Goal: Information Seeking & Learning: Learn about a topic

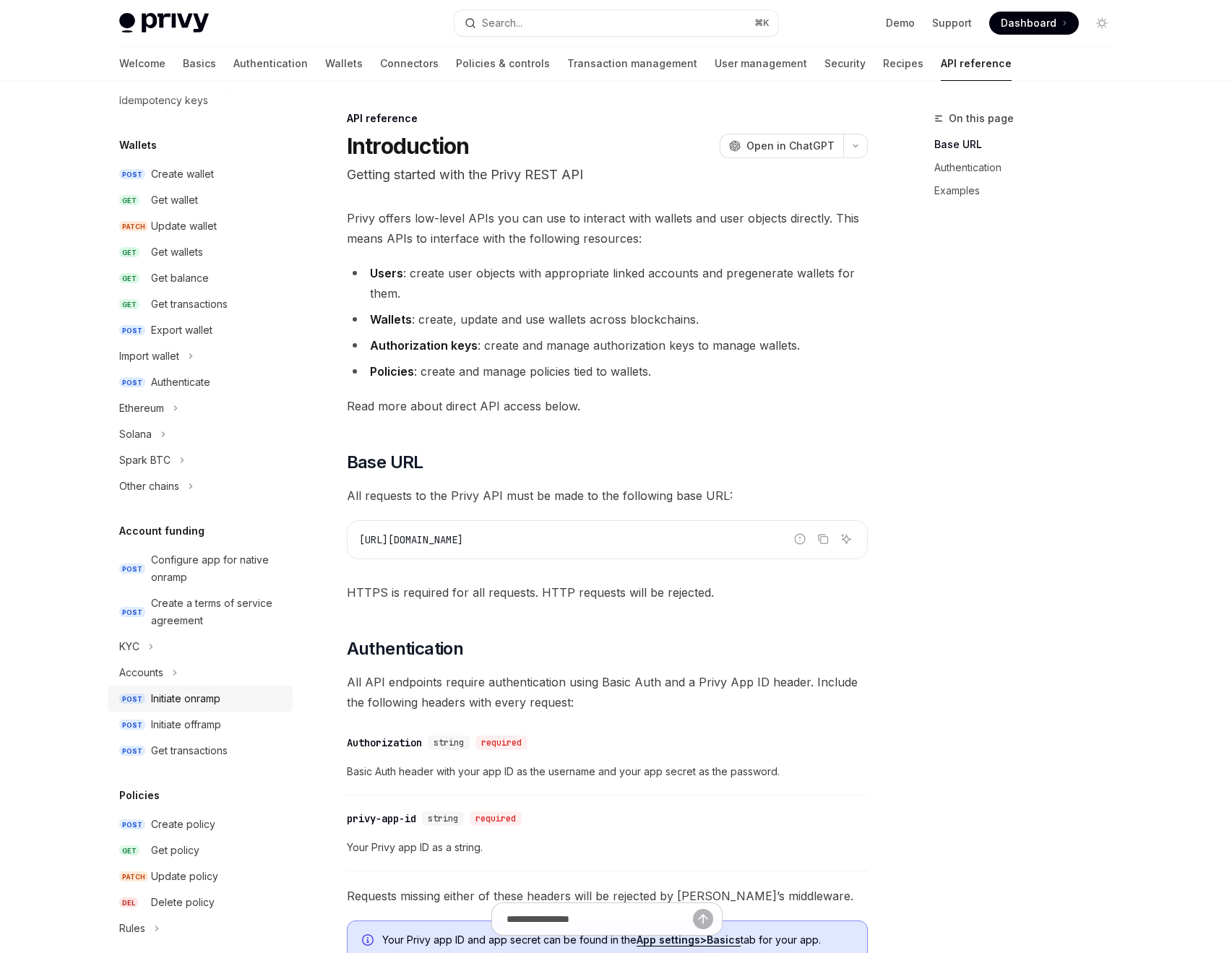
scroll to position [42, 0]
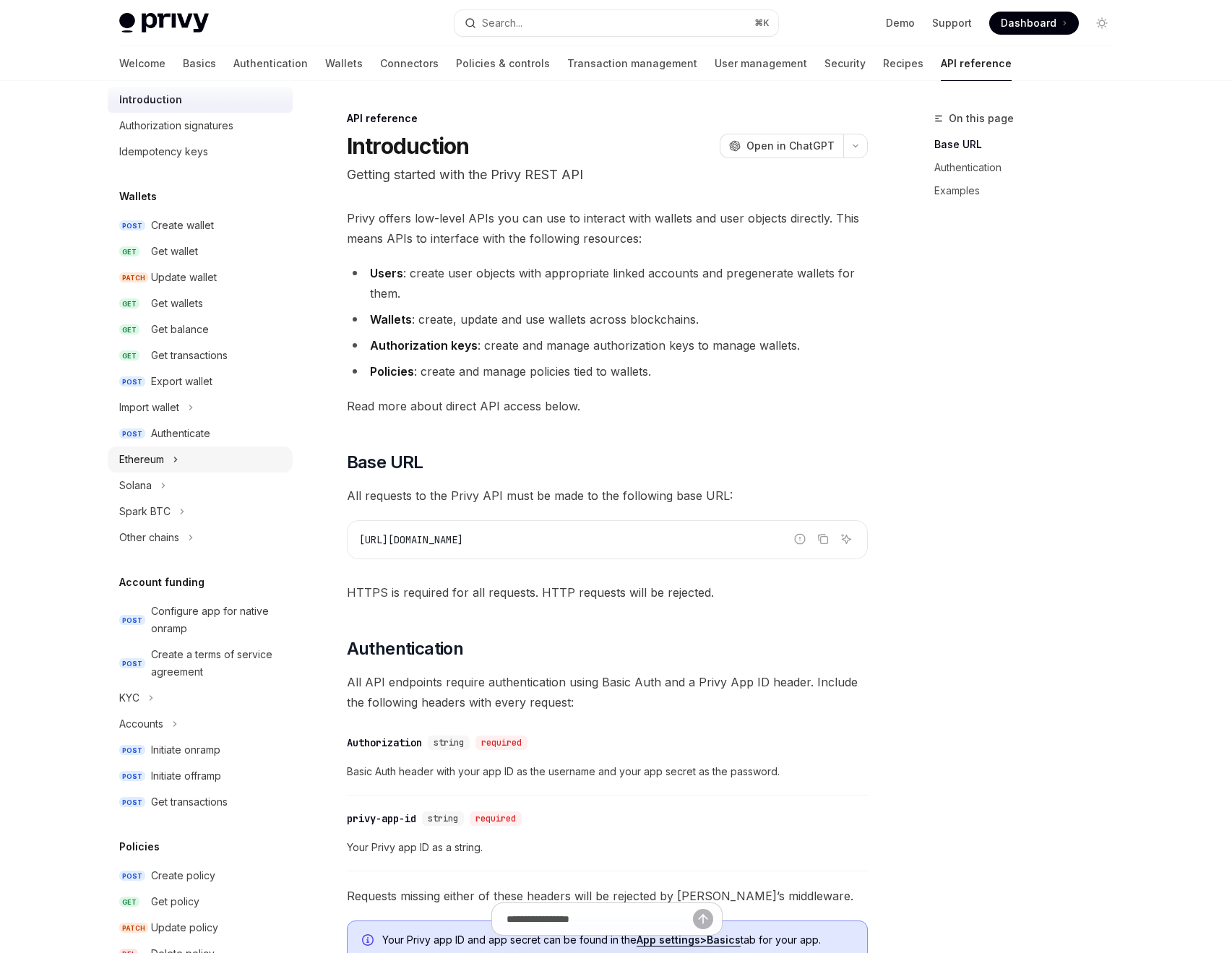
click at [167, 464] on button "Ethereum" at bounding box center [200, 459] width 185 height 26
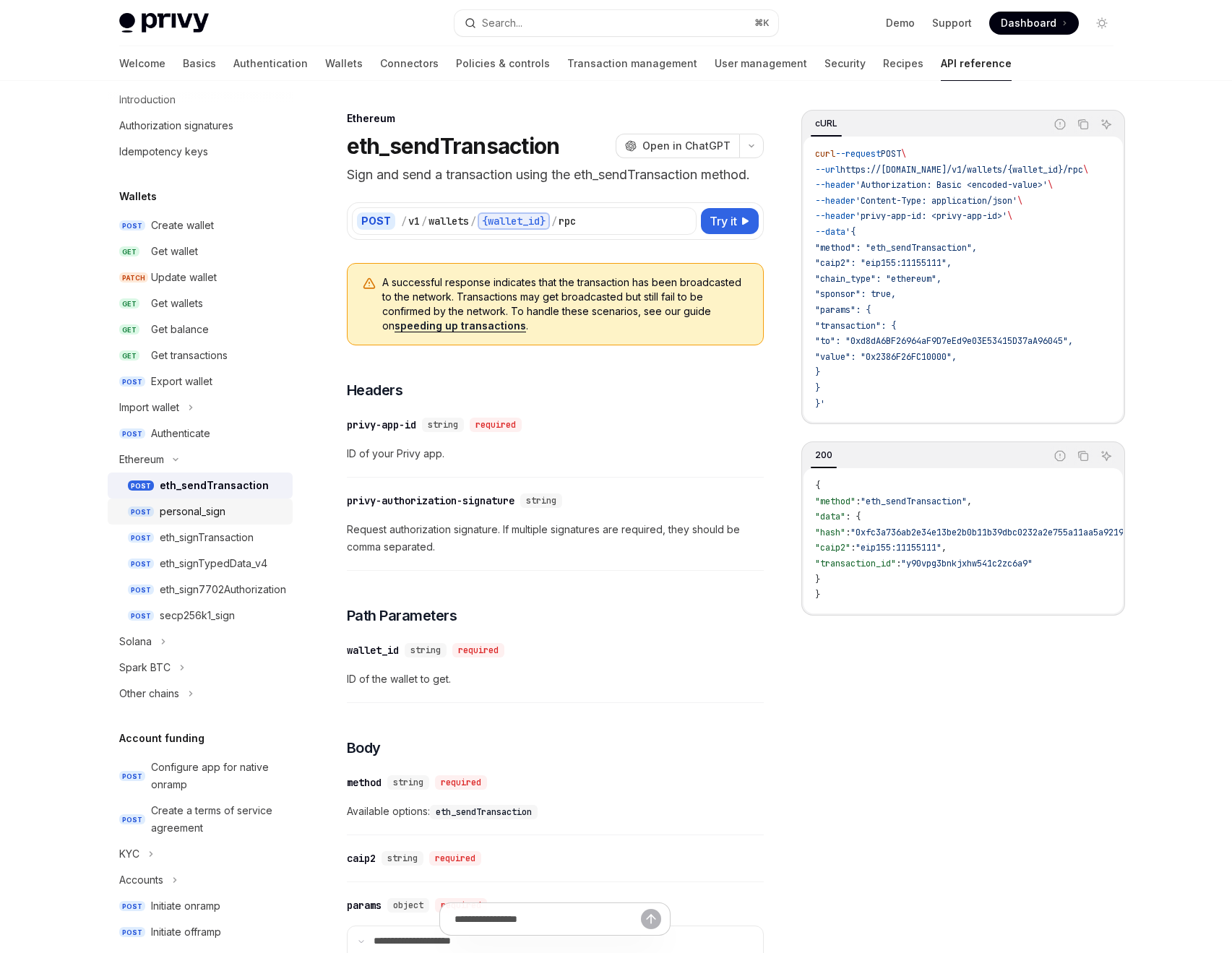
click at [232, 502] on link "POST personal_sign" at bounding box center [200, 512] width 185 height 26
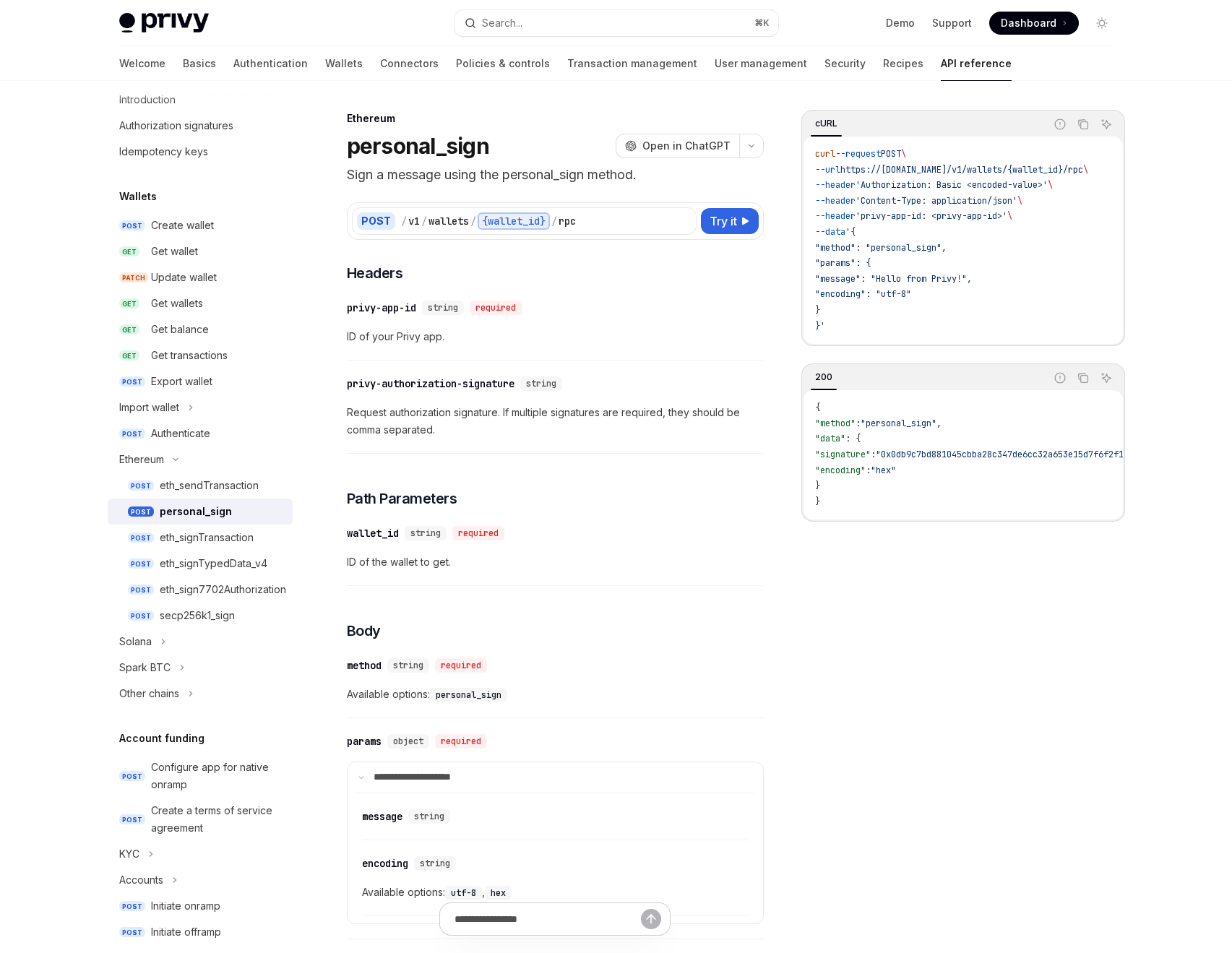
click at [226, 523] on link "POST personal_sign" at bounding box center [200, 512] width 185 height 26
click at [220, 542] on div "eth_signTransaction" at bounding box center [206, 538] width 94 height 17
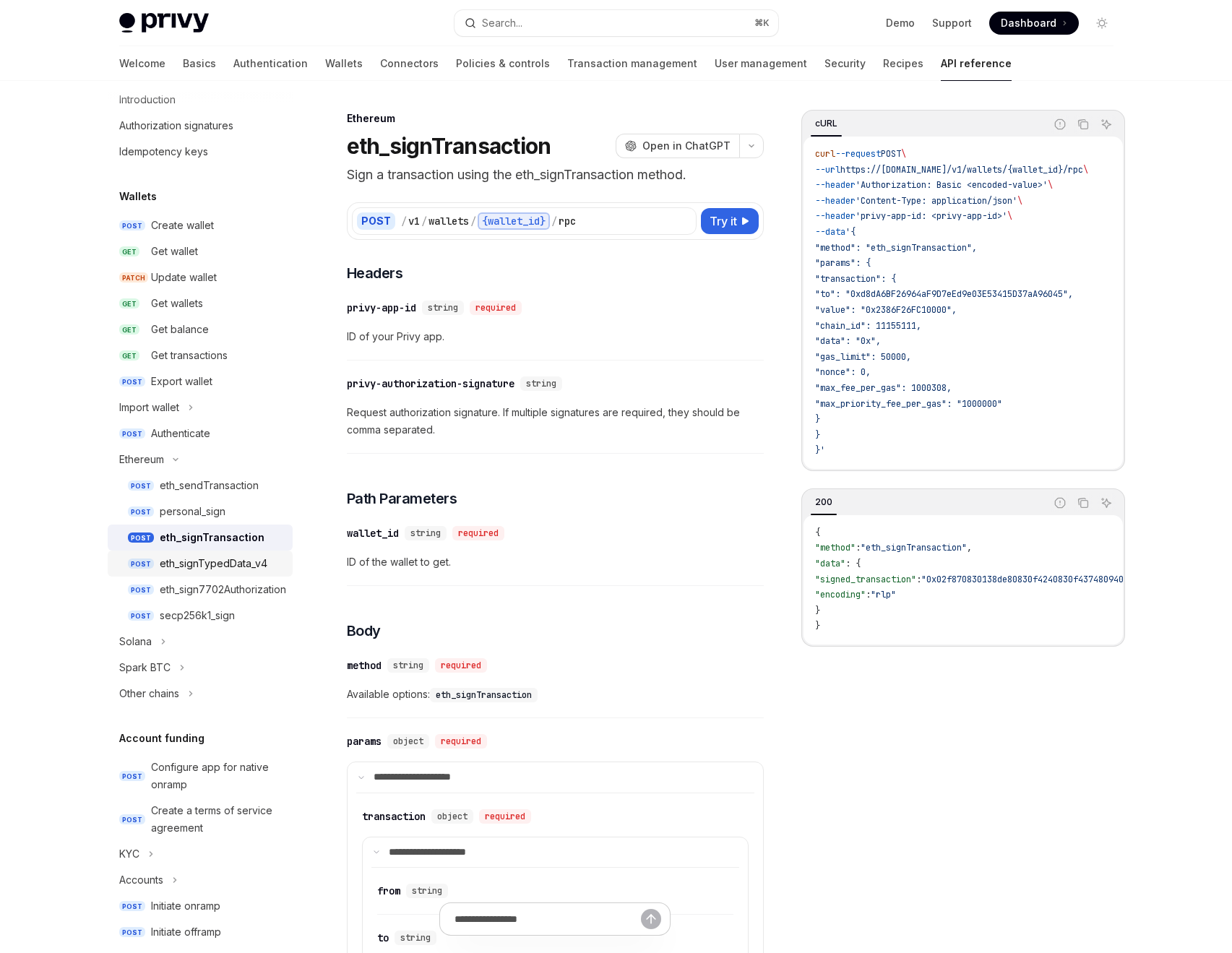
click at [215, 562] on div "eth_signTypedData_v4" at bounding box center [213, 564] width 108 height 17
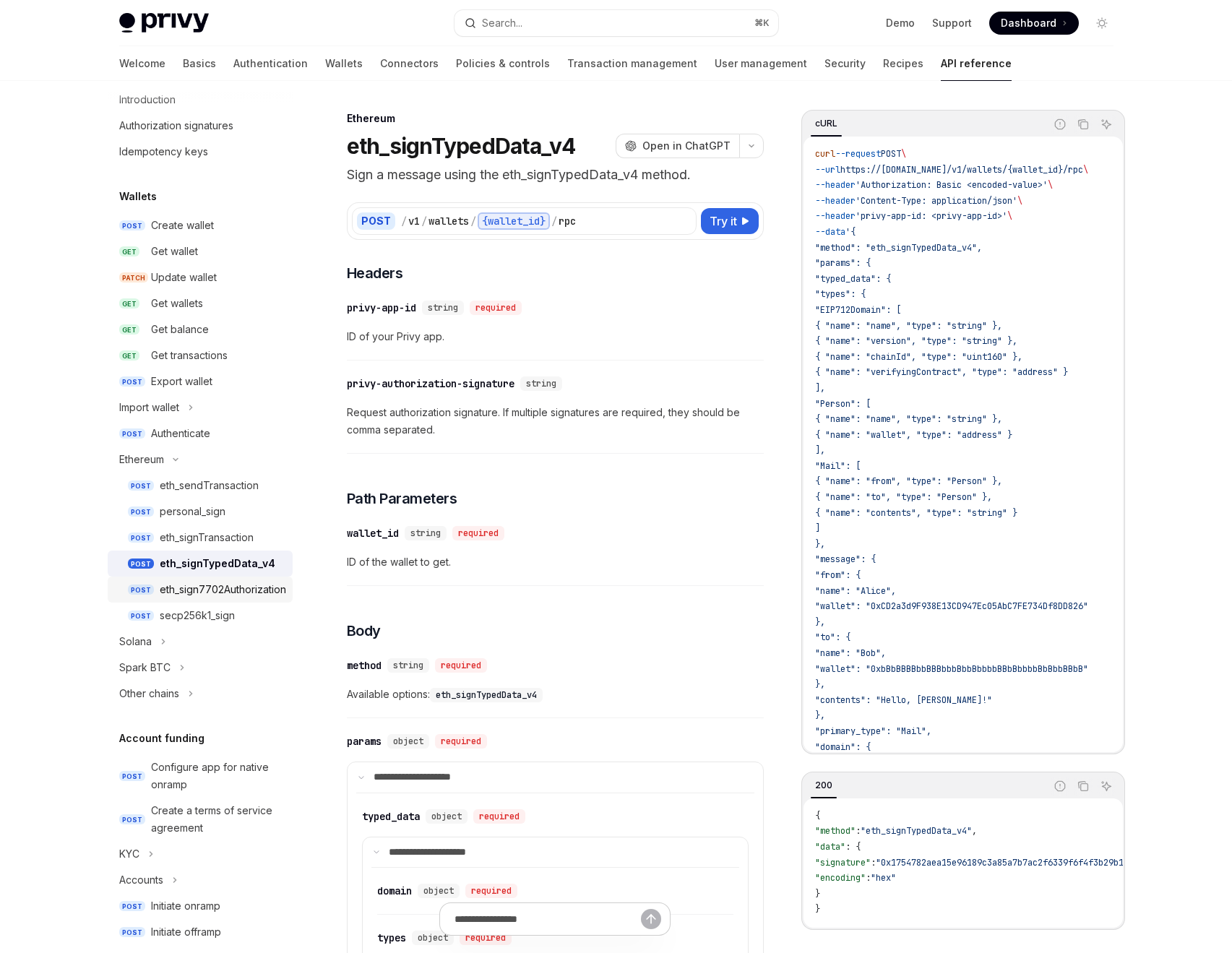
click at [203, 589] on div "eth_sign7702Authorization" at bounding box center [222, 589] width 126 height 17
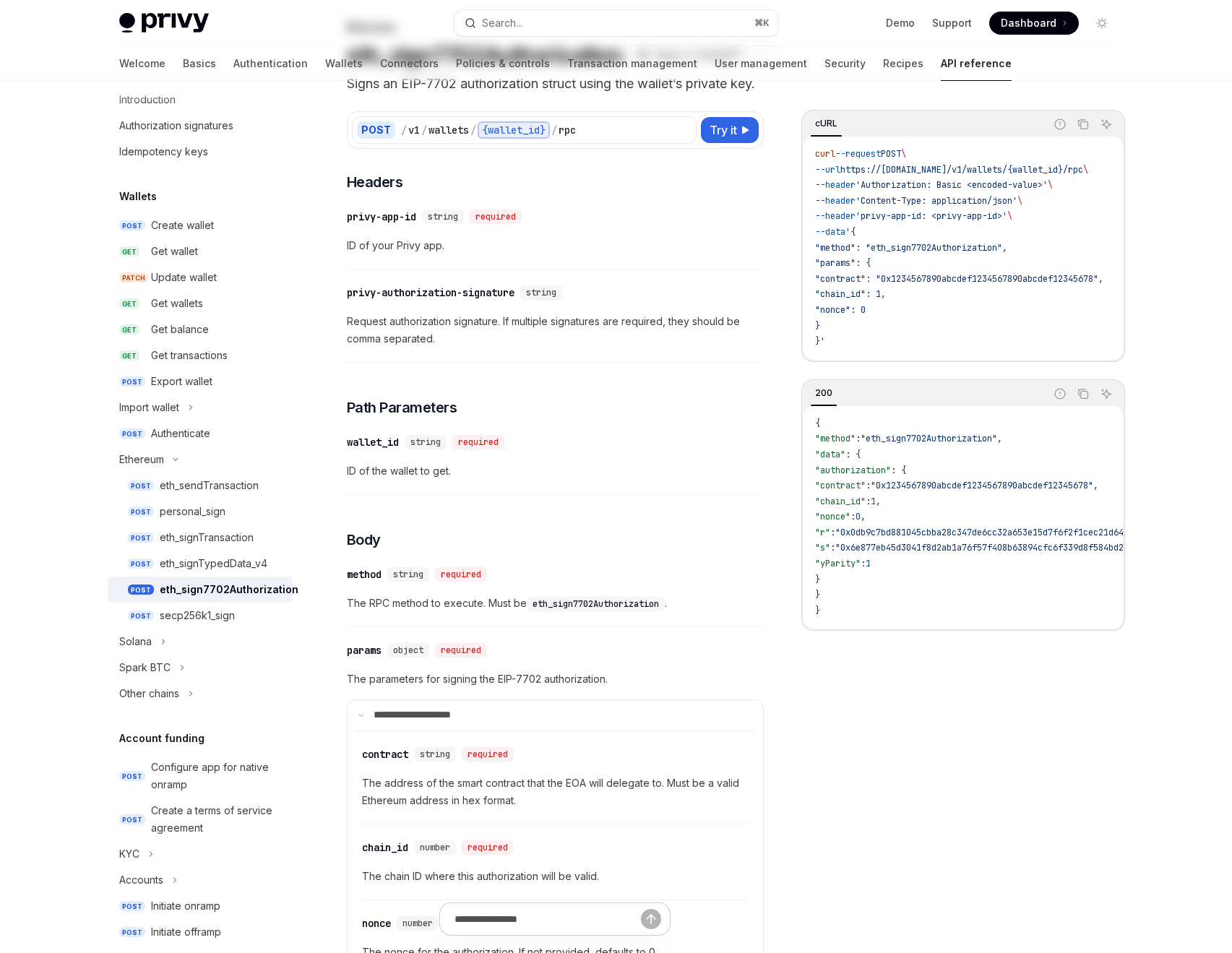
scroll to position [26, 0]
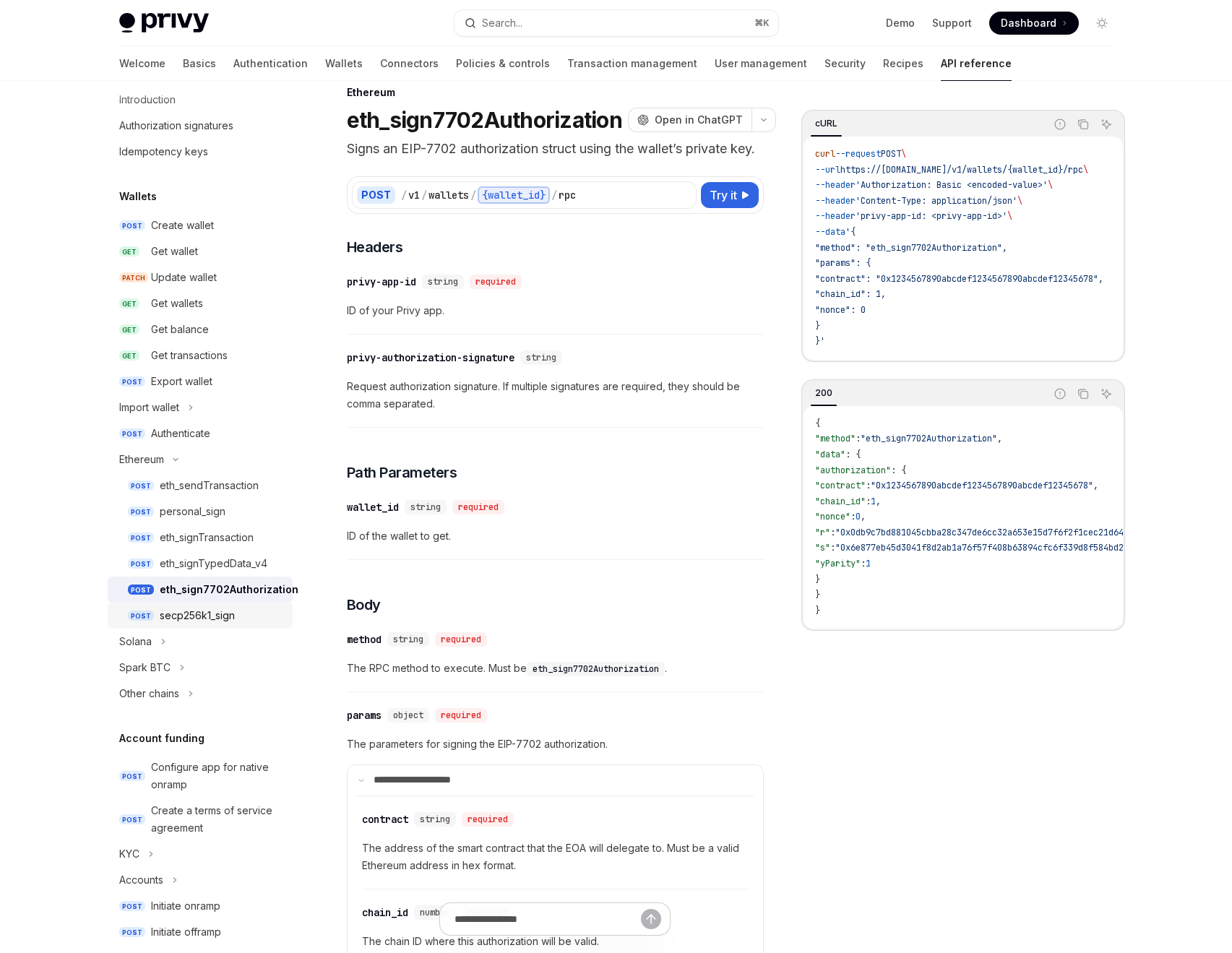
click at [178, 622] on div "secp256k1_sign" at bounding box center [197, 615] width 76 height 17
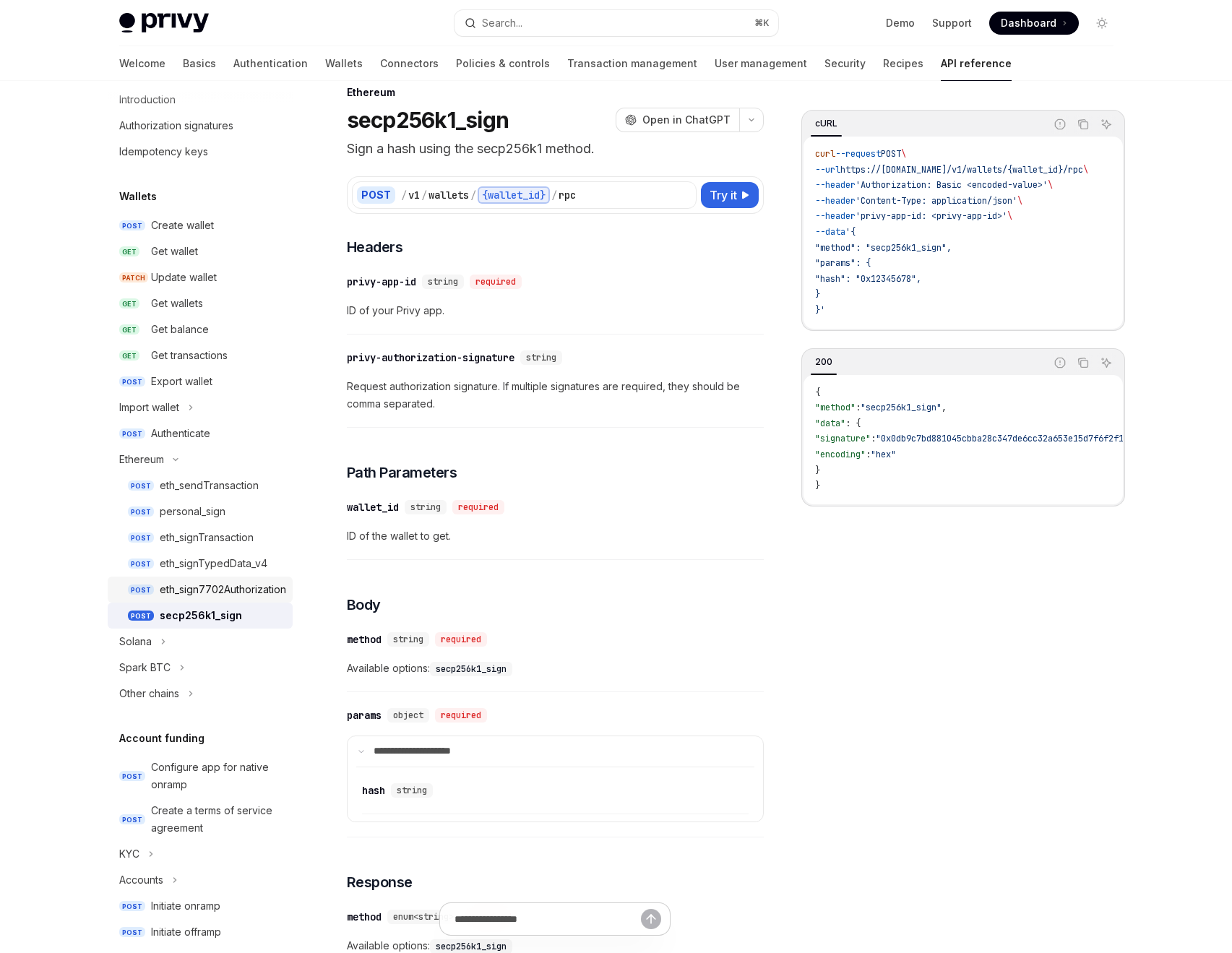
click at [193, 589] on div "eth_sign7702Authorization" at bounding box center [222, 589] width 126 height 17
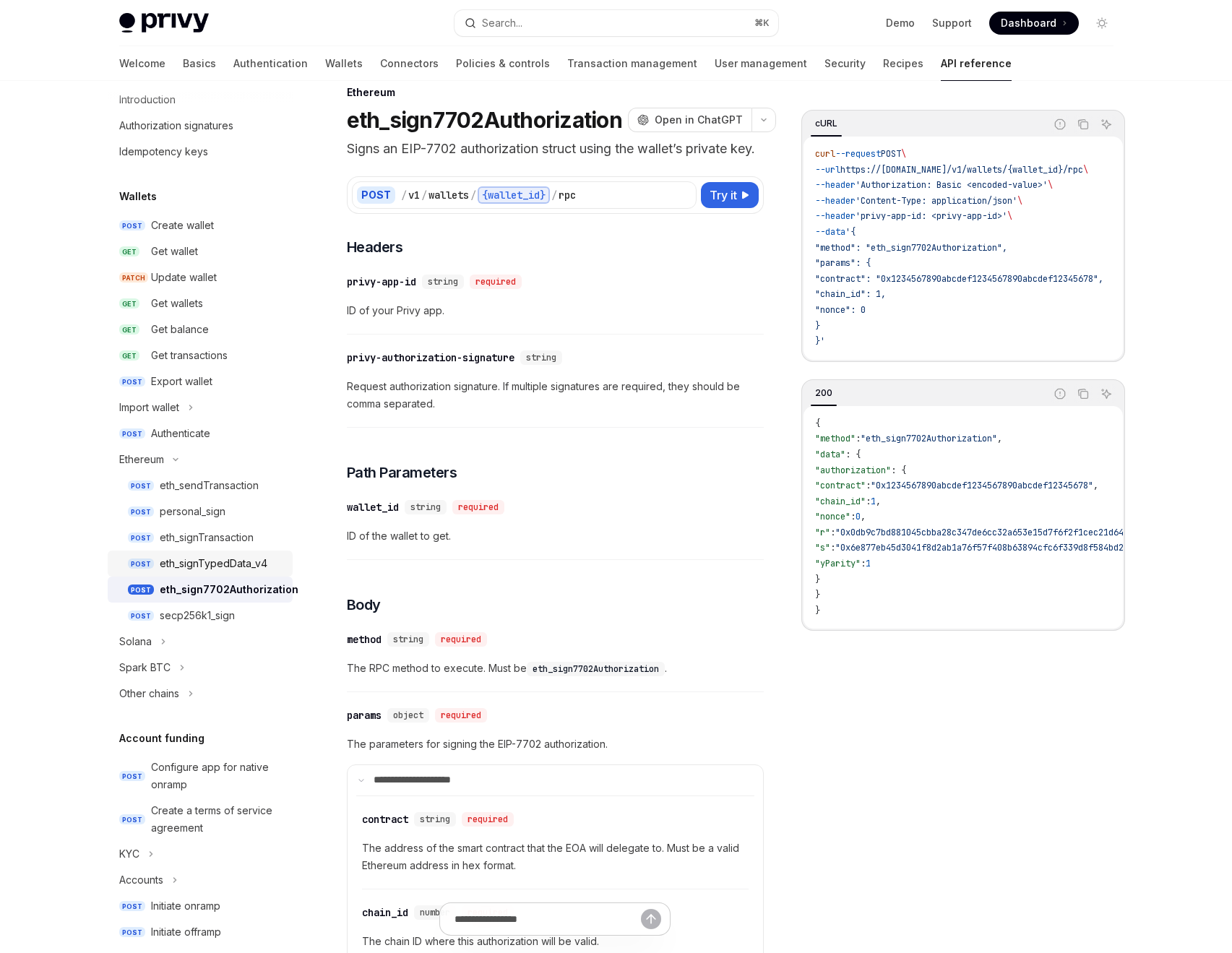
click at [199, 557] on div "eth_signTypedData_v4" at bounding box center [213, 564] width 108 height 17
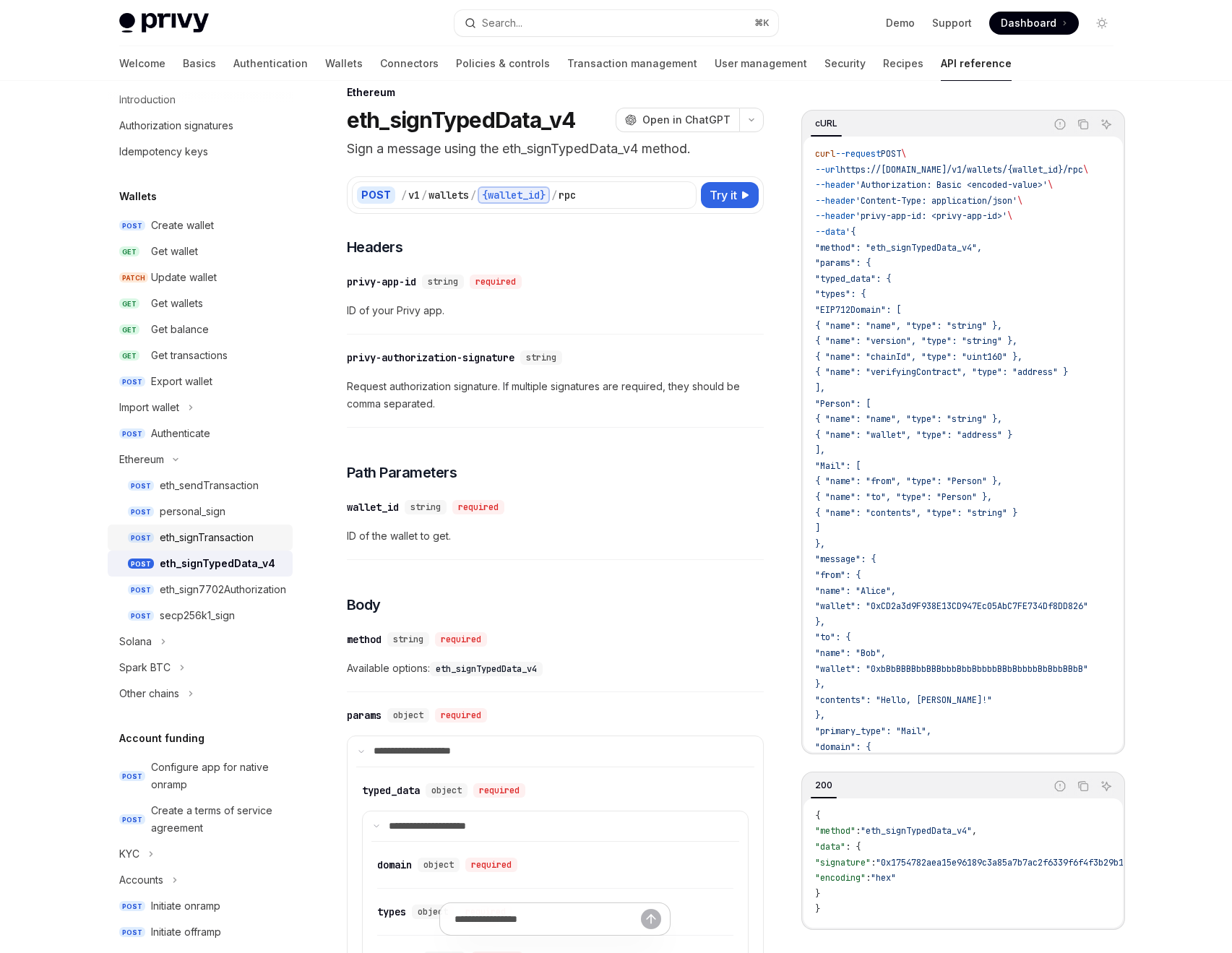
click at [198, 542] on div "eth_signTransaction" at bounding box center [206, 538] width 94 height 17
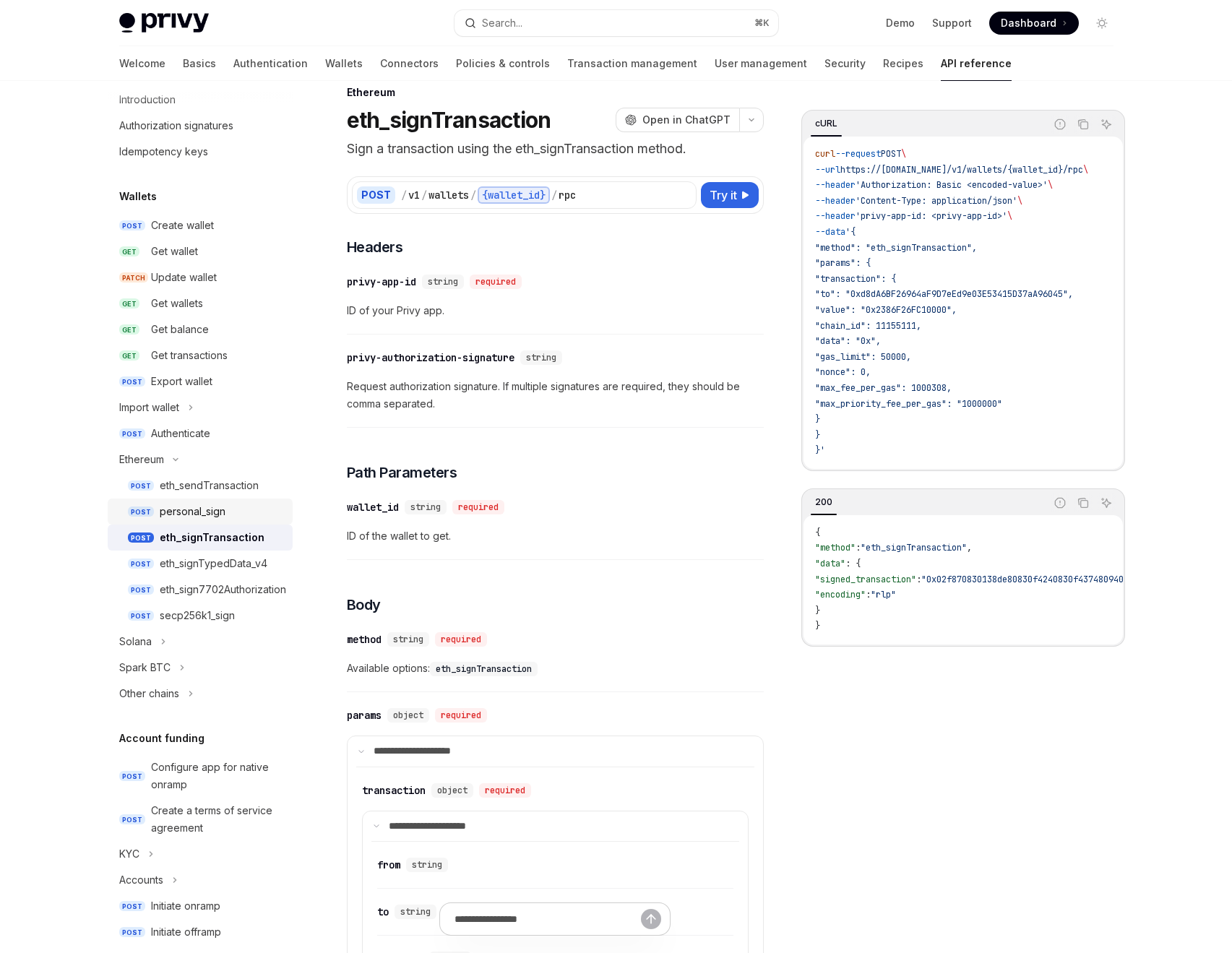
click at [200, 513] on div "personal_sign" at bounding box center [192, 511] width 65 height 17
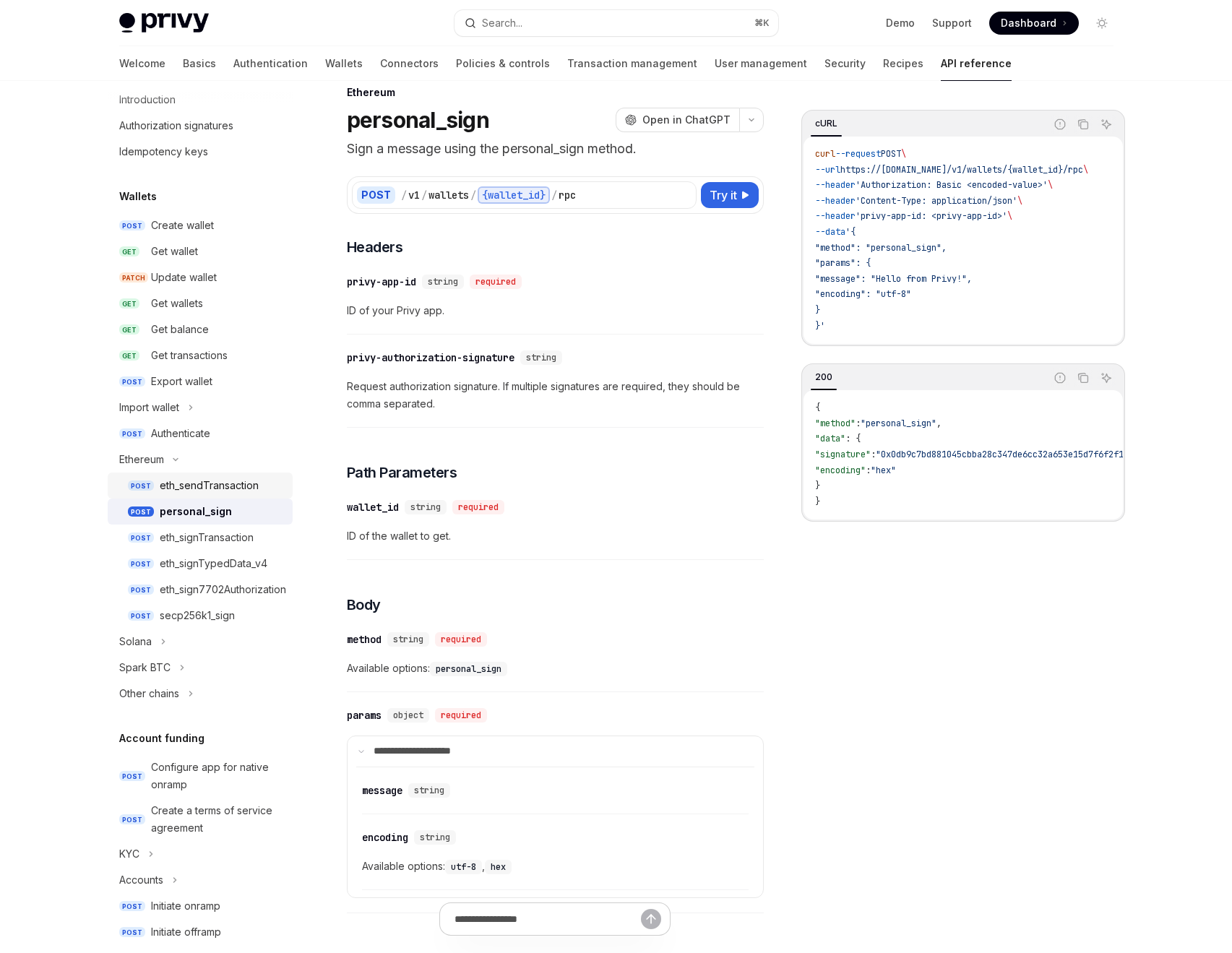
click at [200, 485] on div "eth_sendTransaction" at bounding box center [209, 485] width 99 height 17
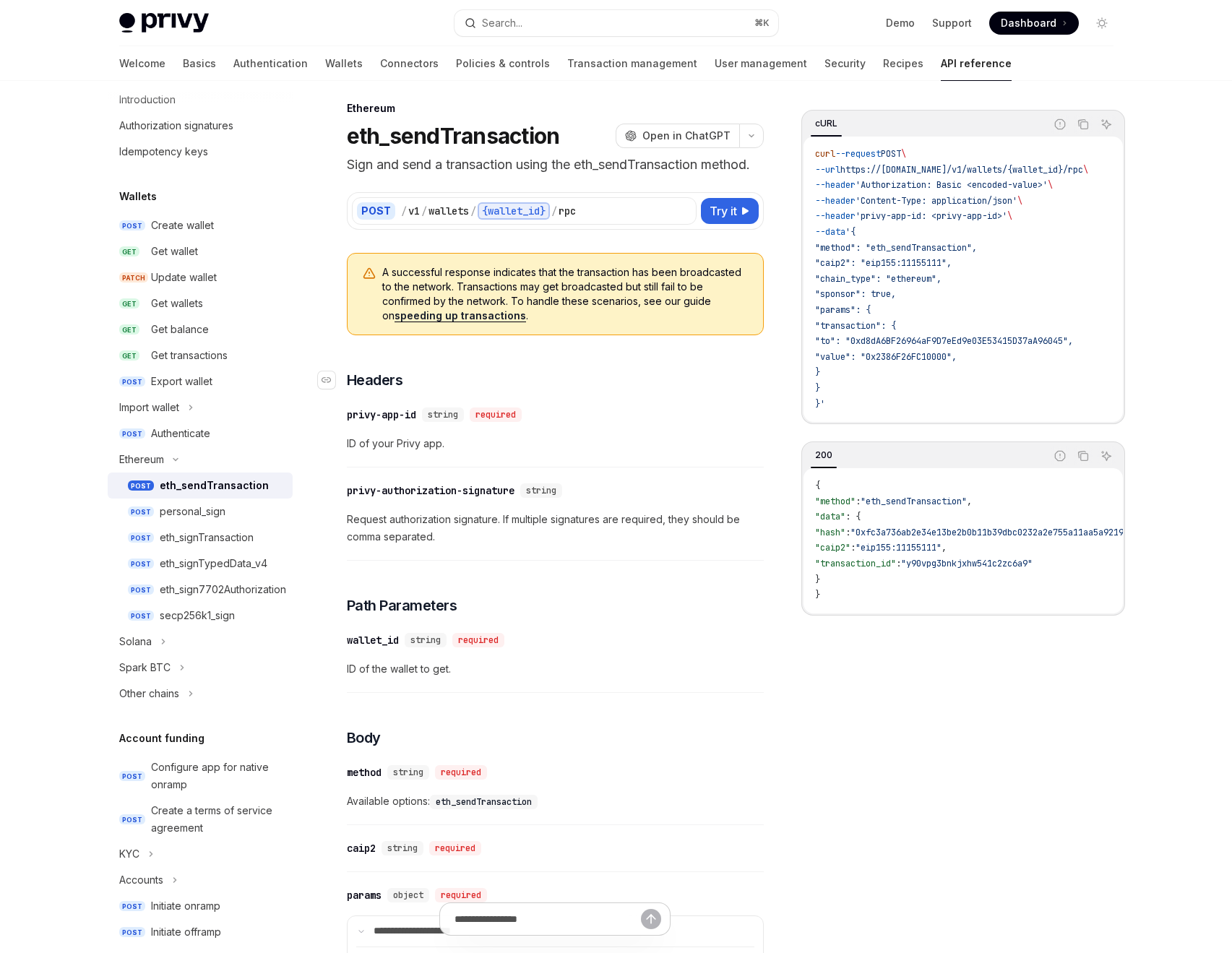
scroll to position [8, 0]
click at [194, 515] on div "personal_sign" at bounding box center [192, 511] width 65 height 17
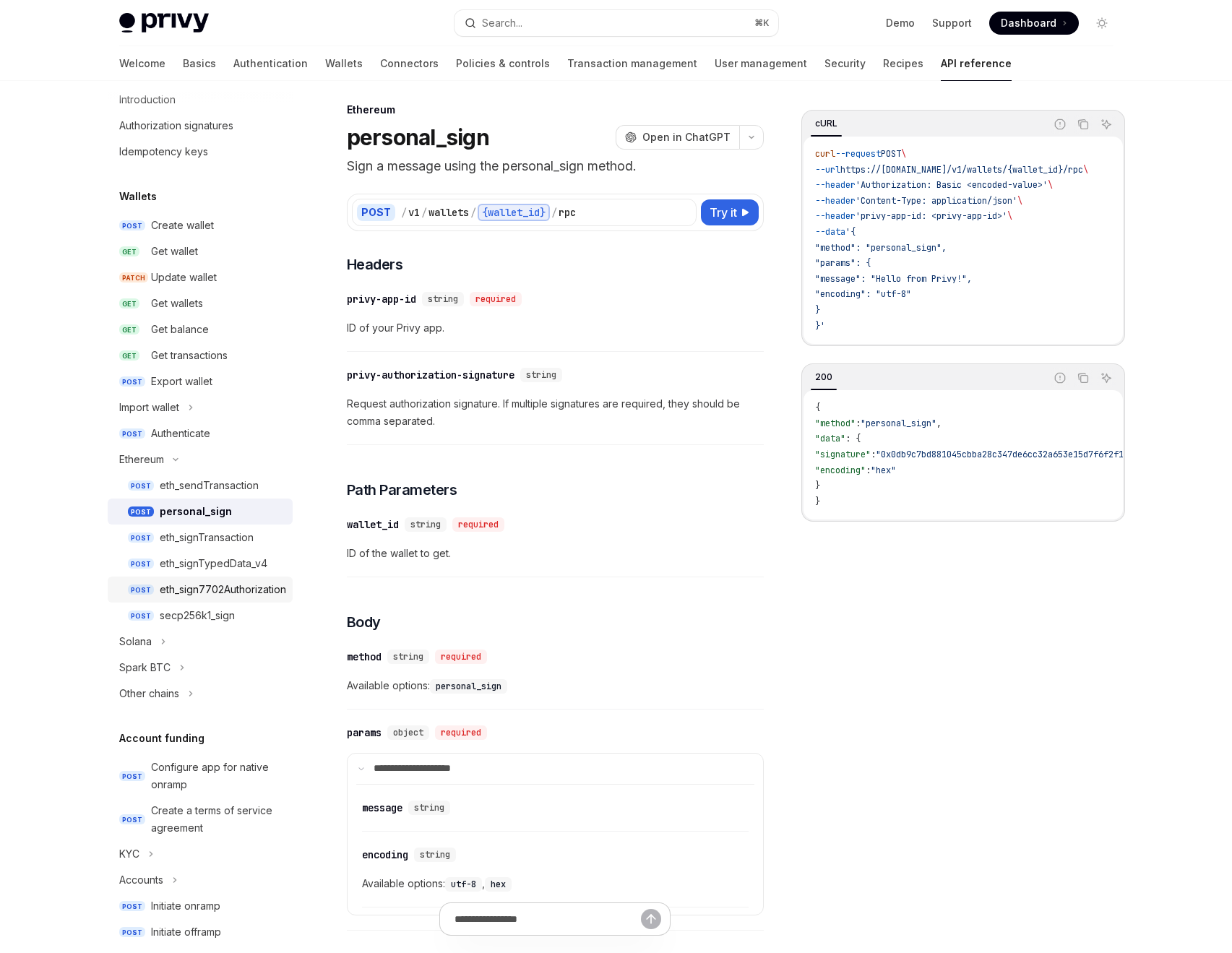
click at [192, 594] on div "eth_sign7702Authorization" at bounding box center [222, 589] width 126 height 17
type textarea "*"
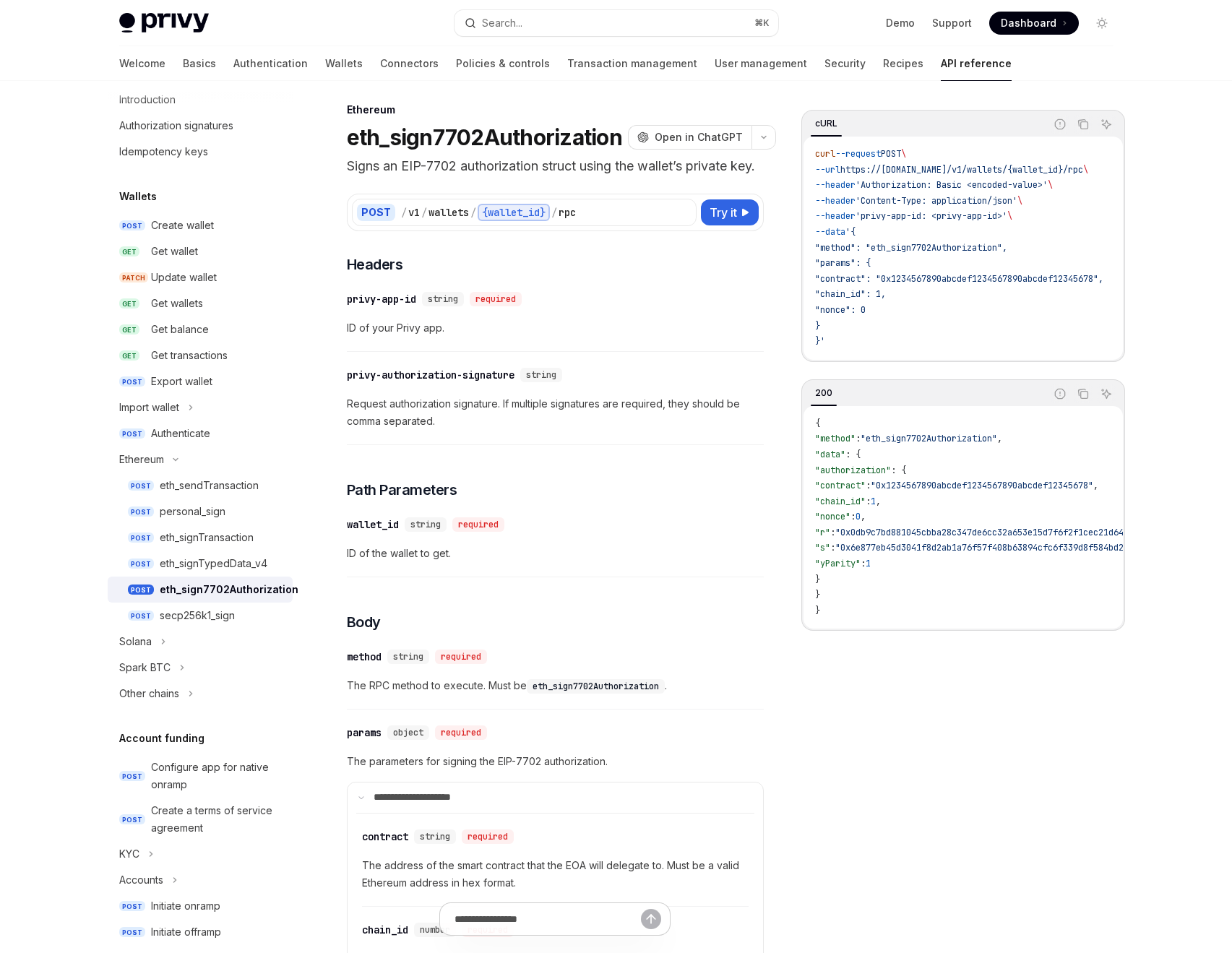
scroll to position [0, 1]
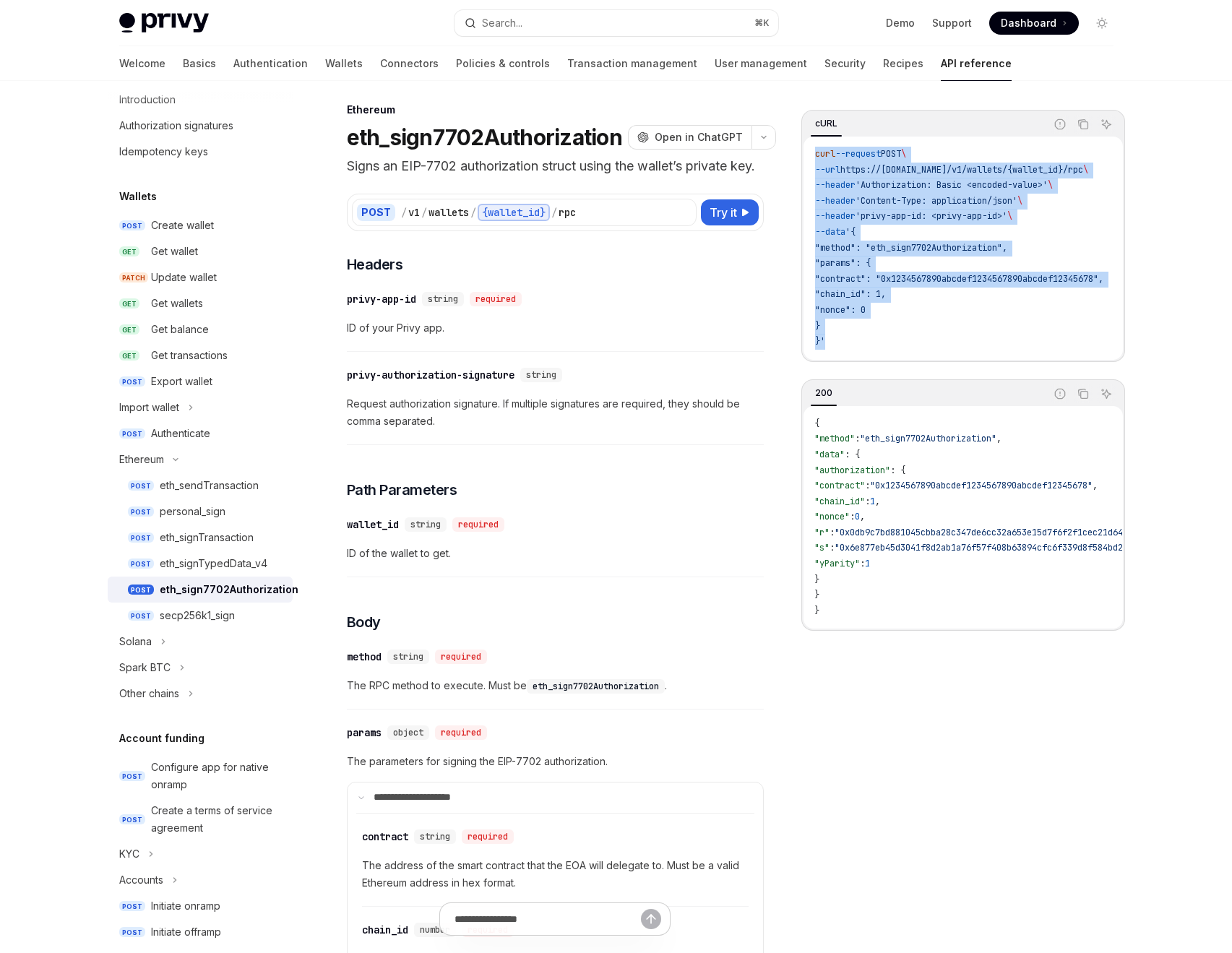
drag, startPoint x: 843, startPoint y: 347, endPoint x: 806, endPoint y: 145, distance: 205.4
click at [806, 145] on div "curl --request POST \ --url https://[DOMAIN_NAME]/v1/wallets/{wallet_id}/rpc \ …" at bounding box center [963, 248] width 320 height 224
click at [1085, 119] on icon "Copy the contents from the code block" at bounding box center [1083, 124] width 12 height 12
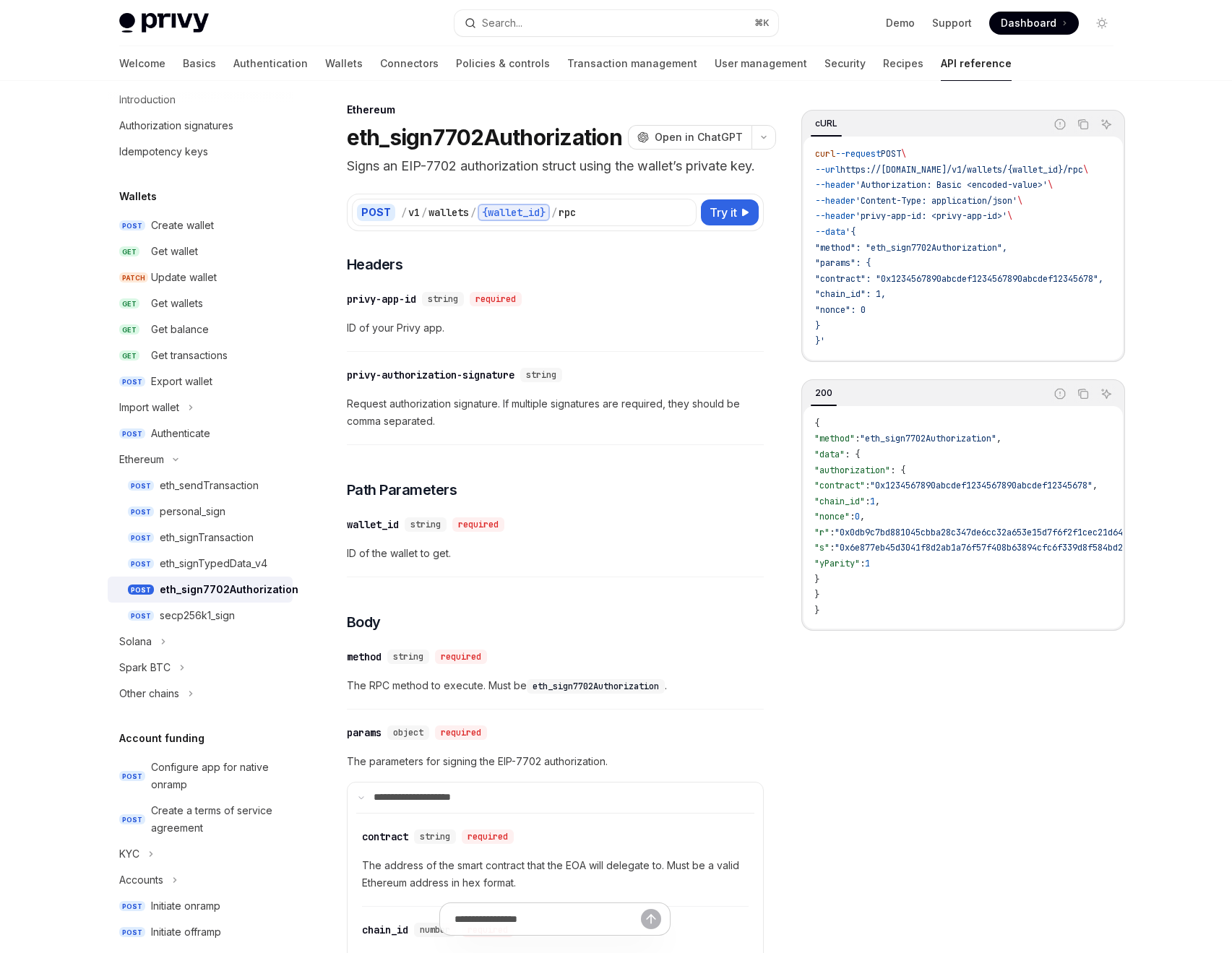
click at [1093, 321] on code "curl --request POST \ --url https://[DOMAIN_NAME]/v1/wallets/{wallet_id}/rpc \ …" at bounding box center [977, 248] width 323 height 203
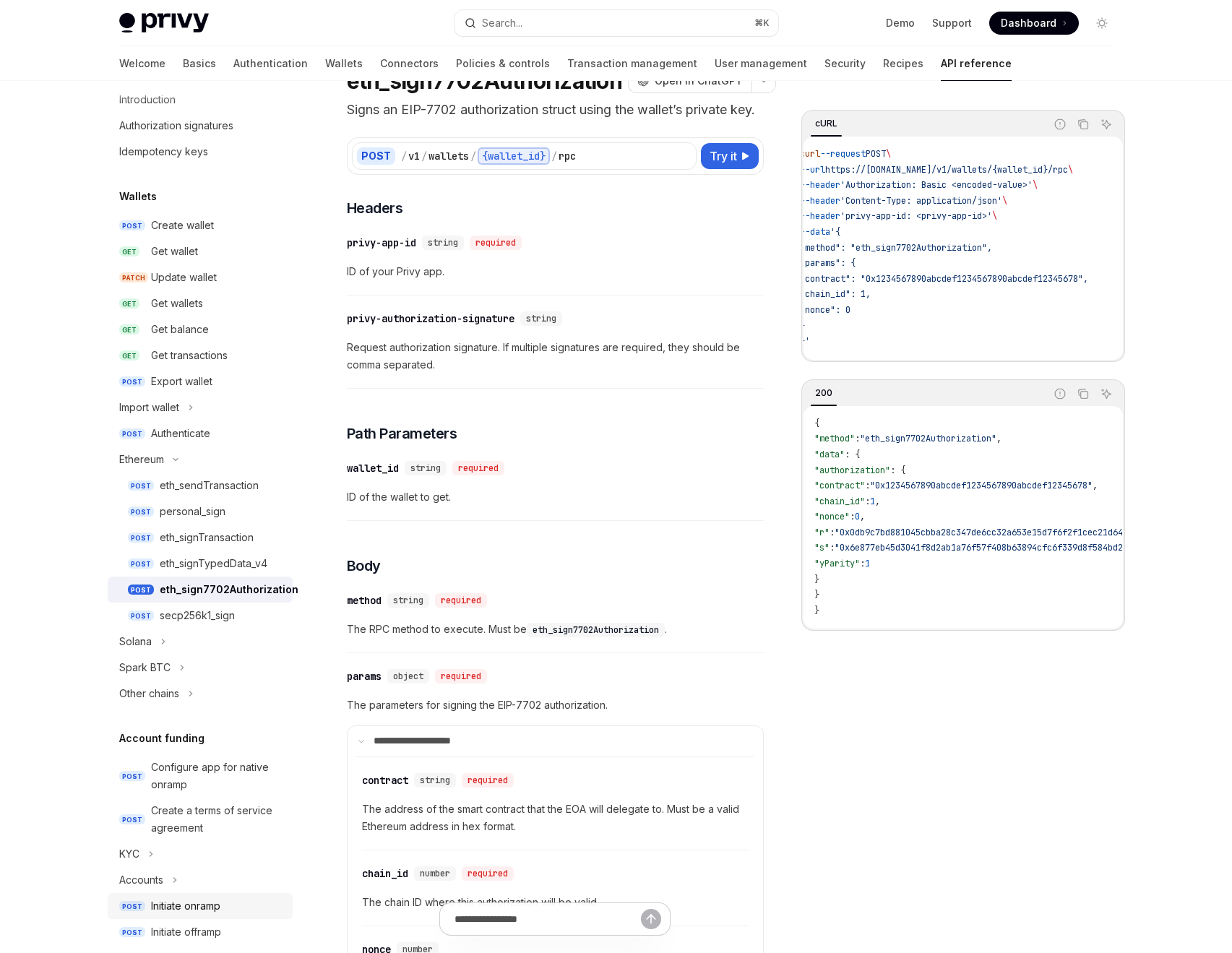
scroll to position [70, 0]
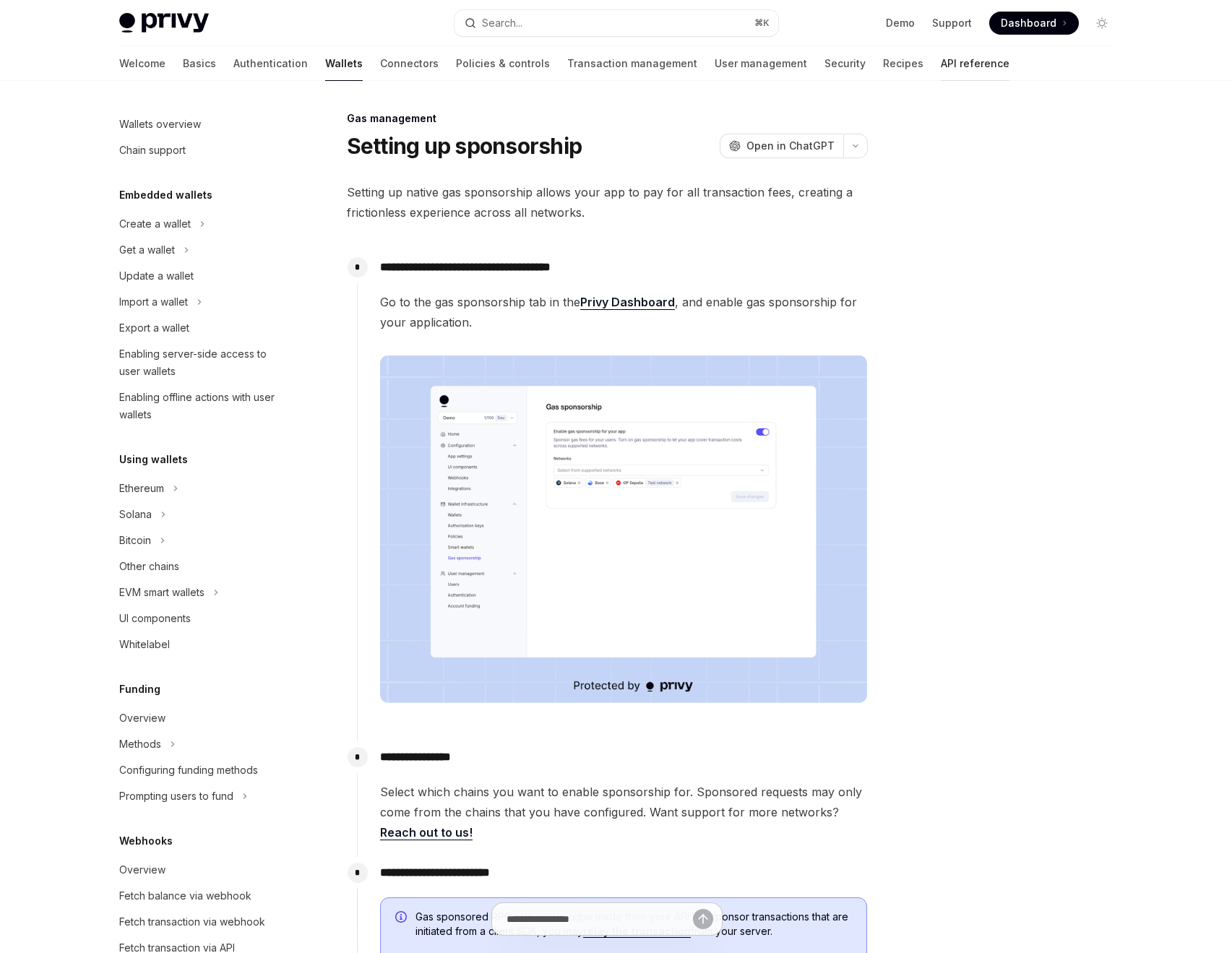
click at [941, 60] on link "API reference" at bounding box center [975, 64] width 69 height 35
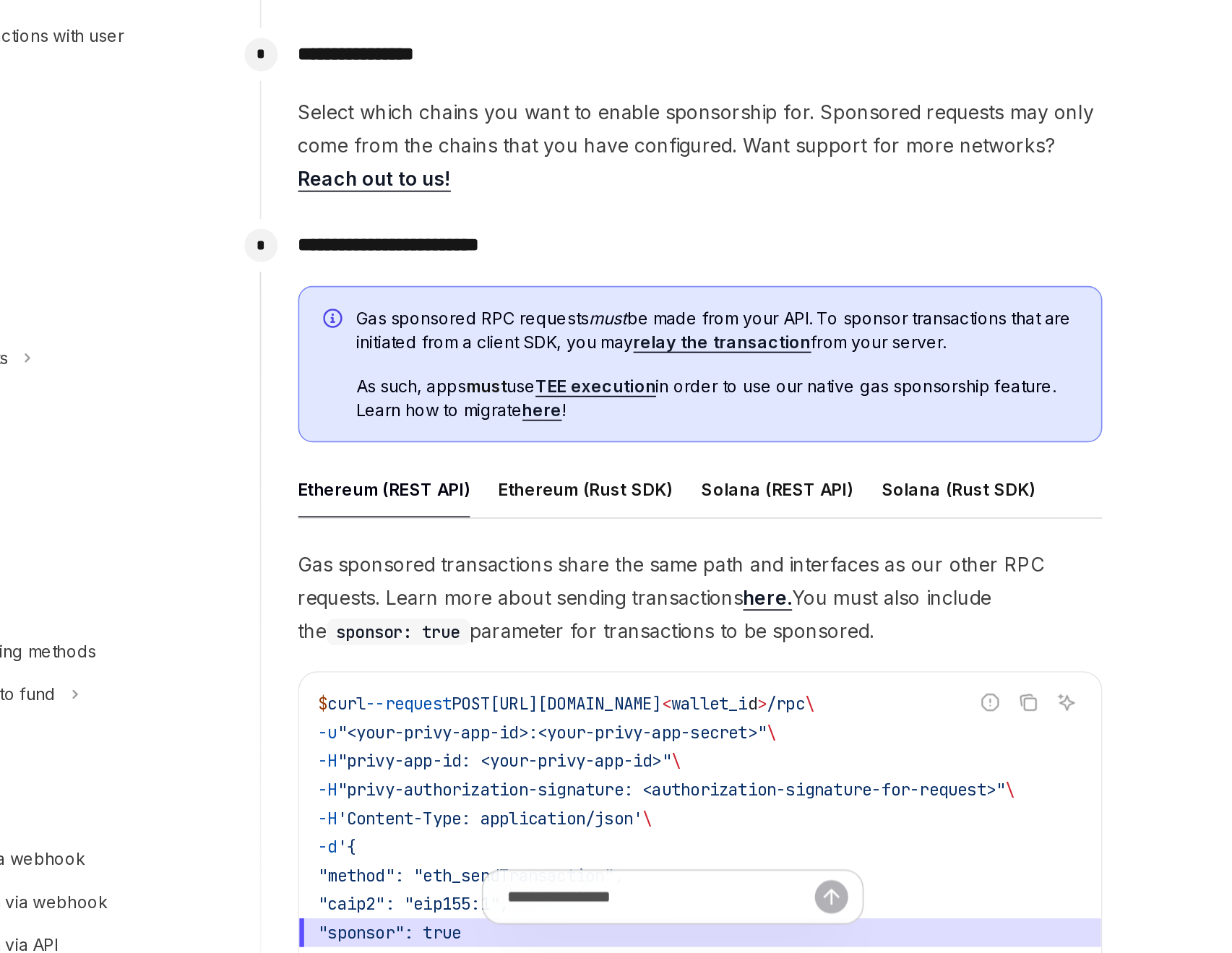
scroll to position [400, 0]
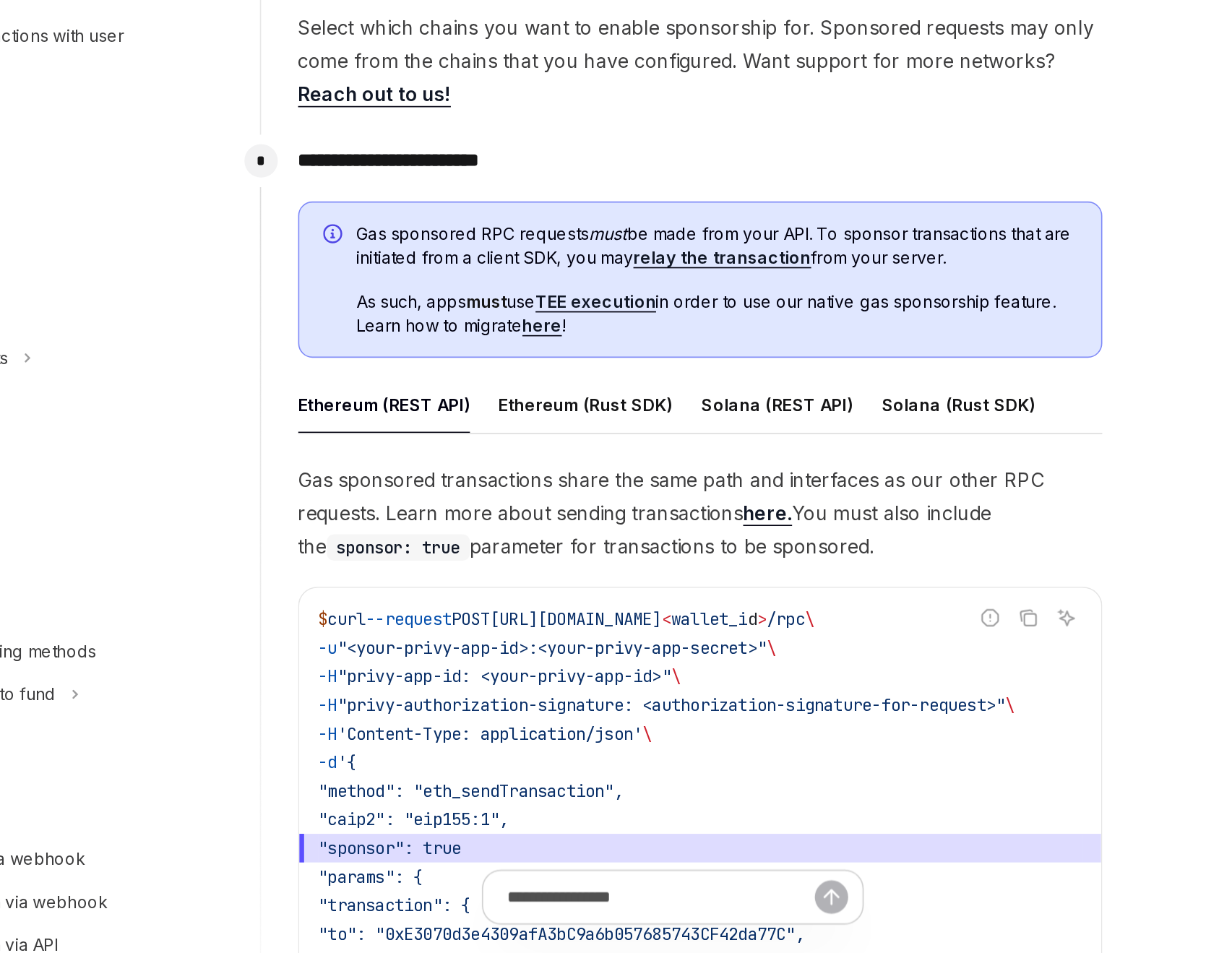
click at [667, 572] on span "As such, apps must use TEE execution in order to use our native gas sponsorship…" at bounding box center [633, 565] width 436 height 29
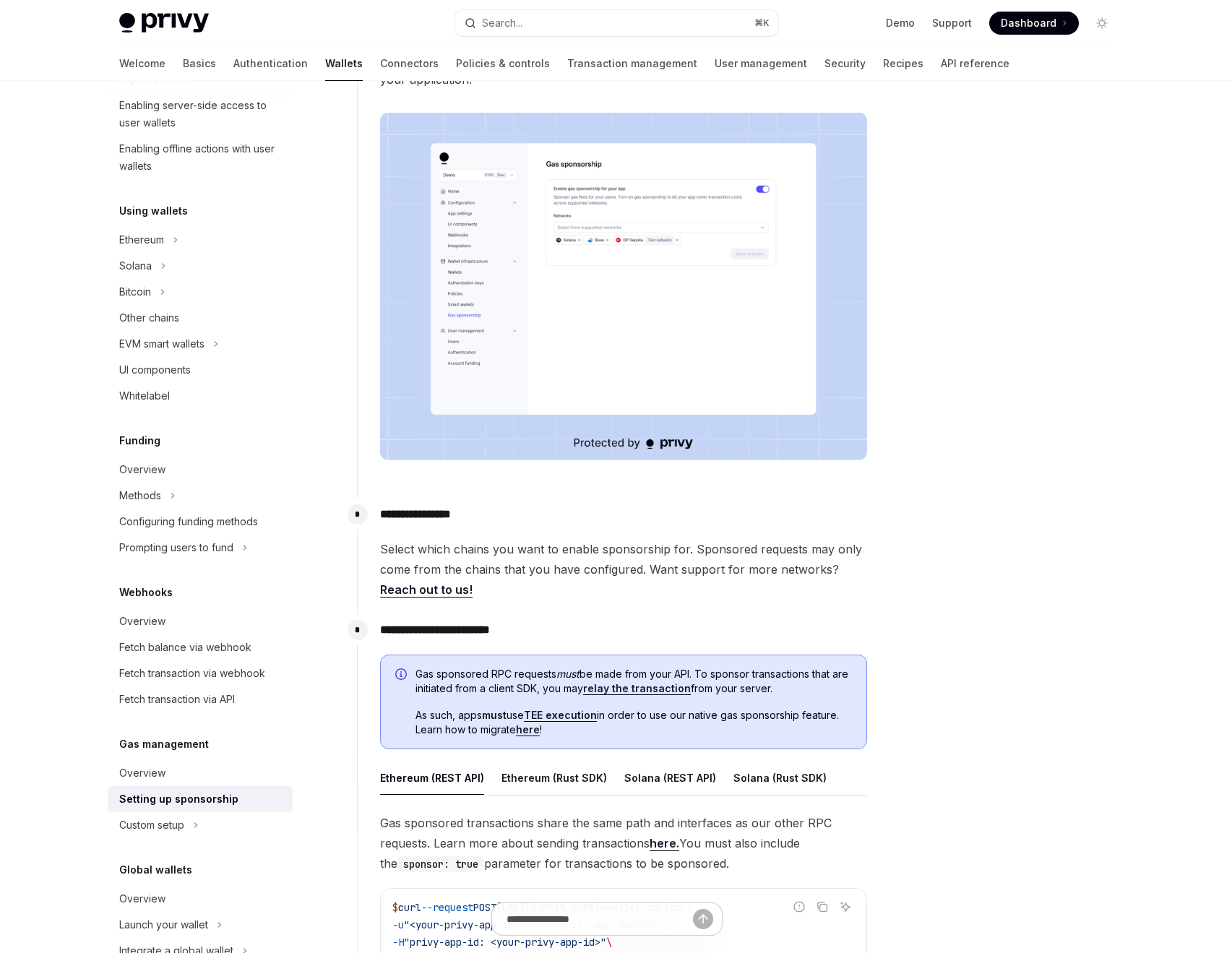
scroll to position [0, 0]
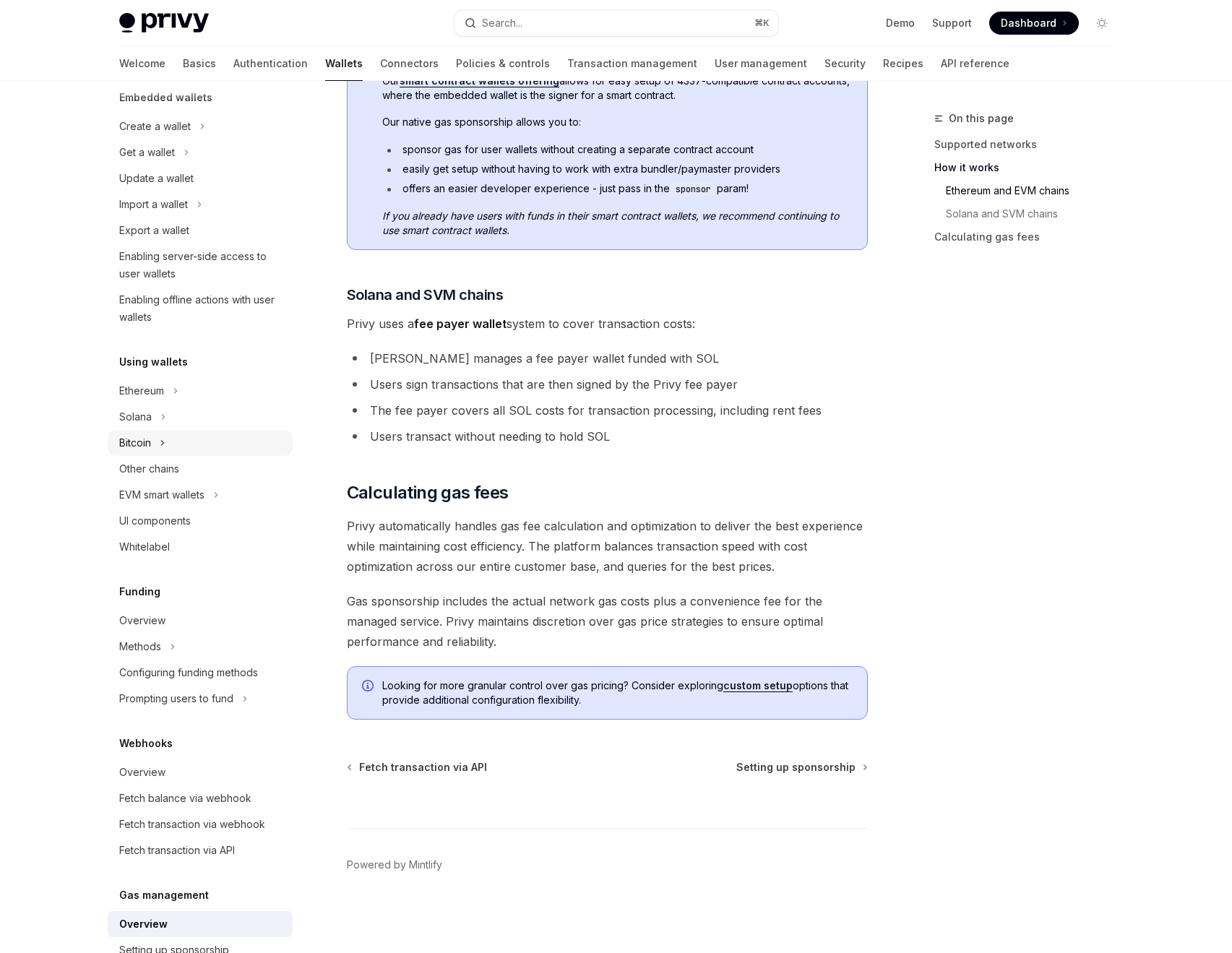
scroll to position [126, 0]
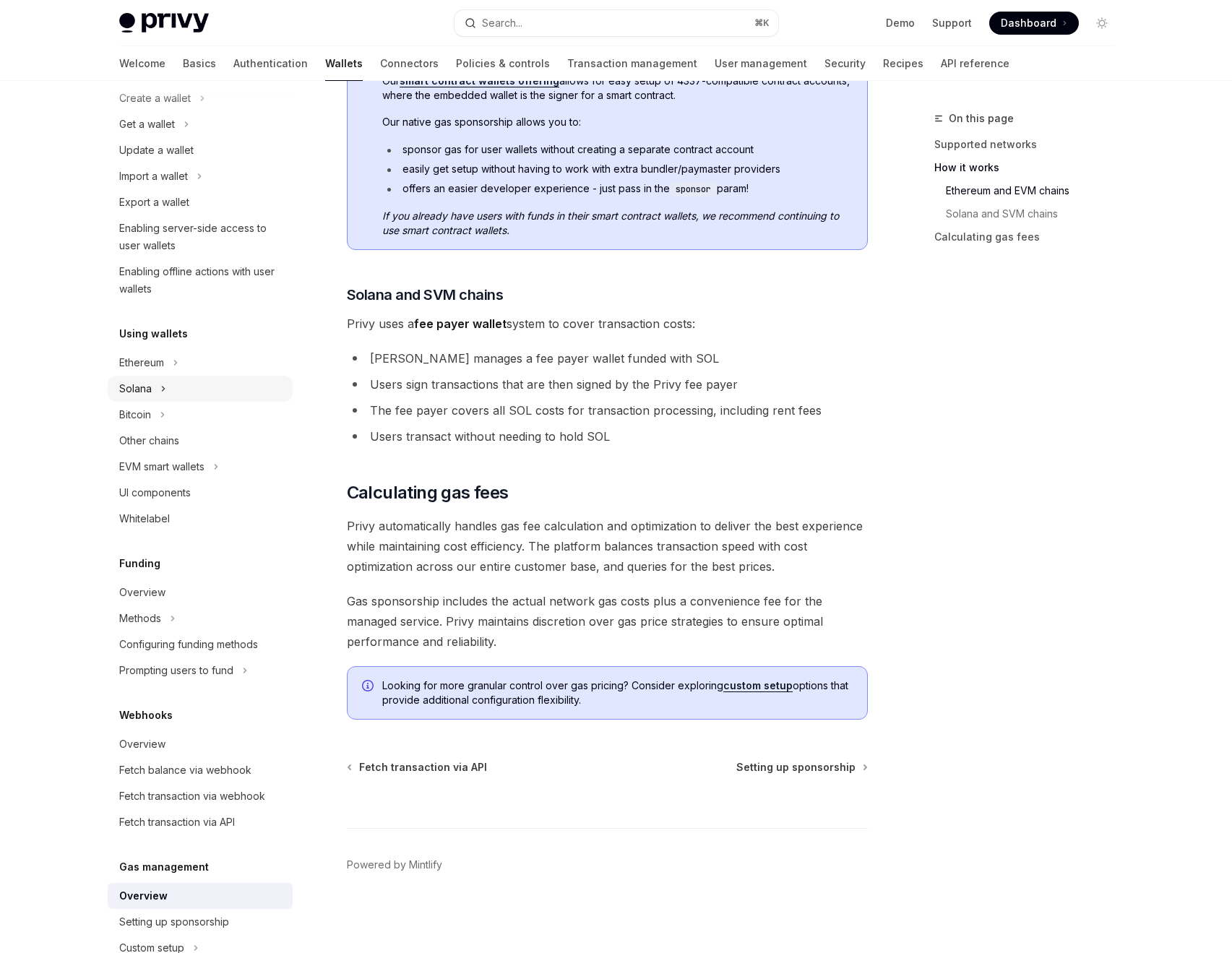
click at [181, 378] on button "Solana" at bounding box center [200, 389] width 185 height 26
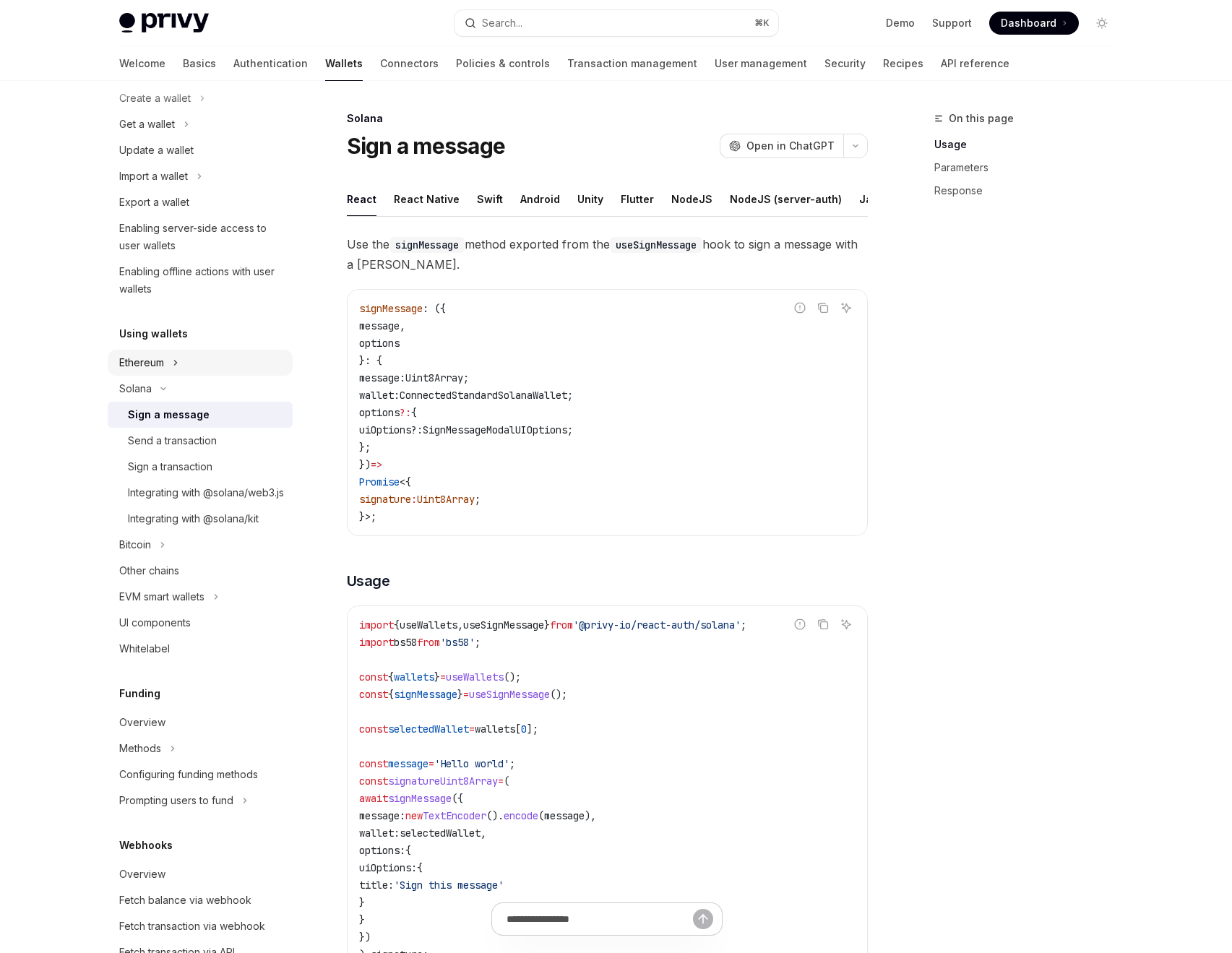
click at [172, 353] on button "Ethereum" at bounding box center [200, 363] width 185 height 26
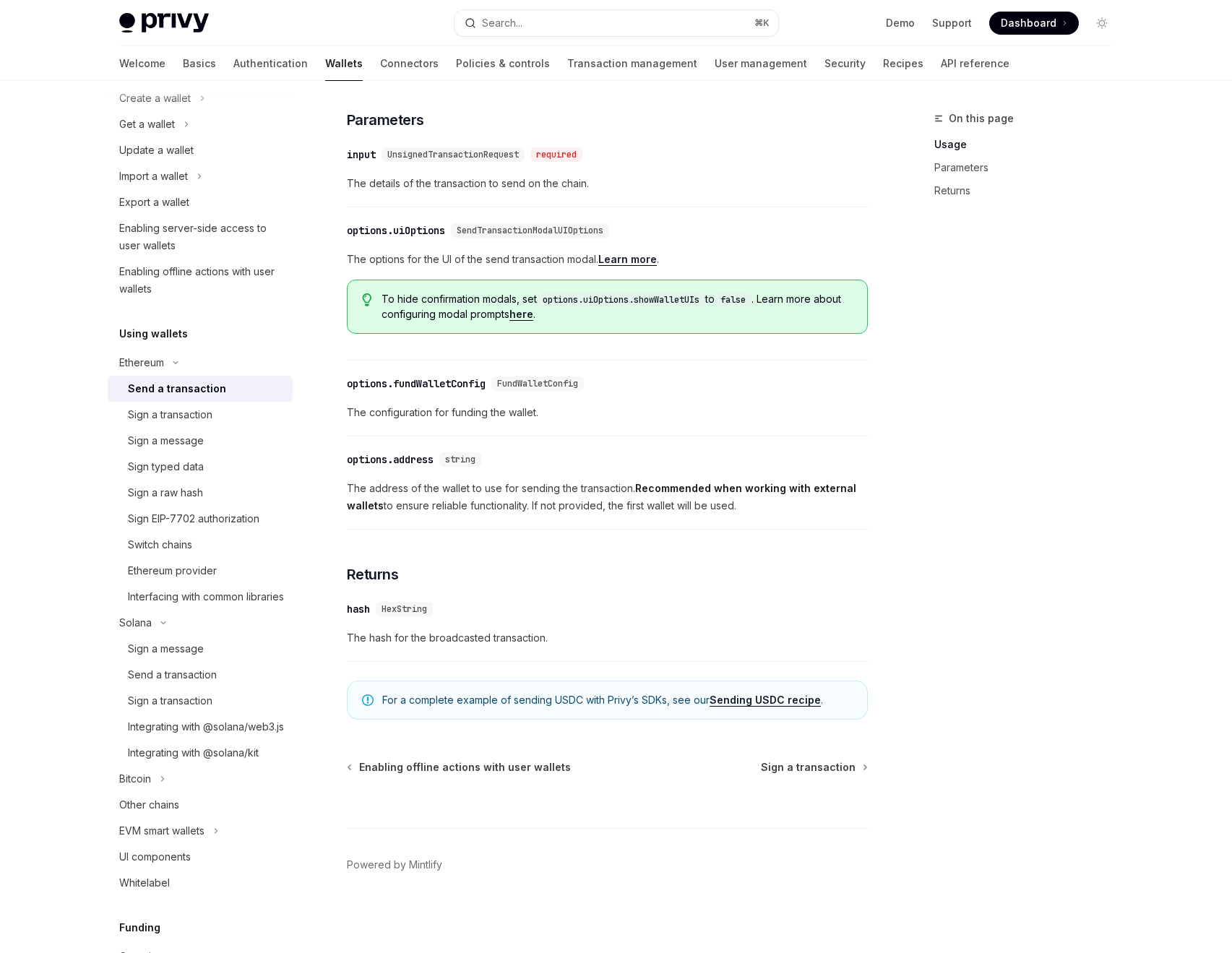
scroll to position [610, 0]
click at [748, 700] on link "Sending USDC recipe" at bounding box center [765, 701] width 111 height 13
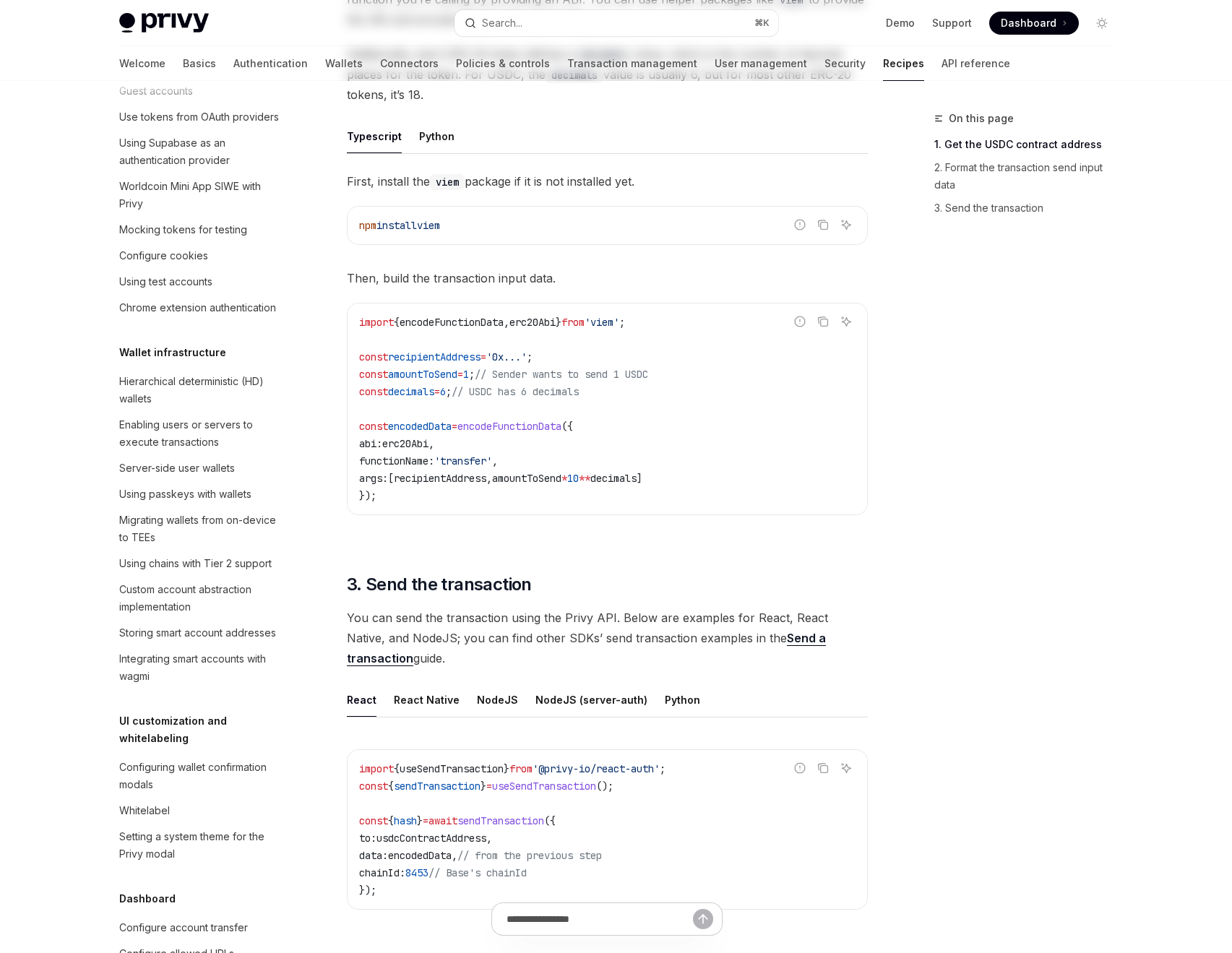
scroll to position [1795, 0]
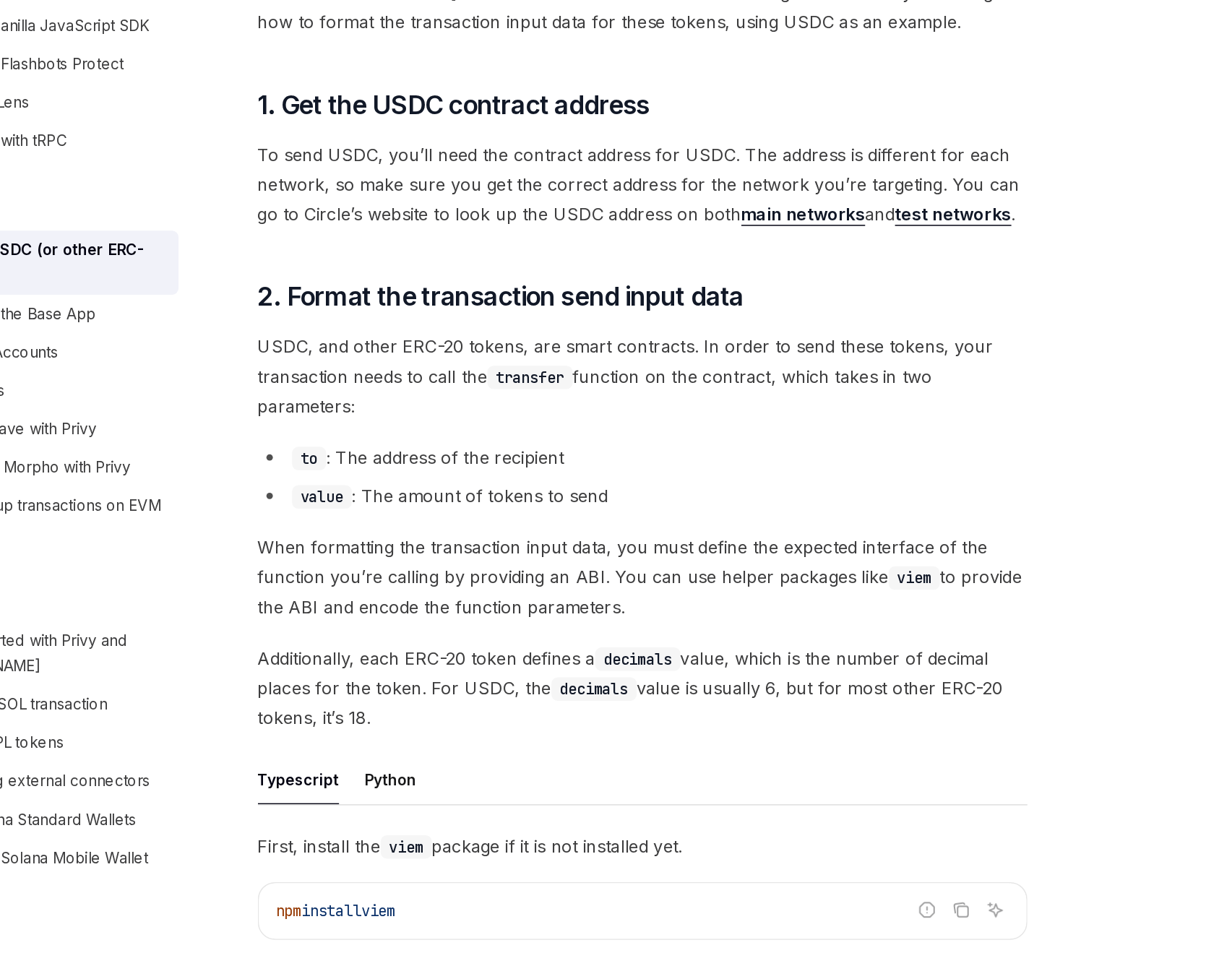
click at [533, 353] on span "To send USDC, you’ll need the contract address for USDC. The address is differe…" at bounding box center [608, 343] width 521 height 61
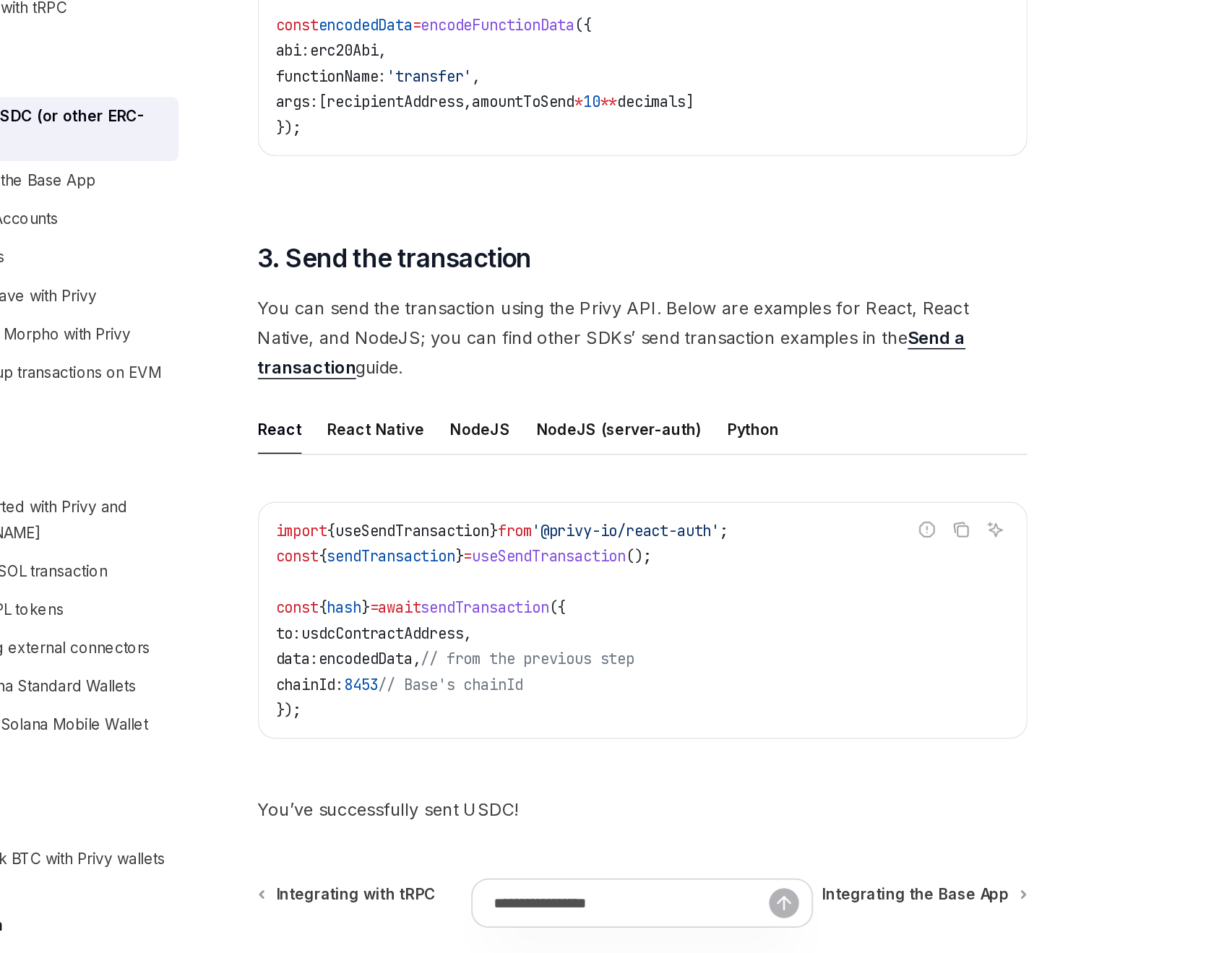
scroll to position [721, 0]
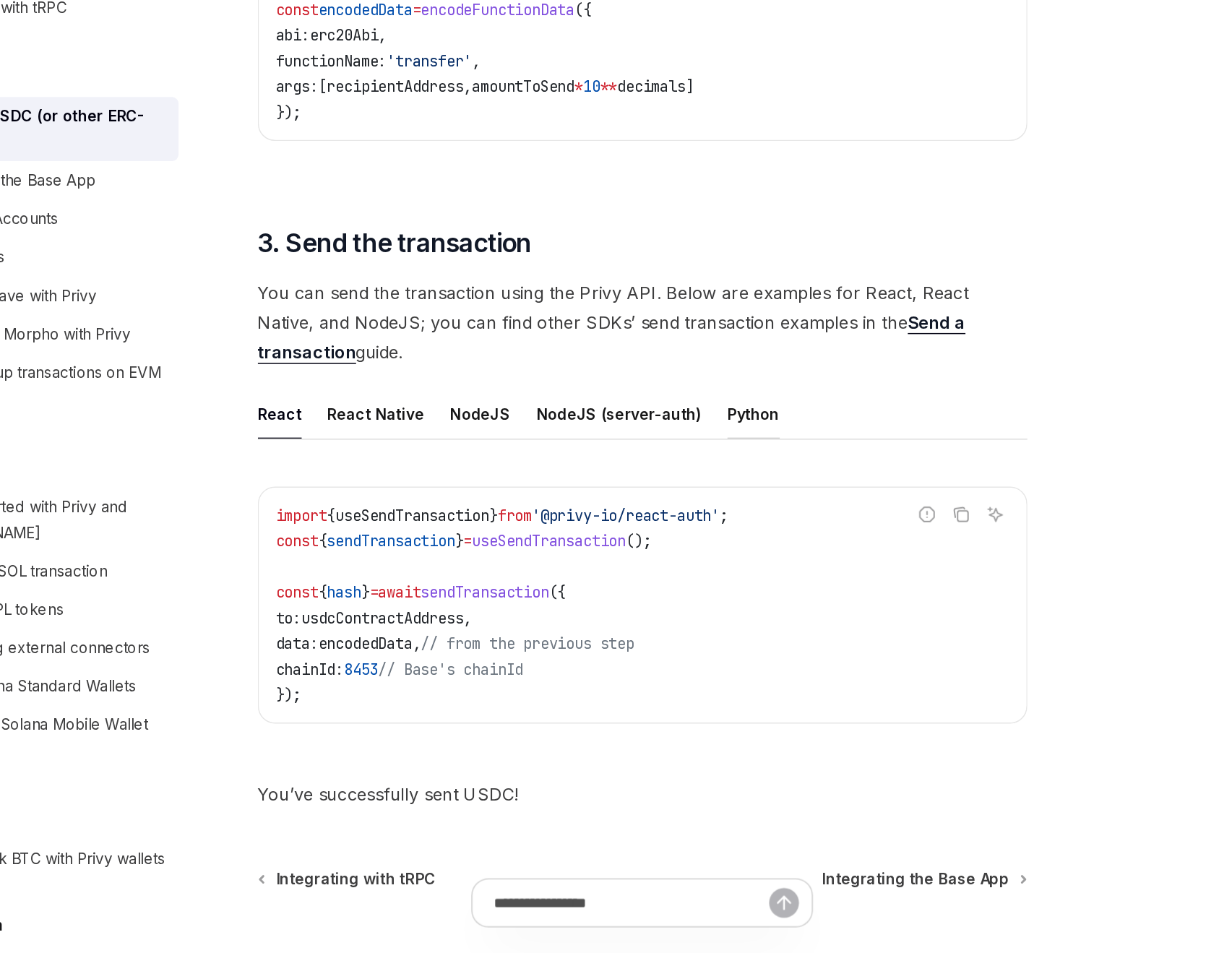
click at [673, 590] on div "Python" at bounding box center [682, 587] width 35 height 34
type textarea "*"
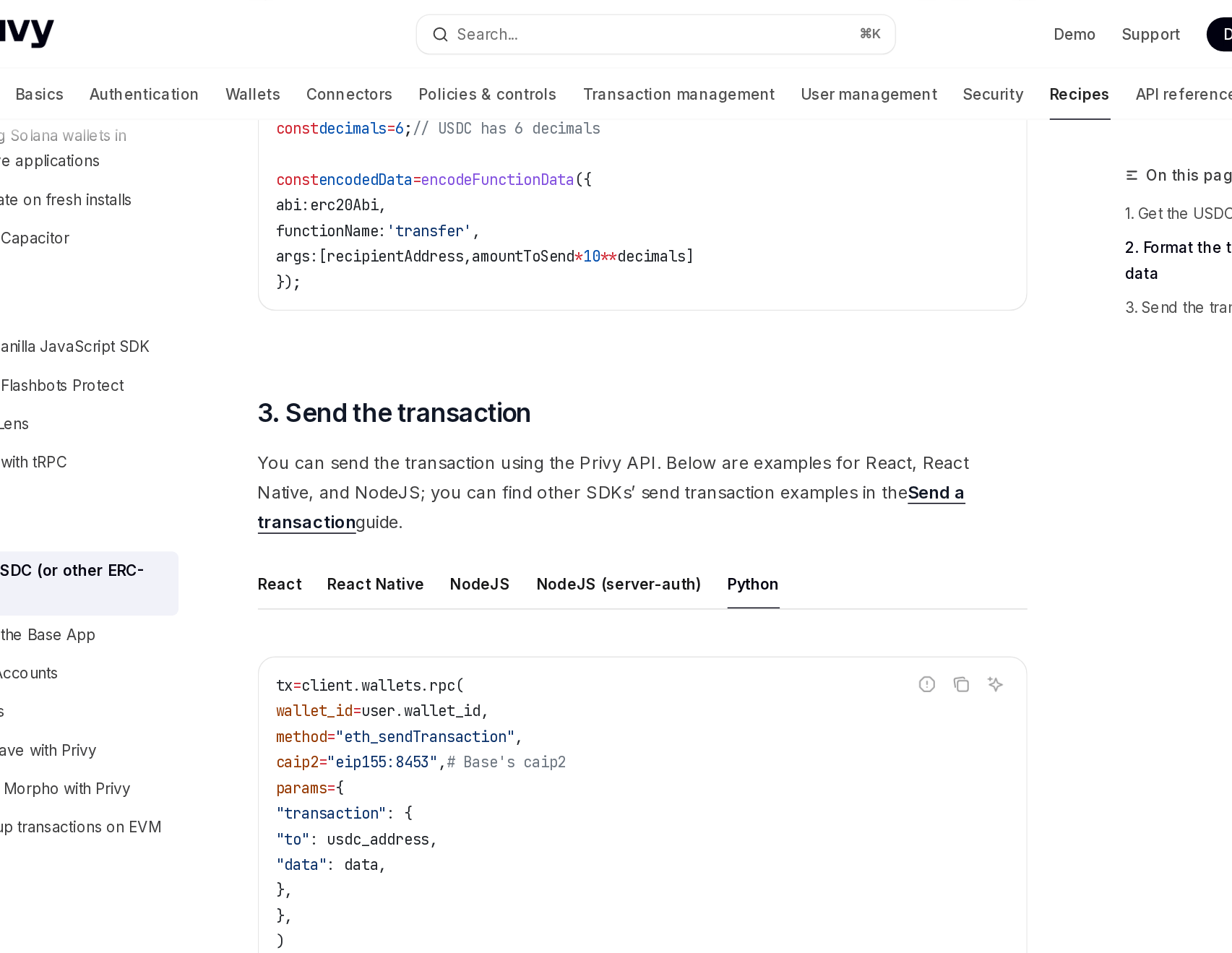
scroll to position [904, 0]
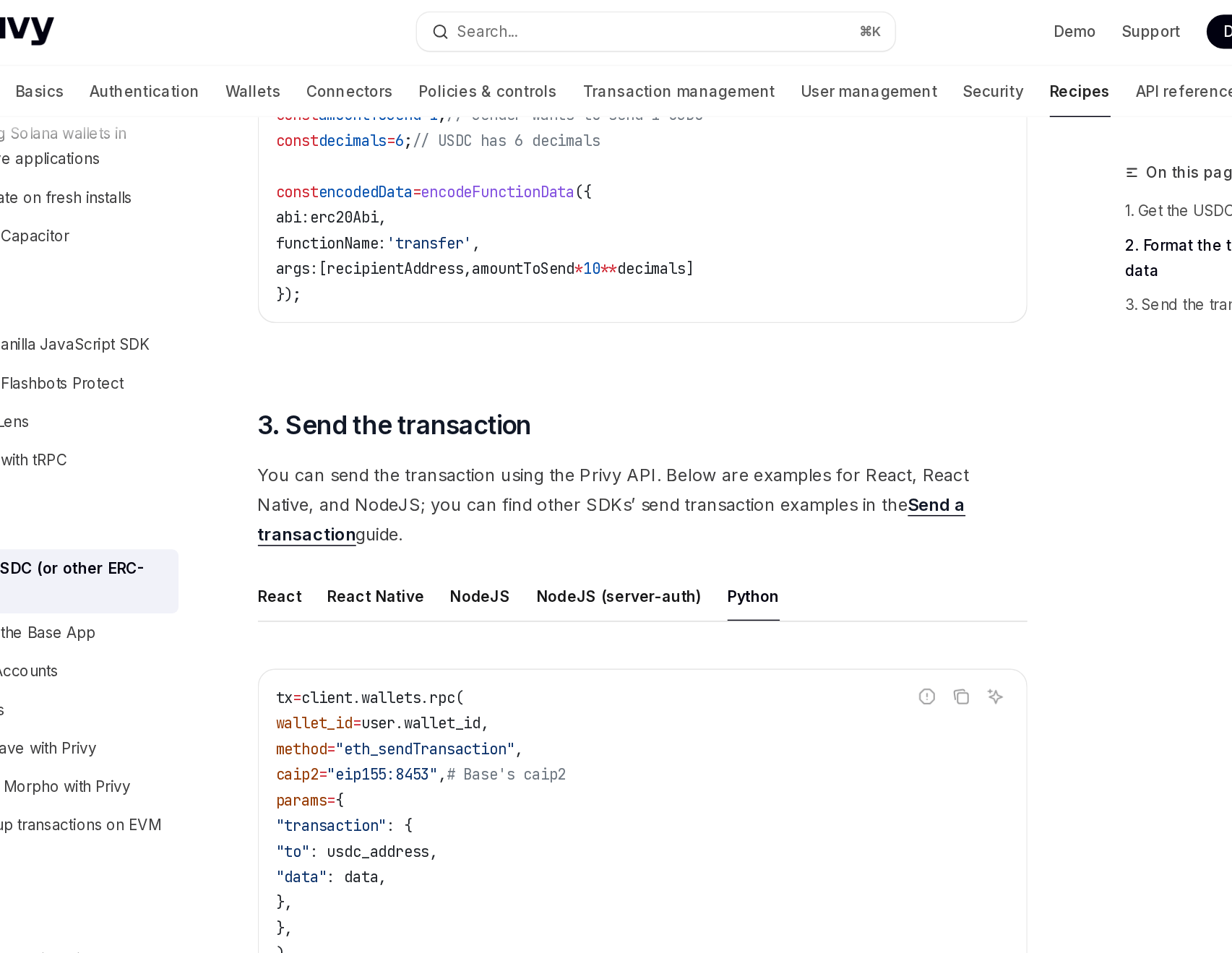
click at [543, 350] on span "You can send the transaction using the Privy API. Below are examples for React,…" at bounding box center [608, 343] width 521 height 61
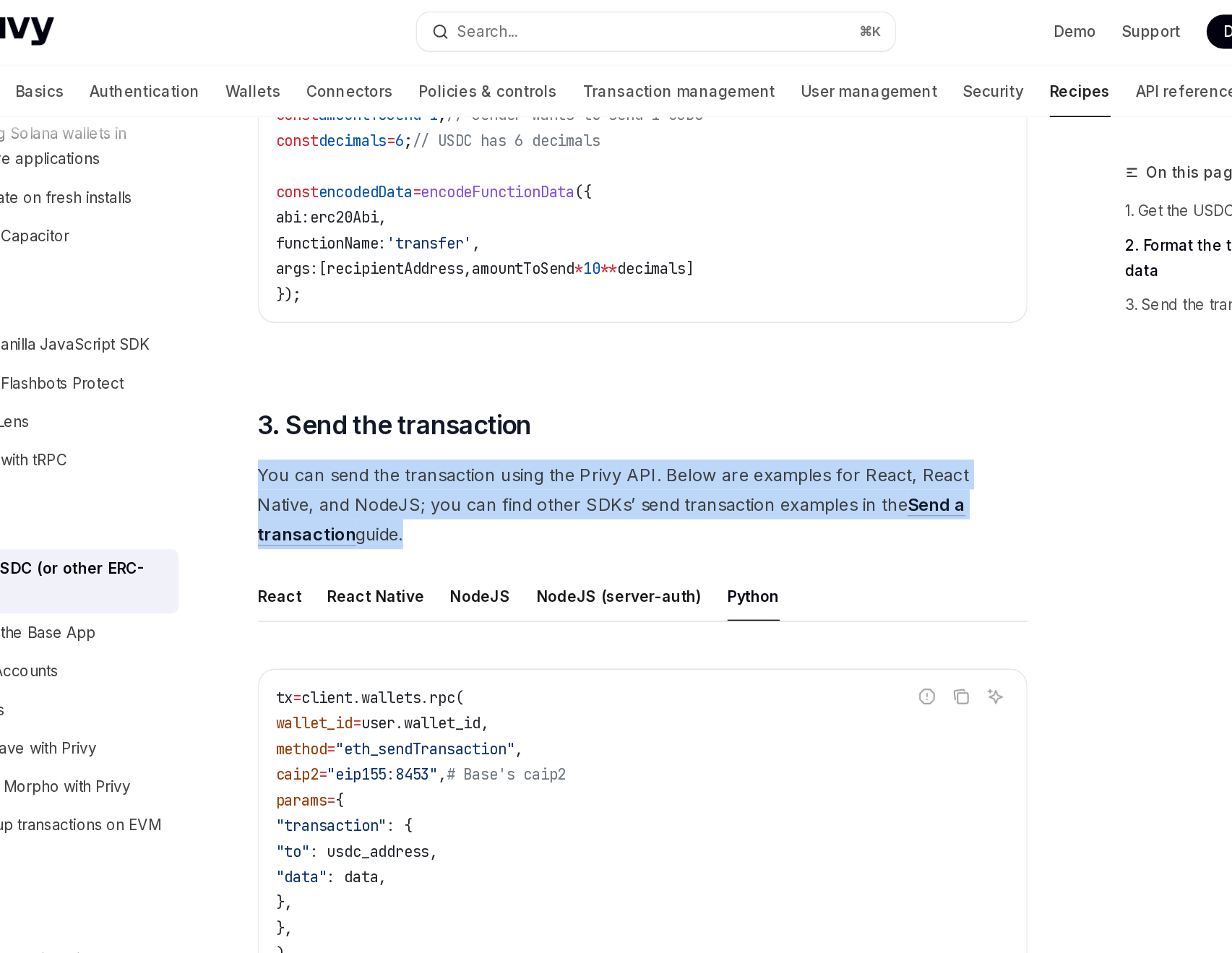
click at [644, 353] on span "You can send the transaction using the Privy API. Below are examples for React,…" at bounding box center [608, 343] width 521 height 61
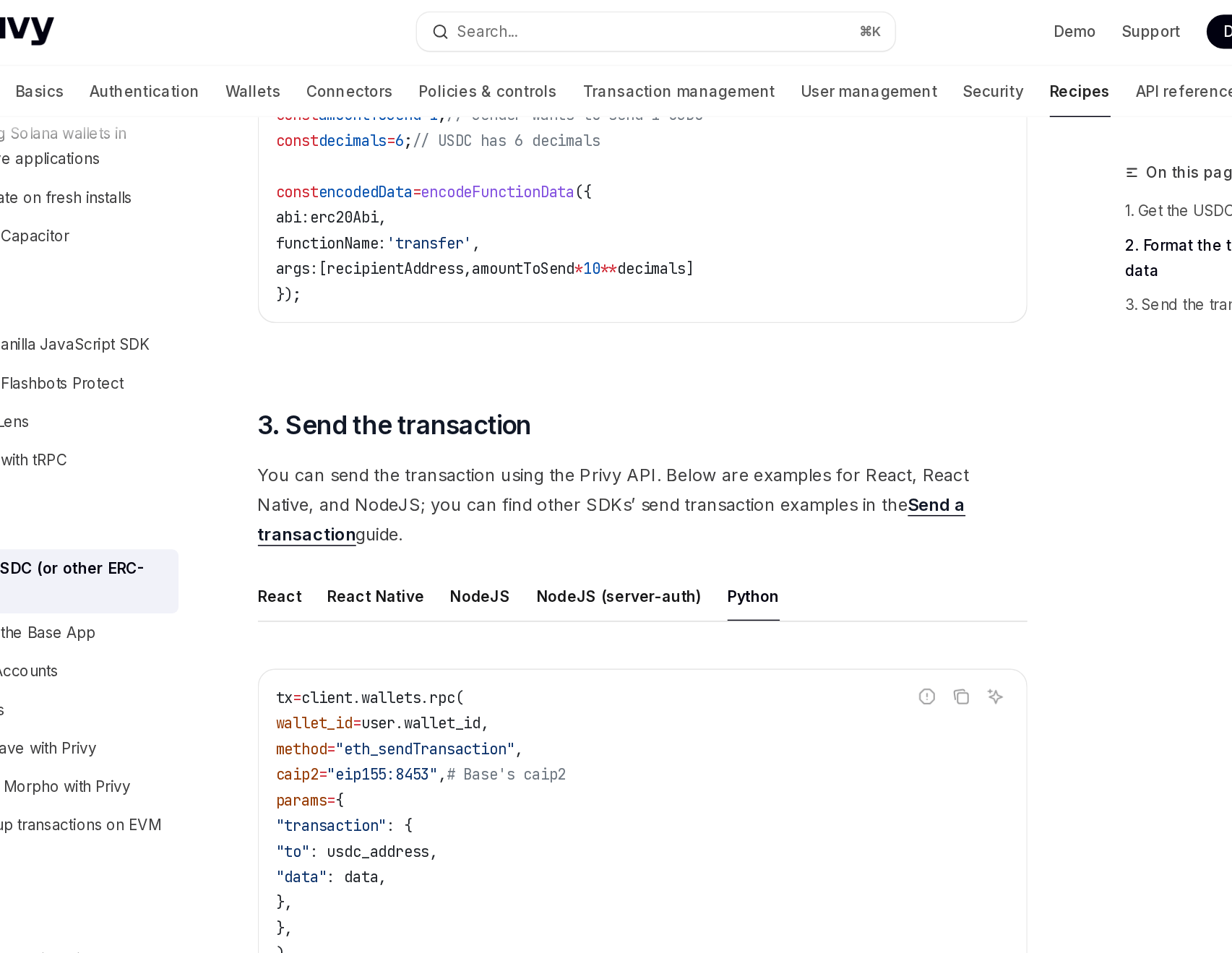
click at [774, 344] on link "Send a transaction" at bounding box center [587, 354] width 479 height 35
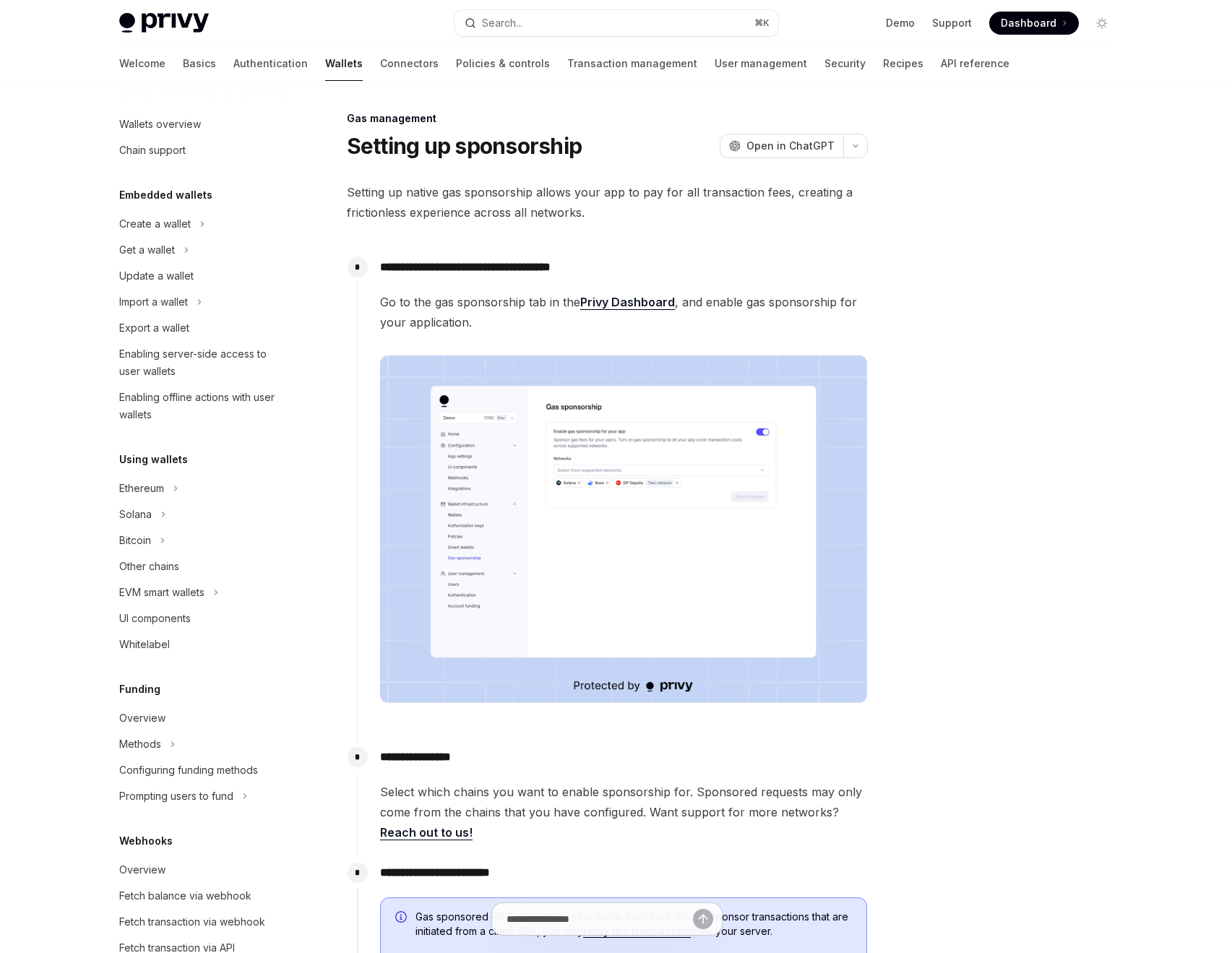
scroll to position [288, 0]
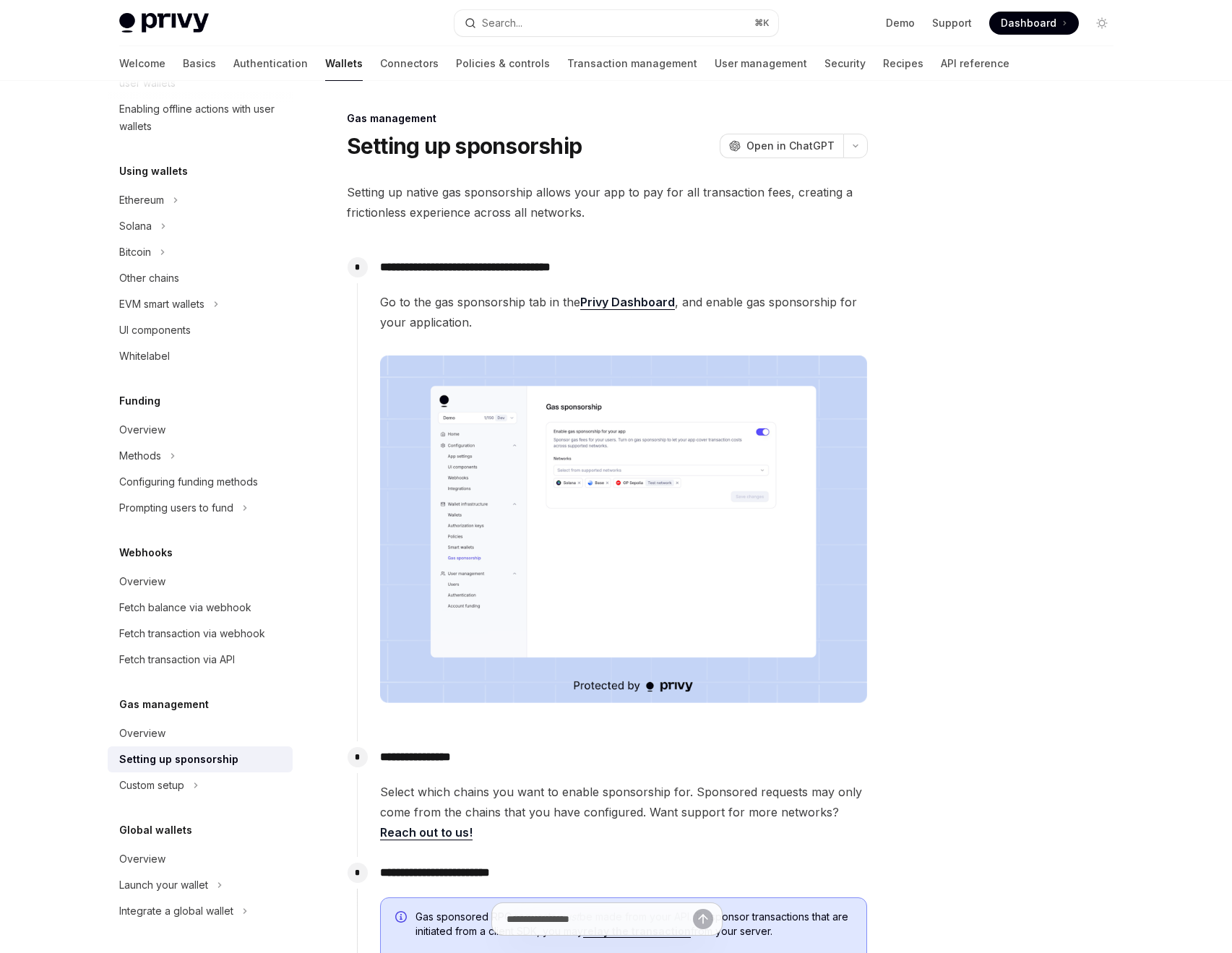
click at [1017, 26] on span "Dashboard" at bounding box center [1029, 23] width 55 height 15
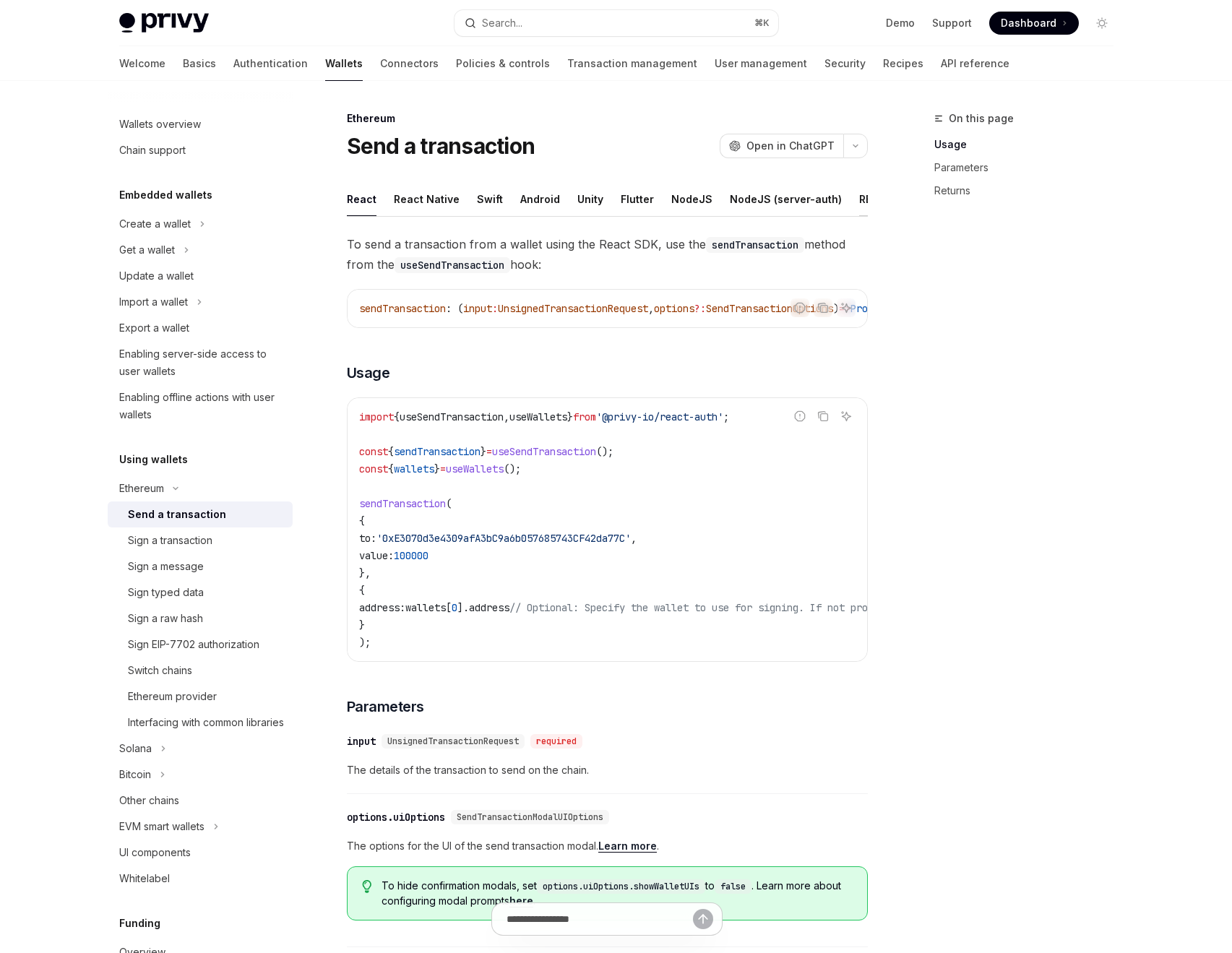
click at [859, 197] on div "REST API" at bounding box center [881, 199] width 45 height 34
type textarea "*"
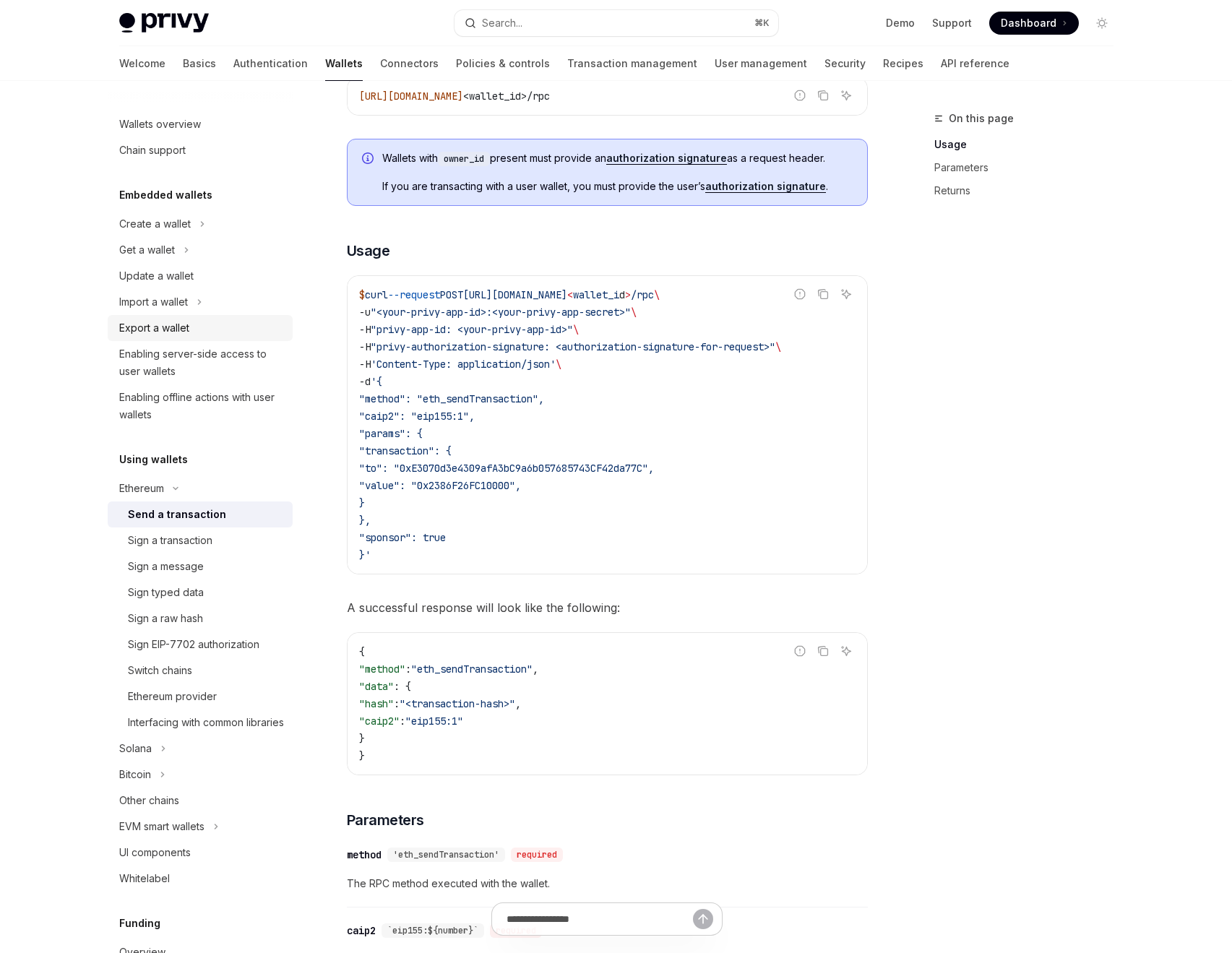
scroll to position [203, 0]
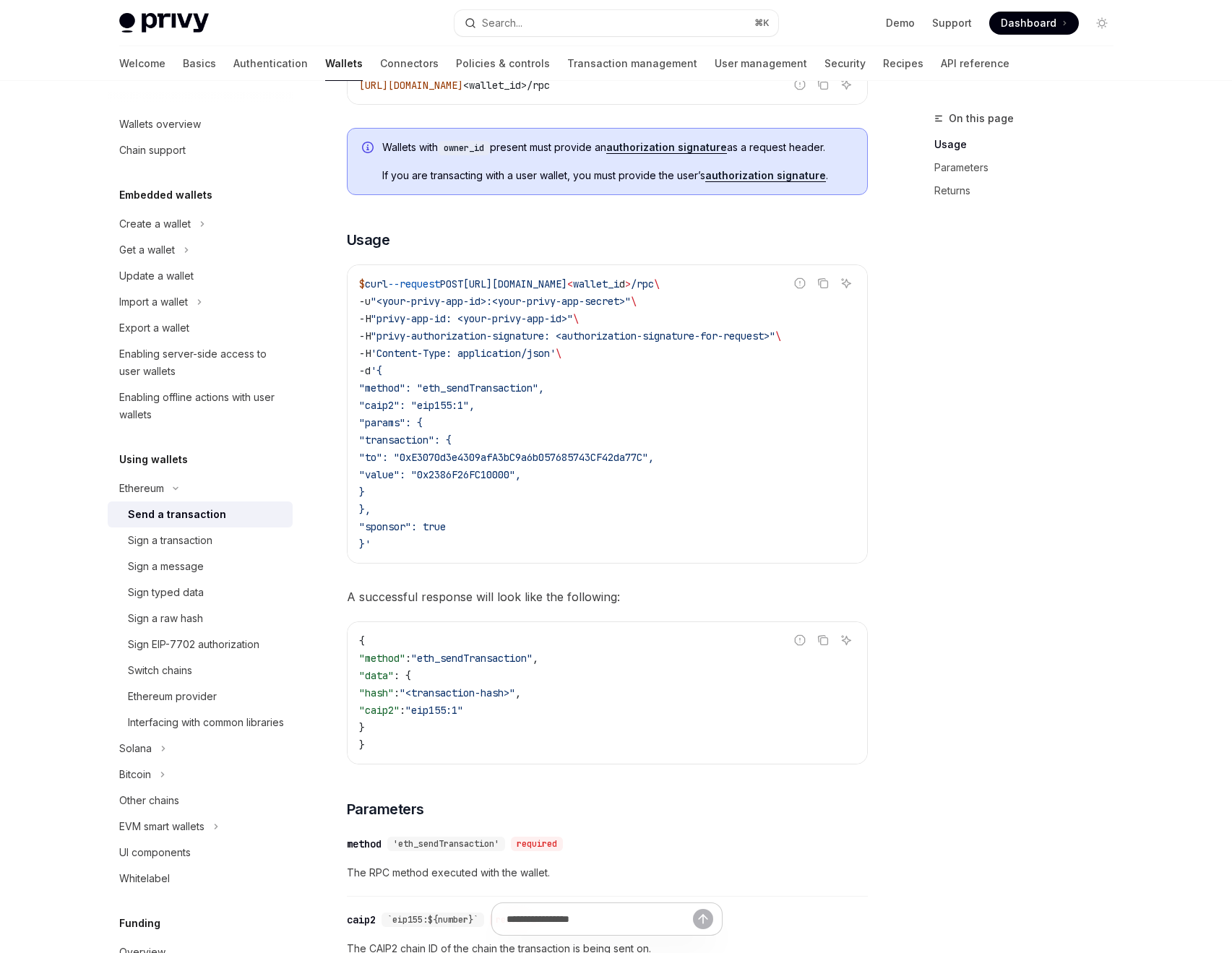
click at [572, 464] on span ""to": "0xE3070d3e4309afA3bC9a6b057685743CF42da77C"," at bounding box center [506, 458] width 295 height 13
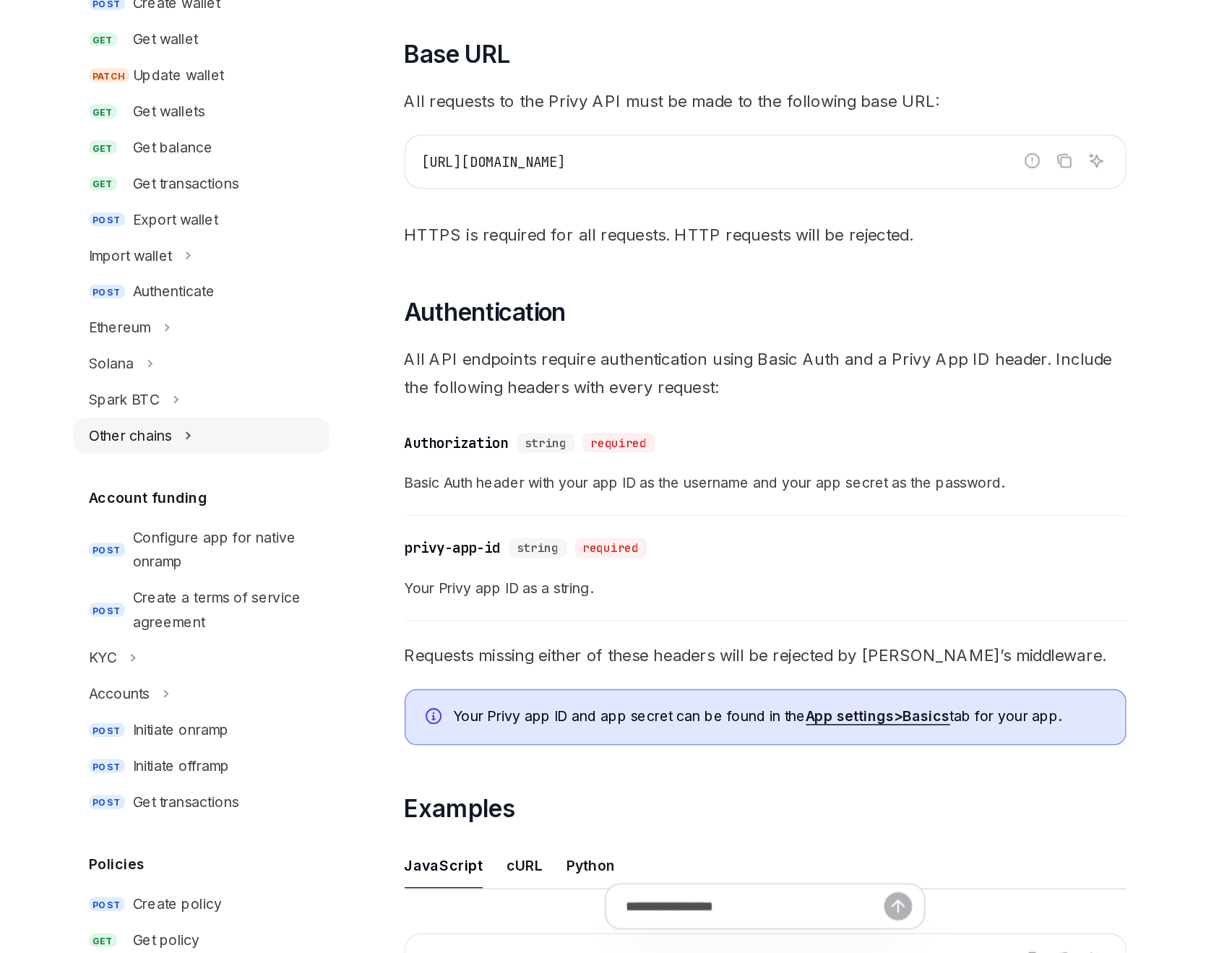
scroll to position [157, 0]
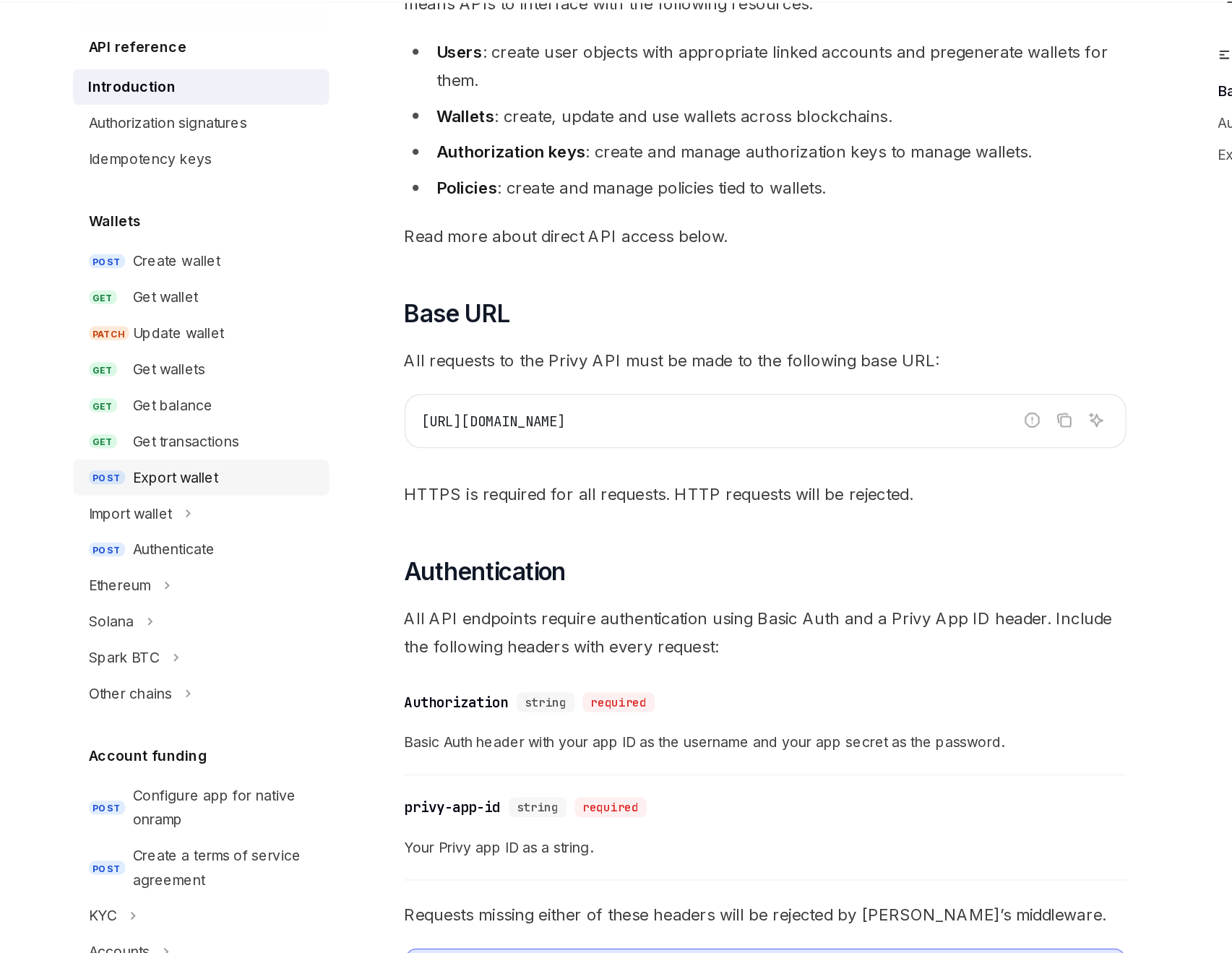
click at [198, 424] on div "Export wallet" at bounding box center [181, 424] width 62 height 17
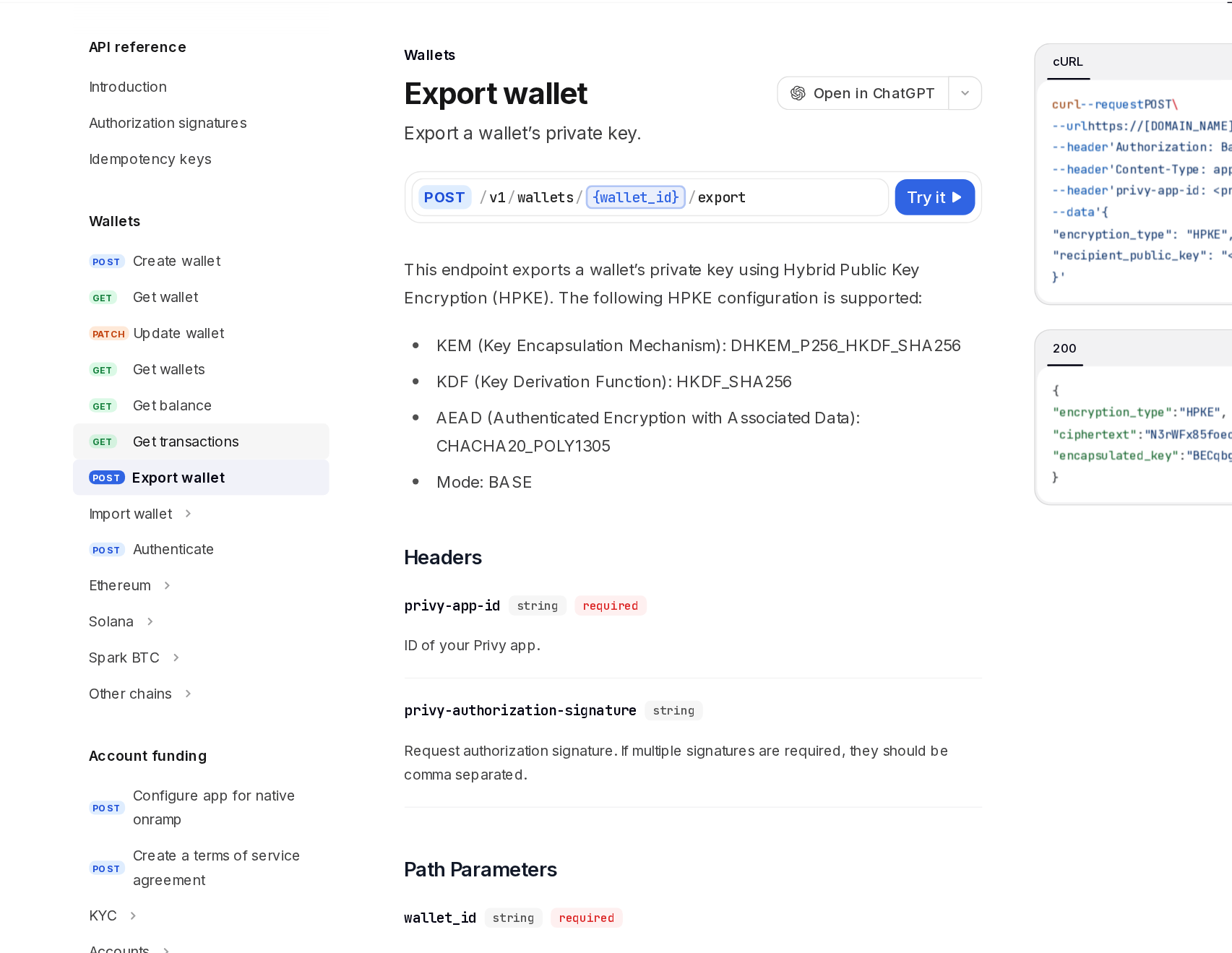
click at [194, 397] on div "Get transactions" at bounding box center [189, 397] width 76 height 17
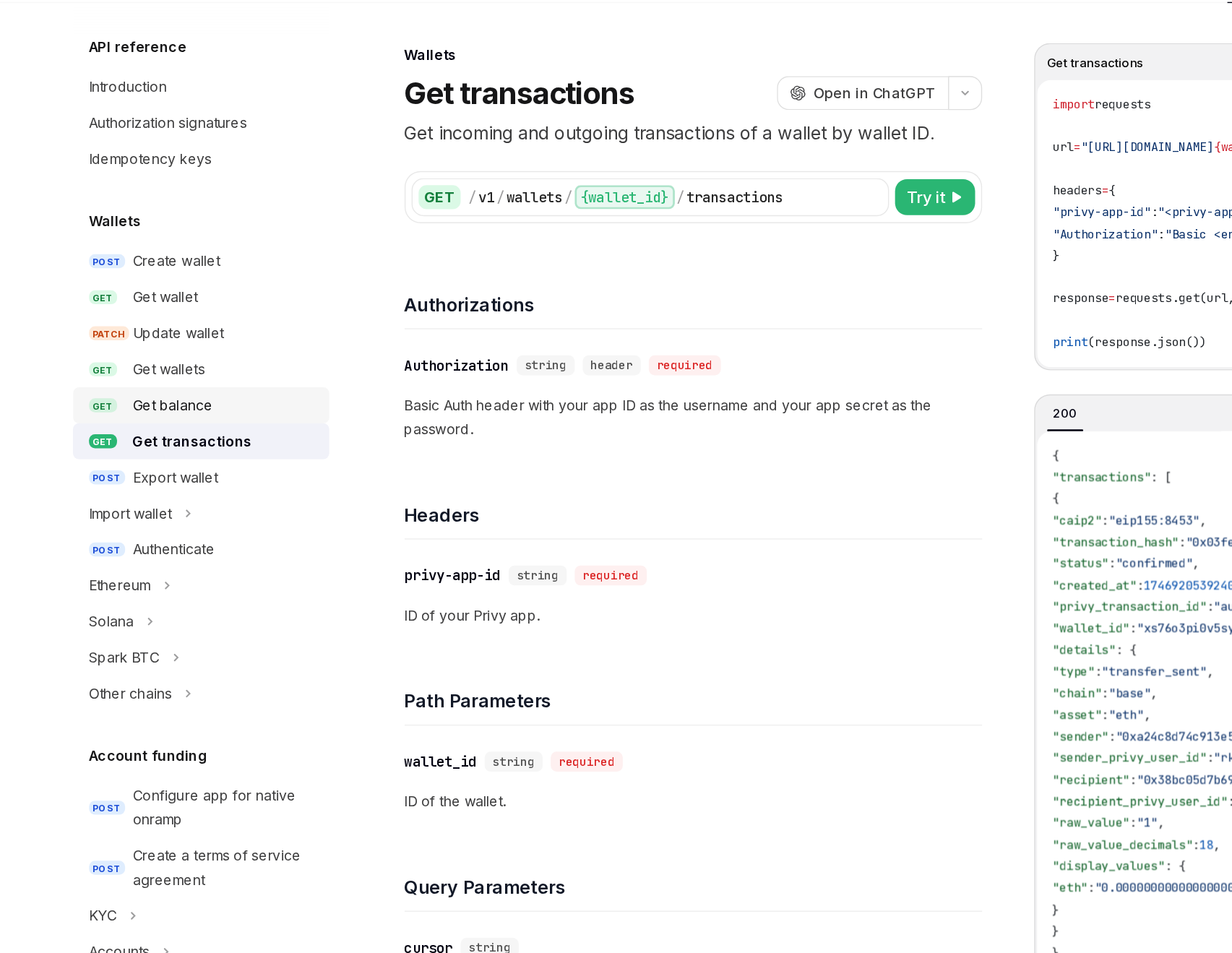
click at [189, 376] on div "Get balance" at bounding box center [180, 371] width 58 height 17
type textarea "*"
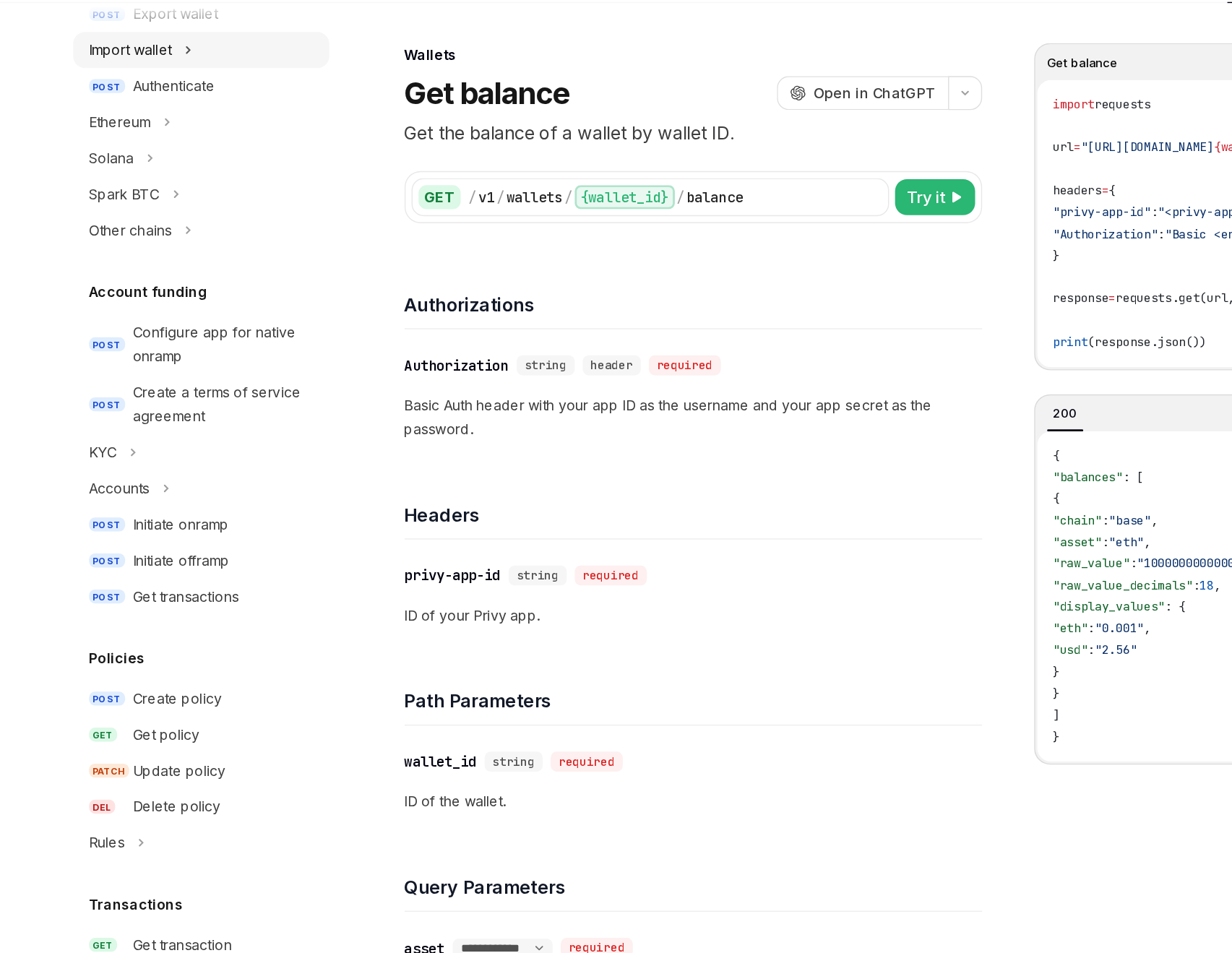
scroll to position [337, 0]
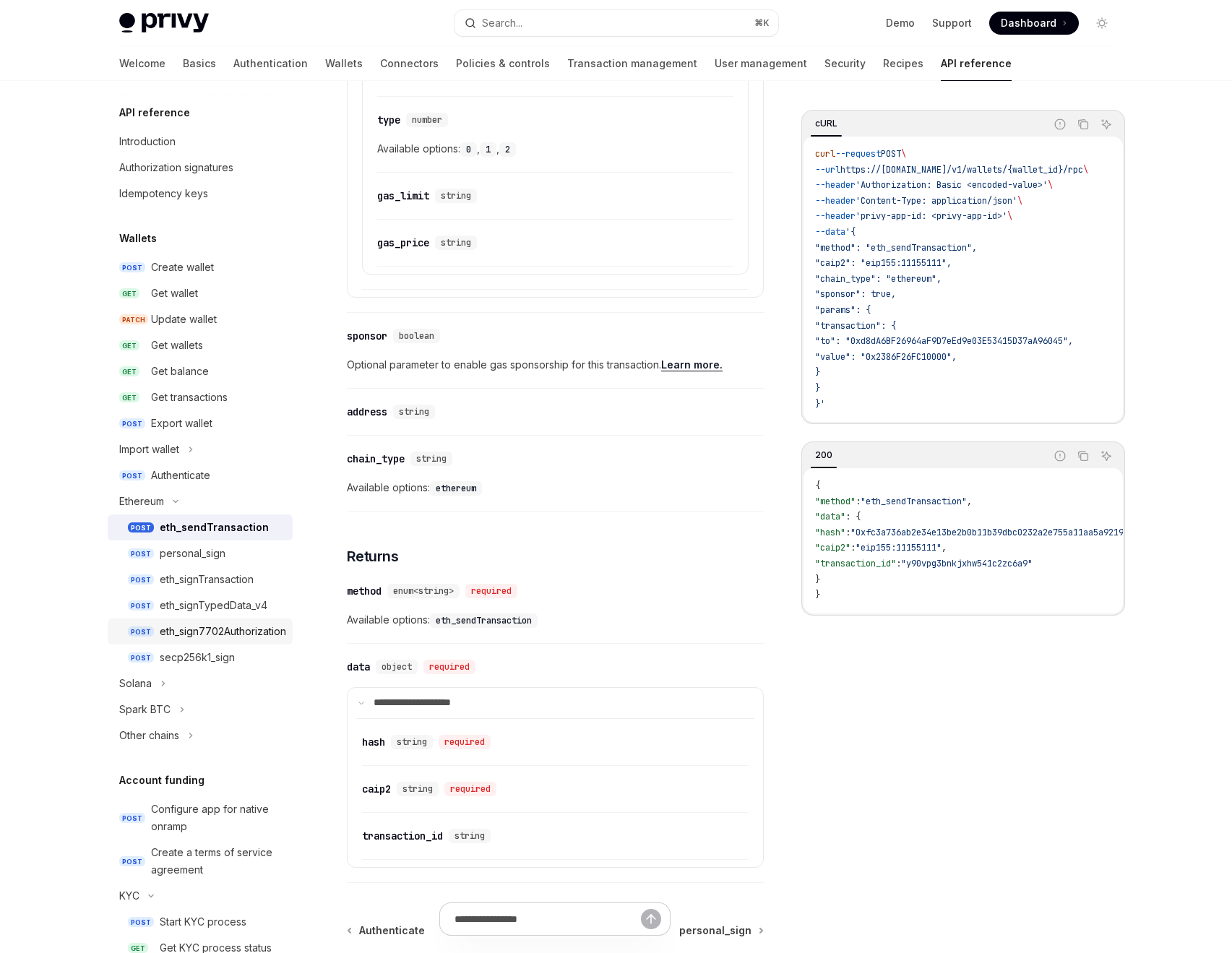
click at [211, 641] on link "POST eth_sign7702Authorization" at bounding box center [200, 632] width 185 height 26
type textarea "*"
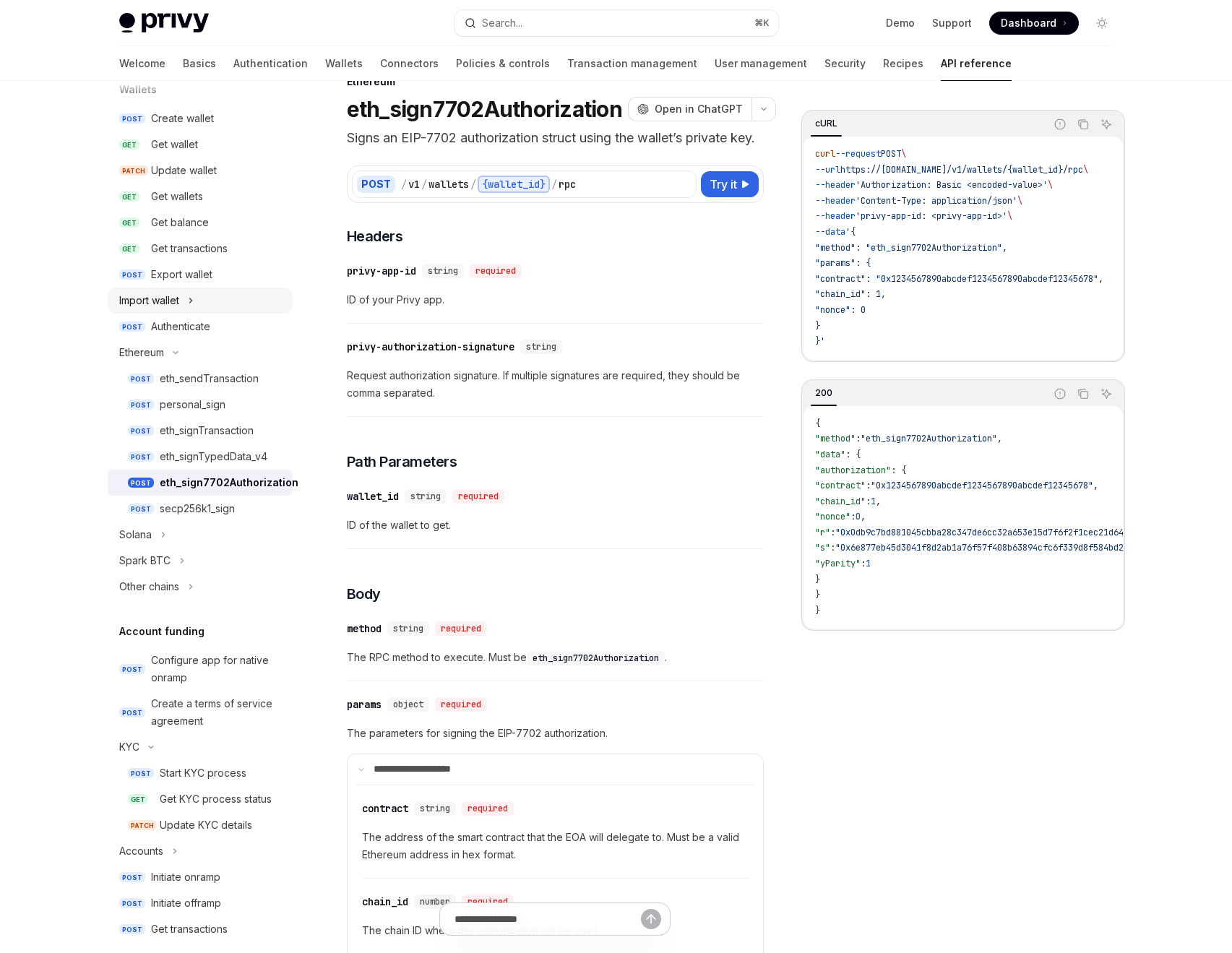
scroll to position [180, 0]
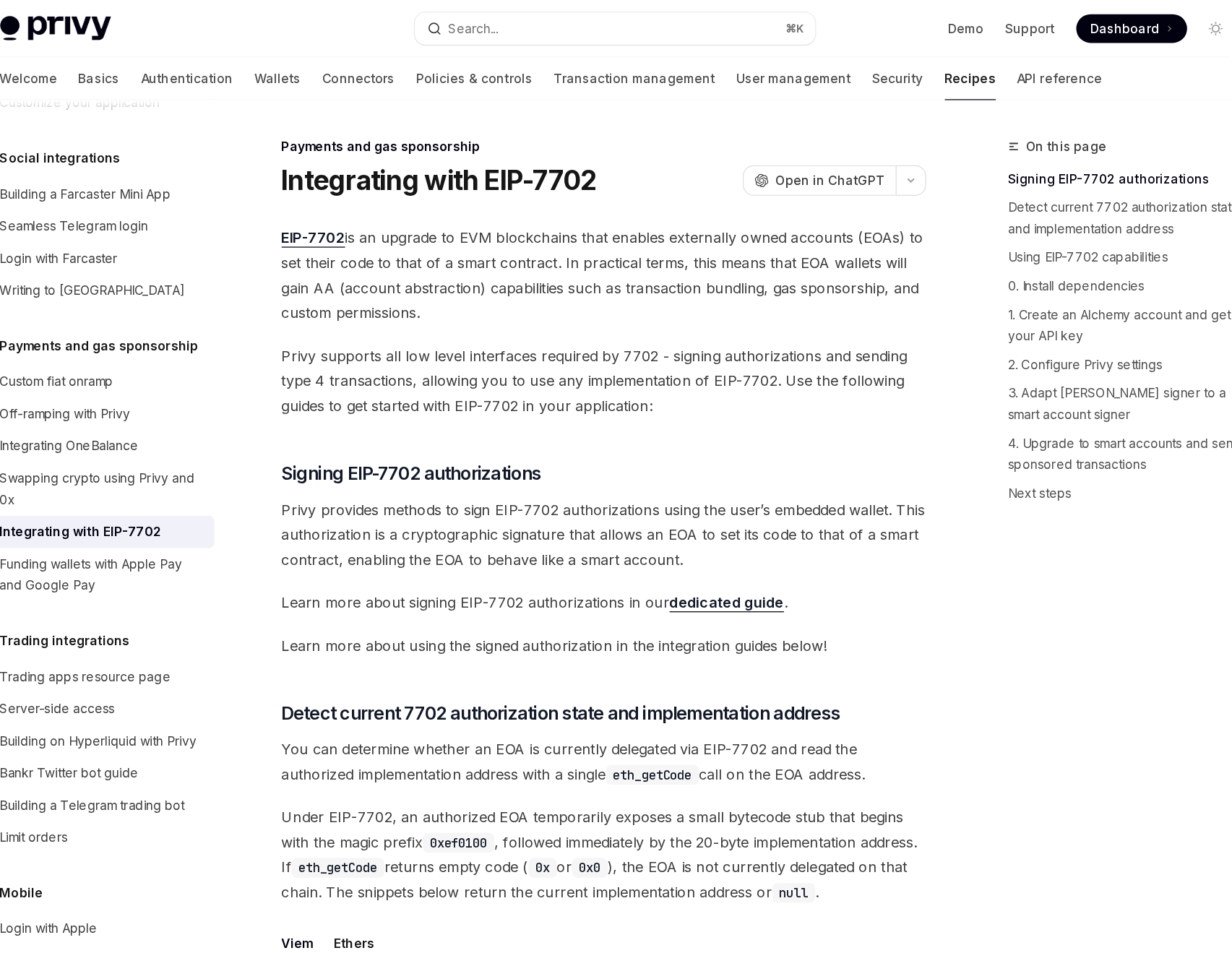
click at [442, 197] on span "EIP-7702 is an upgrade to EVM blockchains that enables externally owned account…" at bounding box center [608, 223] width 521 height 81
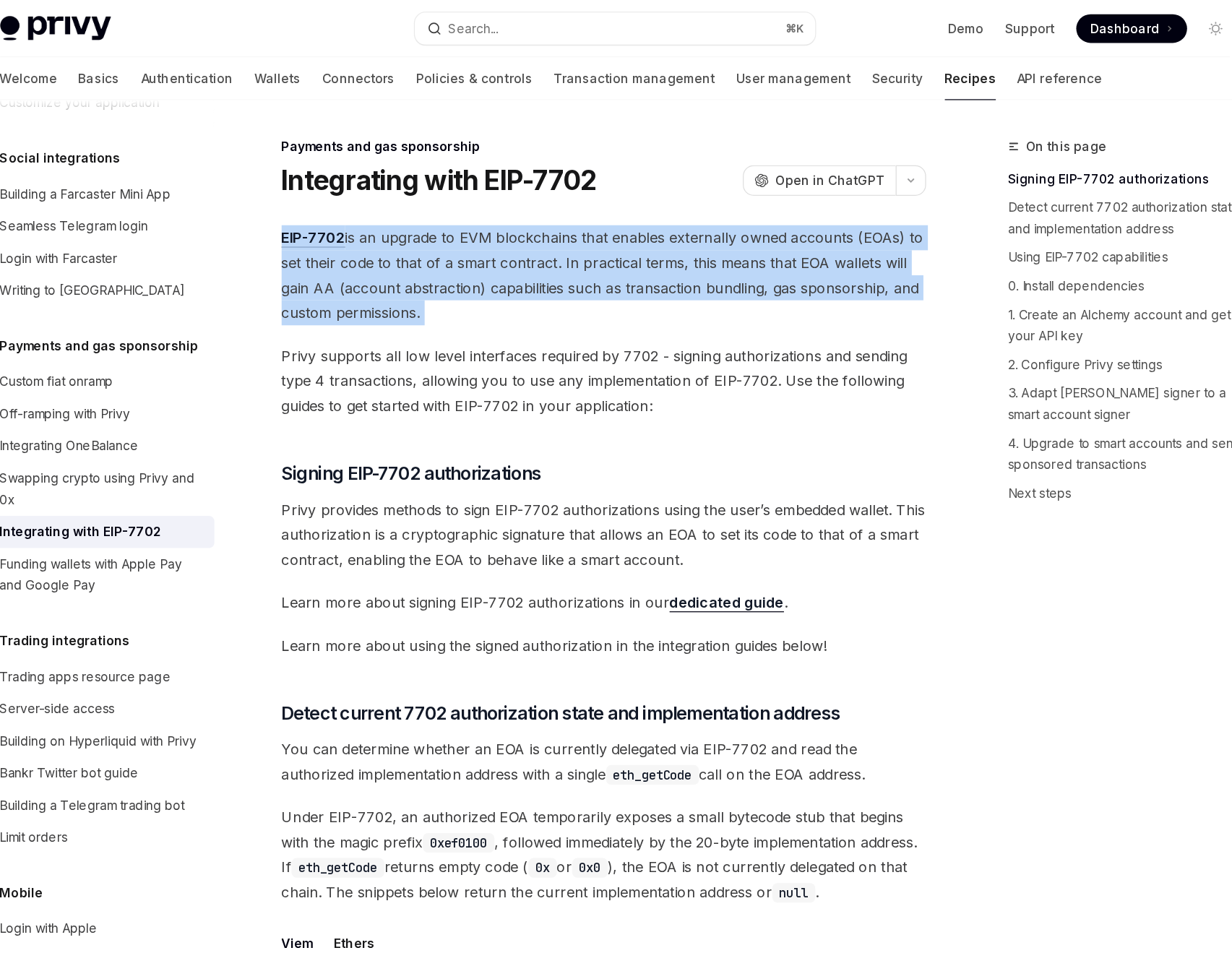
click at [442, 197] on span "EIP-7702 is an upgrade to EVM blockchains that enables externally owned account…" at bounding box center [608, 223] width 521 height 81
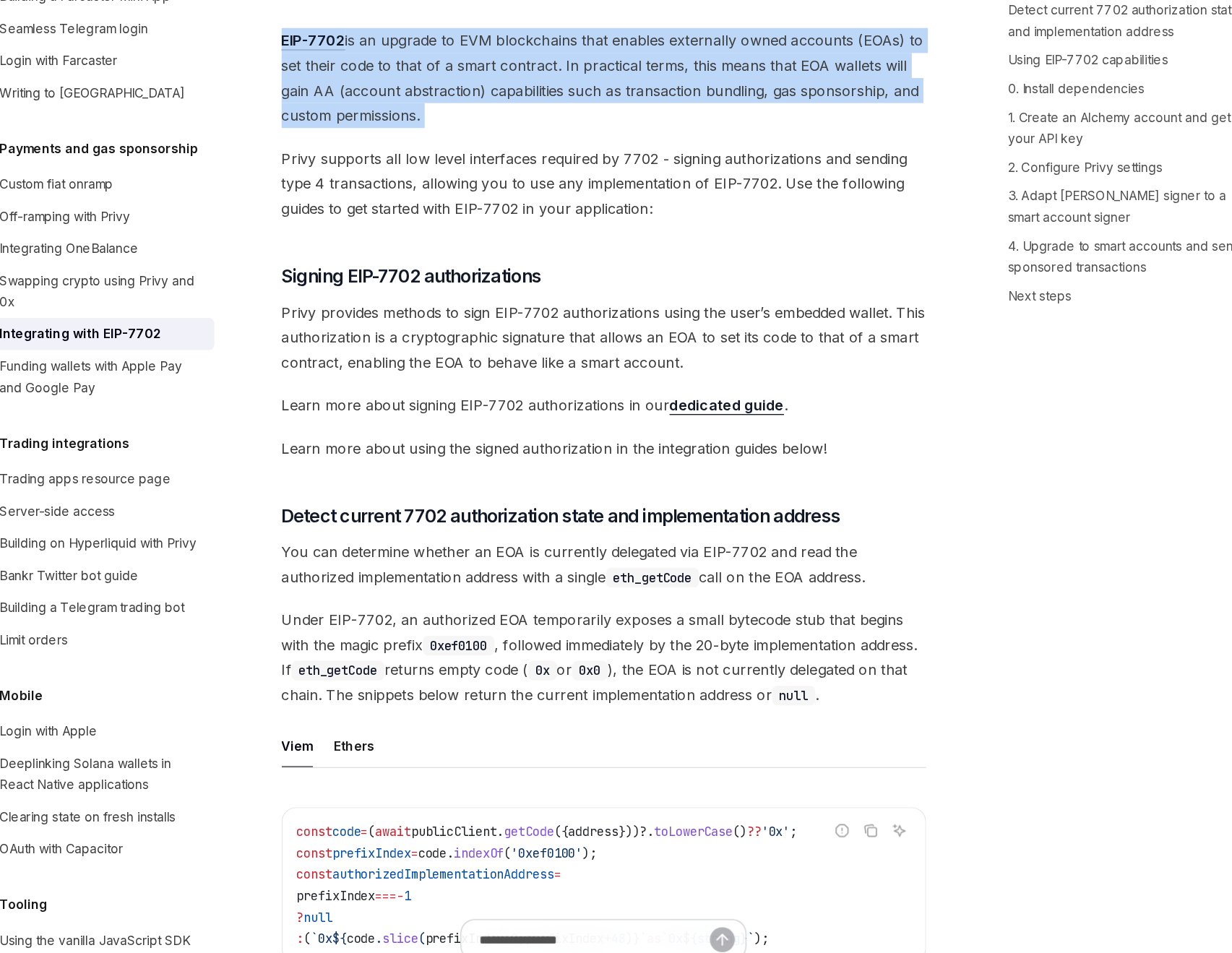
click at [492, 313] on span "Privy supports all low level interfaces required by 7702 - signing authorizatio…" at bounding box center [608, 308] width 521 height 61
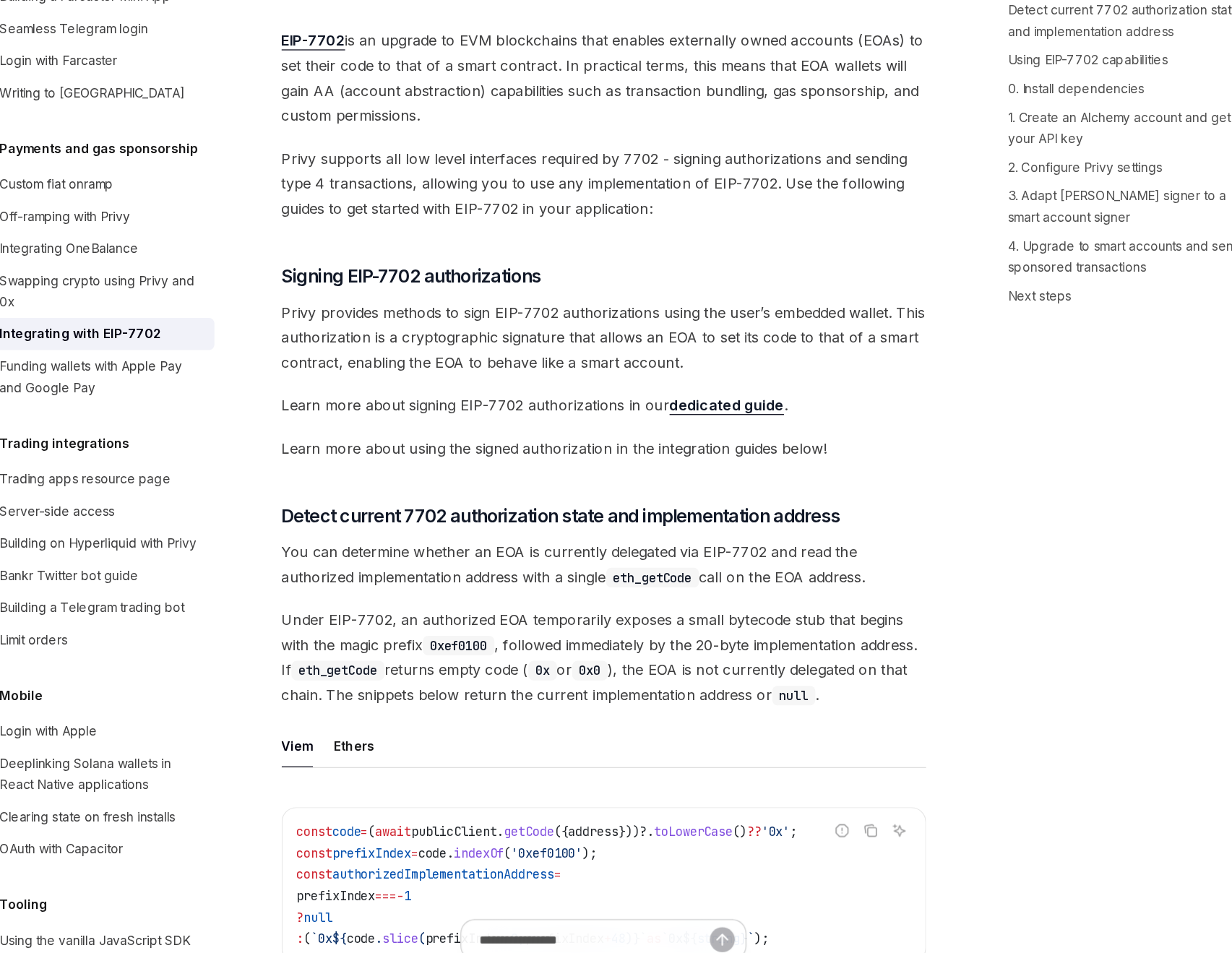
click at [492, 313] on span "Privy supports all low level interfaces required by 7702 - signing authorizatio…" at bounding box center [608, 308] width 521 height 61
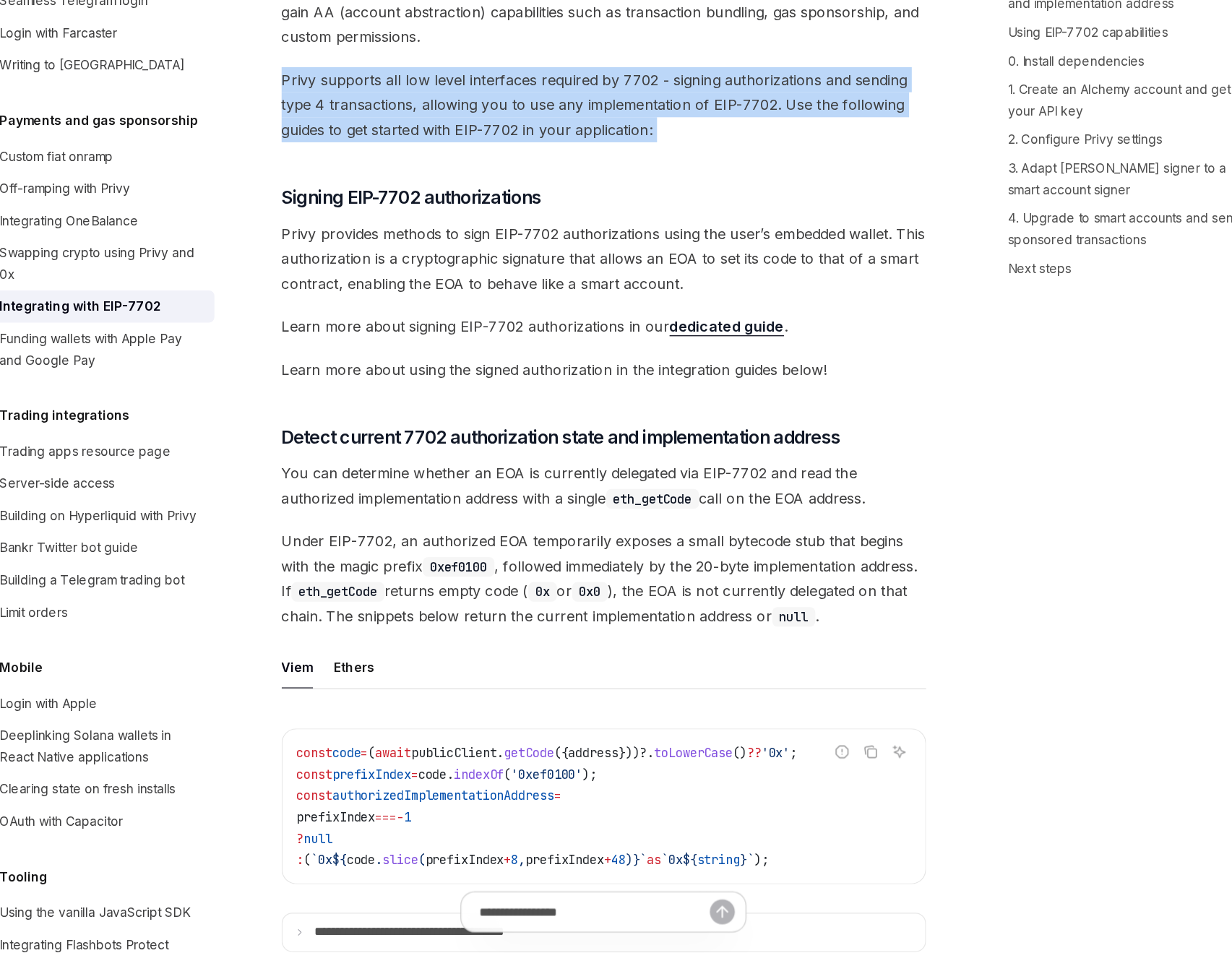
scroll to position [39, 0]
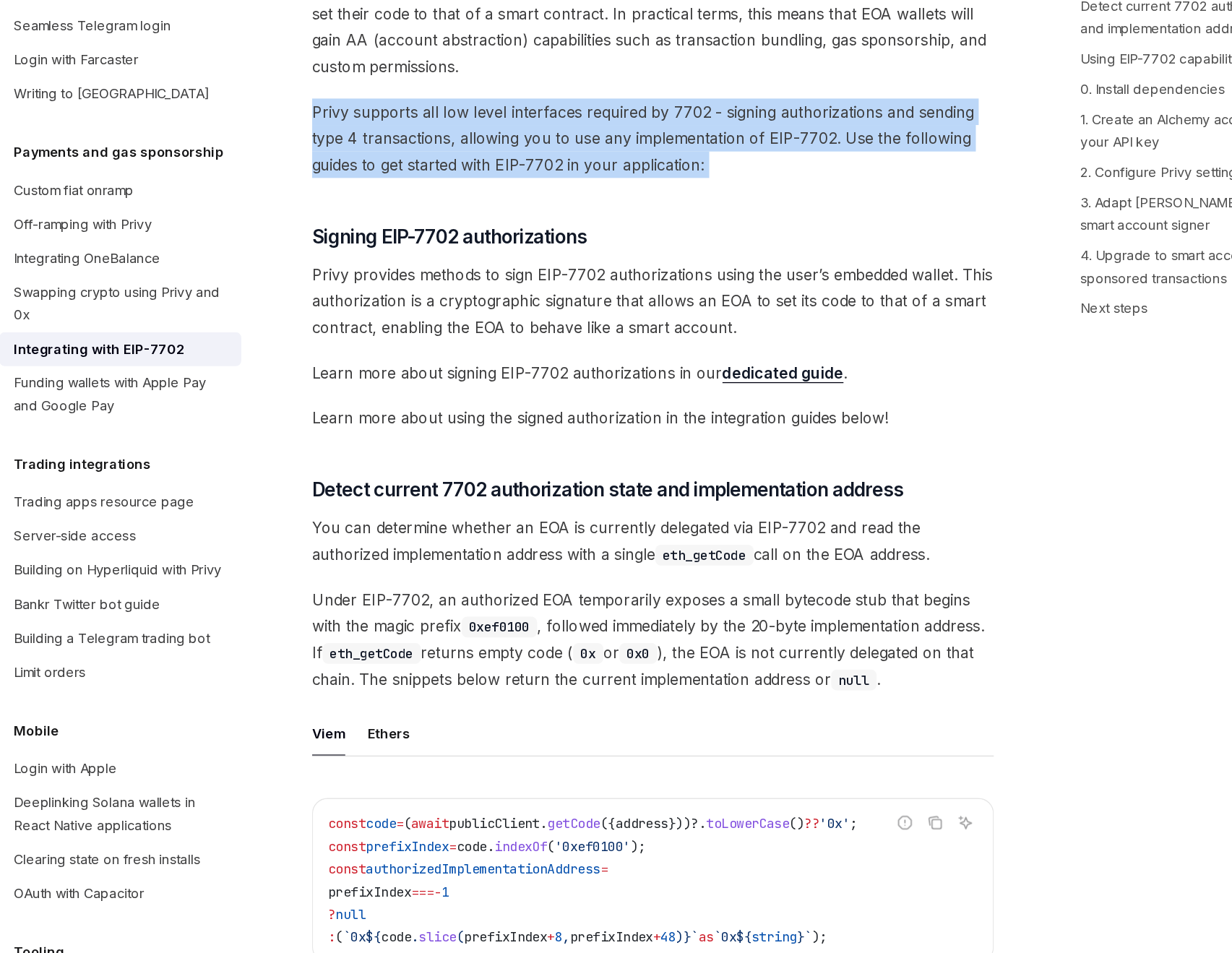
click at [447, 423] on span "Privy provides methods to sign EIP-7702 authorizations using the user’s embedde…" at bounding box center [608, 393] width 521 height 61
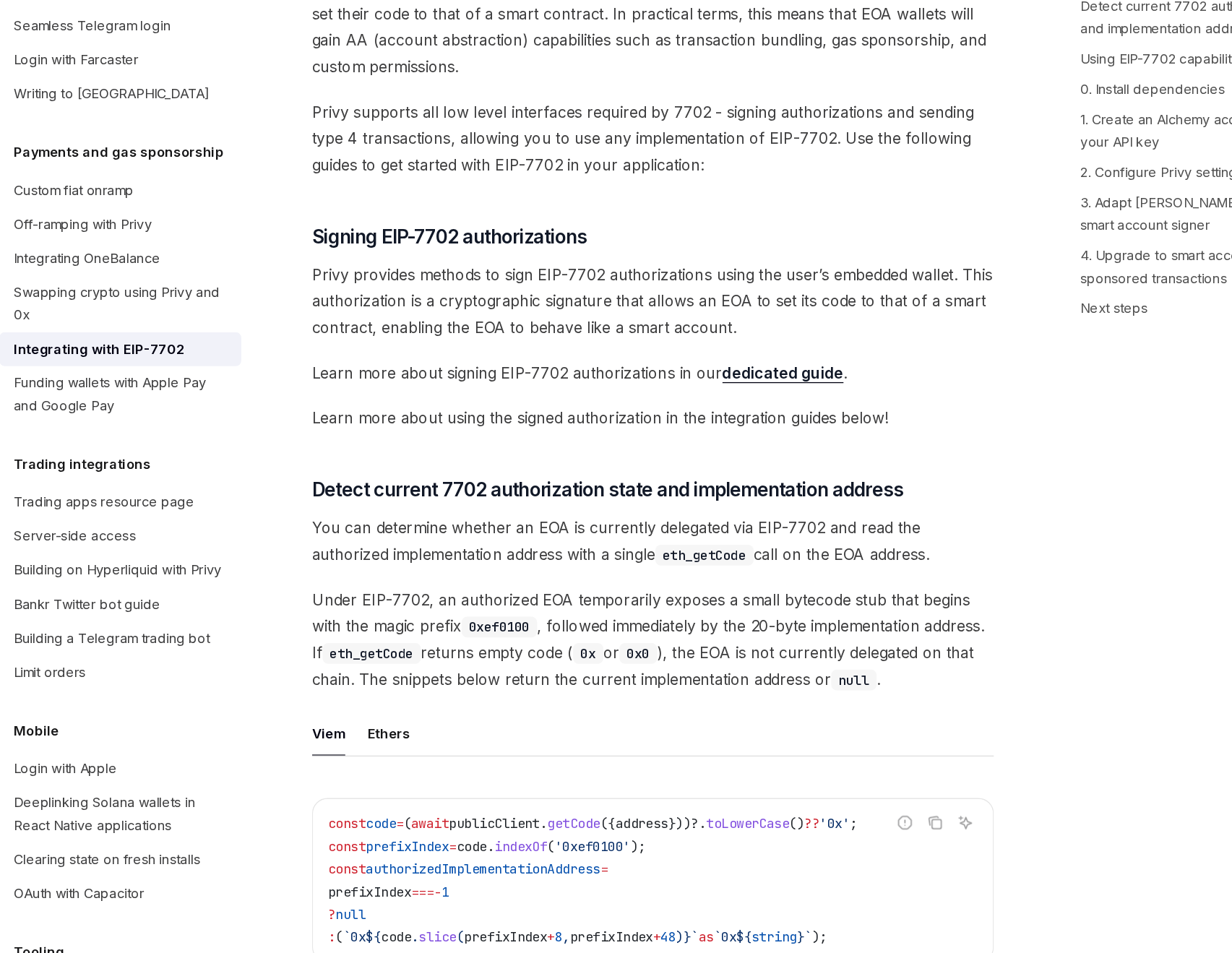
click at [447, 423] on span "Privy provides methods to sign EIP-7702 authorizations using the user’s embedde…" at bounding box center [608, 393] width 521 height 61
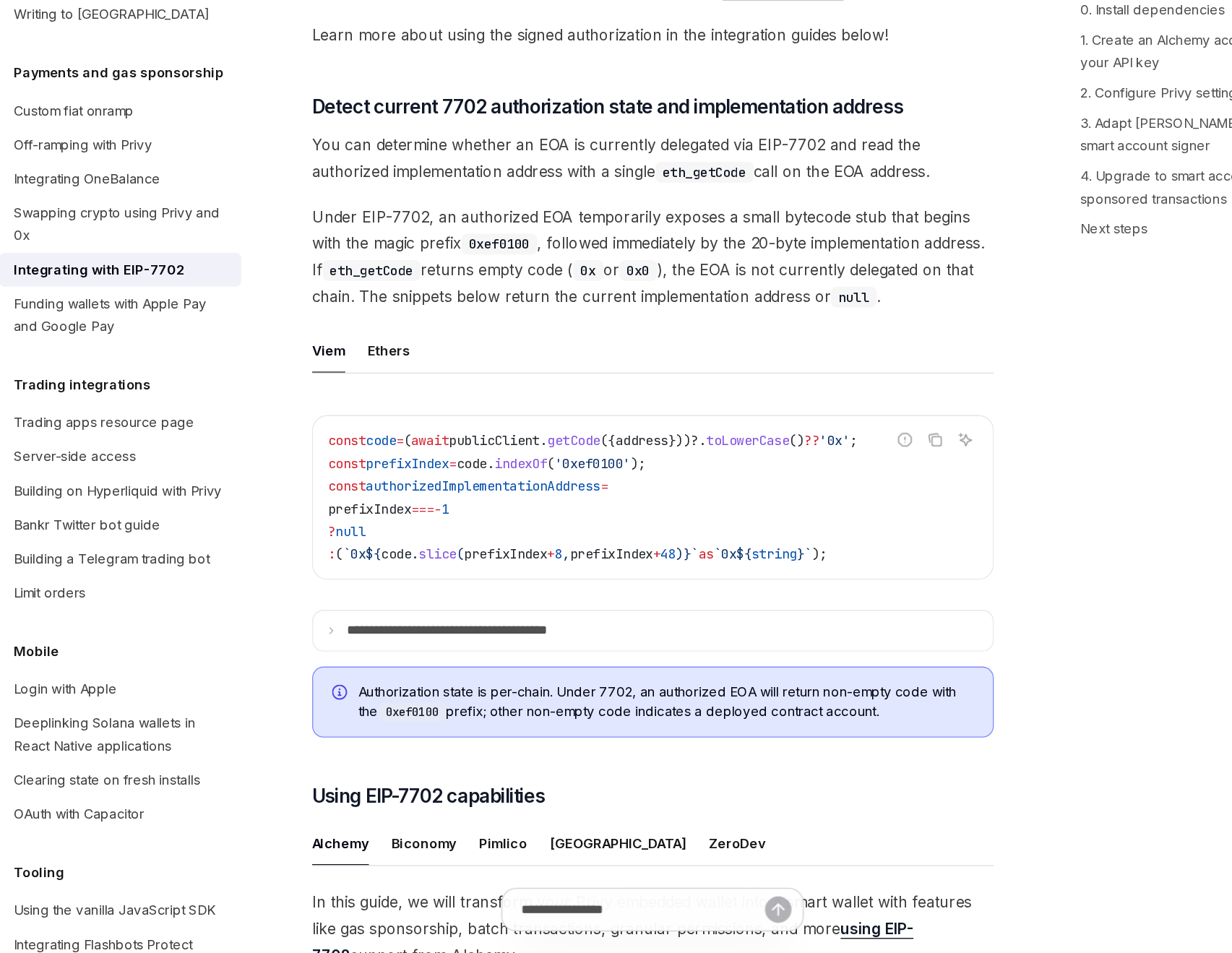
scroll to position [297, 0]
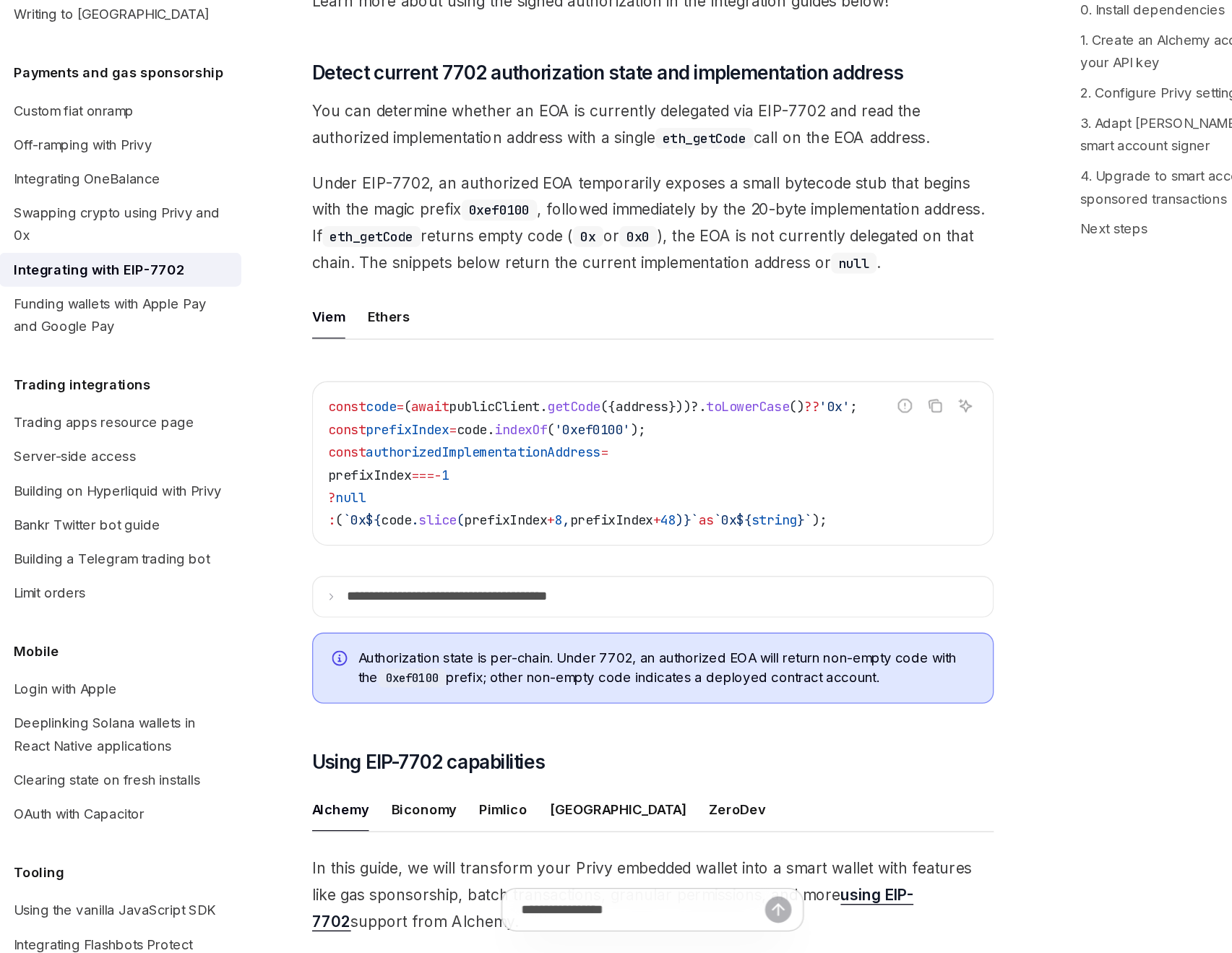
click at [466, 328] on span "You can determine whether an EOA is currently delegated via EIP-7702 and read t…" at bounding box center [608, 319] width 521 height 41
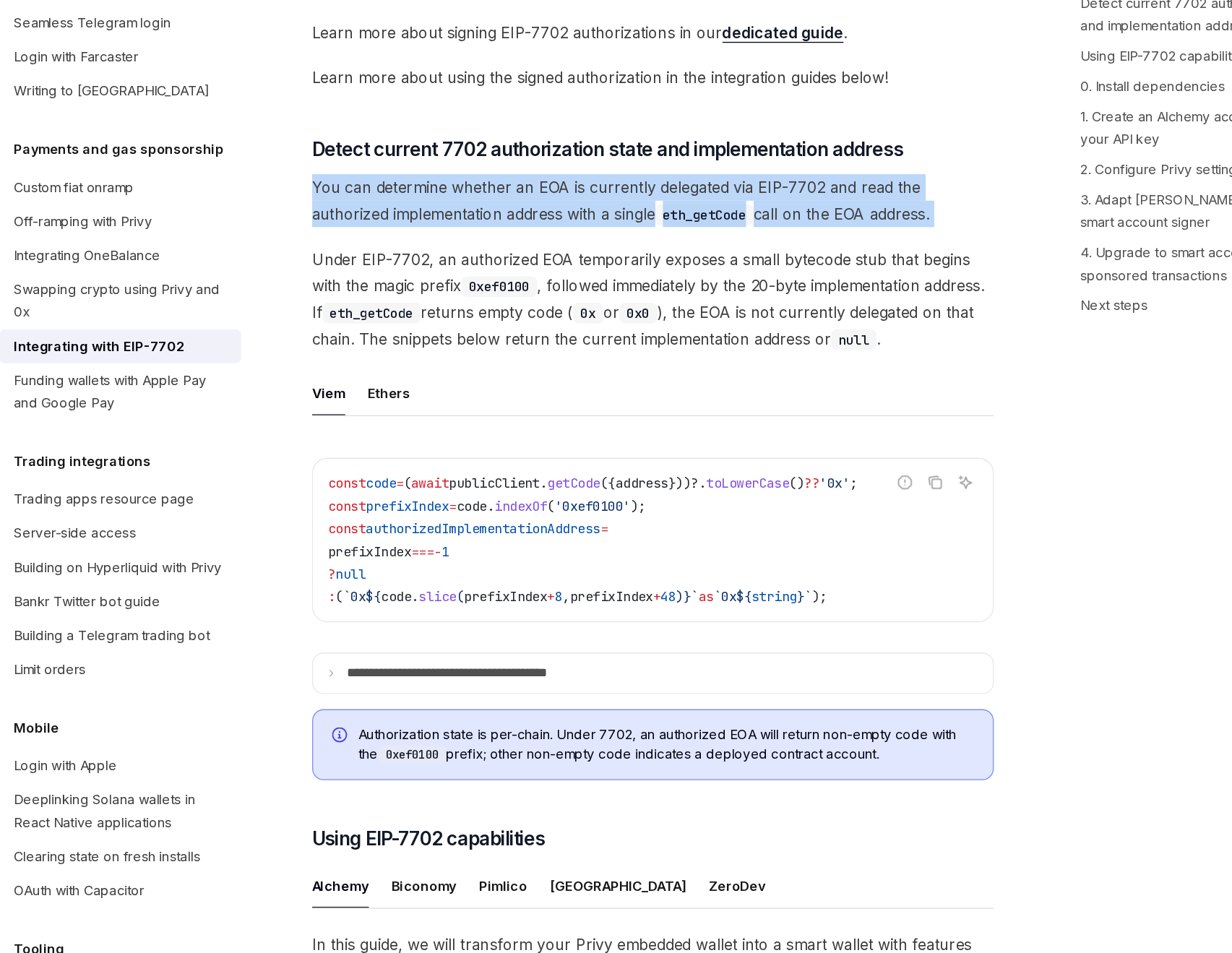
click at [621, 378] on span "Under EIP-7702, an authorized EOA temporarily exposes a small bytecode stub tha…" at bounding box center [608, 394] width 521 height 81
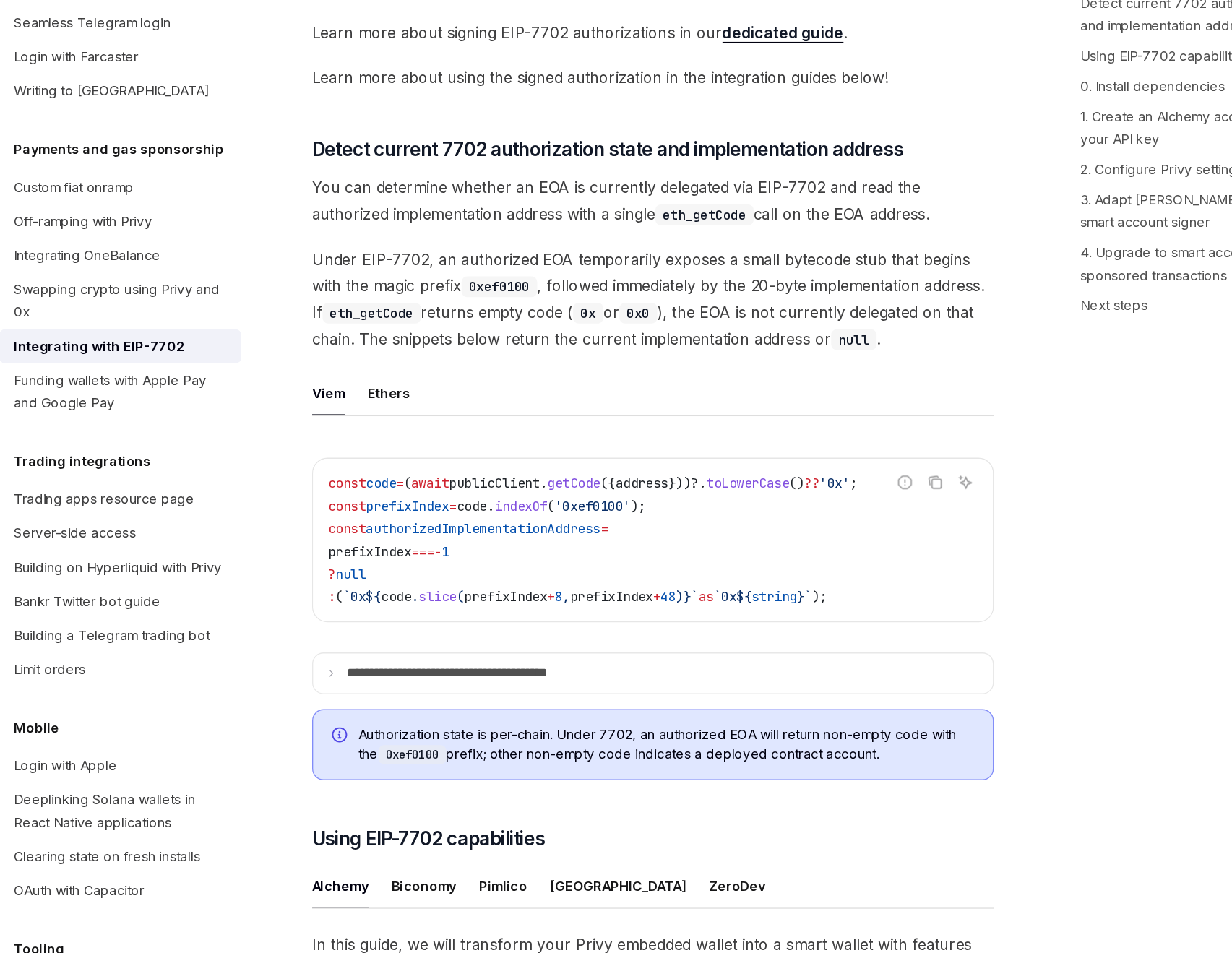
click at [621, 378] on span "Under EIP-7702, an authorized EOA temporarily exposes a small bytecode stub tha…" at bounding box center [608, 394] width 521 height 81
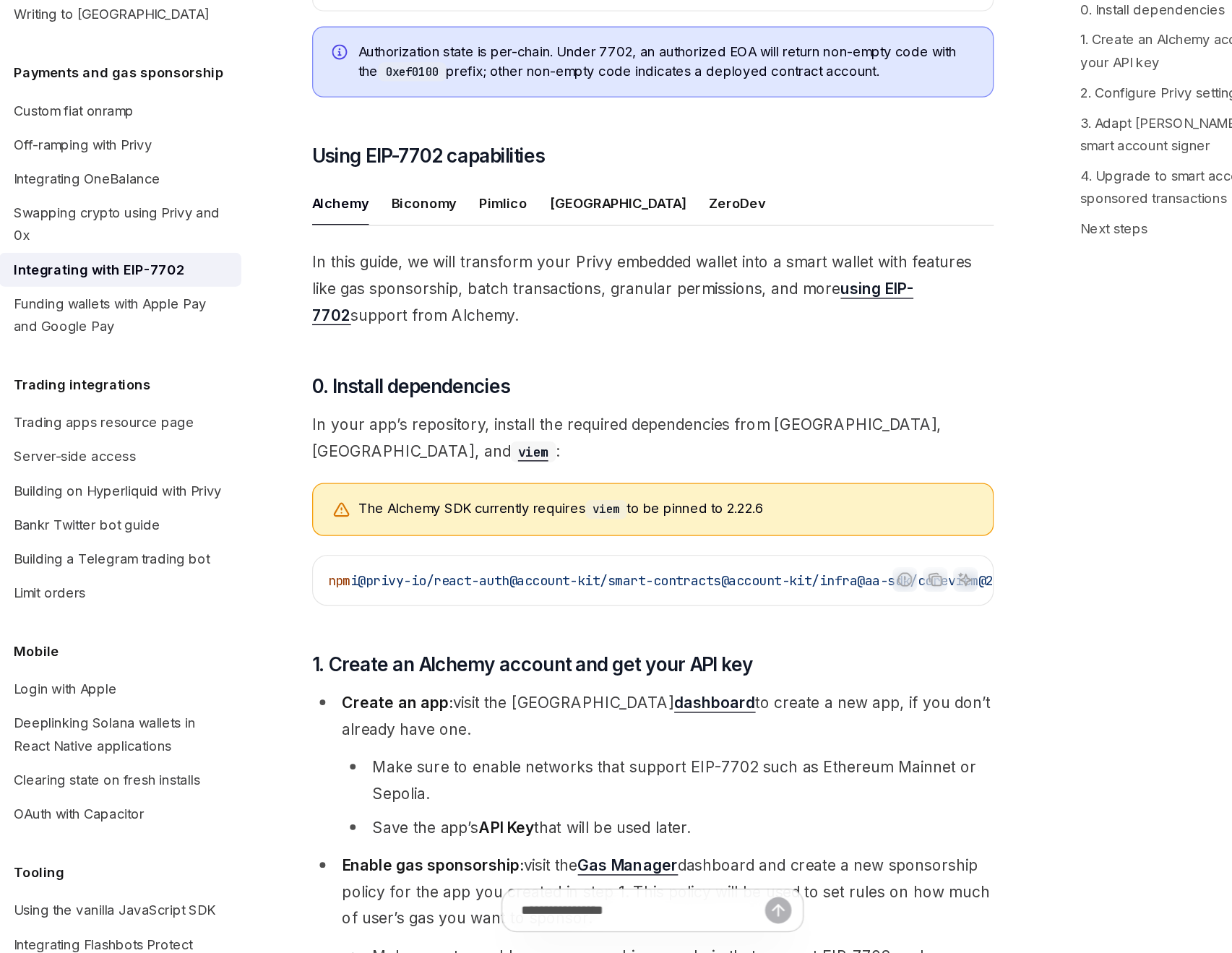
scroll to position [781, 0]
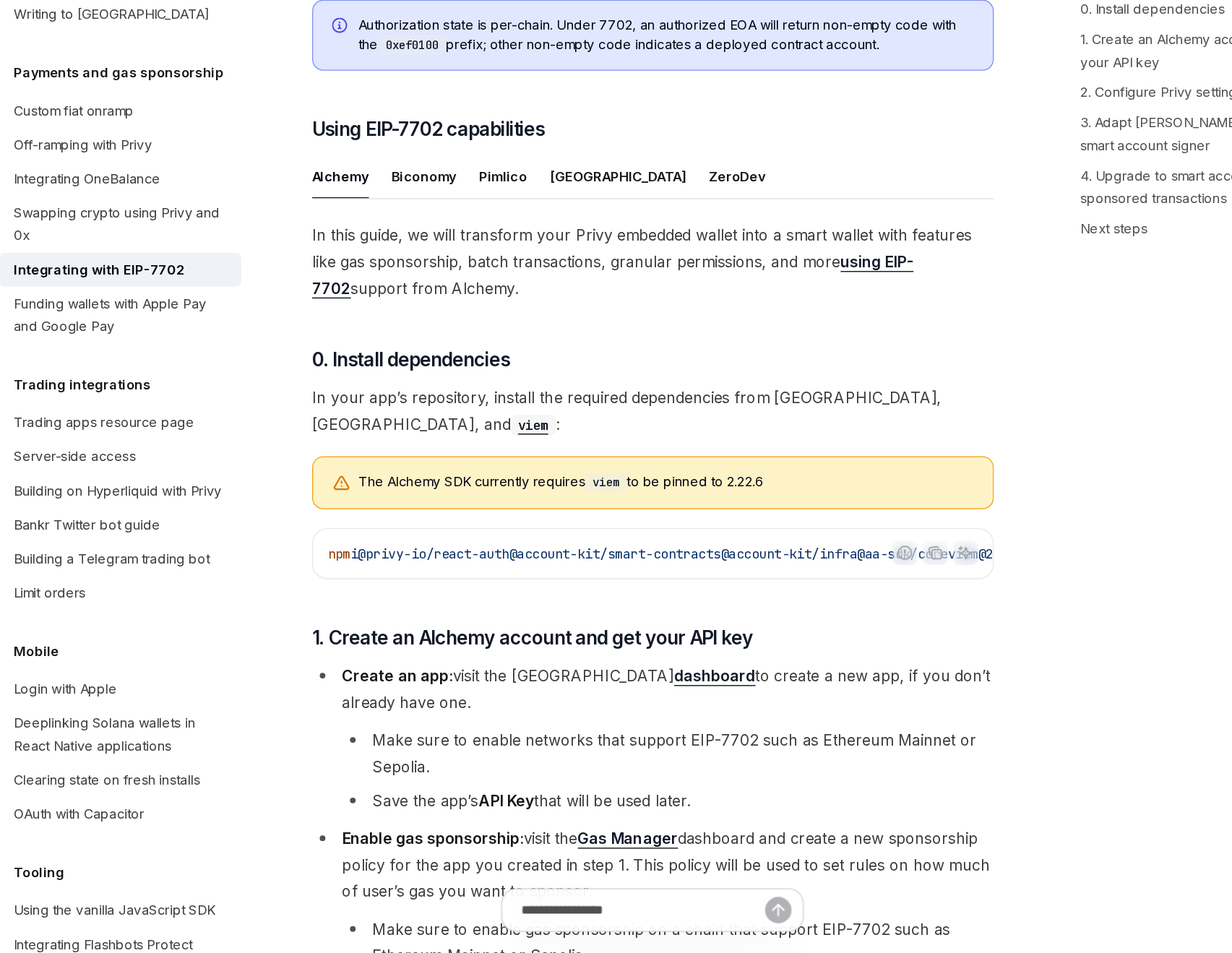
click at [573, 441] on span "In this guide, we will transform your Privy embedded wallet into a smart wallet…" at bounding box center [608, 424] width 521 height 61
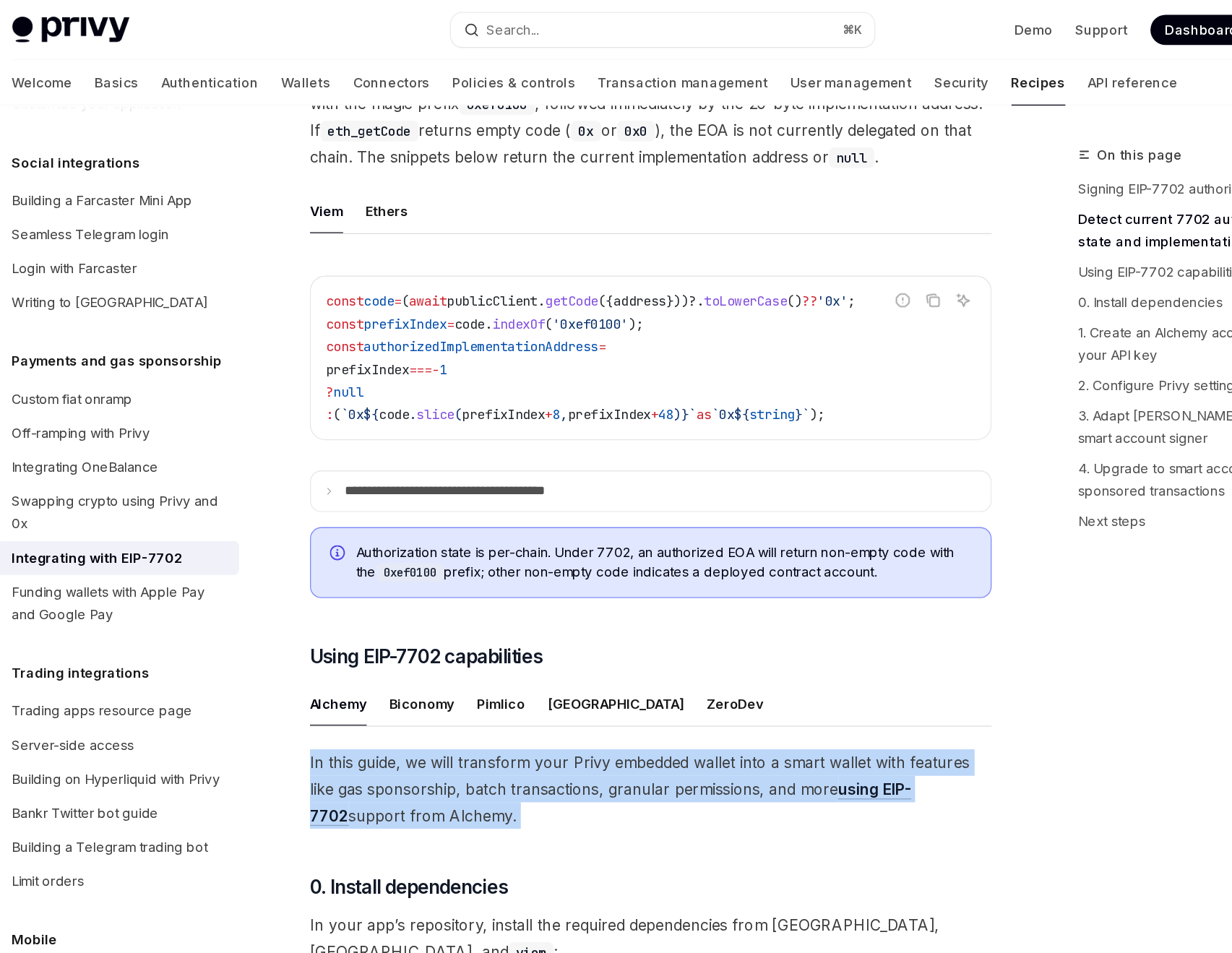
scroll to position [587, 0]
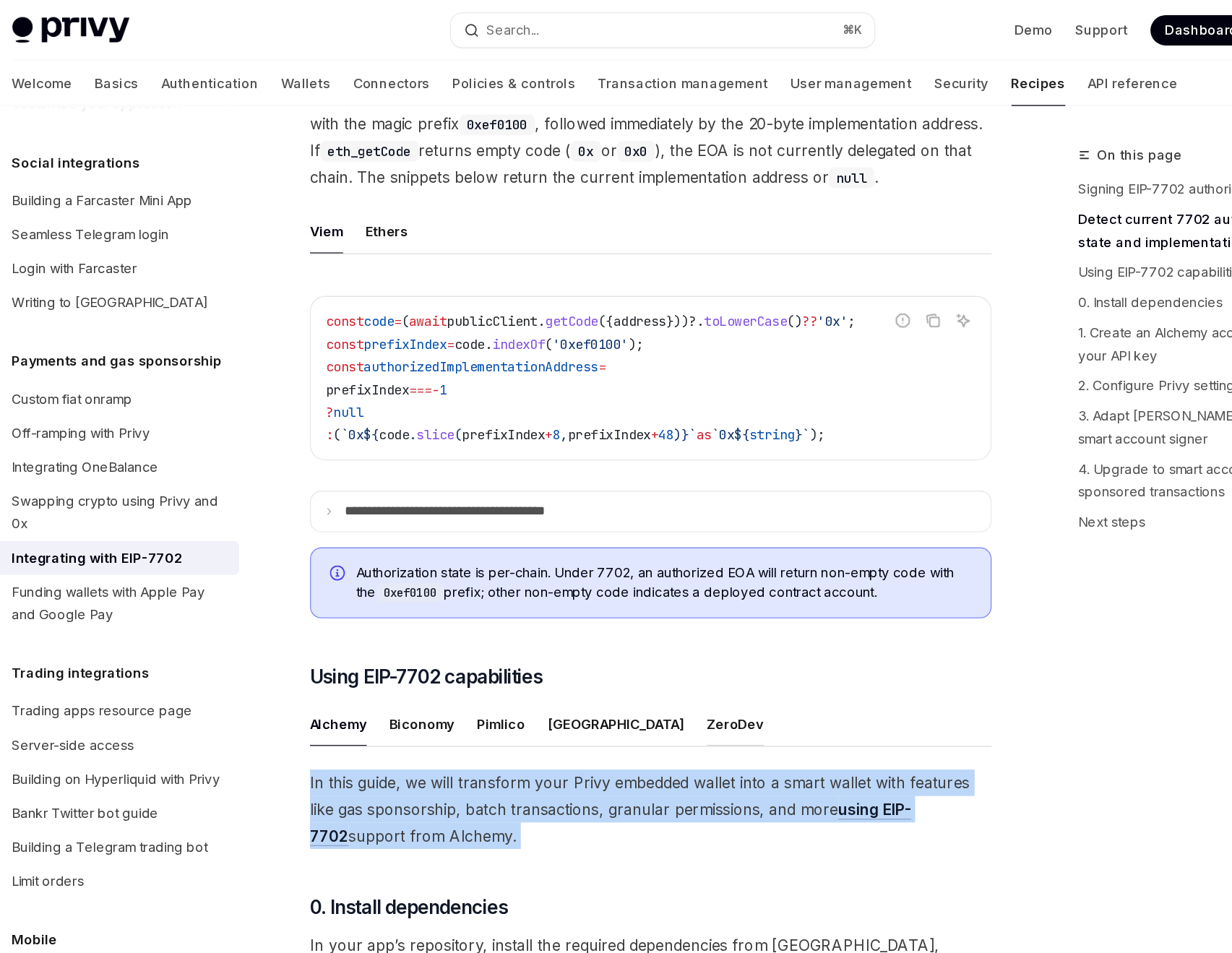
click at [651, 570] on div "ZeroDev" at bounding box center [672, 552] width 43 height 34
type textarea "*"
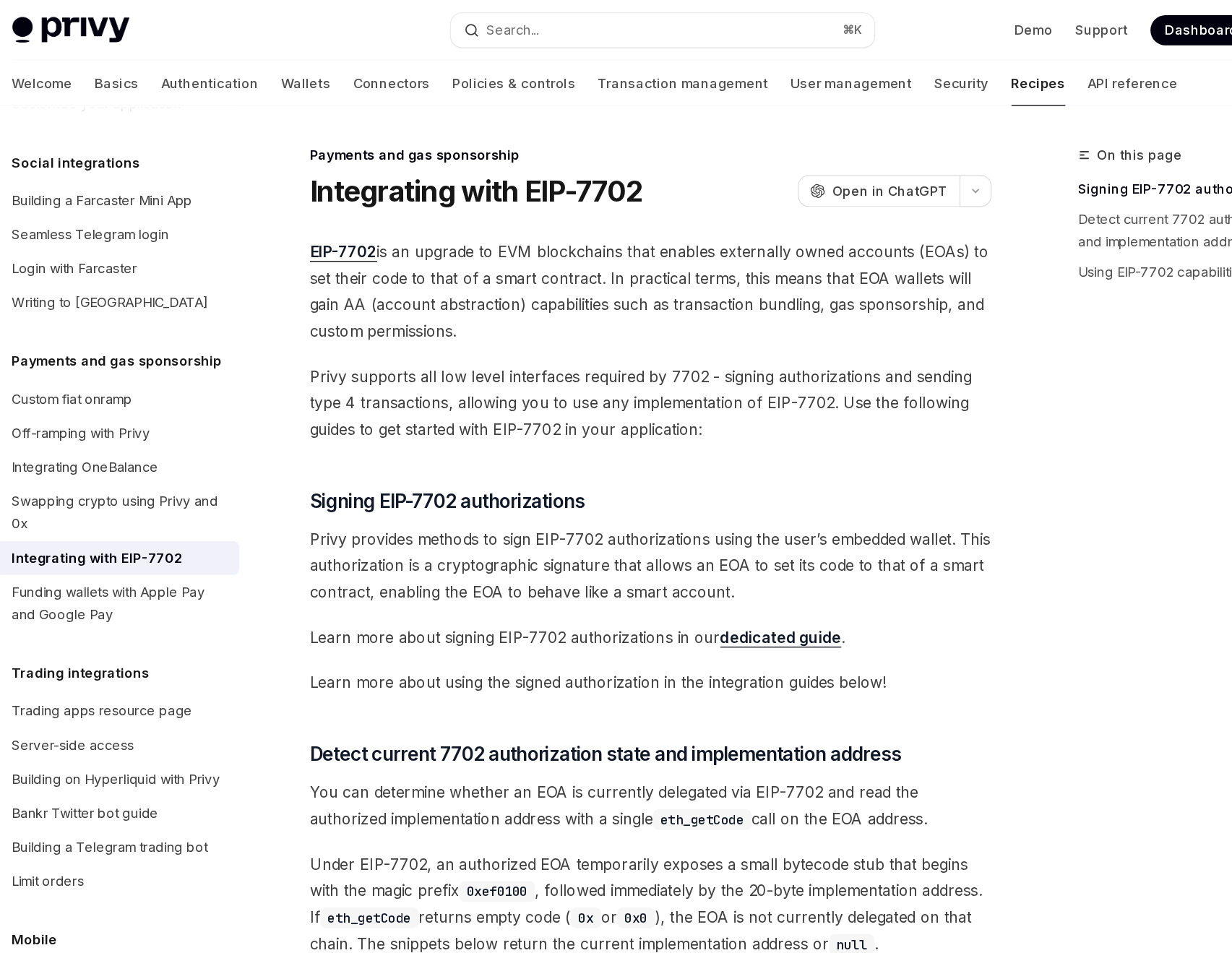
click at [527, 227] on span "EIP-7702 is an upgrade to EVM blockchains that enables externally owned account…" at bounding box center [608, 223] width 521 height 81
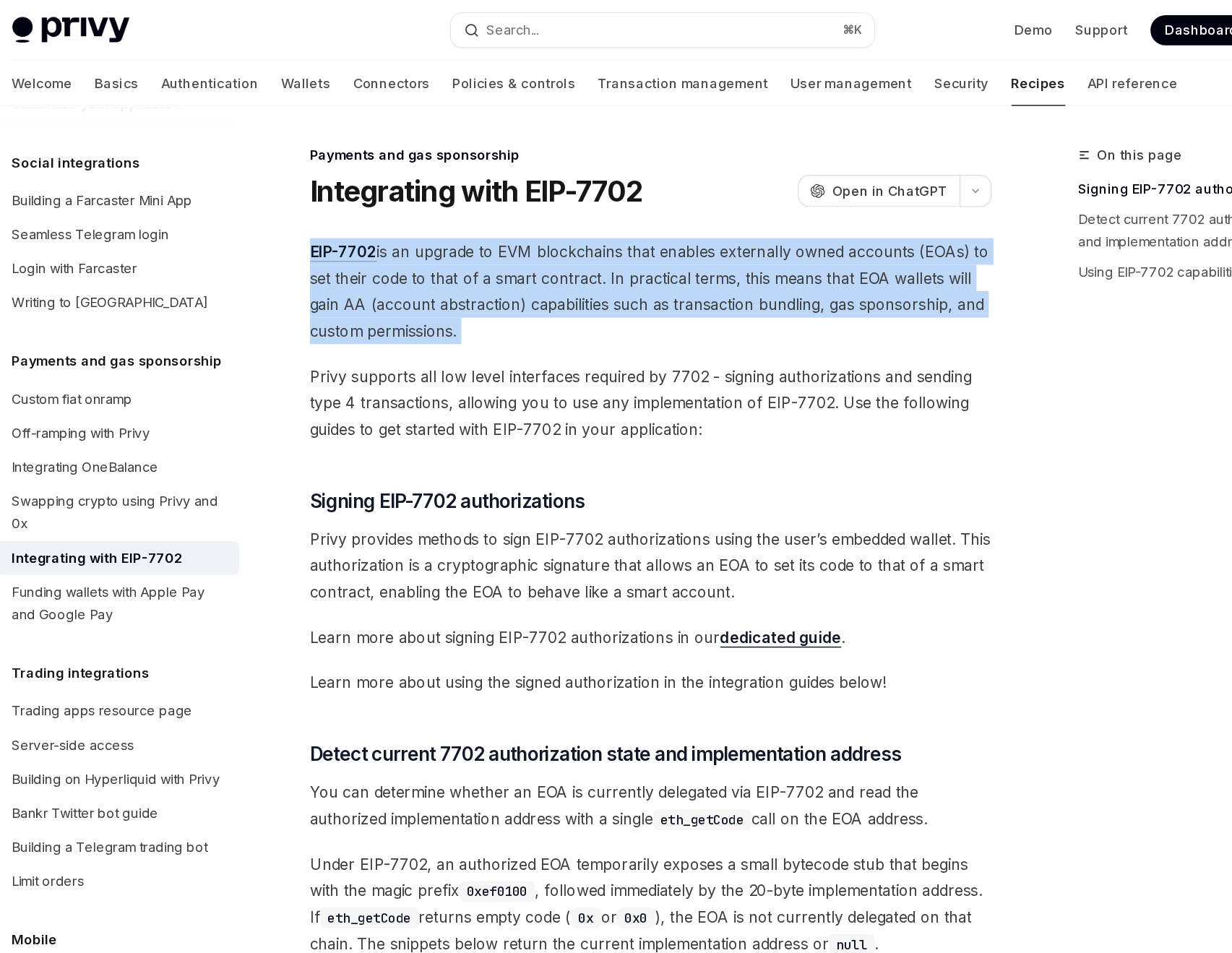
click at [527, 227] on span "EIP-7702 is an upgrade to EVM blockchains that enables externally owned account…" at bounding box center [608, 223] width 521 height 81
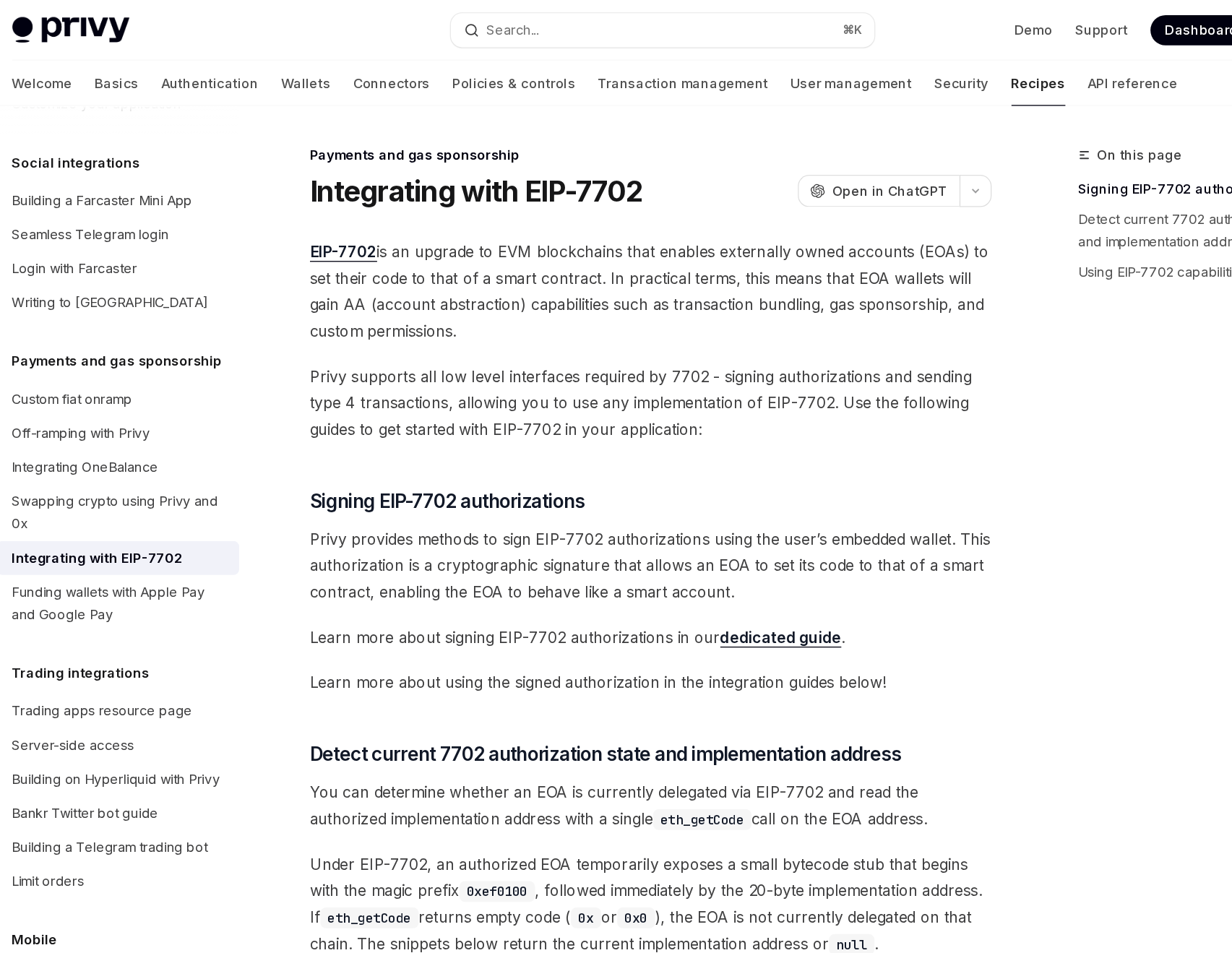
click at [471, 295] on span "Privy supports all low level interfaces required by 7702 - signing authorizatio…" at bounding box center [608, 308] width 521 height 61
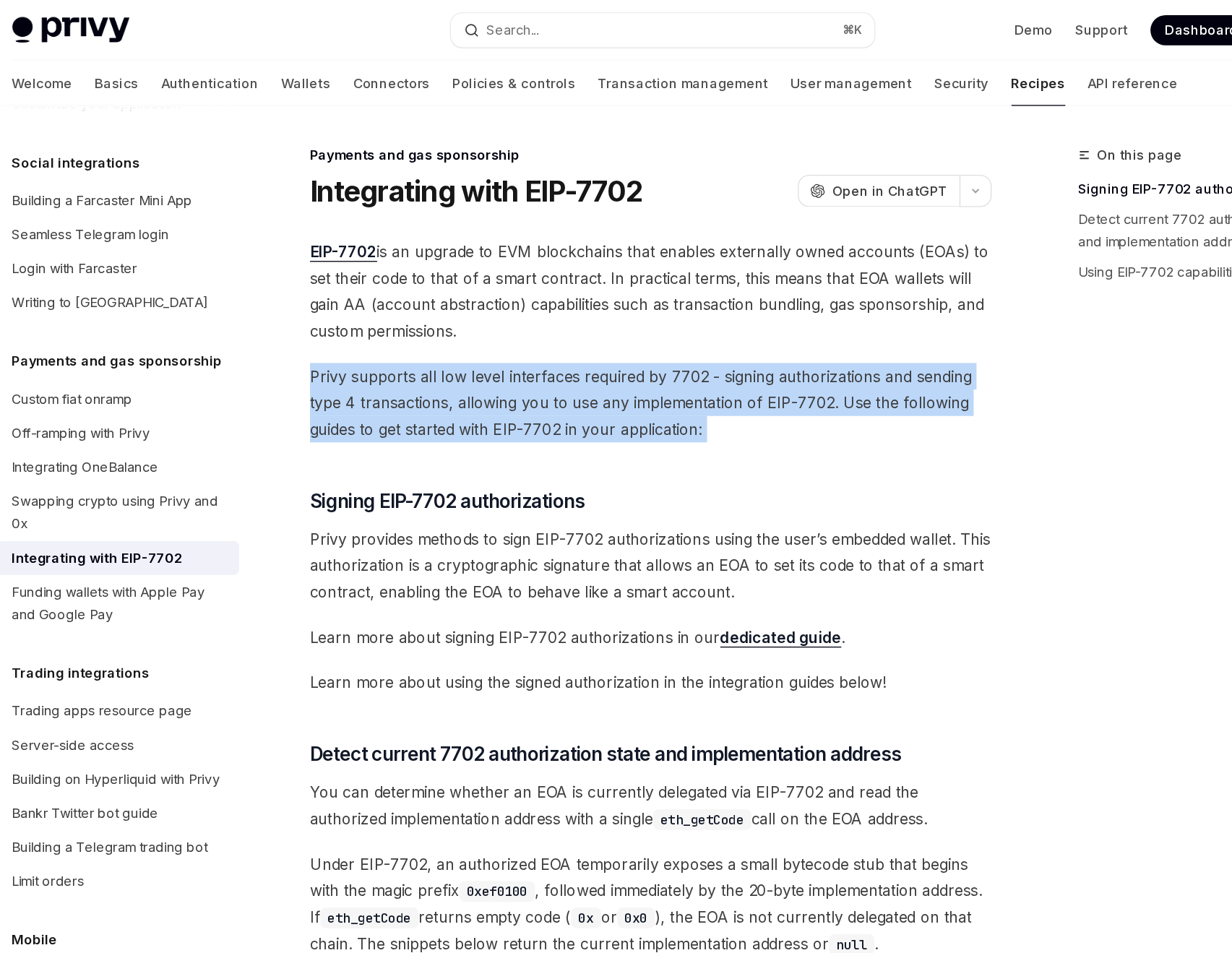
click at [471, 295] on span "Privy supports all low level interfaces required by 7702 - signing authorizatio…" at bounding box center [608, 308] width 521 height 61
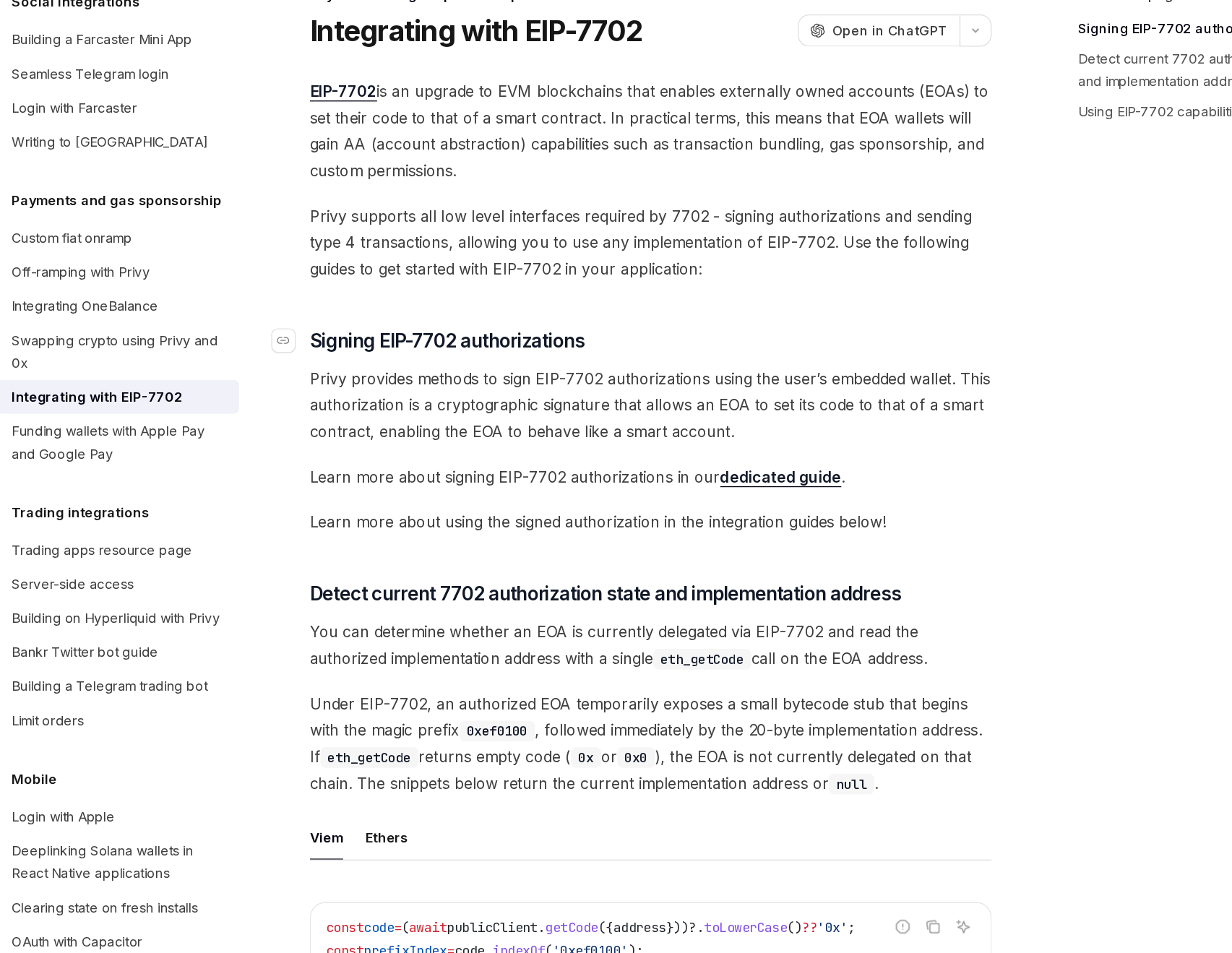
click at [536, 381] on span "Signing EIP-7702 authorizations" at bounding box center [452, 383] width 210 height 20
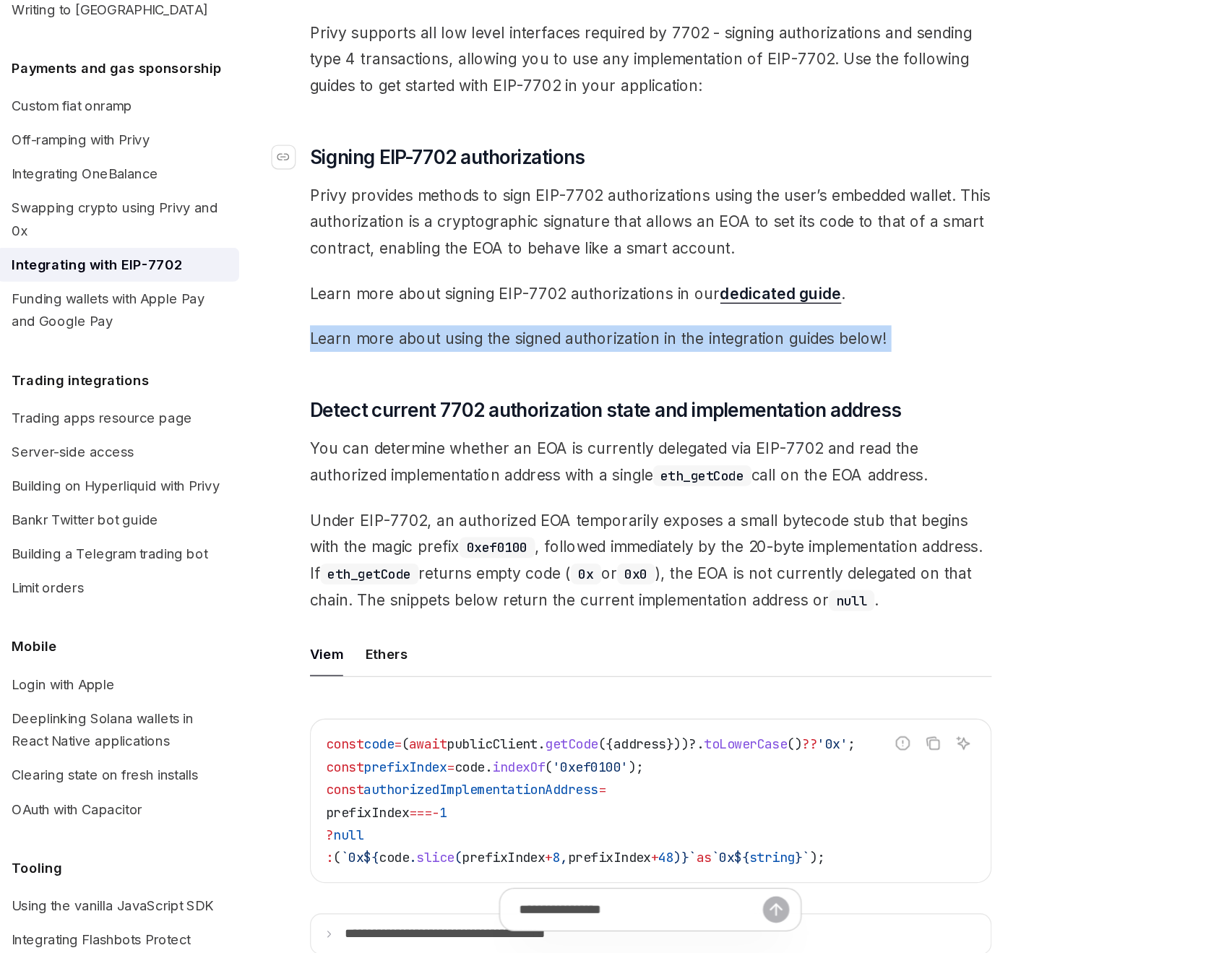
click at [536, 482] on span "Learn more about using the signed authorization in the integration guides below!" at bounding box center [608, 482] width 521 height 20
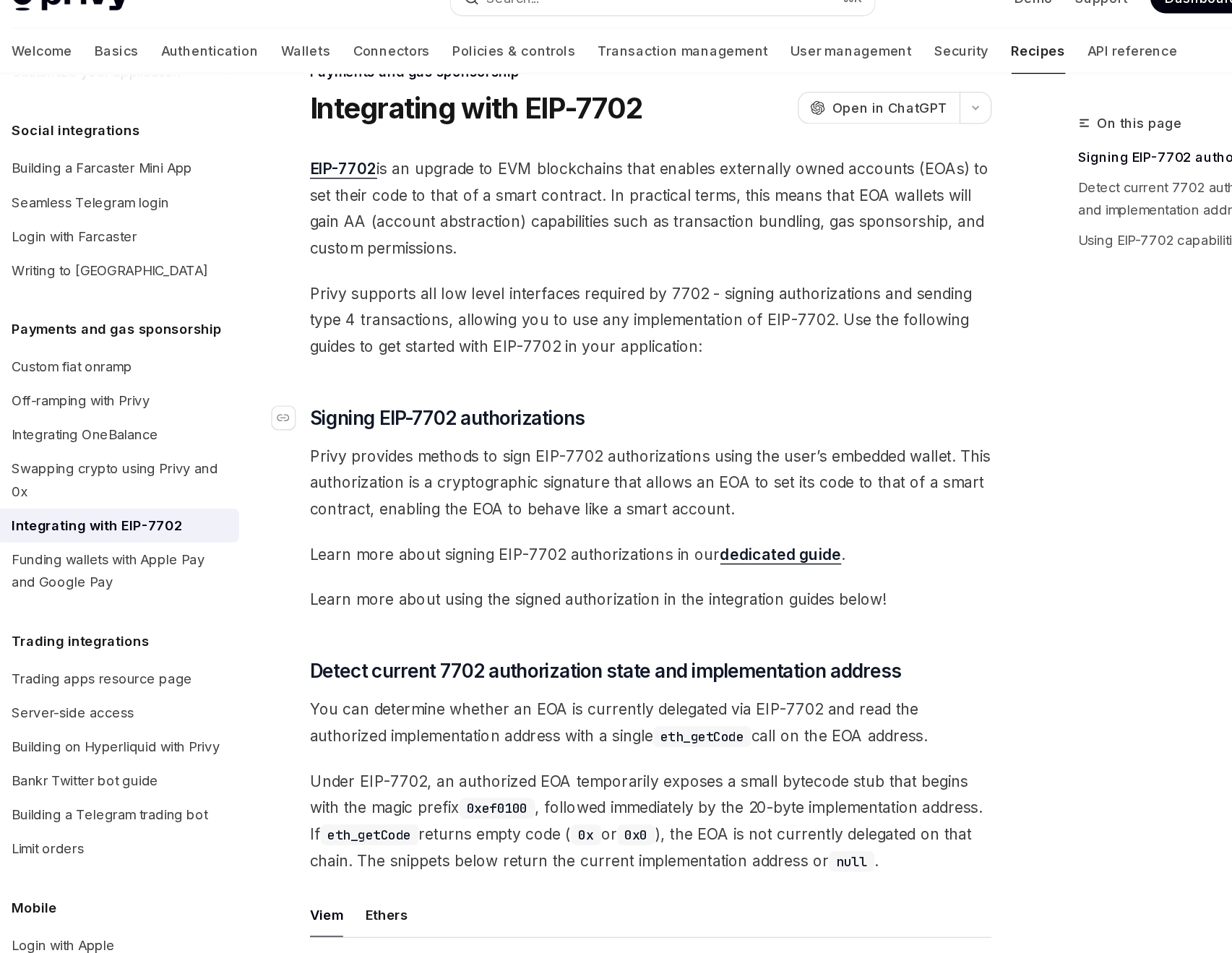
click at [585, 344] on h3 "​ Signing EIP-7702 authorizations" at bounding box center [608, 344] width 521 height 20
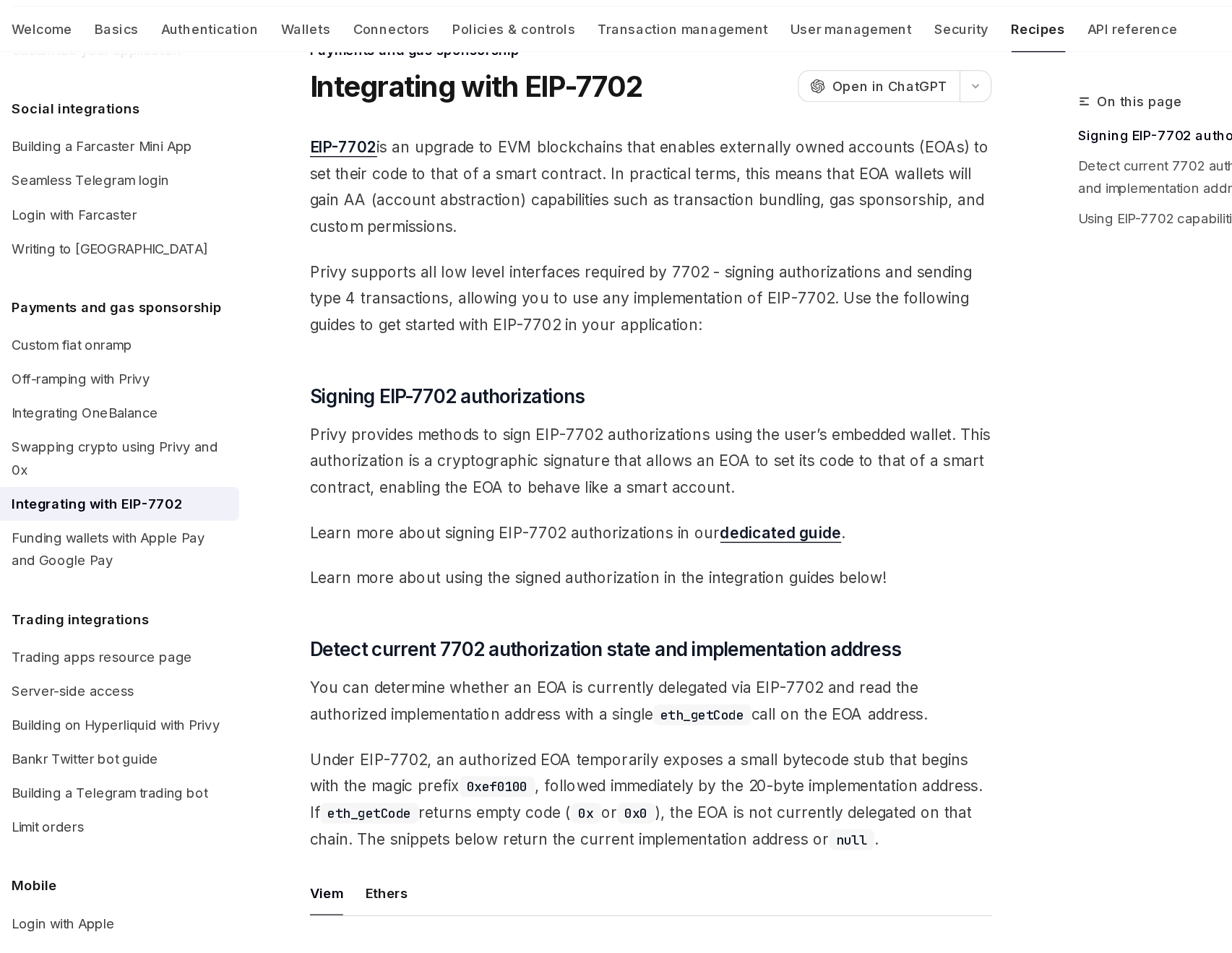
click at [560, 403] on span "Privy provides methods to sign EIP-7702 authorizations using the user’s embedde…" at bounding box center [608, 393] width 521 height 61
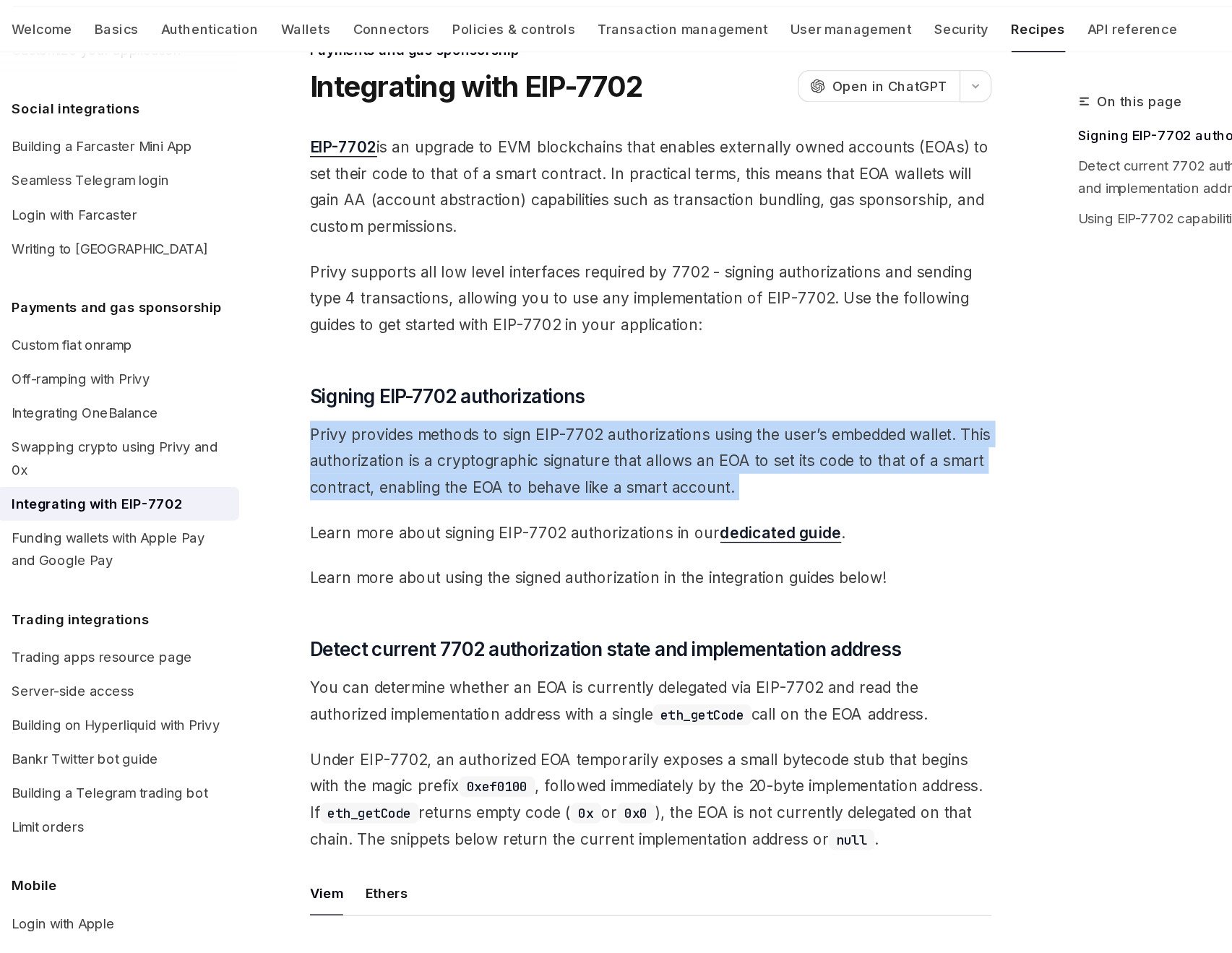
click at [560, 403] on span "Privy provides methods to sign EIP-7702 authorizations using the user’s embedde…" at bounding box center [608, 393] width 521 height 61
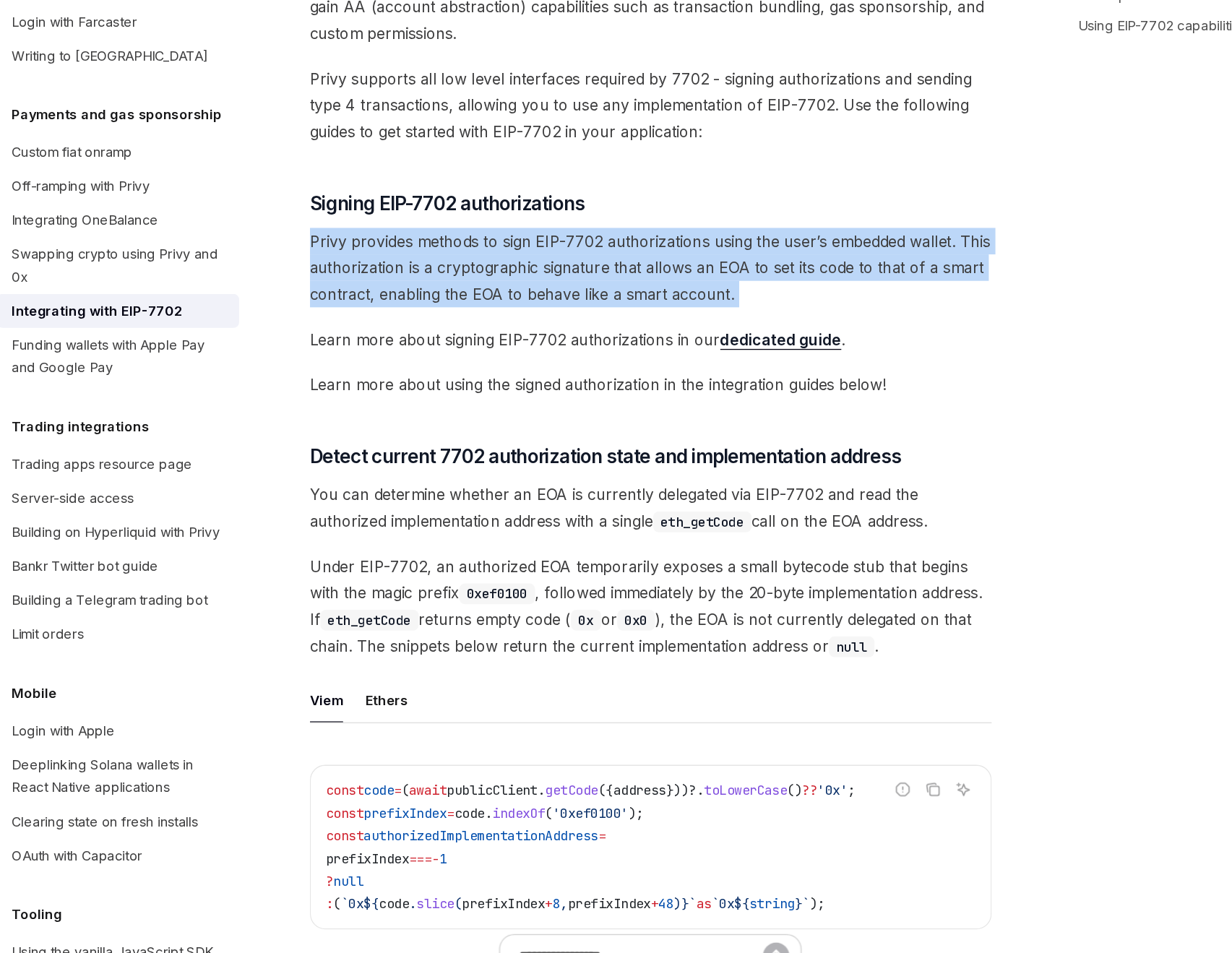
click at [566, 447] on span "Learn more about signing EIP-7702 authorizations in our dedicated guide ." at bounding box center [608, 448] width 521 height 20
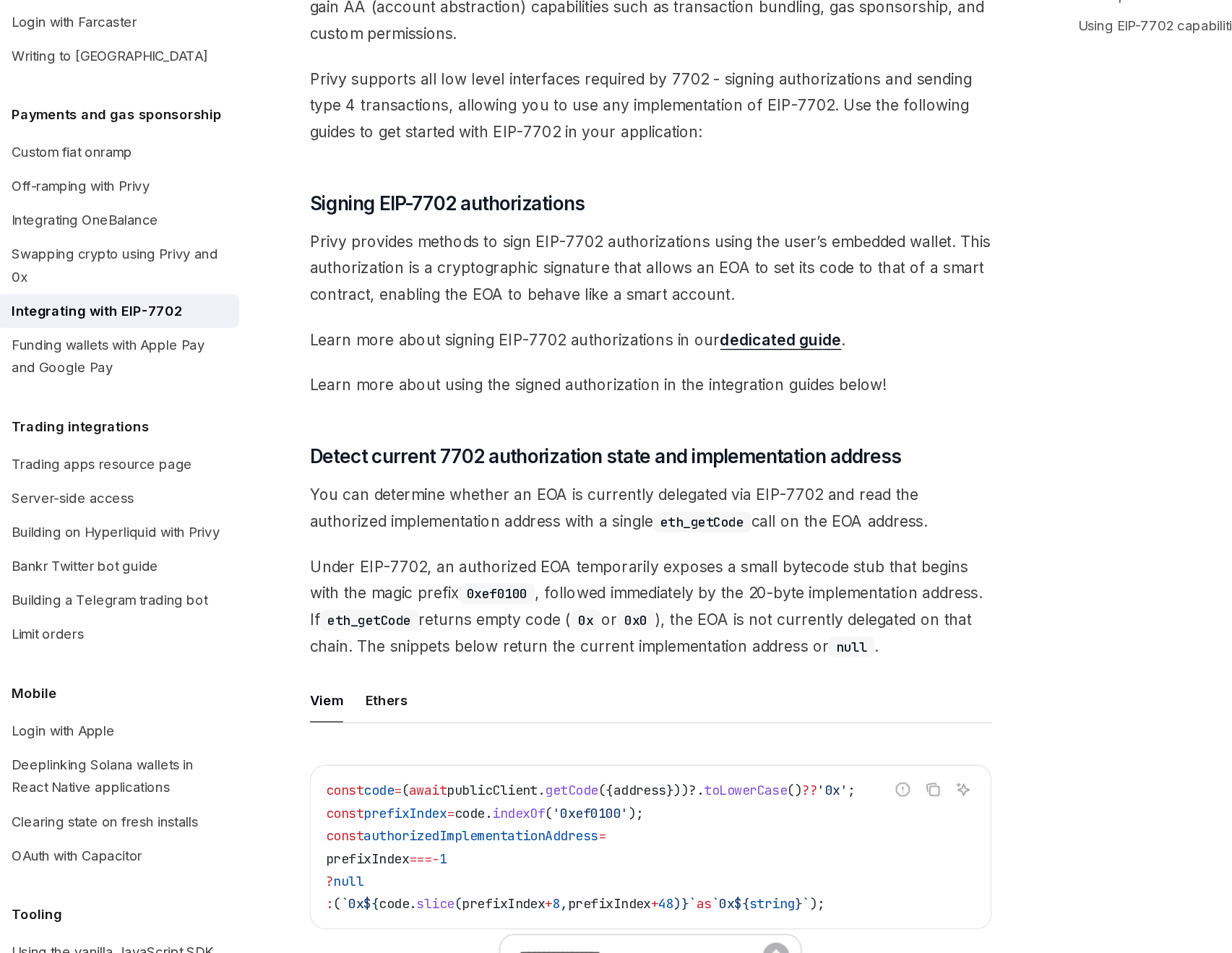
click at [566, 447] on span "Learn more about signing EIP-7702 authorizations in our dedicated guide ." at bounding box center [608, 448] width 521 height 20
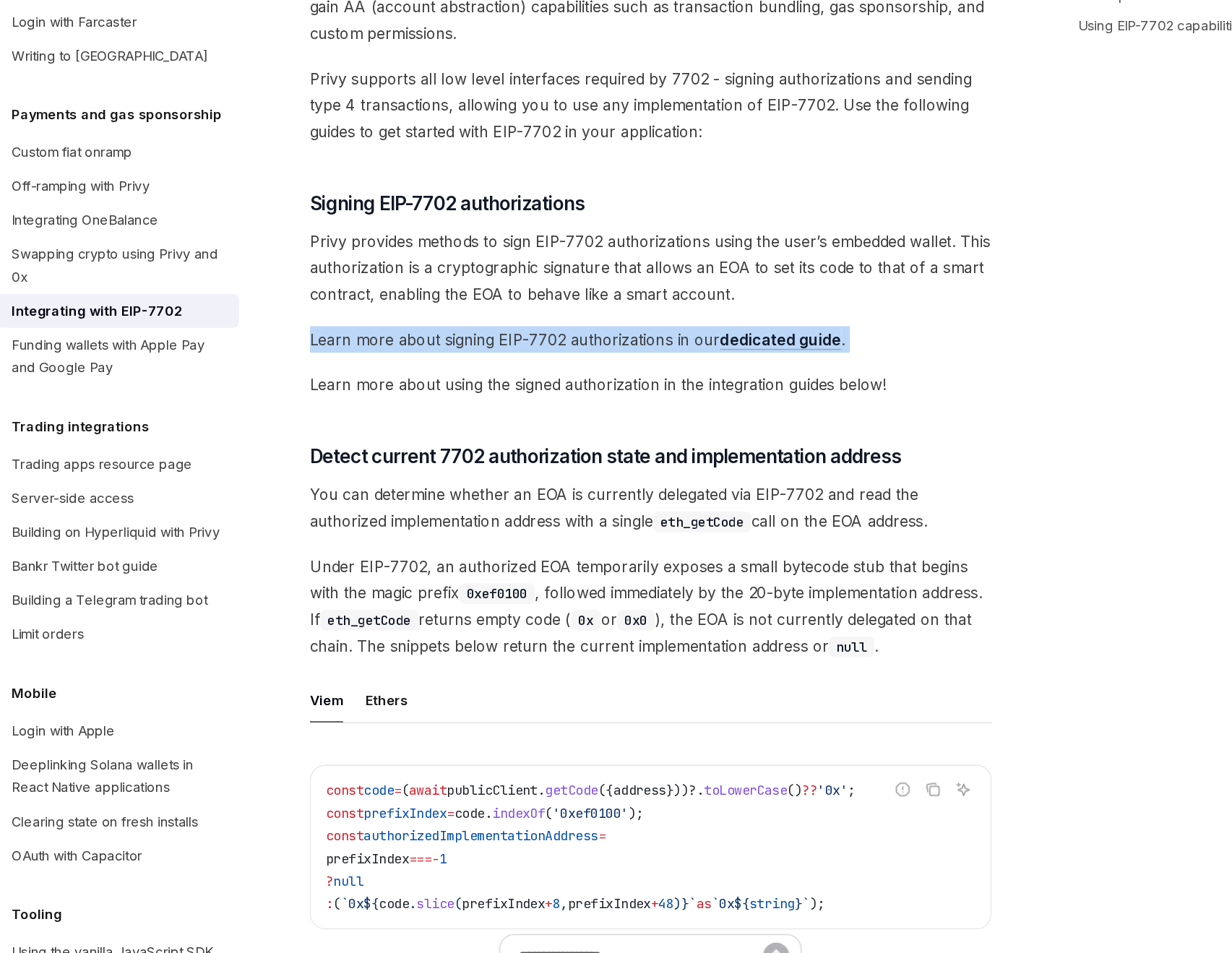
click at [523, 482] on span "Learn more about using the signed authorization in the integration guides below!" at bounding box center [608, 482] width 521 height 20
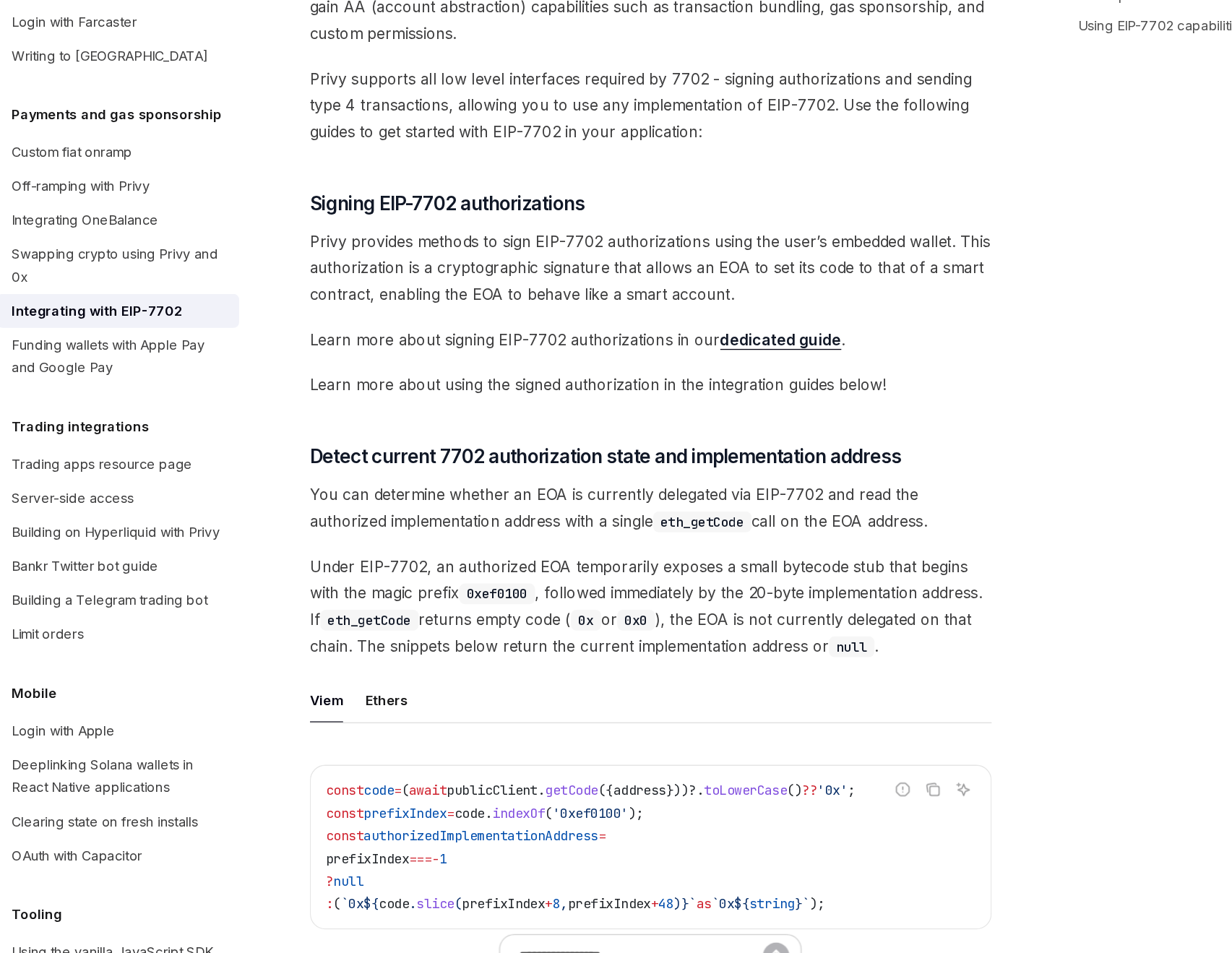
click at [523, 482] on span "Learn more about using the signed authorization in the integration guides below!" at bounding box center [608, 482] width 521 height 20
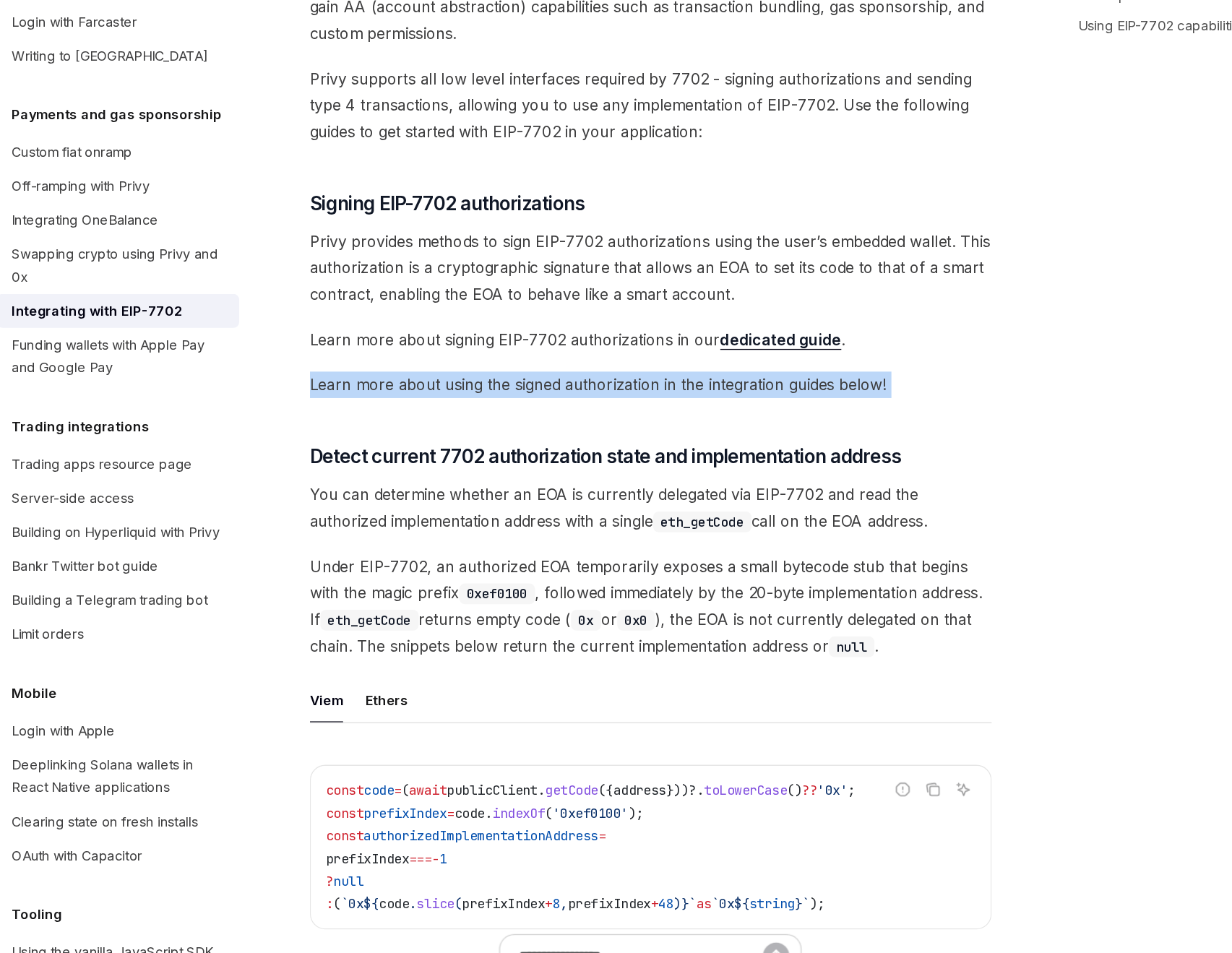
click at [691, 446] on link "dedicated guide" at bounding box center [707, 448] width 92 height 15
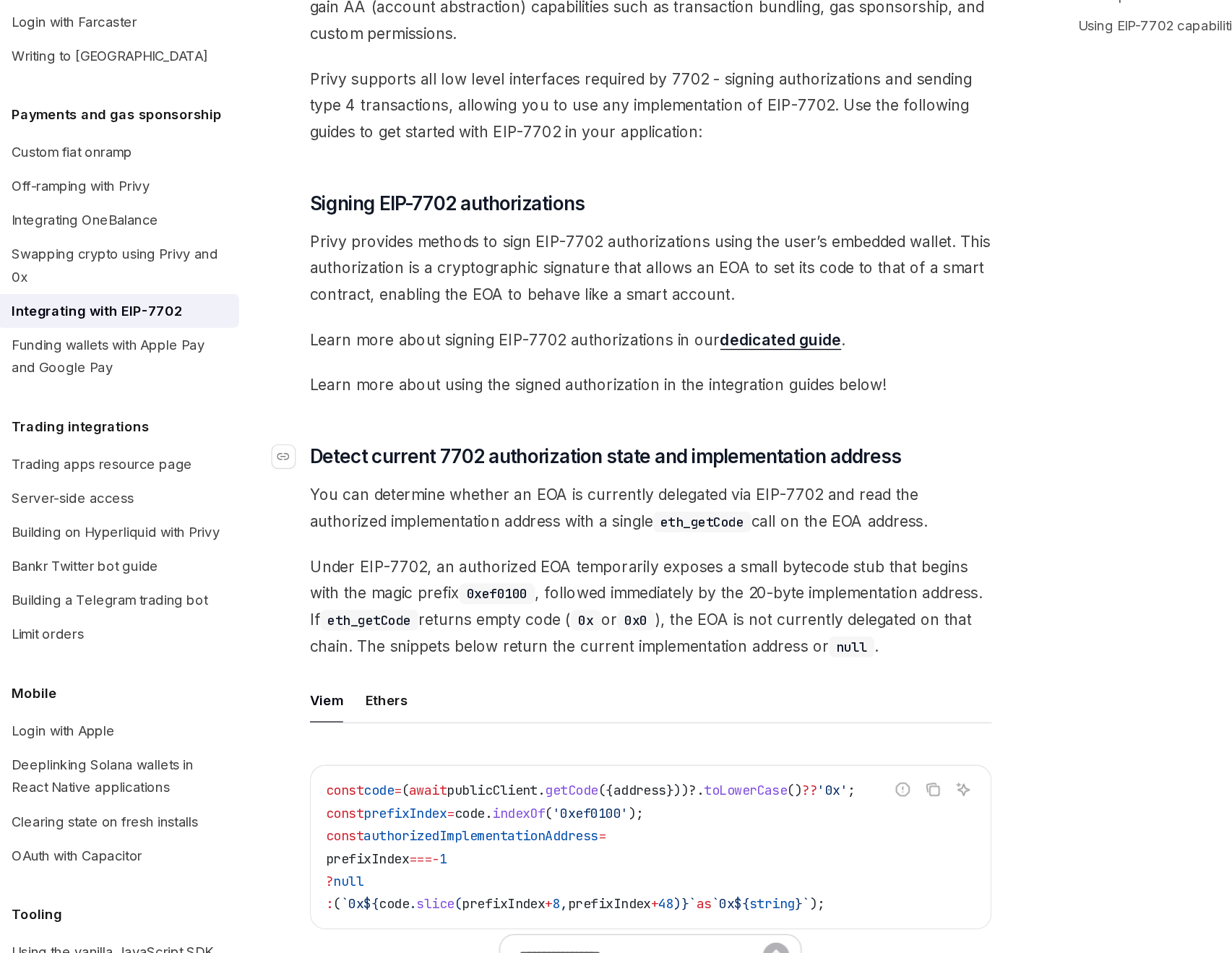
click at [823, 534] on h3 "​ Detect current 7702 authorization state and implementation address" at bounding box center [608, 538] width 521 height 20
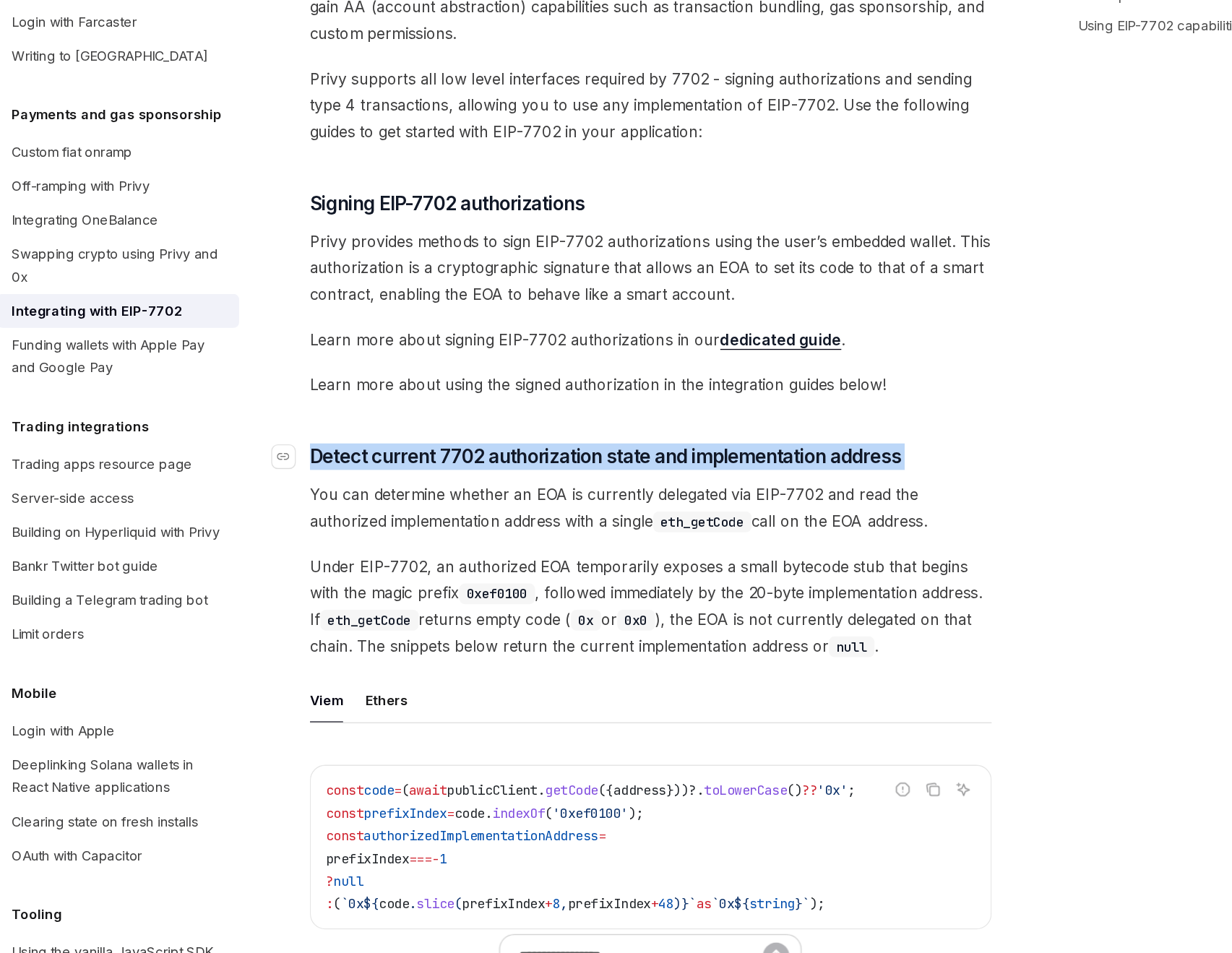
click at [823, 534] on h3 "​ Detect current 7702 authorization state and implementation address" at bounding box center [608, 538] width 521 height 20
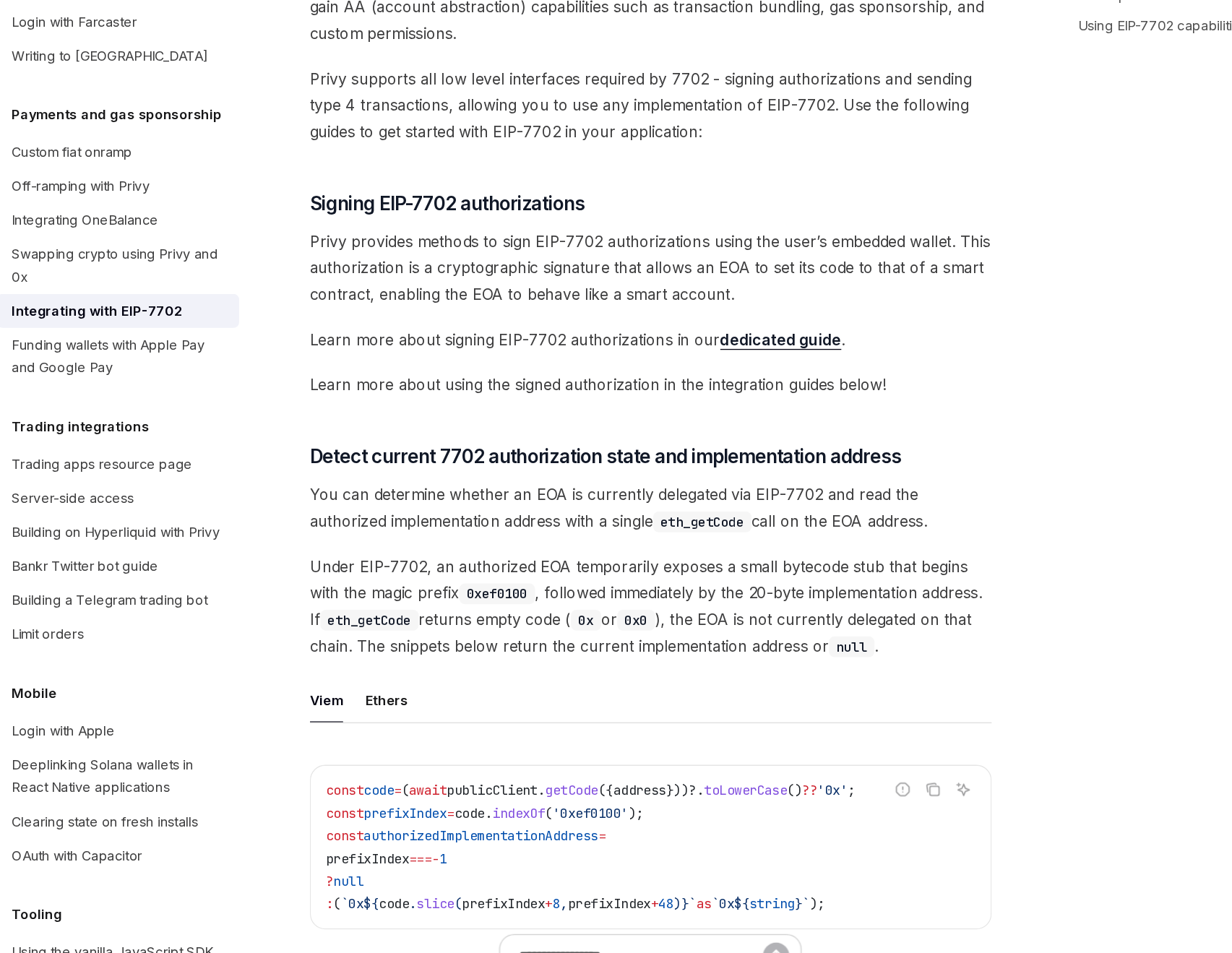
click at [452, 576] on span "You can determine whether an EOA is currently delegated via EIP-7702 and read t…" at bounding box center [608, 576] width 521 height 41
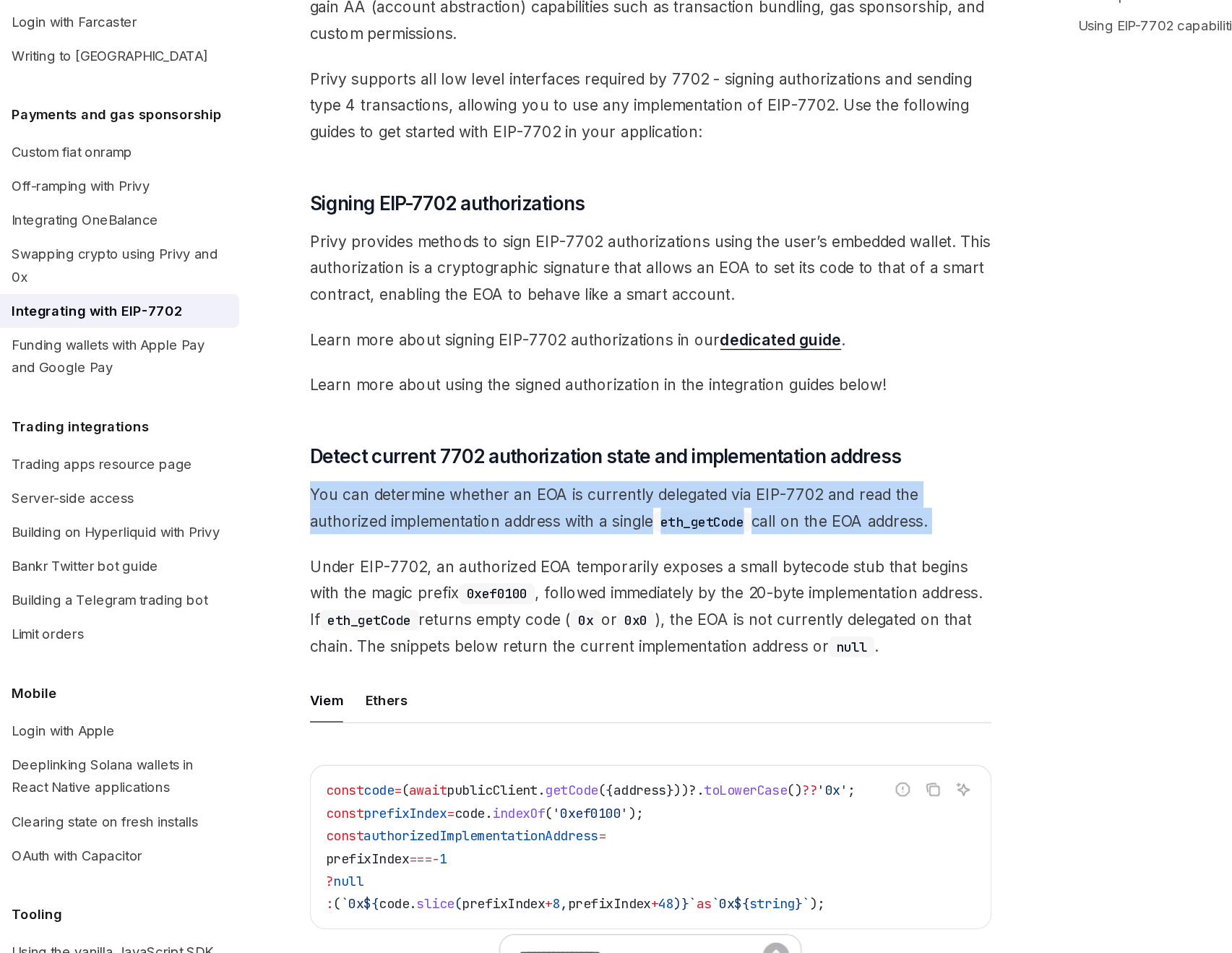
click at [452, 576] on span "You can determine whether an EOA is currently delegated via EIP-7702 and read t…" at bounding box center [608, 576] width 521 height 41
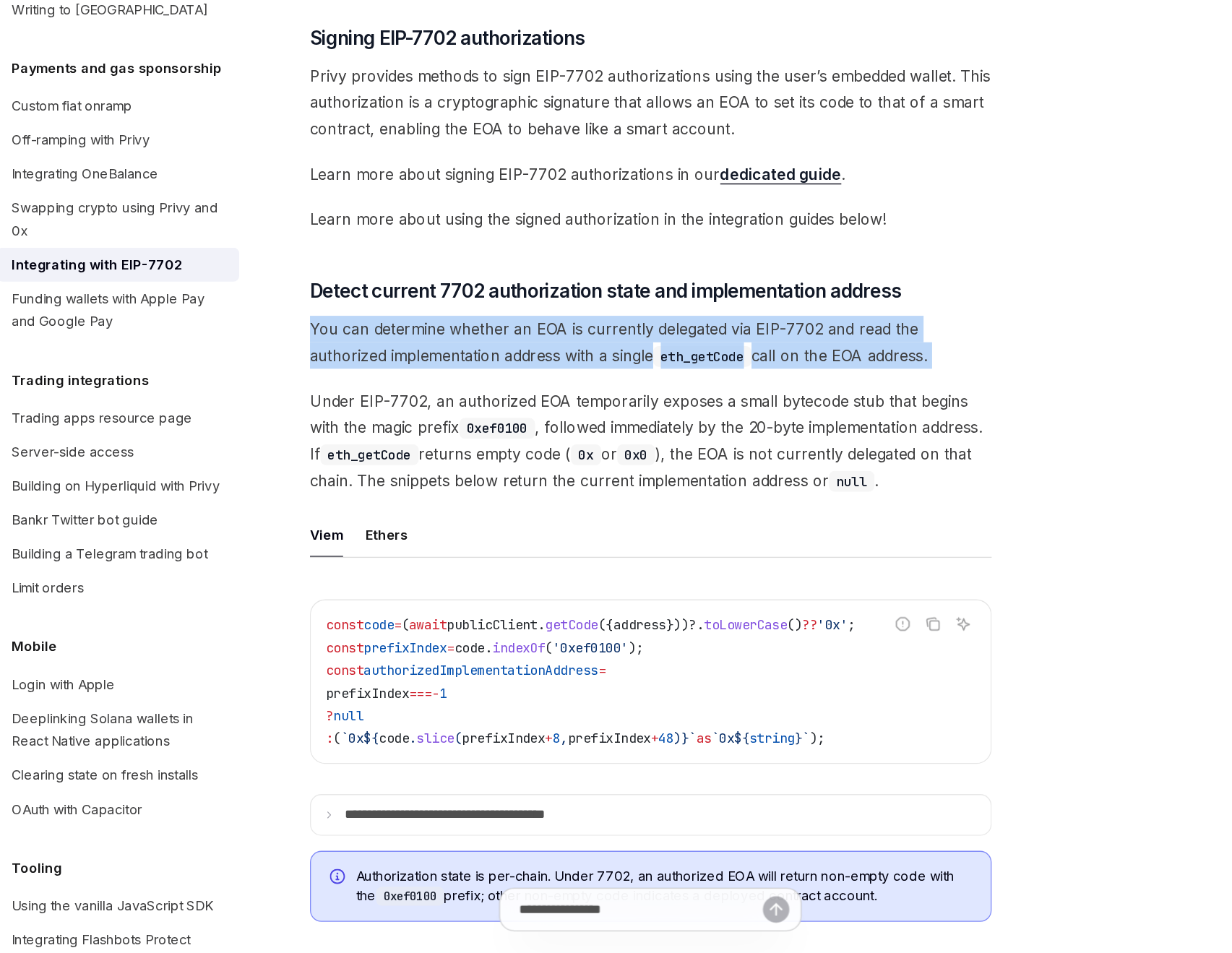
scroll to position [175, 0]
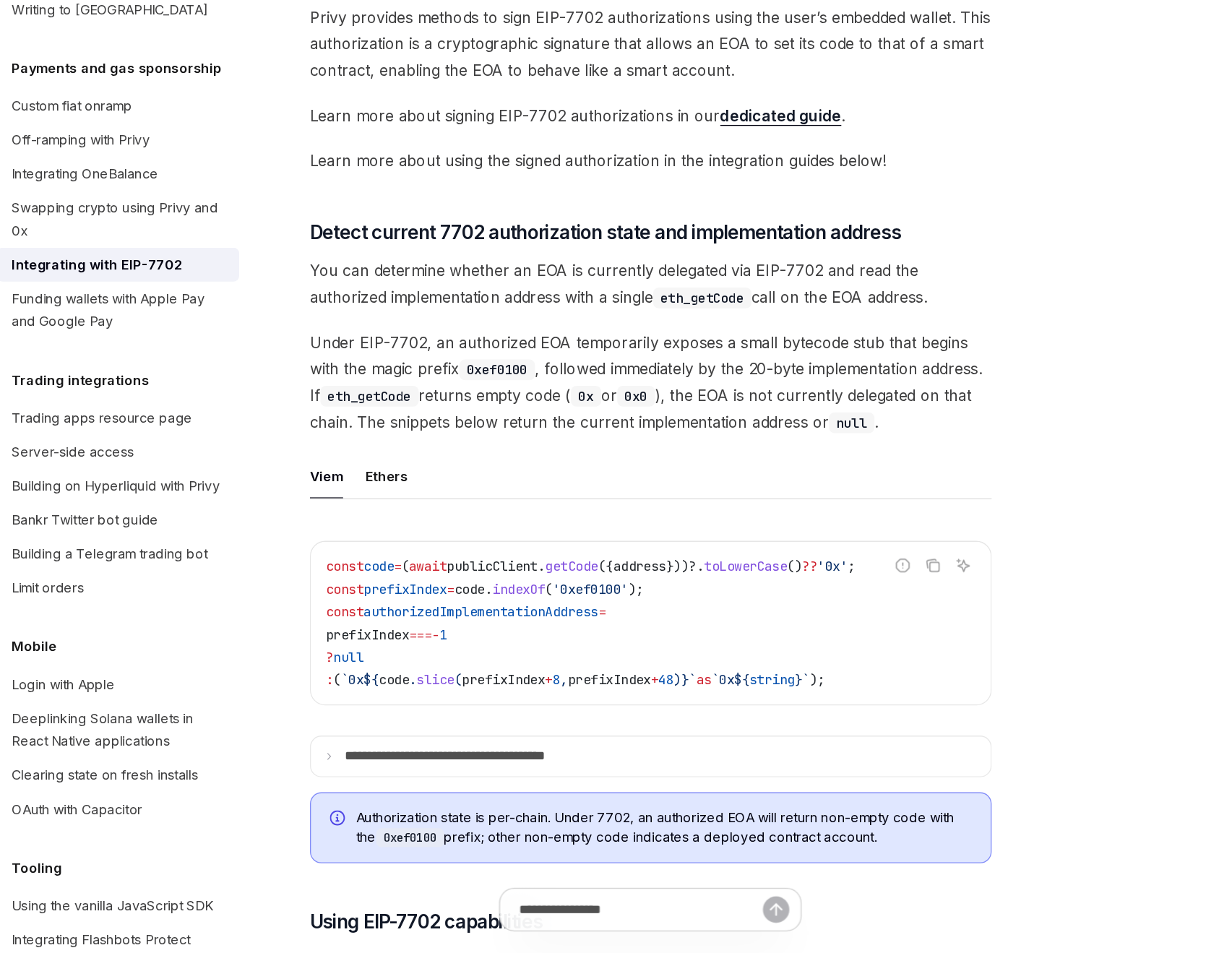
click at [554, 504] on span "Under EIP-7702, an authorized EOA temporarily exposes a small bytecode stub tha…" at bounding box center [608, 517] width 521 height 81
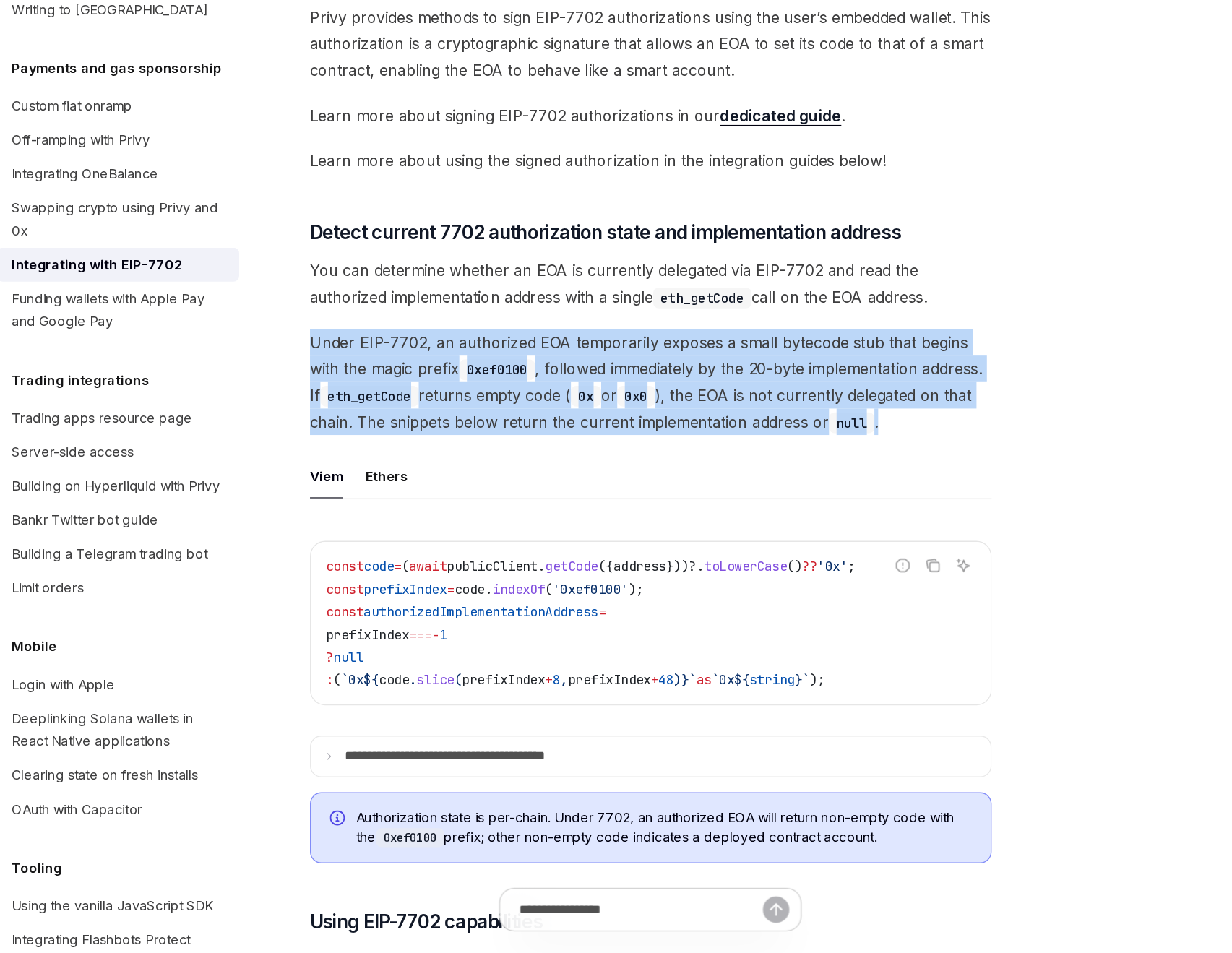
click at [554, 504] on span "Under EIP-7702, an authorized EOA temporarily exposes a small bytecode stub tha…" at bounding box center [608, 517] width 521 height 81
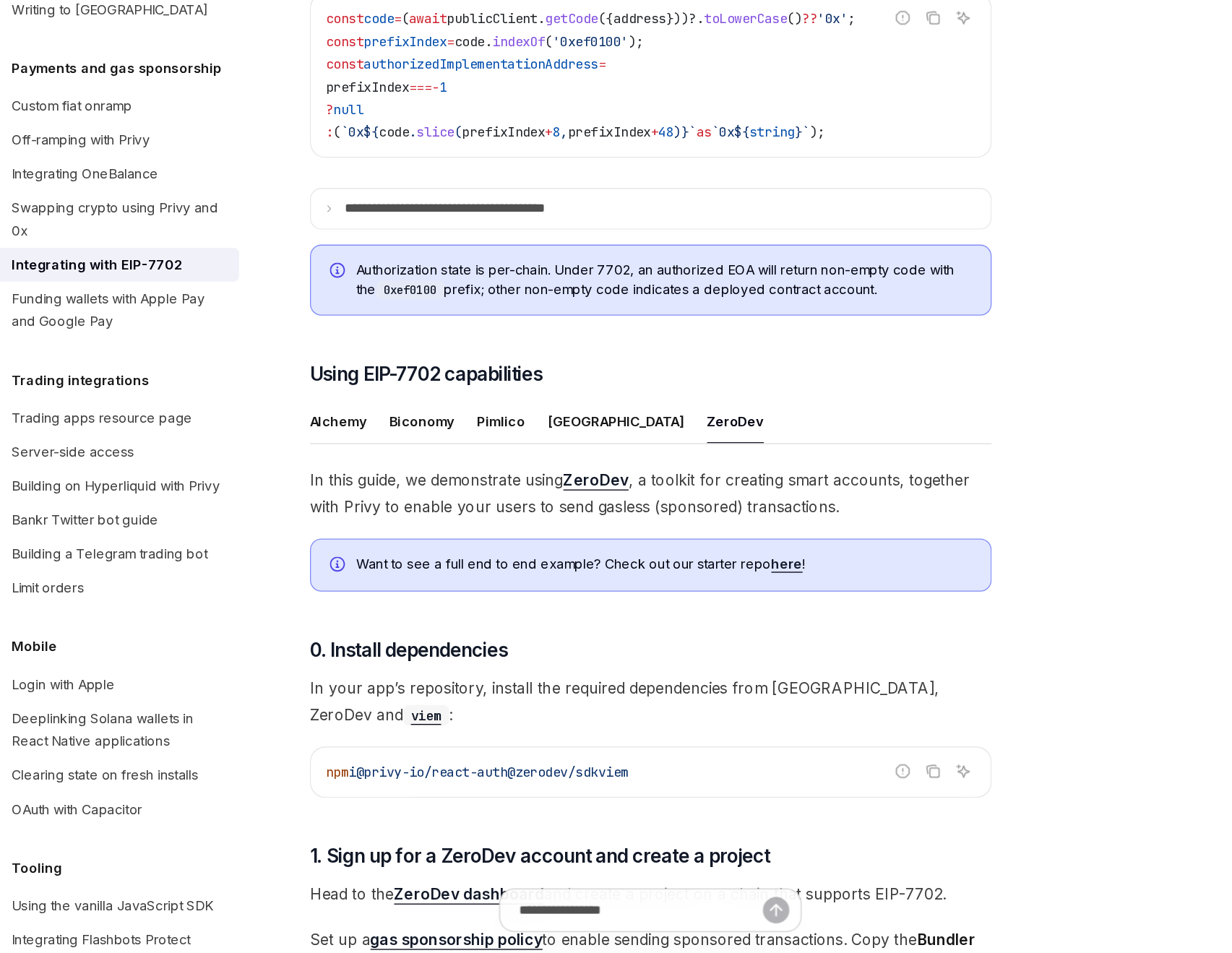
scroll to position [621, 0]
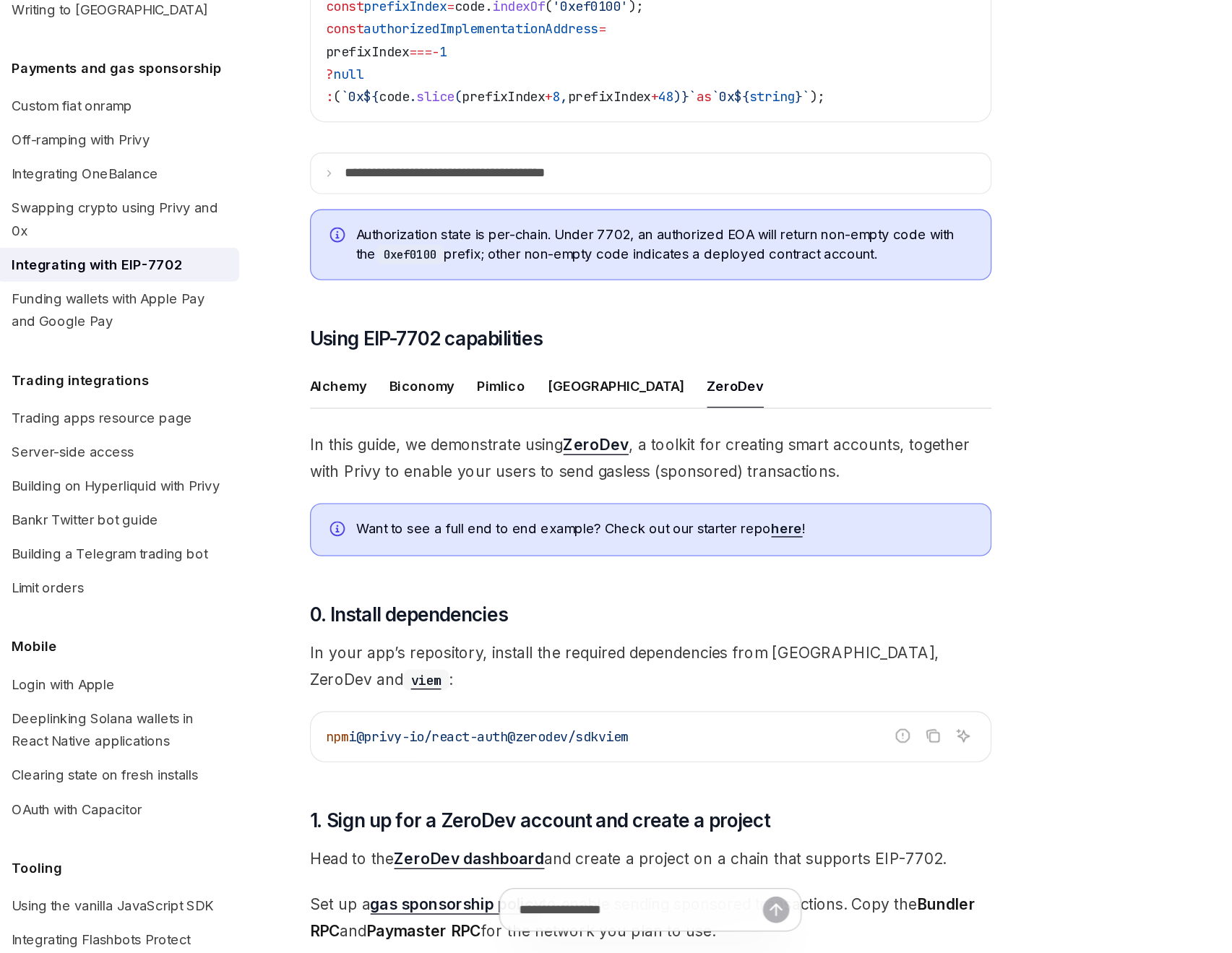
click at [459, 423] on span "Authorization state is per-chain. Under 7702, an authorized EOA will return non…" at bounding box center [617, 411] width 471 height 29
click at [359, 360] on icon at bounding box center [362, 356] width 7 height 7
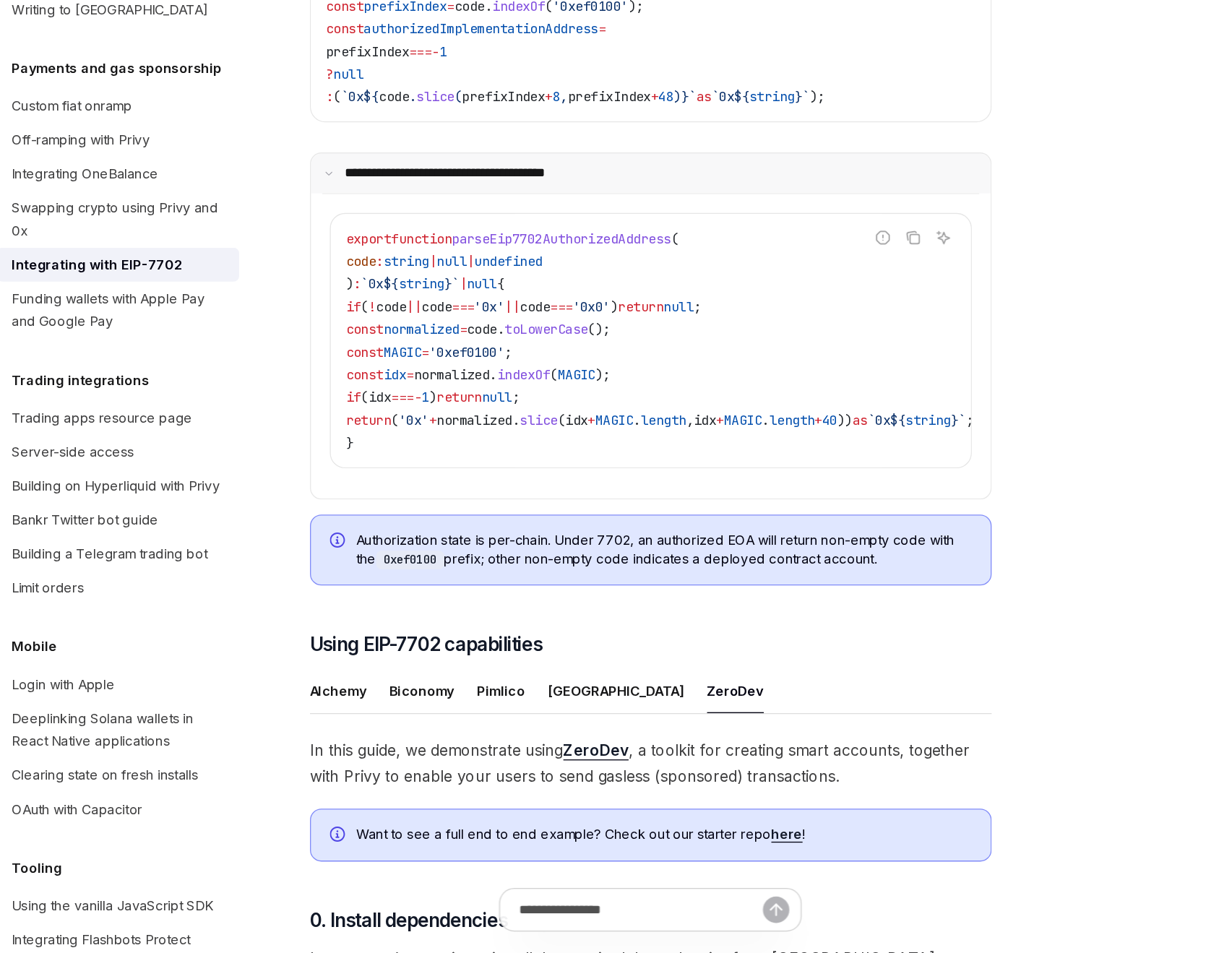
click at [359, 360] on icon at bounding box center [362, 356] width 7 height 7
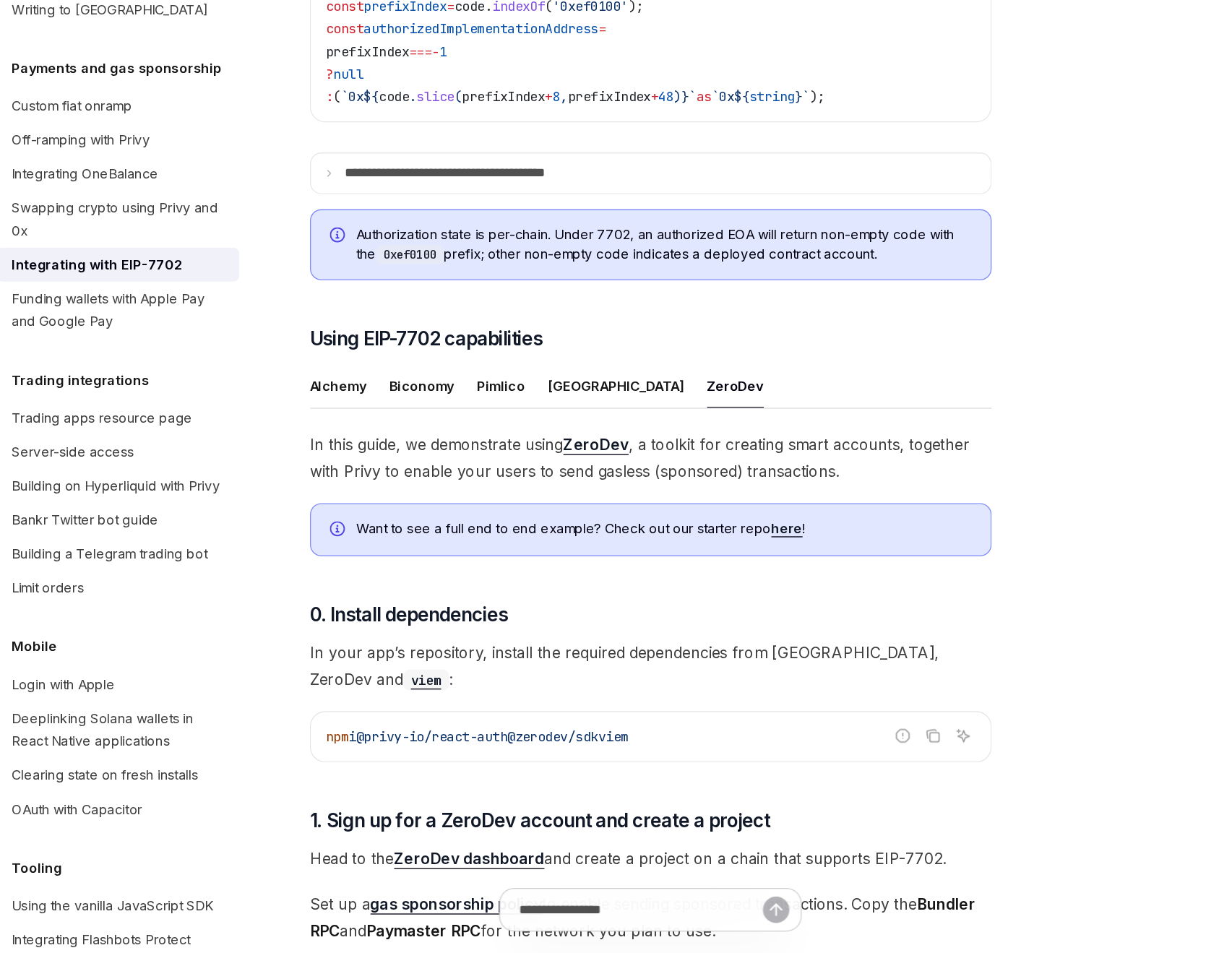
click at [448, 424] on span "Authorization state is per-chain. Under 7702, an authorized EOA will return non…" at bounding box center [617, 411] width 471 height 29
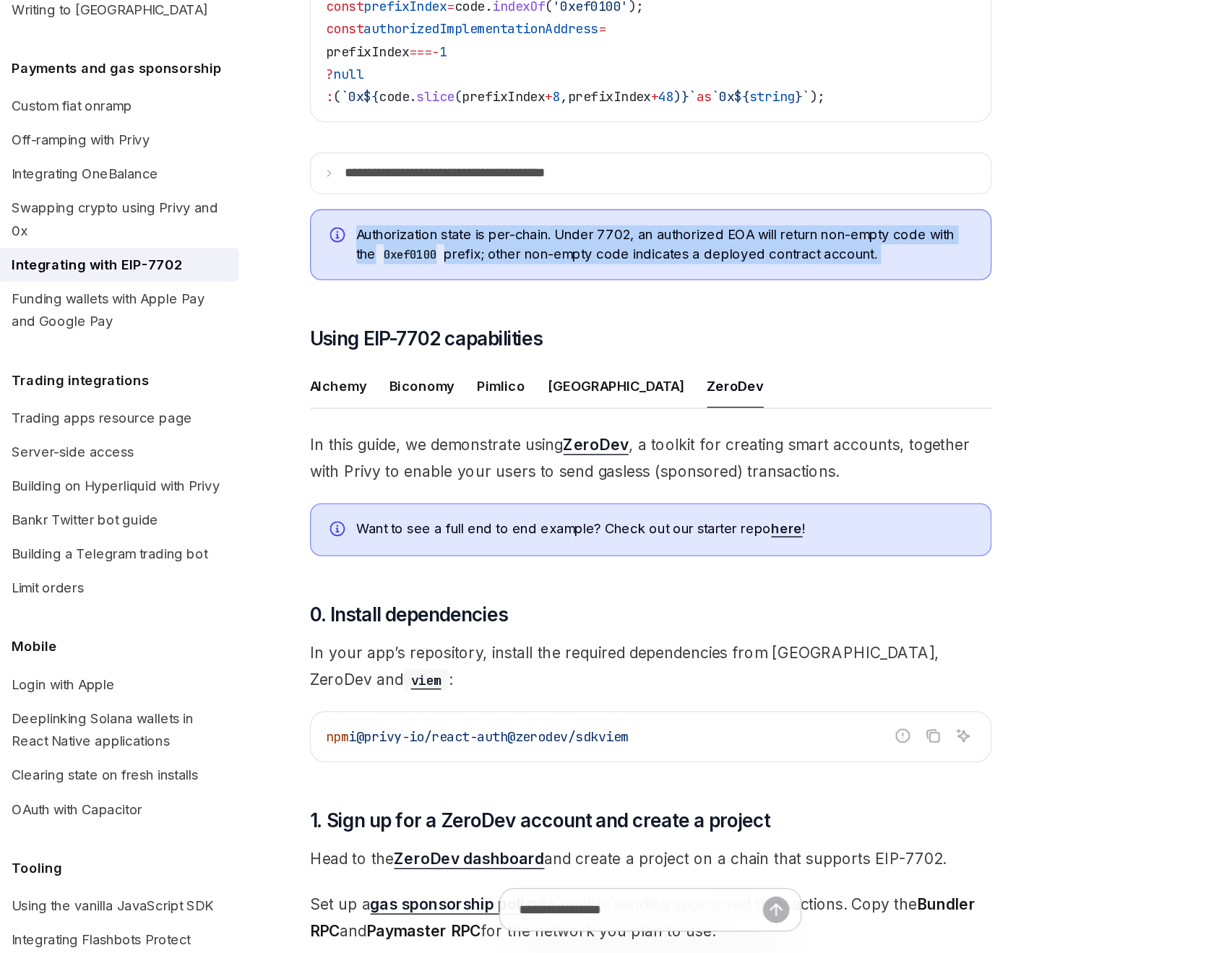
click at [550, 493] on h3 "​ Using EIP-7702 capabilities" at bounding box center [608, 482] width 521 height 20
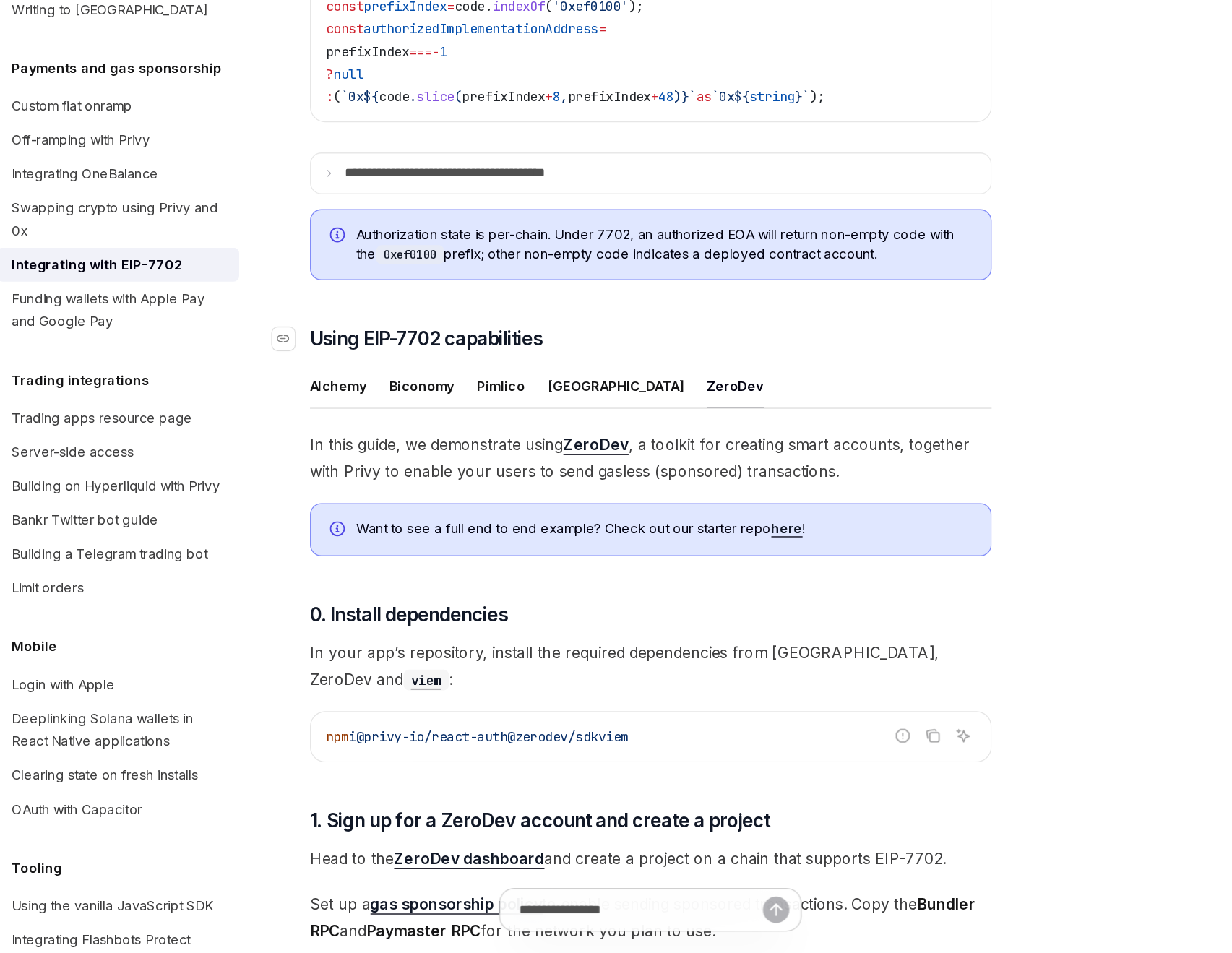
click at [550, 493] on h3 "​ Using EIP-7702 capabilities" at bounding box center [608, 482] width 521 height 20
click at [436, 580] on span "In this guide, we demonstrate using ZeroDev , a toolkit for creating smart acco…" at bounding box center [608, 574] width 521 height 41
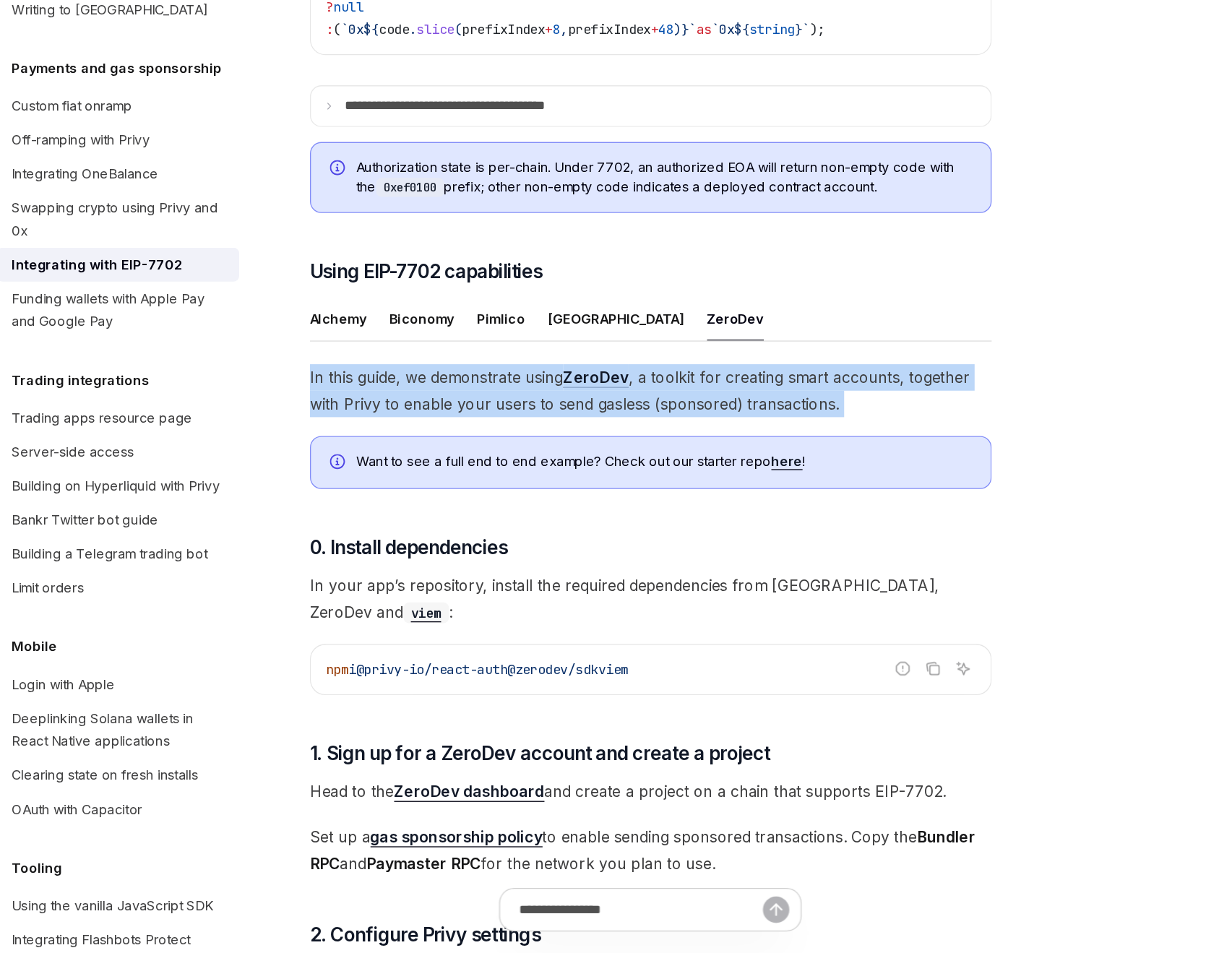
scroll to position [674, 0]
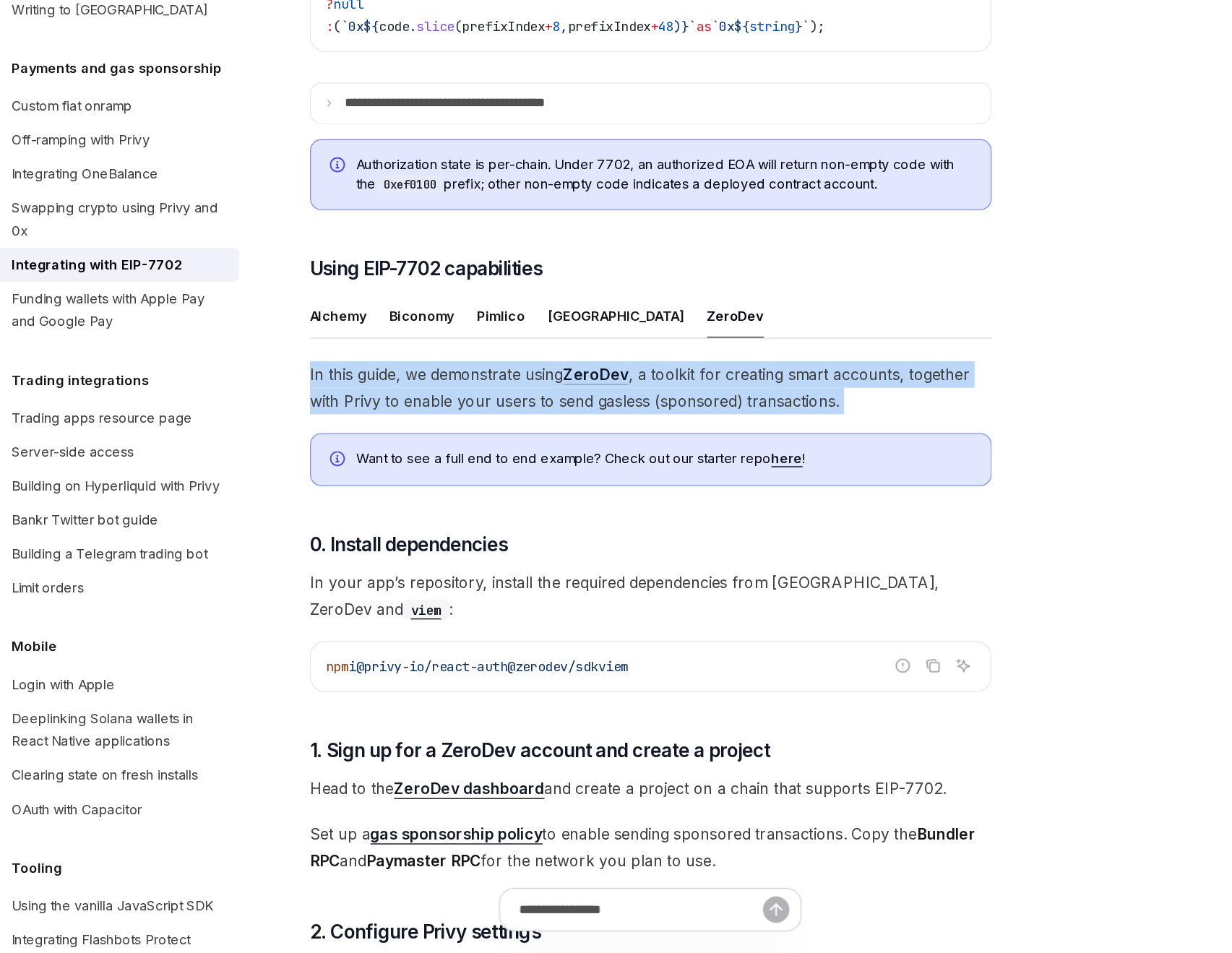
click at [521, 540] on span "In this guide, we demonstrate using ZeroDev , a toolkit for creating smart acco…" at bounding box center [608, 520] width 521 height 41
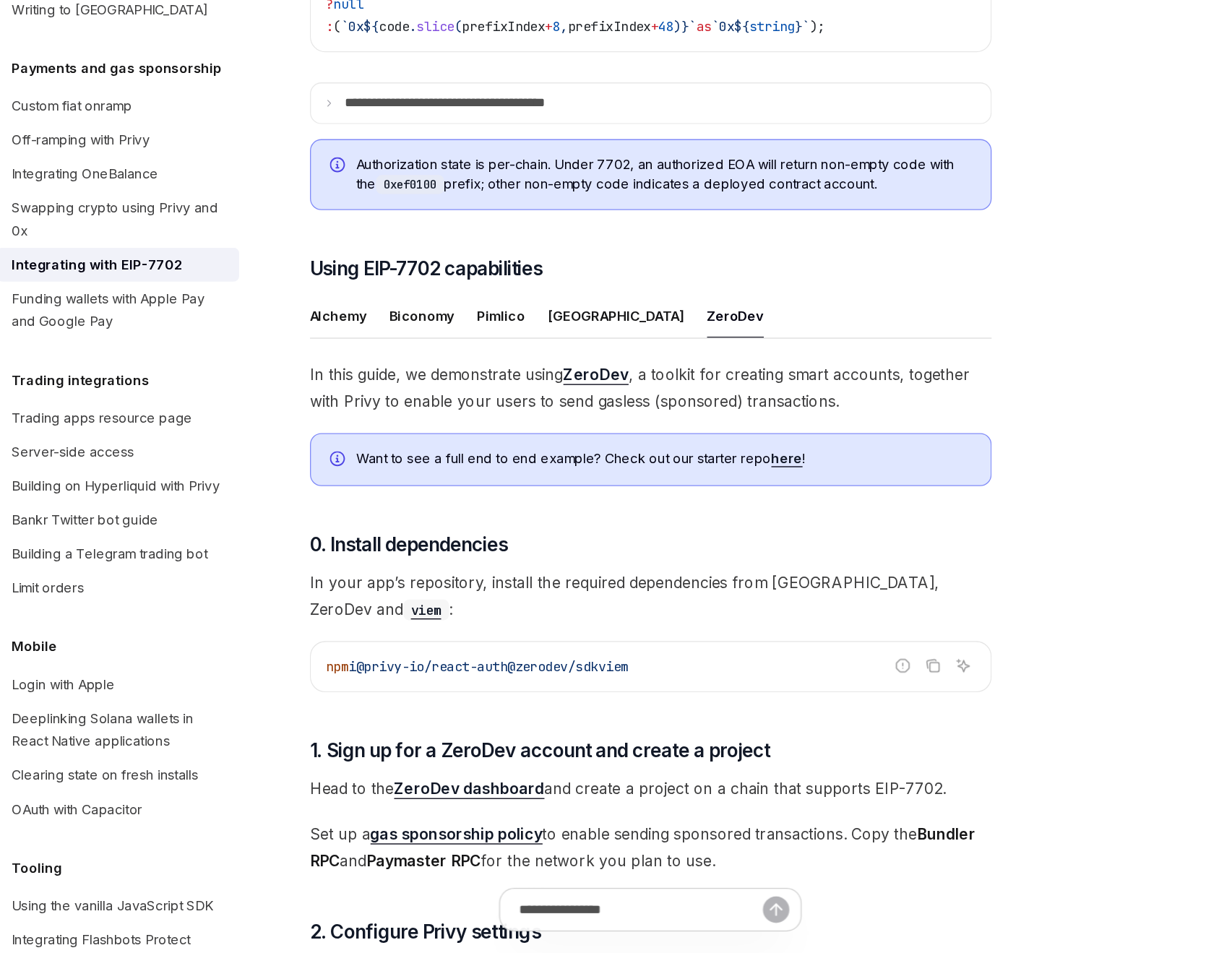
click at [521, 540] on span "In this guide, we demonstrate using ZeroDev , a toolkit for creating smart acco…" at bounding box center [608, 520] width 521 height 41
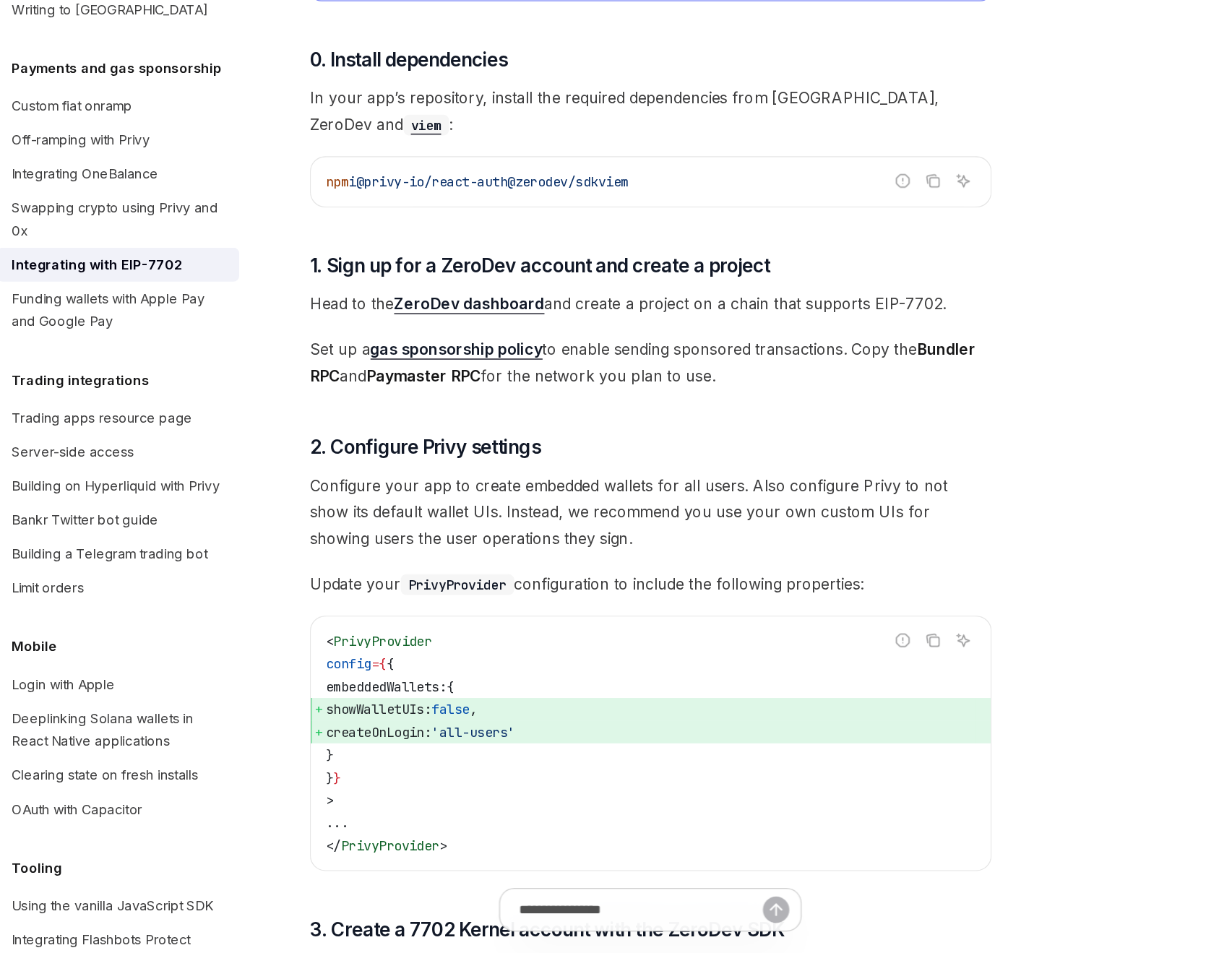
scroll to position [1062, 0]
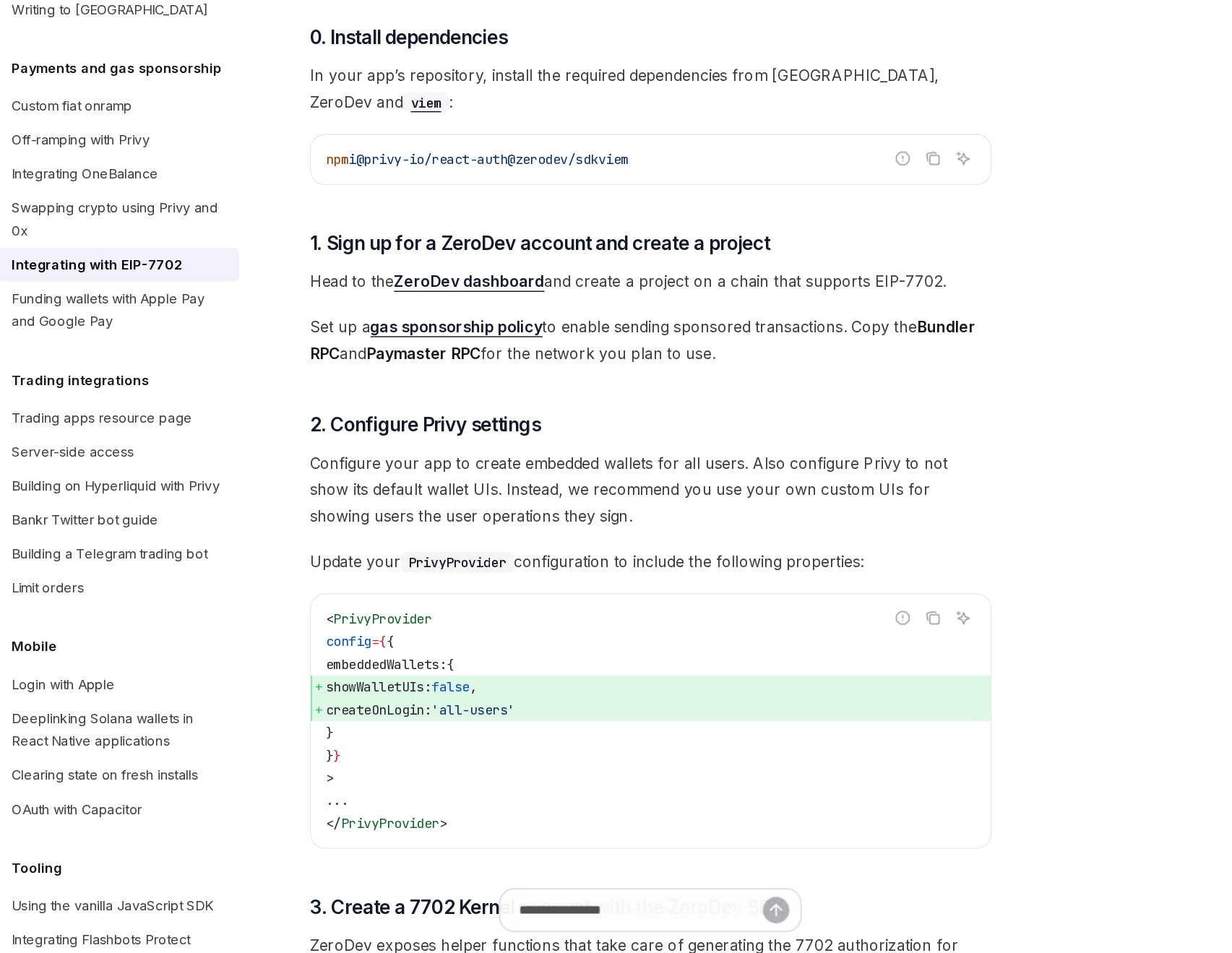
click at [593, 441] on span "Head to the ZeroDev dashboard and create a project on a chain that supports EIP…" at bounding box center [608, 439] width 521 height 20
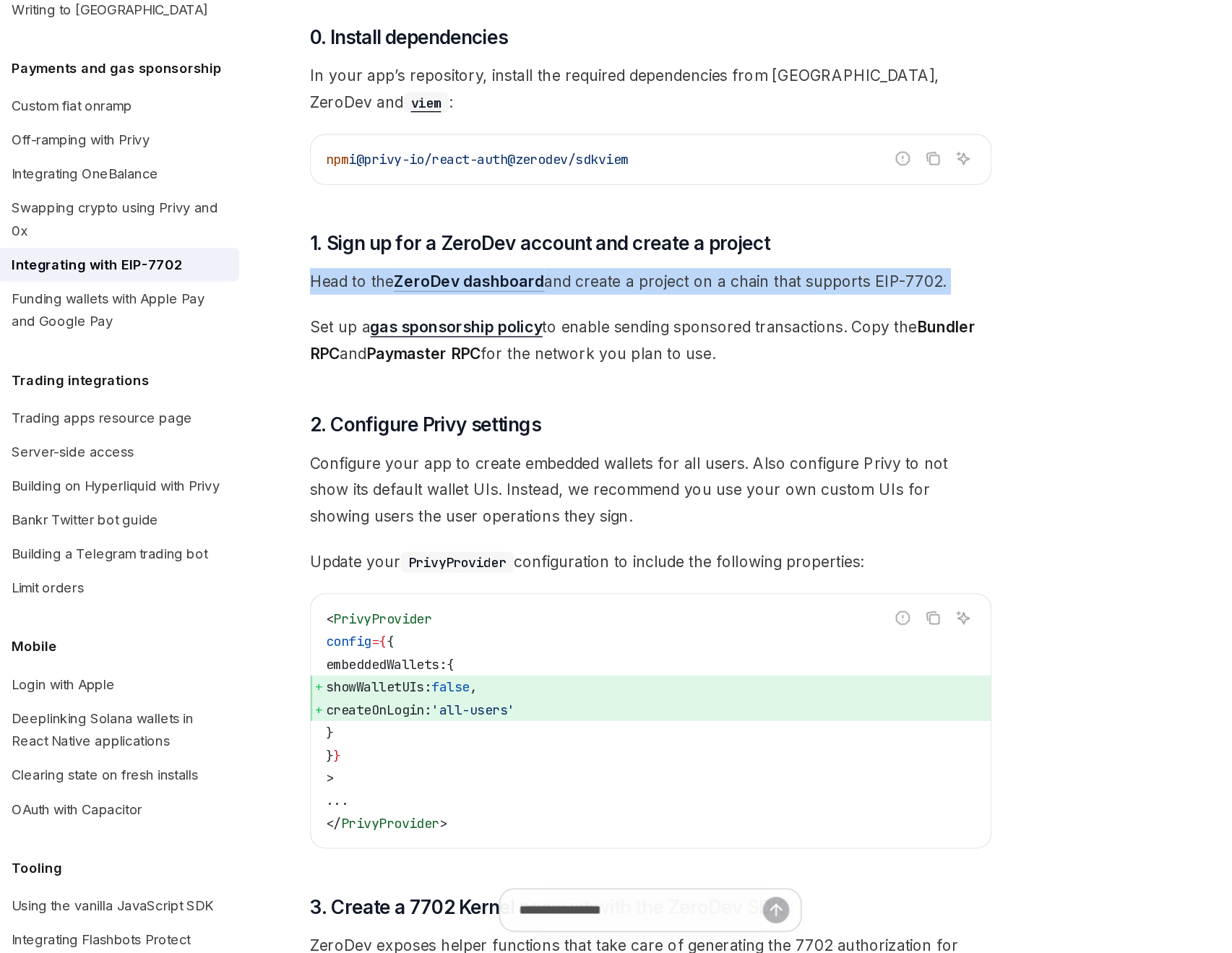
click at [578, 470] on span "Set up a gas sponsorship policy to enable sending sponsored transactions. Copy …" at bounding box center [608, 484] width 521 height 41
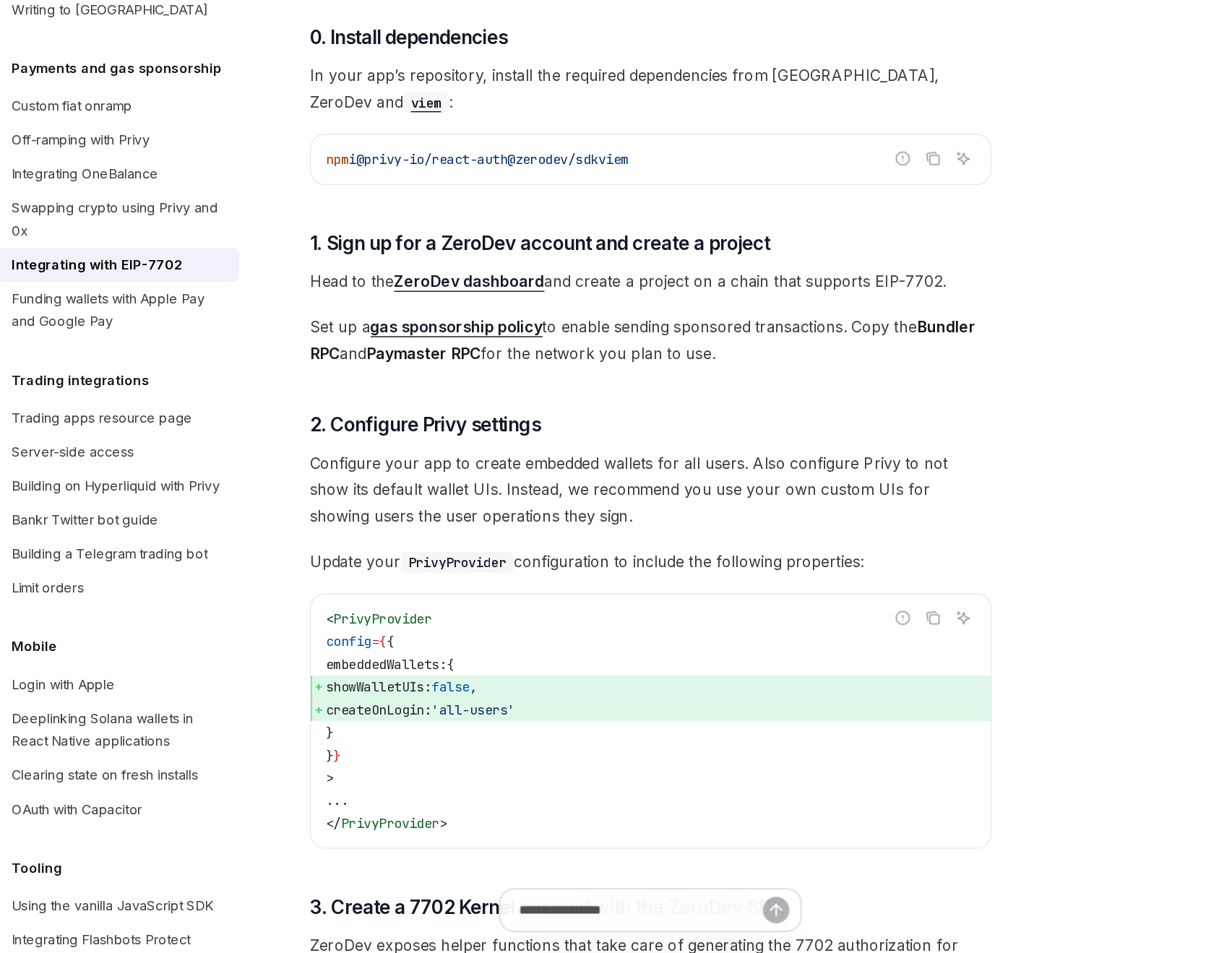
click at [578, 470] on span "Set up a gas sponsorship policy to enable sending sponsored transactions. Copy …" at bounding box center [608, 484] width 521 height 41
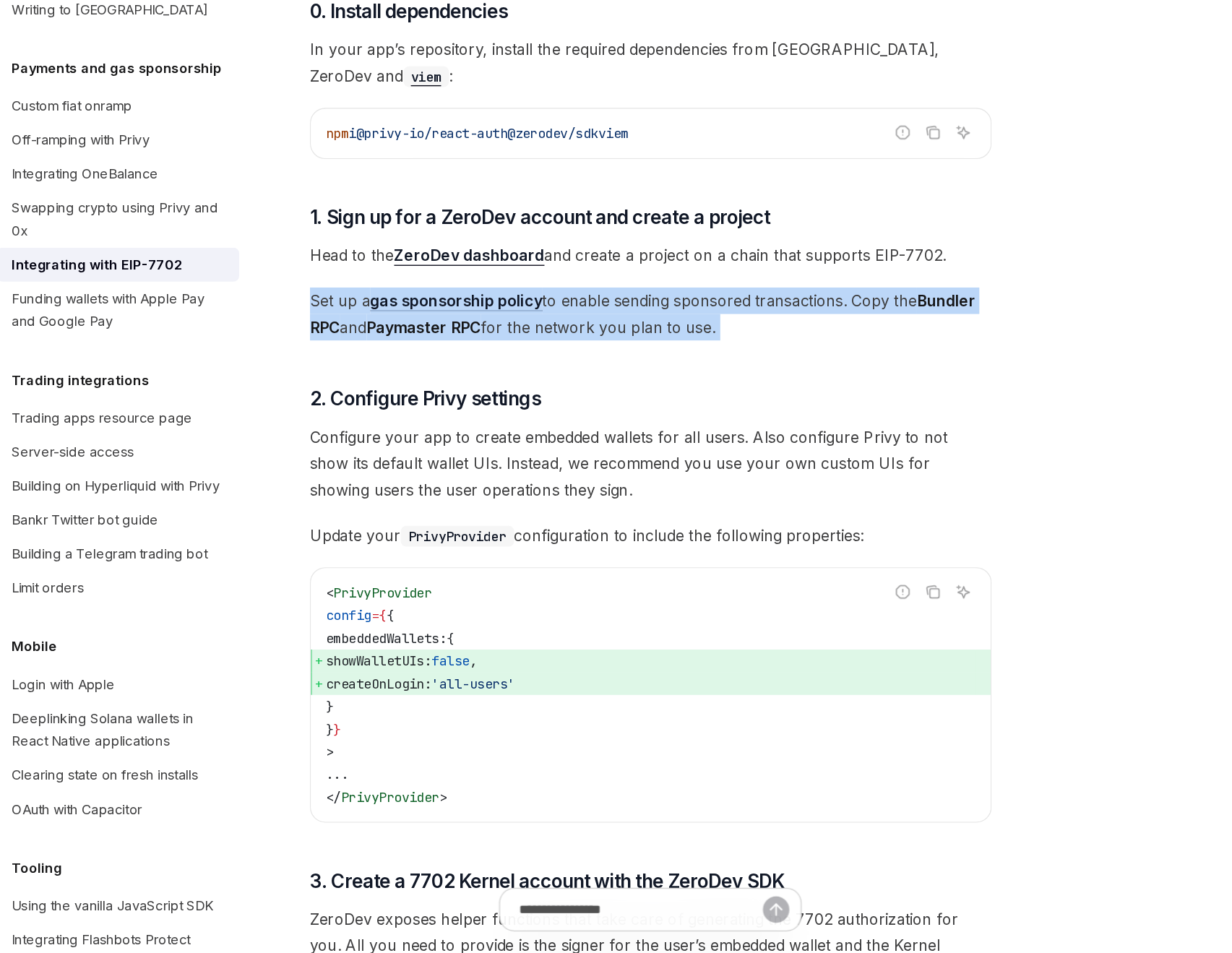
scroll to position [1083, 0]
click at [642, 563] on span "Configure your app to create embedded wallets for all users. Also configure Pri…" at bounding box center [608, 577] width 521 height 61
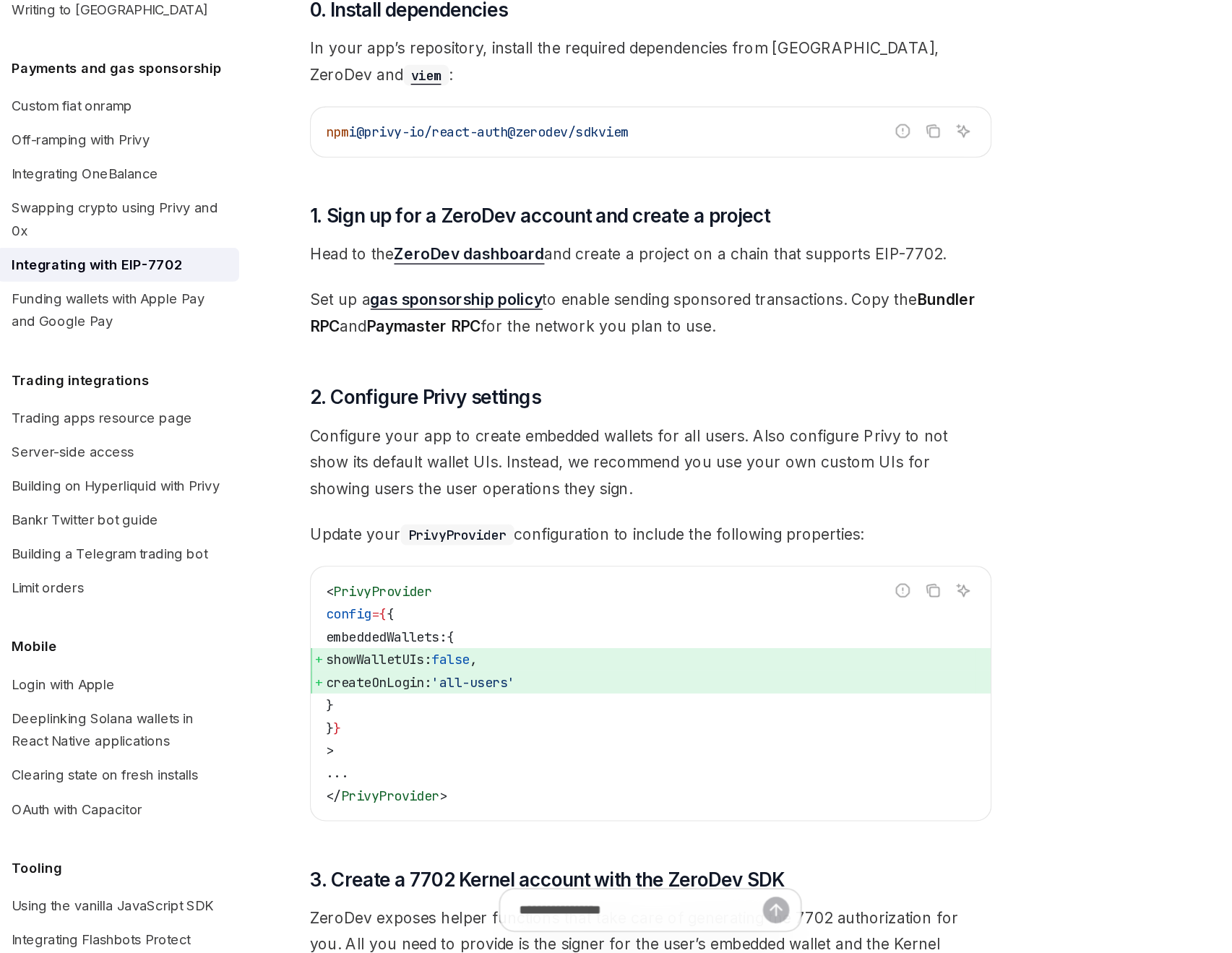
click at [642, 563] on span "Configure your app to create embedded wallets for all users. Also configure Pri…" at bounding box center [608, 577] width 521 height 61
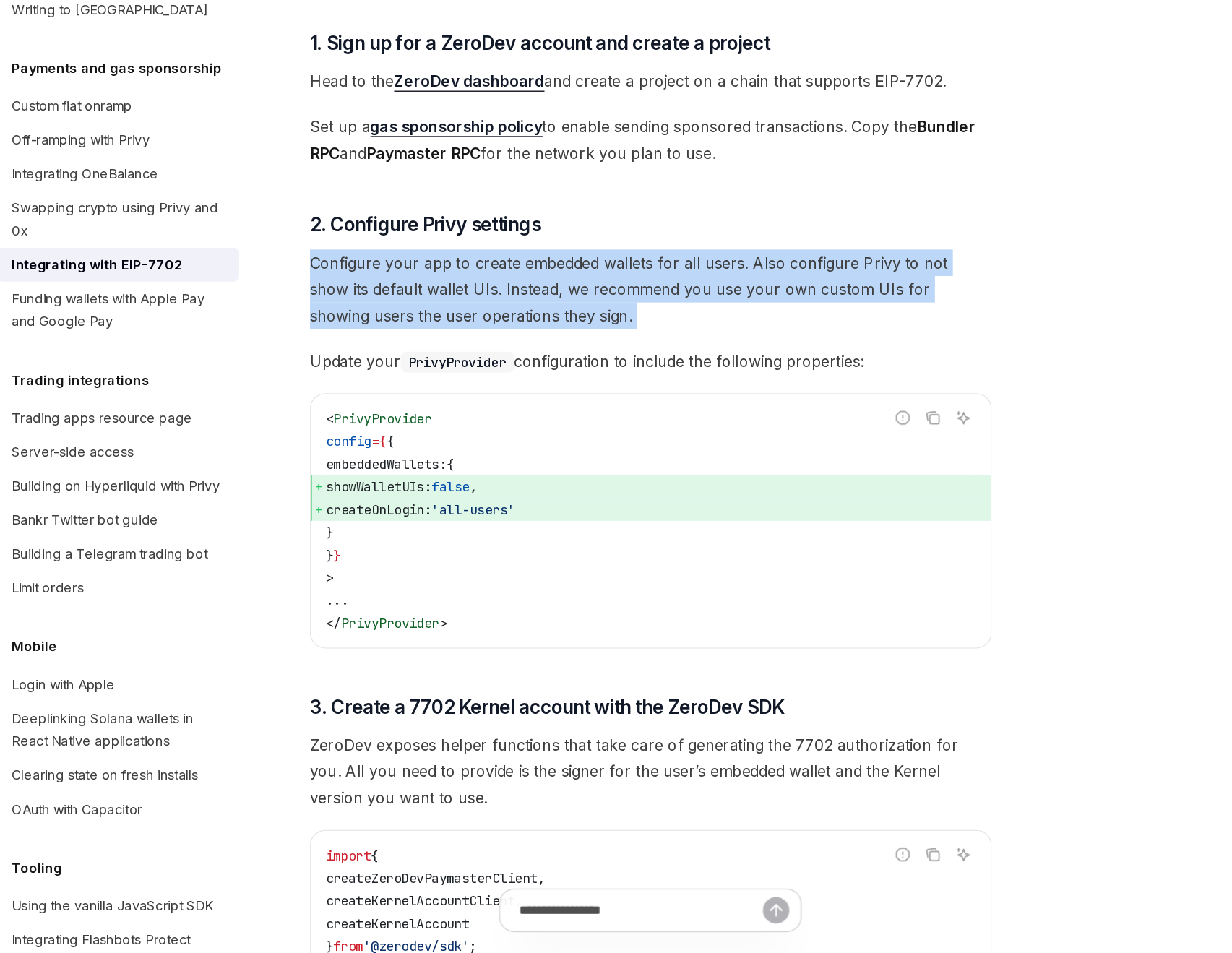
scroll to position [1215, 0]
click at [549, 493] on span "Update your PrivyProvider configuration to include the following properties:" at bounding box center [608, 499] width 521 height 20
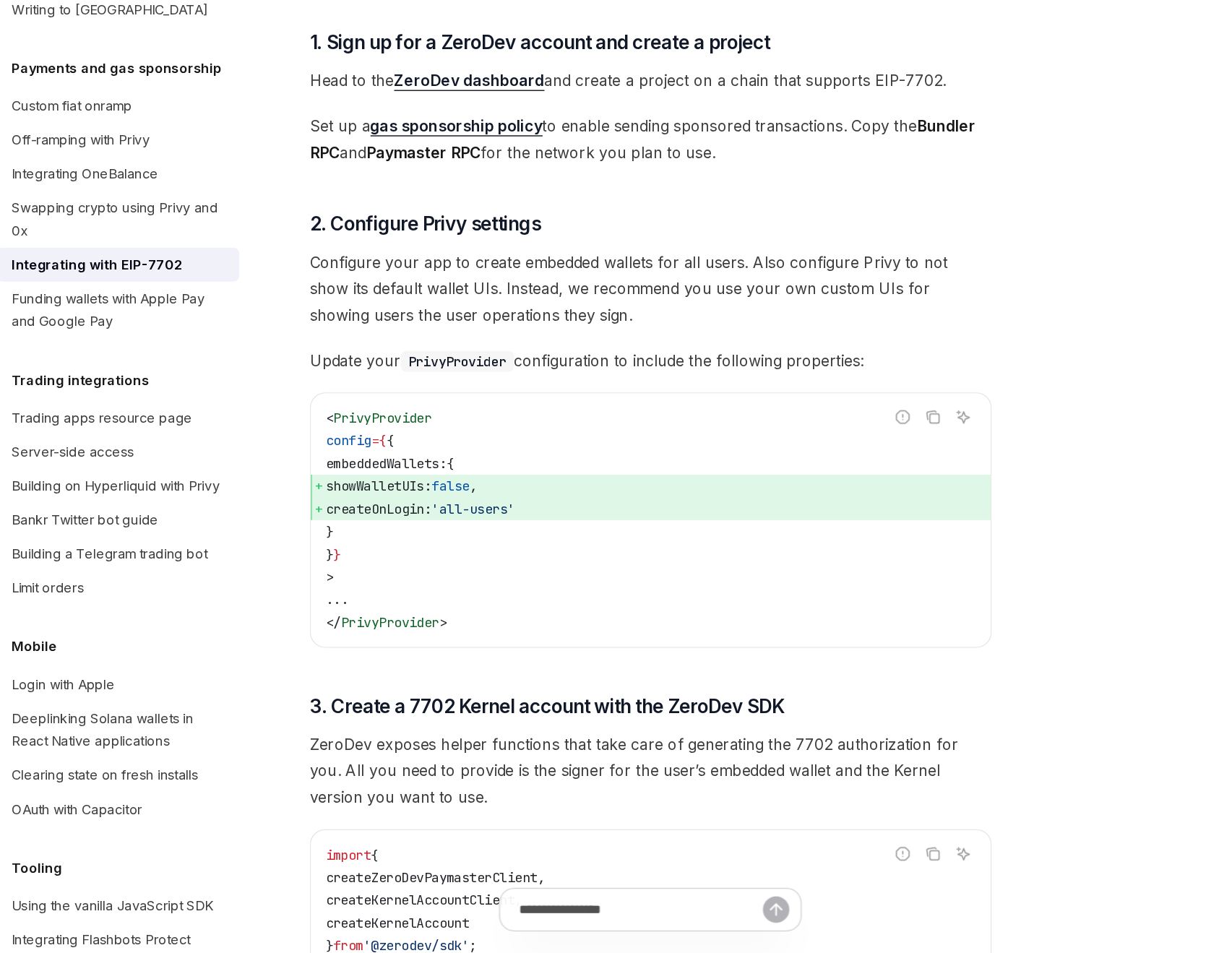
click at [549, 493] on span "Update your PrivyProvider configuration to include the following properties:" at bounding box center [608, 499] width 521 height 20
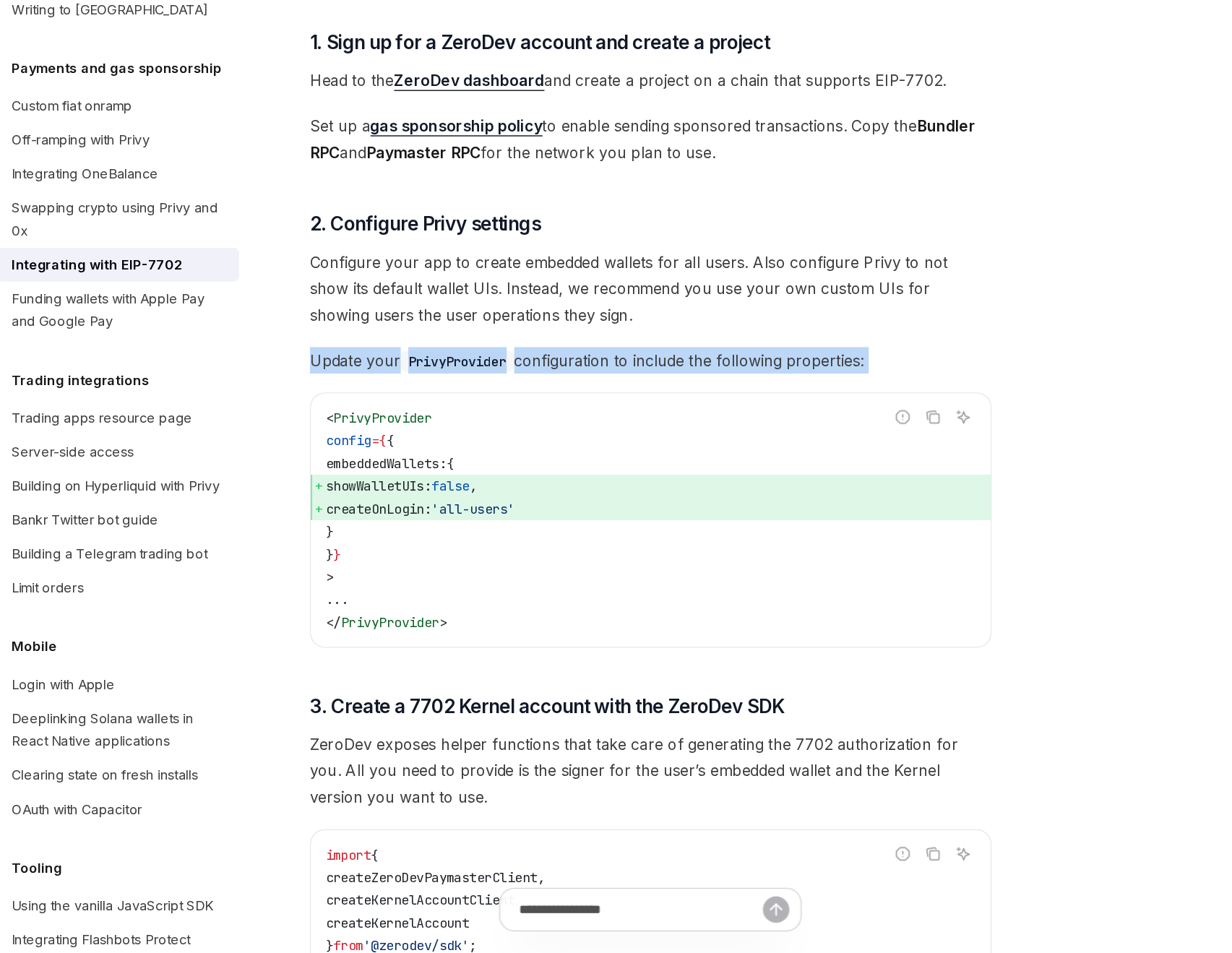
click at [550, 453] on span "Configure your app to create embedded wallets for all users. Also configure Pri…" at bounding box center [608, 445] width 521 height 61
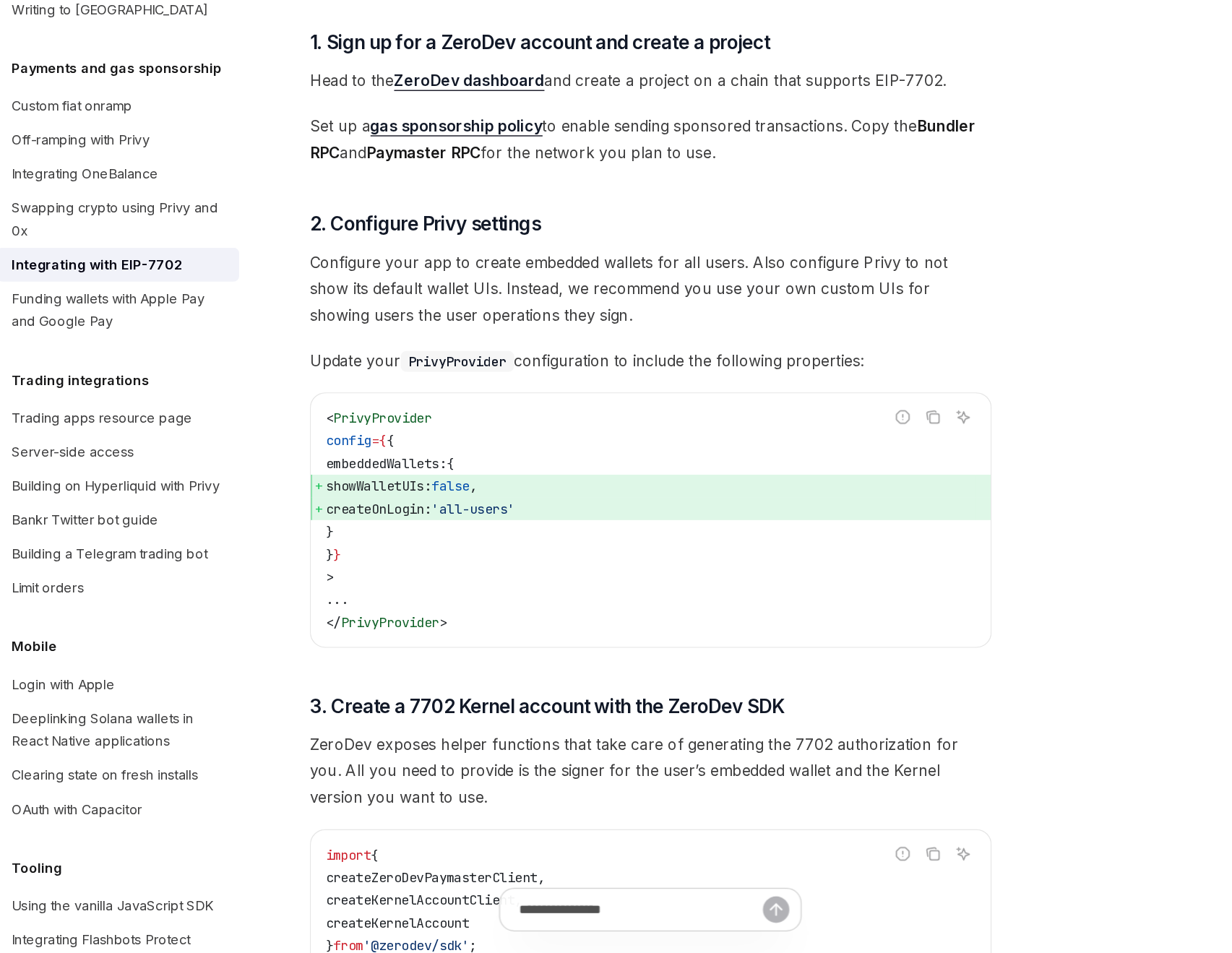
click at [550, 453] on span "Configure your app to create embedded wallets for all users. Also configure Pri…" at bounding box center [608, 445] width 521 height 61
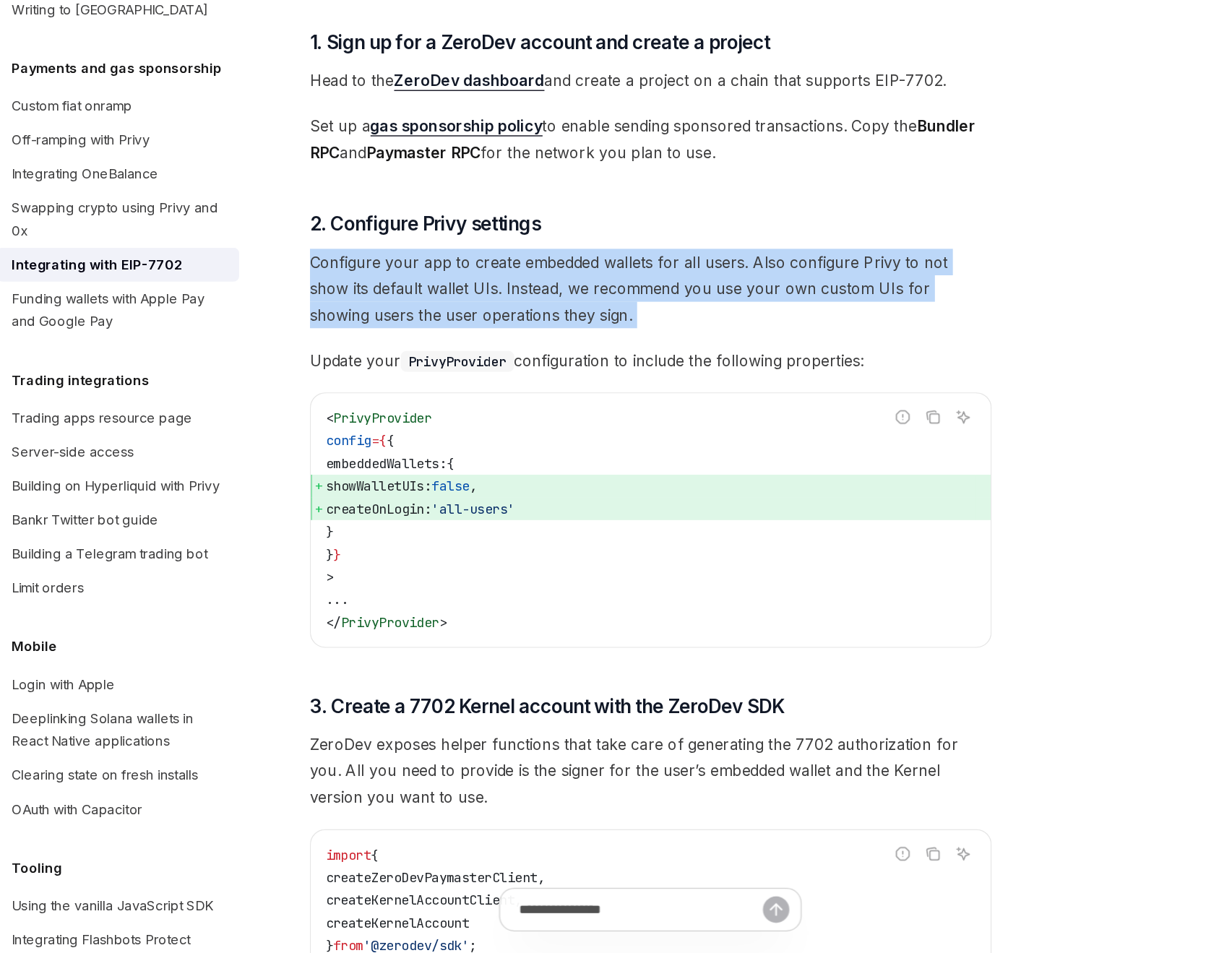
click at [546, 502] on span "Update your PrivyProvider configuration to include the following properties:" at bounding box center [608, 499] width 521 height 20
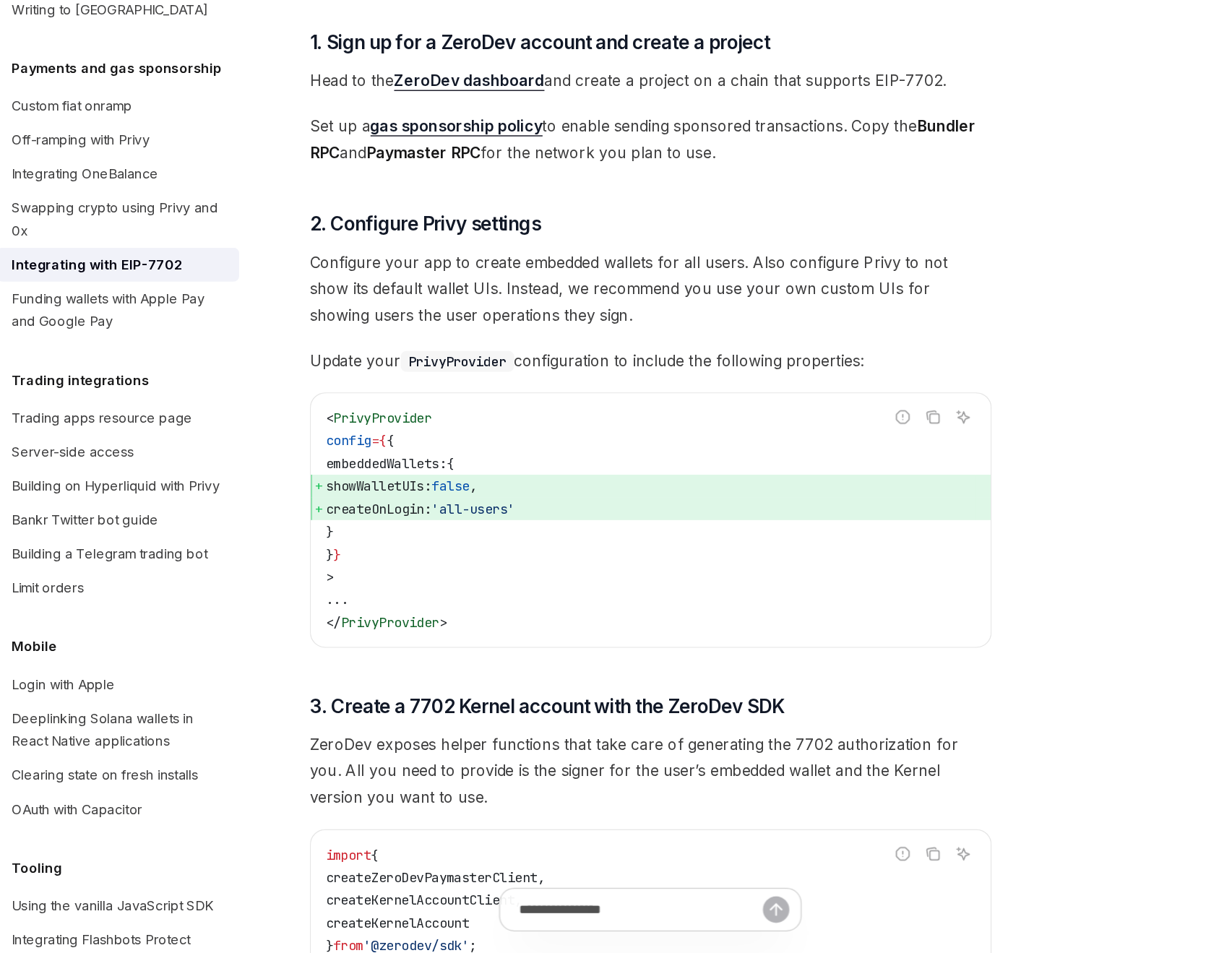
click at [546, 502] on span "Update your PrivyProvider configuration to include the following properties:" at bounding box center [608, 499] width 521 height 20
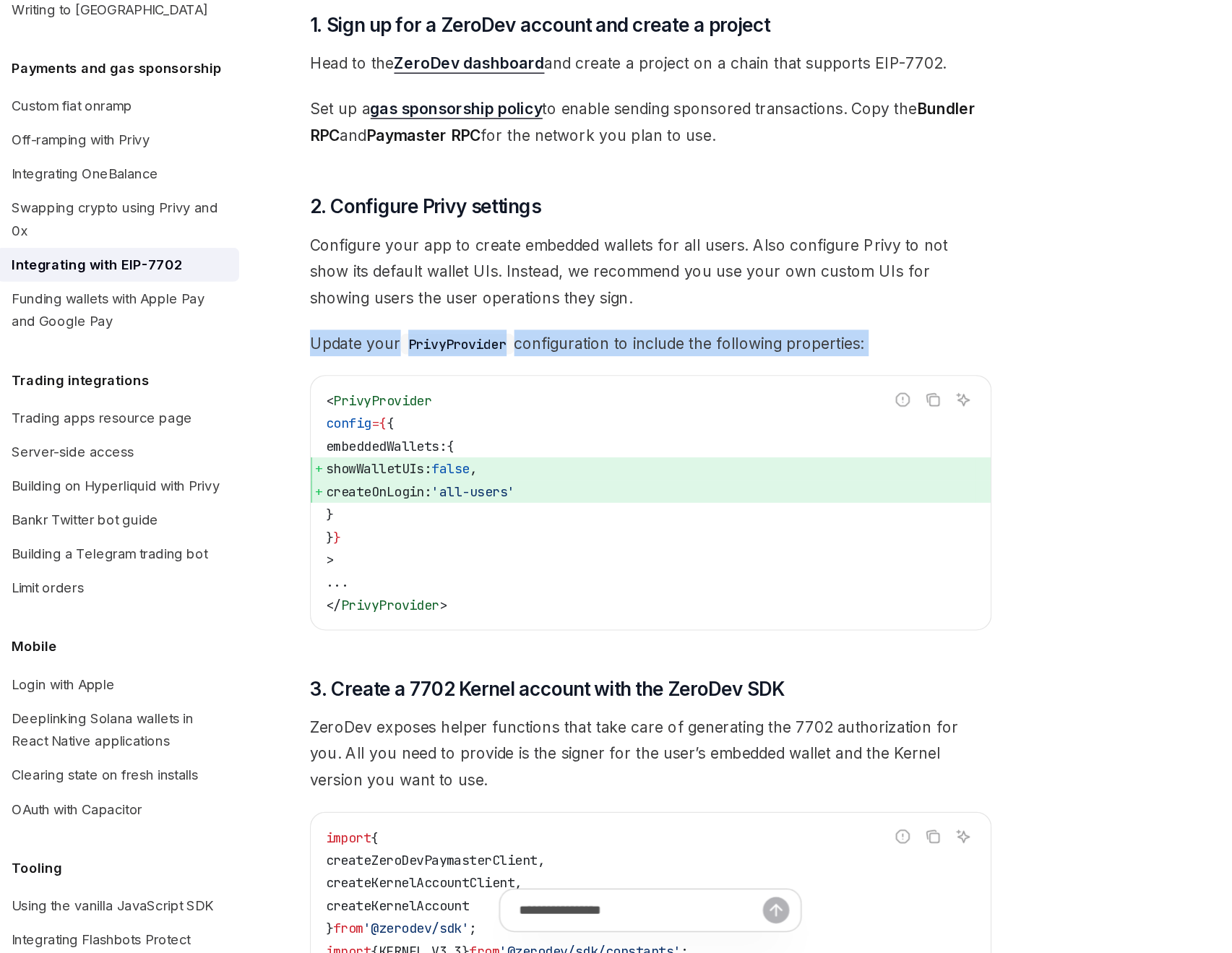
scroll to position [1232, 0]
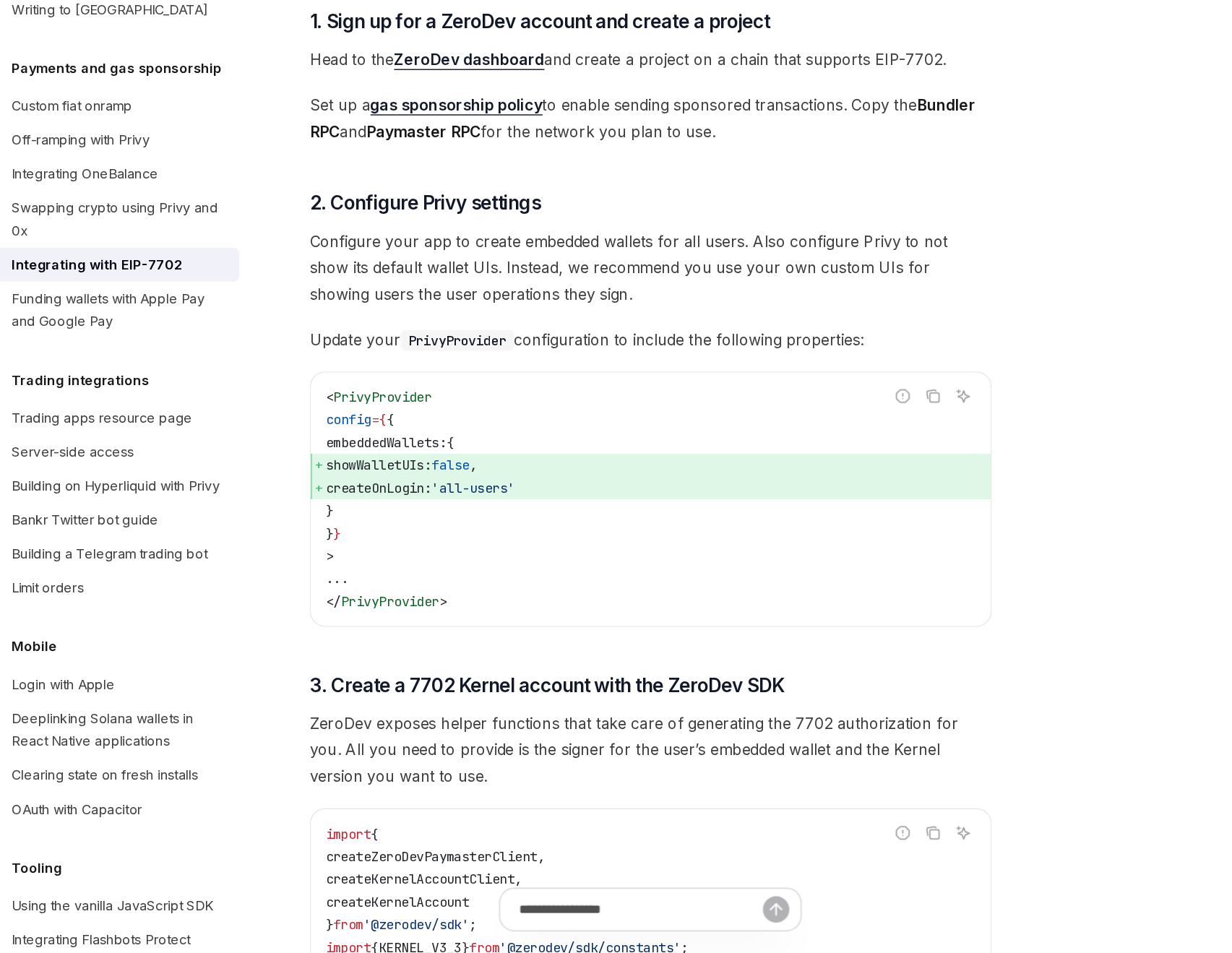
click at [819, 543] on div "Copy" at bounding box center [823, 550] width 32 height 15
click at [731, 481] on span "Update your PrivyProvider configuration to include the following properties:" at bounding box center [608, 483] width 521 height 20
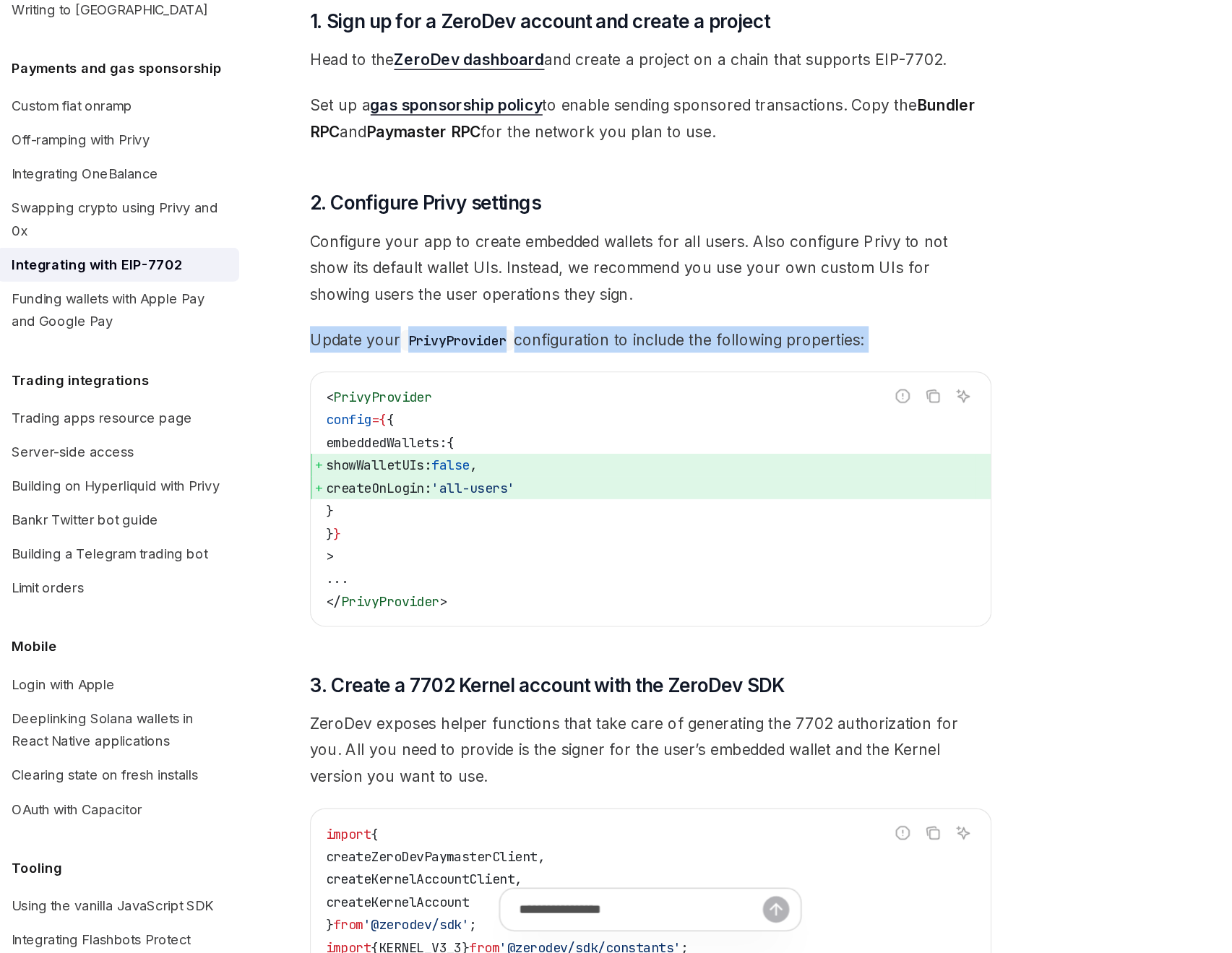
click at [731, 481] on span "Update your PrivyProvider configuration to include the following properties:" at bounding box center [608, 483] width 521 height 20
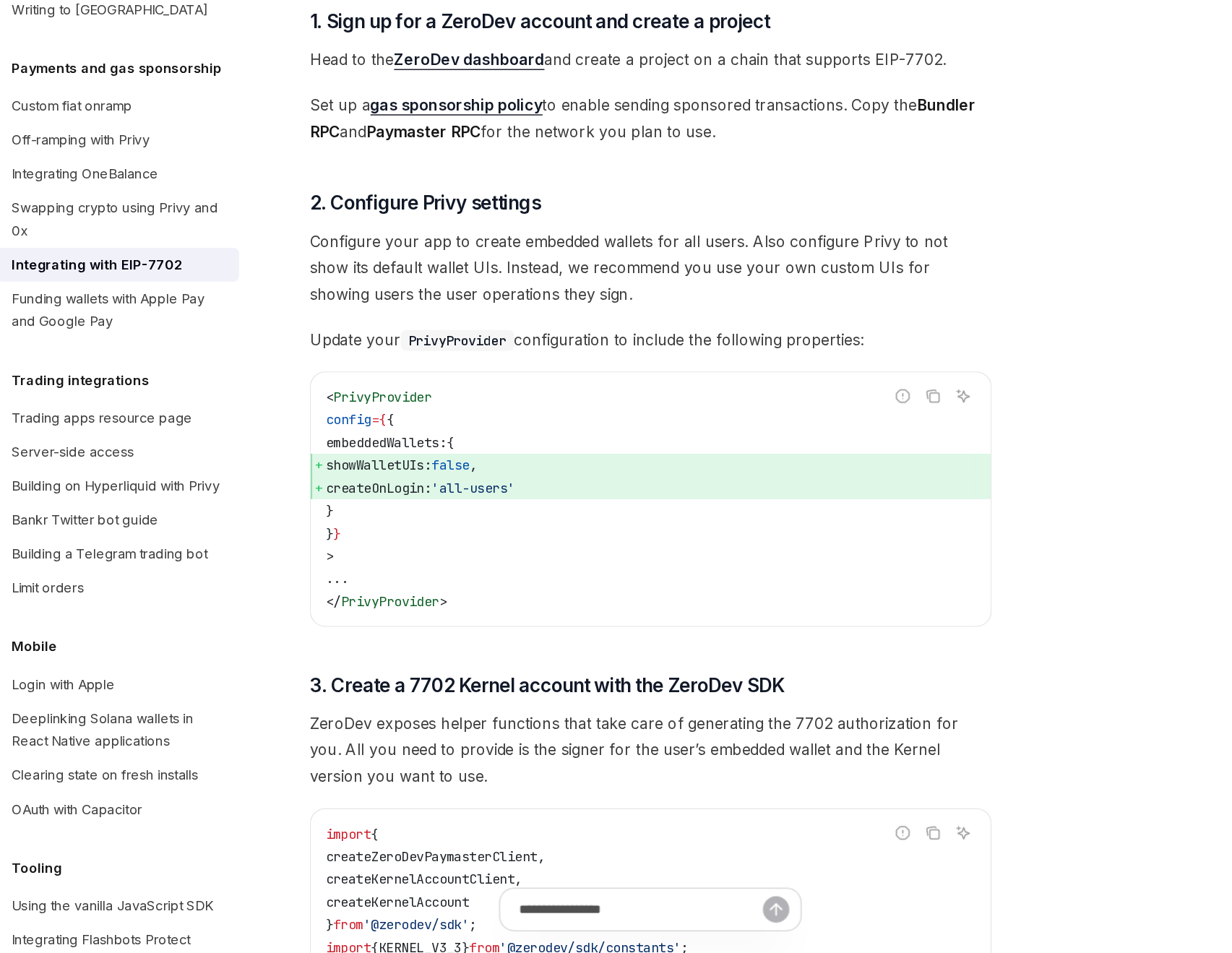
click at [819, 544] on div "Copy" at bounding box center [823, 550] width 32 height 15
click at [739, 479] on span "Update your PrivyProvider configuration to include the following properties:" at bounding box center [608, 483] width 521 height 20
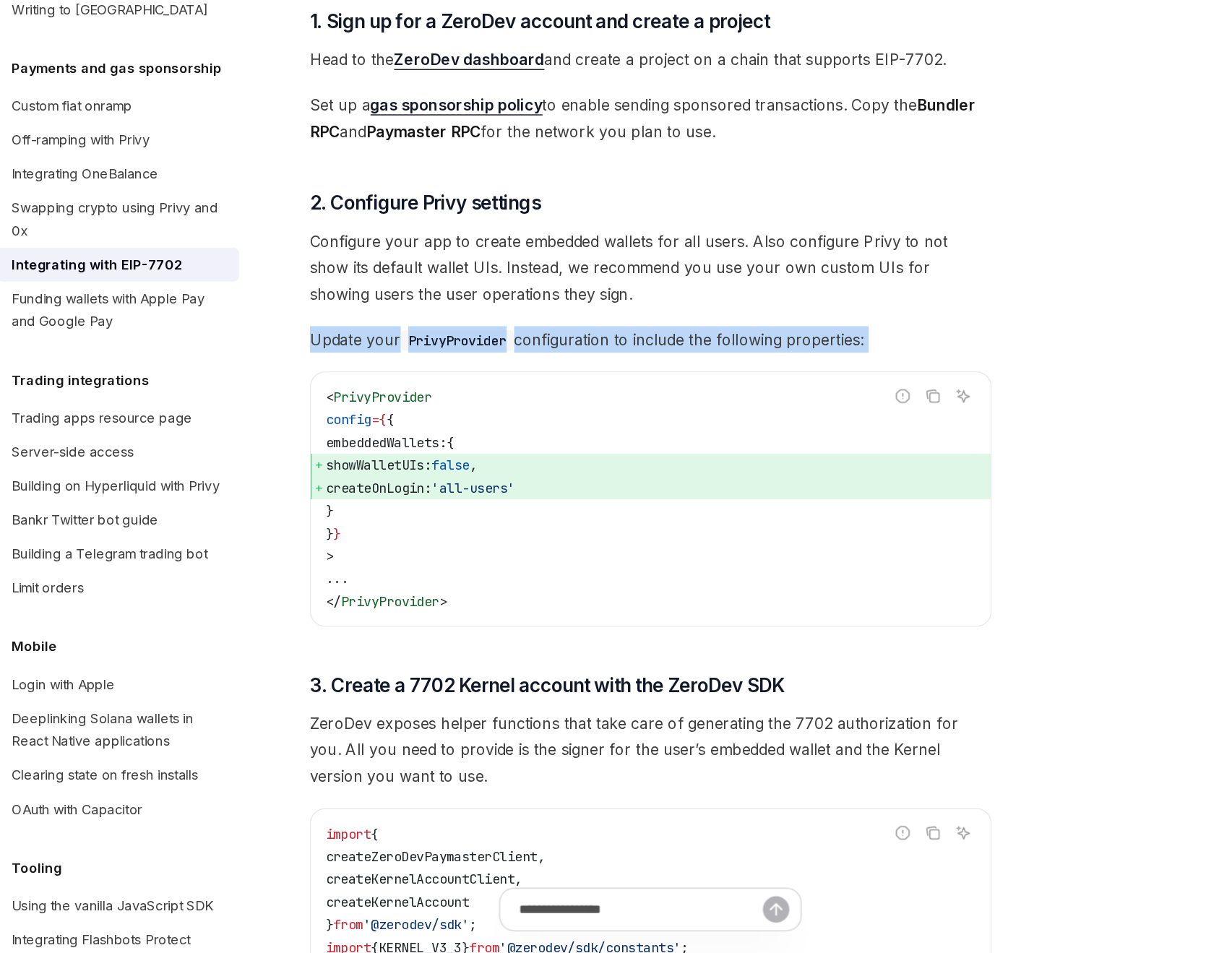
click at [739, 479] on span "Update your PrivyProvider configuration to include the following properties:" at bounding box center [608, 483] width 521 height 20
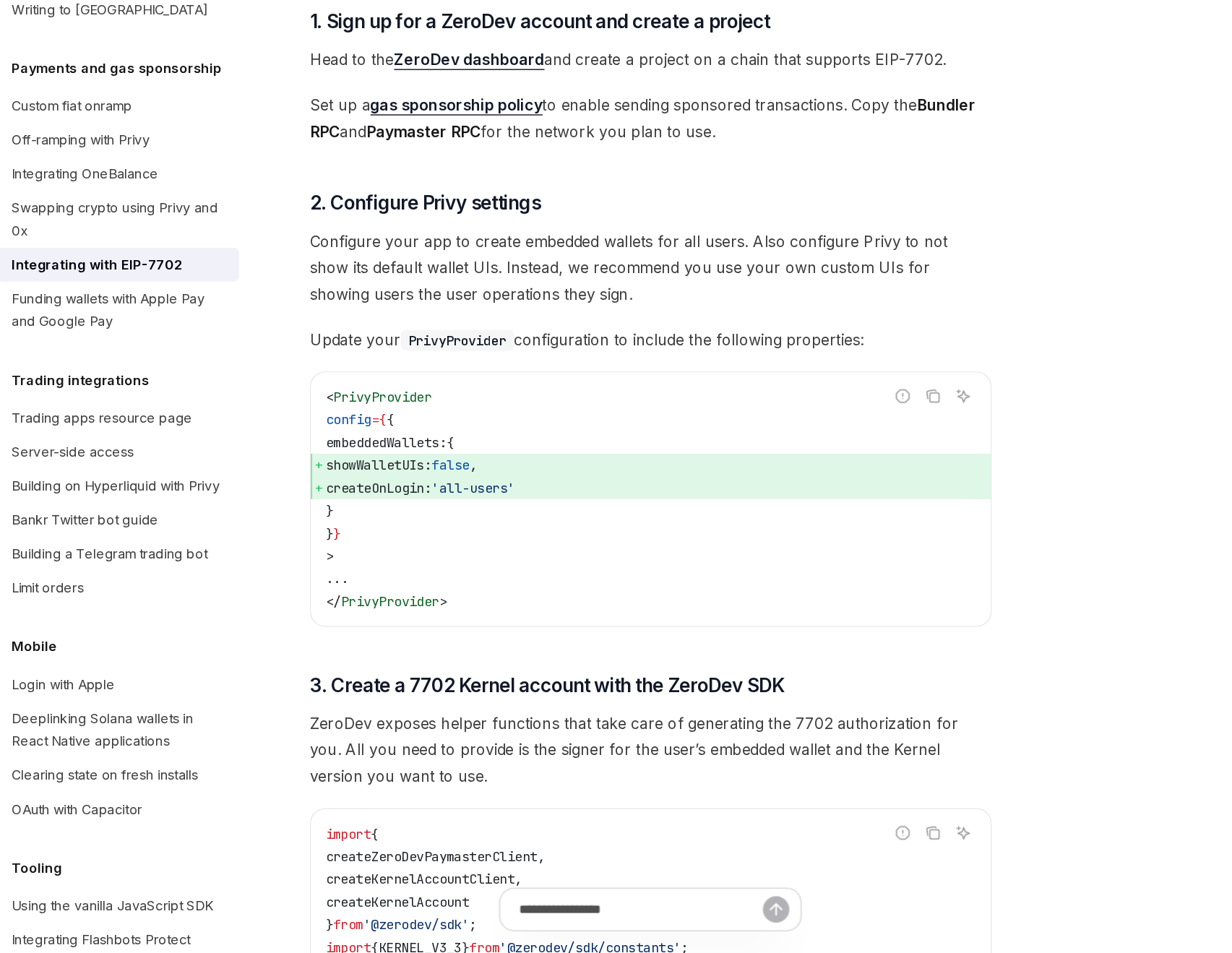
click at [816, 542] on div "Copy" at bounding box center [823, 550] width 32 height 15
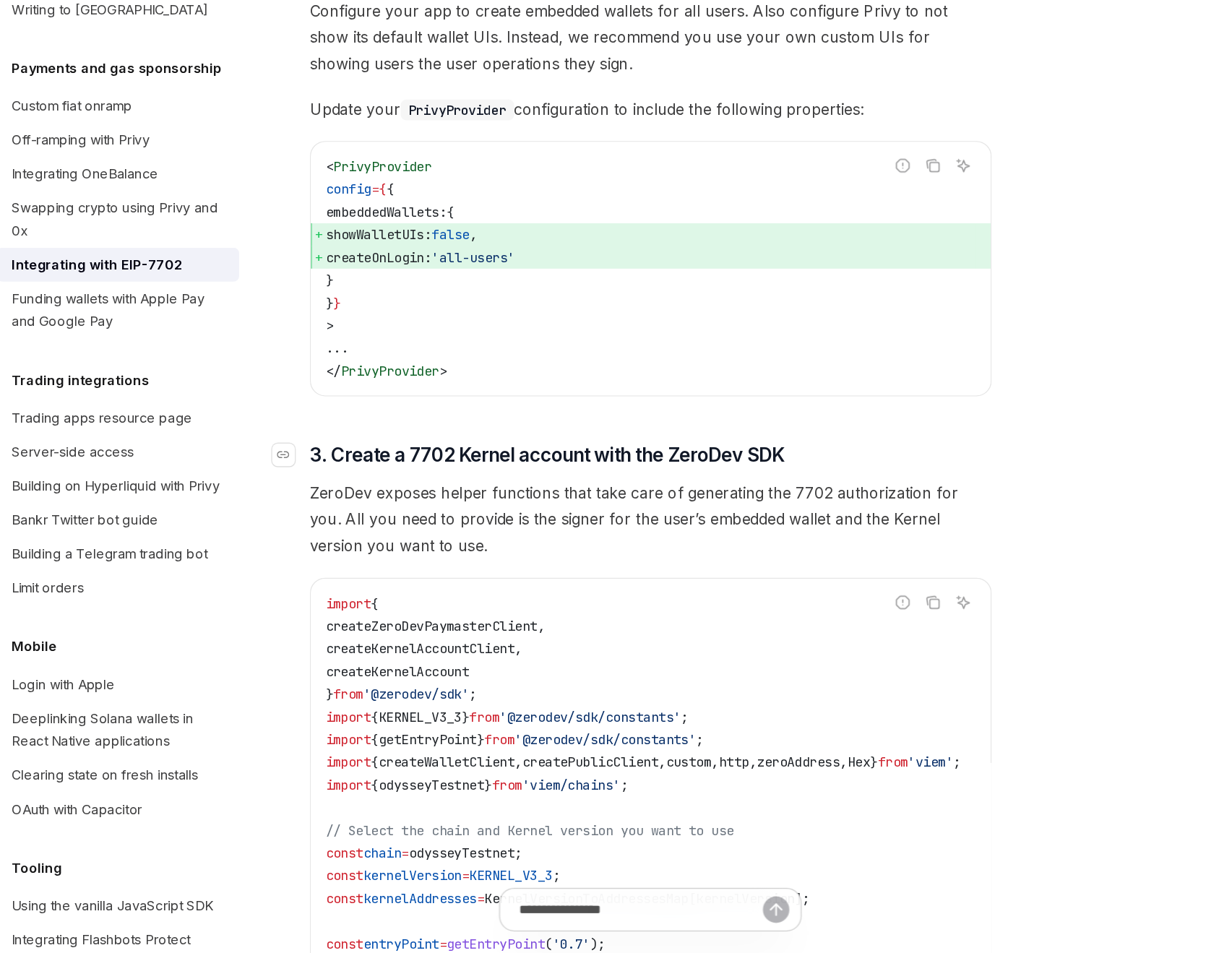
click at [515, 571] on span "3. Create a 7702 Kernel account with the ZeroDev SDK" at bounding box center [529, 572] width 363 height 20
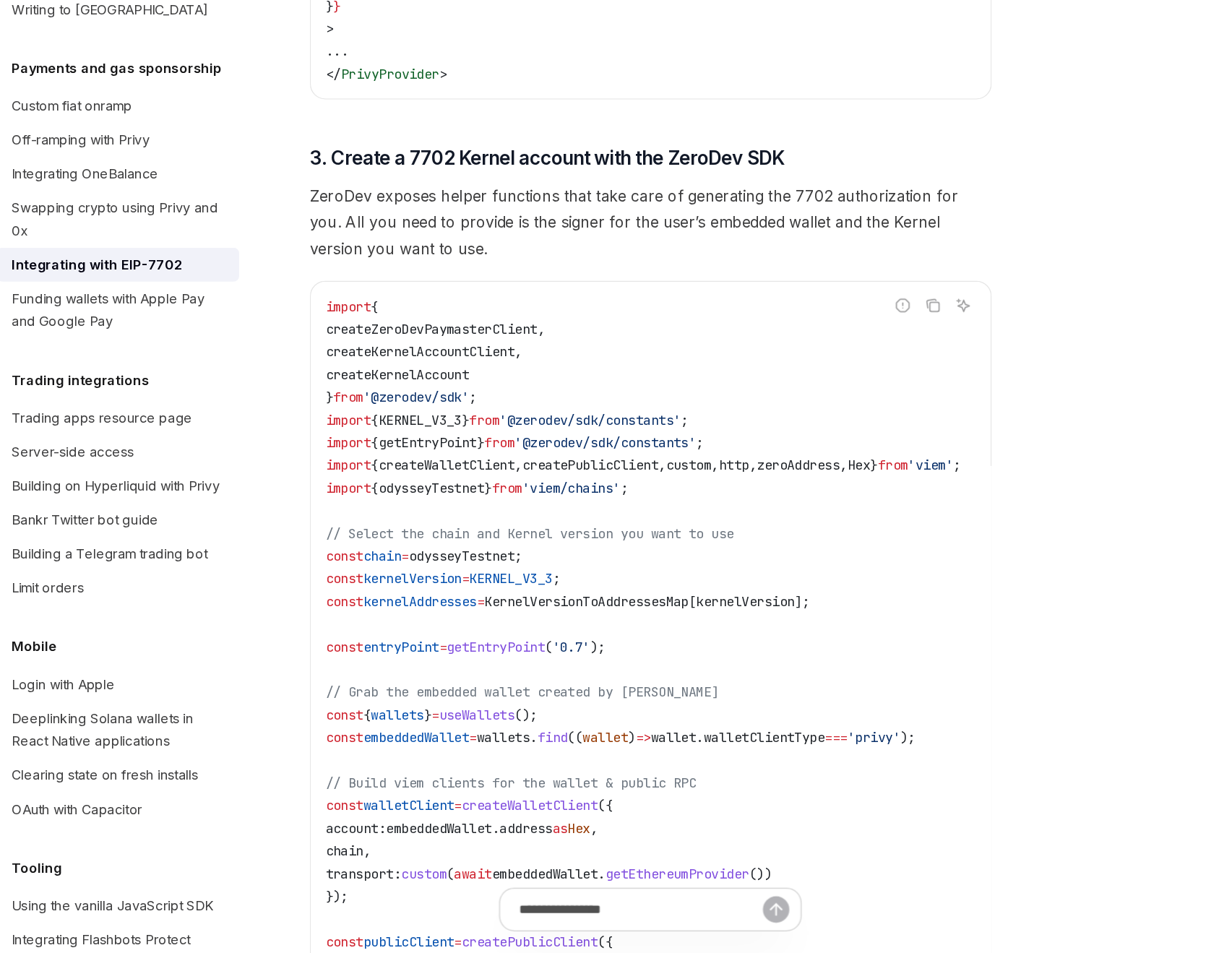
scroll to position [1636, 0]
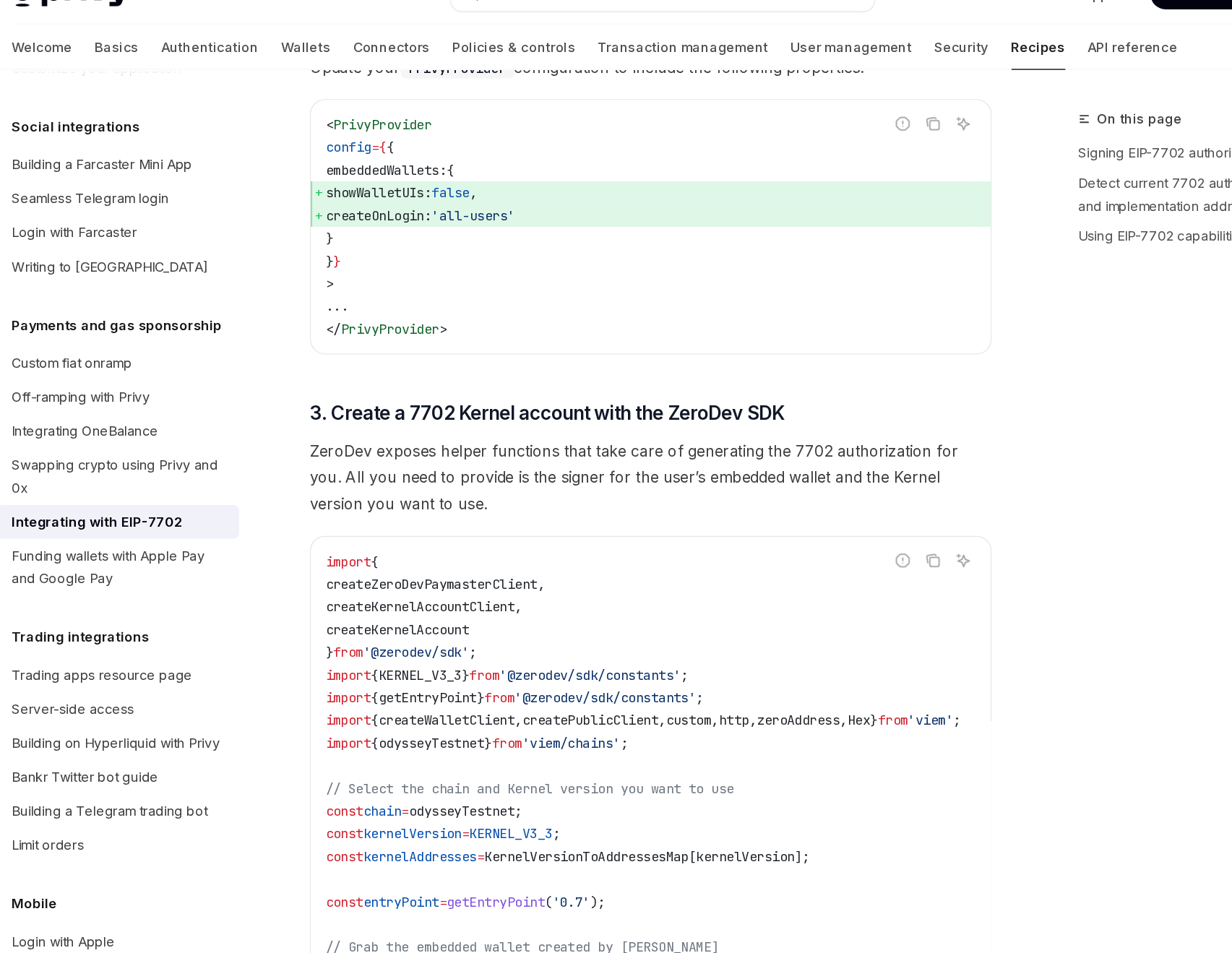
click at [476, 372] on span "ZeroDev exposes helper functions that take care of generating the 7702 authoriz…" at bounding box center [608, 392] width 521 height 61
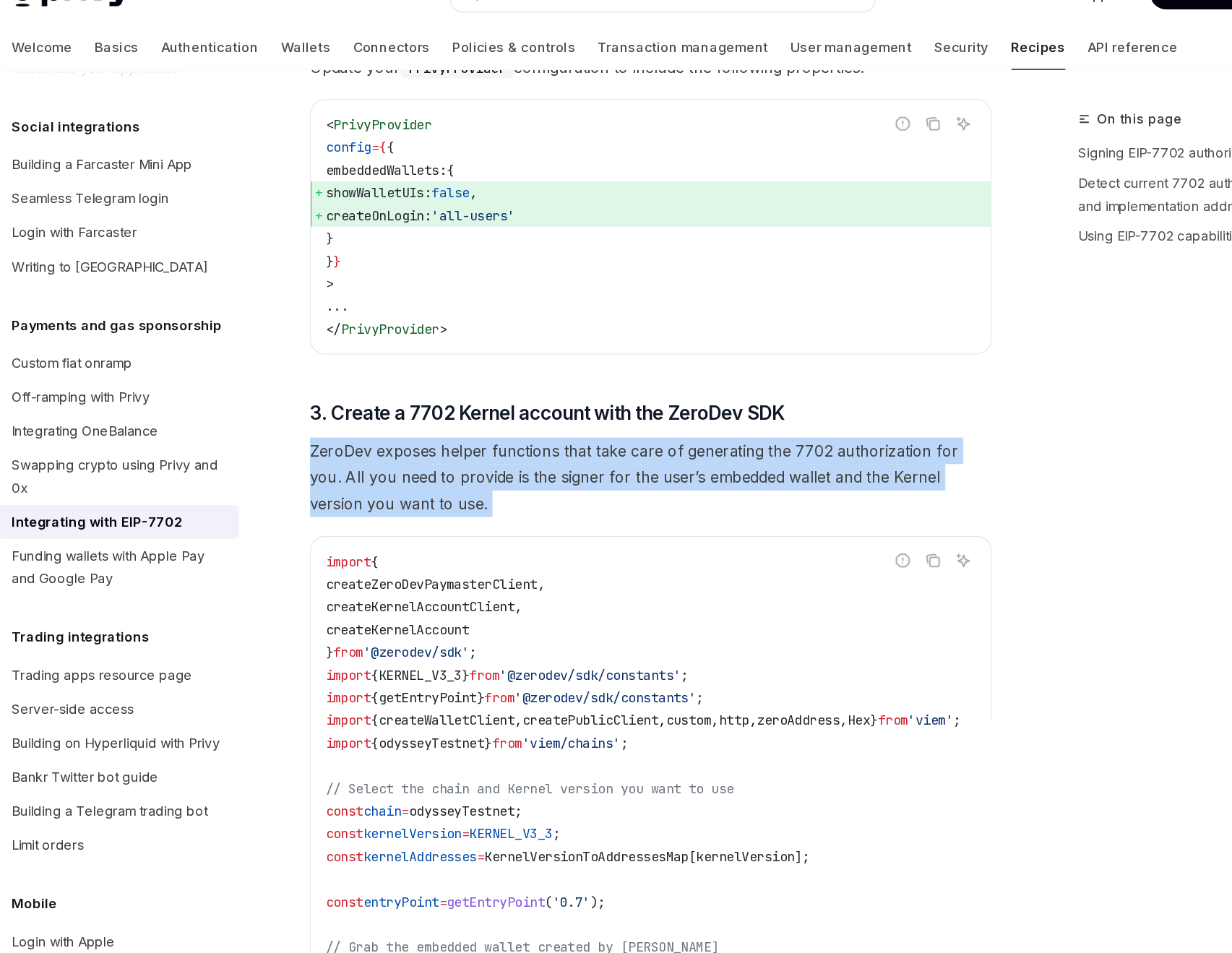
click at [476, 372] on span "ZeroDev exposes helper functions that take care of generating the 7702 authoriz…" at bounding box center [608, 392] width 521 height 61
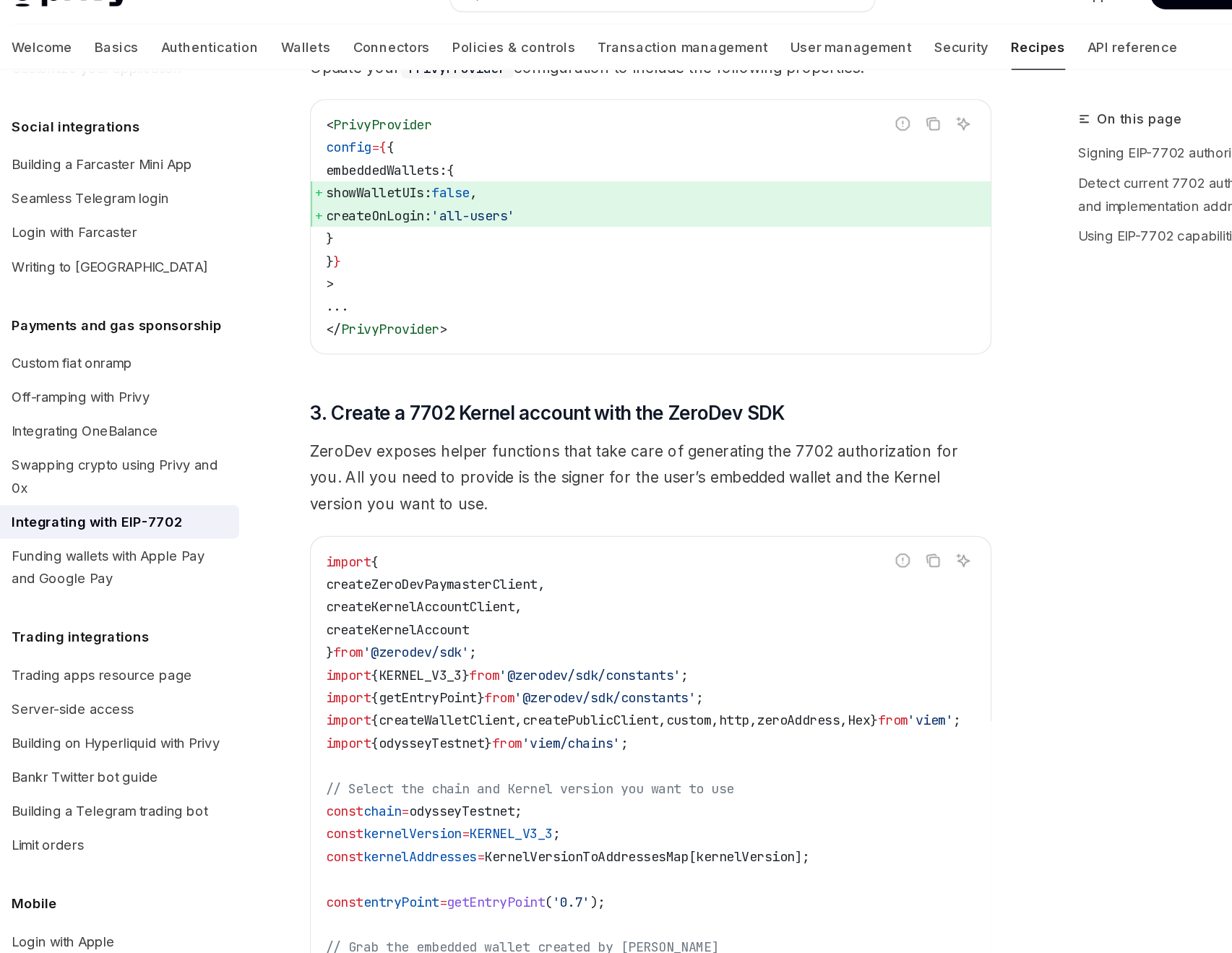
click at [814, 472] on div "Copy" at bounding box center [823, 479] width 32 height 15
click at [681, 401] on span "ZeroDev exposes helper functions that take care of generating the 7702 authoriz…" at bounding box center [608, 392] width 521 height 61
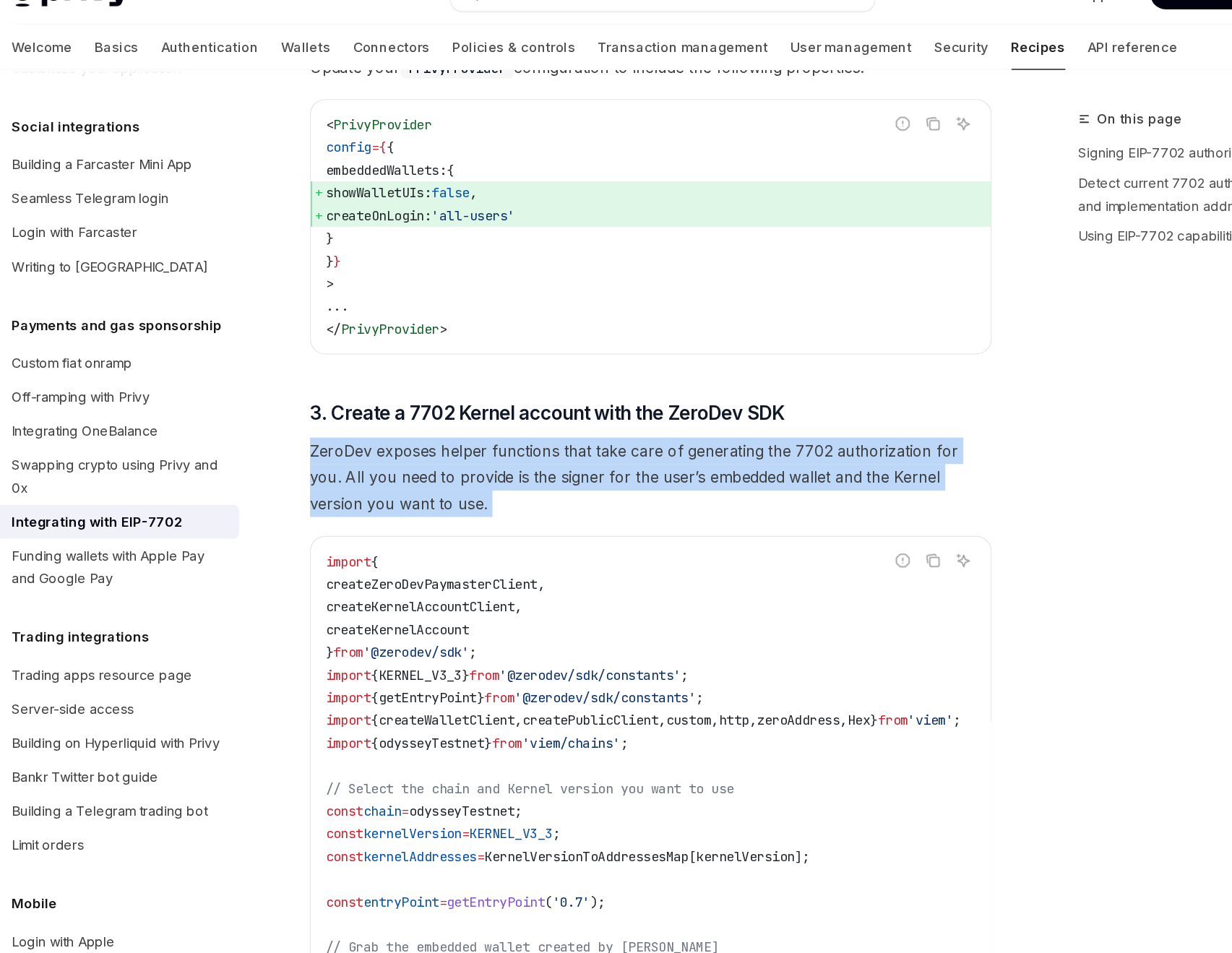
click at [681, 401] on span "ZeroDev exposes helper functions that take care of generating the 7702 authoriz…" at bounding box center [608, 392] width 521 height 61
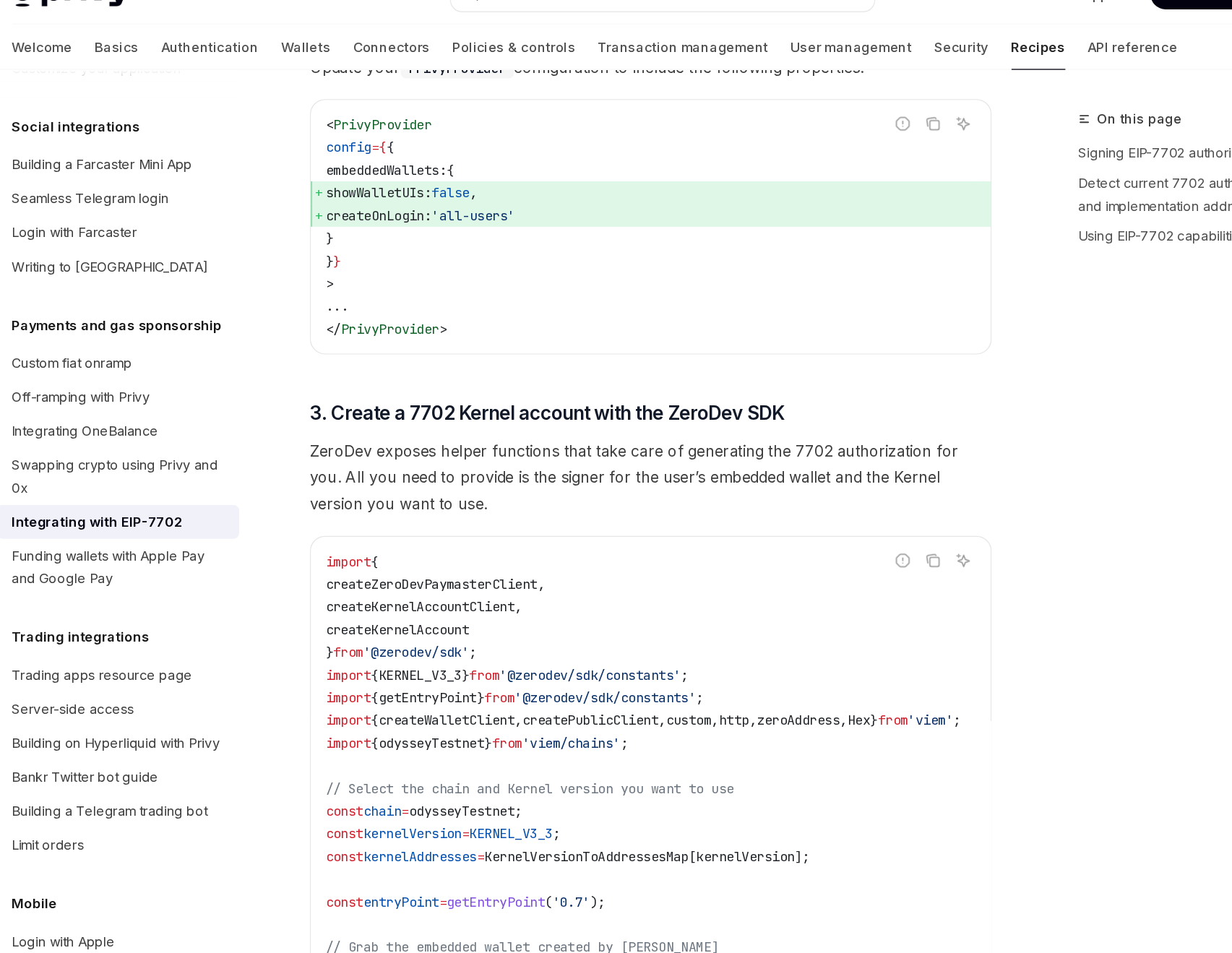
click at [819, 471] on div "Copy" at bounding box center [823, 479] width 32 height 15
click at [850, 369] on span "ZeroDev exposes helper functions that take care of generating the 7702 authoriz…" at bounding box center [608, 392] width 521 height 61
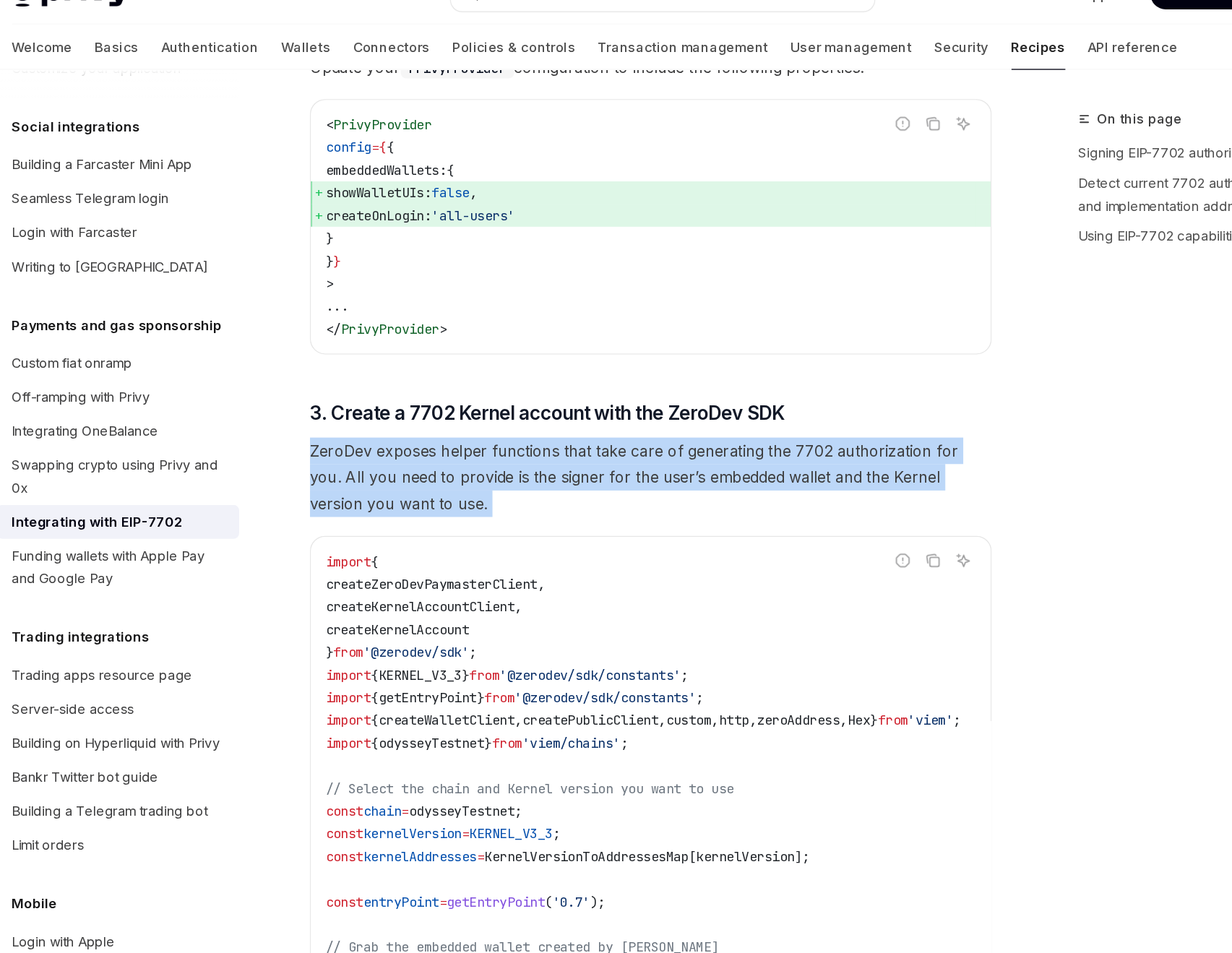
click at [850, 369] on span "ZeroDev exposes helper functions that take care of generating the 7702 authoriz…" at bounding box center [608, 392] width 521 height 61
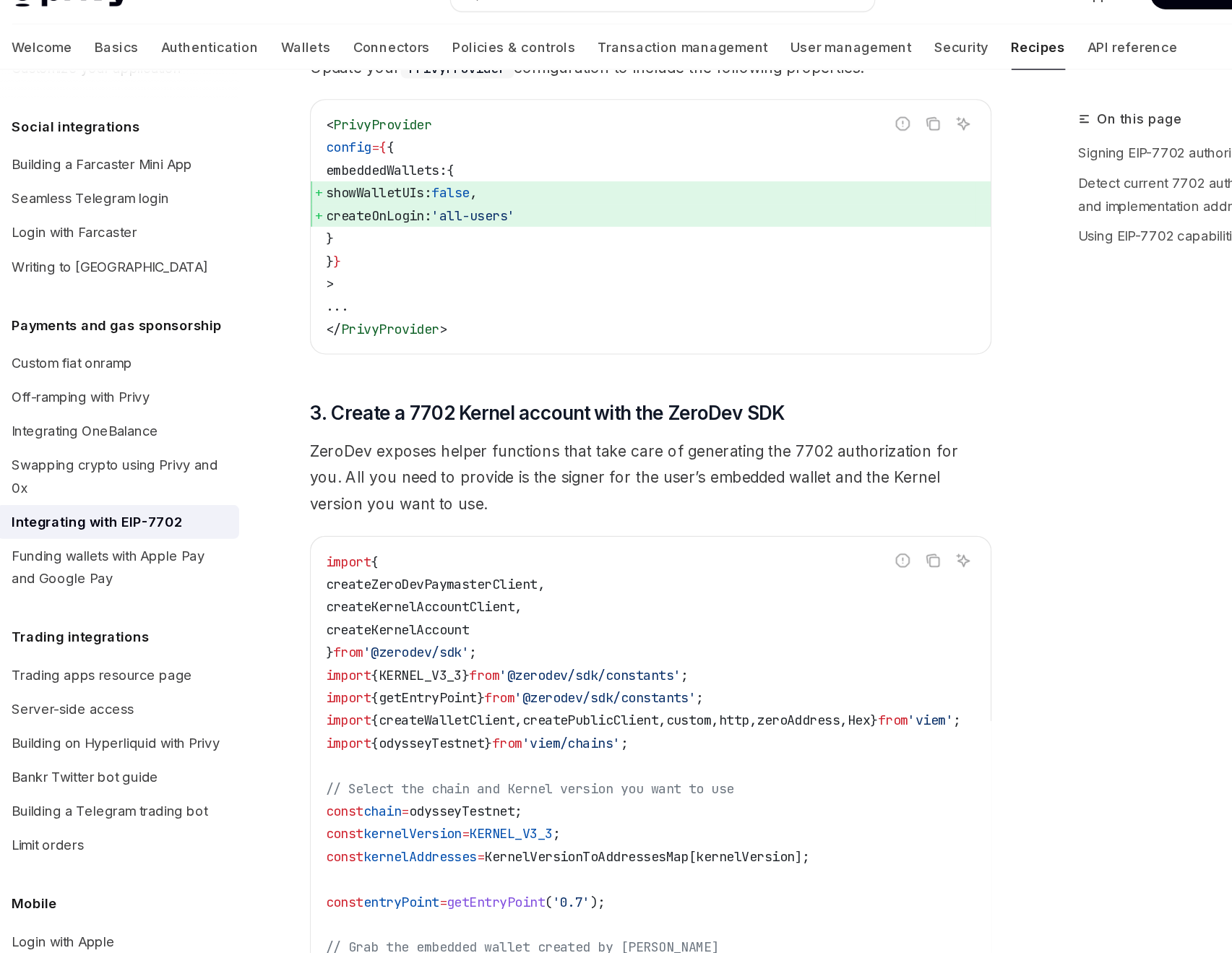
click at [814, 475] on div "Copy" at bounding box center [823, 479] width 32 height 15
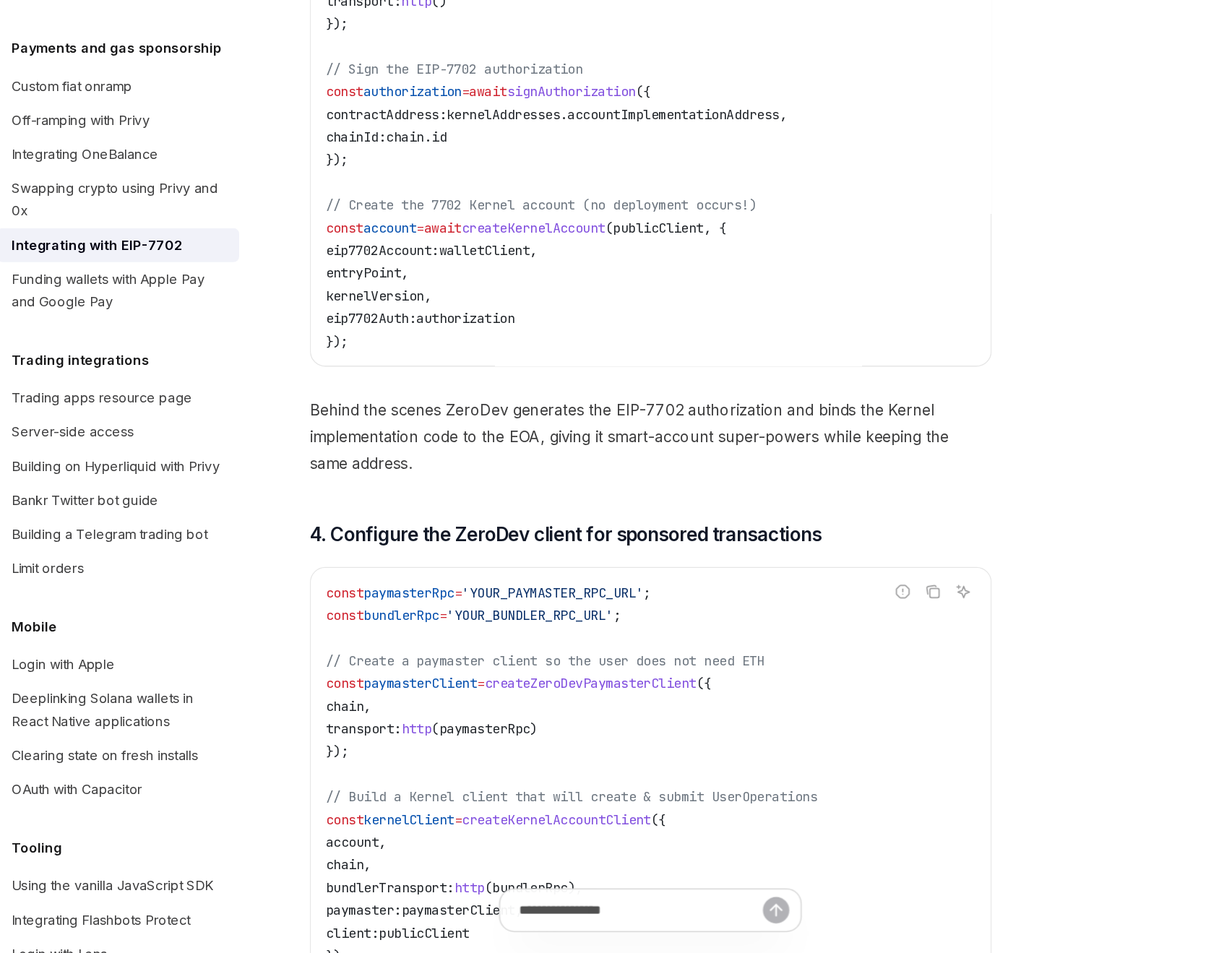
scroll to position [2399, 0]
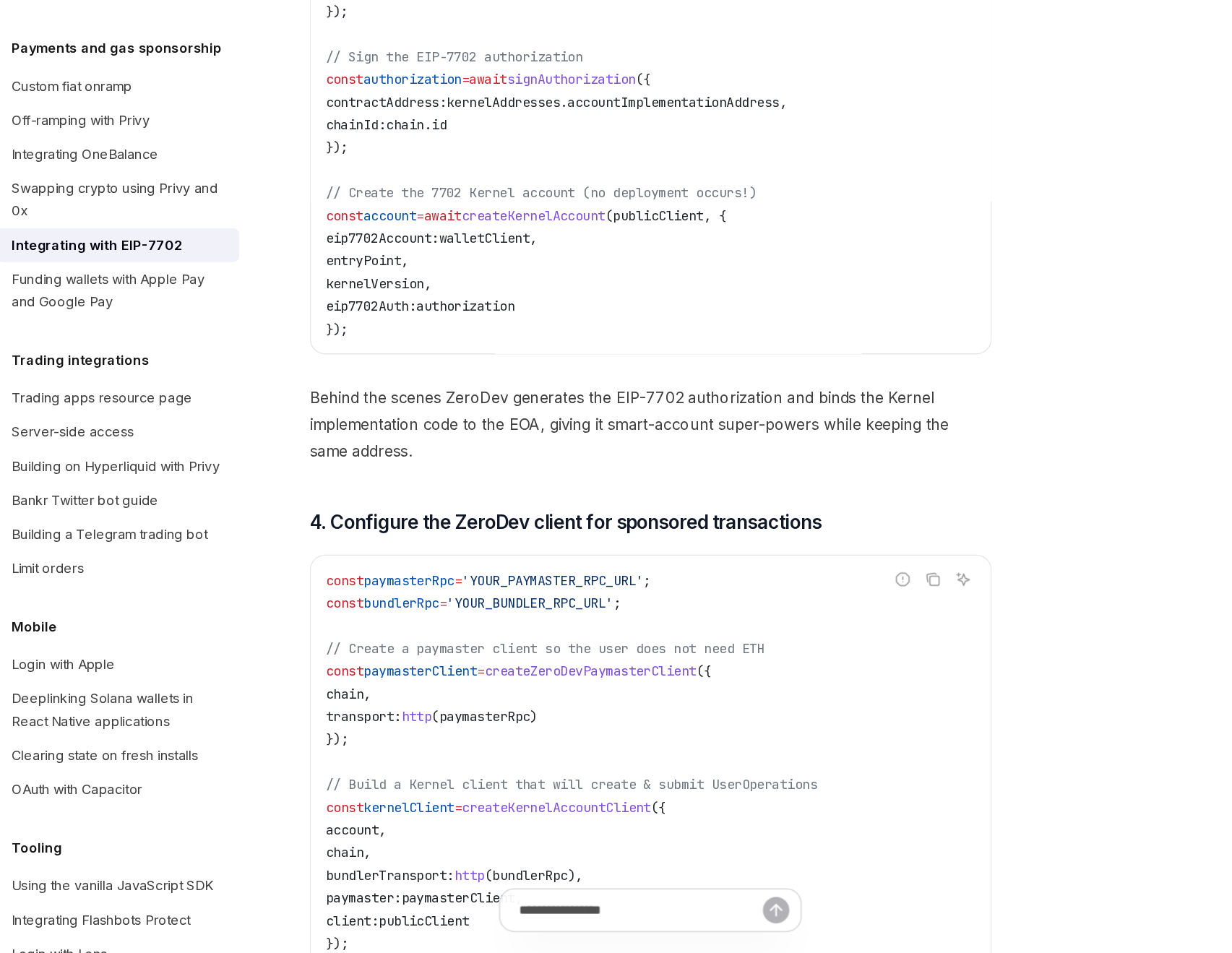
click at [494, 543] on span "Behind the scenes ZeroDev generates the EIP-7702 authorization and binds the Ke…" at bounding box center [608, 549] width 521 height 61
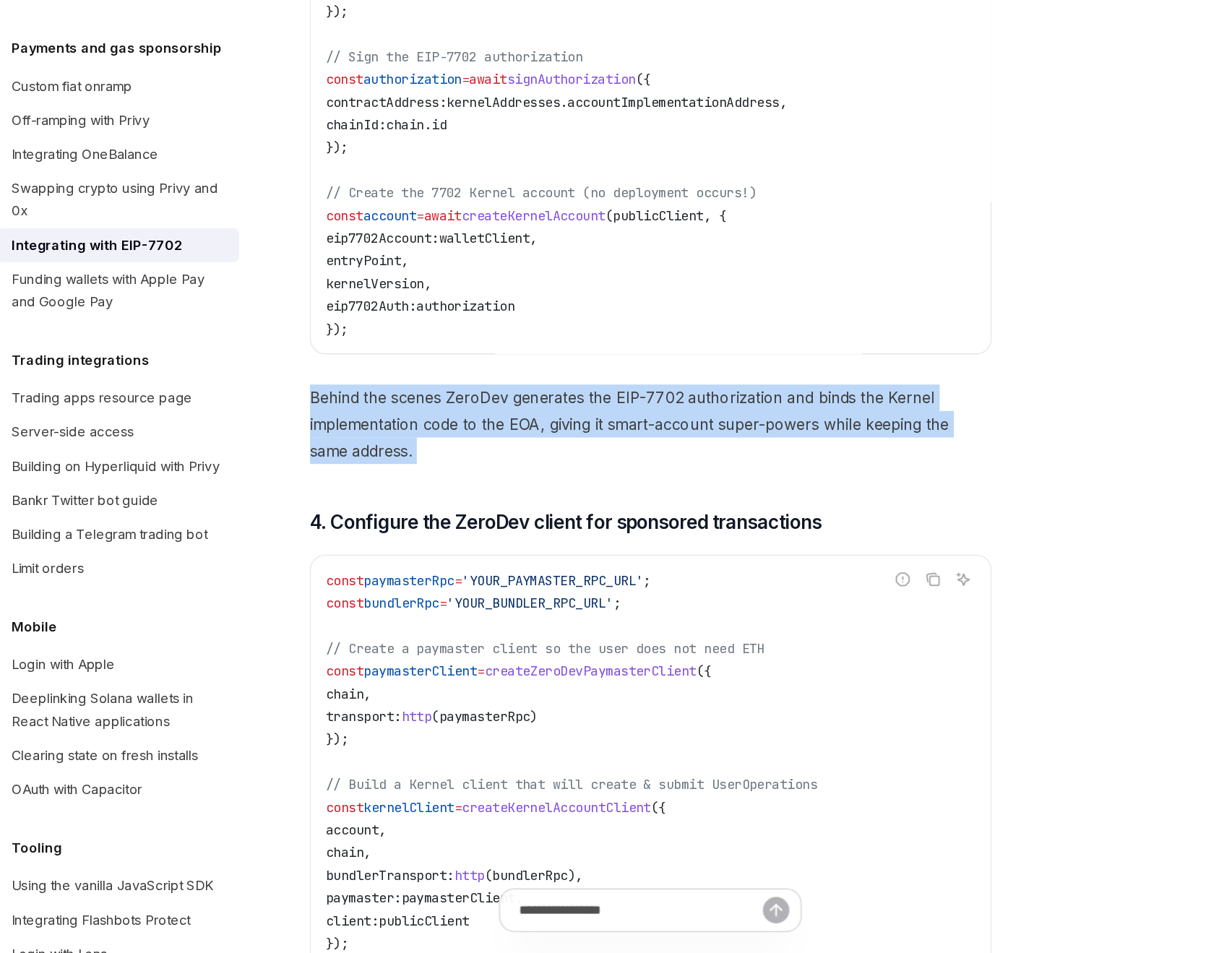
click at [494, 543] on span "Behind the scenes ZeroDev generates the EIP-7702 authorization and binds the Ke…" at bounding box center [608, 549] width 521 height 61
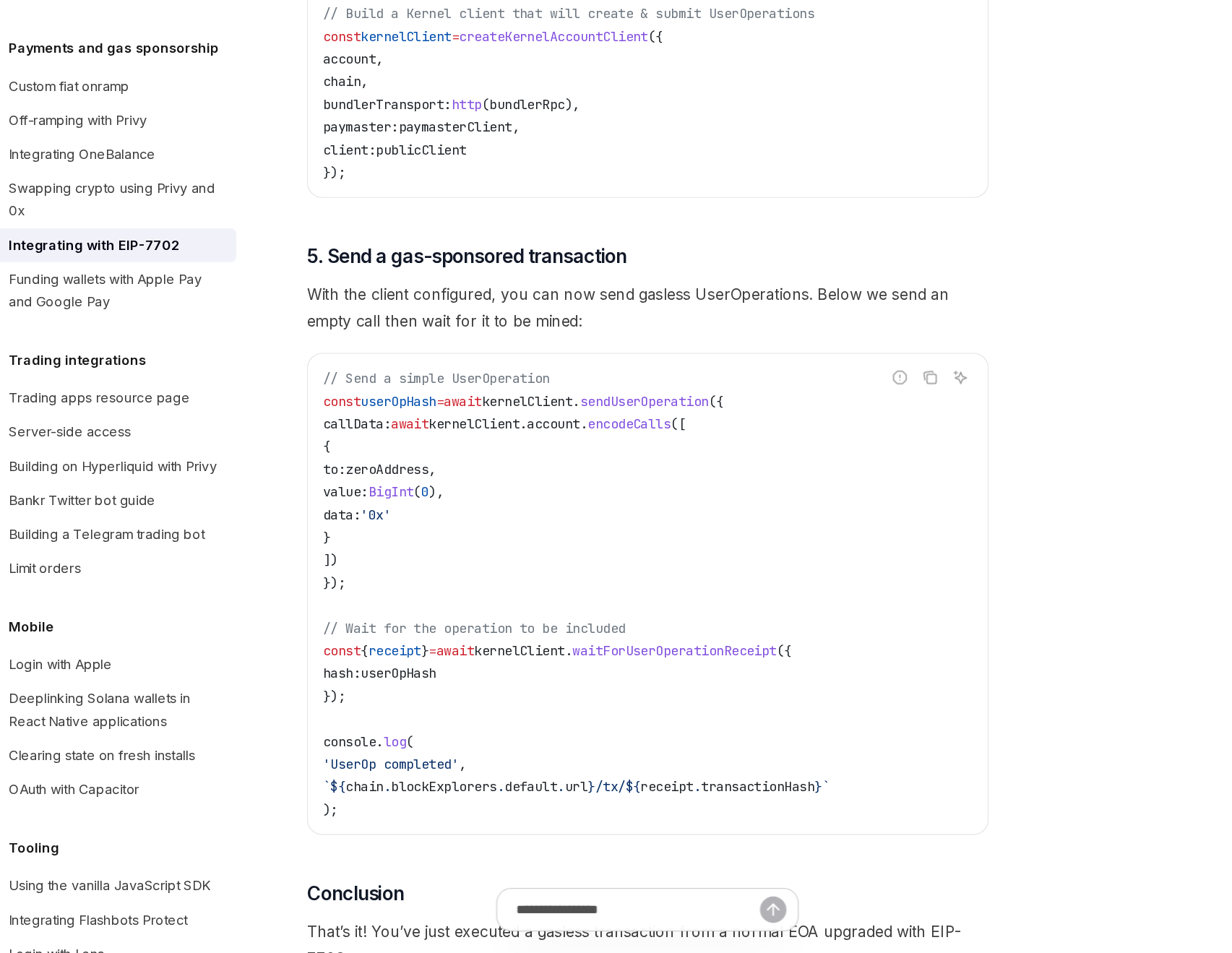
scroll to position [3034, 0]
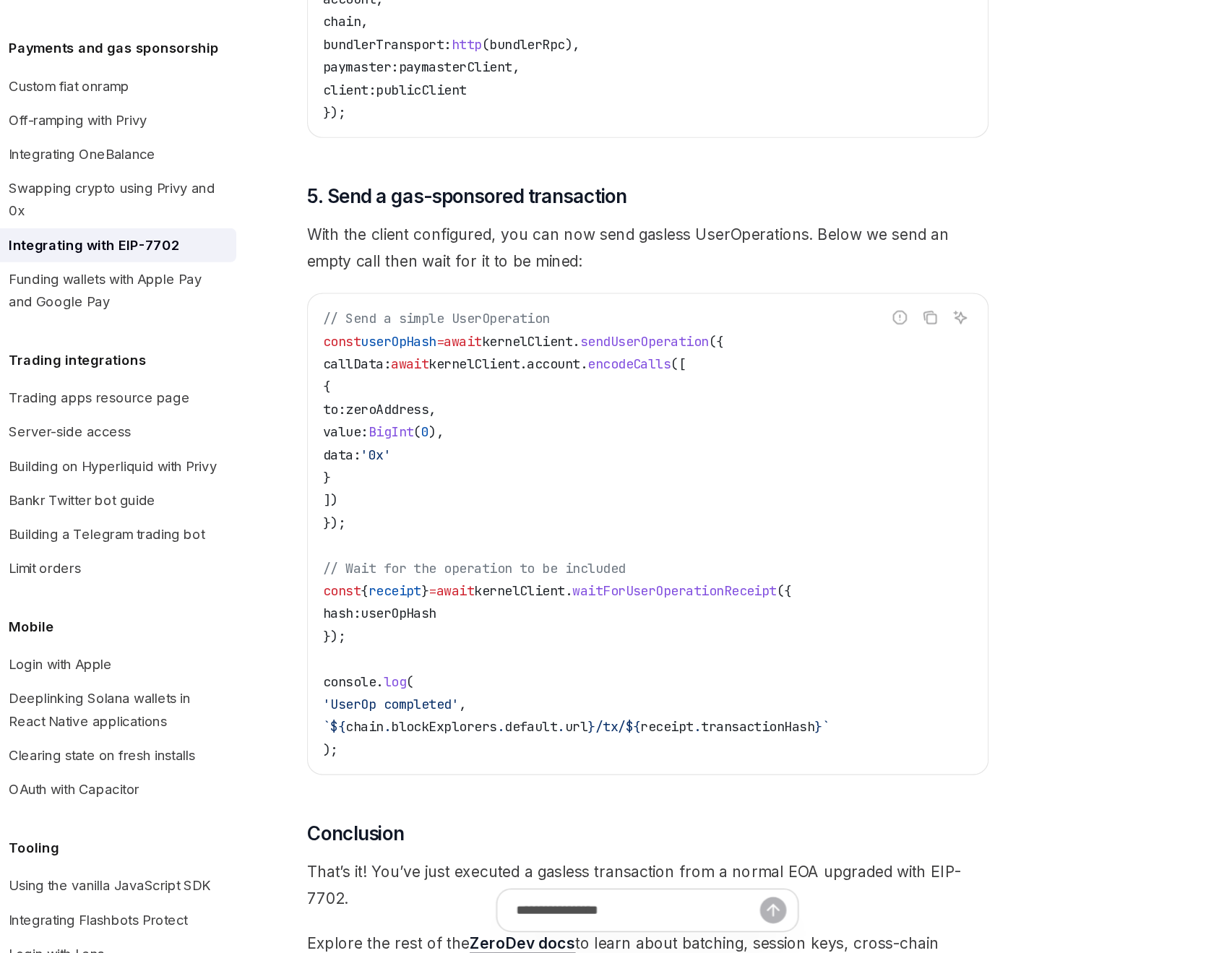
click at [464, 417] on span "With the client configured, you can now send gasless UserOperations. Below we s…" at bounding box center [608, 413] width 521 height 41
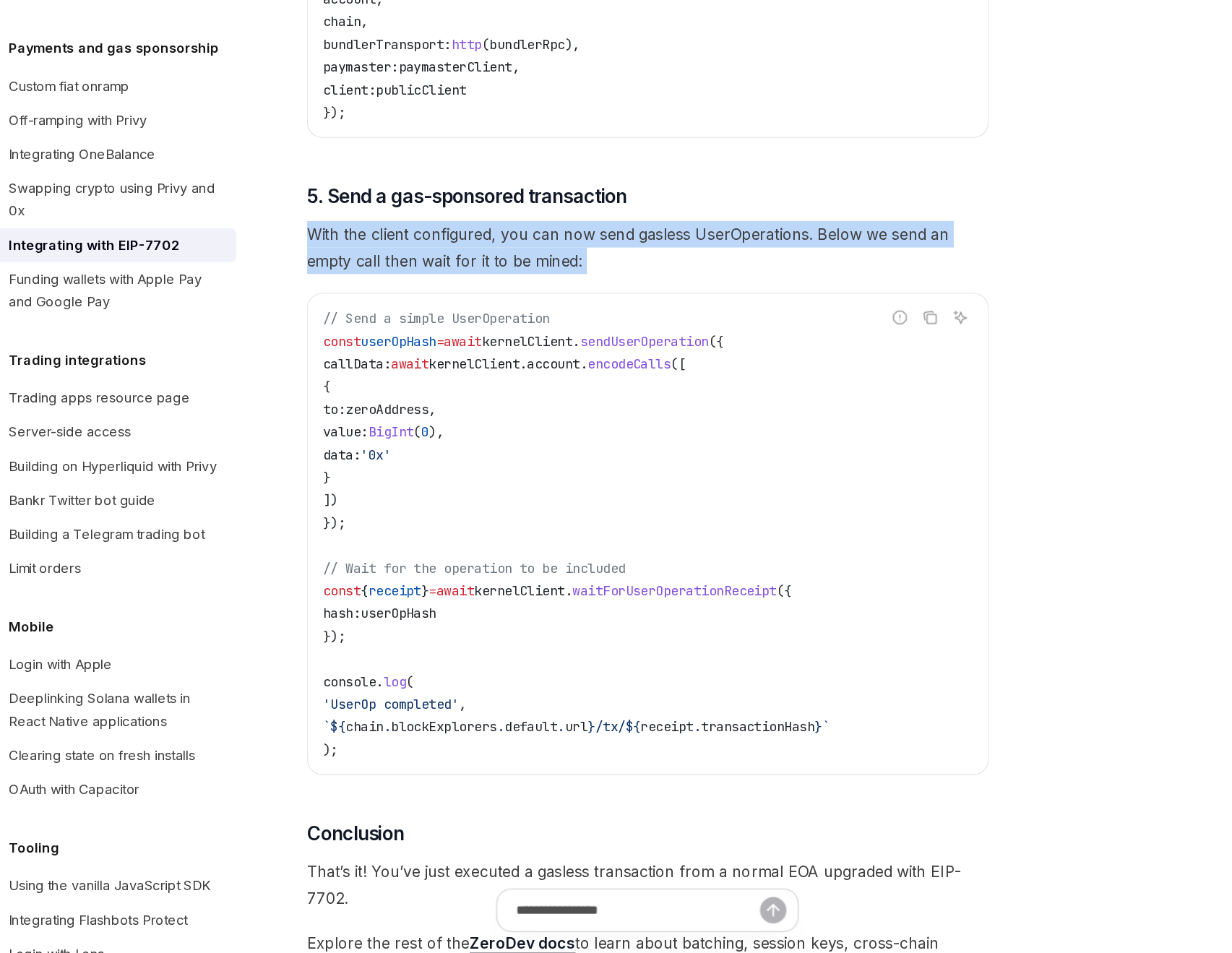
click at [464, 417] on span "With the client configured, you can now send gasless UserOperations. Below we s…" at bounding box center [608, 413] width 521 height 41
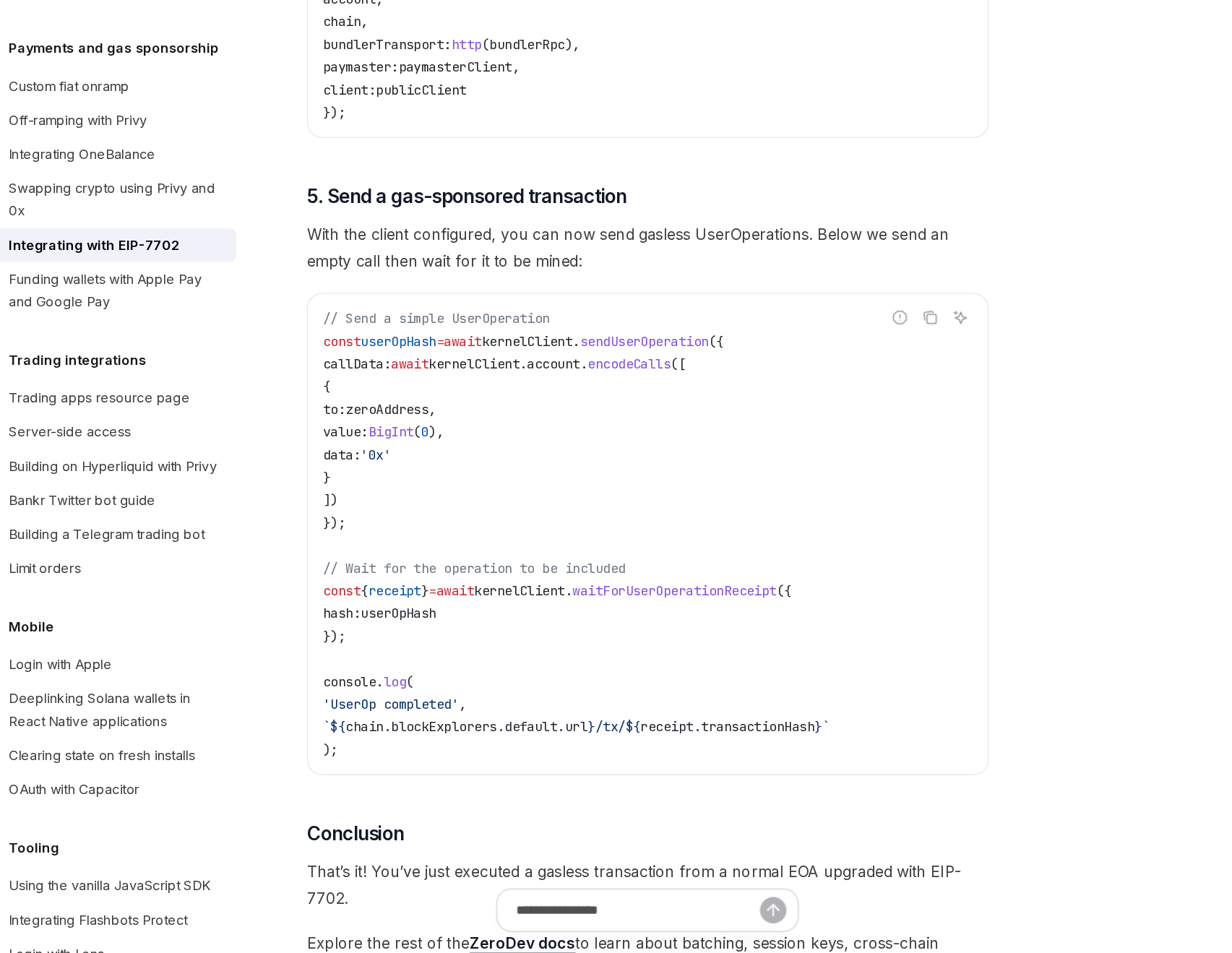
click at [814, 488] on div "Copy" at bounding box center [823, 490] width 32 height 15
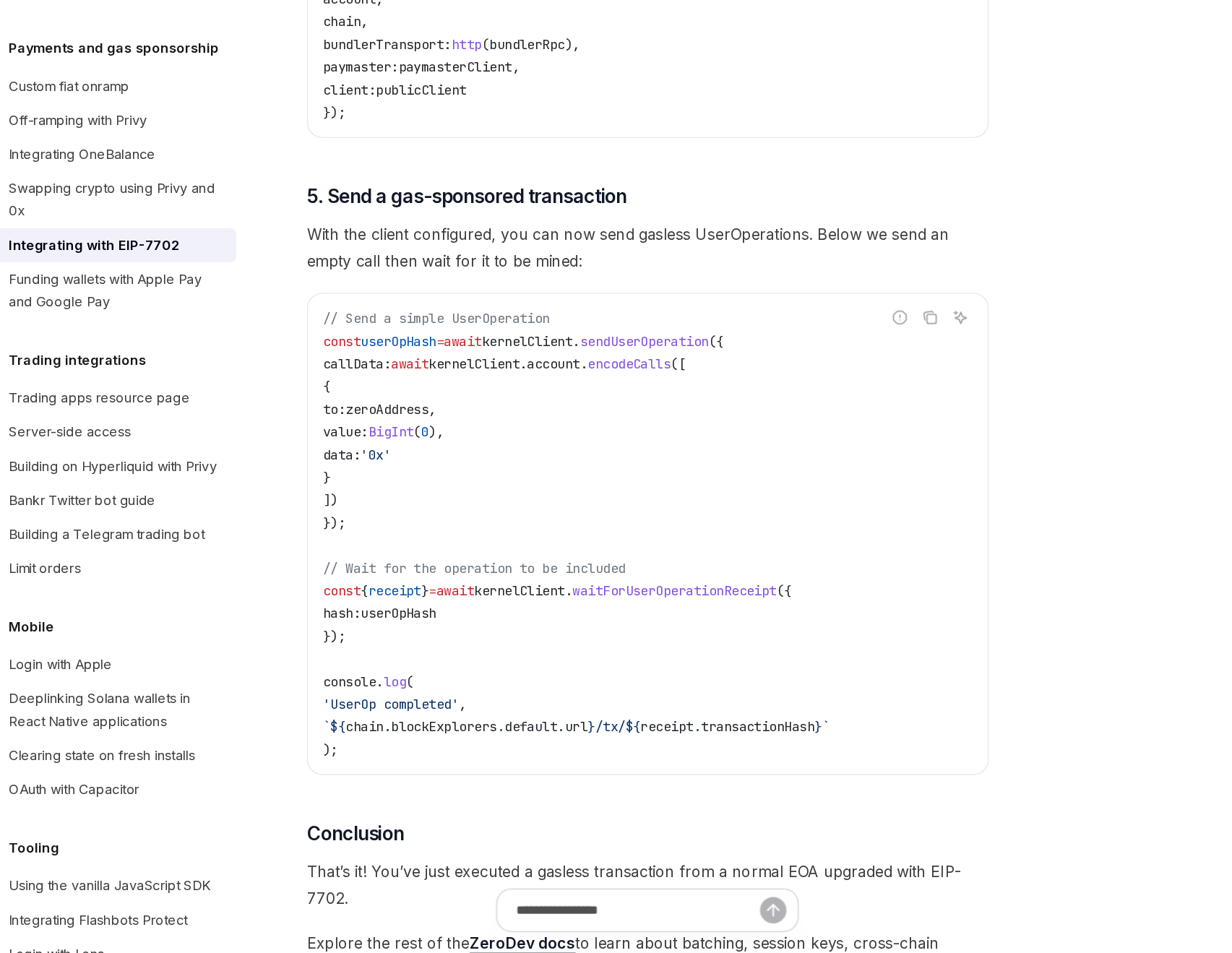
click at [817, 491] on div "Copy" at bounding box center [823, 490] width 32 height 15
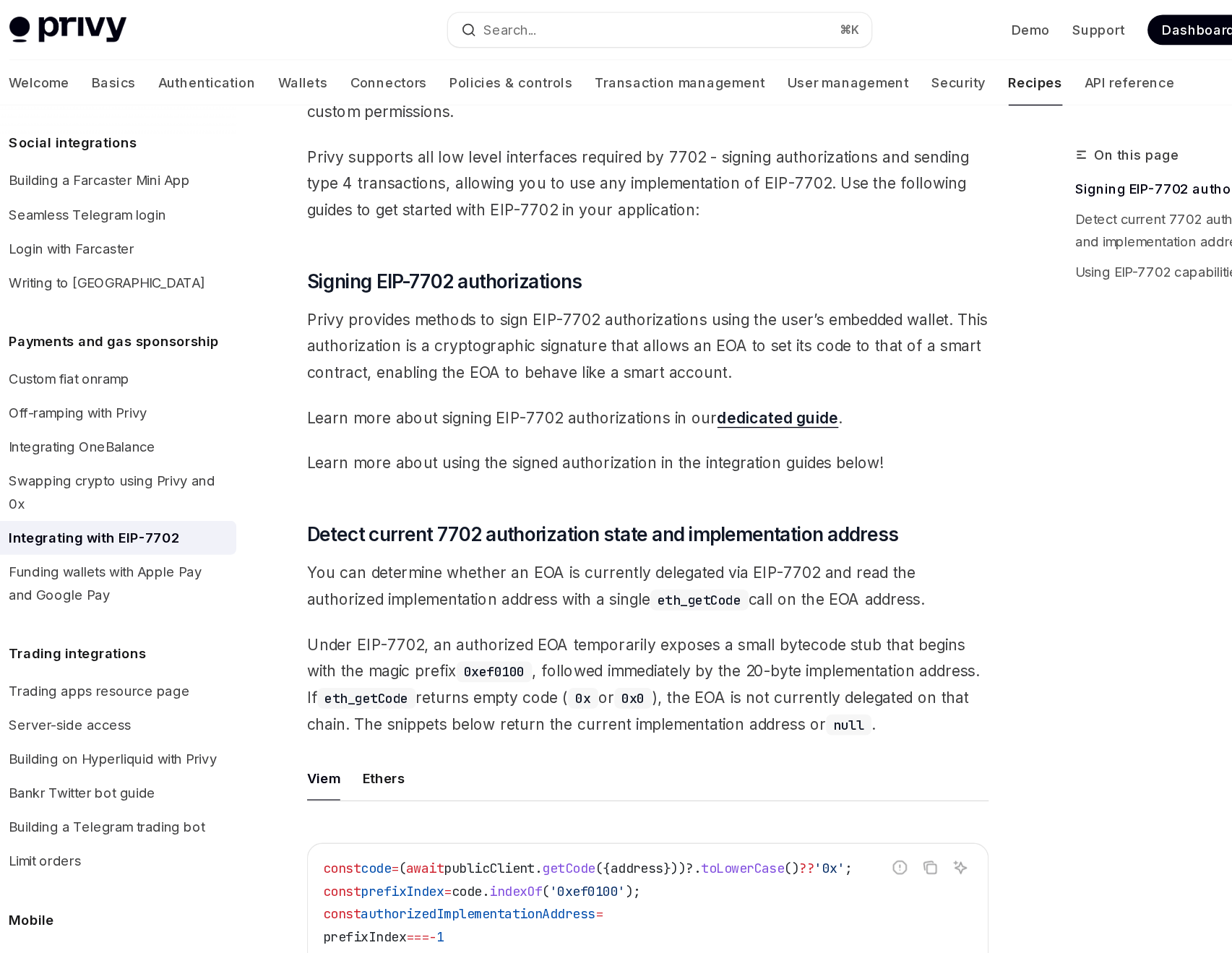
scroll to position [154, 0]
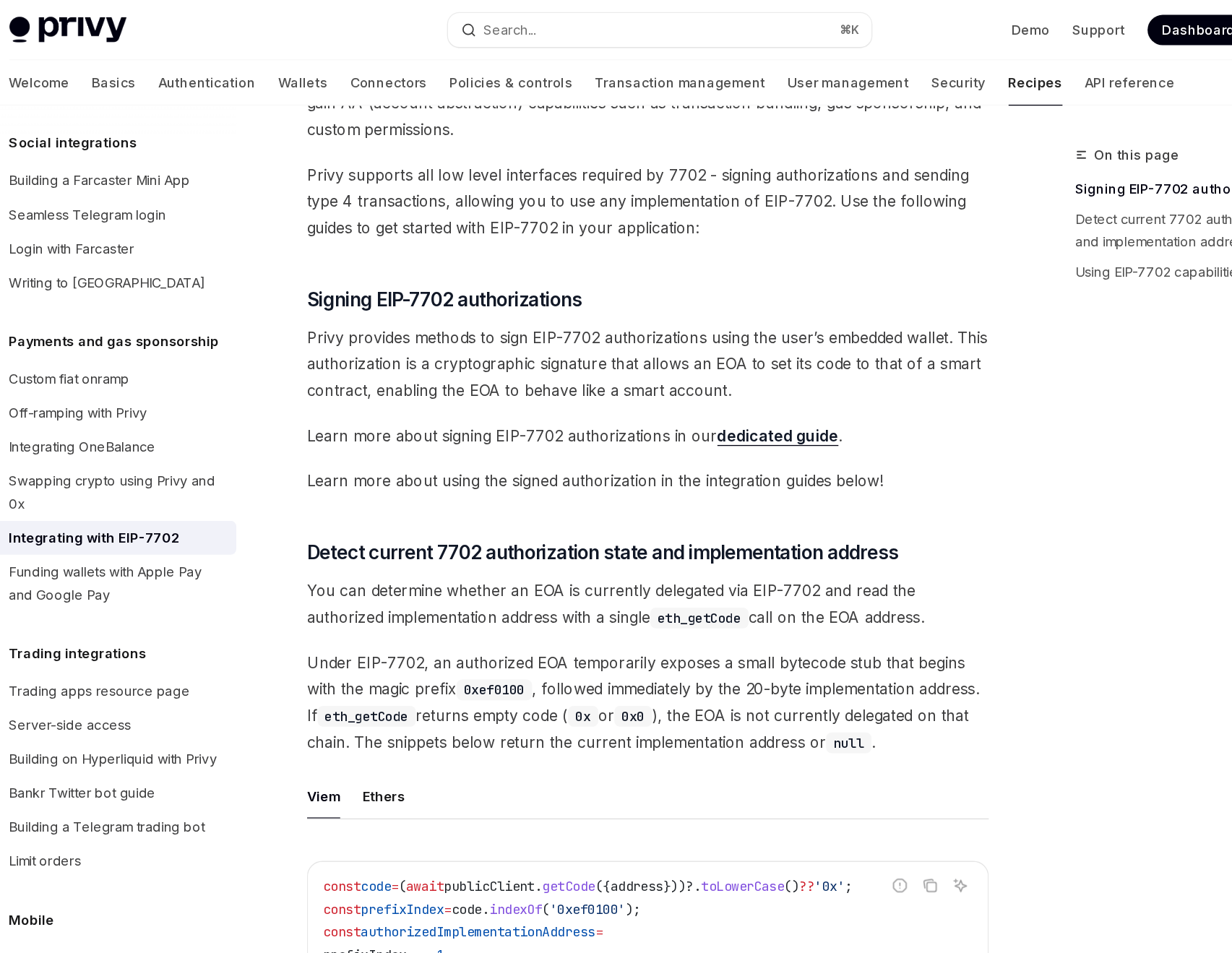
click at [674, 333] on link "dedicated guide" at bounding box center [707, 333] width 92 height 15
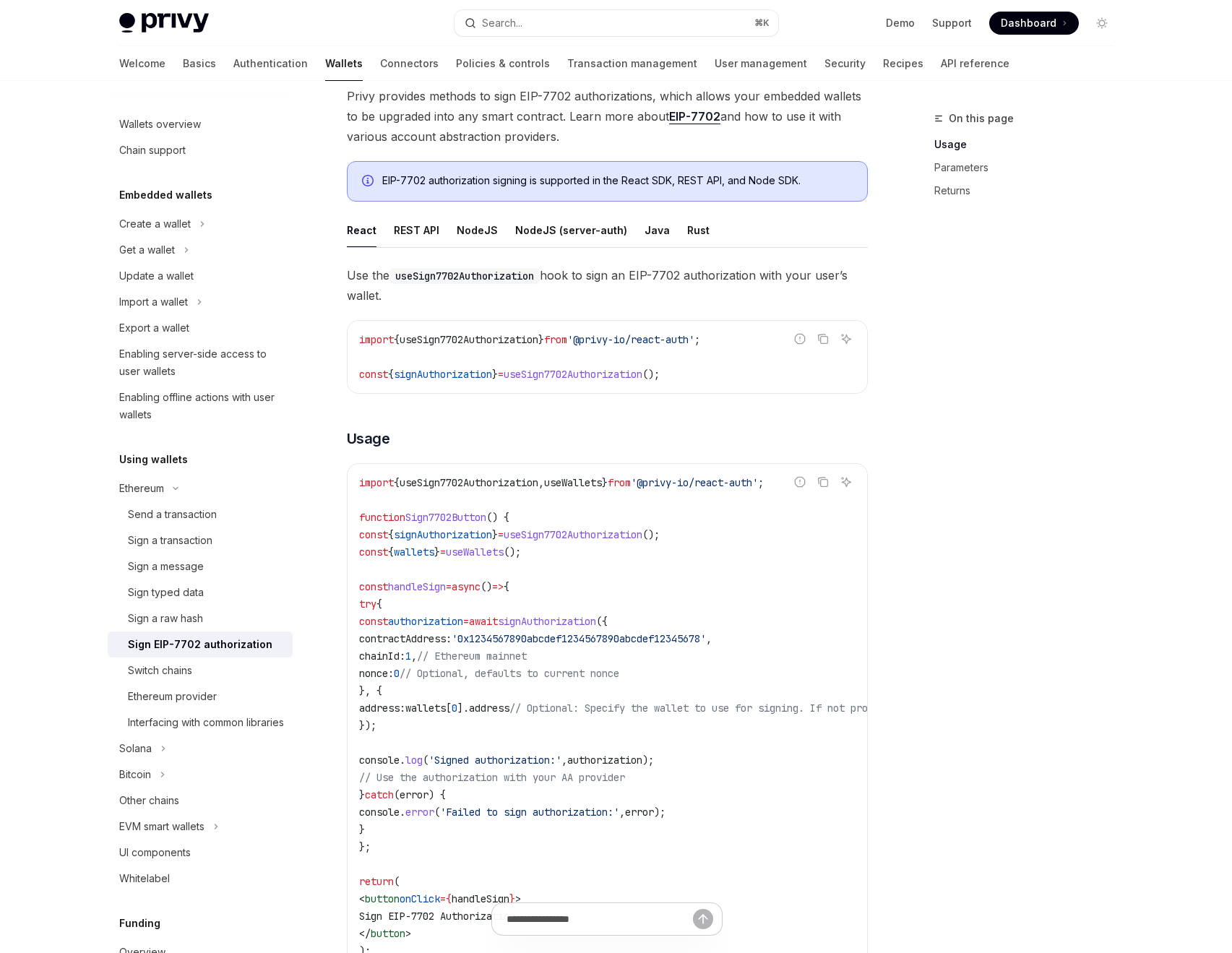
scroll to position [143, 0]
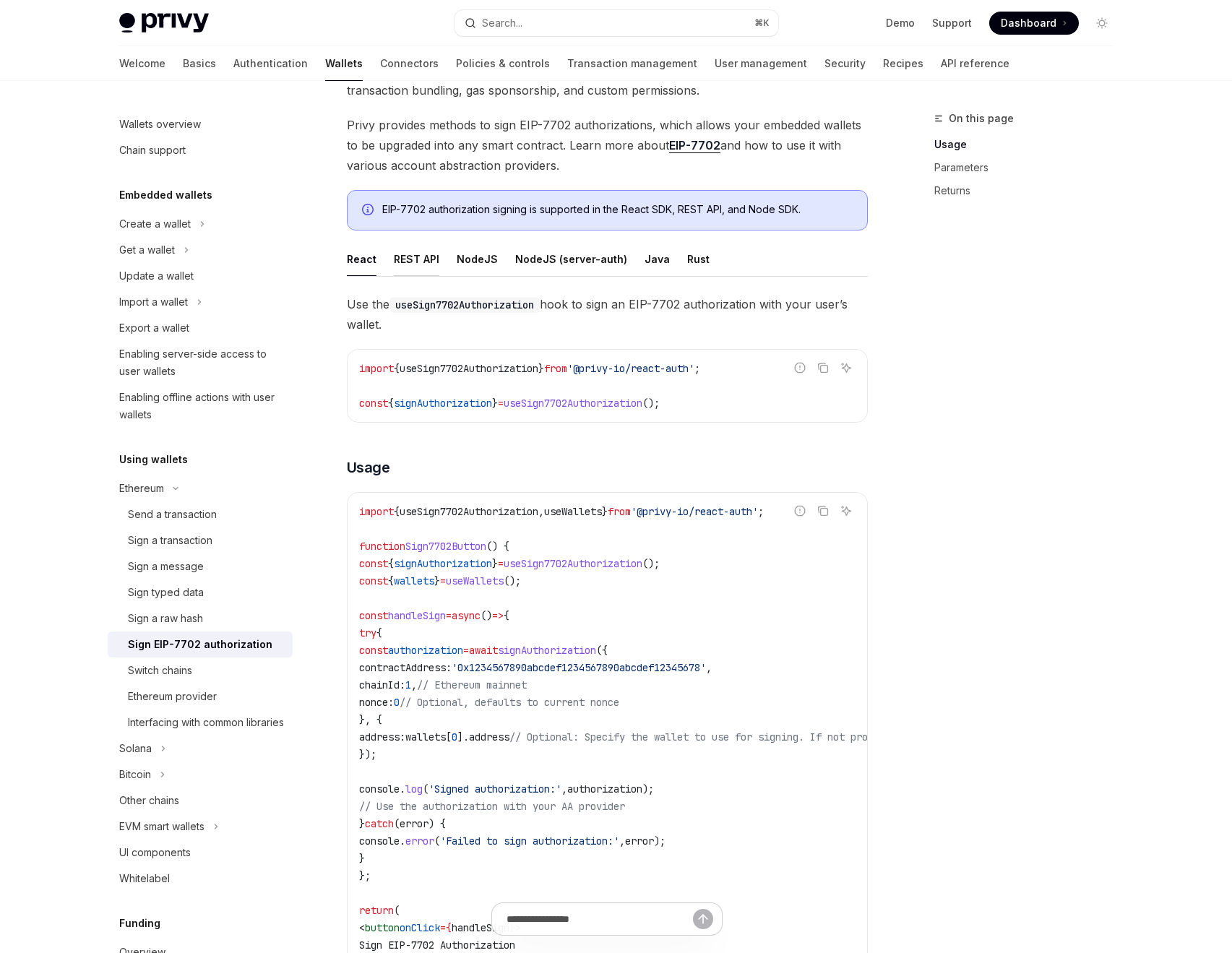
click at [422, 261] on div "REST API" at bounding box center [416, 259] width 45 height 34
type textarea "*"
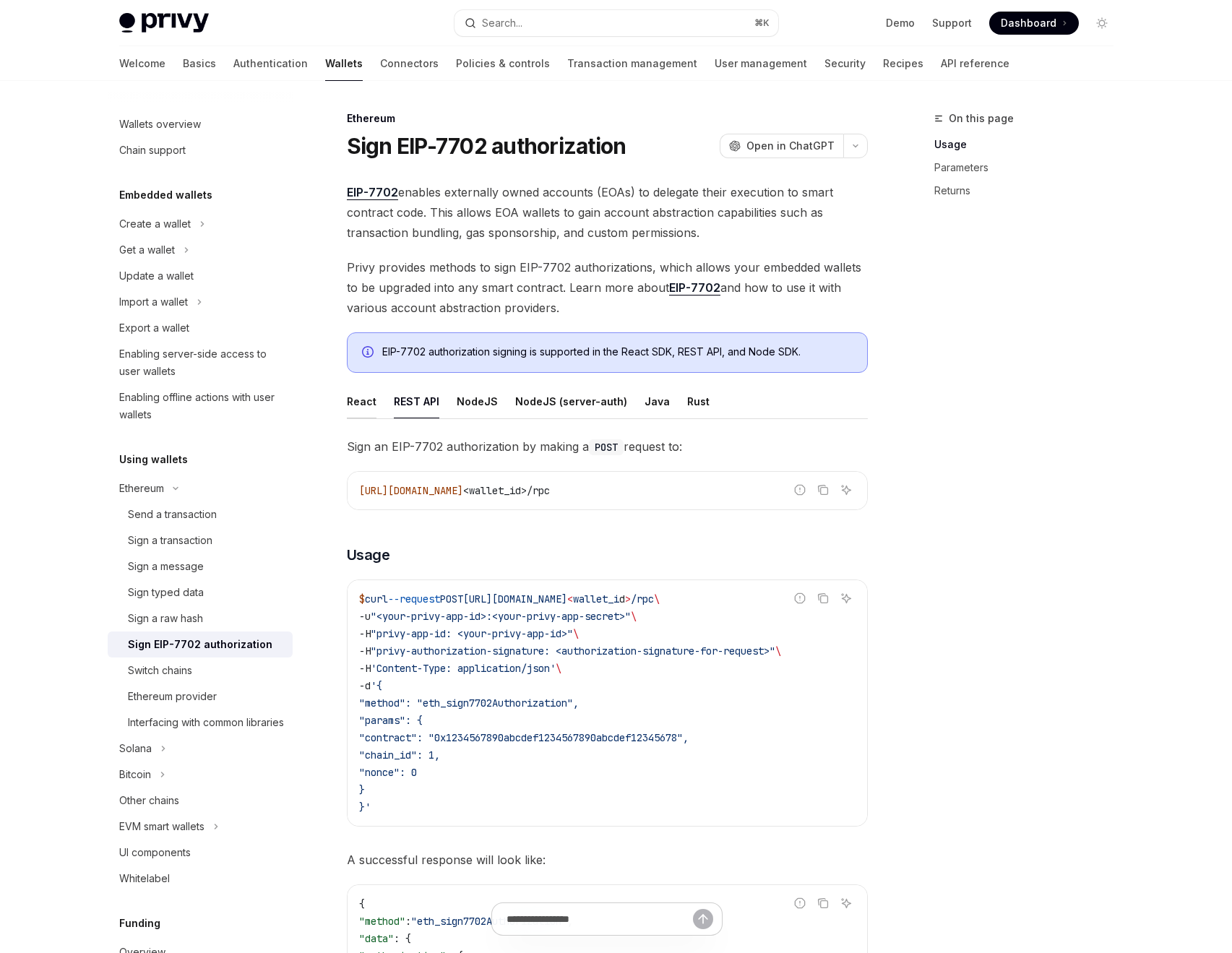
click at [364, 406] on div "React" at bounding box center [362, 401] width 29 height 34
type textarea "*"
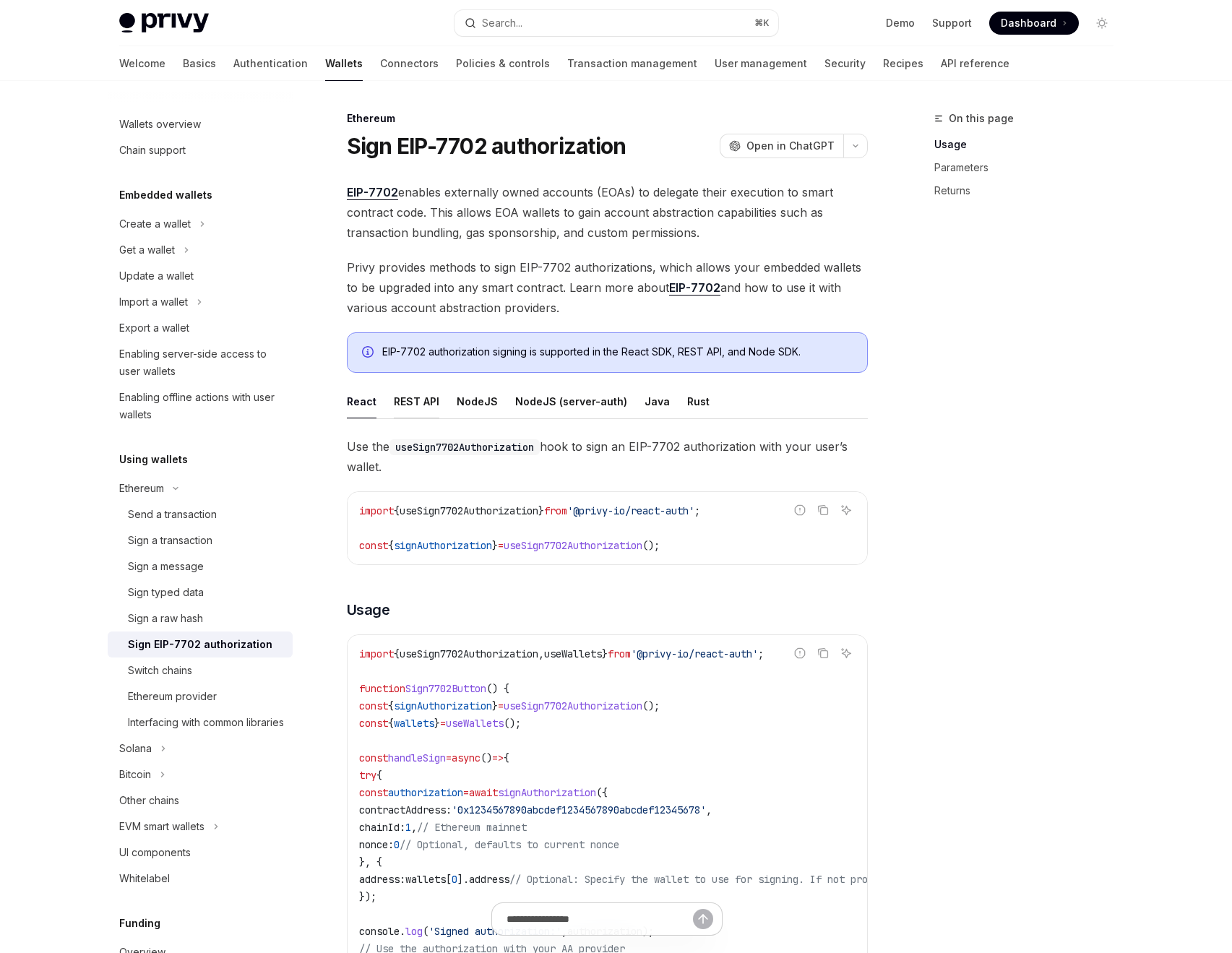
click at [424, 398] on div "REST API" at bounding box center [416, 401] width 45 height 34
type textarea "*"
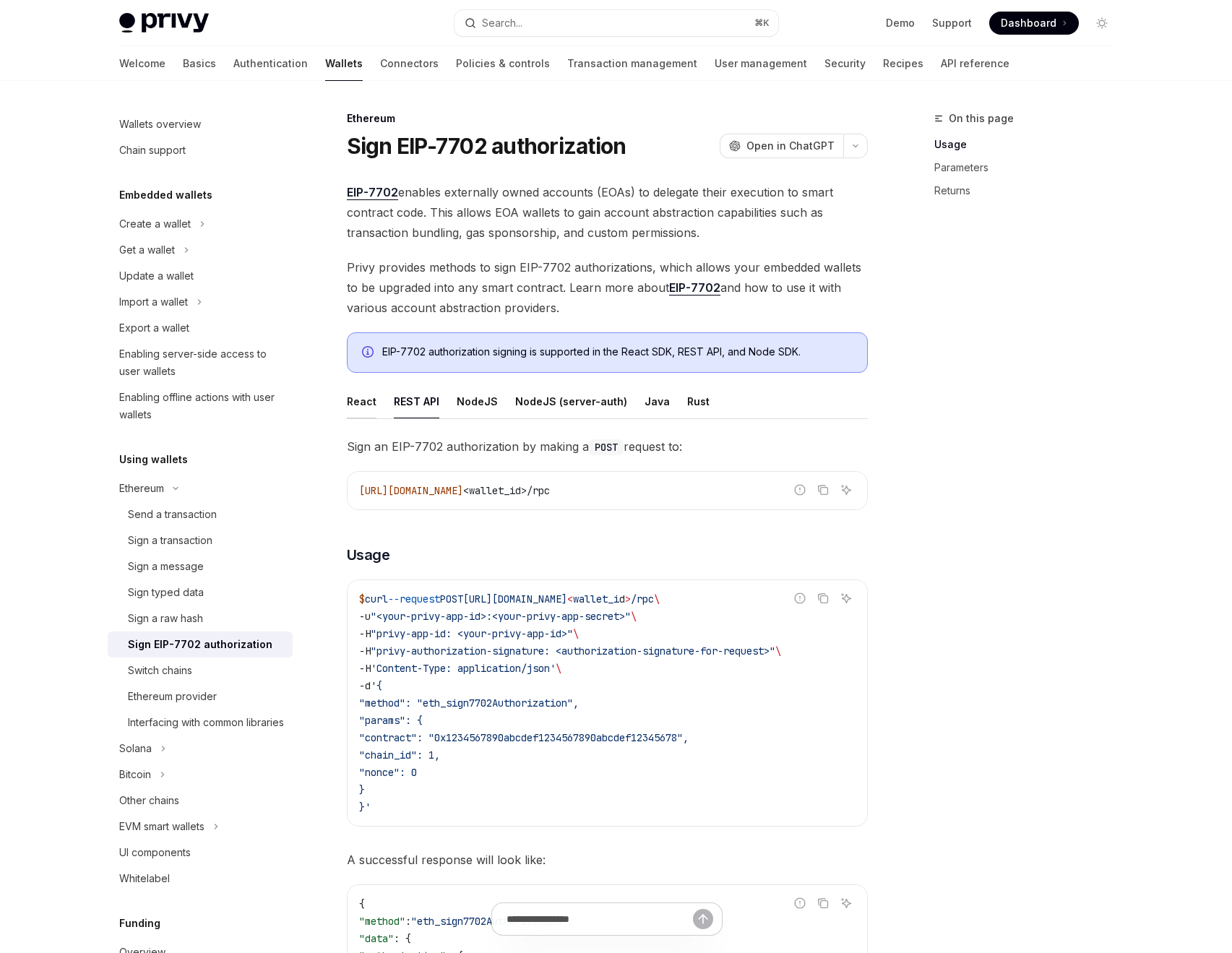
click at [351, 399] on div "React" at bounding box center [362, 401] width 29 height 34
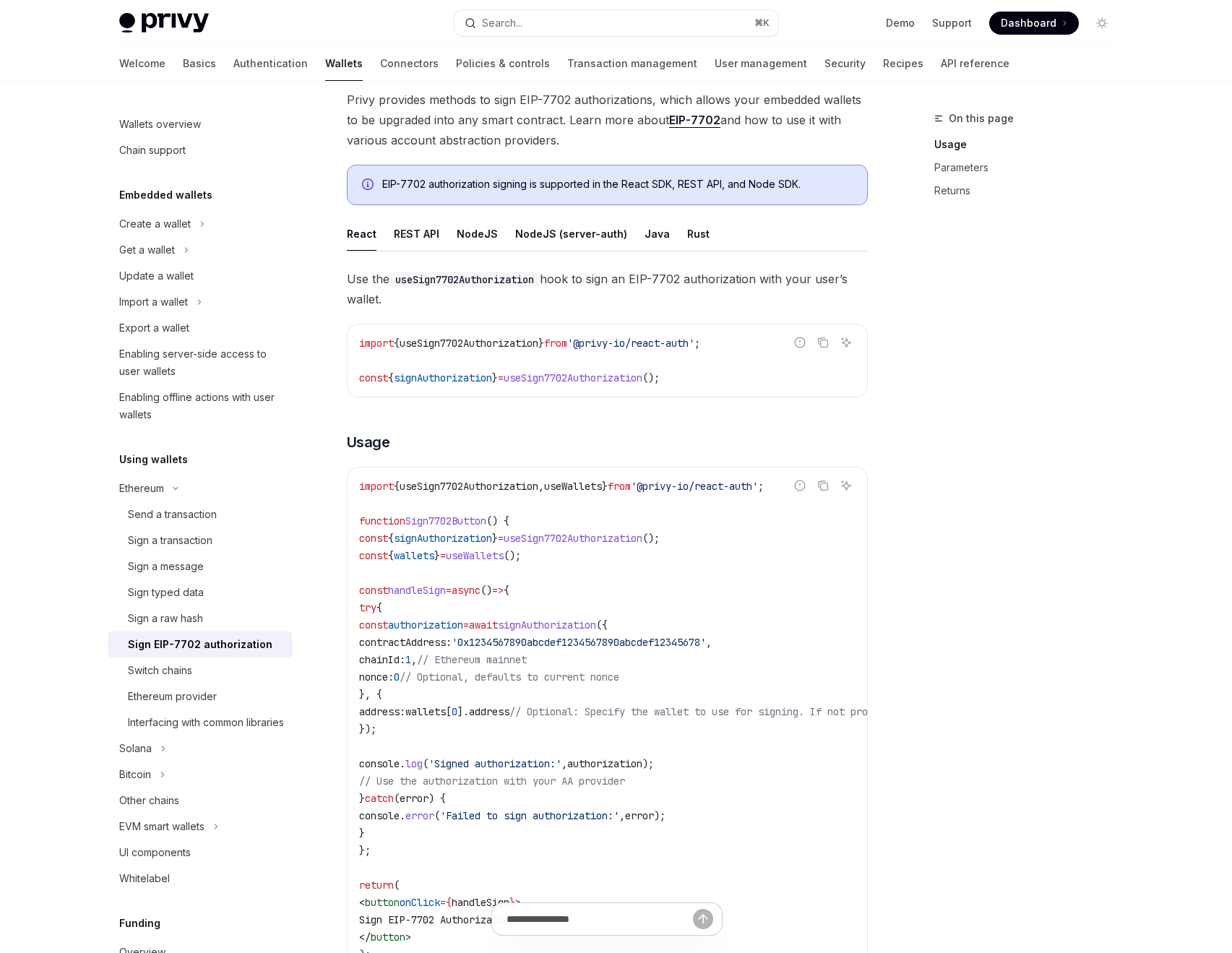
scroll to position [154, 0]
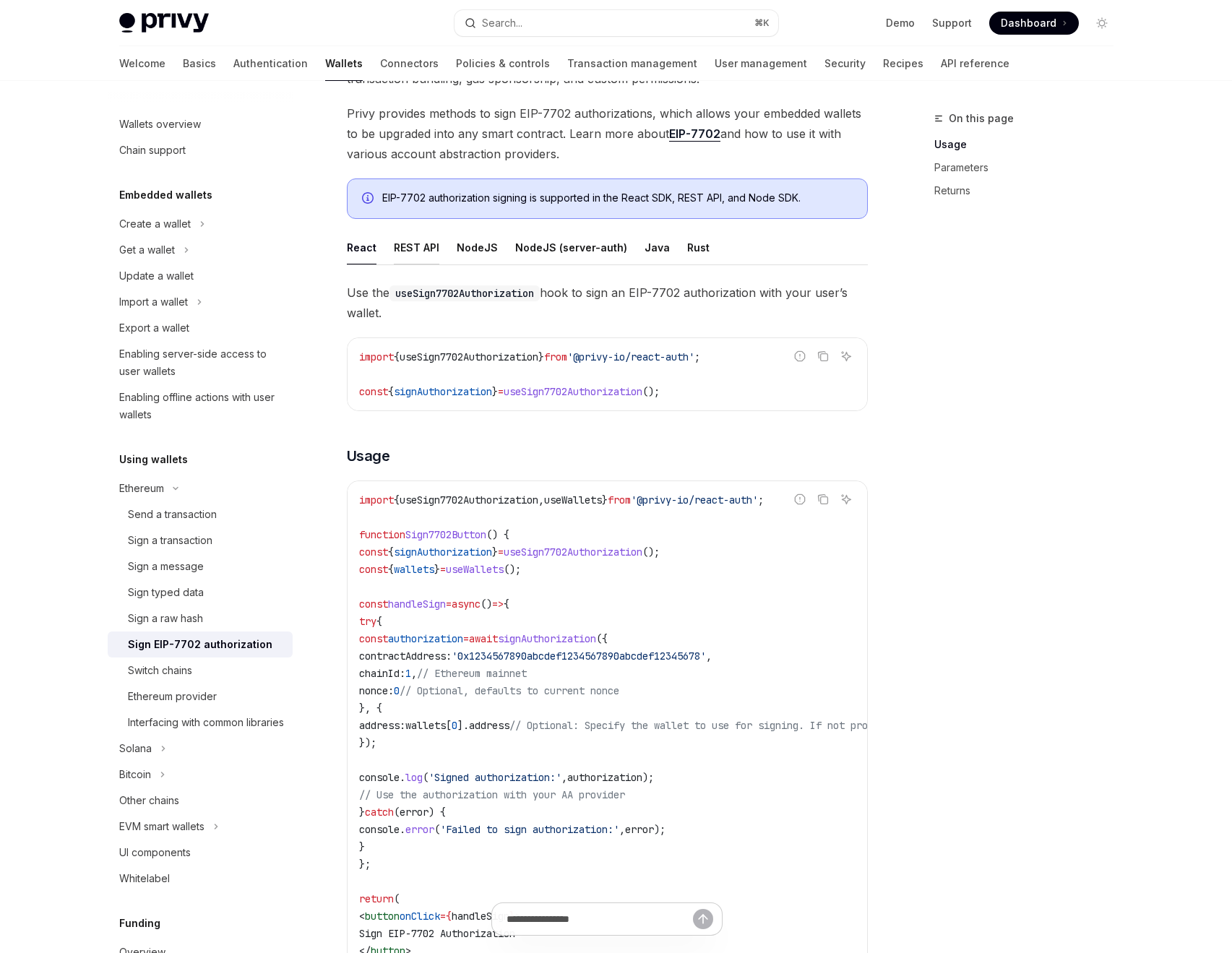
click at [419, 250] on div "REST API" at bounding box center [416, 247] width 45 height 34
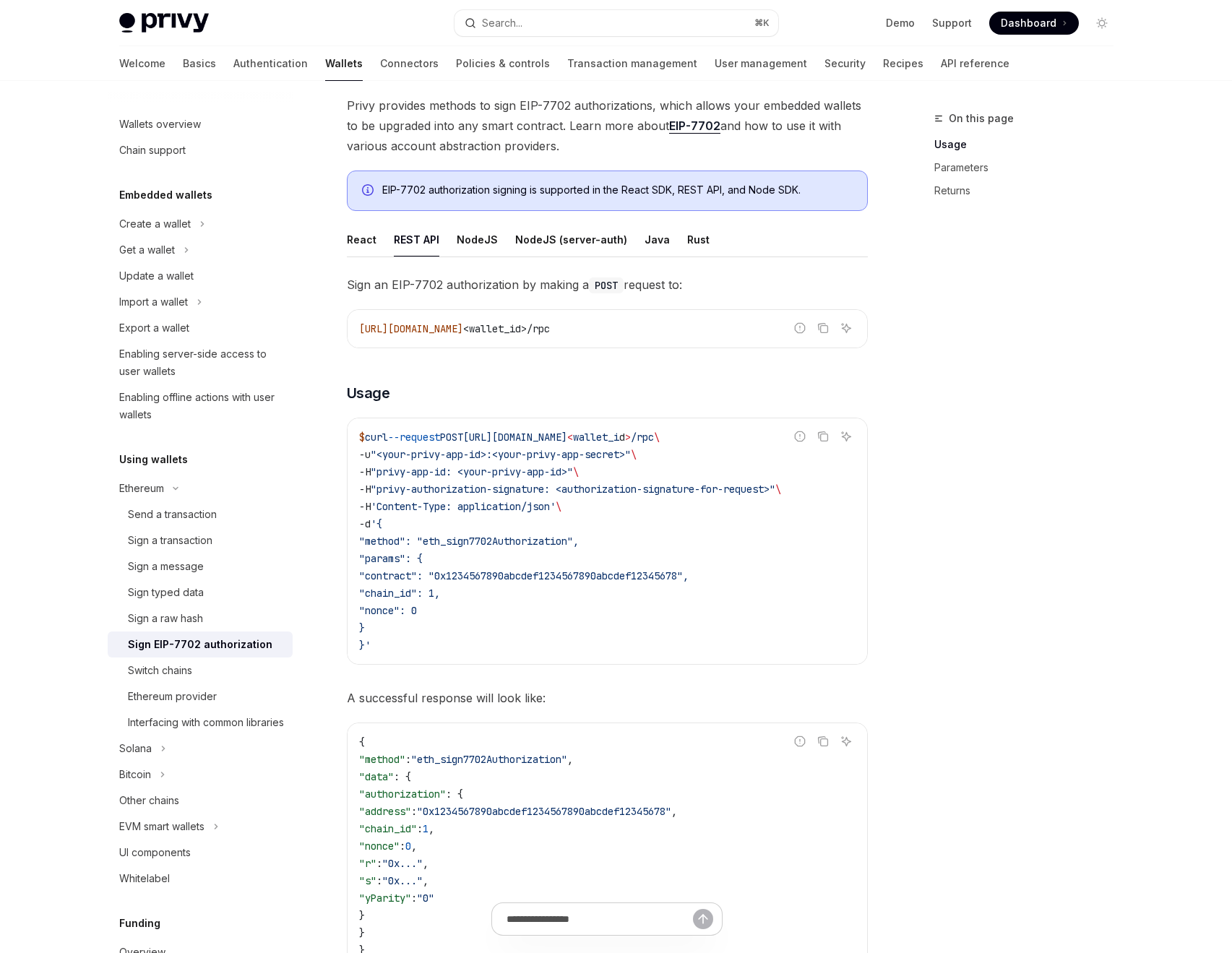
scroll to position [157, 0]
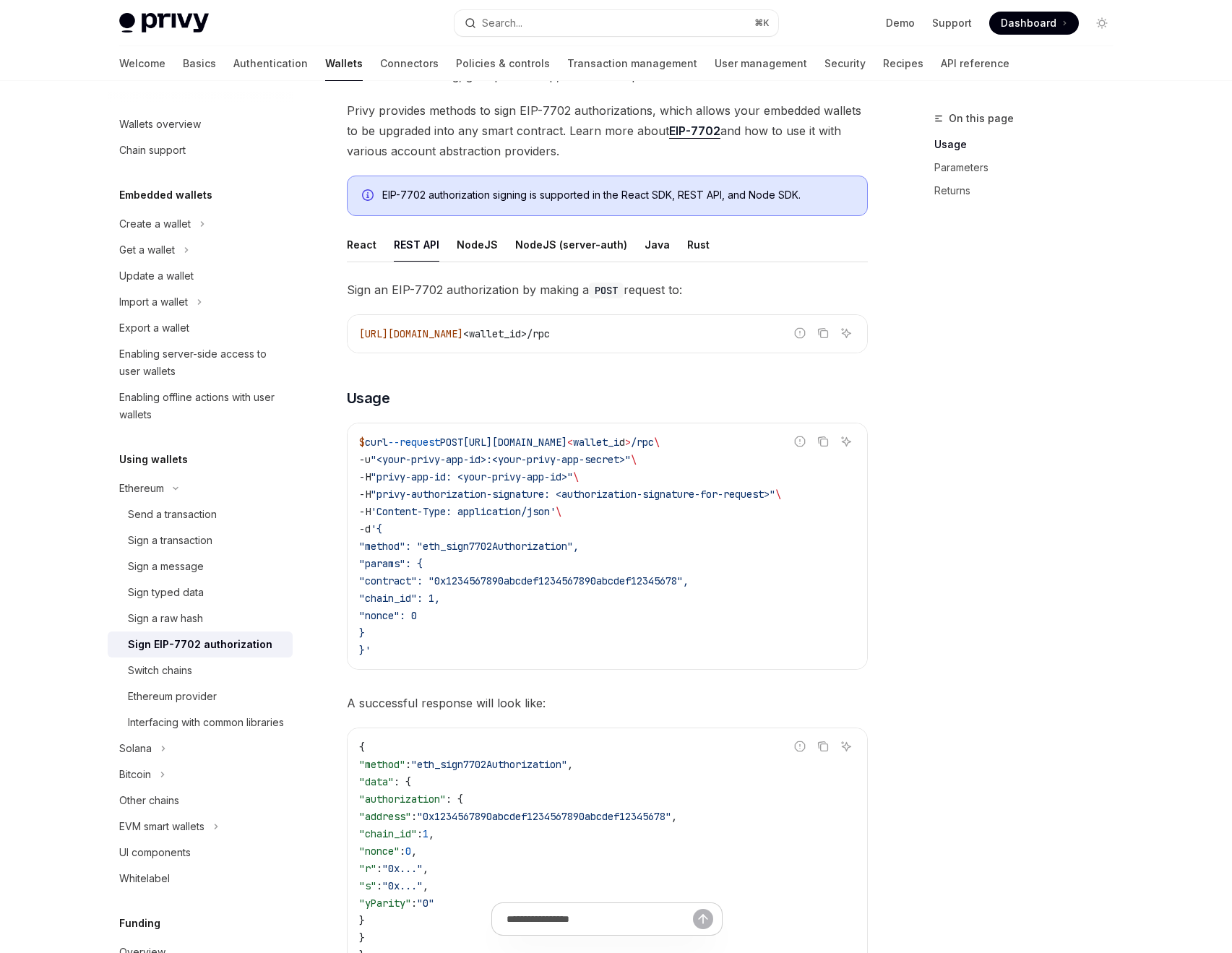
click at [593, 581] on span ""contract": "0x1234567890abcdef1234567890abcdef12345678"," at bounding box center [524, 581] width 330 height 13
copy span "0x1234567890abcdef1234567890abcdef12345678"
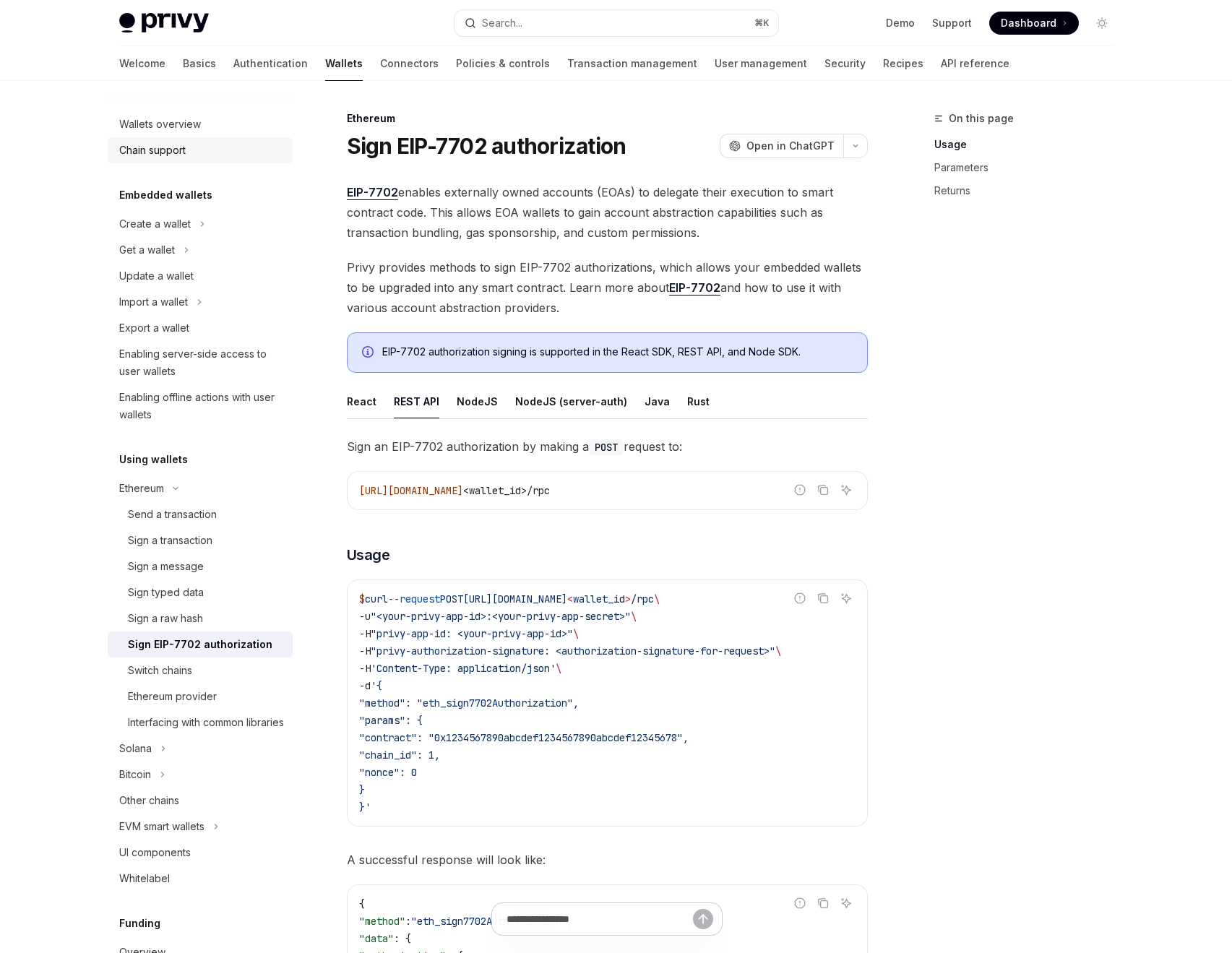
click at [168, 149] on div "Chain support" at bounding box center [153, 150] width 66 height 17
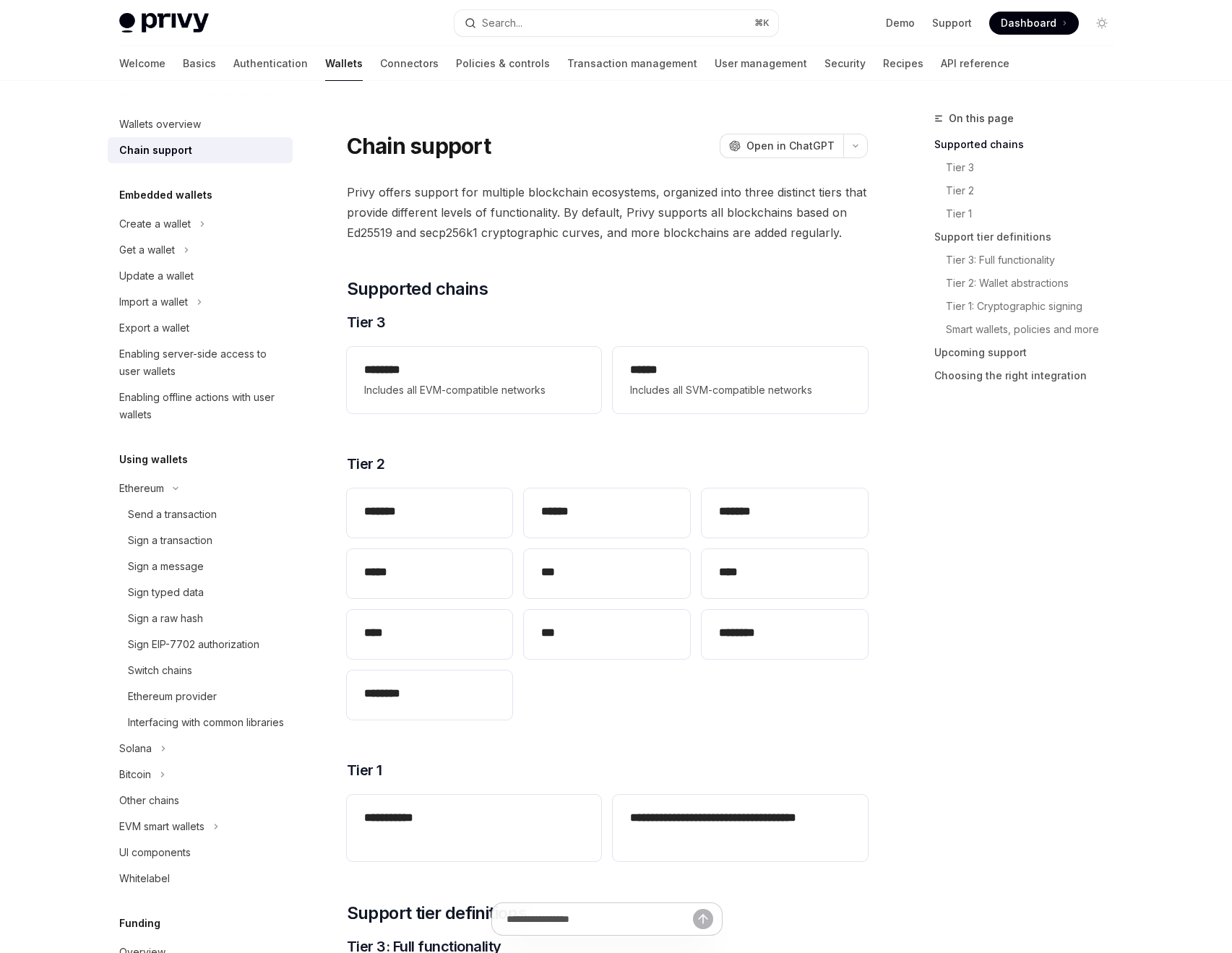
click at [168, 110] on div "Wallets overview Chain support" at bounding box center [200, 134] width 185 height 59
click at [165, 122] on div "Wallets overview" at bounding box center [160, 124] width 82 height 17
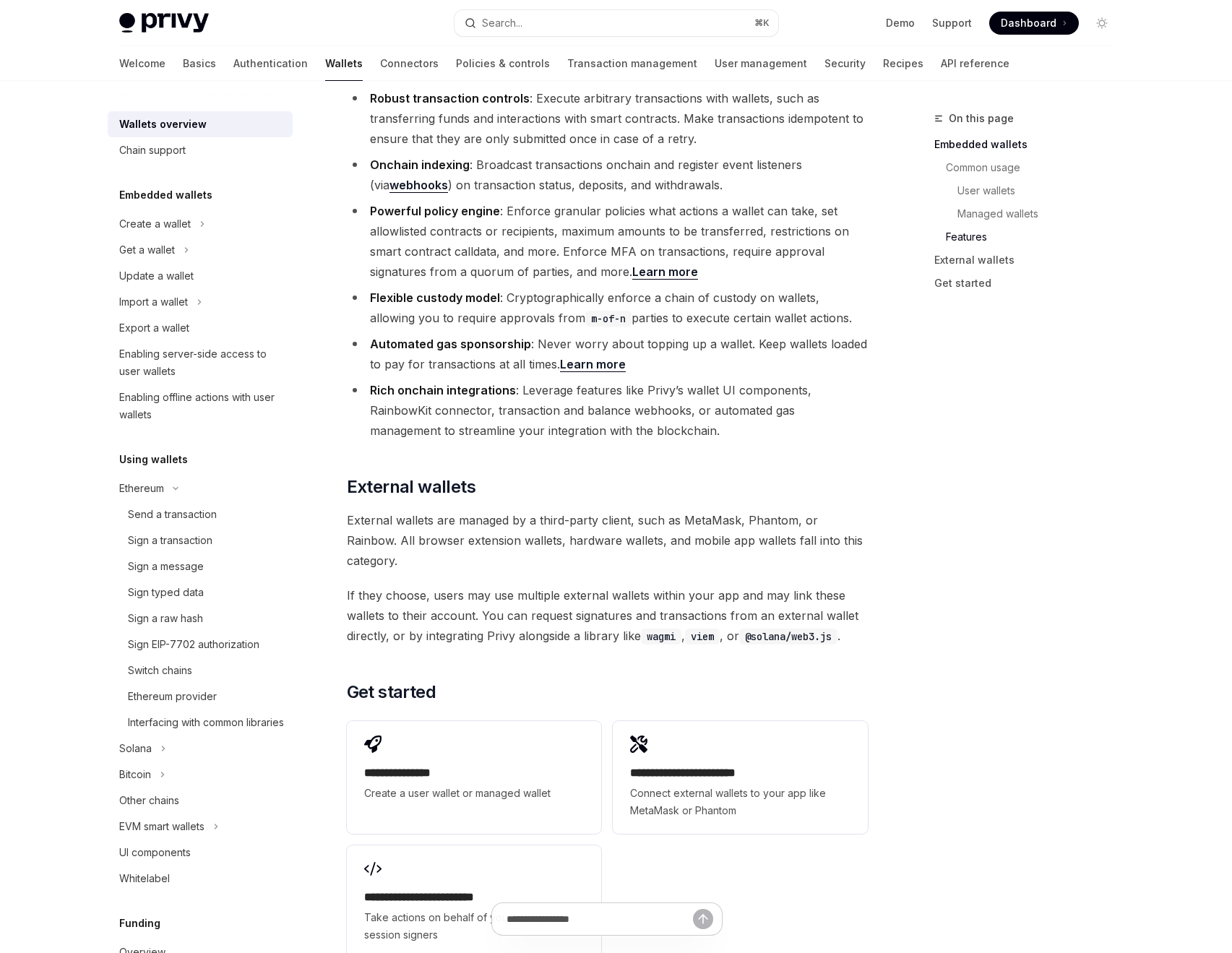
scroll to position [1943, 0]
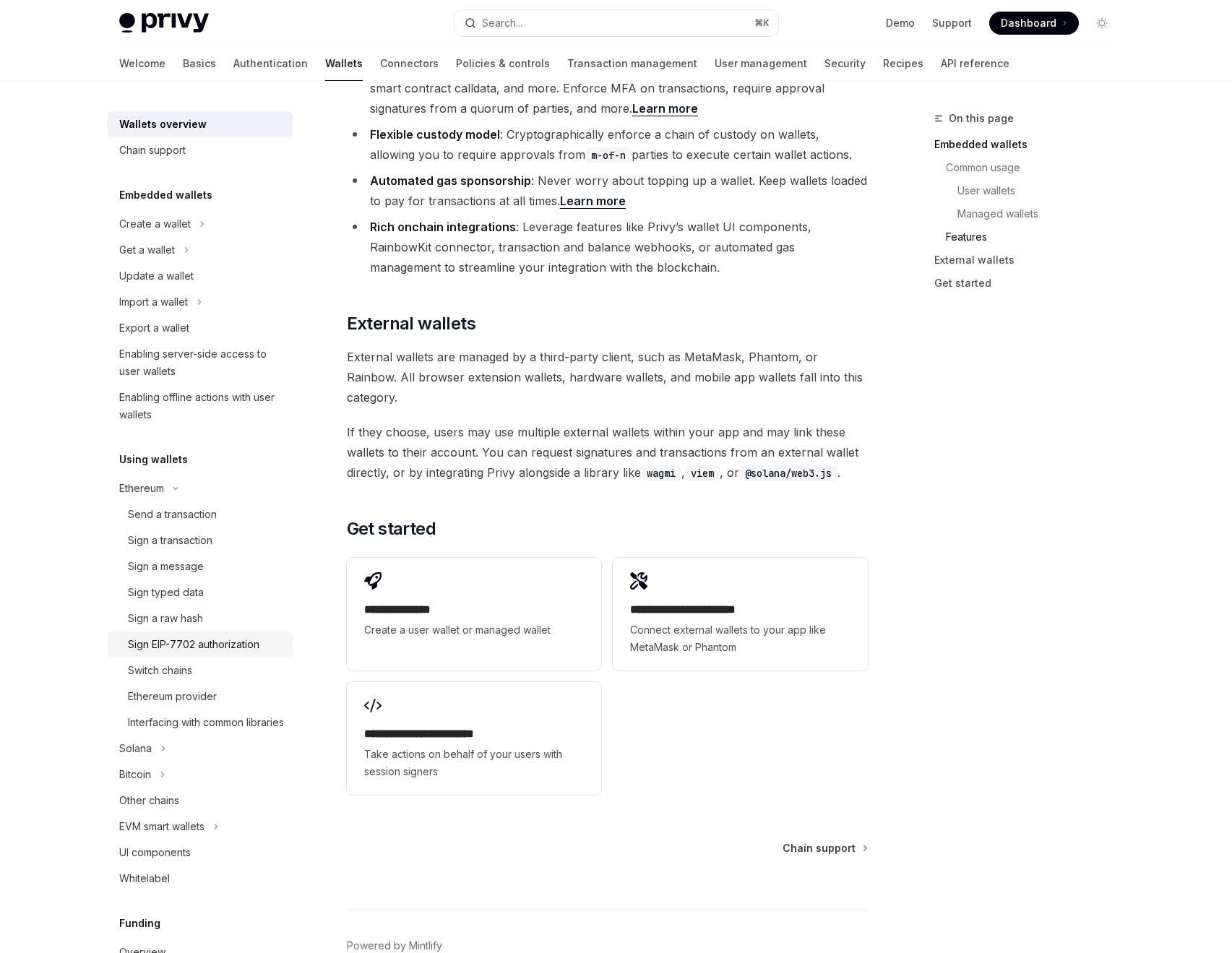
click at [148, 642] on div "Sign EIP-7702 authorization" at bounding box center [193, 645] width 132 height 17
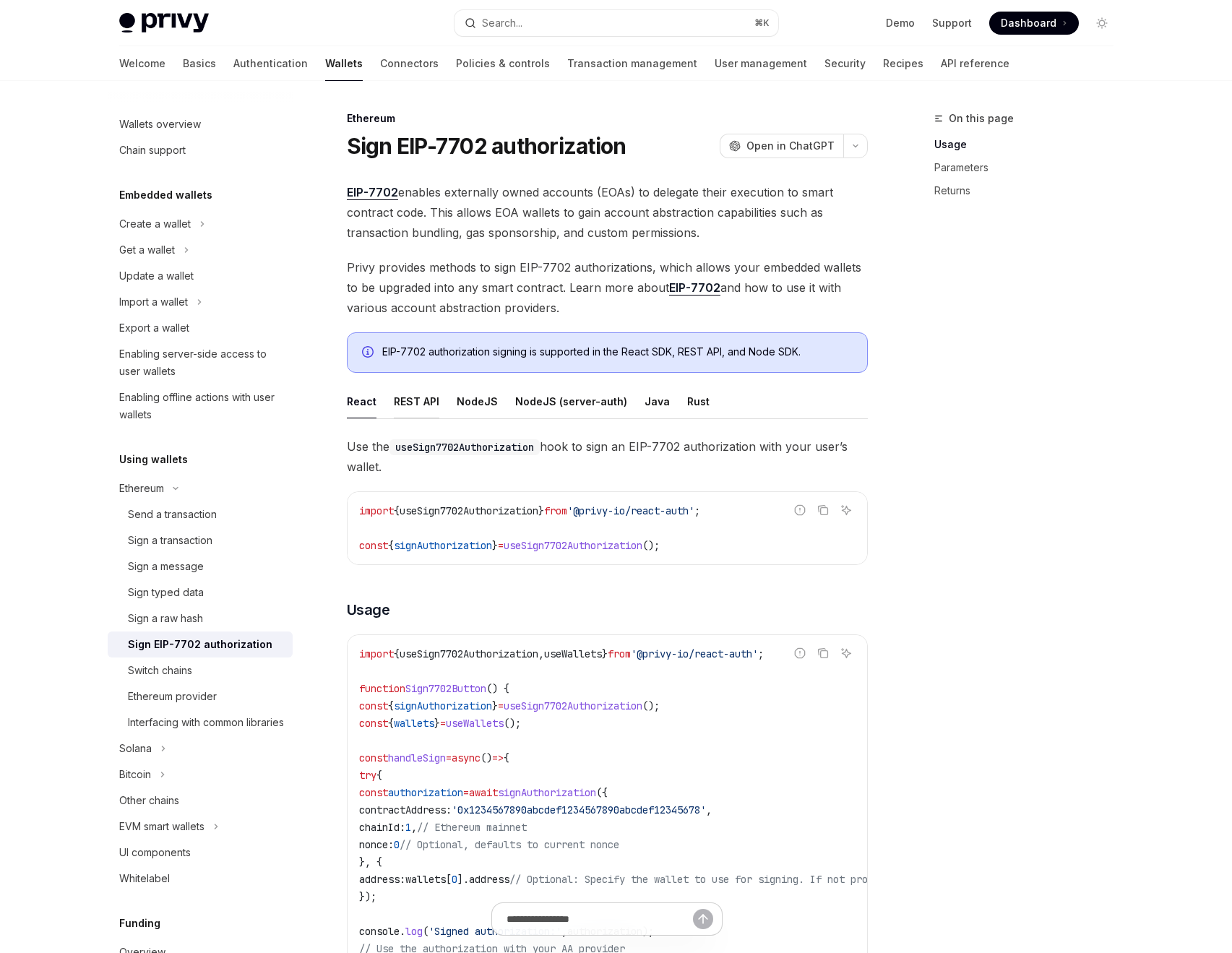
click at [412, 399] on div "REST API" at bounding box center [416, 401] width 45 height 34
type textarea "*"
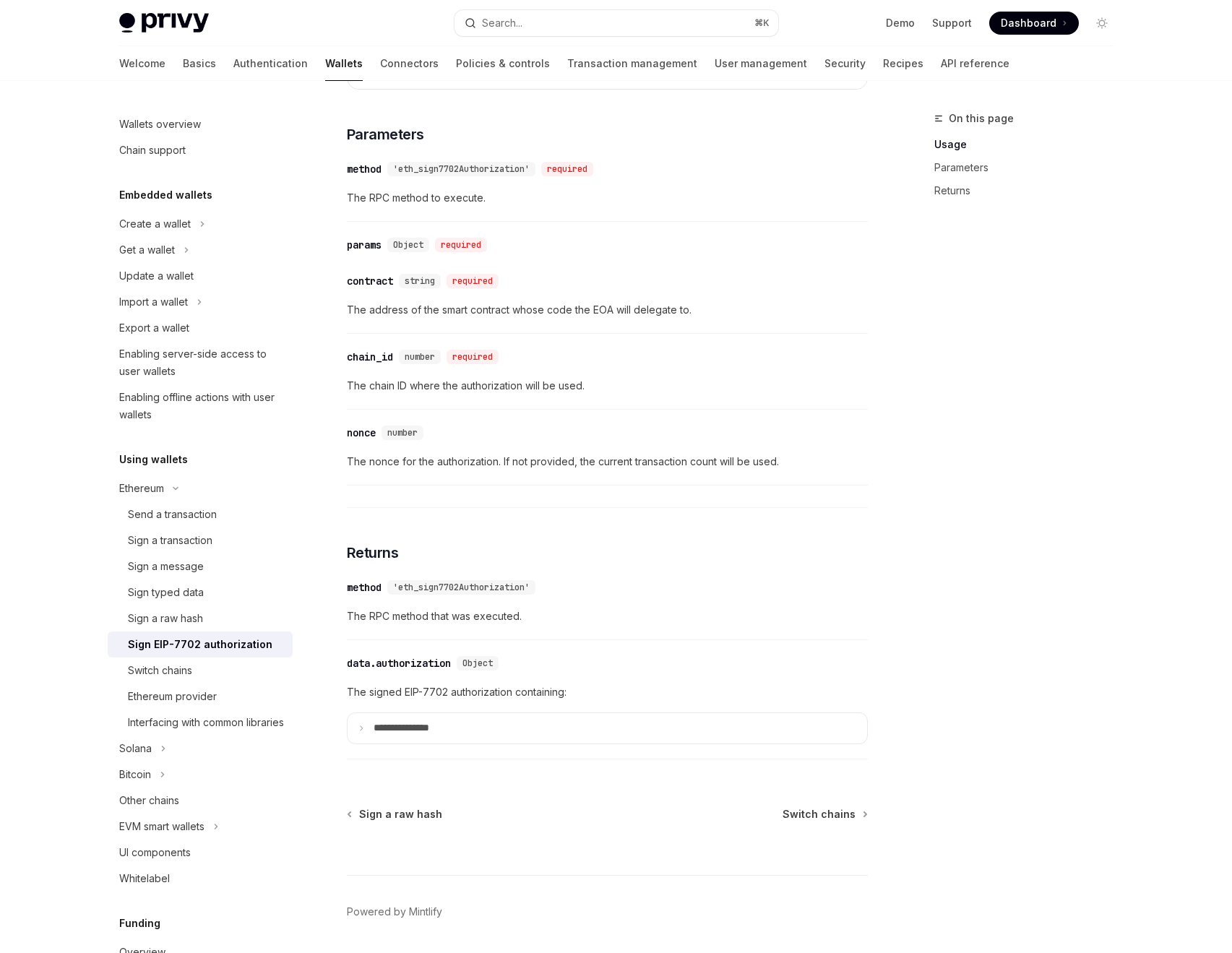
scroll to position [1089, 0]
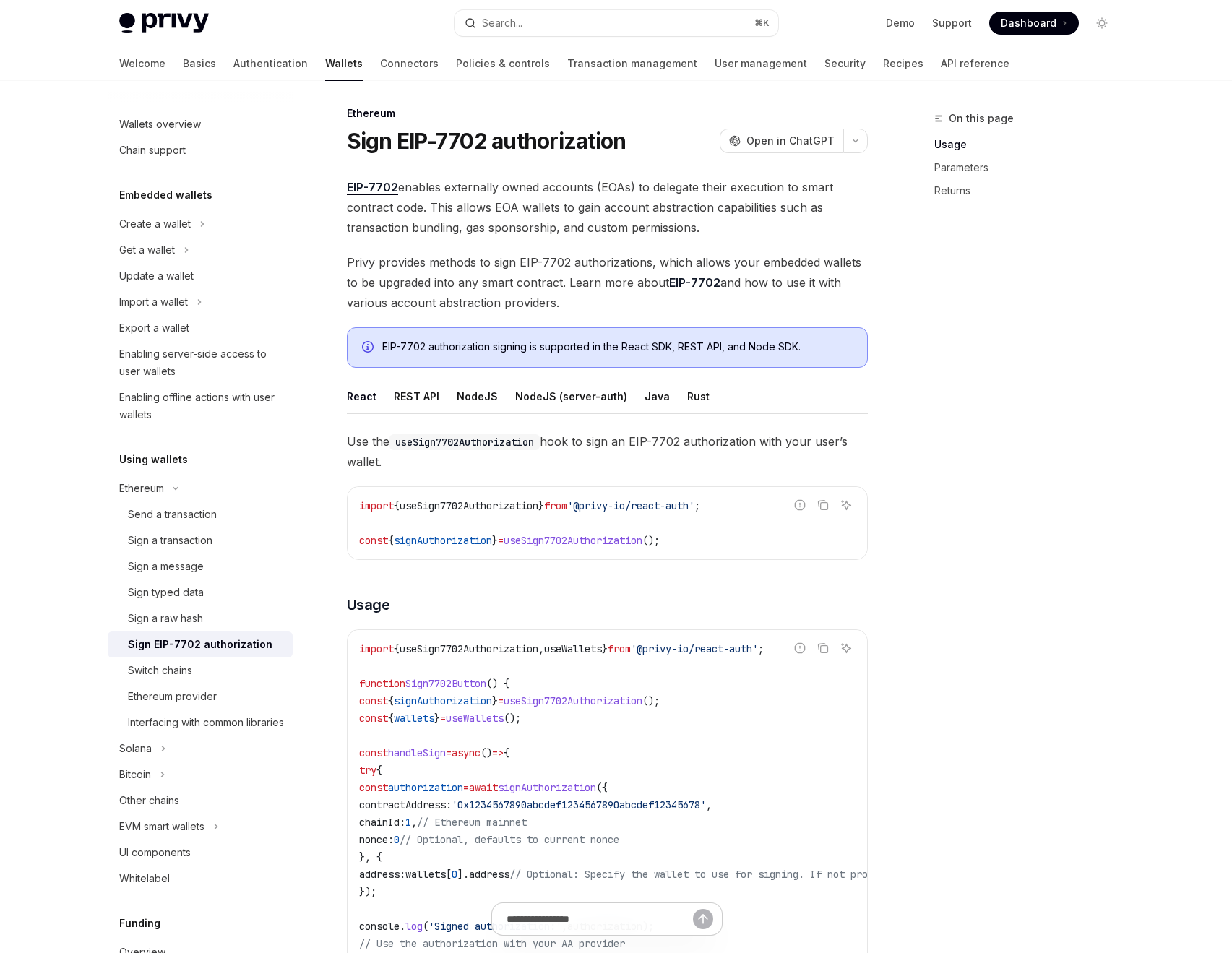
scroll to position [6, 0]
click at [422, 393] on div "REST API" at bounding box center [416, 395] width 45 height 34
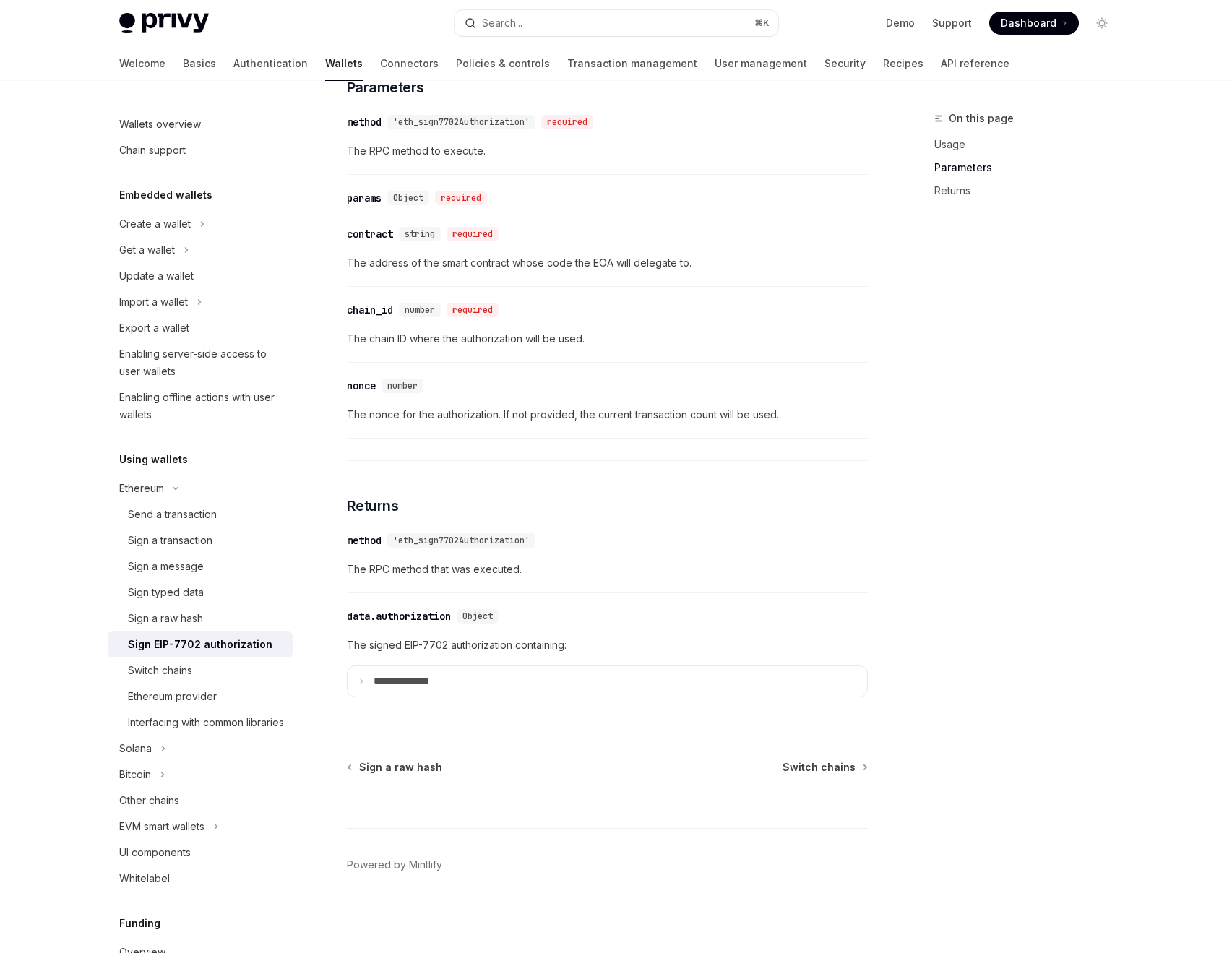
scroll to position [1081, 0]
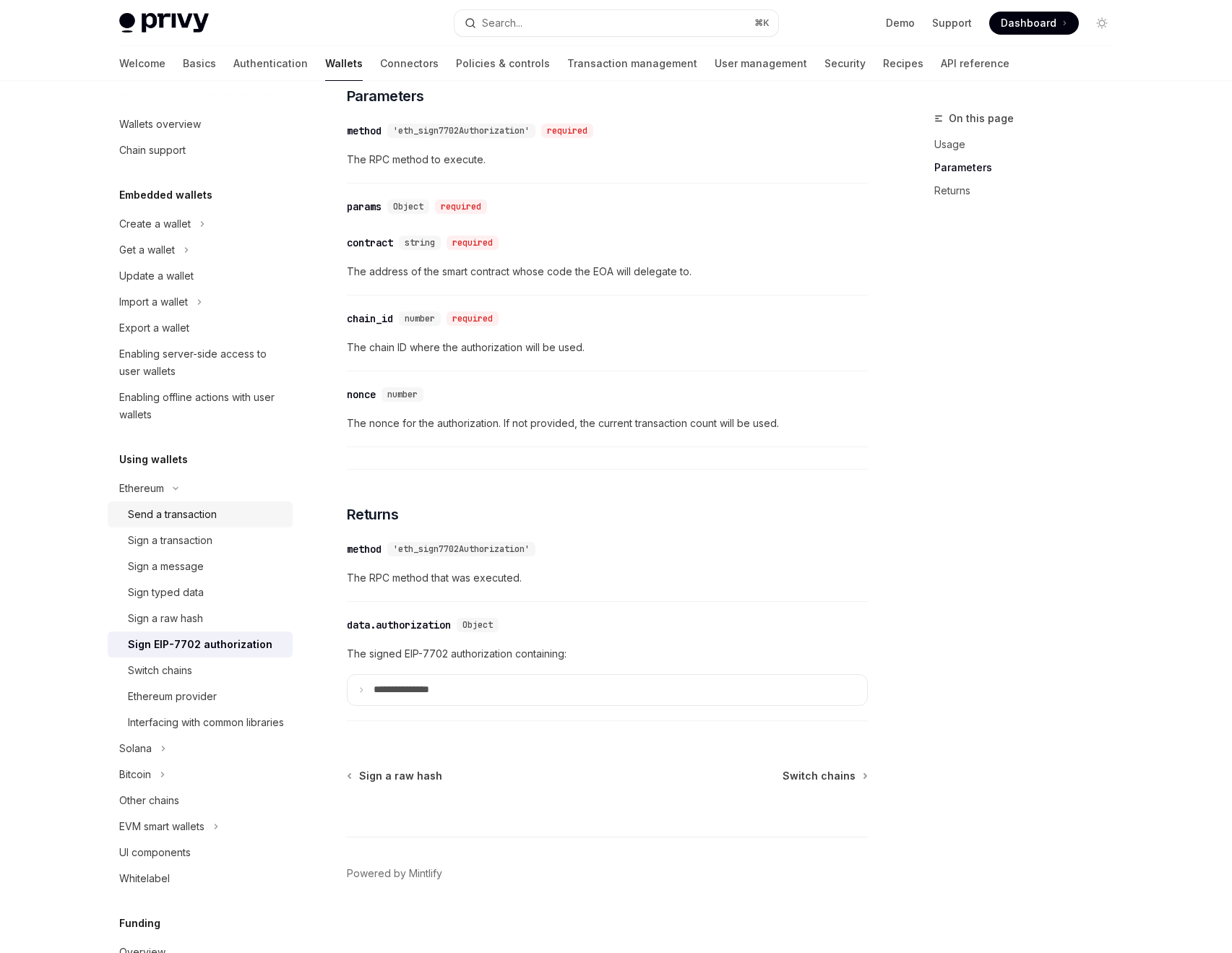
click at [191, 515] on div "Send a transaction" at bounding box center [172, 515] width 89 height 17
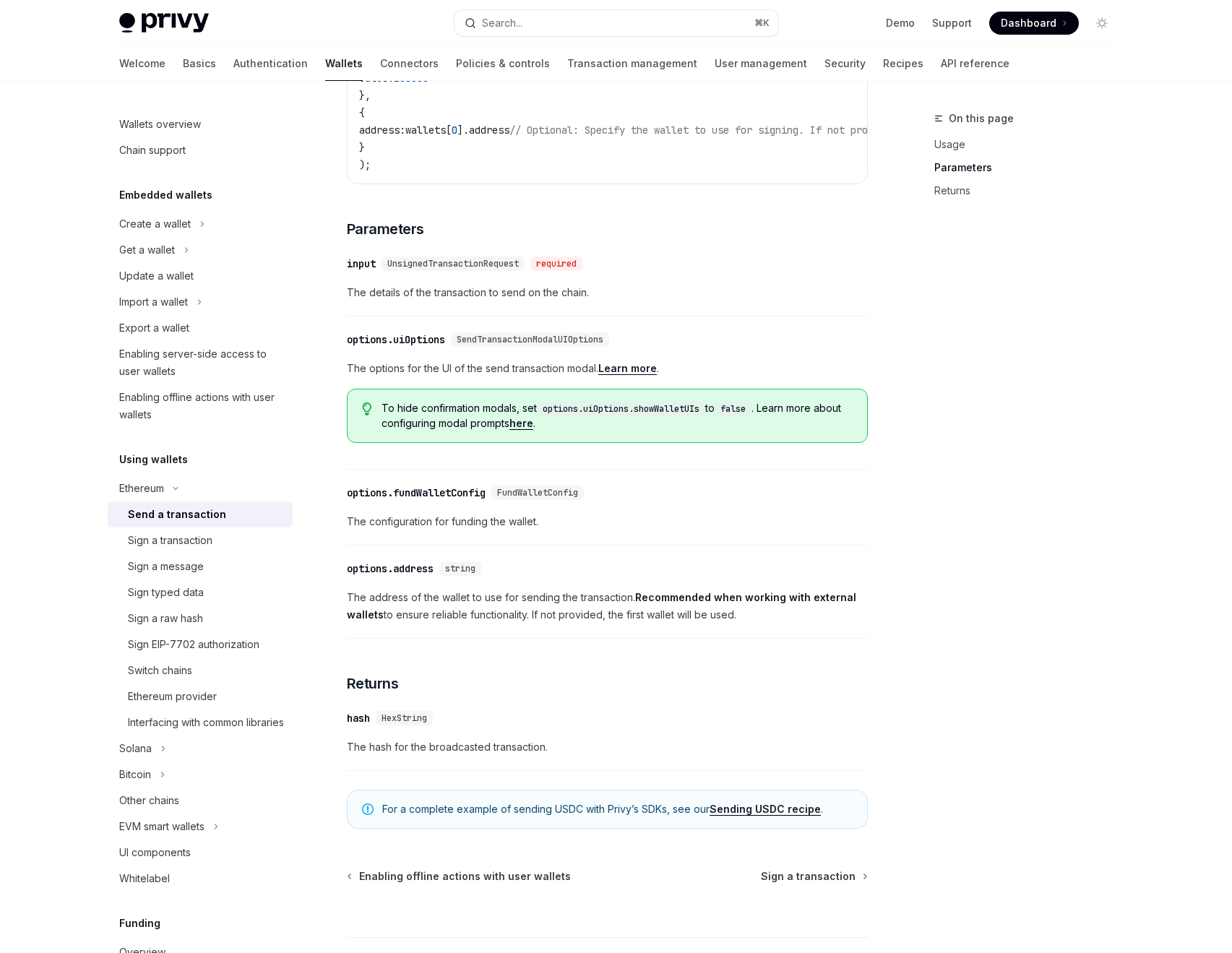
scroll to position [610, 0]
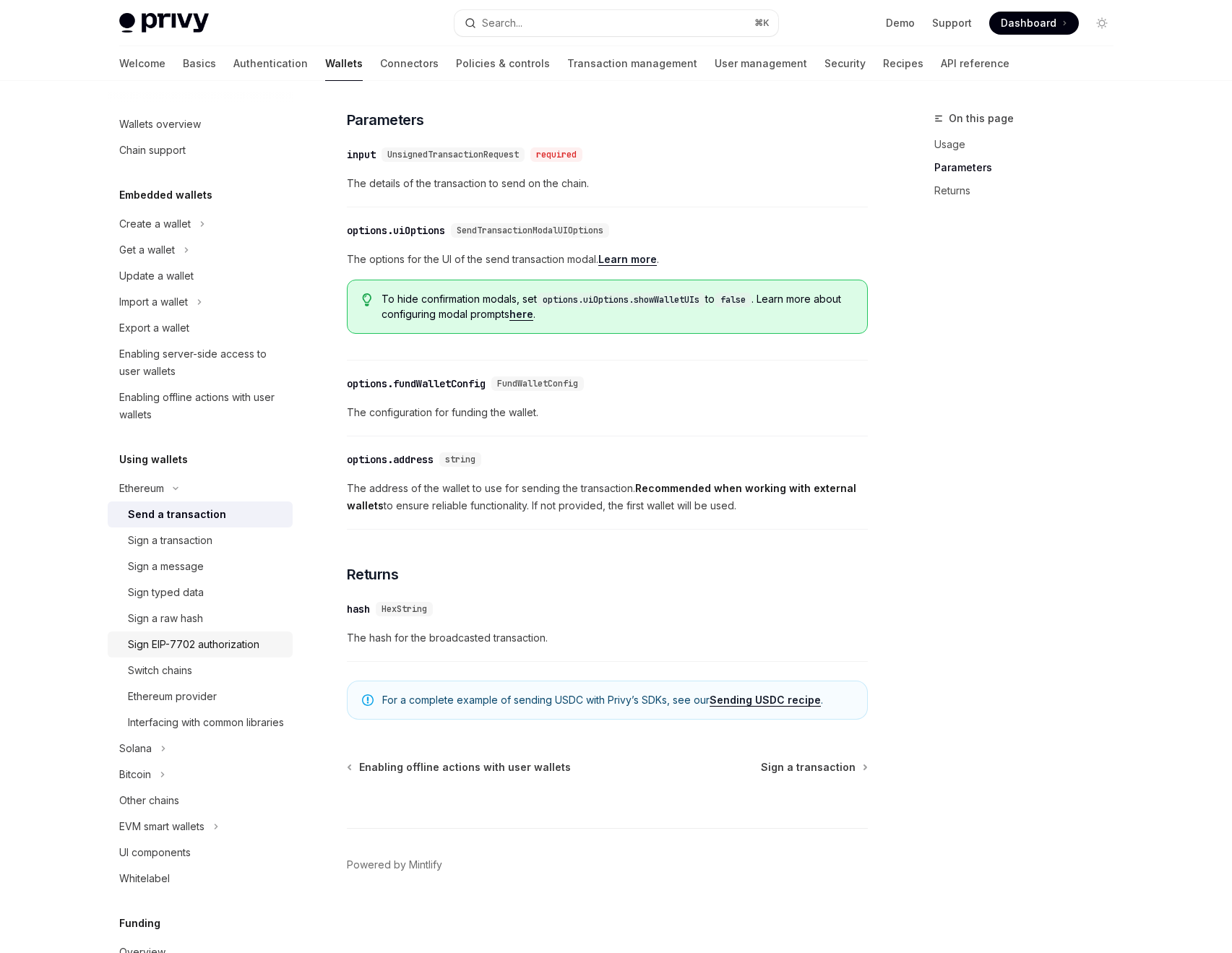
click at [197, 638] on div "Sign EIP-7702 authorization" at bounding box center [193, 645] width 132 height 17
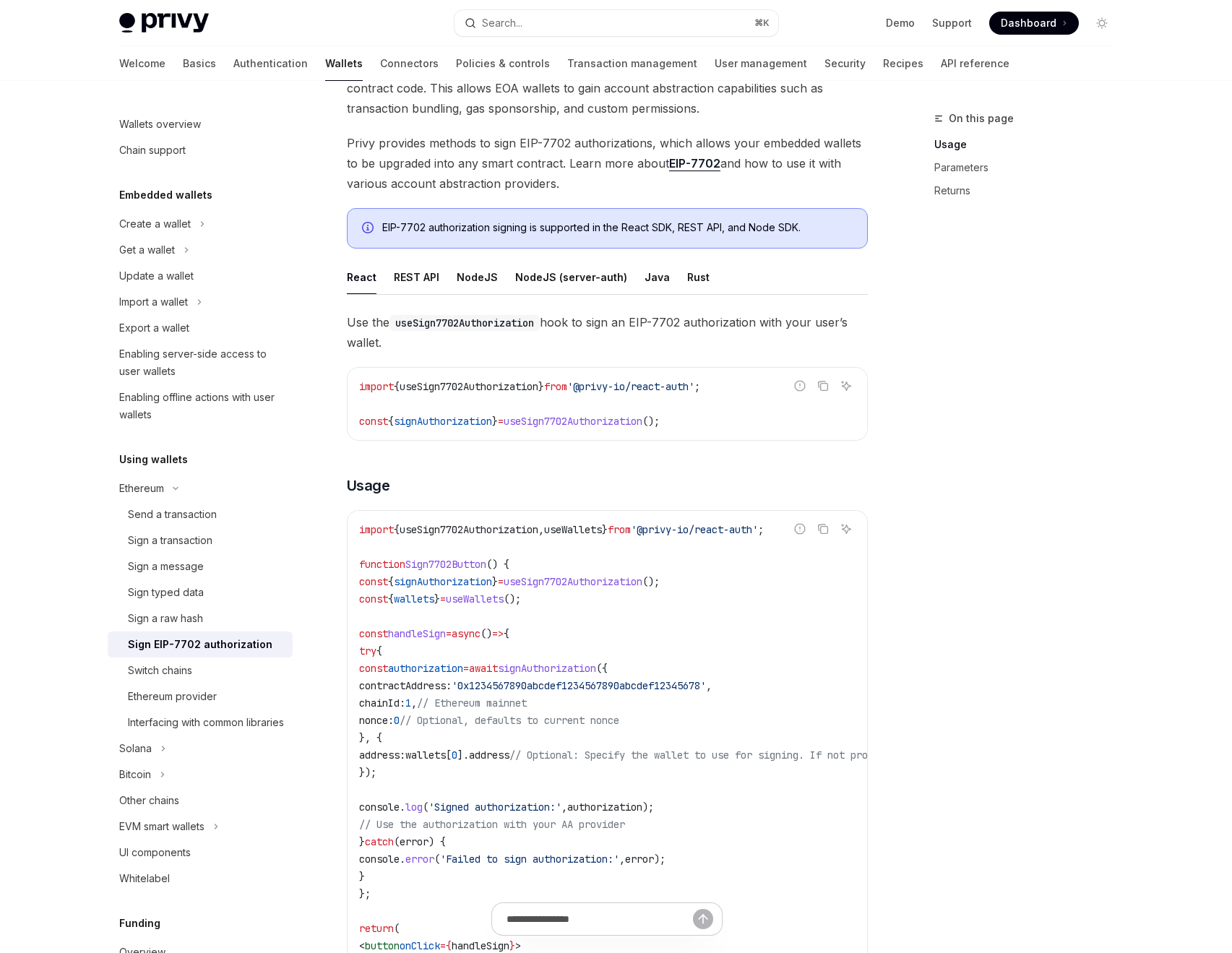
scroll to position [112, 0]
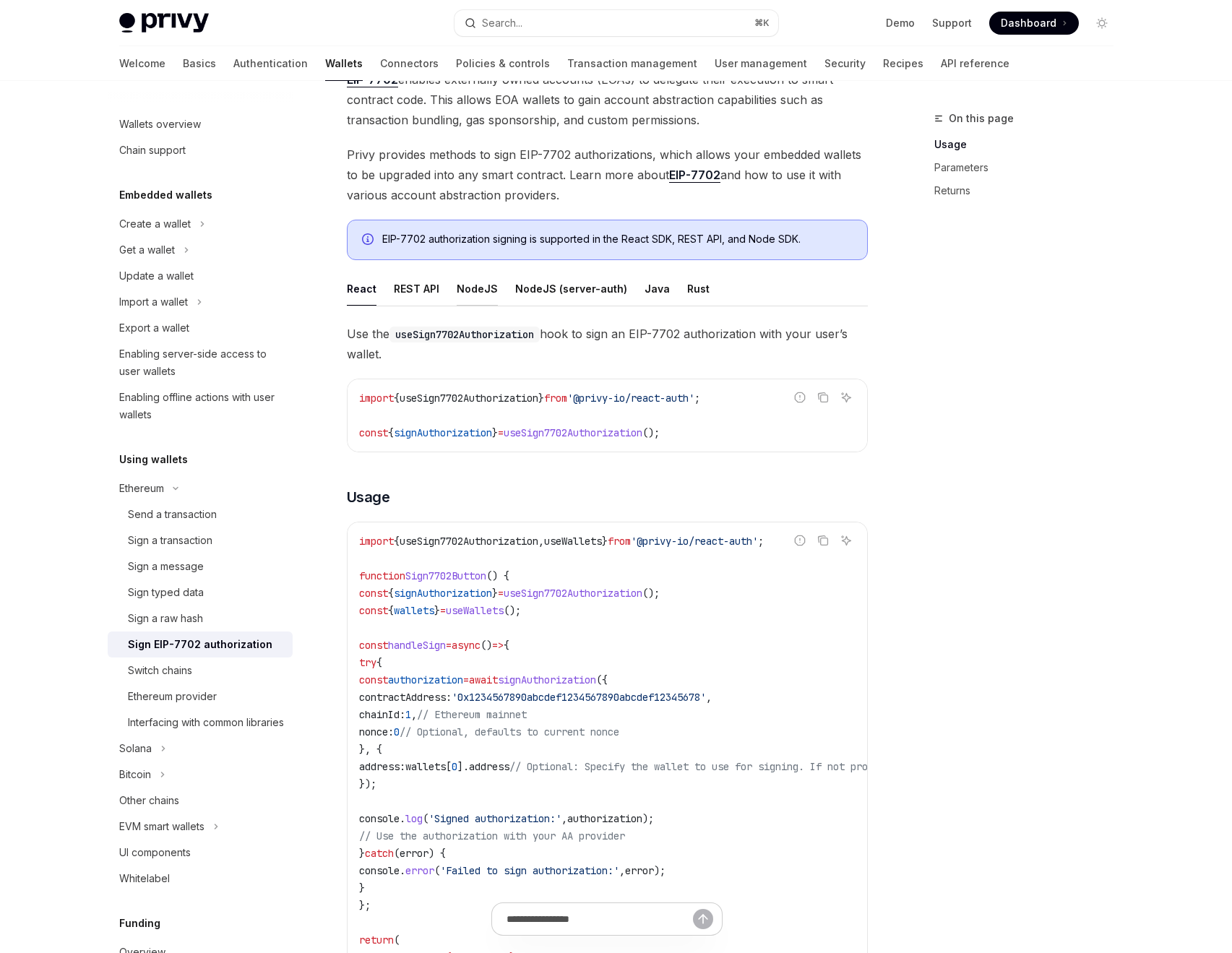
click at [473, 291] on div "NodeJS" at bounding box center [477, 288] width 41 height 34
type textarea "*"
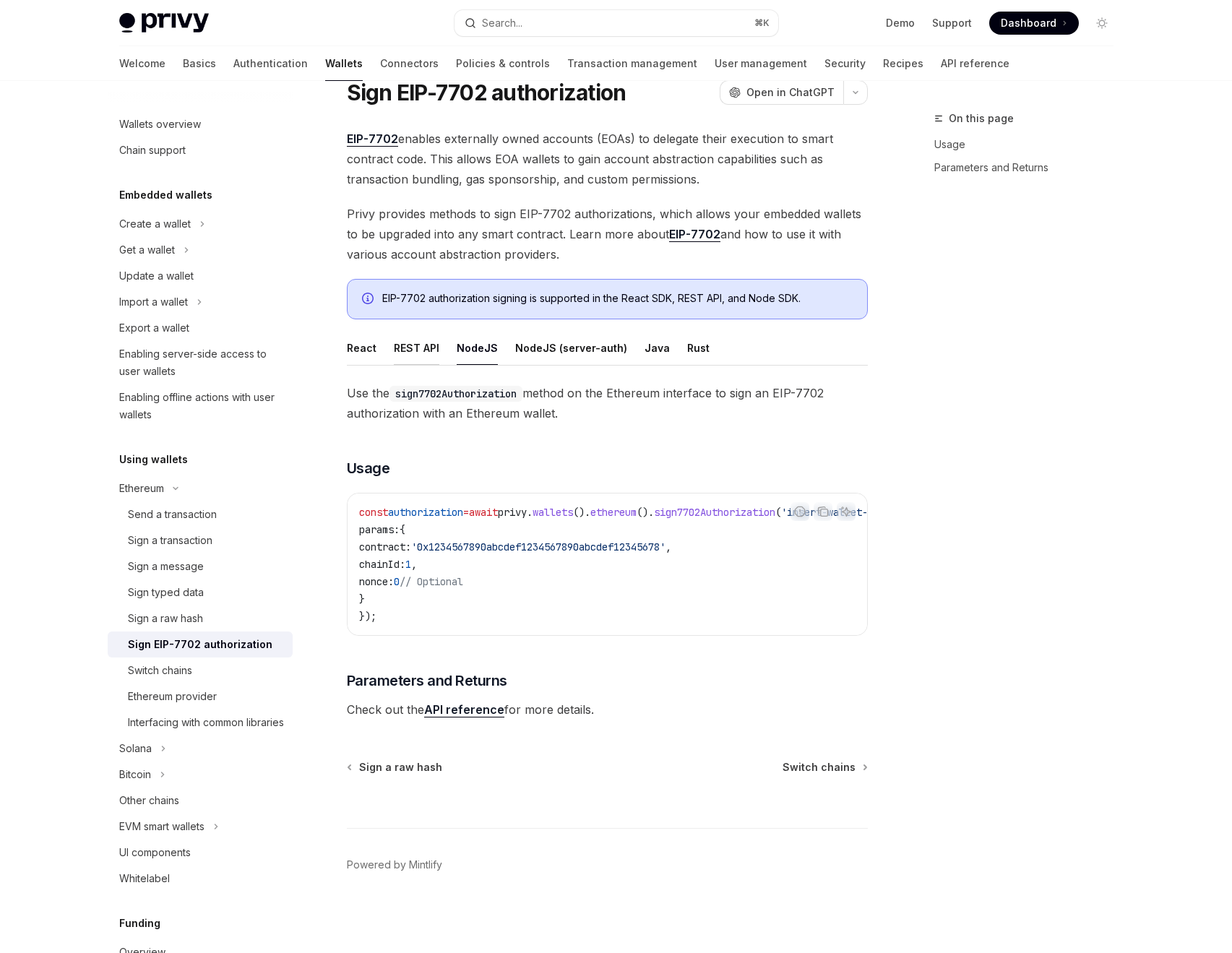
click at [408, 345] on div "REST API" at bounding box center [416, 348] width 45 height 34
type textarea "*"
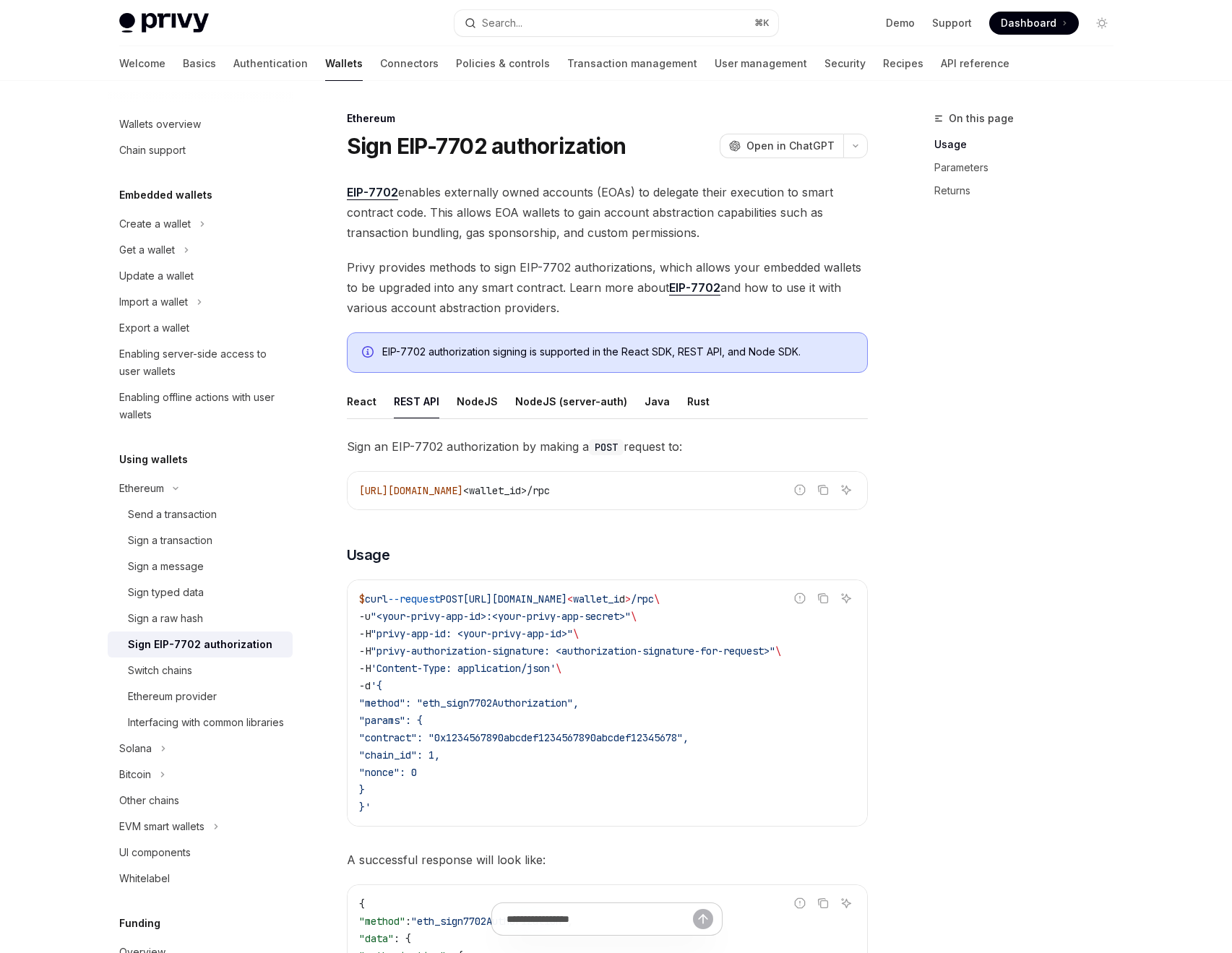
click at [479, 233] on span "EIP-7702 enables externally owned accounts (EOAs) to delegate their execution t…" at bounding box center [608, 213] width 521 height 61
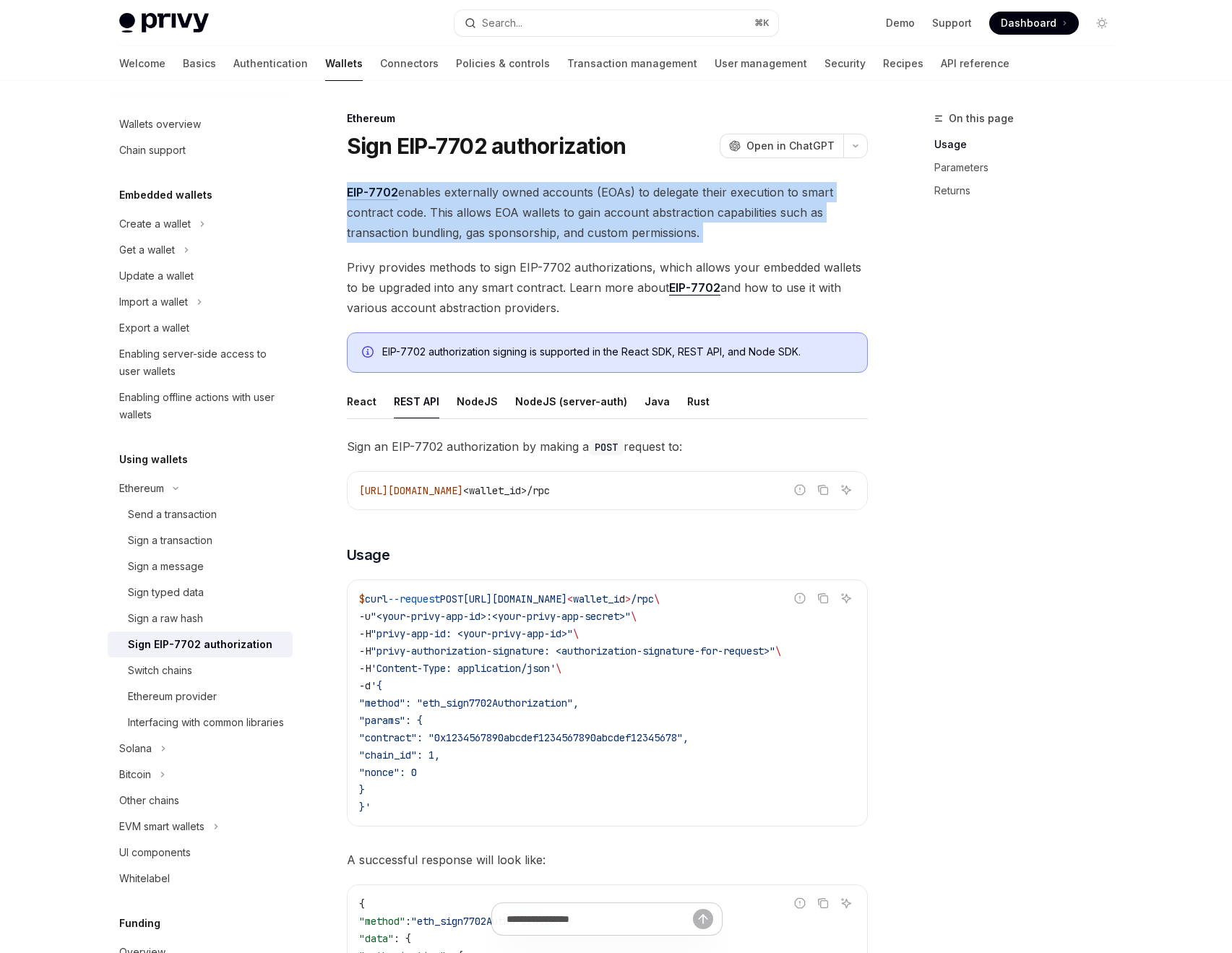
click at [479, 233] on span "EIP-7702 enables externally owned accounts (EOAs) to delegate their execution t…" at bounding box center [608, 213] width 521 height 61
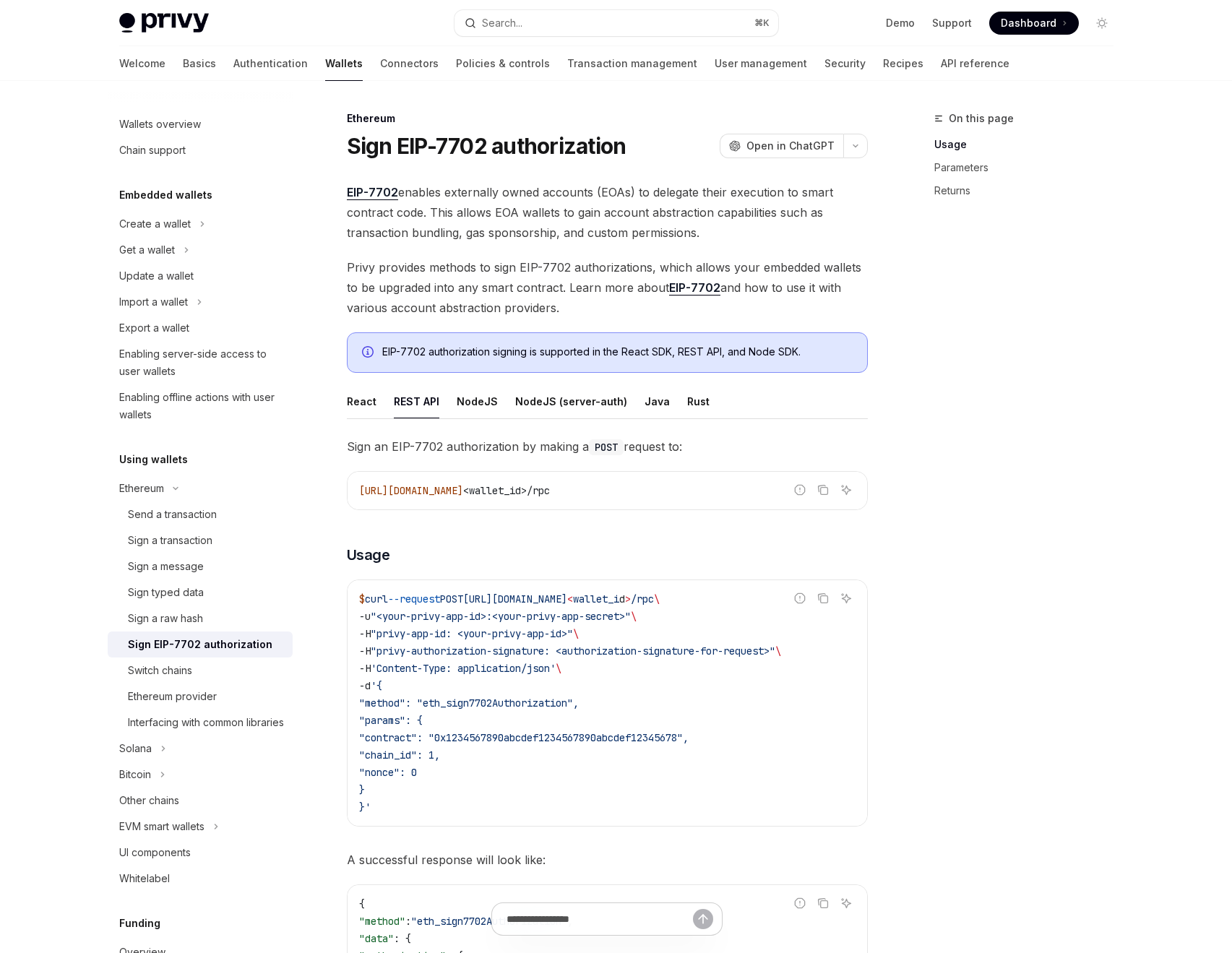
click at [552, 298] on span "Privy provides methods to sign EIP-7702 authorizations, which allows your embed…" at bounding box center [608, 287] width 521 height 61
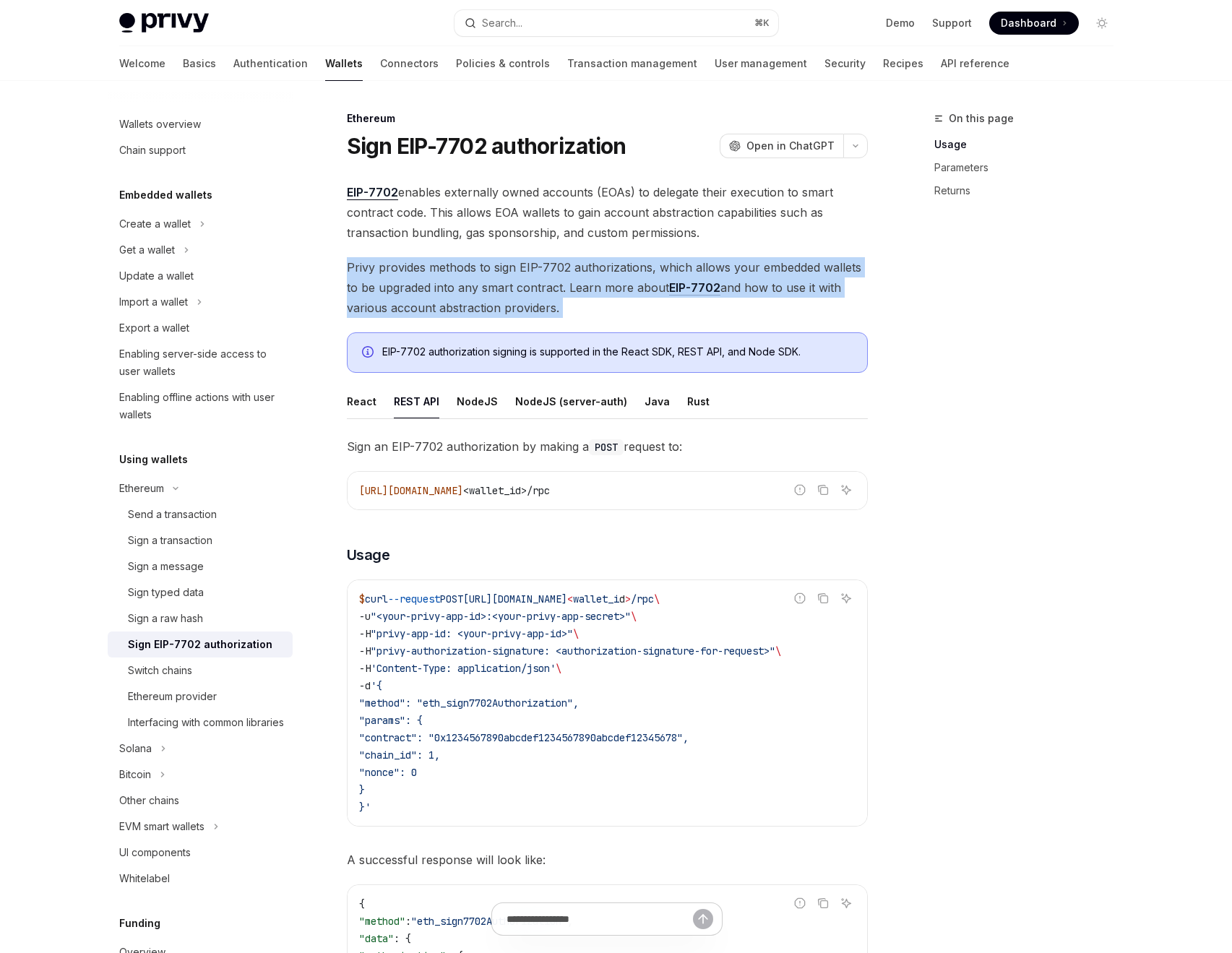
click at [552, 298] on span "Privy provides methods to sign EIP-7702 authorizations, which allows your embed…" at bounding box center [608, 287] width 521 height 61
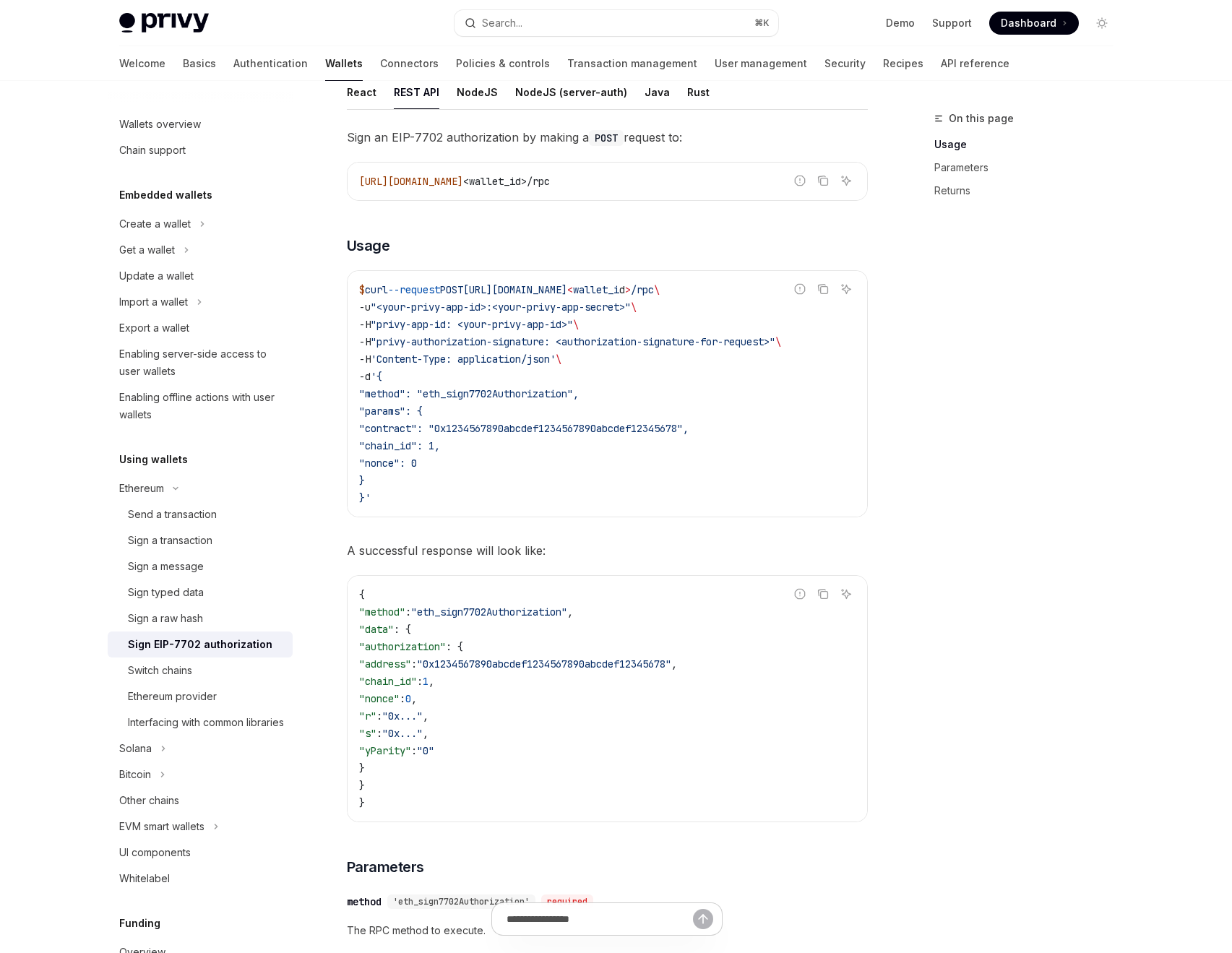
scroll to position [308, 0]
click at [654, 291] on span "/rpc" at bounding box center [642, 291] width 23 height 13
click at [814, 295] on button "Copy the contents from the code block" at bounding box center [823, 290] width 18 height 18
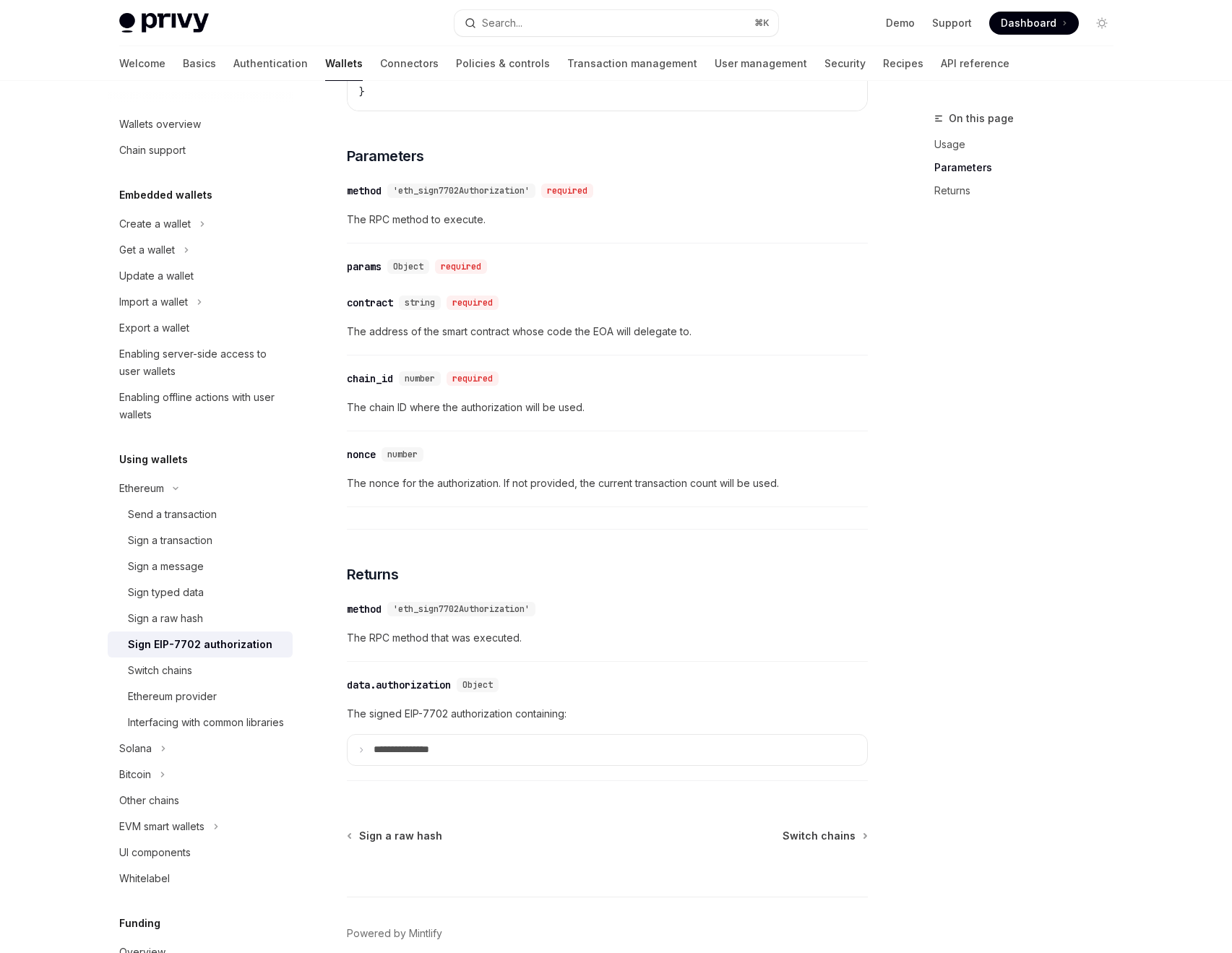
scroll to position [1064, 0]
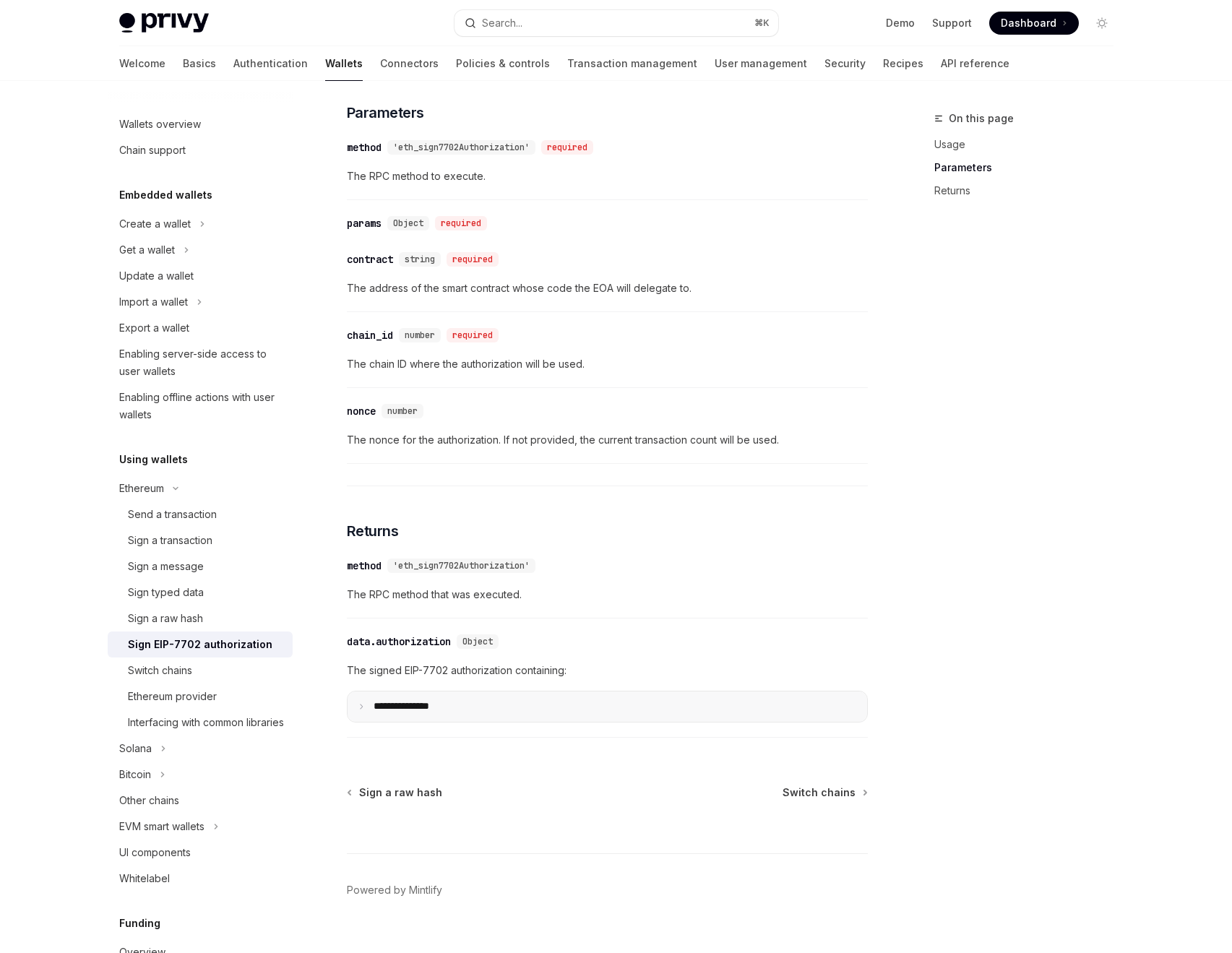
click at [359, 700] on summary "**********" at bounding box center [608, 706] width 519 height 30
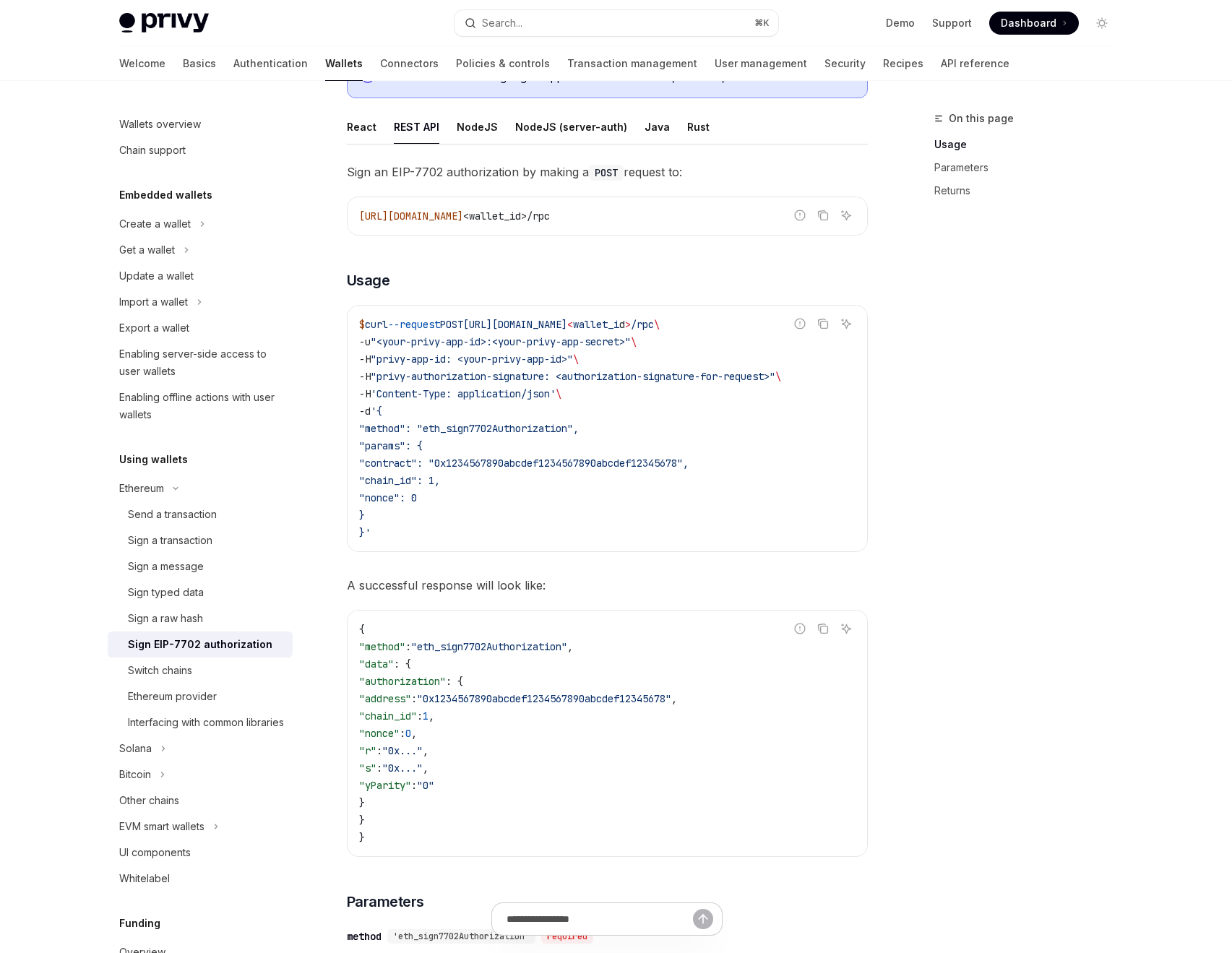
scroll to position [314, 0]
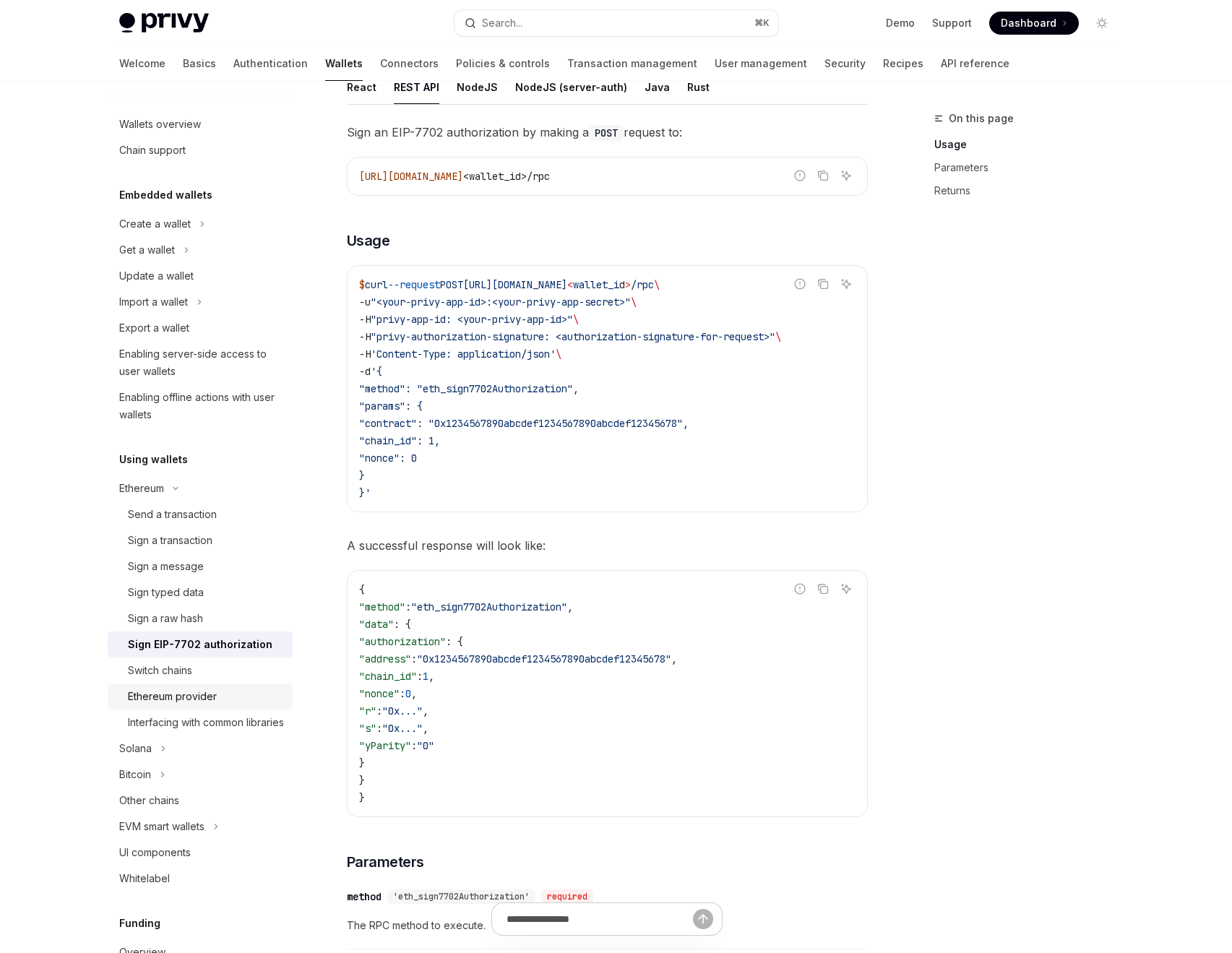
click at [189, 698] on div "Ethereum provider" at bounding box center [172, 696] width 89 height 17
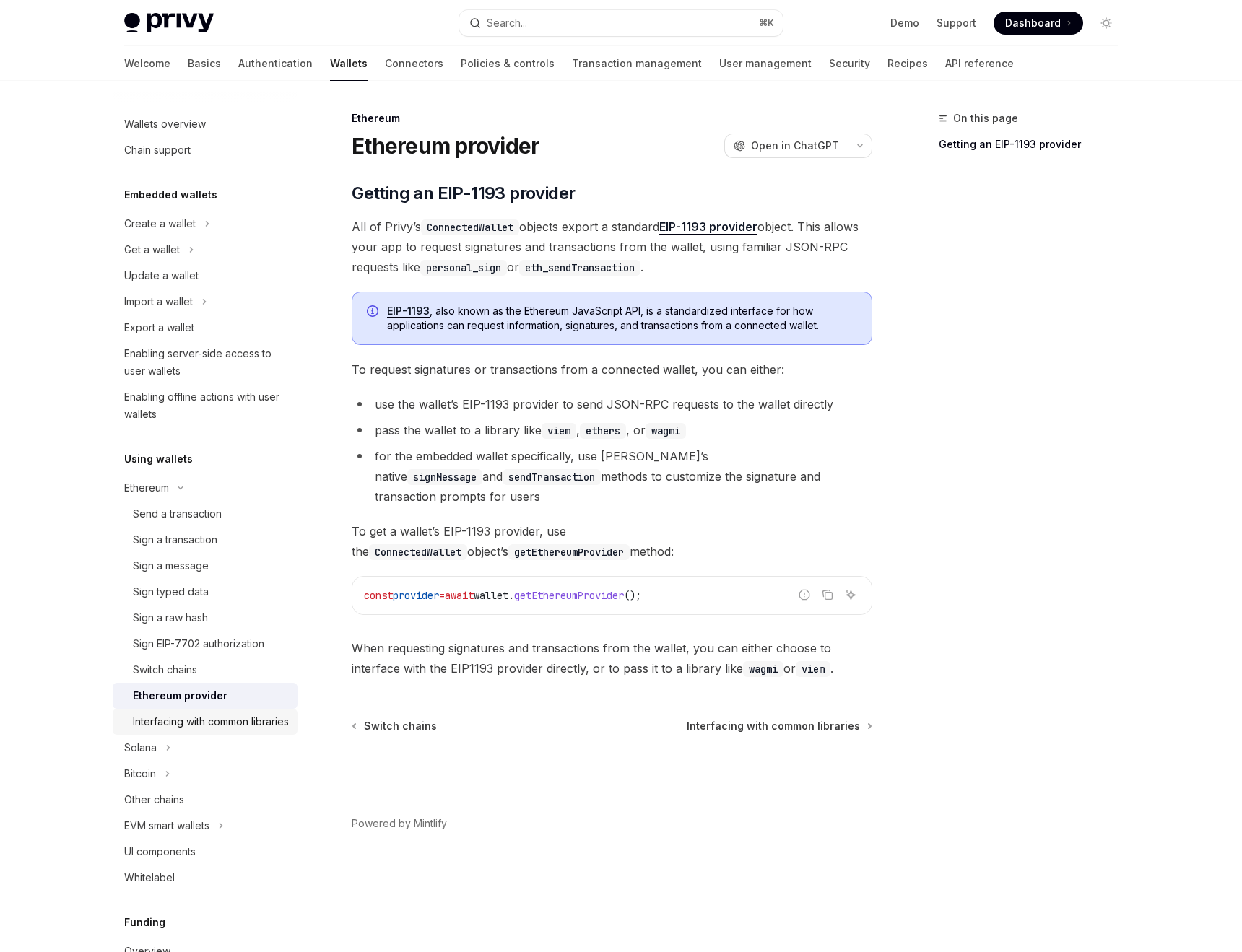
click at [184, 728] on div "Interfacing with common libraries" at bounding box center [211, 722] width 156 height 17
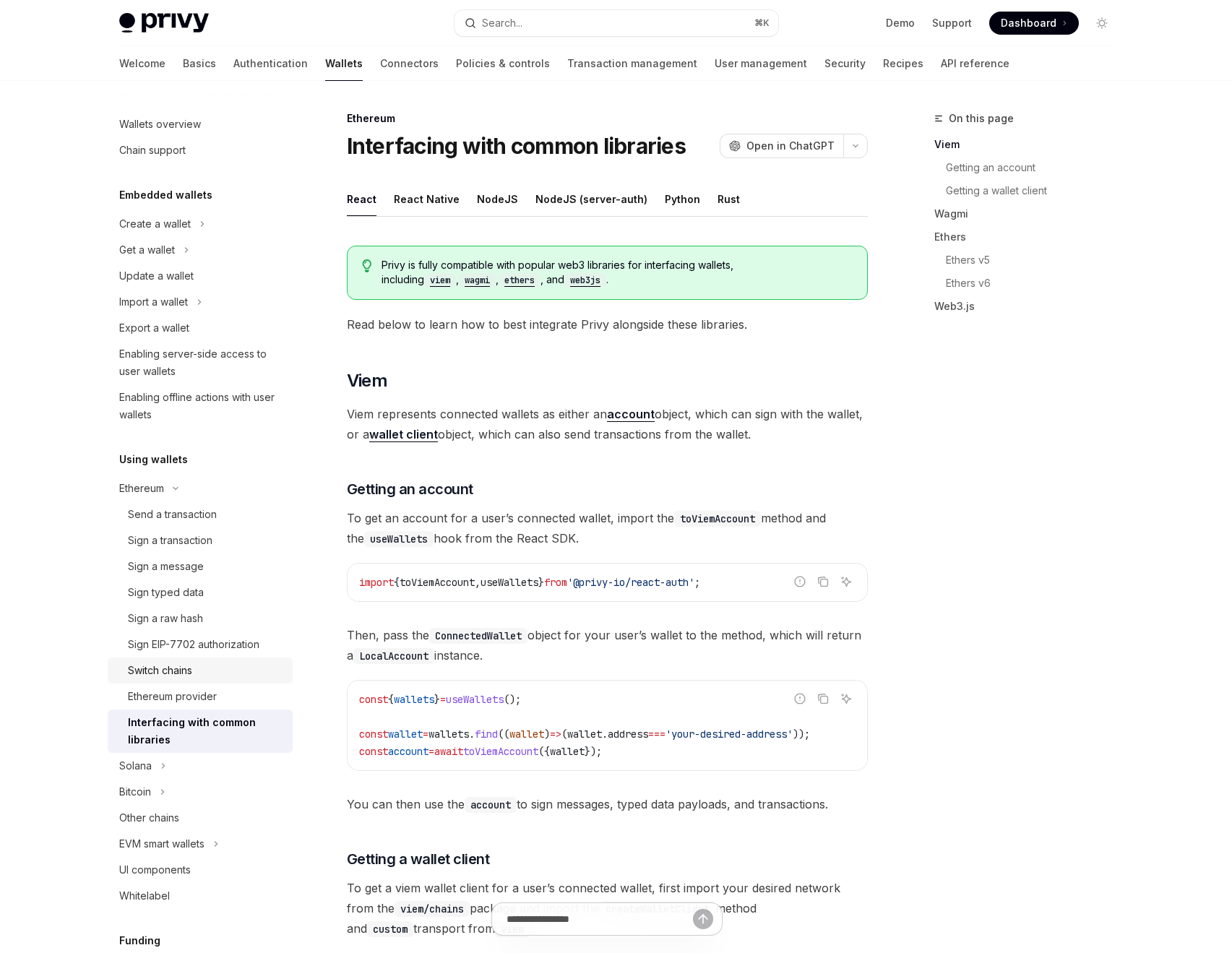
click at [180, 680] on link "Switch chains" at bounding box center [200, 670] width 185 height 26
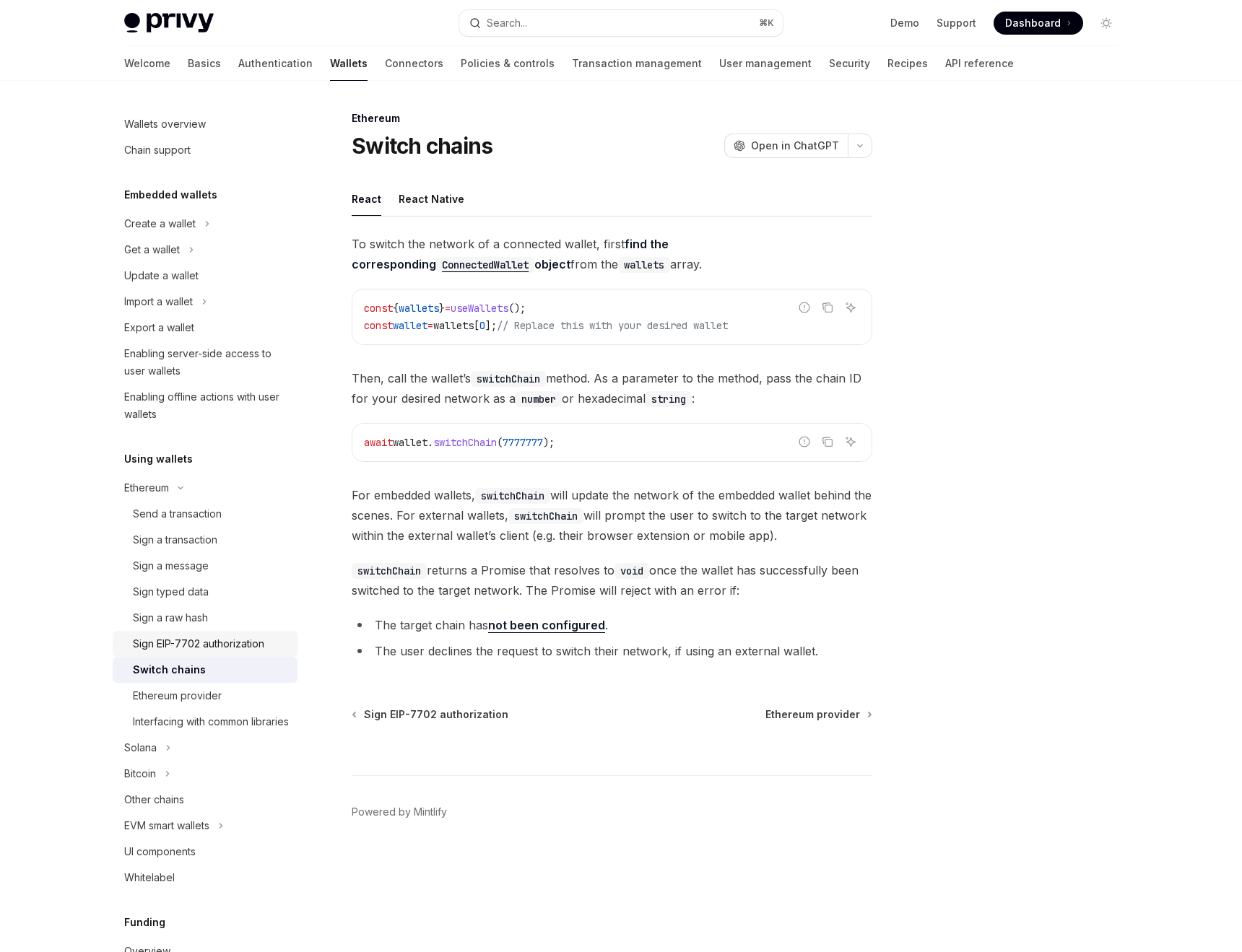
click at [179, 647] on div "Sign EIP-7702 authorization" at bounding box center [198, 644] width 132 height 17
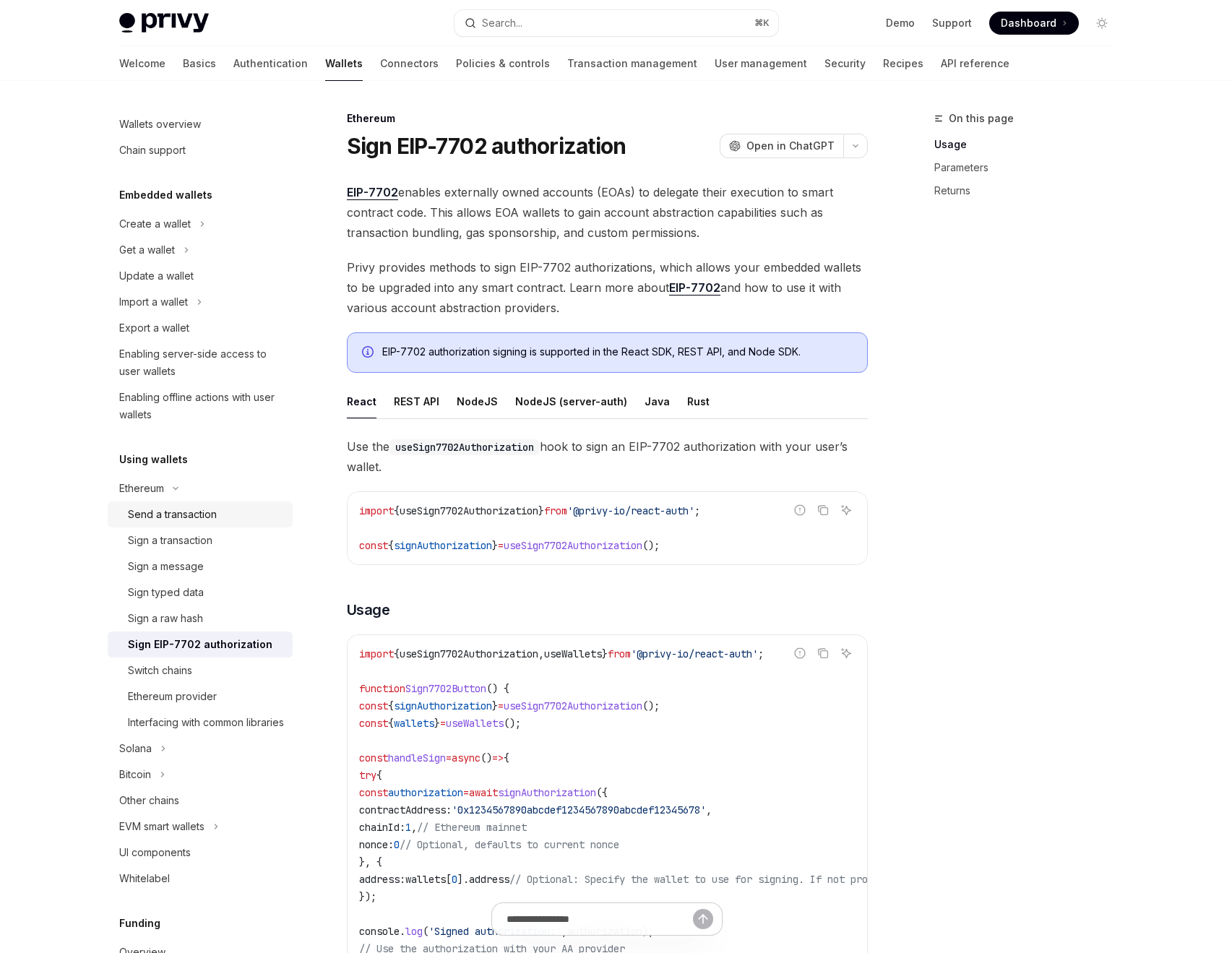
click at [184, 518] on div "Send a transaction" at bounding box center [172, 515] width 89 height 17
type textarea "*"
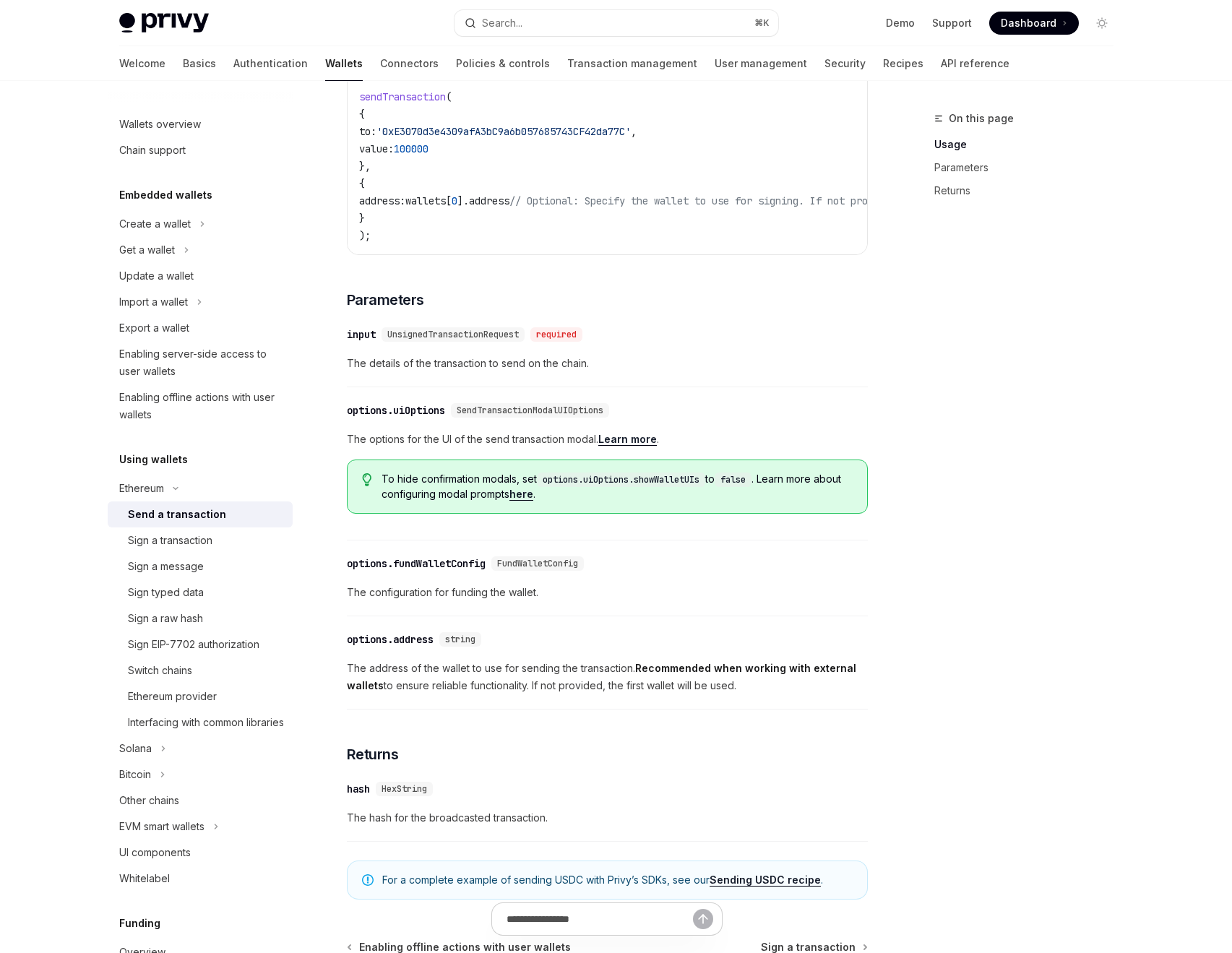
scroll to position [396, 0]
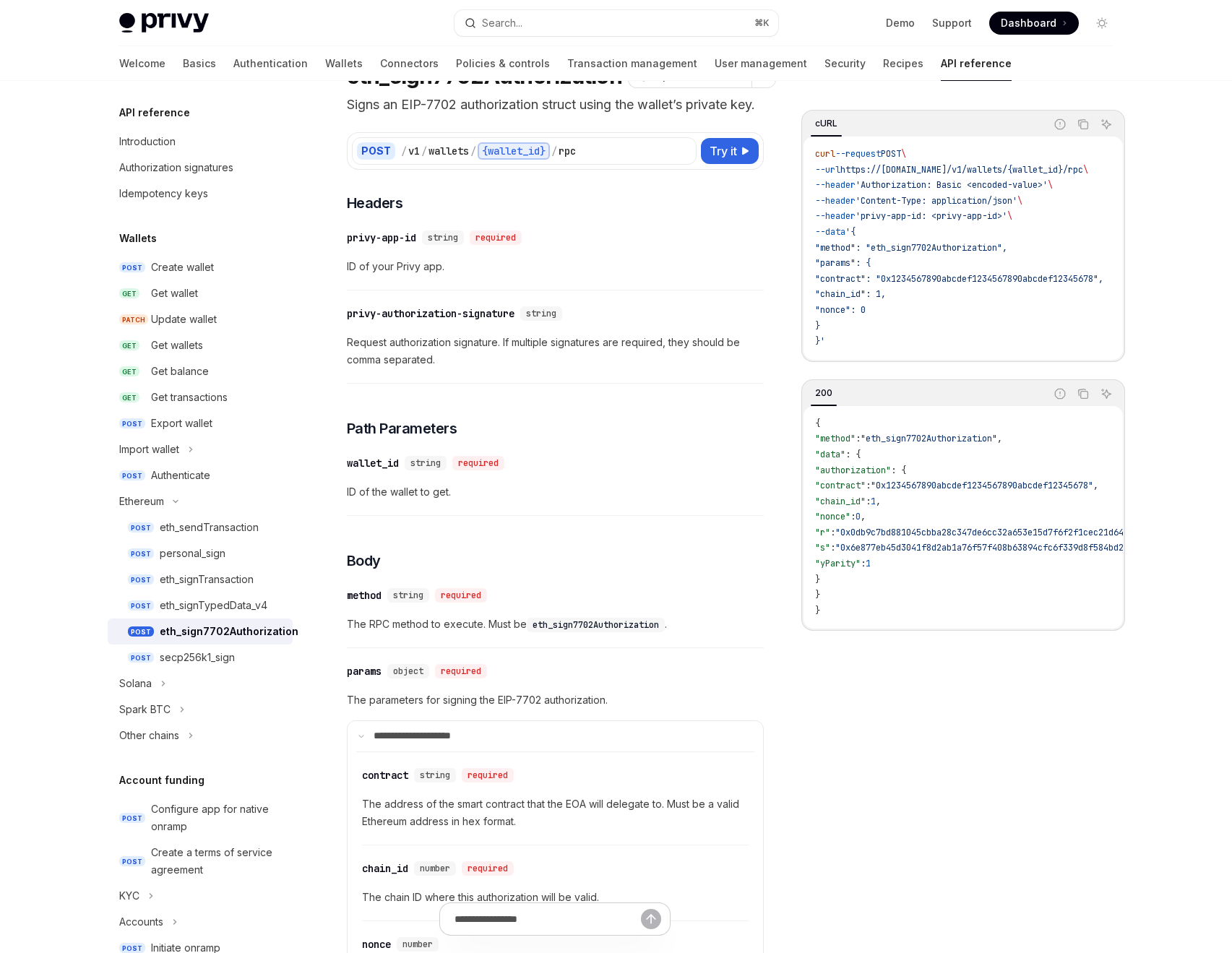
scroll to position [0, 1]
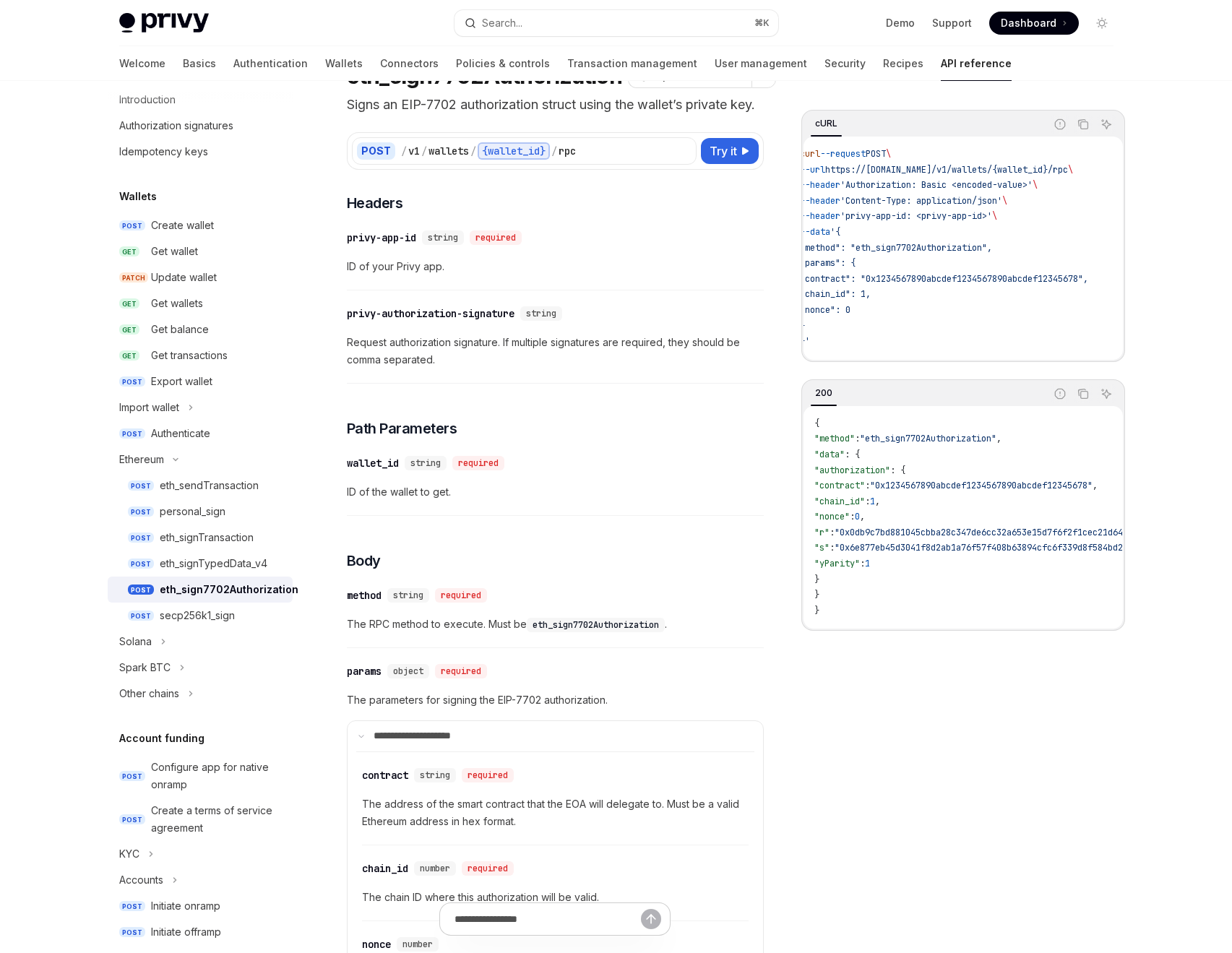
click at [1033, 29] on span "Dashboard" at bounding box center [1029, 23] width 55 height 15
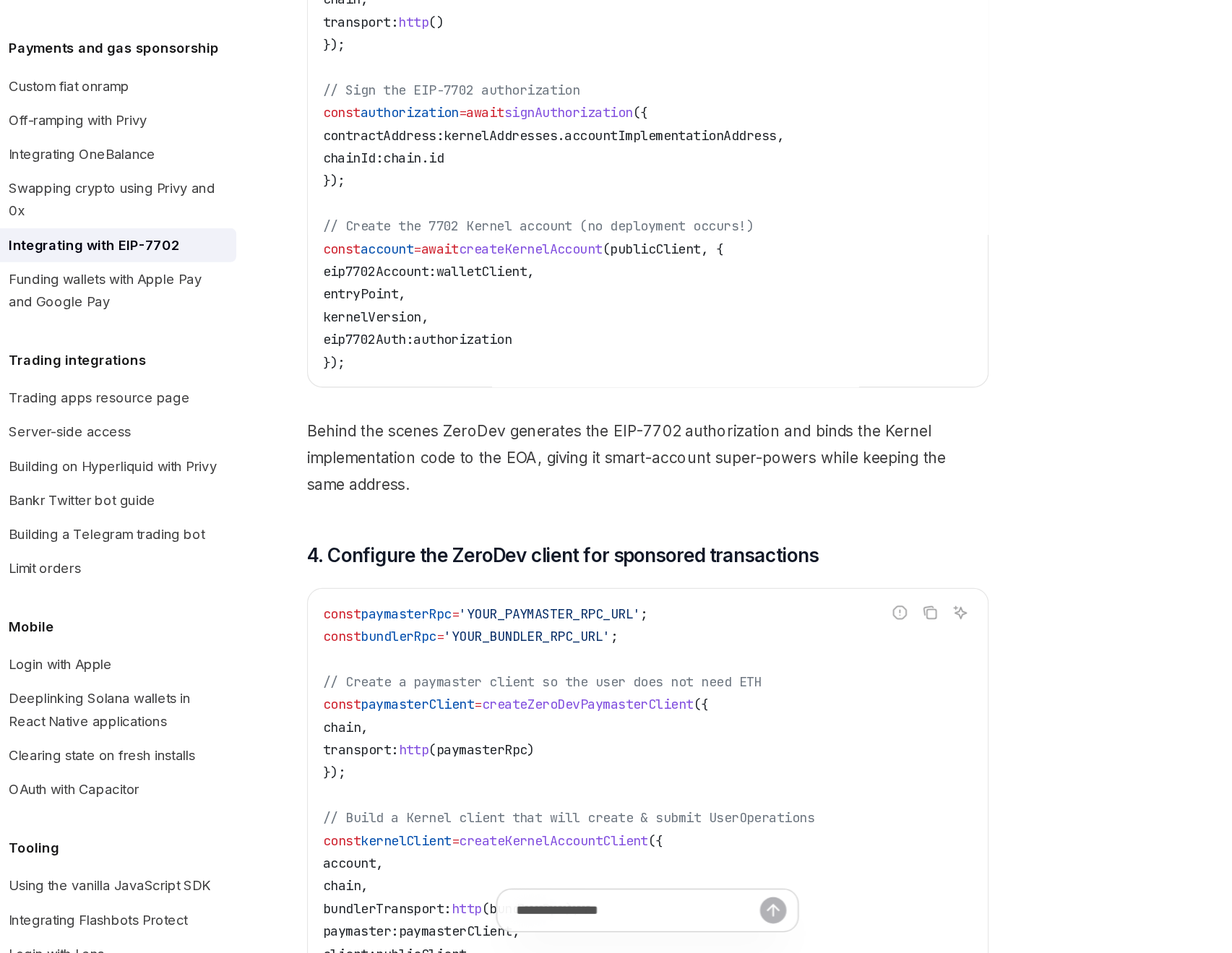
scroll to position [2406, 0]
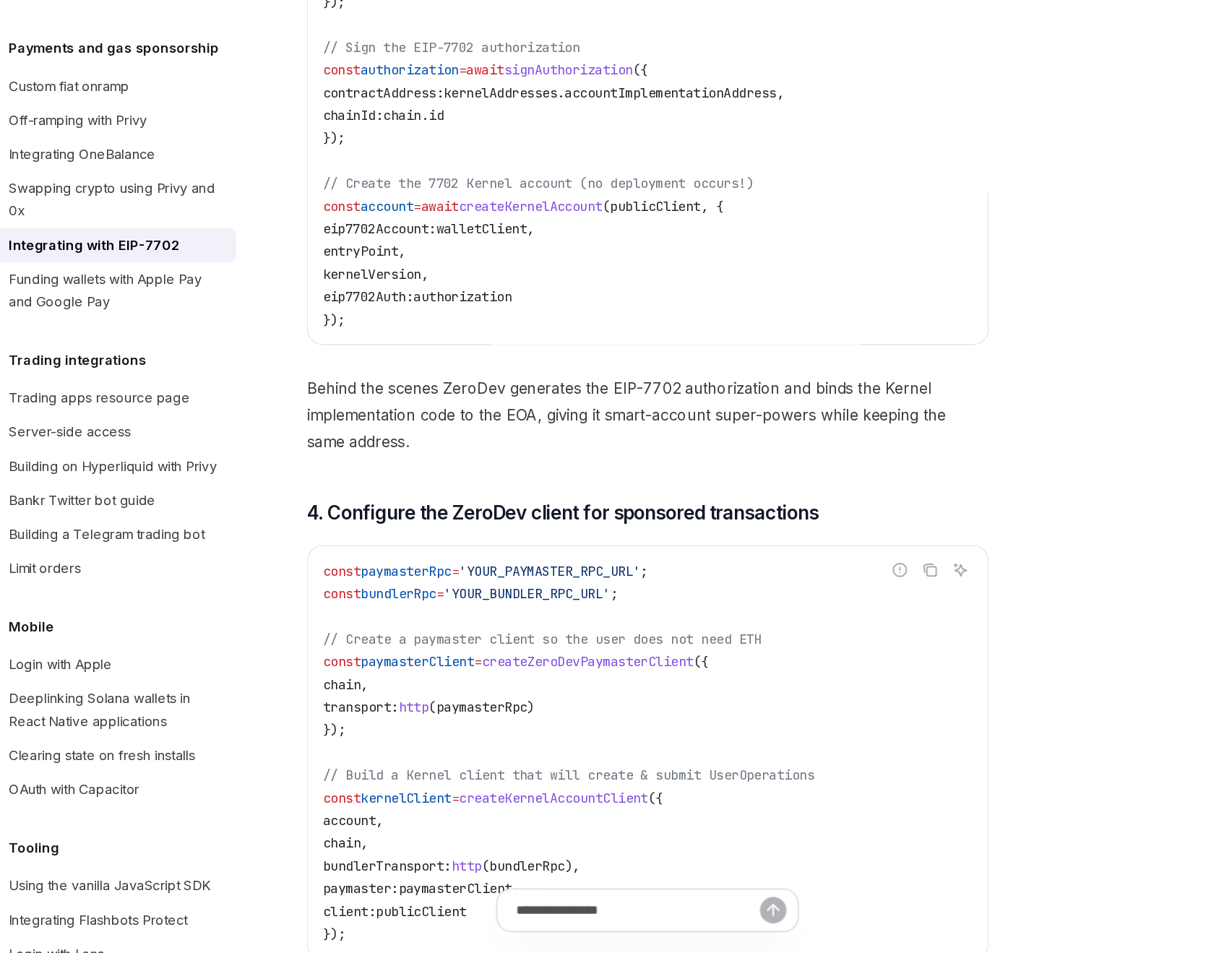
click at [523, 543] on span "Behind the scenes ZeroDev generates the EIP-7702 authorization and binds the Ke…" at bounding box center [608, 541] width 521 height 61
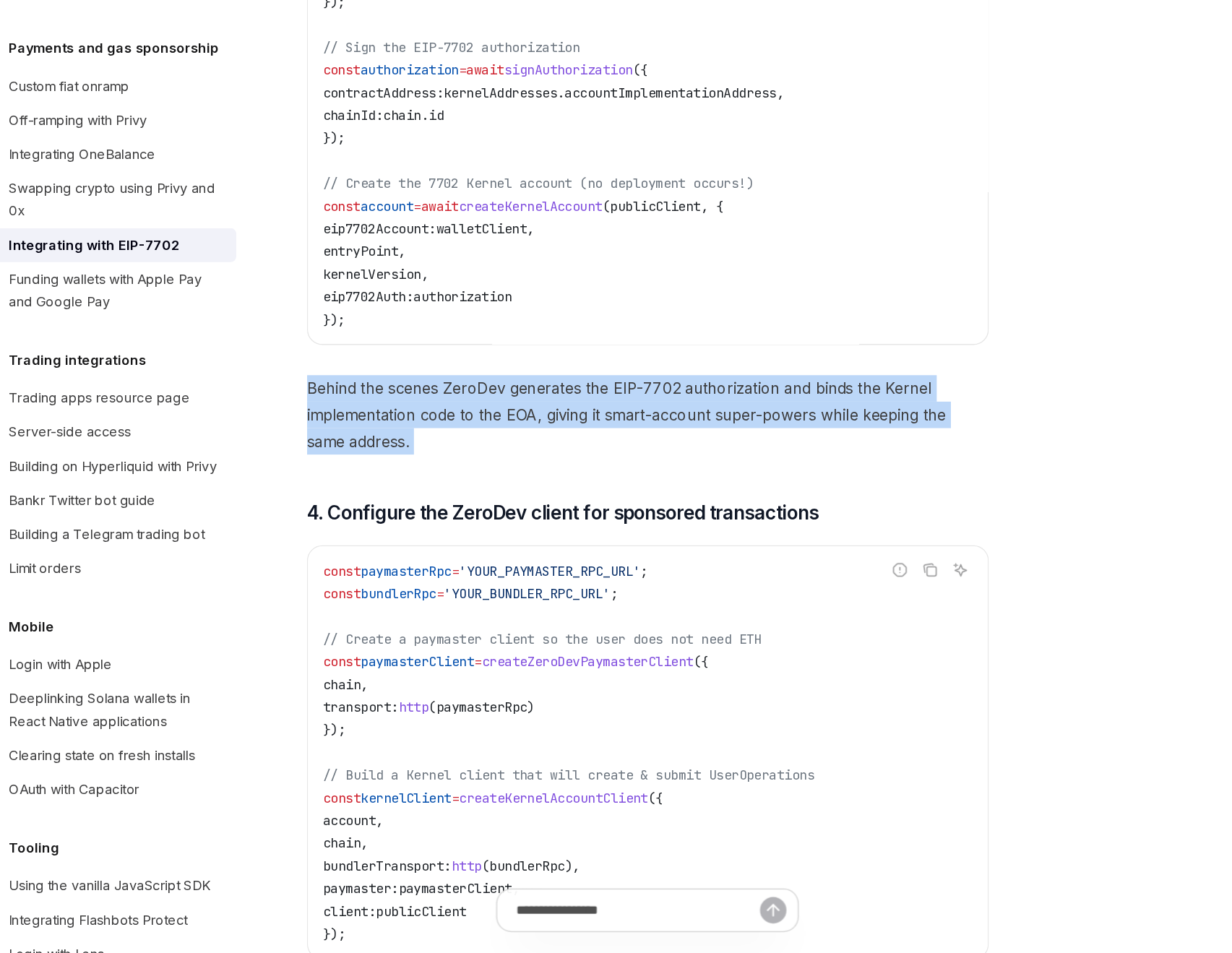
click at [503, 565] on span "Behind the scenes ZeroDev generates the EIP-7702 authorization and binds the Ke…" at bounding box center [608, 541] width 521 height 61
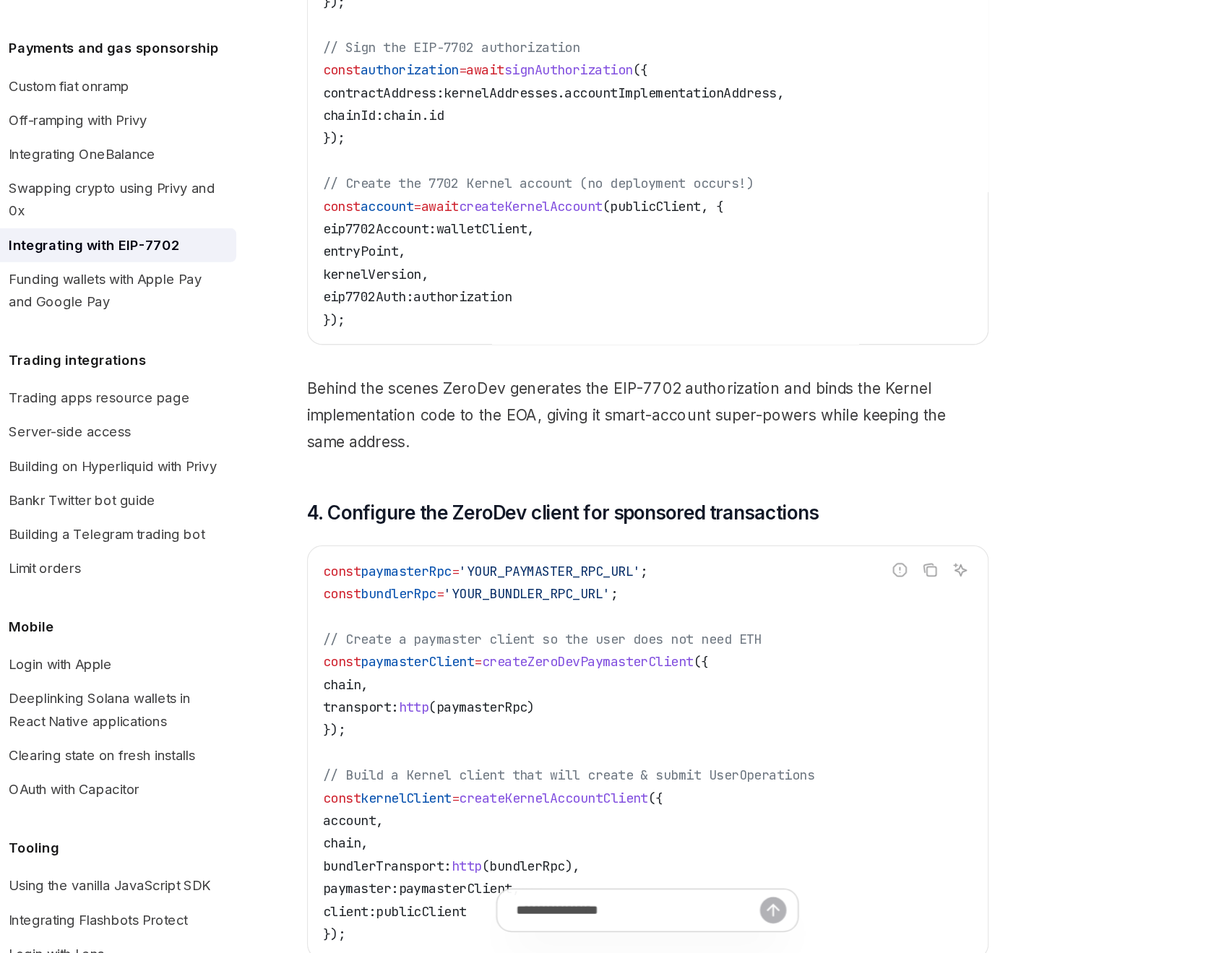
click at [503, 565] on span "Behind the scenes ZeroDev generates the EIP-7702 authorization and binds the Ke…" at bounding box center [608, 541] width 521 height 61
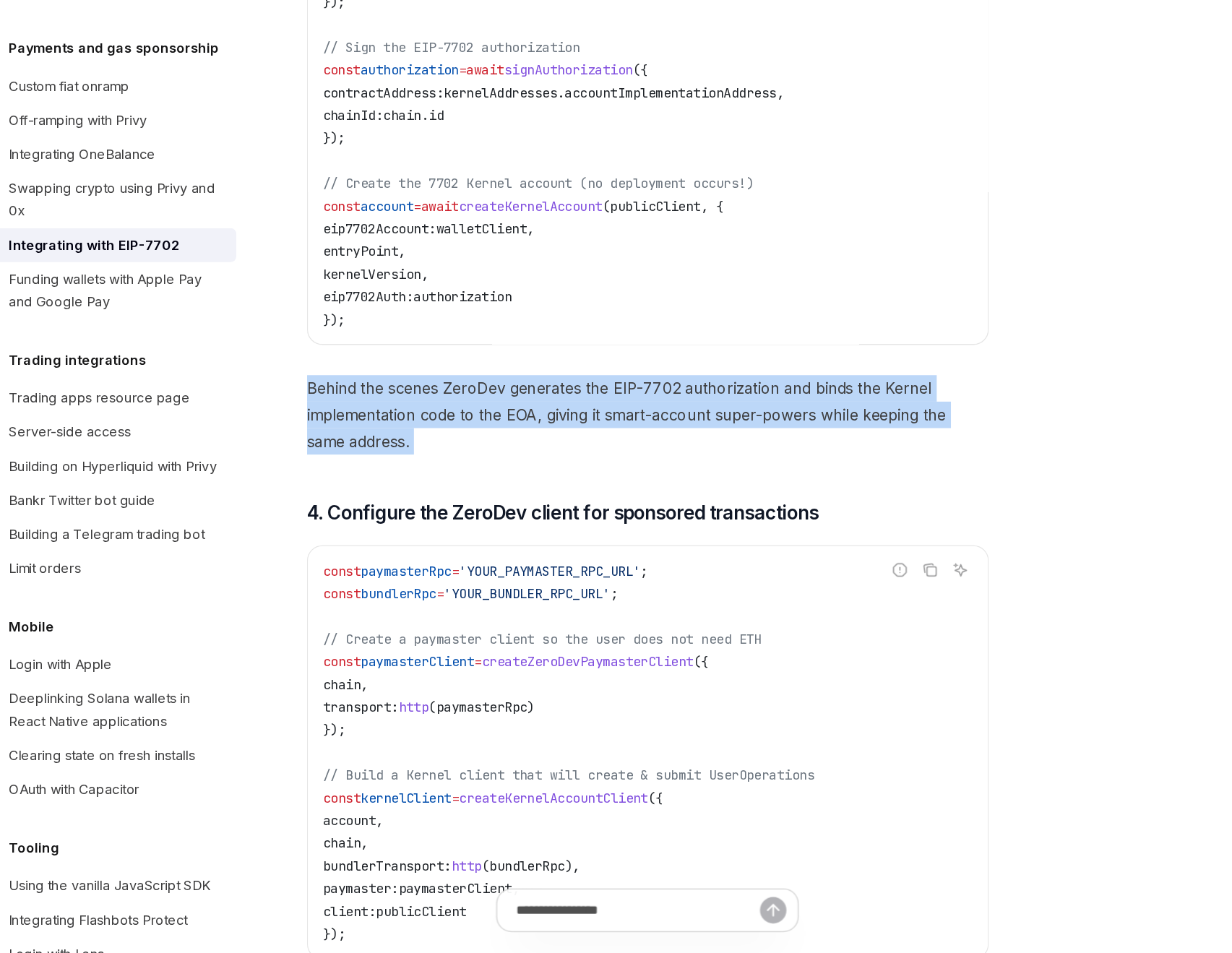
click at [503, 565] on span "Behind the scenes ZeroDev generates the EIP-7702 authorization and binds the Ke…" at bounding box center [608, 541] width 521 height 61
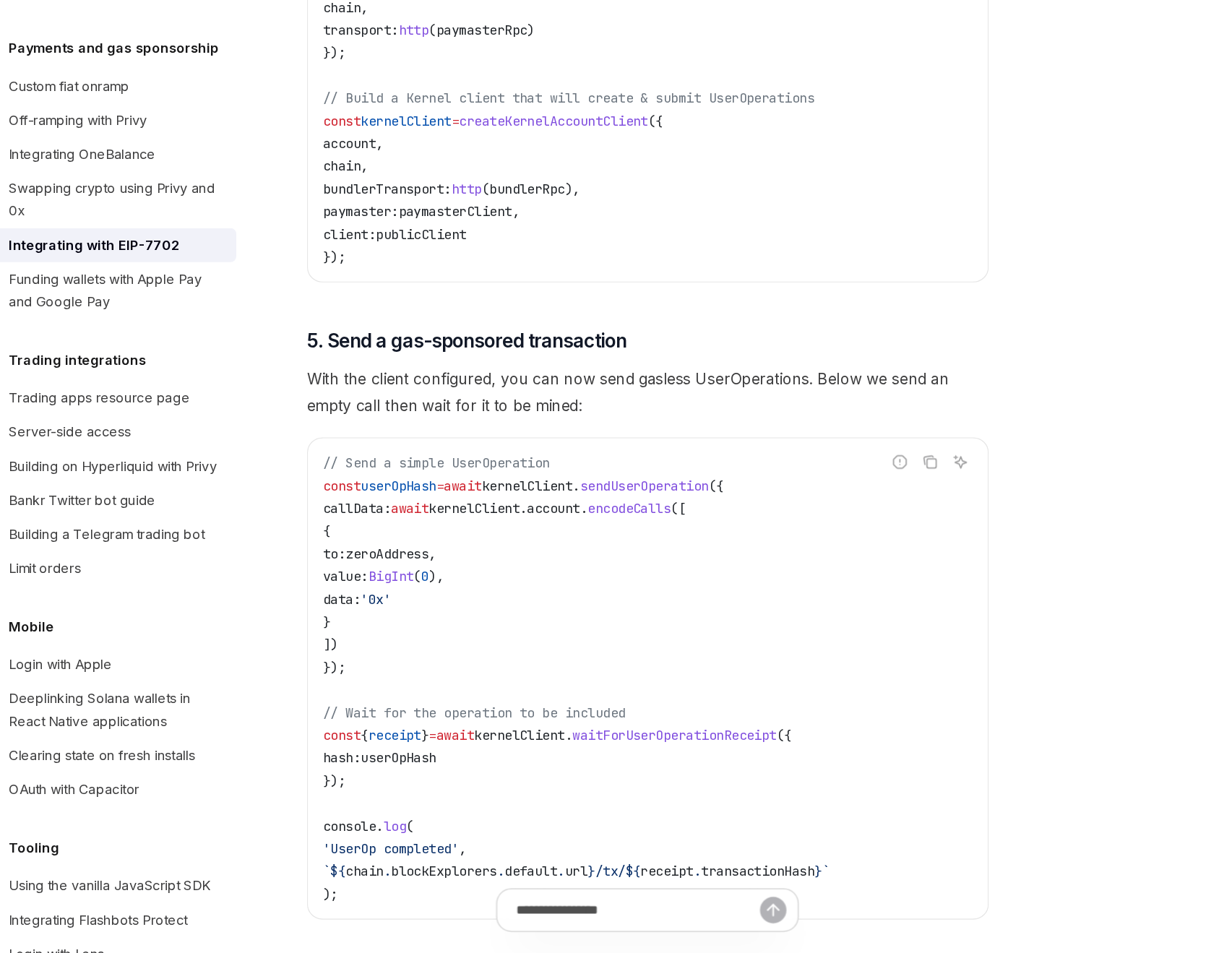
scroll to position [2931, 0]
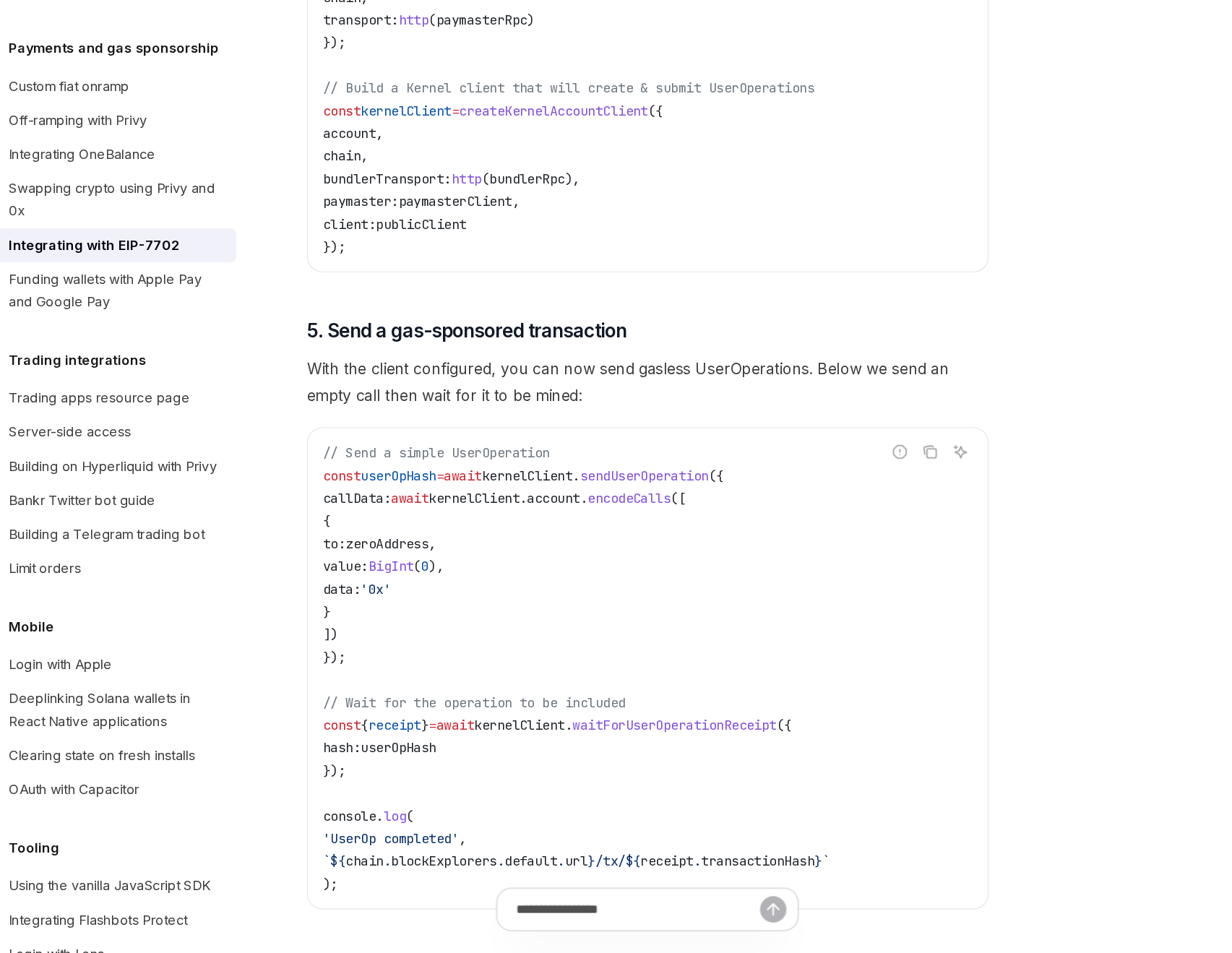
click at [494, 529] on span "With the client configured, you can now send gasless UserOperations. Below we s…" at bounding box center [608, 517] width 521 height 41
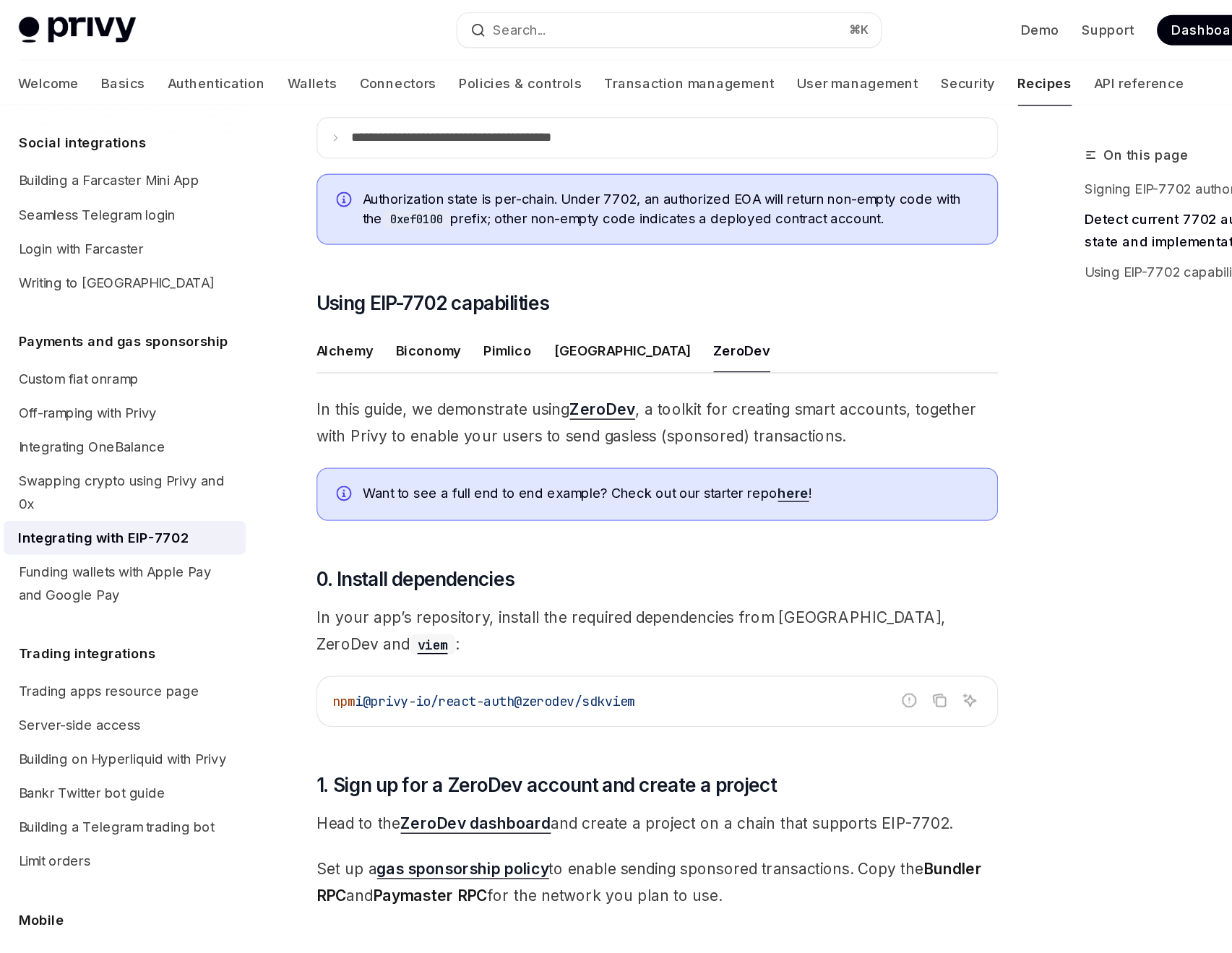
scroll to position [823, 0]
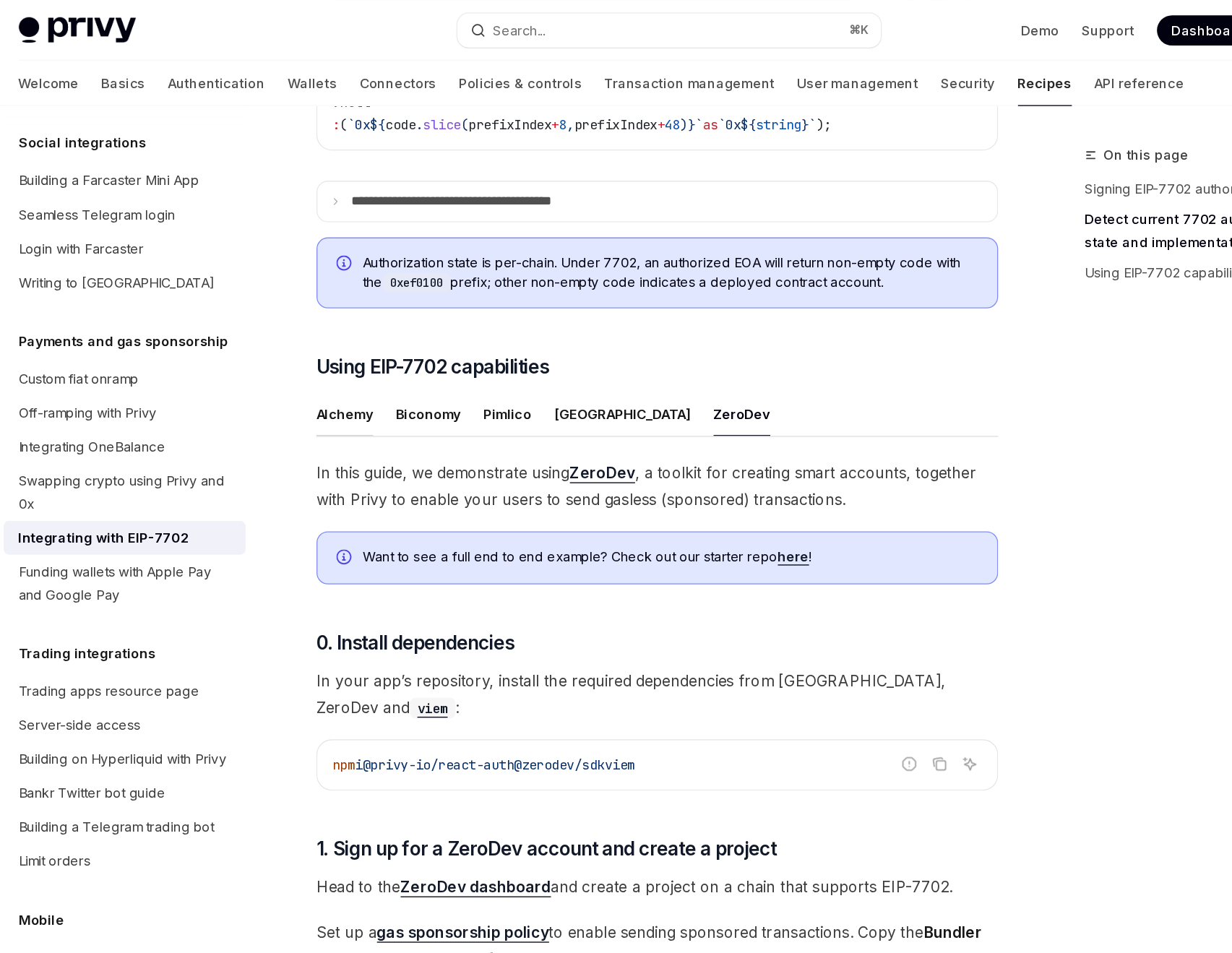
click at [366, 333] on div "Alchemy" at bounding box center [368, 316] width 43 height 34
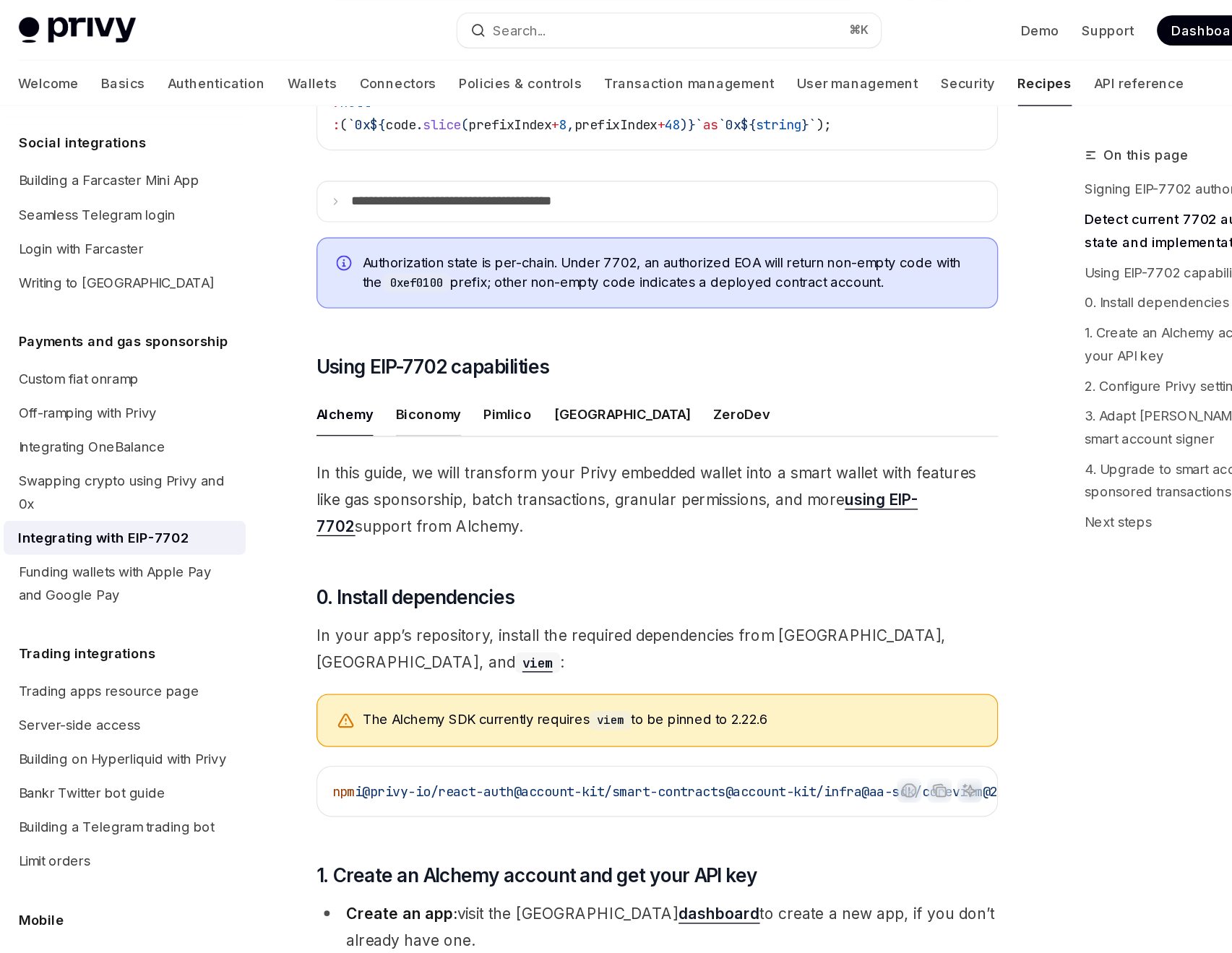
click at [422, 333] on div "Biconomy" at bounding box center [433, 316] width 50 height 34
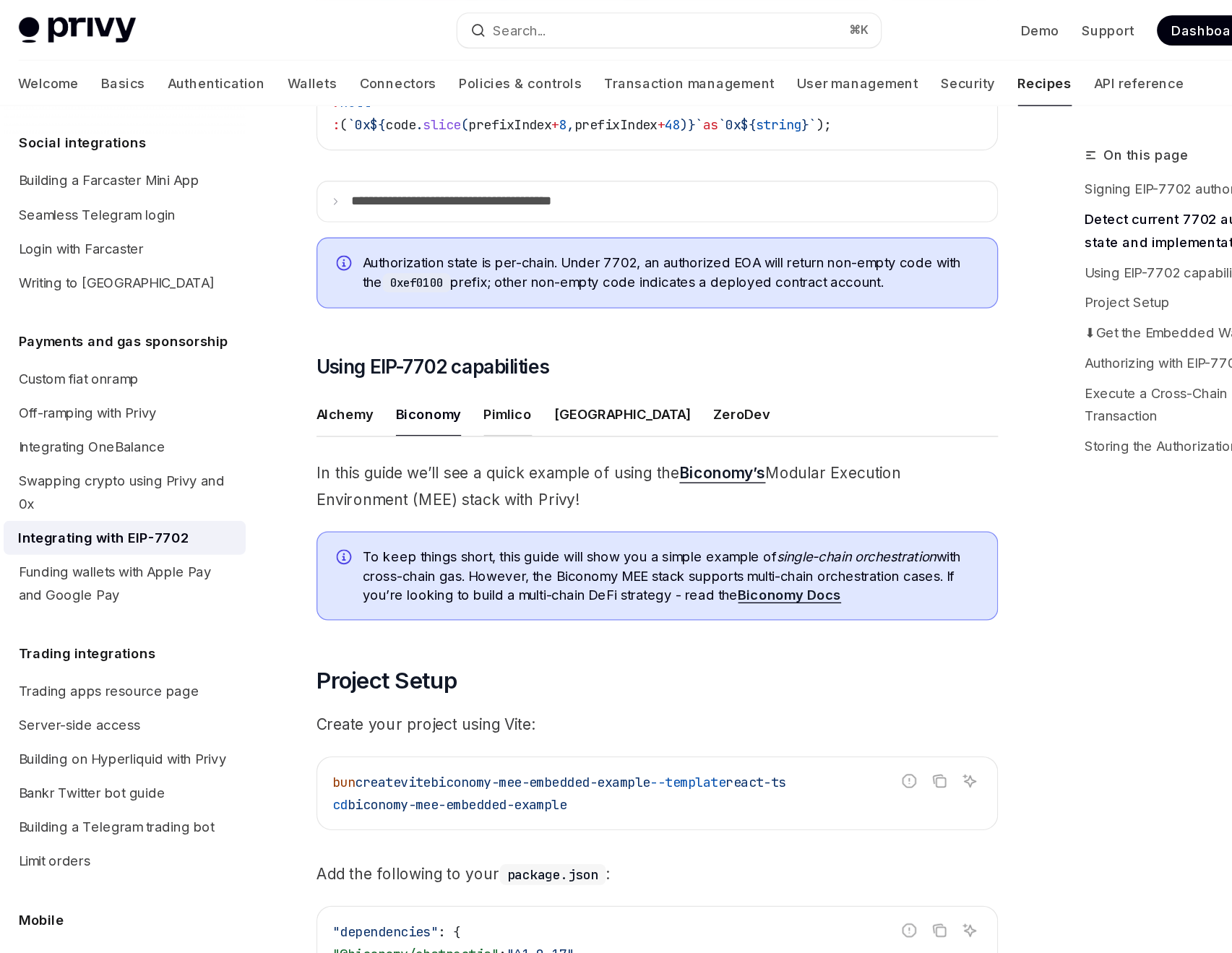
click at [476, 333] on div "Pimlico" at bounding box center [494, 316] width 37 height 34
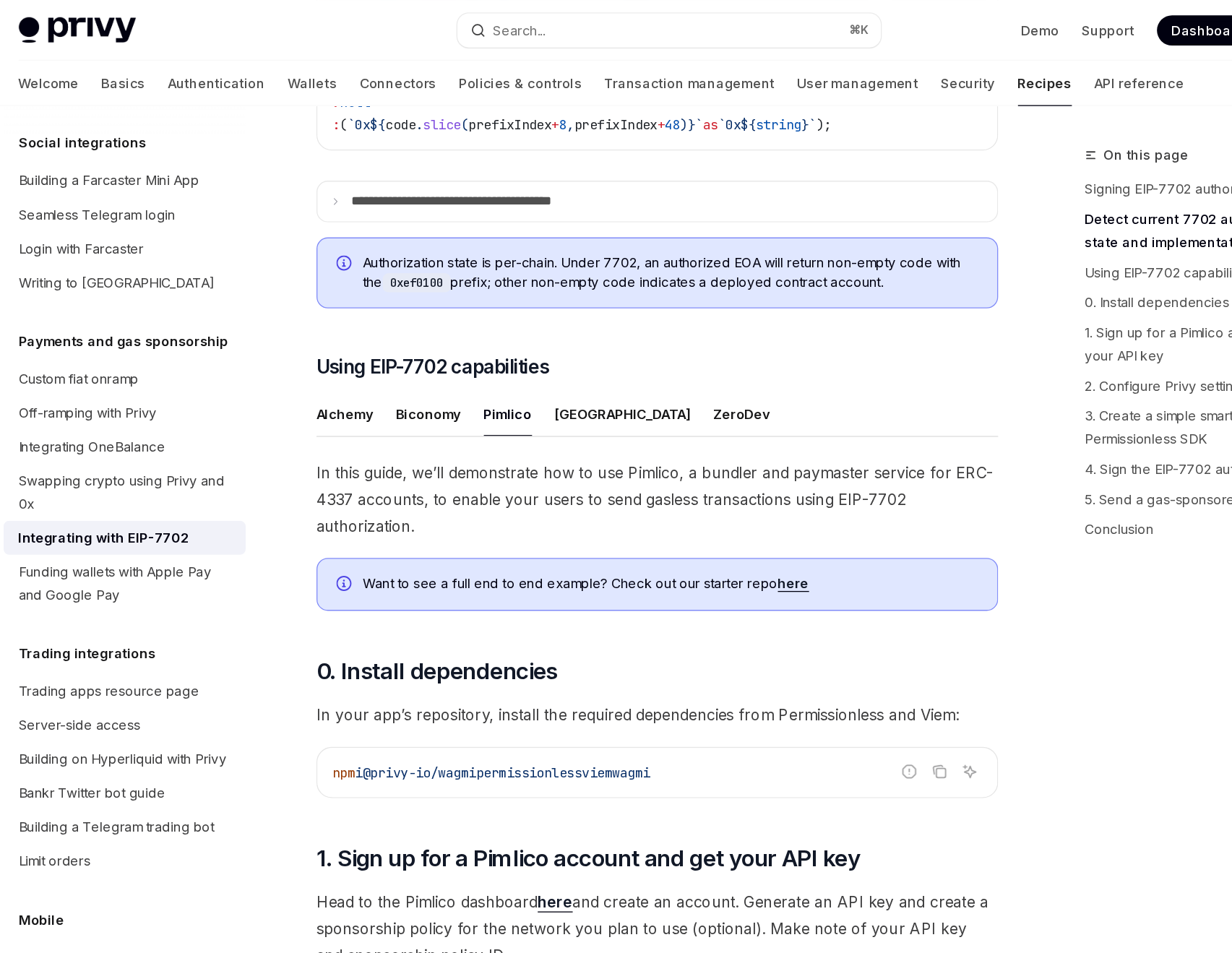
click at [517, 334] on ul "Alchemy Biconomy Pimlico Porto ZeroDev" at bounding box center [608, 317] width 521 height 35
click at [535, 333] on div "Porto" at bounding box center [581, 316] width 104 height 34
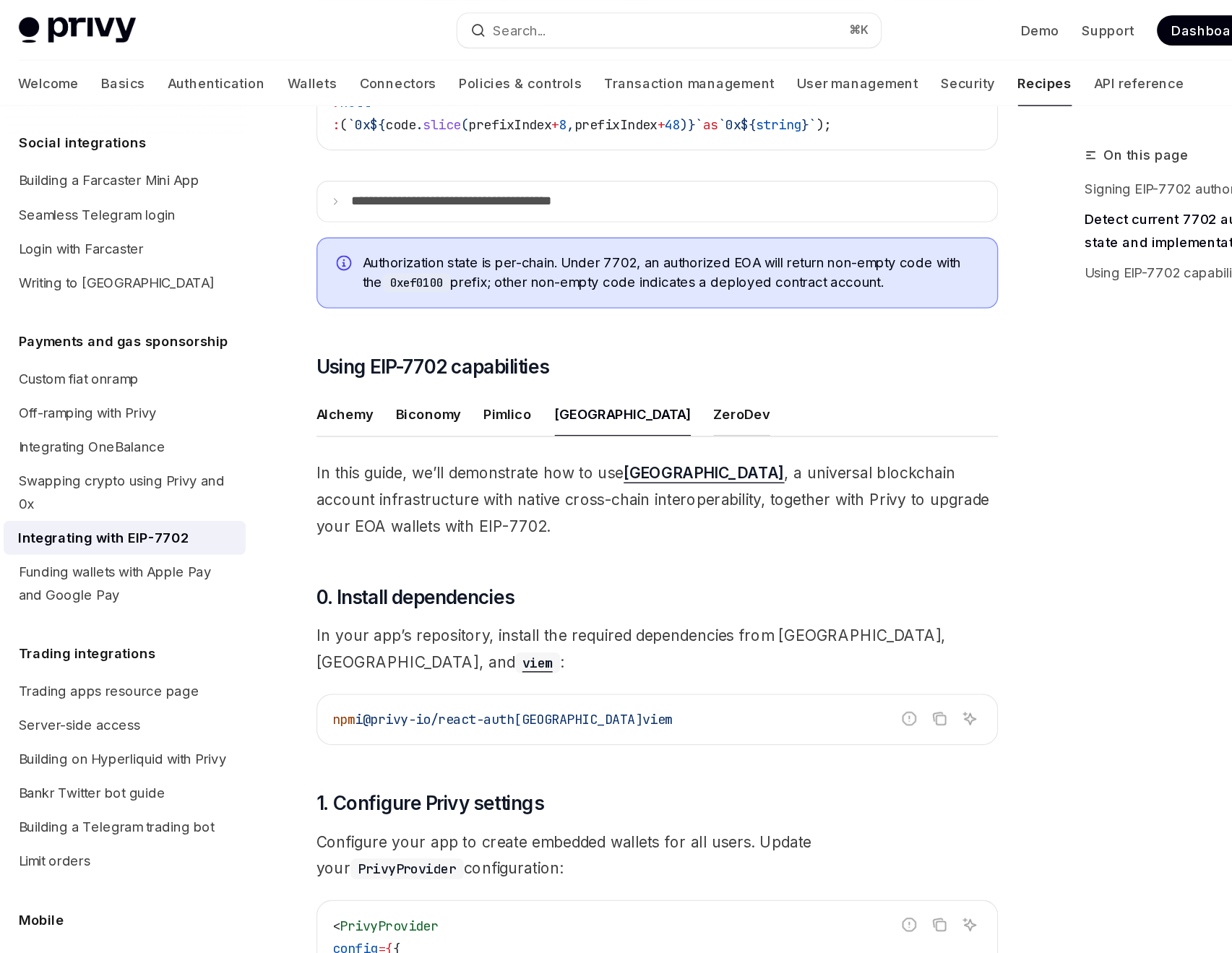
click at [651, 333] on div "ZeroDev" at bounding box center [672, 316] width 43 height 34
type textarea "*"
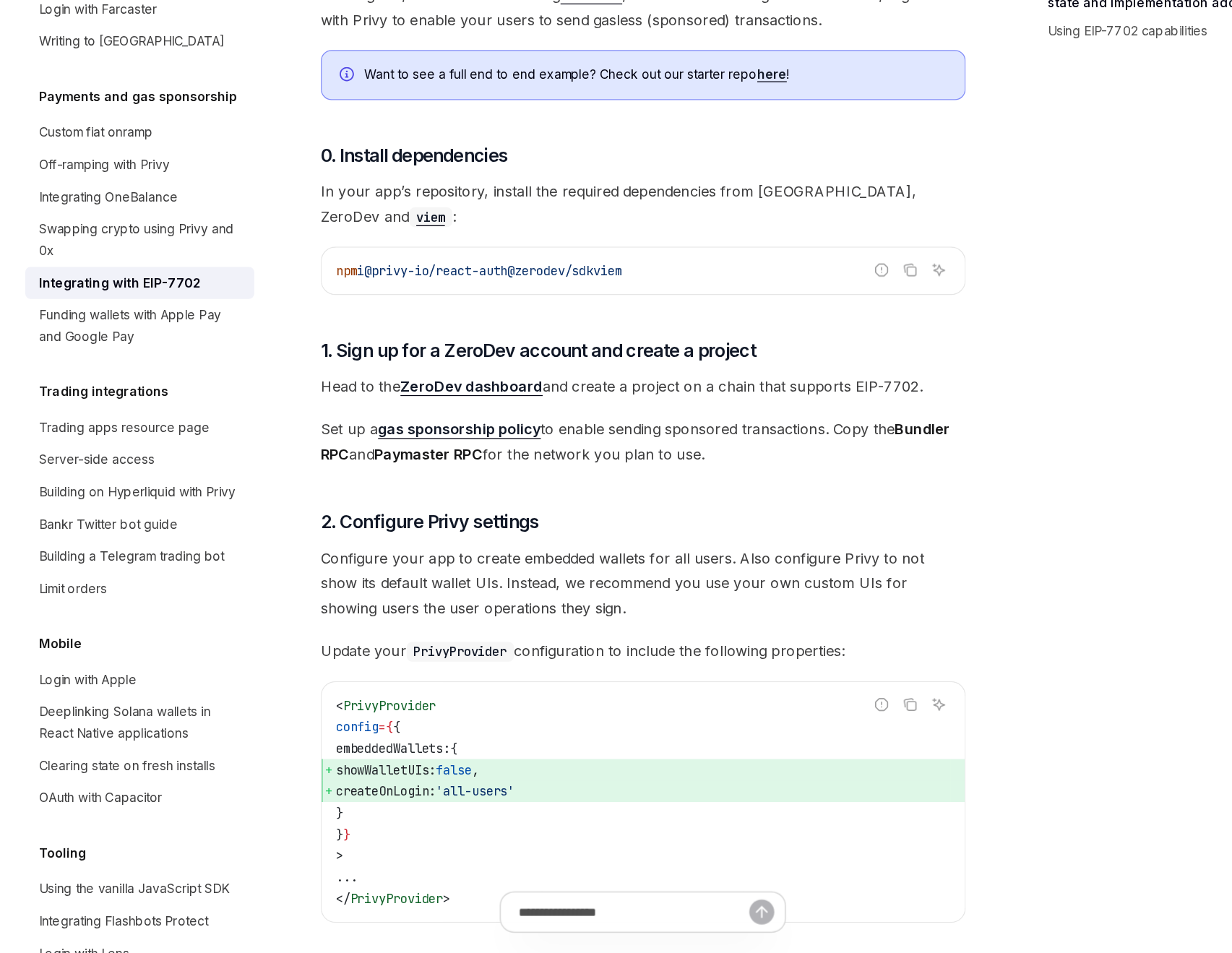
scroll to position [1034, 0]
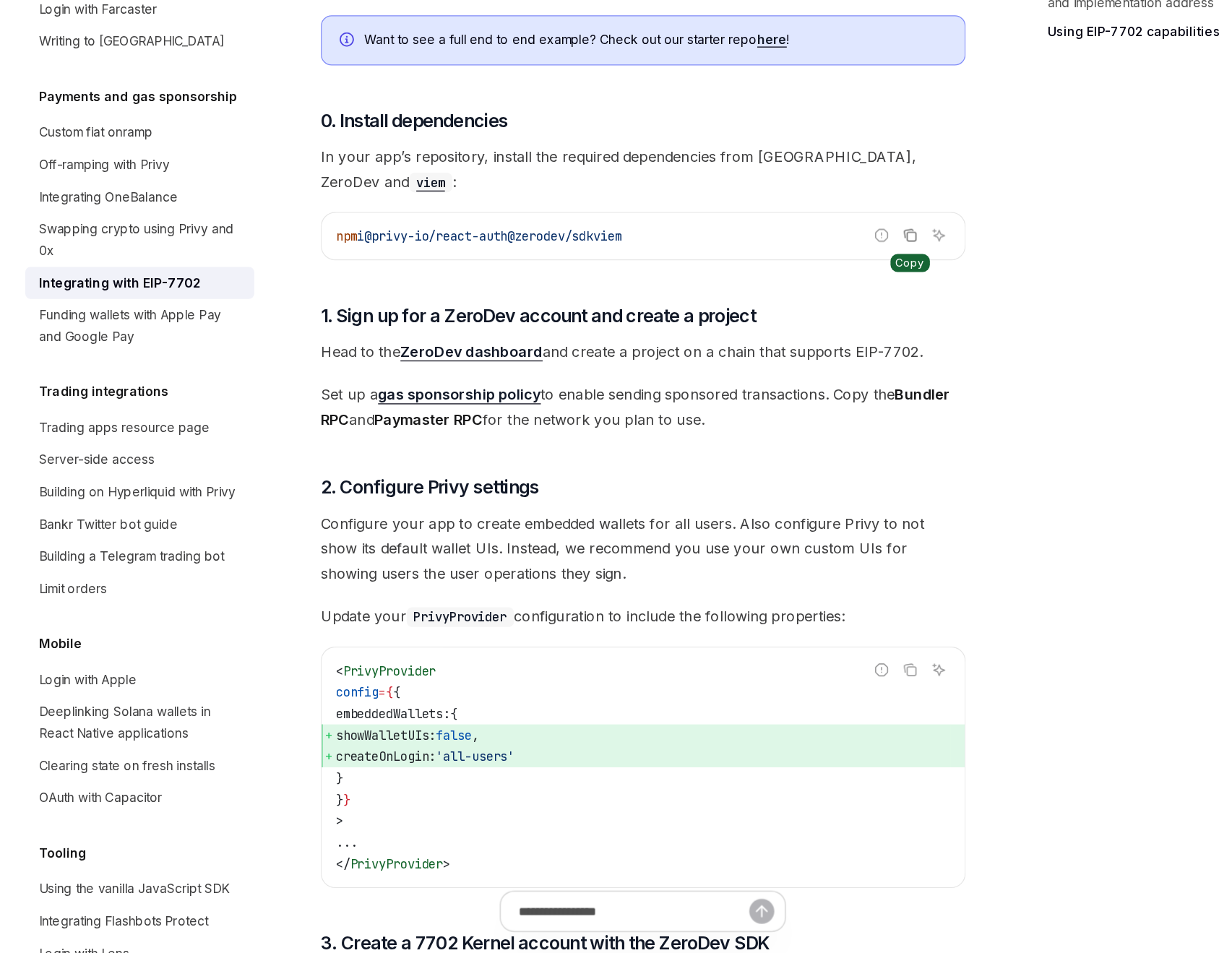
click at [825, 373] on icon "Copy the contents from the code block" at bounding box center [823, 373] width 12 height 12
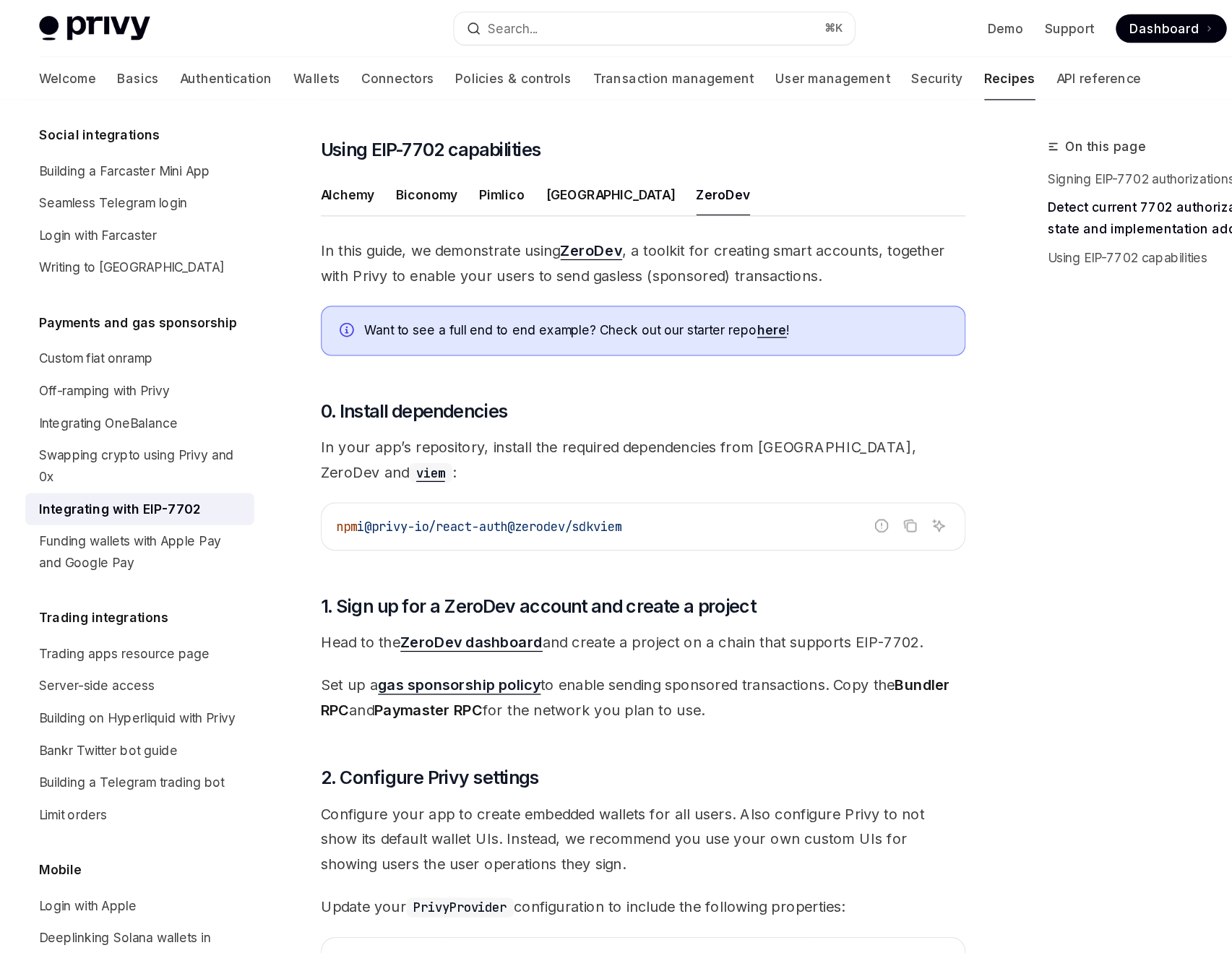
scroll to position [973, 0]
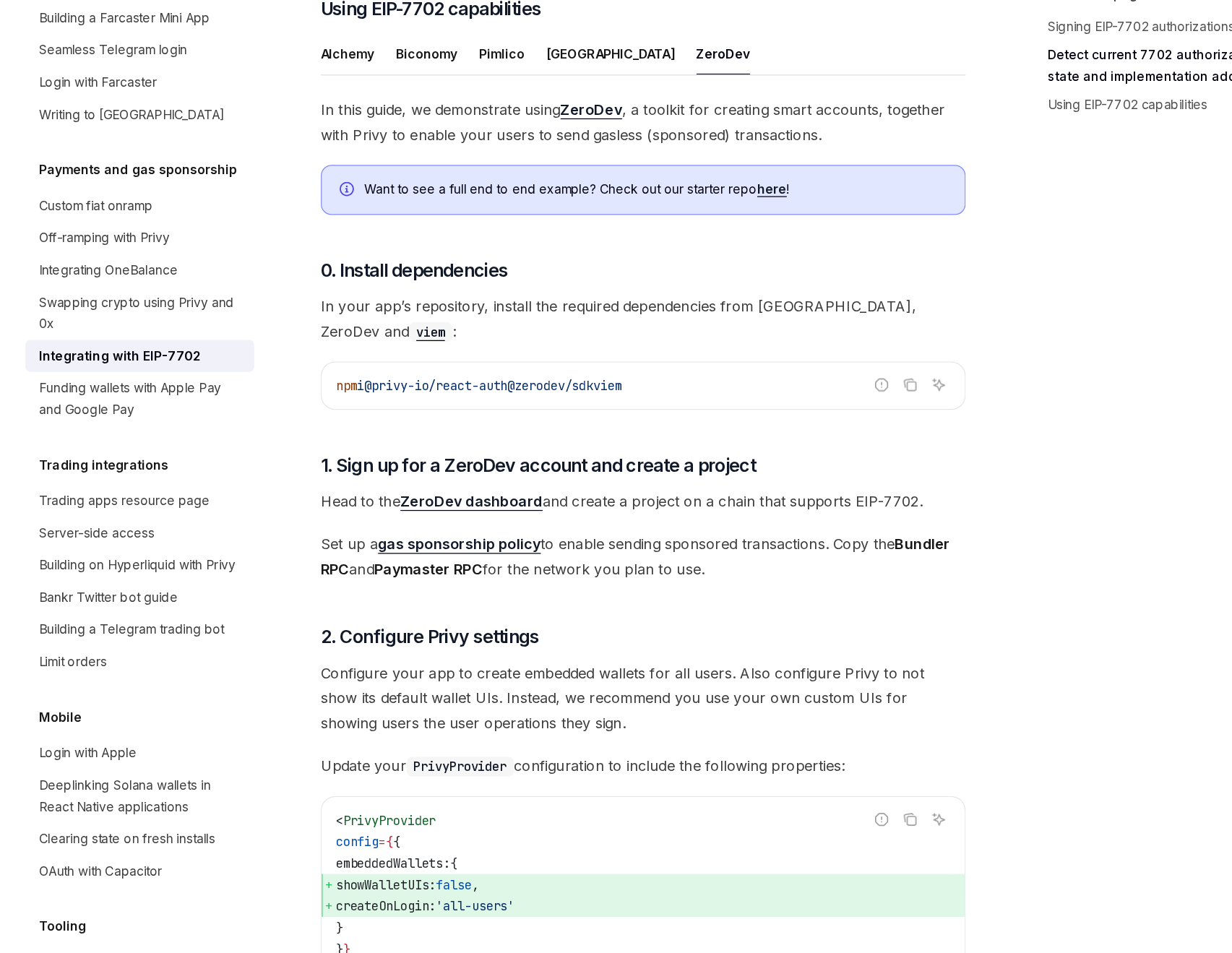
click at [718, 283] on link "here" at bounding box center [712, 276] width 24 height 13
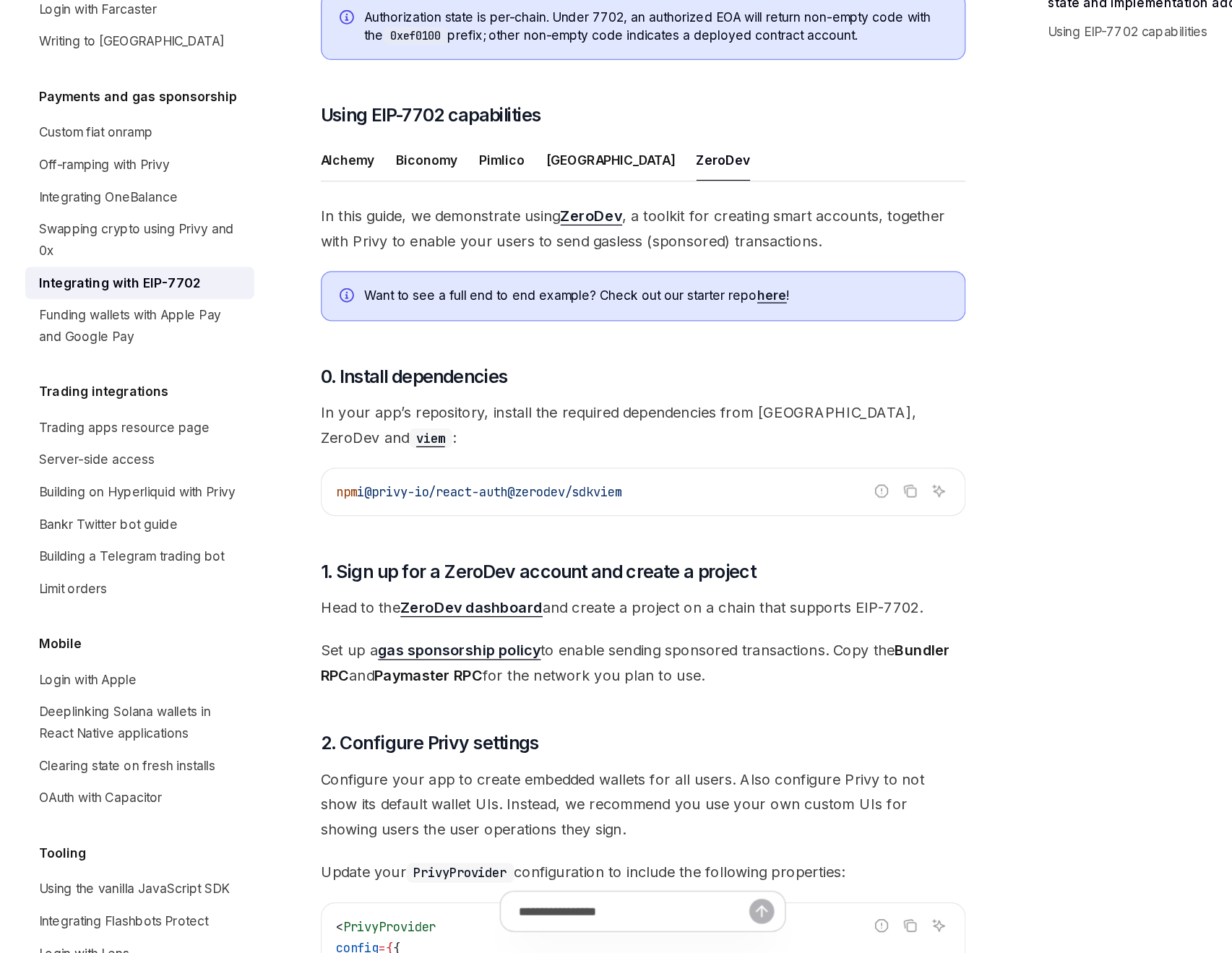
scroll to position [876, 0]
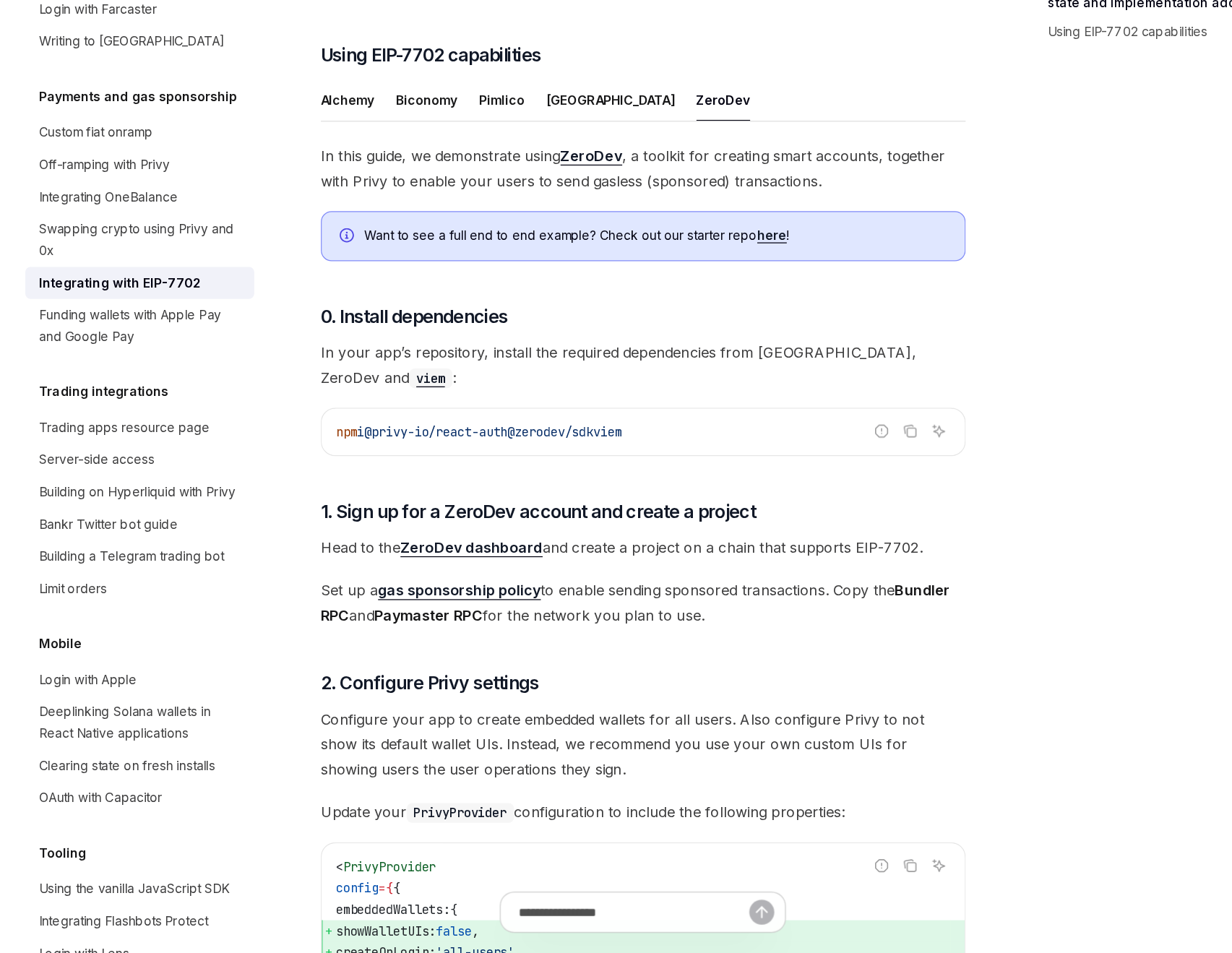
click at [494, 339] on span "In this guide, we demonstrate using ZeroDev , a toolkit for creating smart acco…" at bounding box center [608, 319] width 521 height 41
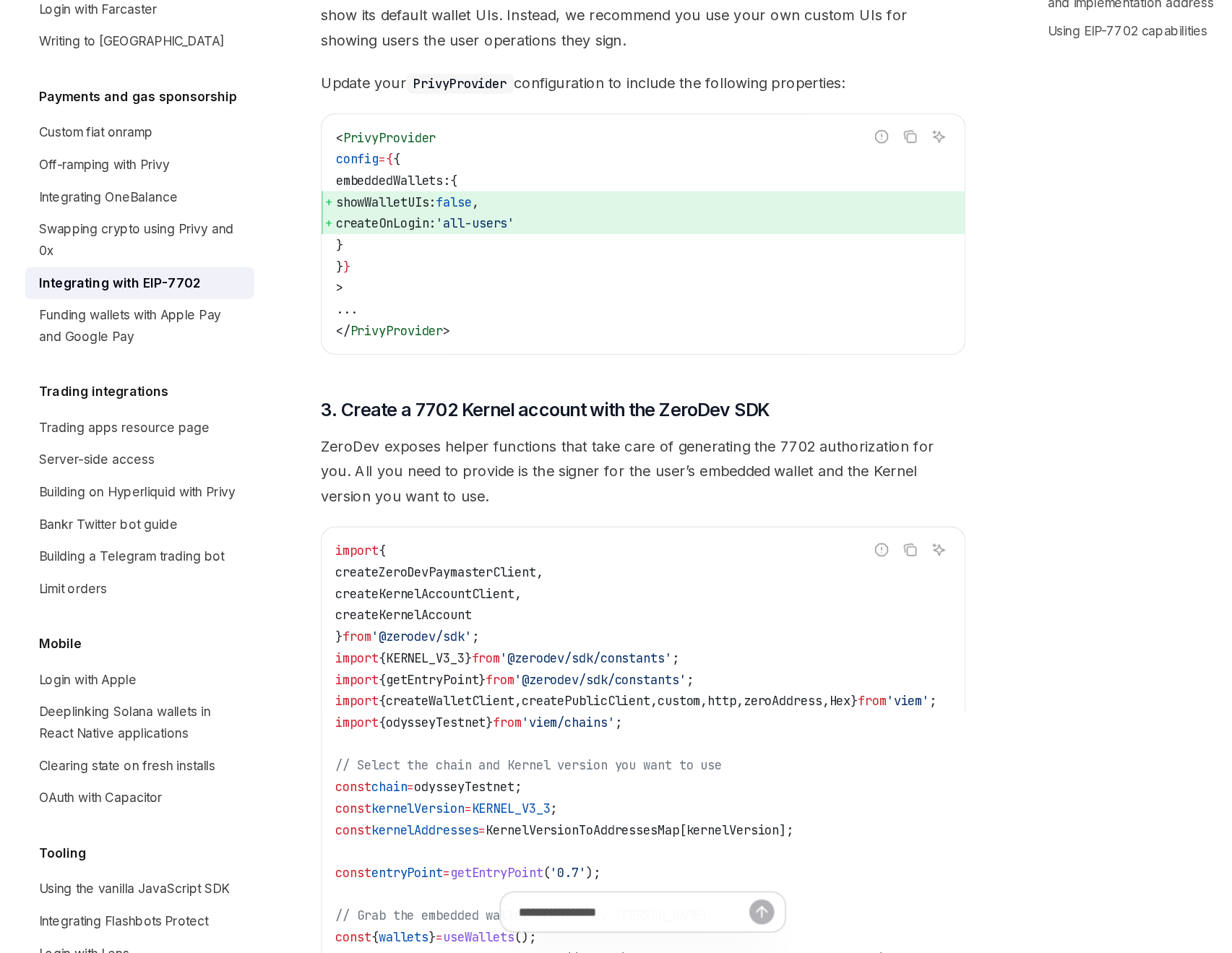
scroll to position [1478, 0]
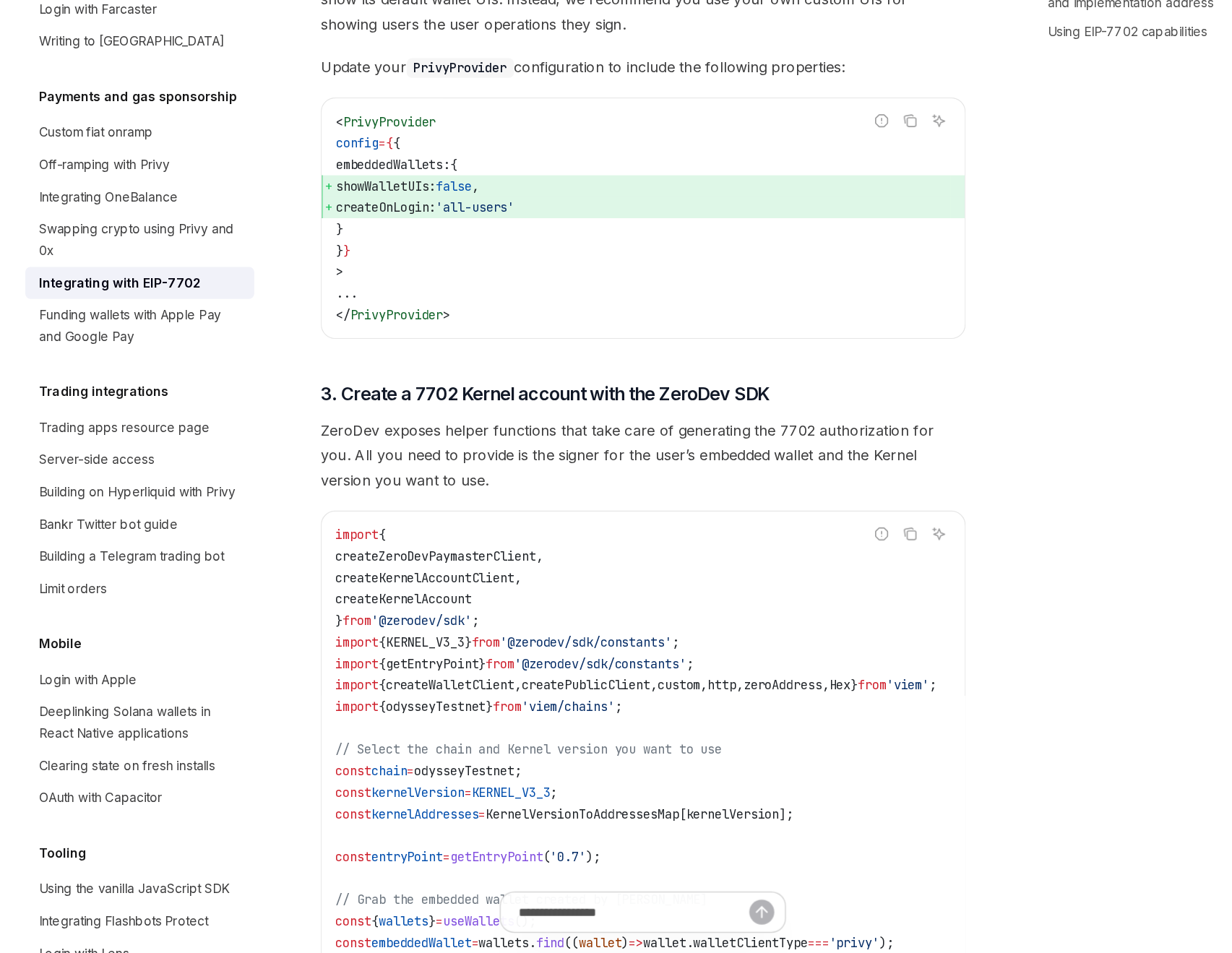
click at [570, 541] on span "ZeroDev exposes helper functions that take care of generating the 7702 authoriz…" at bounding box center [608, 551] width 521 height 61
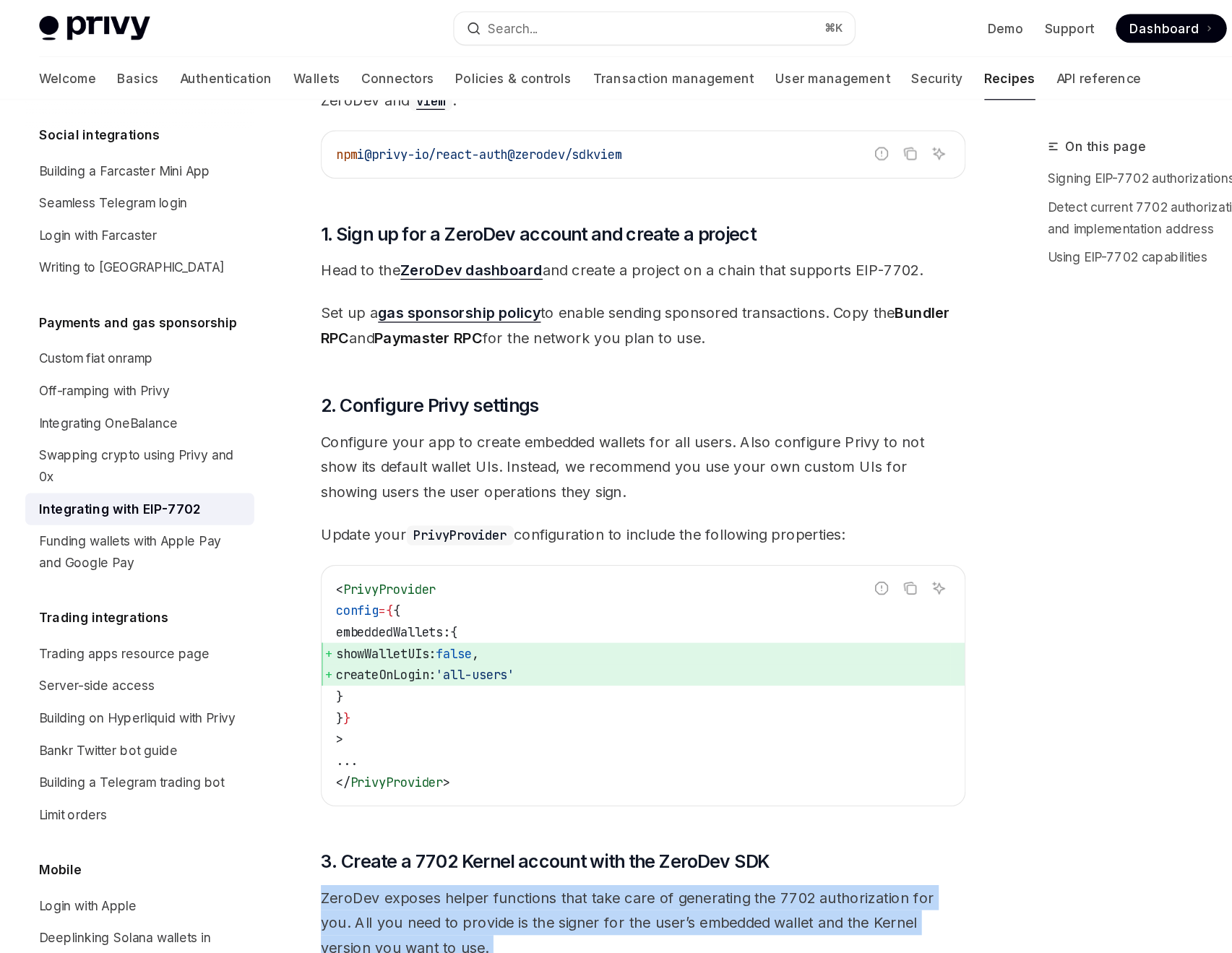
scroll to position [1276, 0]
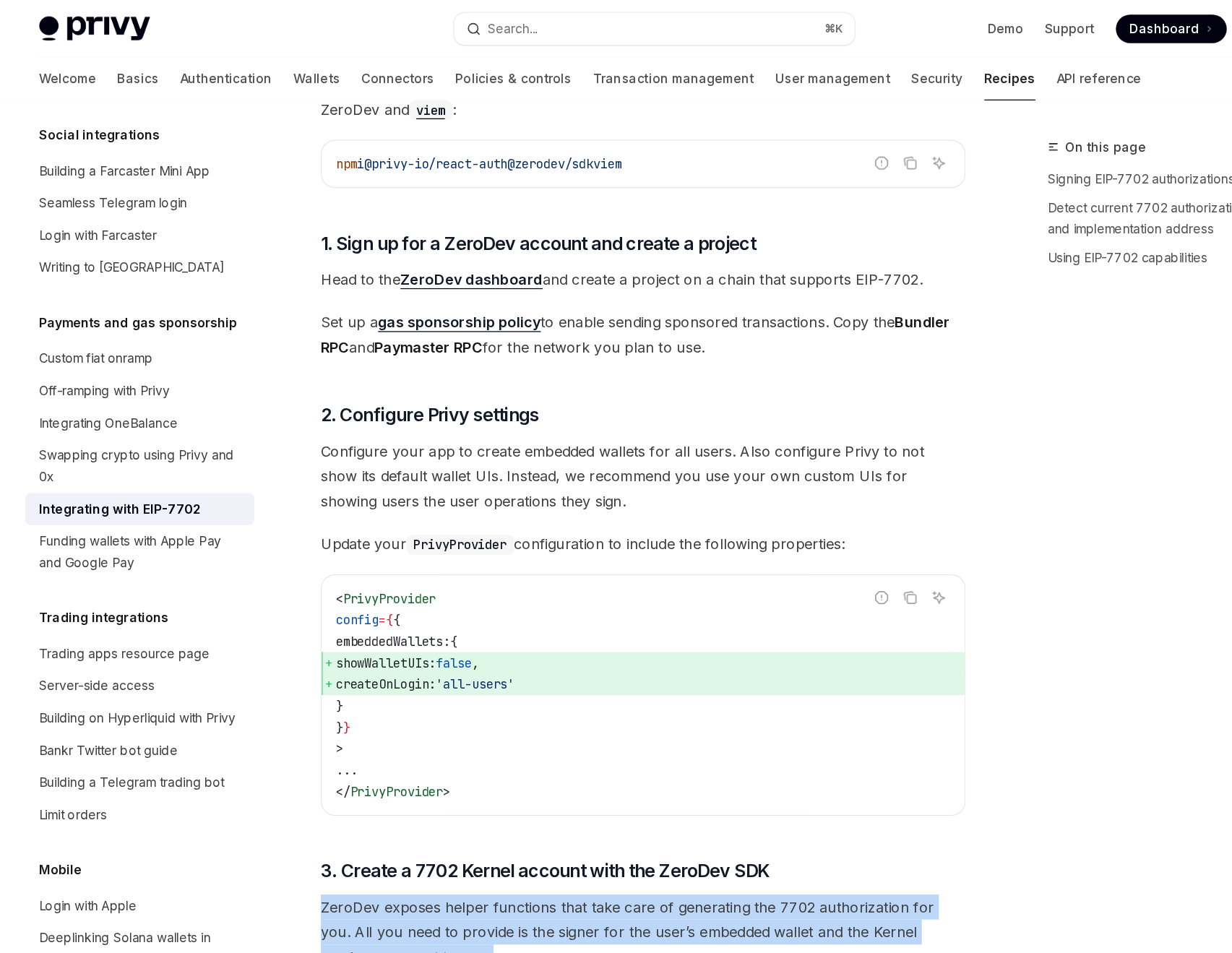
click at [657, 271] on span "Set up a gas sponsorship policy to enable sending sponsored transactions. Copy …" at bounding box center [608, 271] width 521 height 41
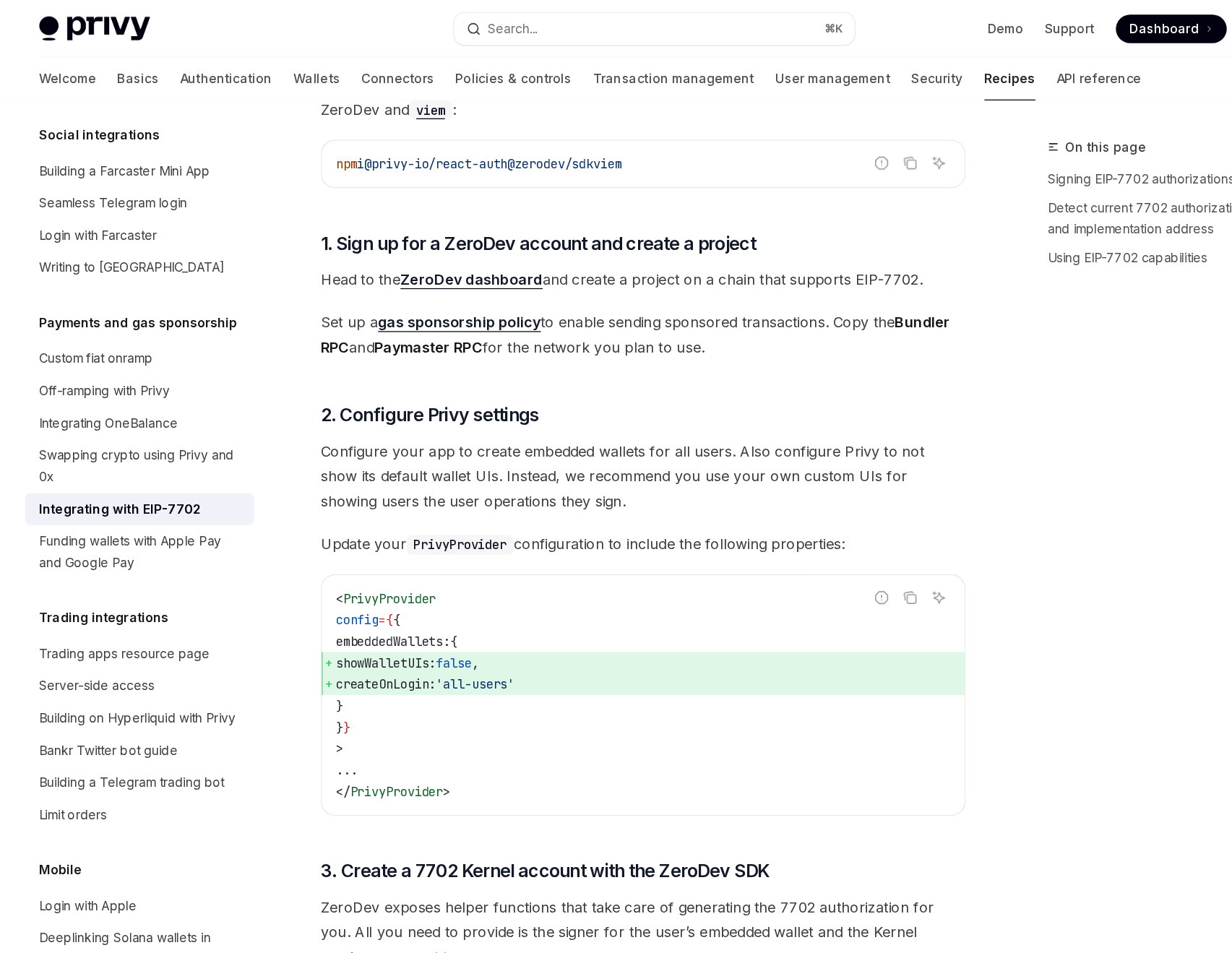
click at [657, 271] on span "Set up a gas sponsorship policy to enable sending sponsored transactions. Copy …" at bounding box center [608, 271] width 521 height 41
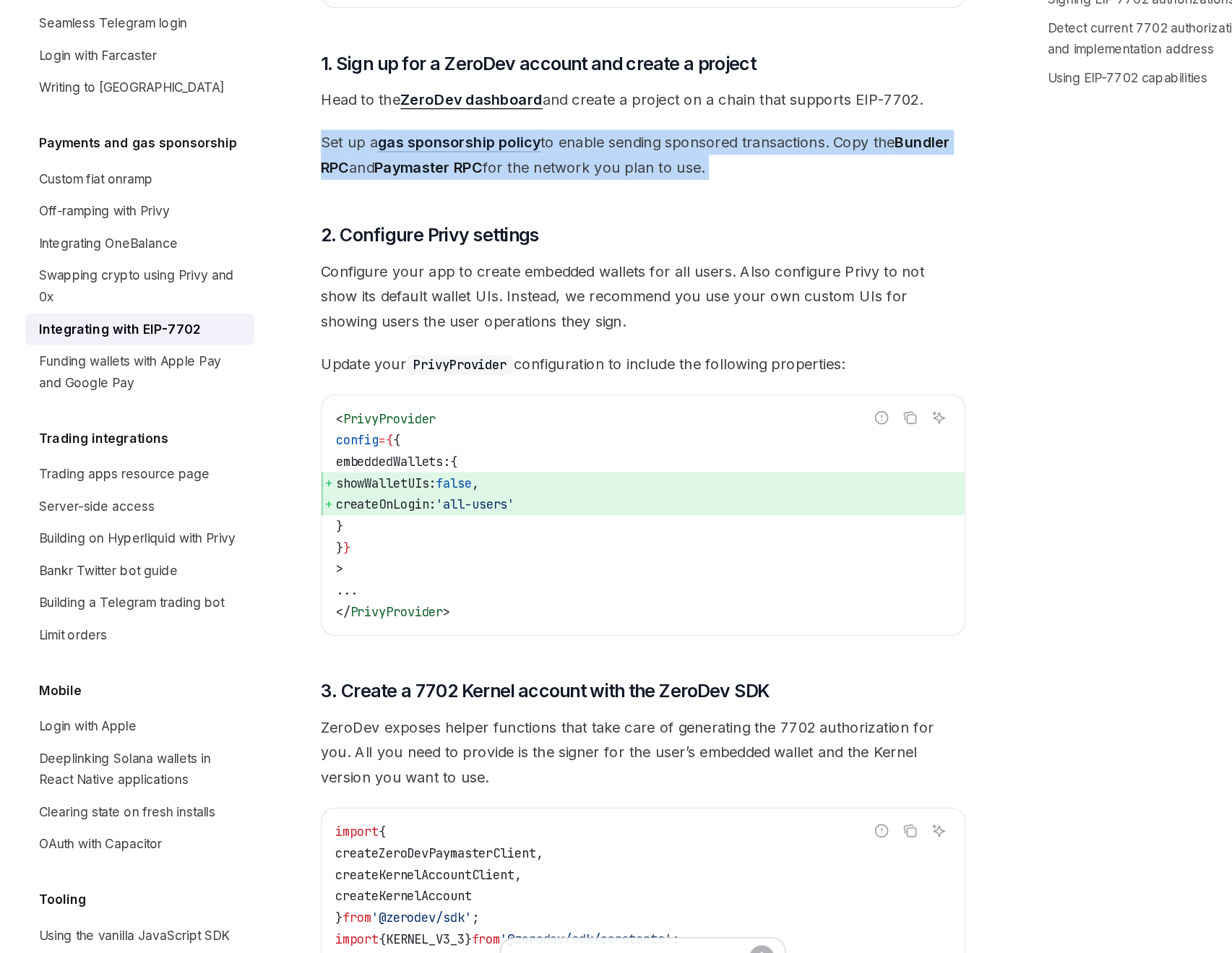
click at [637, 380] on span "Configure your app to create embedded wallets for all users. Also configure Pri…" at bounding box center [608, 385] width 521 height 61
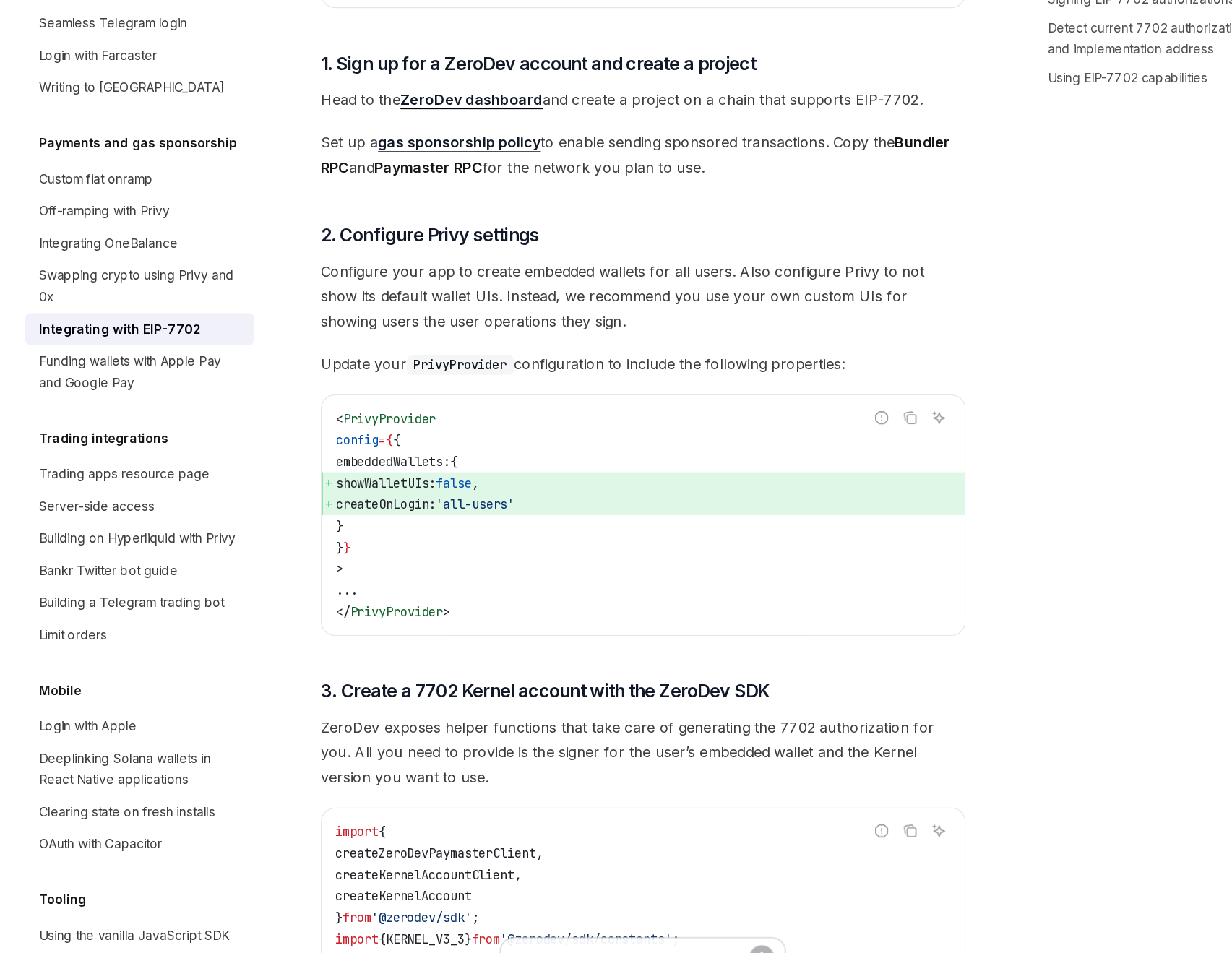
click at [637, 380] on span "Configure your app to create embedded wallets for all users. Also configure Pri…" at bounding box center [608, 385] width 521 height 61
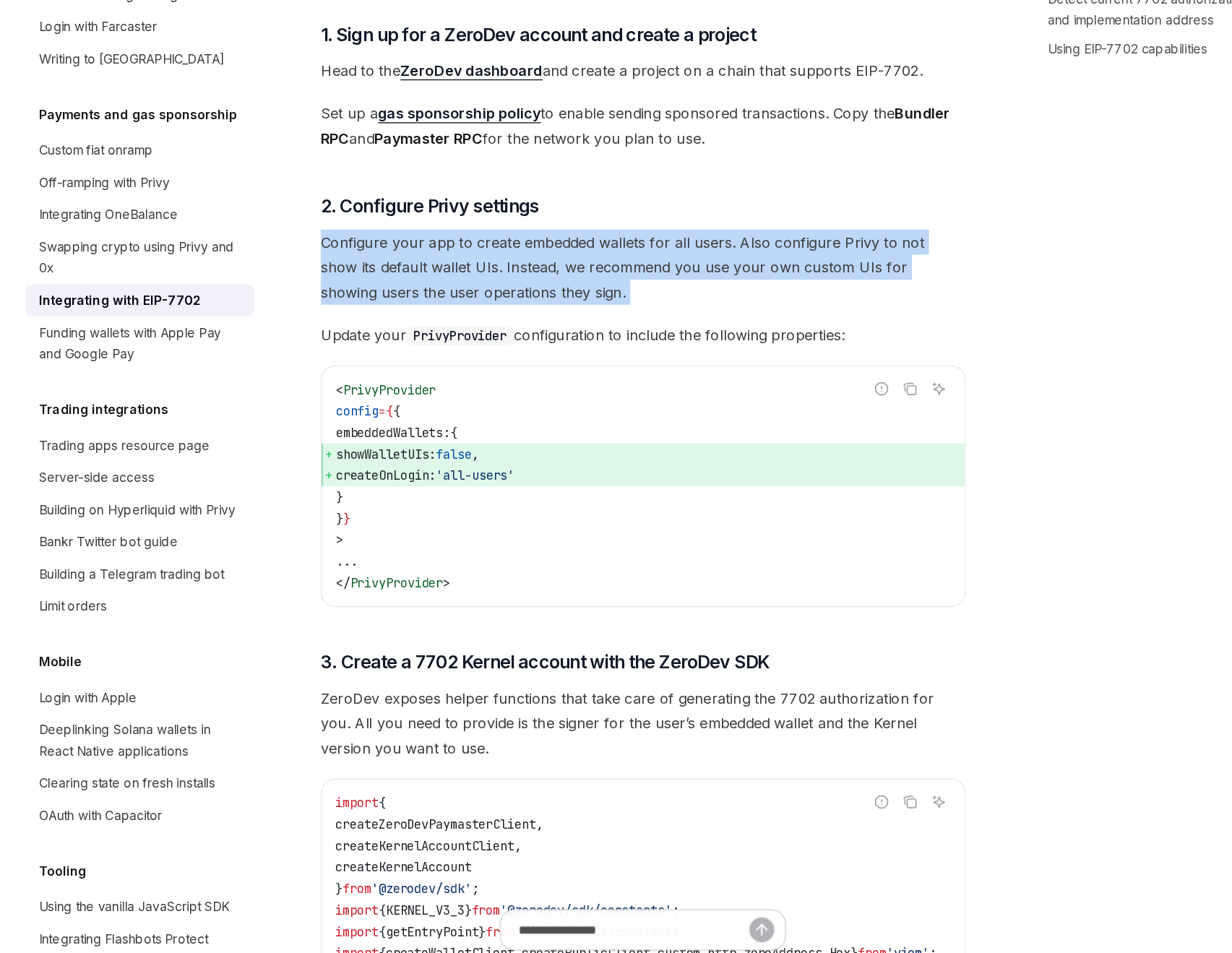
click at [632, 439] on span "Update your PrivyProvider configuration to include the following properties:" at bounding box center [608, 439] width 521 height 20
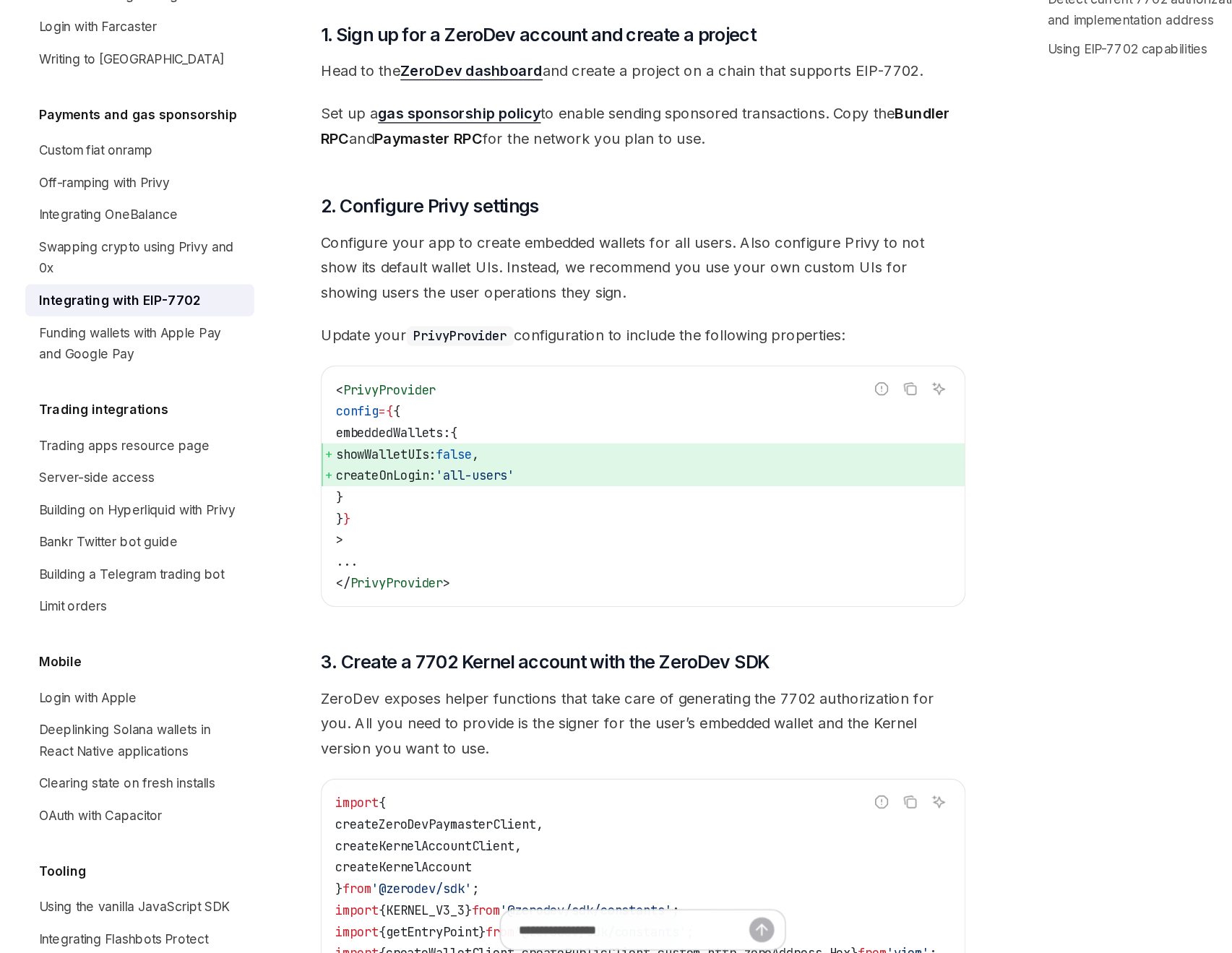
click at [632, 439] on span "Update your PrivyProvider configuration to include the following properties:" at bounding box center [608, 439] width 521 height 20
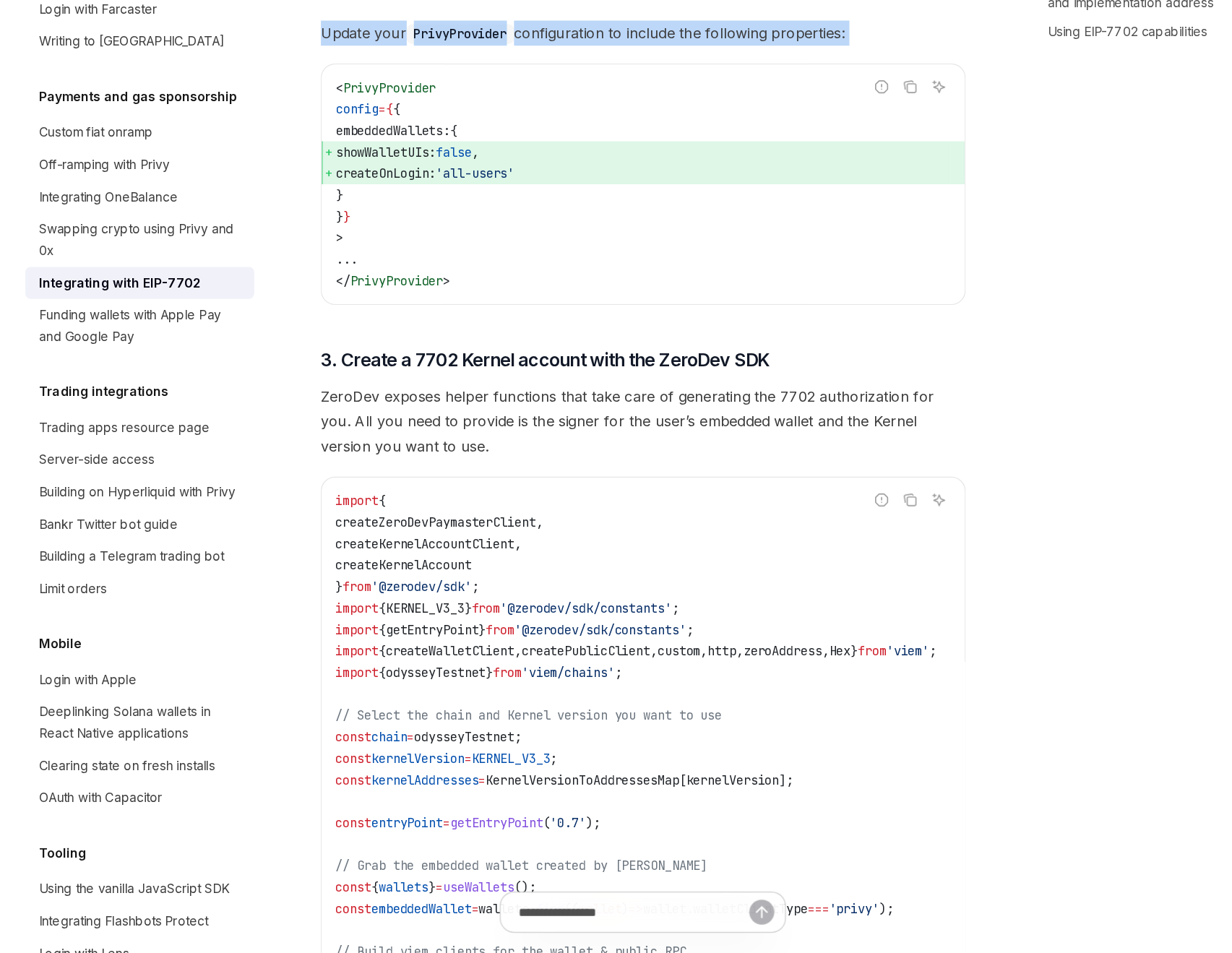
scroll to position [1580, 0]
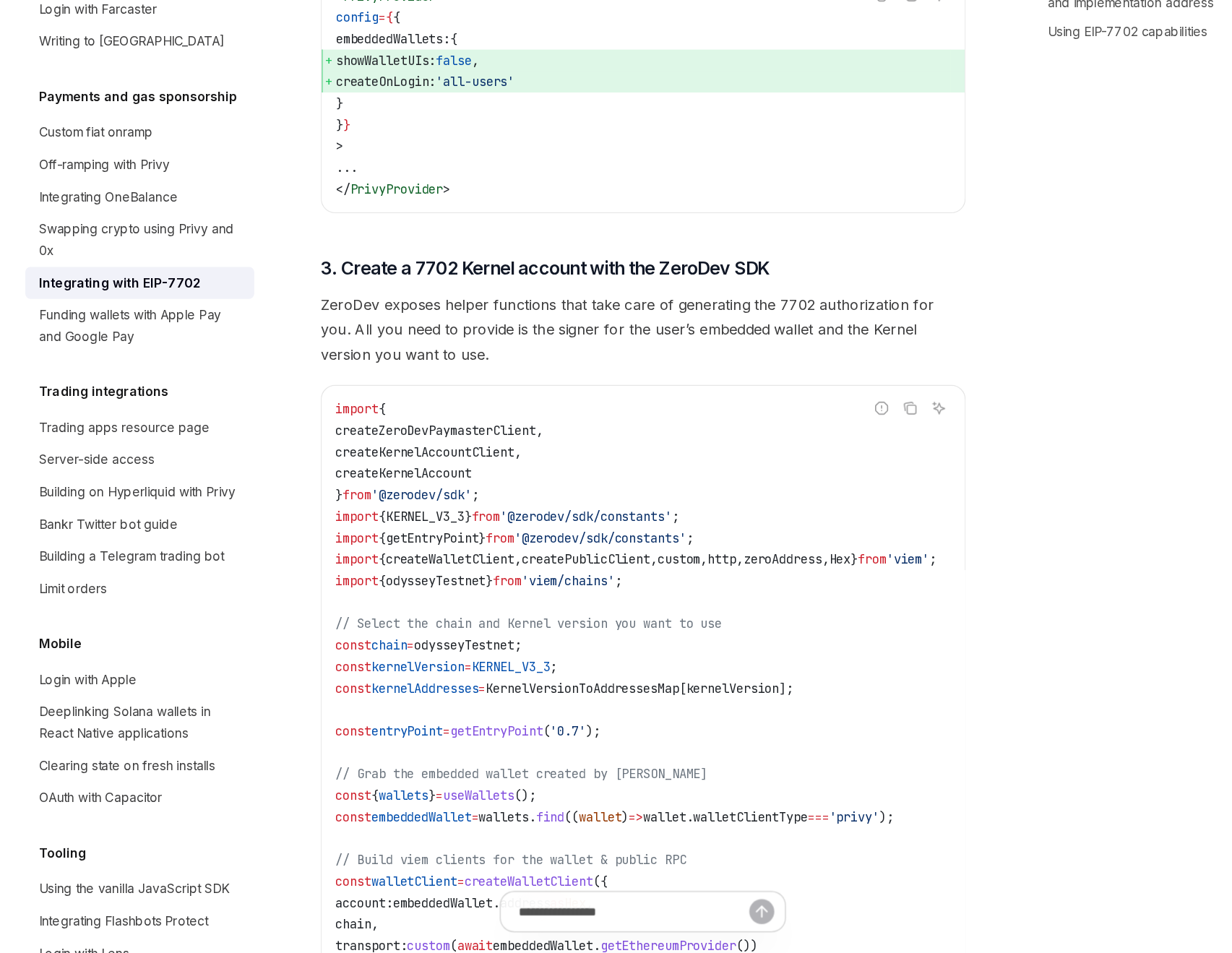
click at [584, 439] on span "ZeroDev exposes helper functions that take care of generating the 7702 authoriz…" at bounding box center [608, 449] width 521 height 61
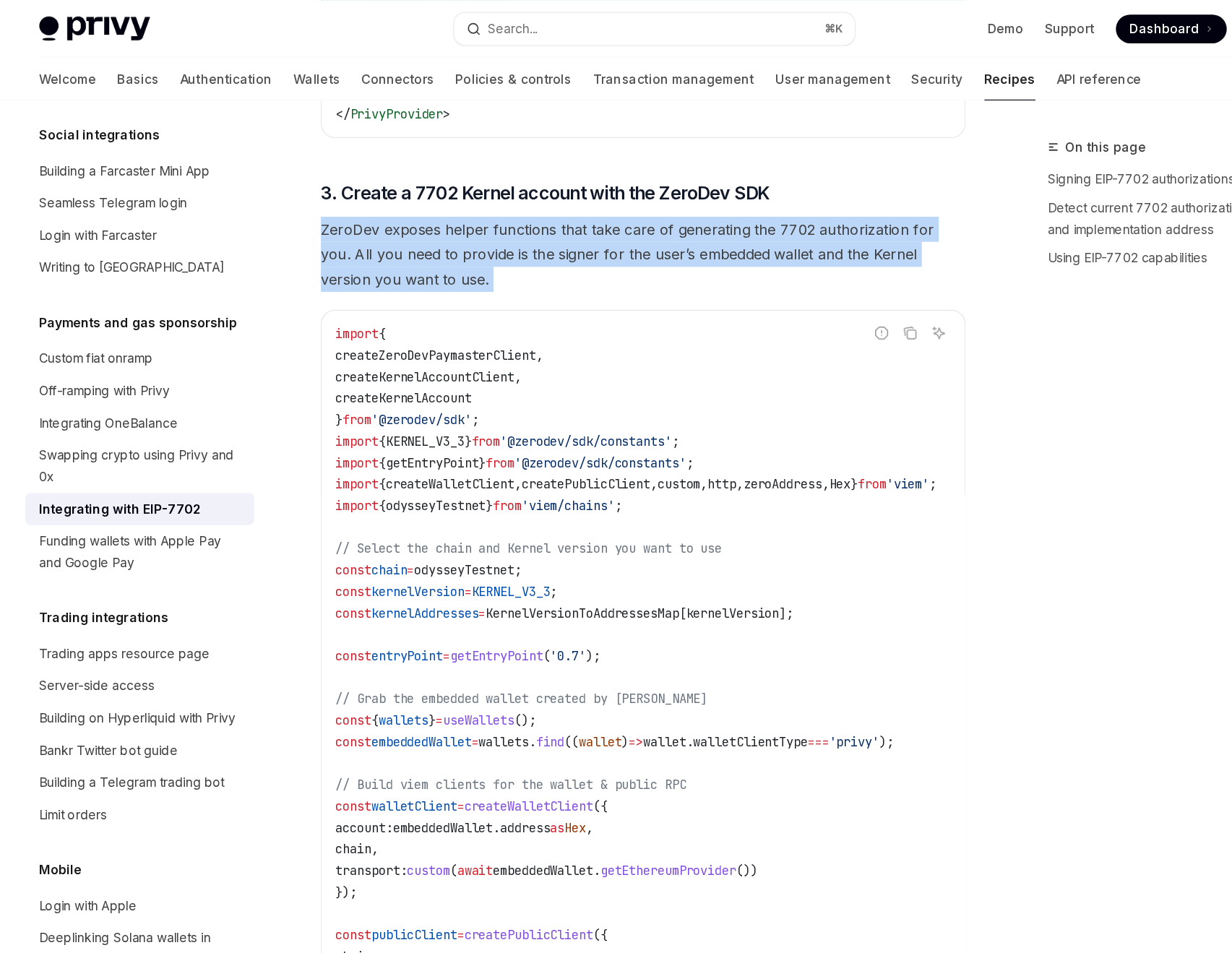
scroll to position [1754, 0]
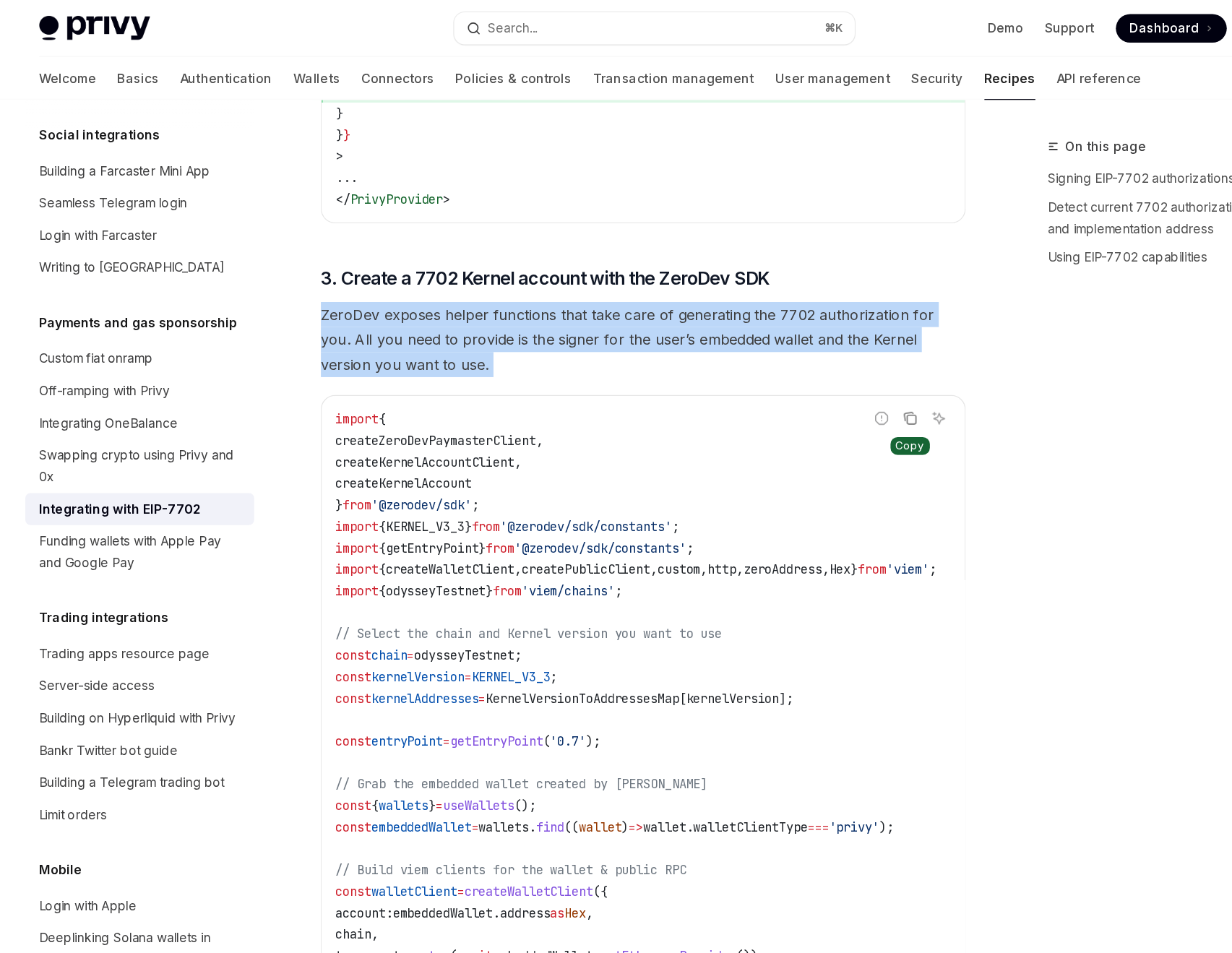
click at [822, 338] on icon "Copy the contents from the code block" at bounding box center [823, 338] width 12 height 12
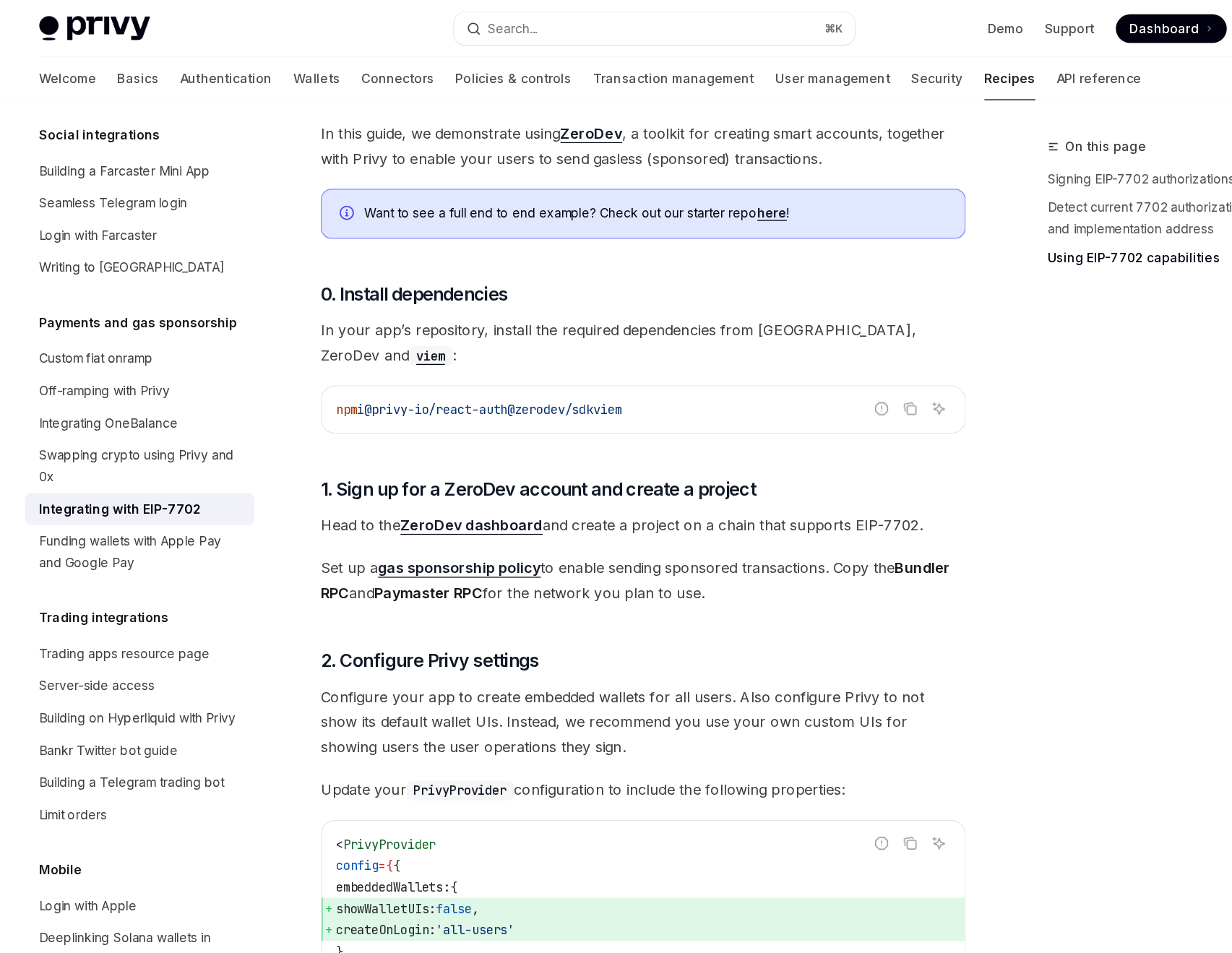
scroll to position [1014, 0]
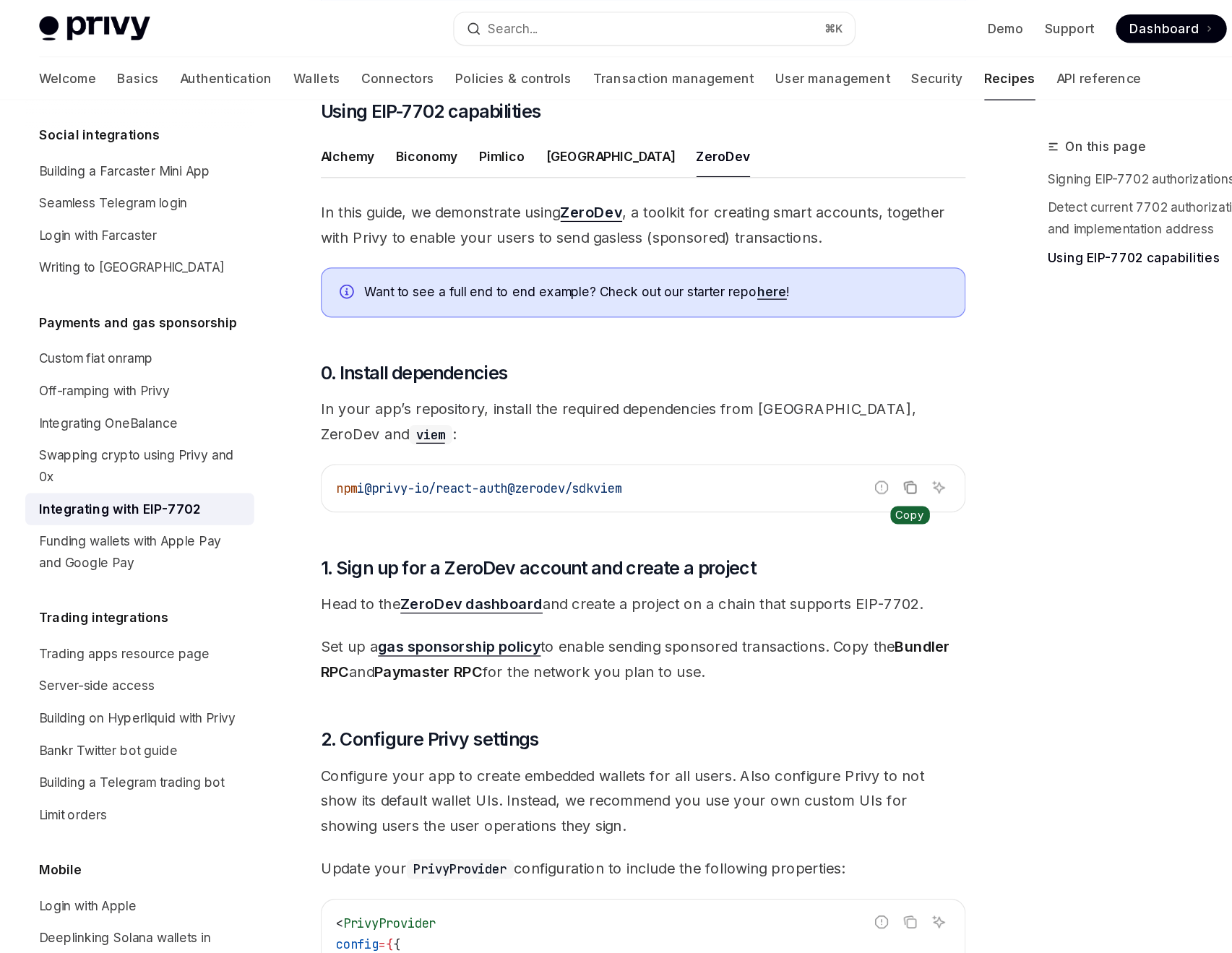
click at [823, 390] on icon "Copy the contents from the code block" at bounding box center [823, 394] width 12 height 12
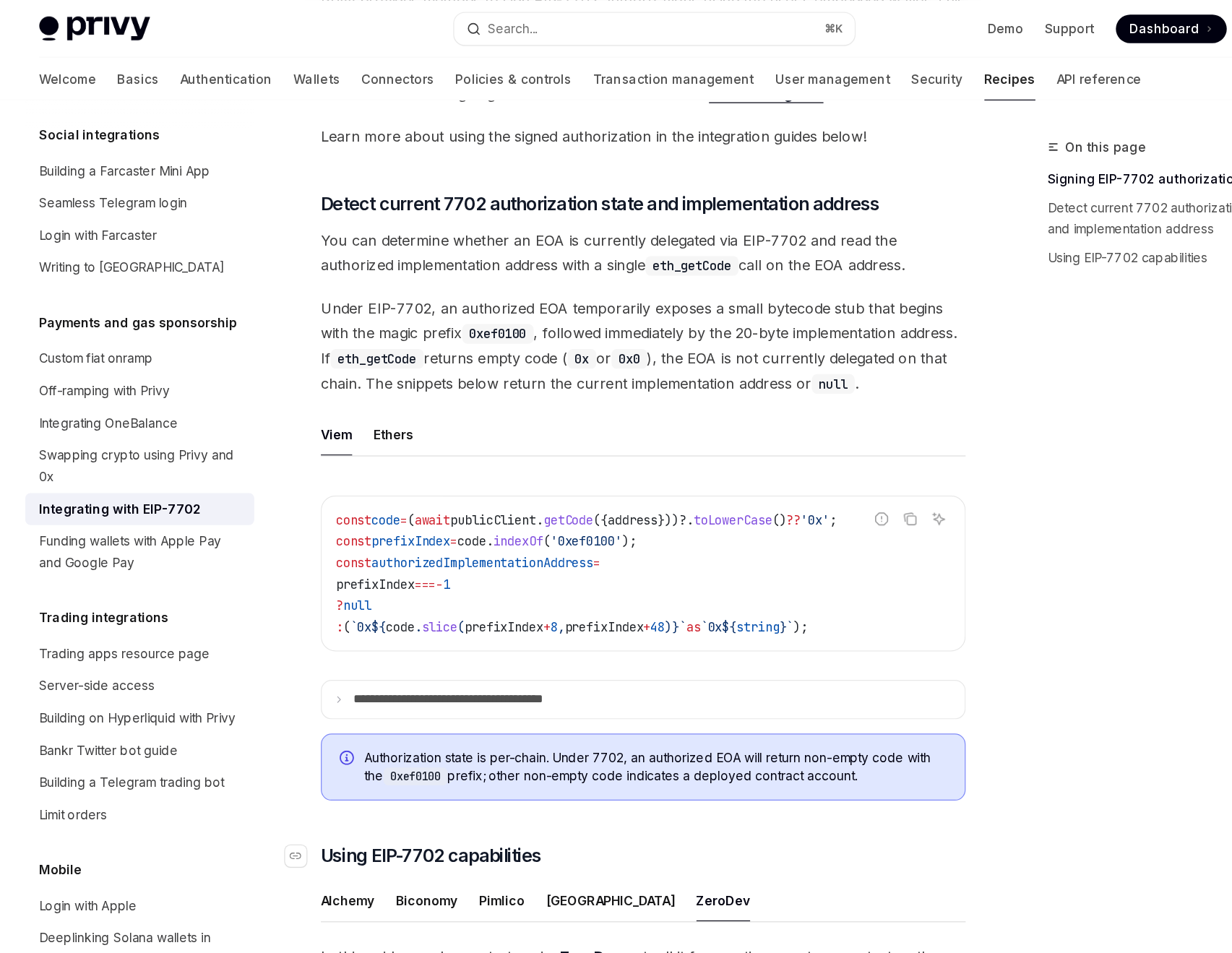
scroll to position [0, 0]
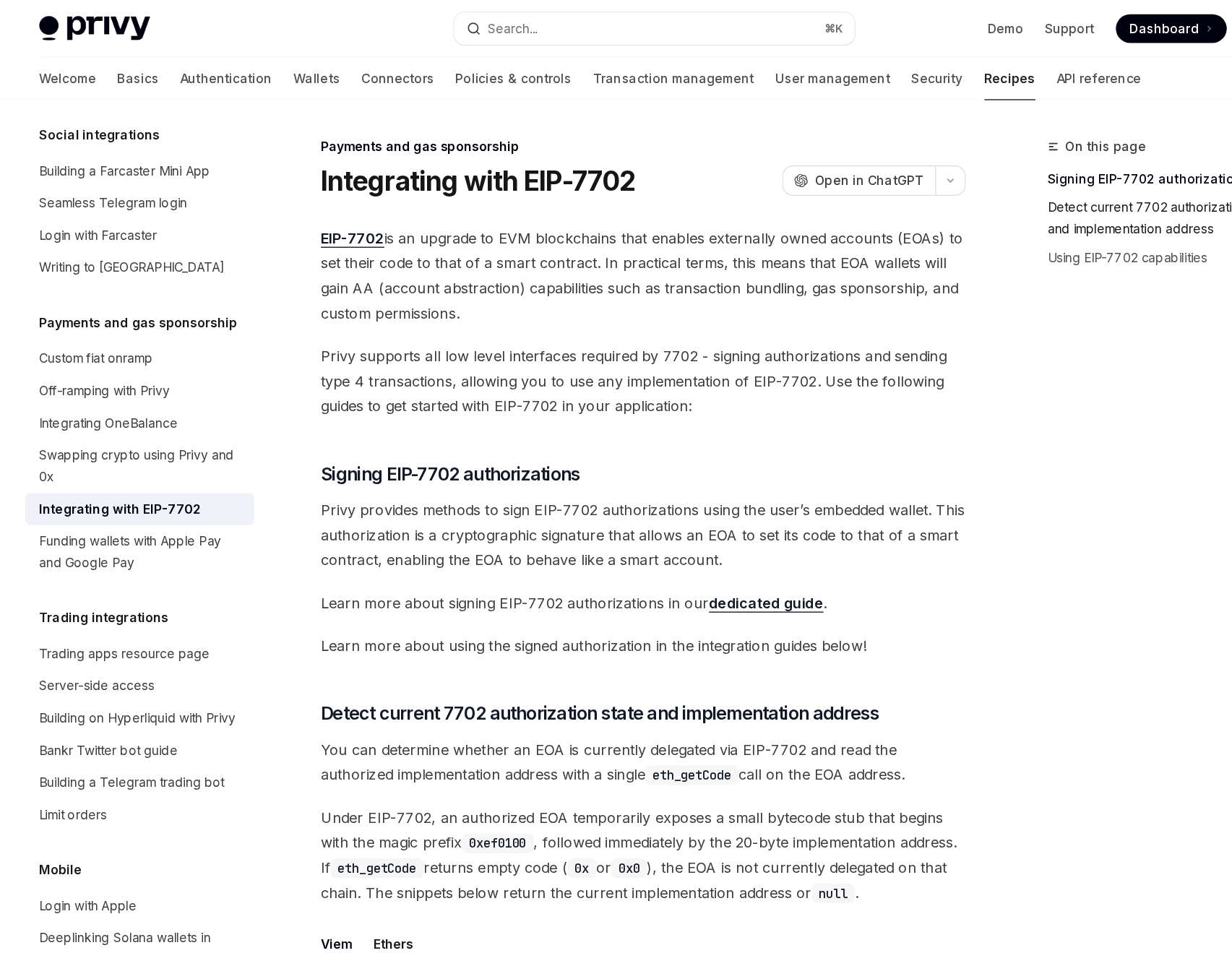
click at [997, 182] on link "Detect current 7702 authorization state and implementation address" at bounding box center [1029, 177] width 191 height 41
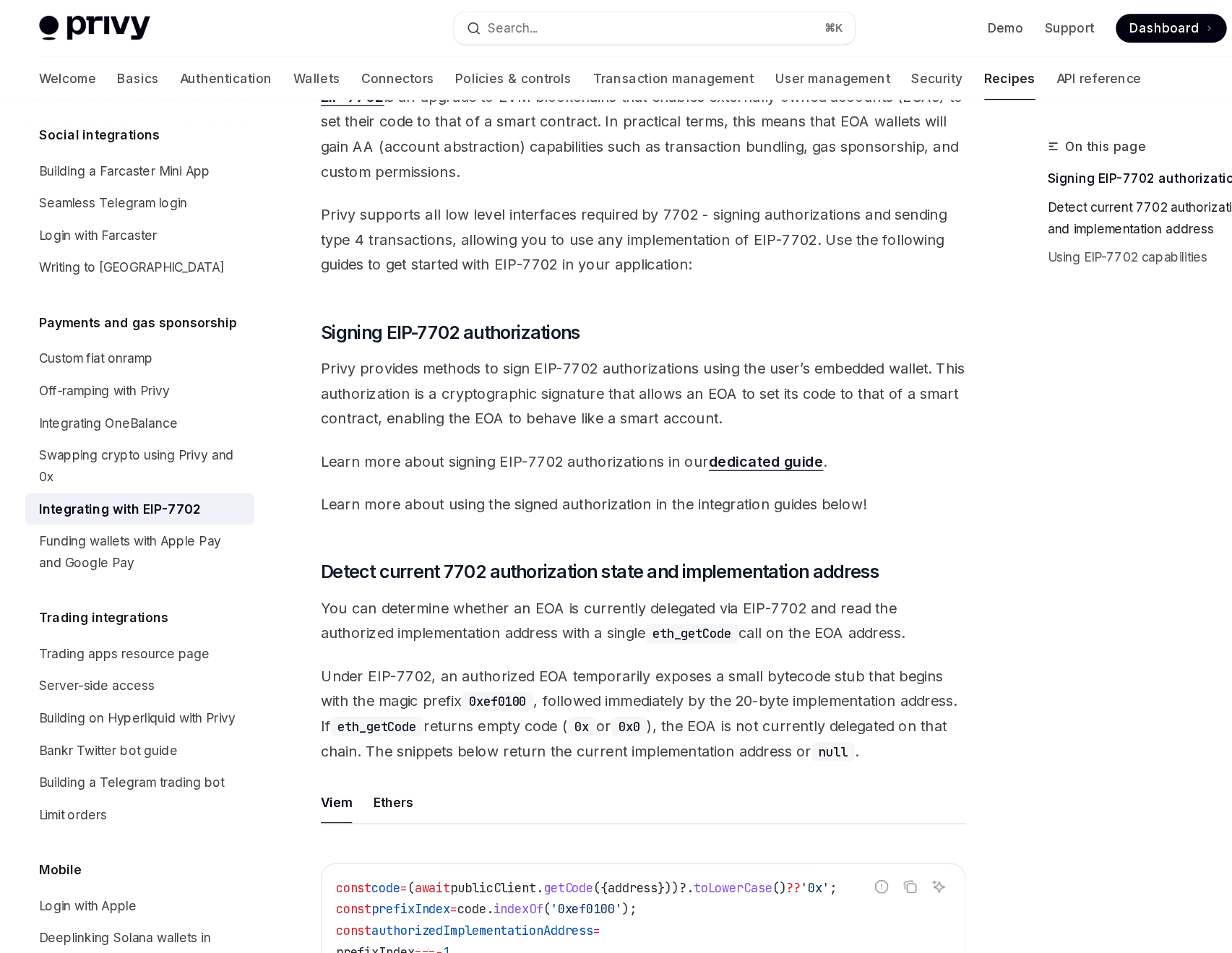
click at [983, 171] on link "Detect current 7702 authorization state and implementation address" at bounding box center [1029, 177] width 191 height 41
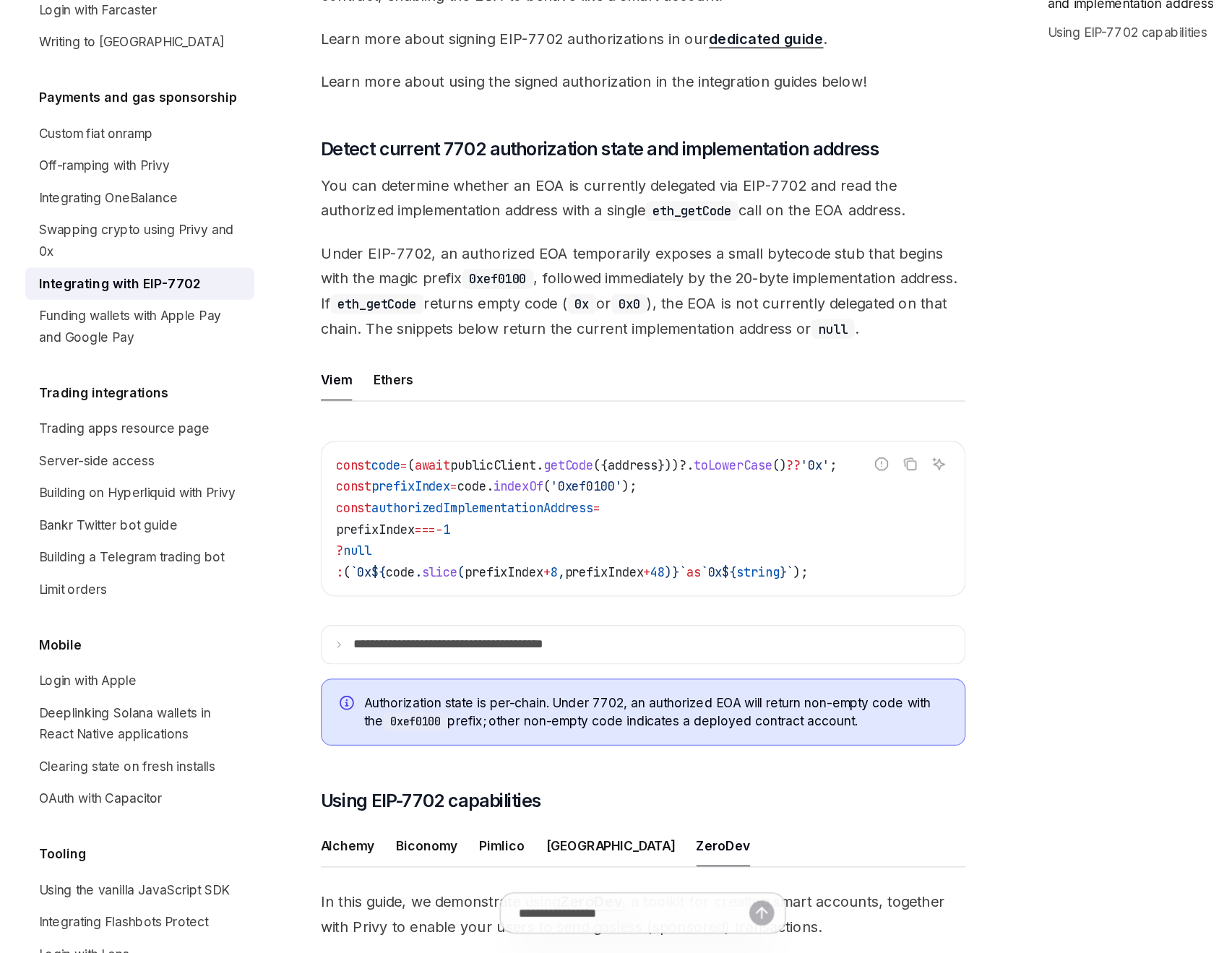
scroll to position [274, 0]
click at [972, 203] on link "Using EIP-7702 capabilities" at bounding box center [1029, 208] width 191 height 23
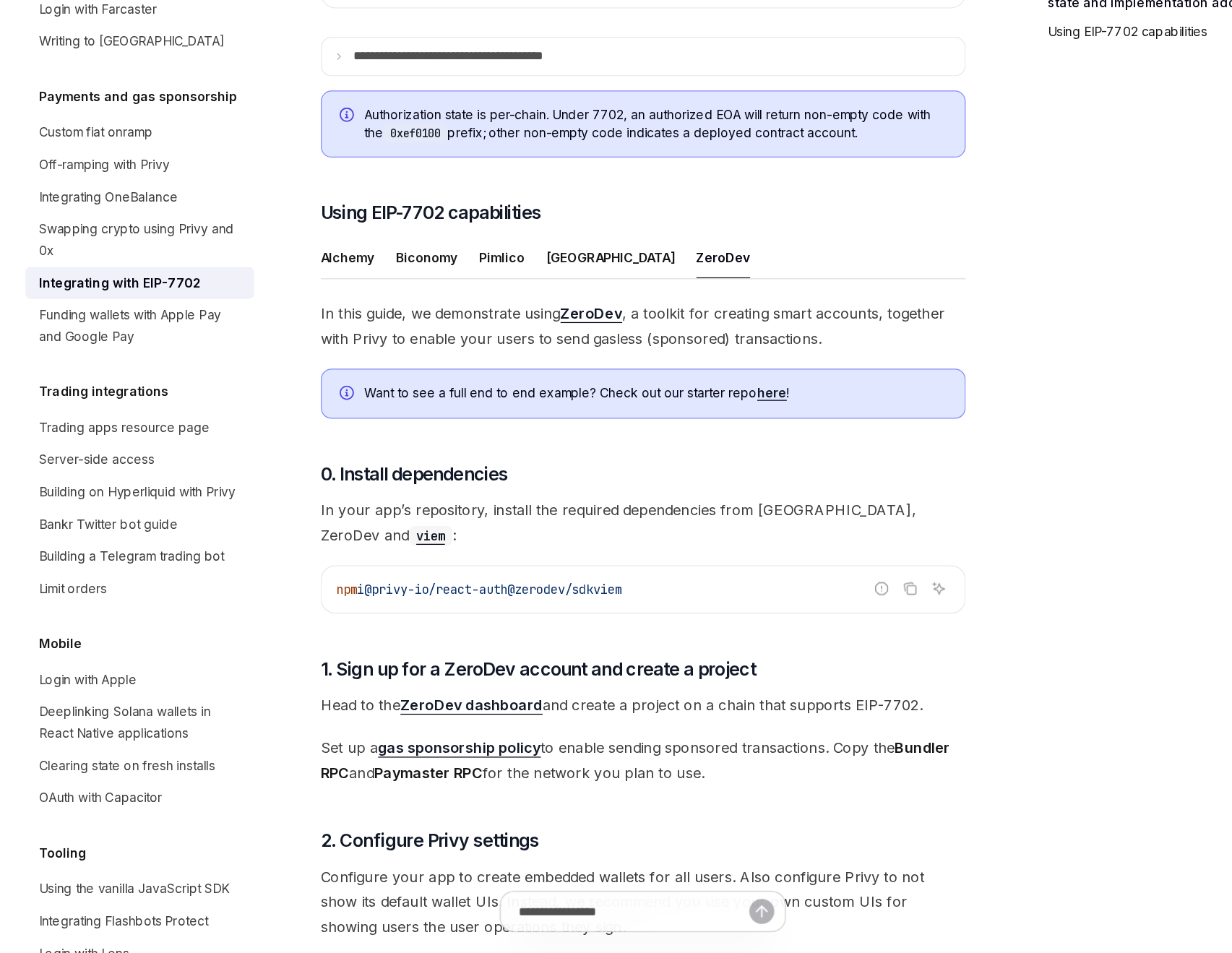
scroll to position [821, 0]
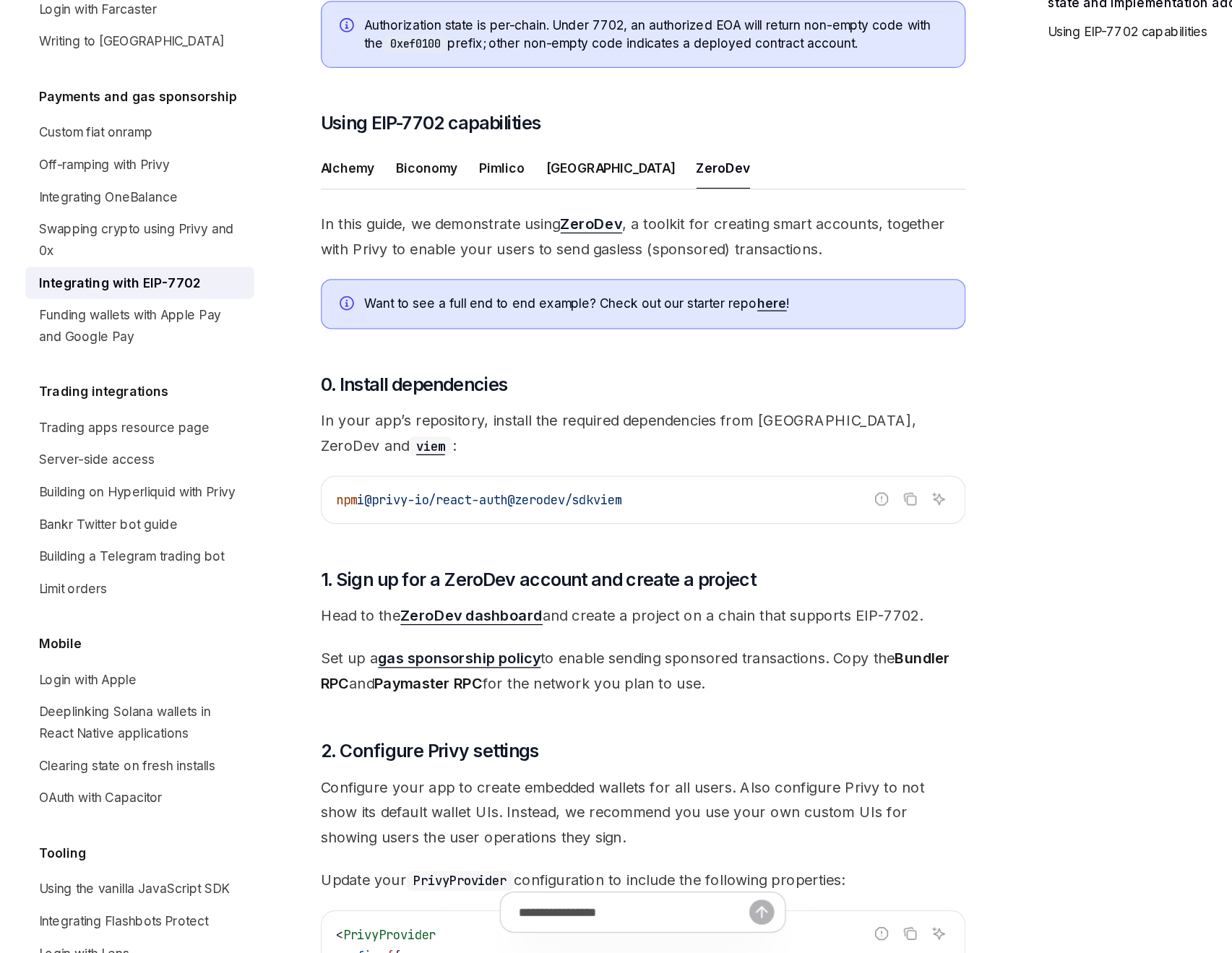
click at [971, 216] on link "Using EIP-7702 capabilities" at bounding box center [1029, 208] width 191 height 23
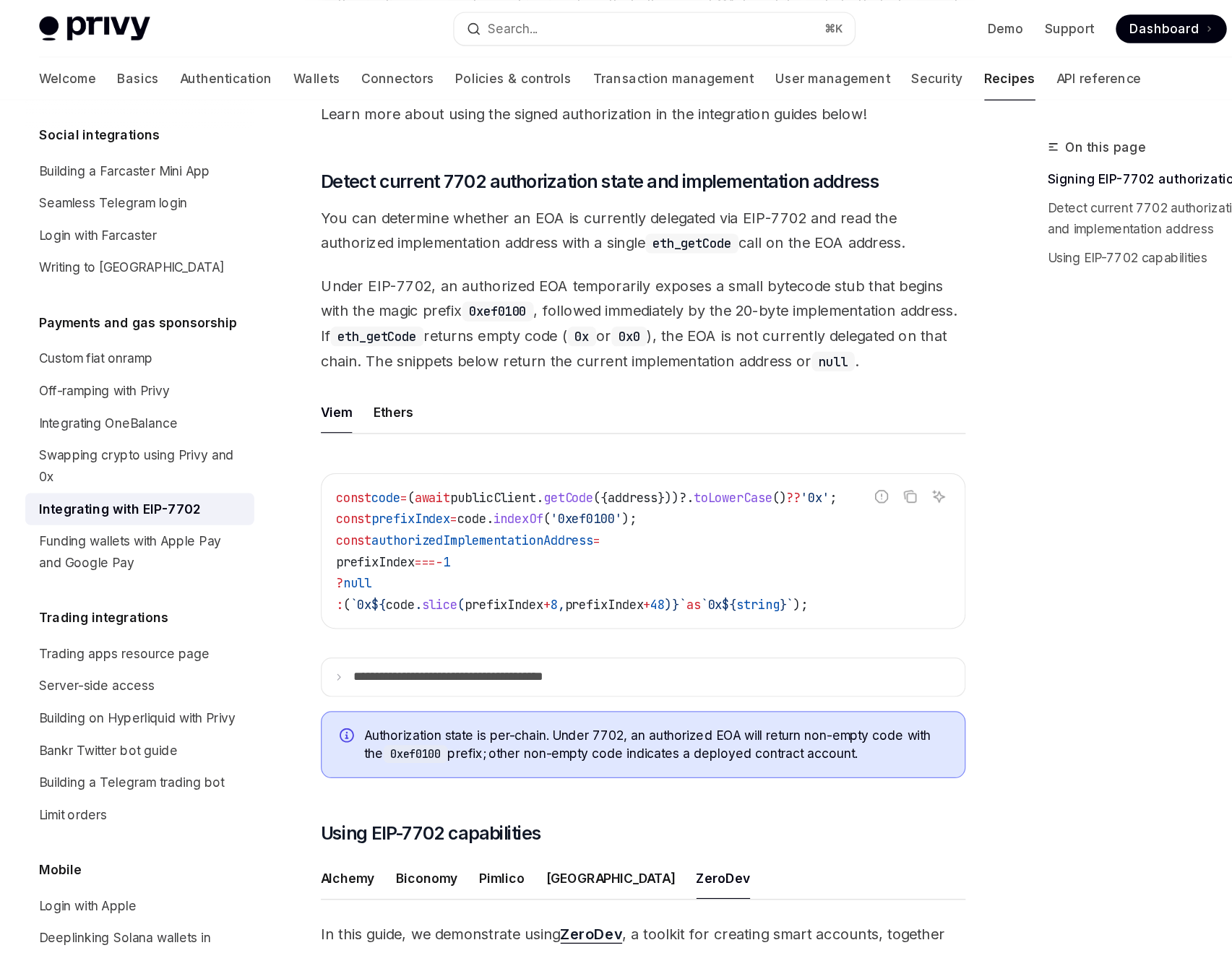
scroll to position [0, 0]
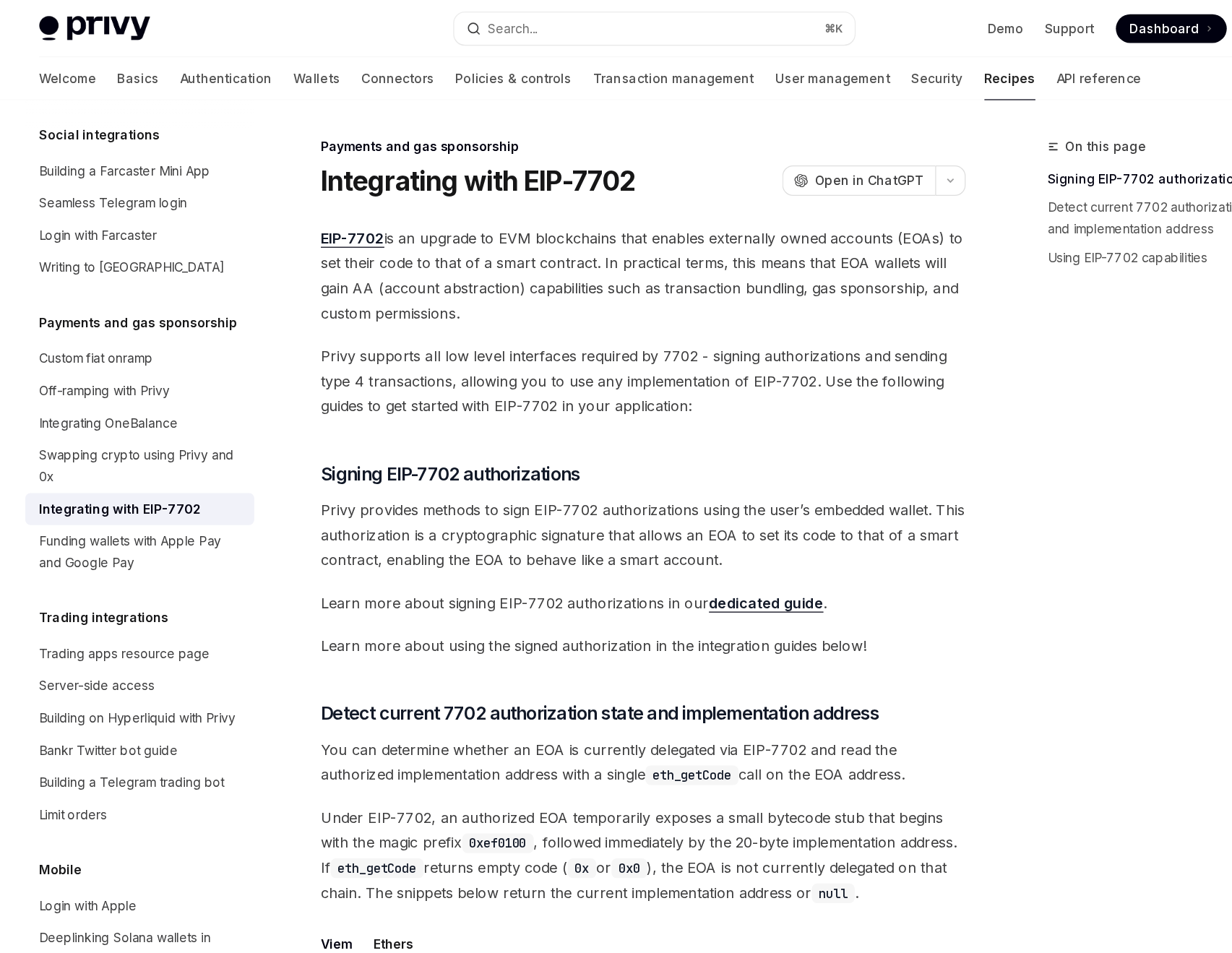
type textarea "*"
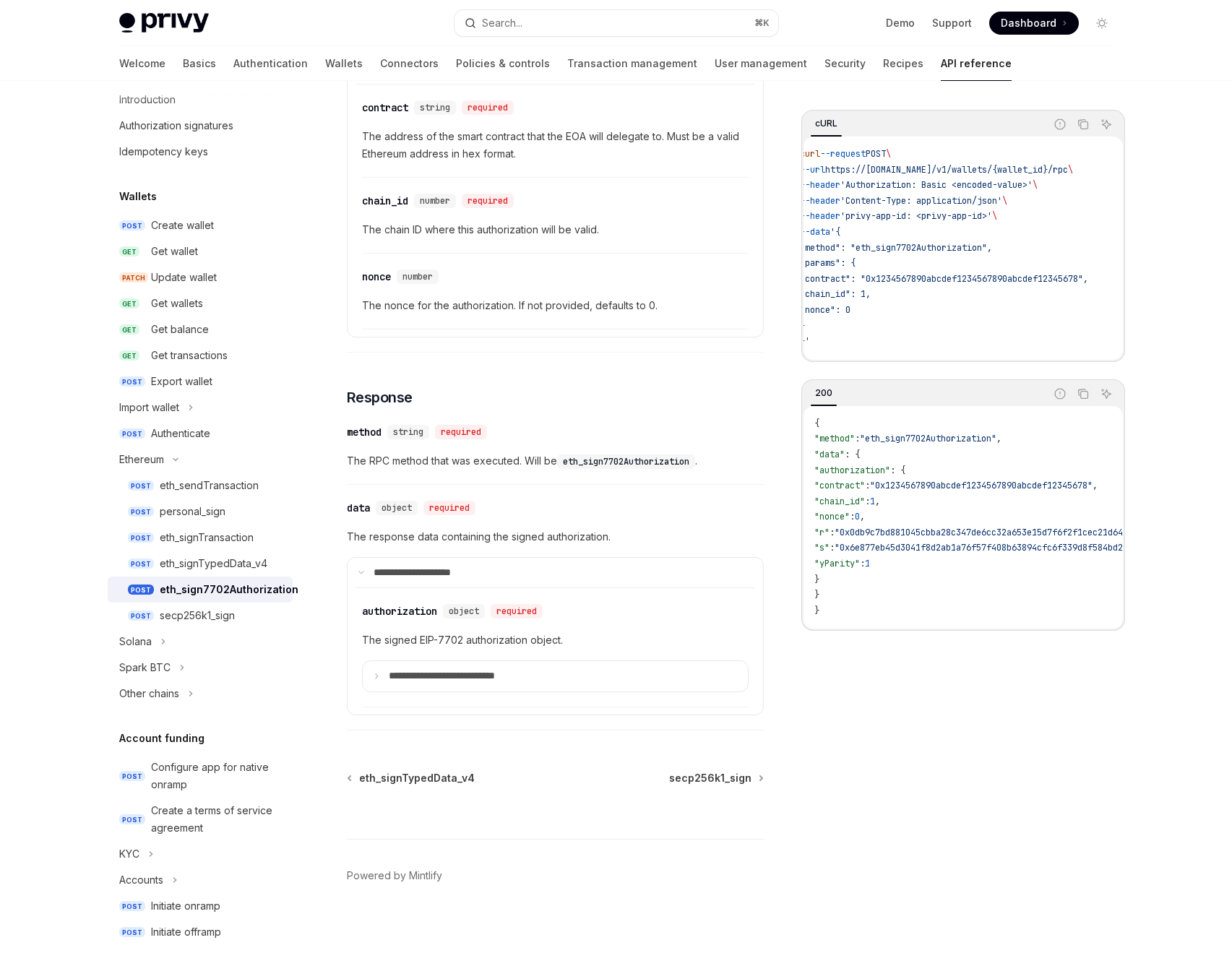
scroll to position [741, 0]
click at [227, 532] on div "eth_signTransaction" at bounding box center [206, 538] width 94 height 17
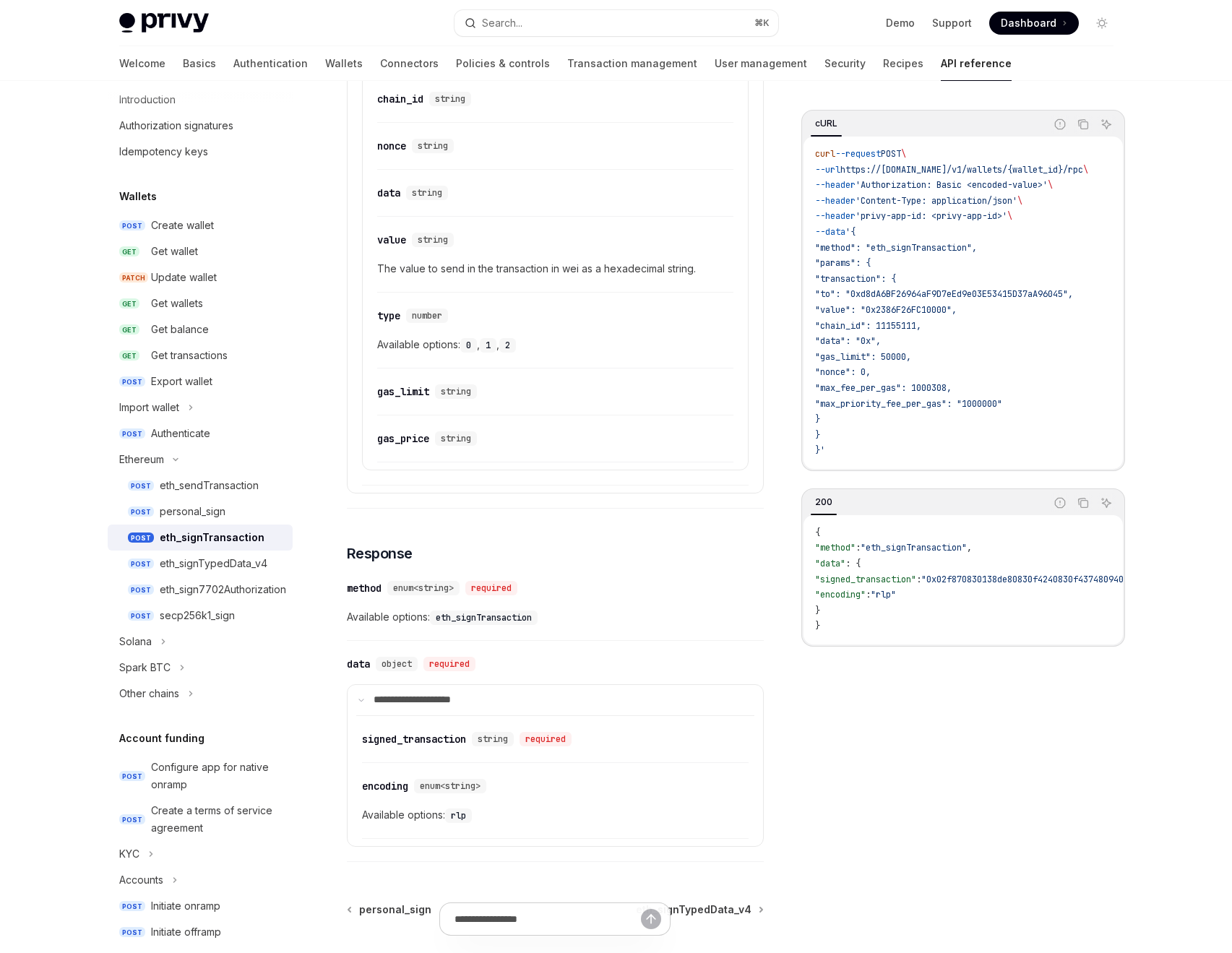
scroll to position [1029, 0]
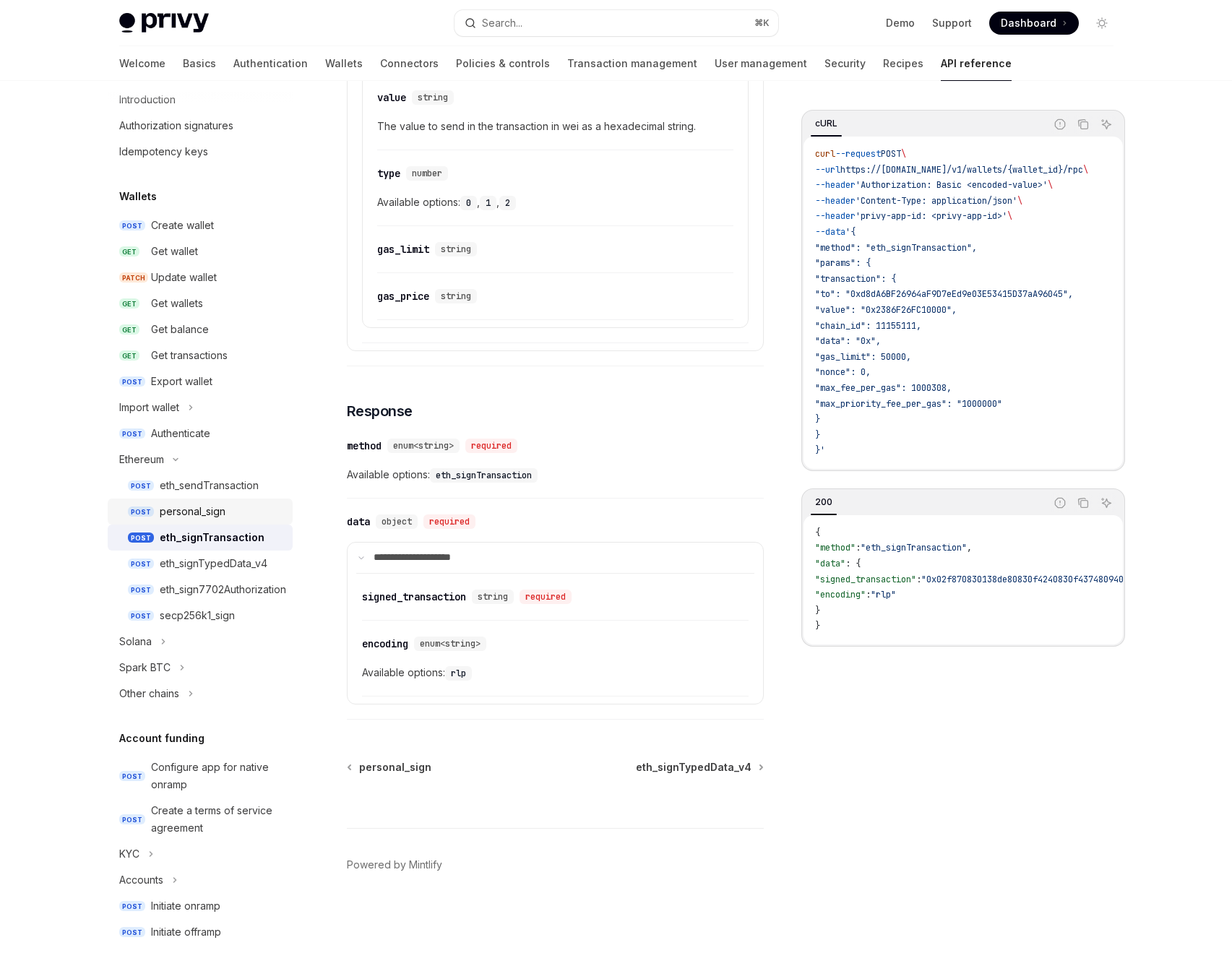
click at [218, 500] on link "POST personal_sign" at bounding box center [200, 512] width 185 height 26
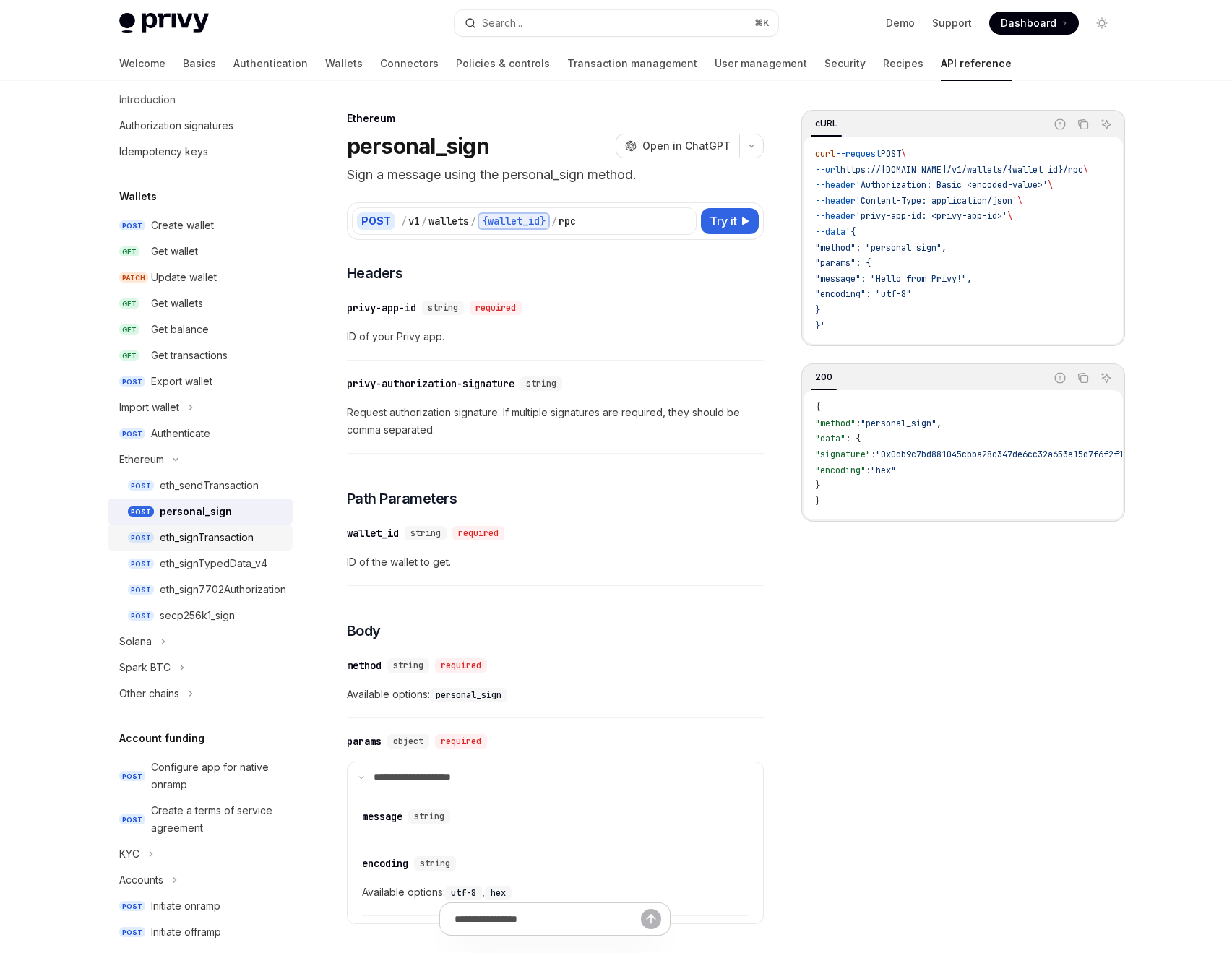
click at [178, 533] on div "eth_signTransaction" at bounding box center [206, 538] width 94 height 17
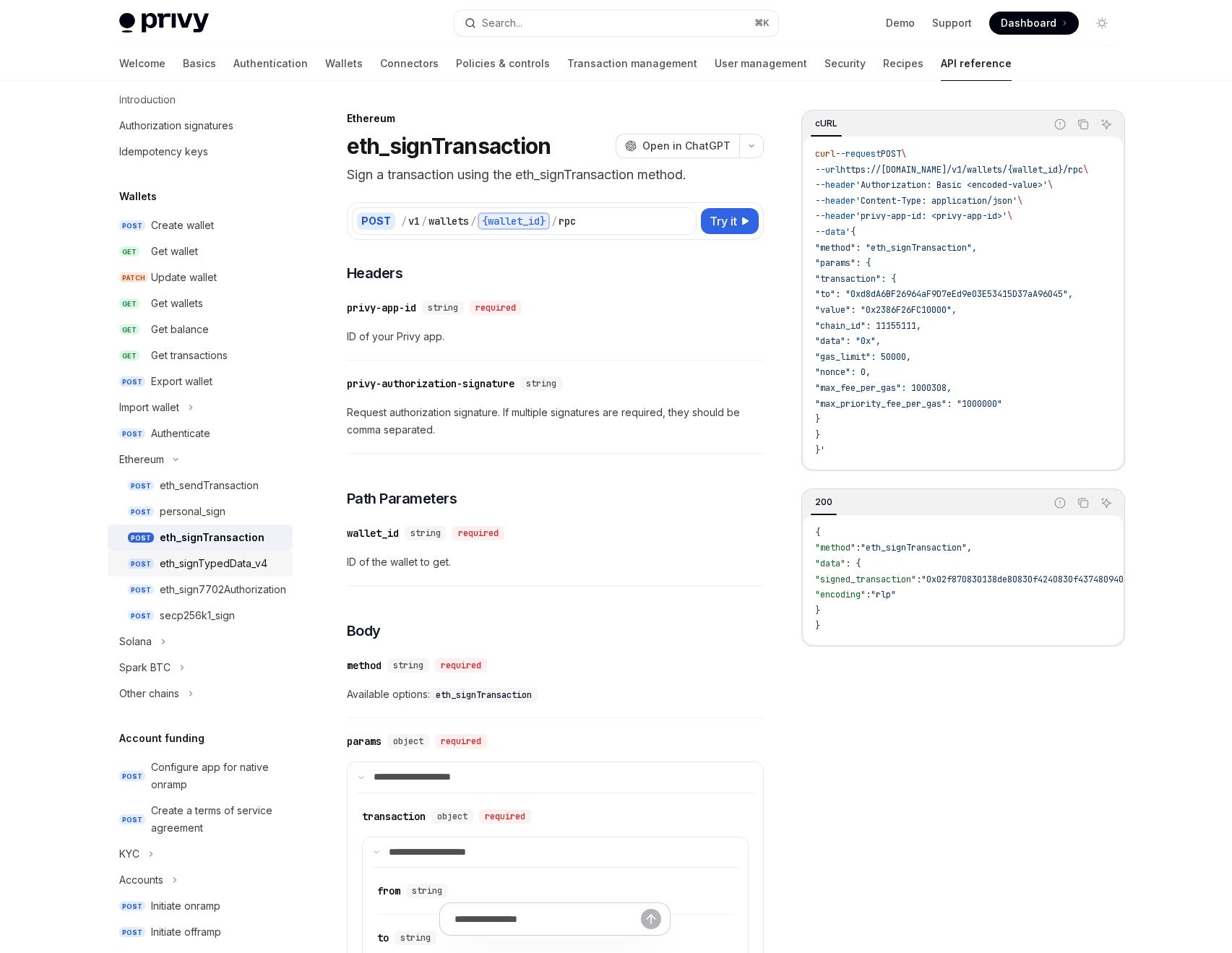
click at [183, 559] on div "eth_signTypedData_v4" at bounding box center [213, 564] width 108 height 17
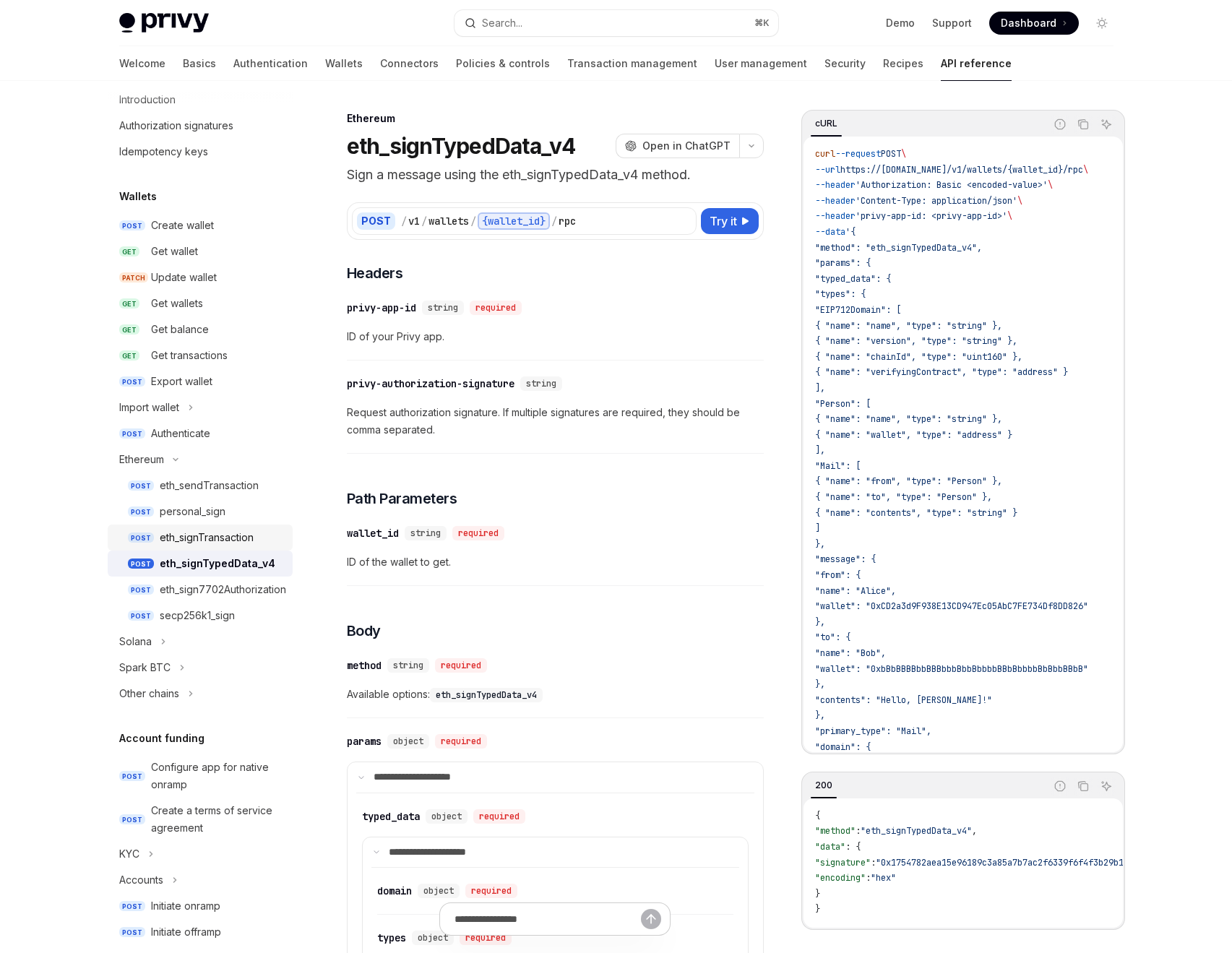
click at [207, 539] on div "eth_signTransaction" at bounding box center [206, 538] width 94 height 17
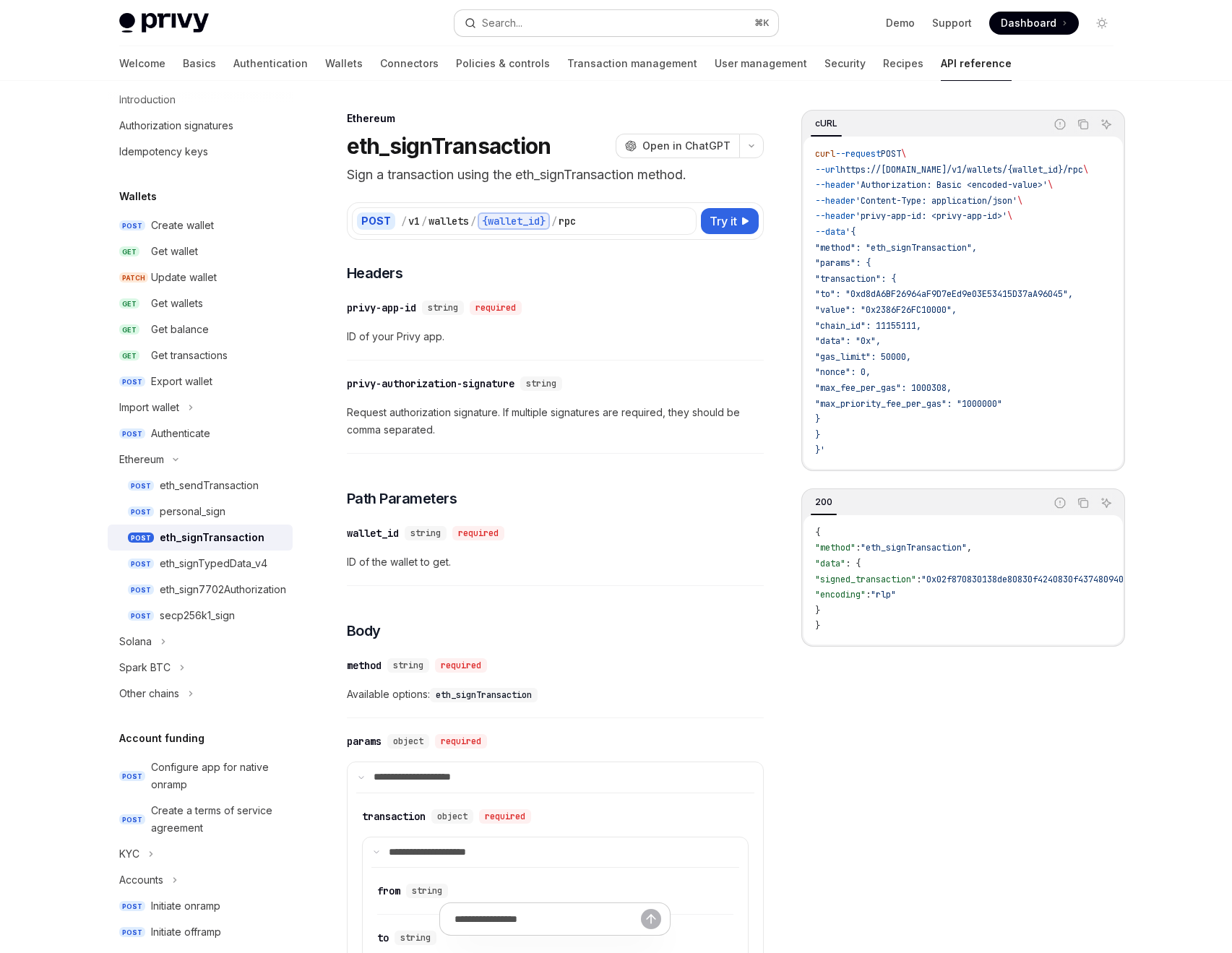
type textarea "*"
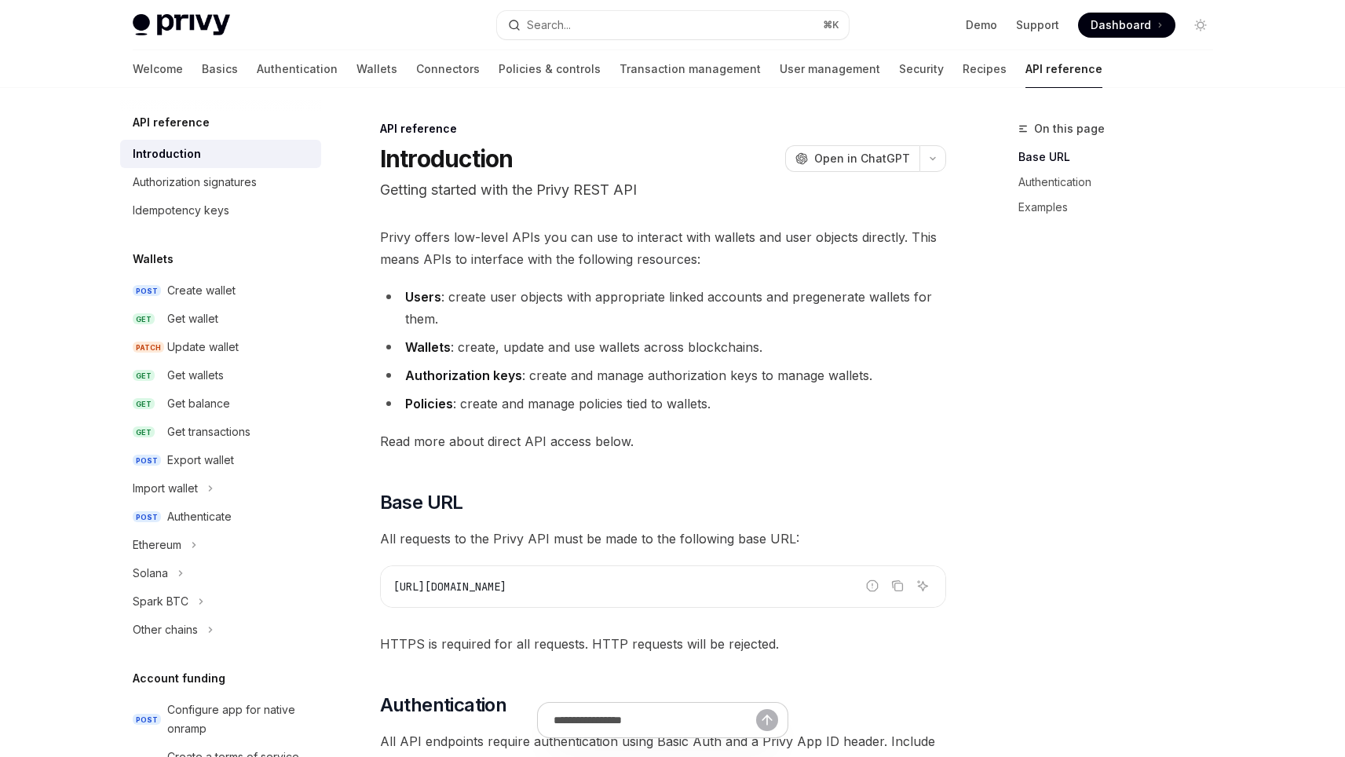
click at [1137, 21] on span "Dashboard" at bounding box center [1120, 25] width 60 height 16
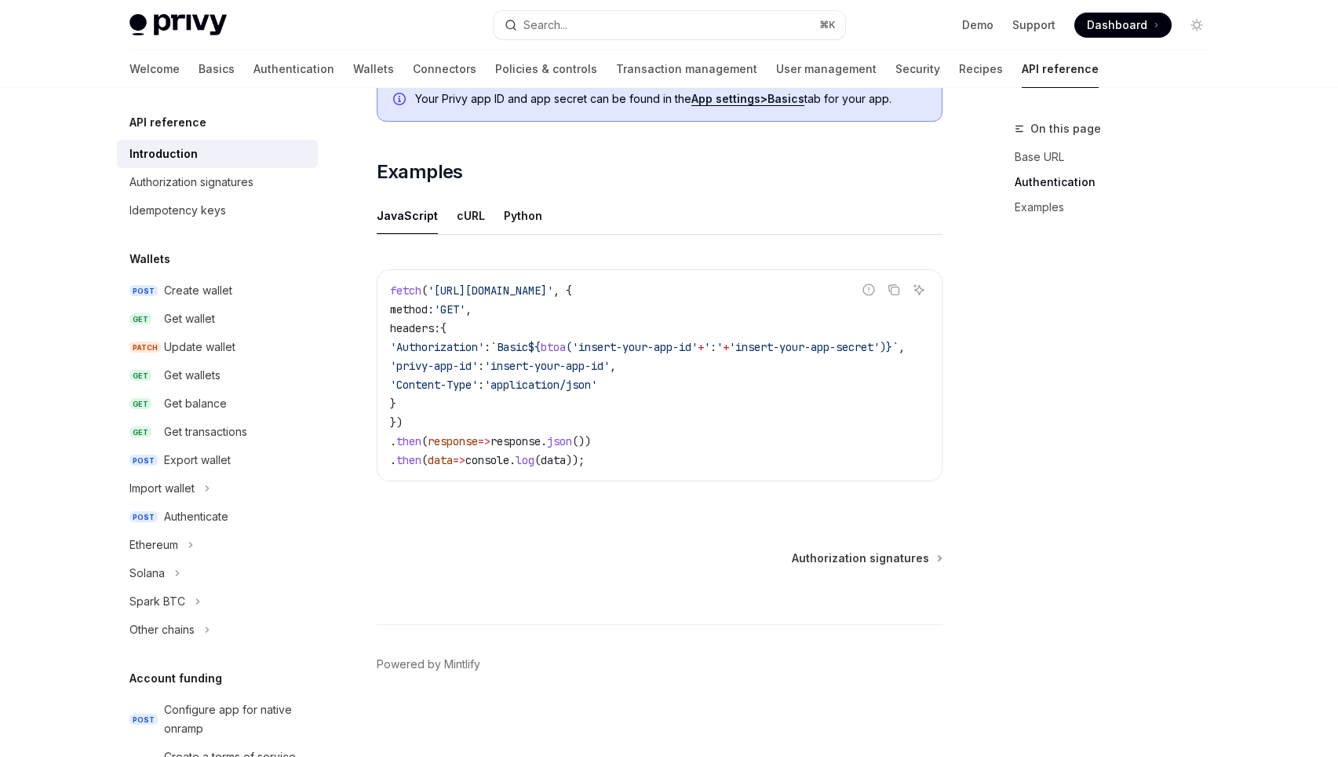
scroll to position [932, 0]
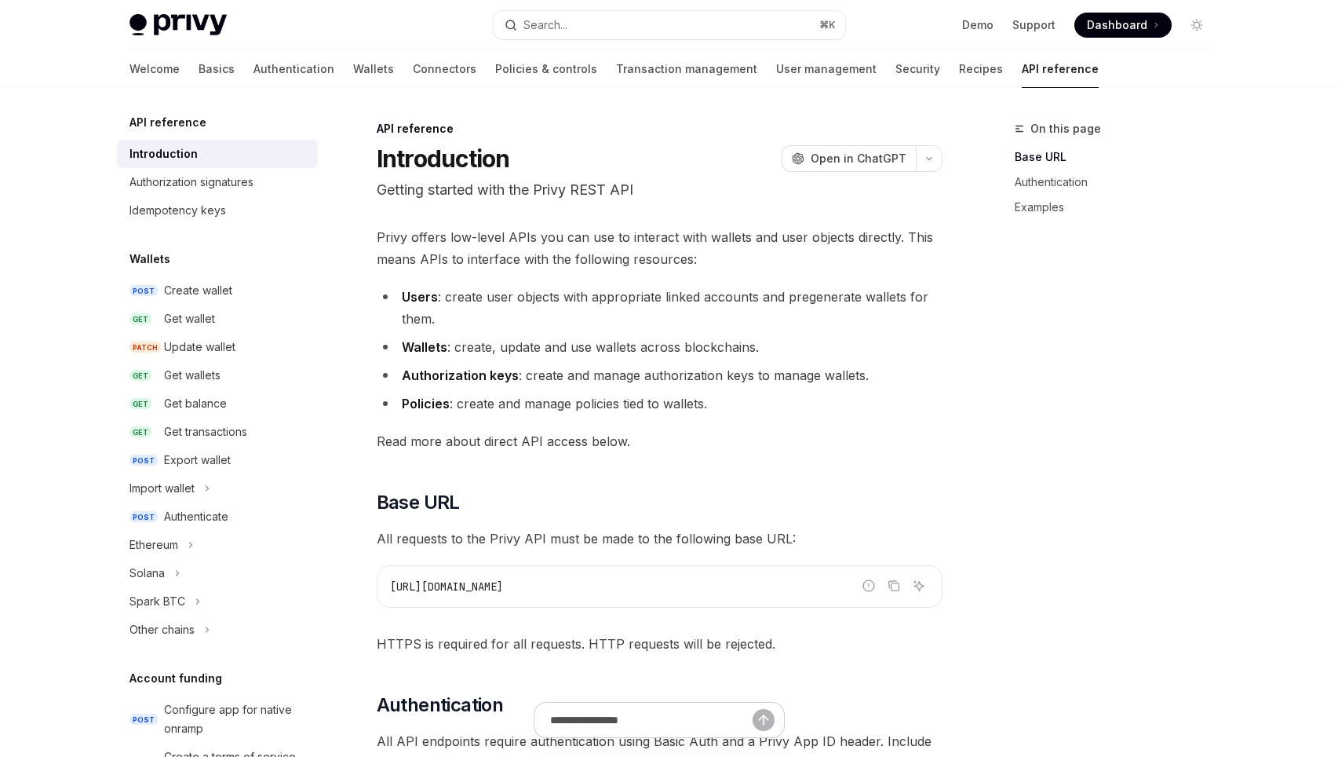
click at [1114, 27] on span "Dashboard" at bounding box center [1117, 25] width 60 height 16
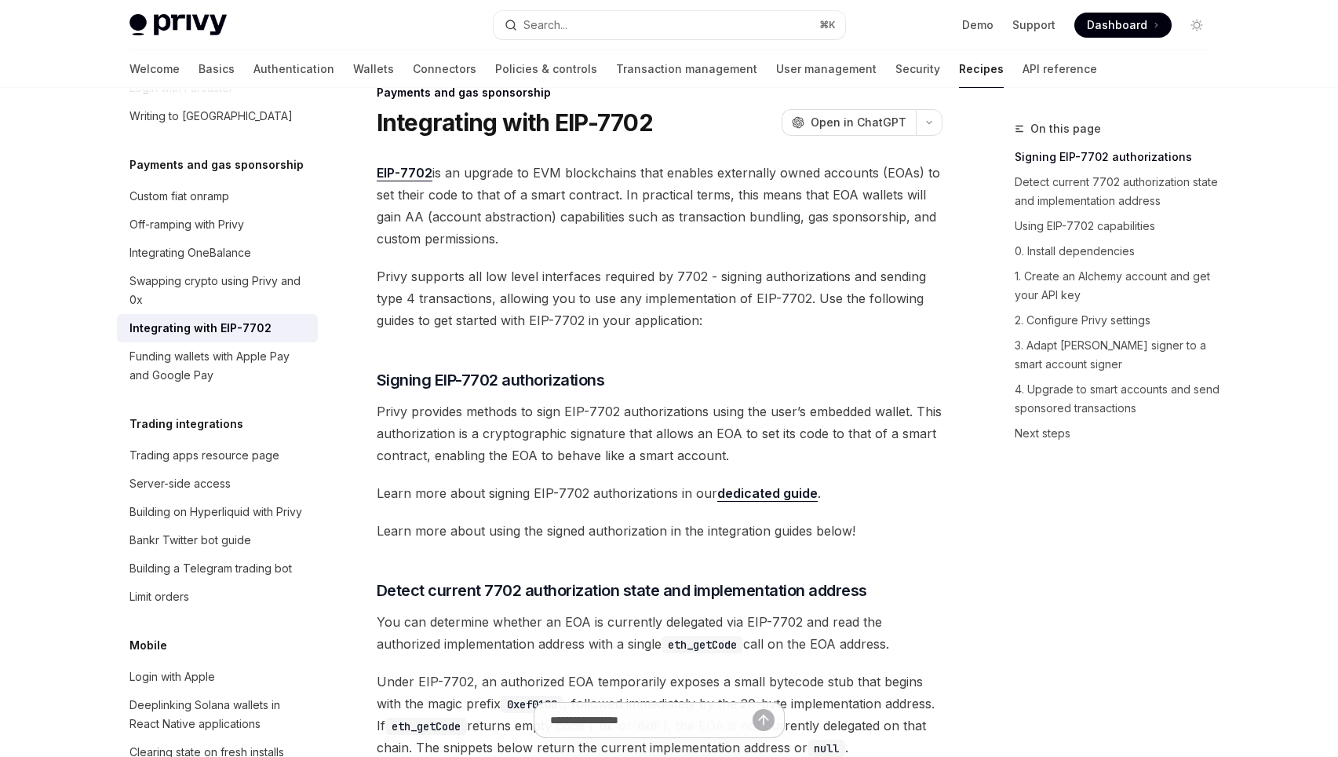
scroll to position [38, 0]
click at [502, 121] on h1 "Integrating with EIP-7702" at bounding box center [515, 121] width 276 height 28
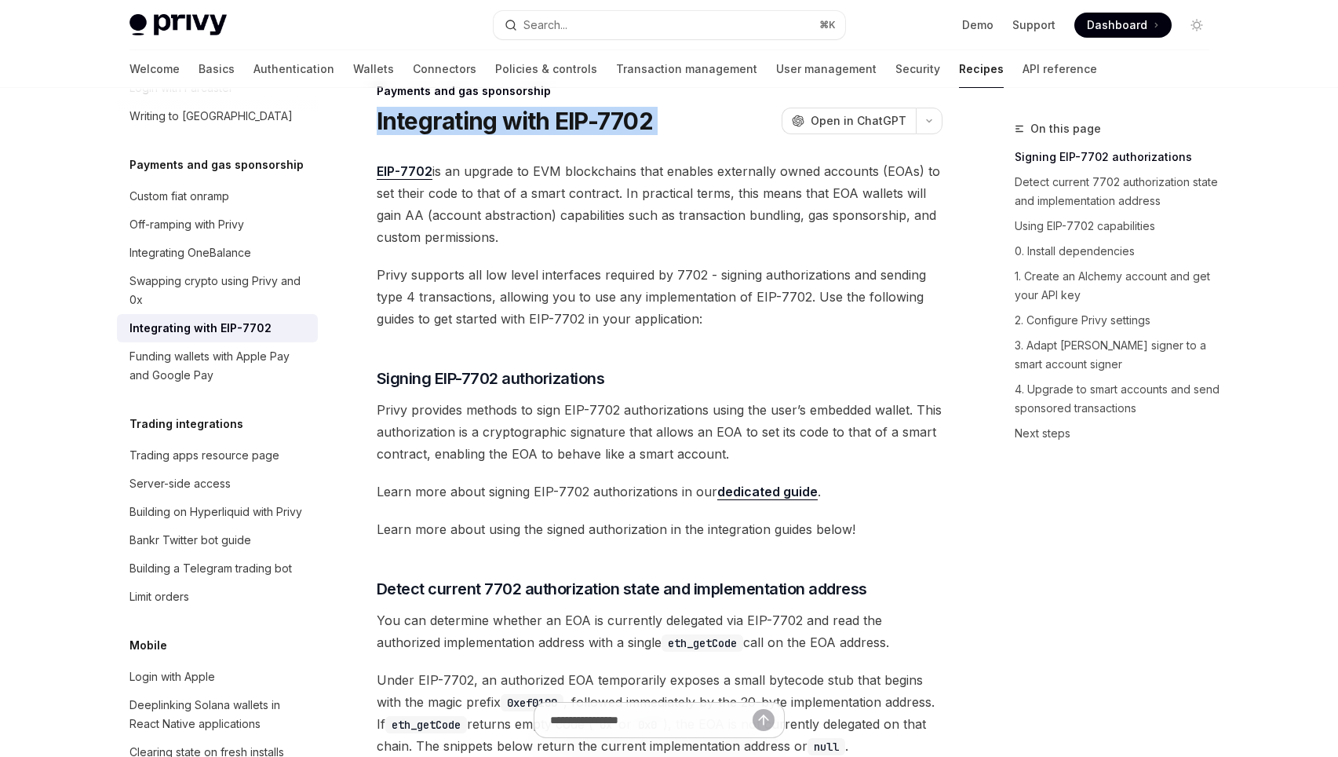
click at [502, 121] on h1 "Integrating with EIP-7702" at bounding box center [515, 121] width 276 height 28
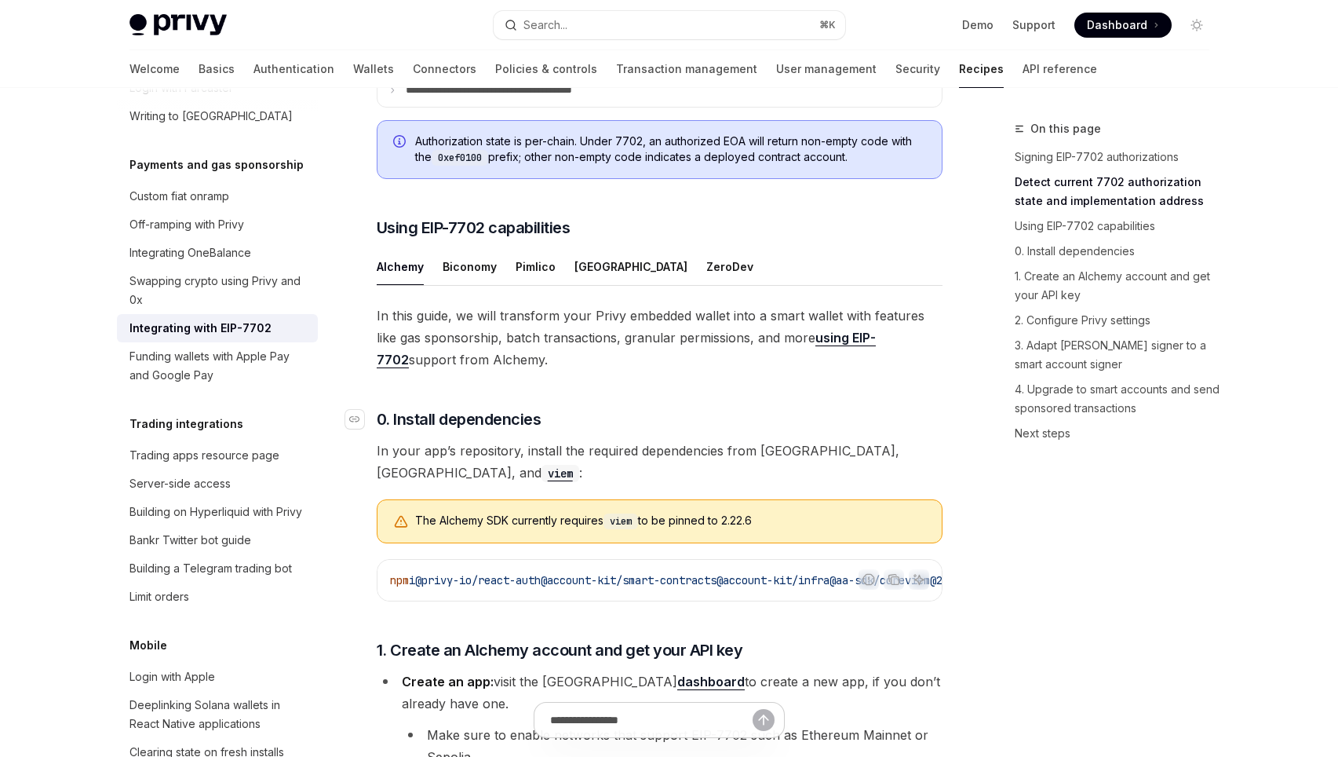
scroll to position [900, 0]
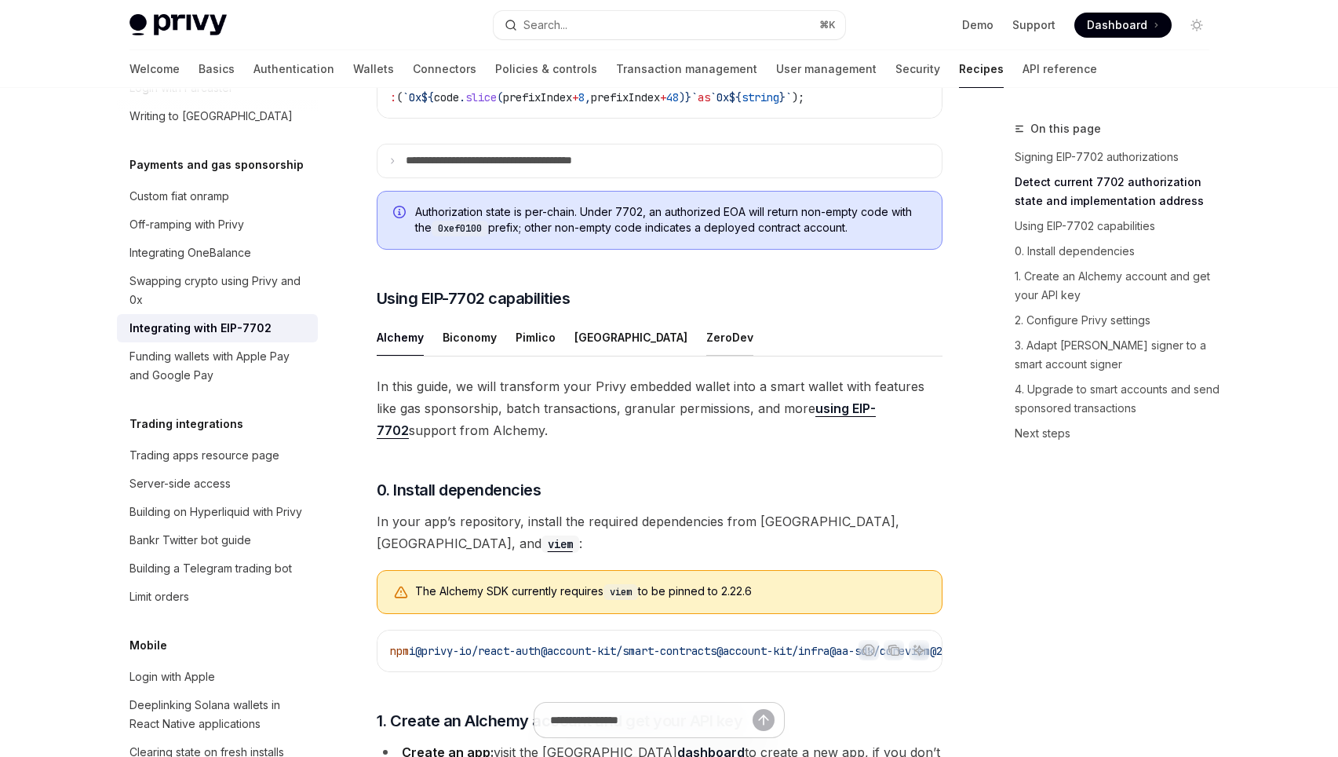
click at [707, 355] on div "ZeroDev" at bounding box center [730, 337] width 47 height 37
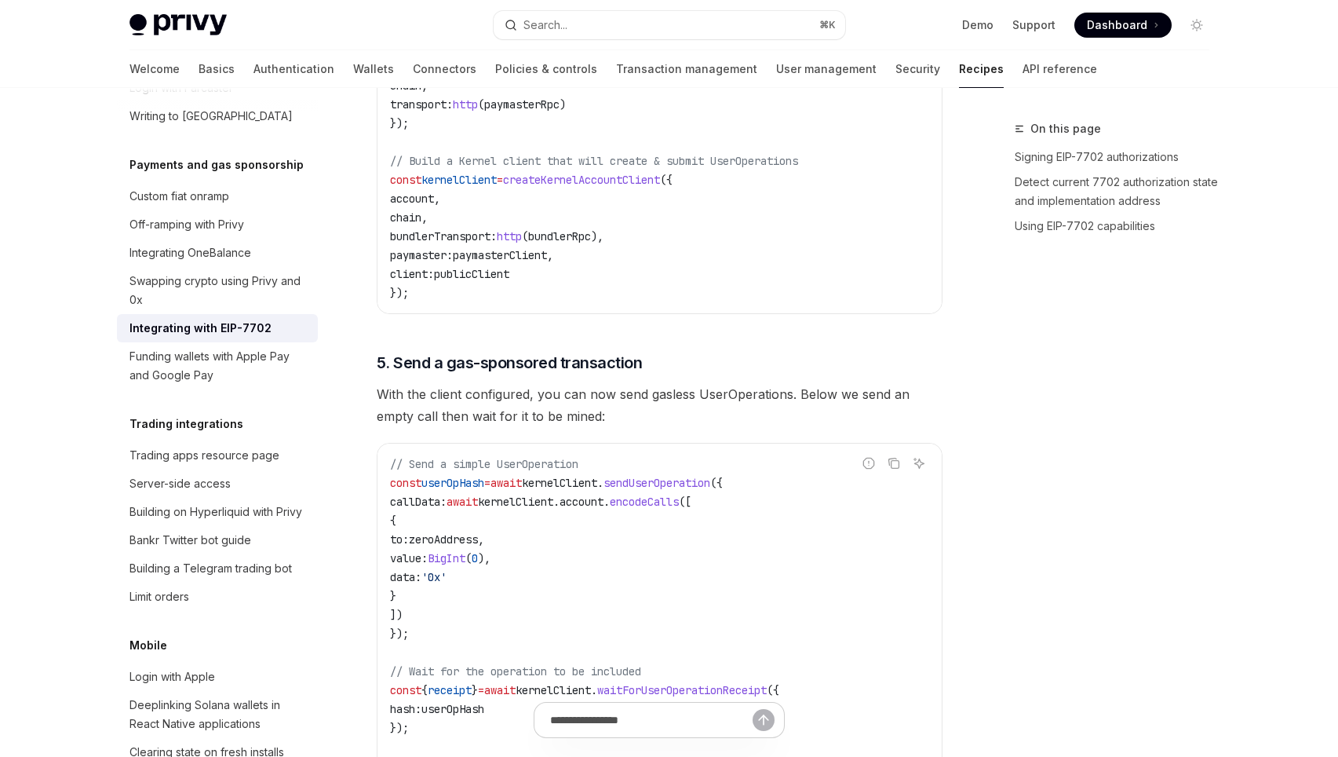
scroll to position [3431, 0]
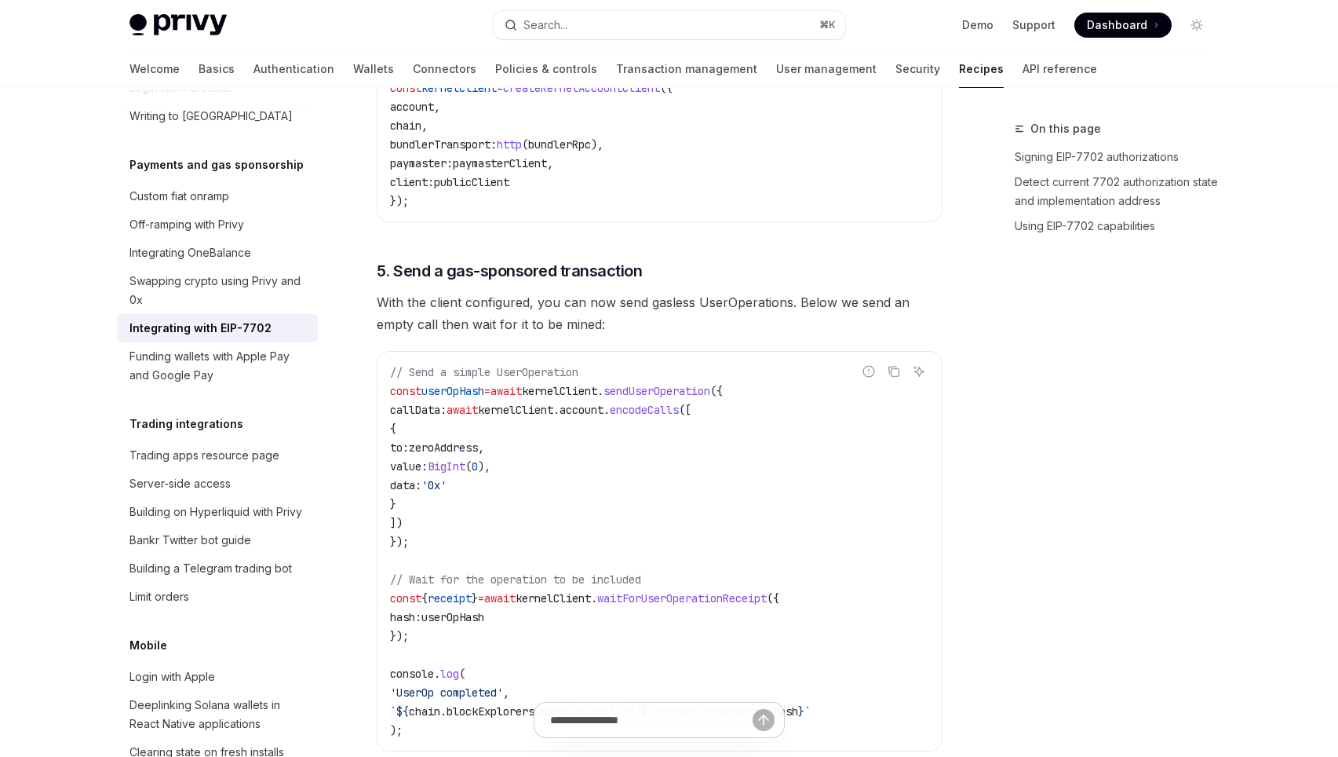
click at [254, 61] on link "Authentication" at bounding box center [294, 69] width 81 height 38
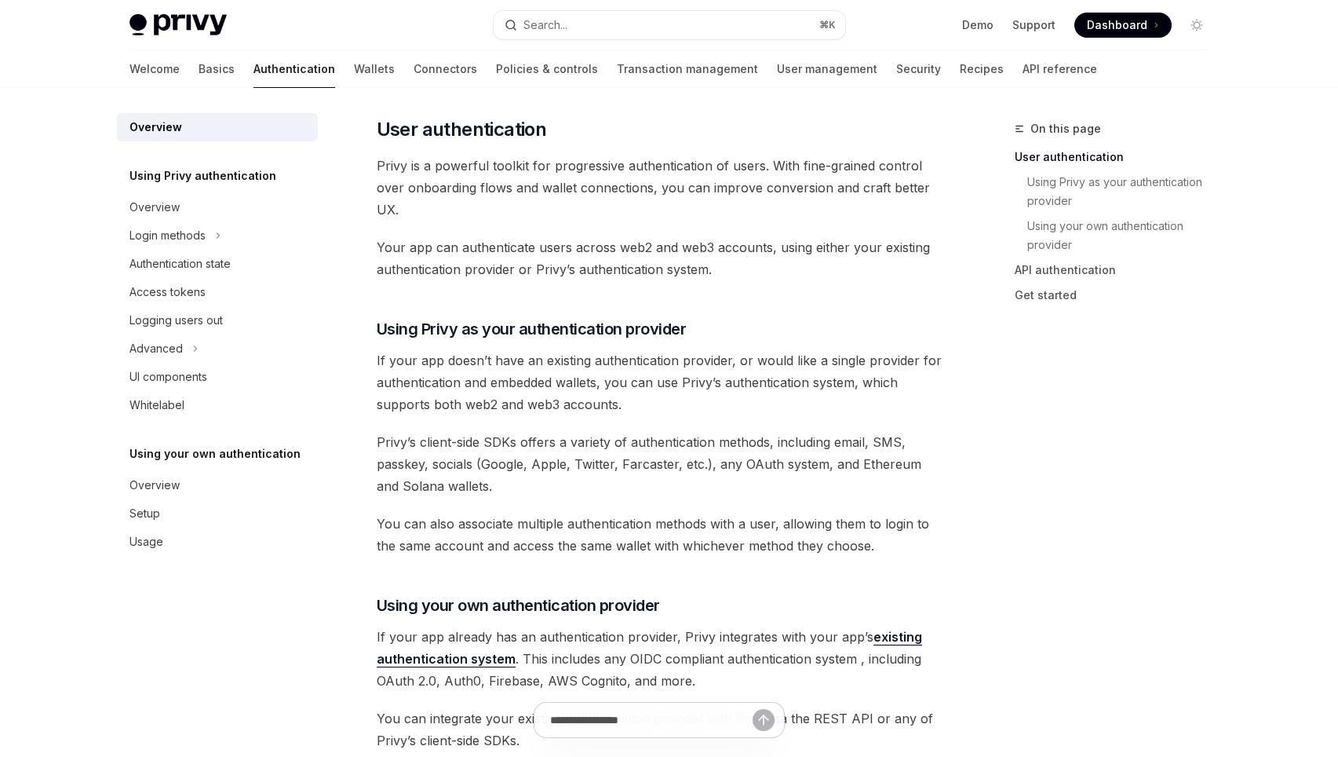
scroll to position [324, 0]
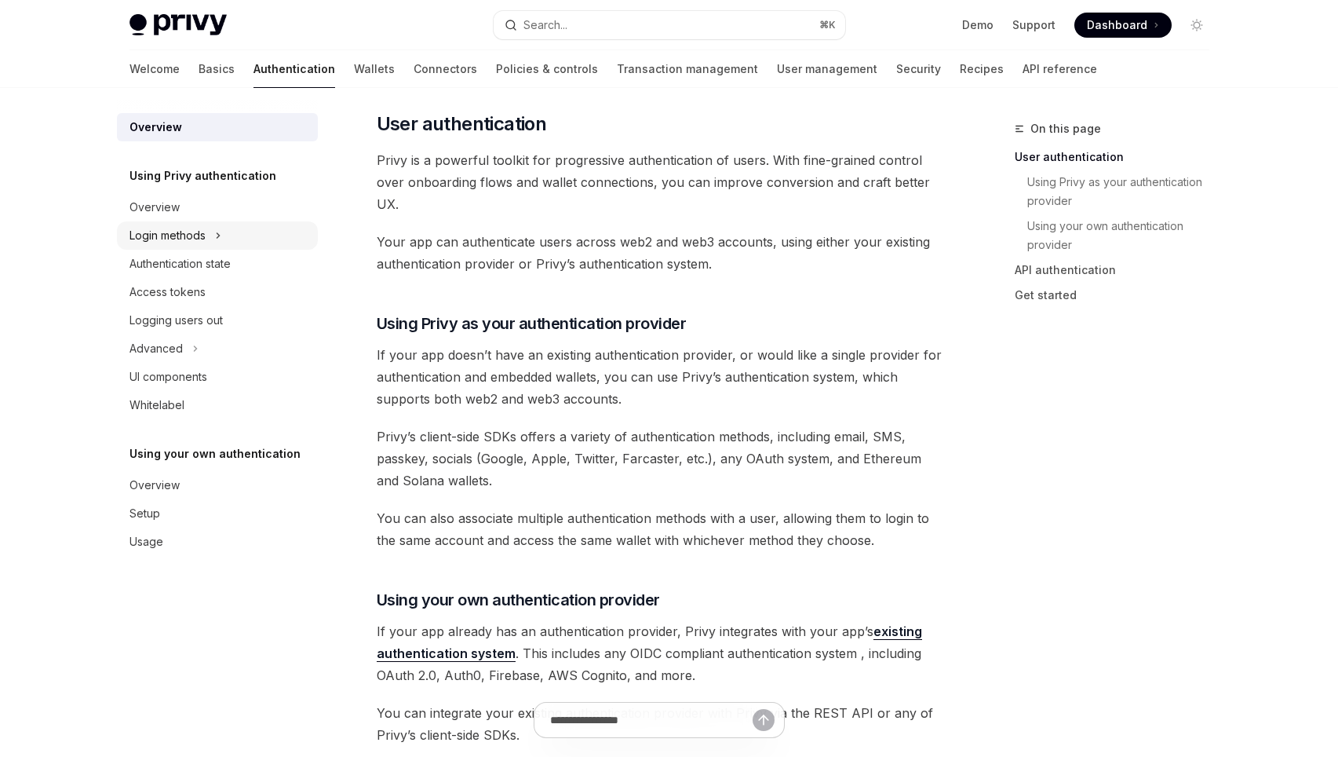
click at [210, 237] on button "Login methods" at bounding box center [217, 235] width 201 height 28
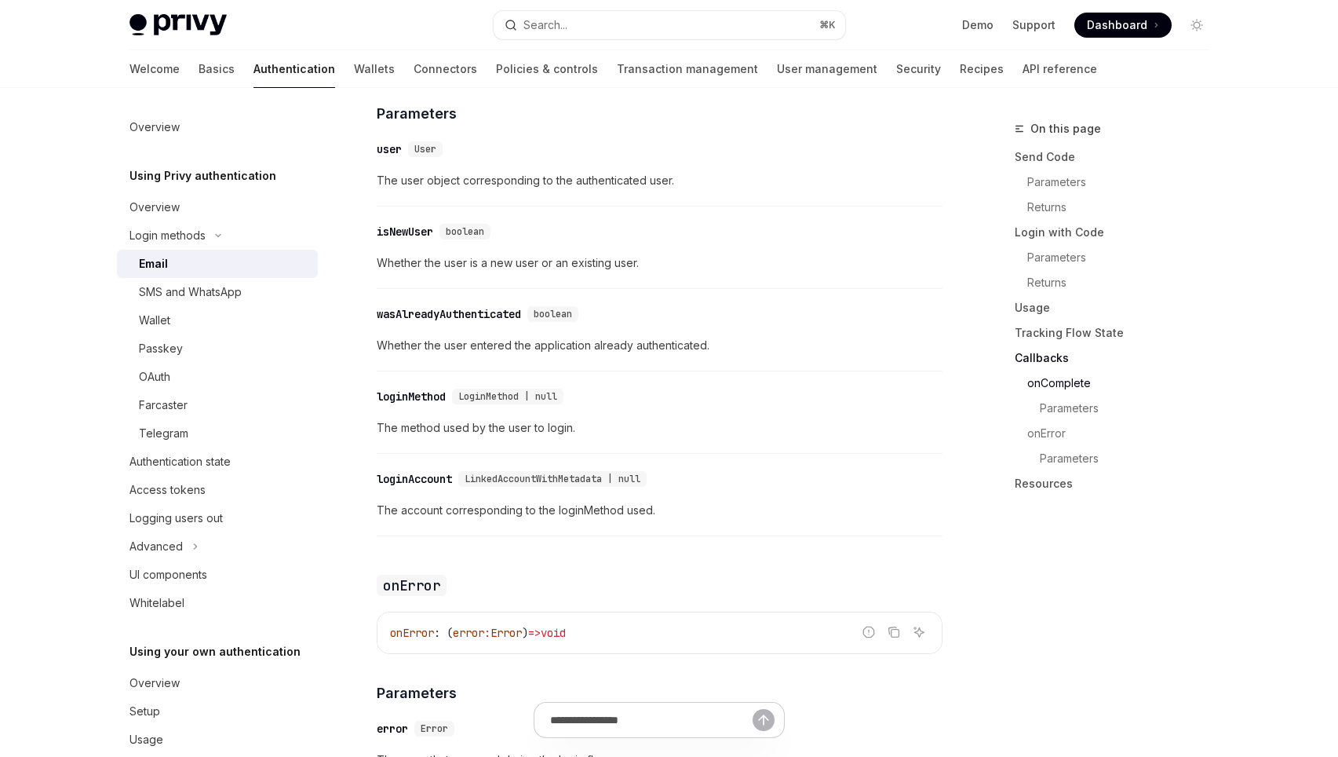
scroll to position [2768, 0]
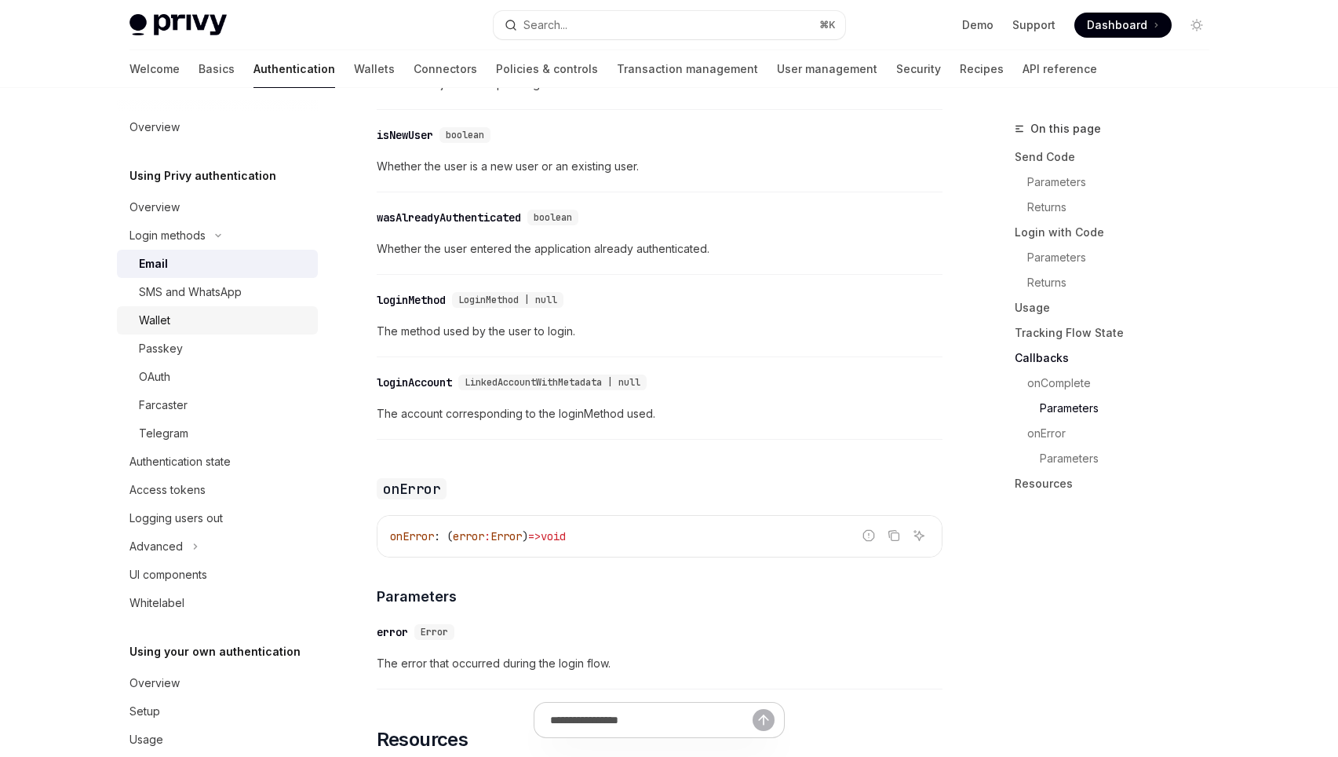
click at [195, 320] on div "Wallet" at bounding box center [224, 320] width 170 height 19
type textarea "*"
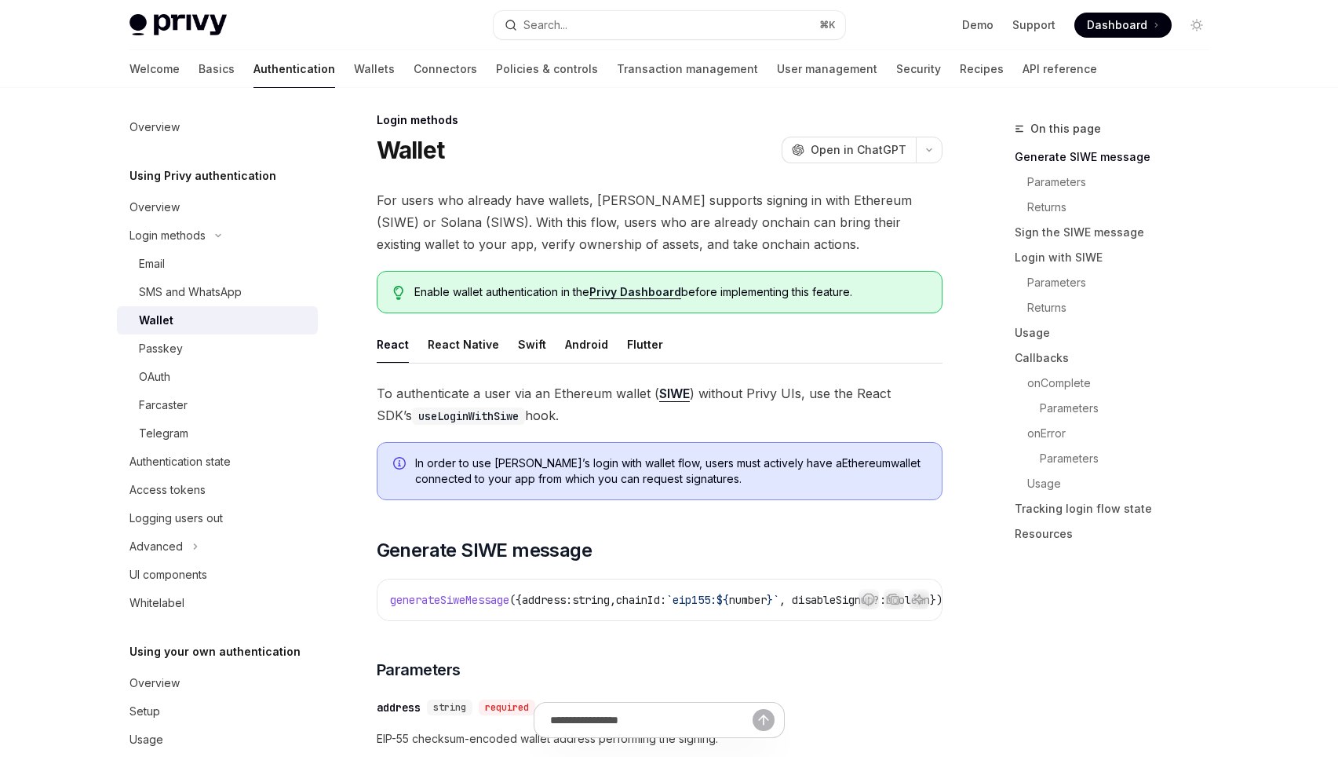
scroll to position [16, 0]
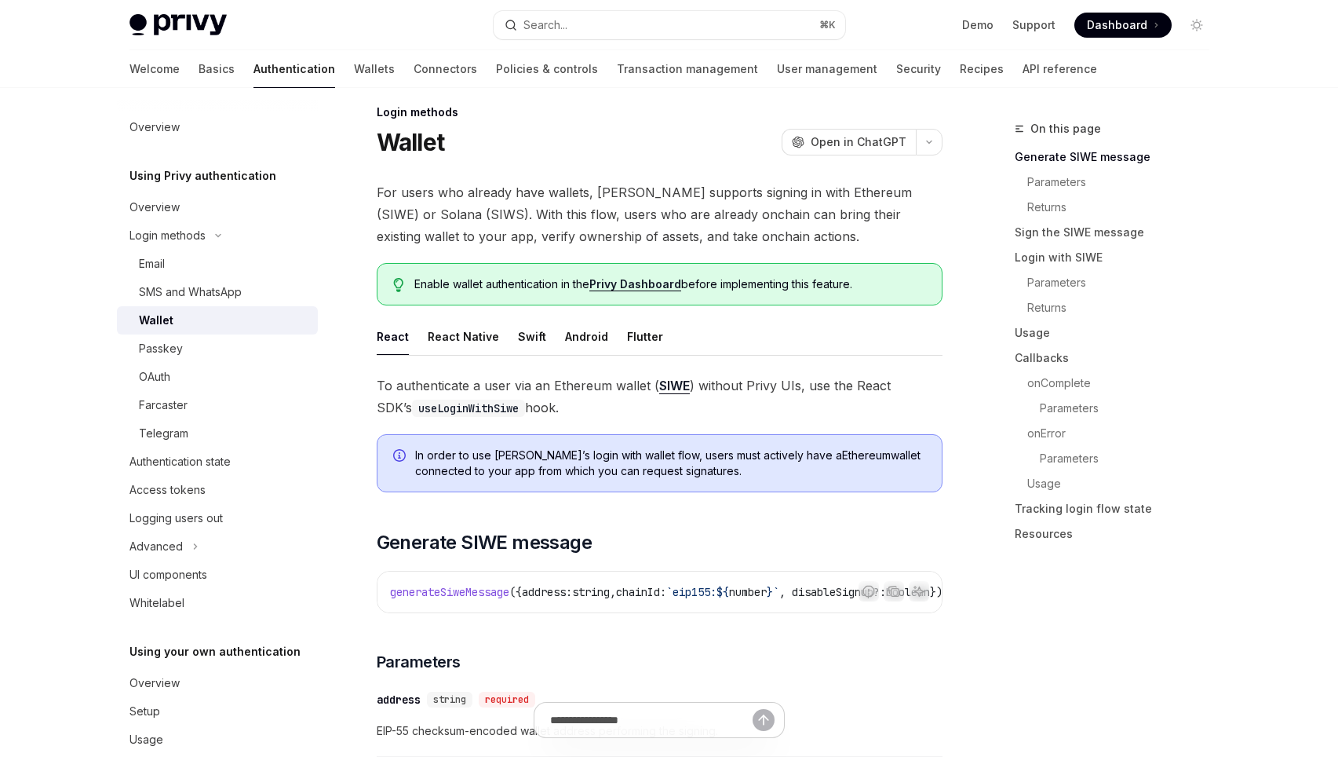
click at [596, 237] on span "For users who already have wallets, Privy supports signing in with Ethereum (SI…" at bounding box center [660, 214] width 566 height 66
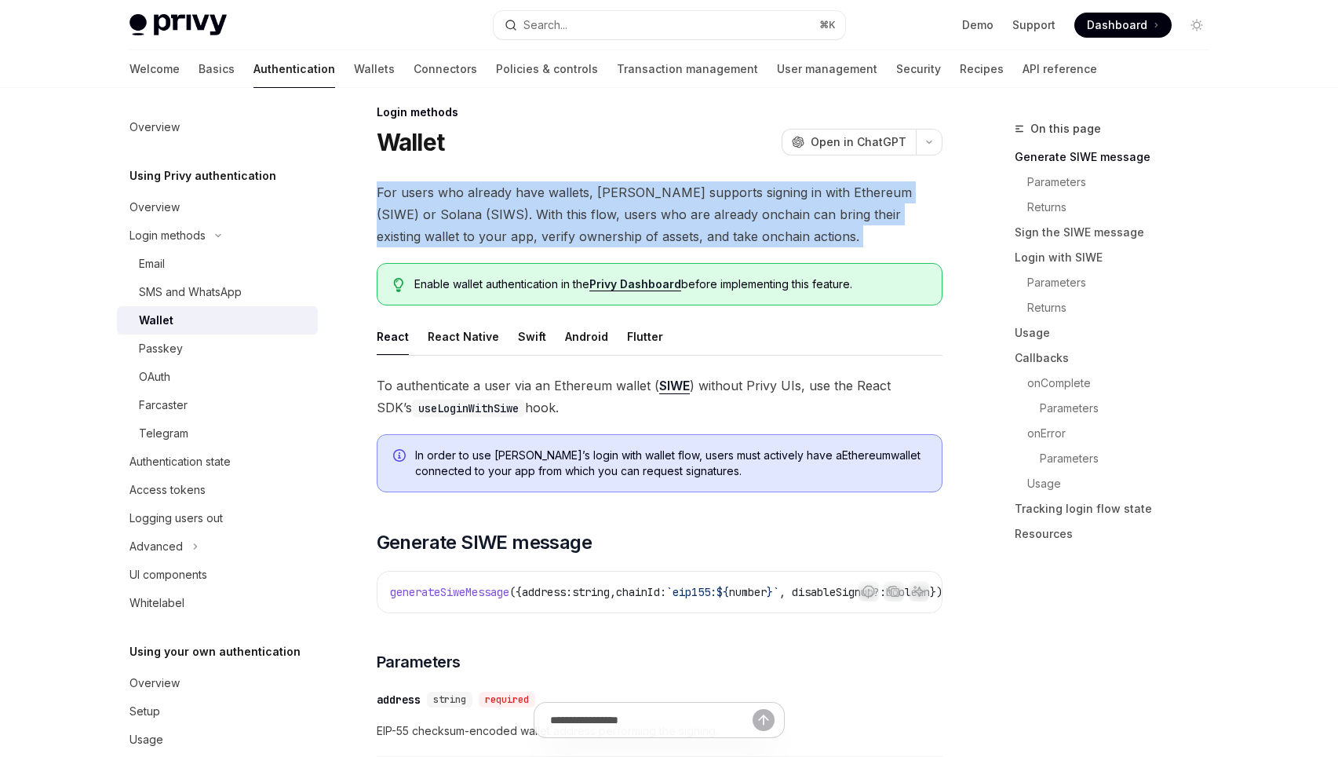
click at [596, 237] on span "For users who already have wallets, Privy supports signing in with Ethereum (SI…" at bounding box center [660, 214] width 566 height 66
click at [761, 210] on span "For users who already have wallets, Privy supports signing in with Ethereum (SI…" at bounding box center [660, 214] width 566 height 66
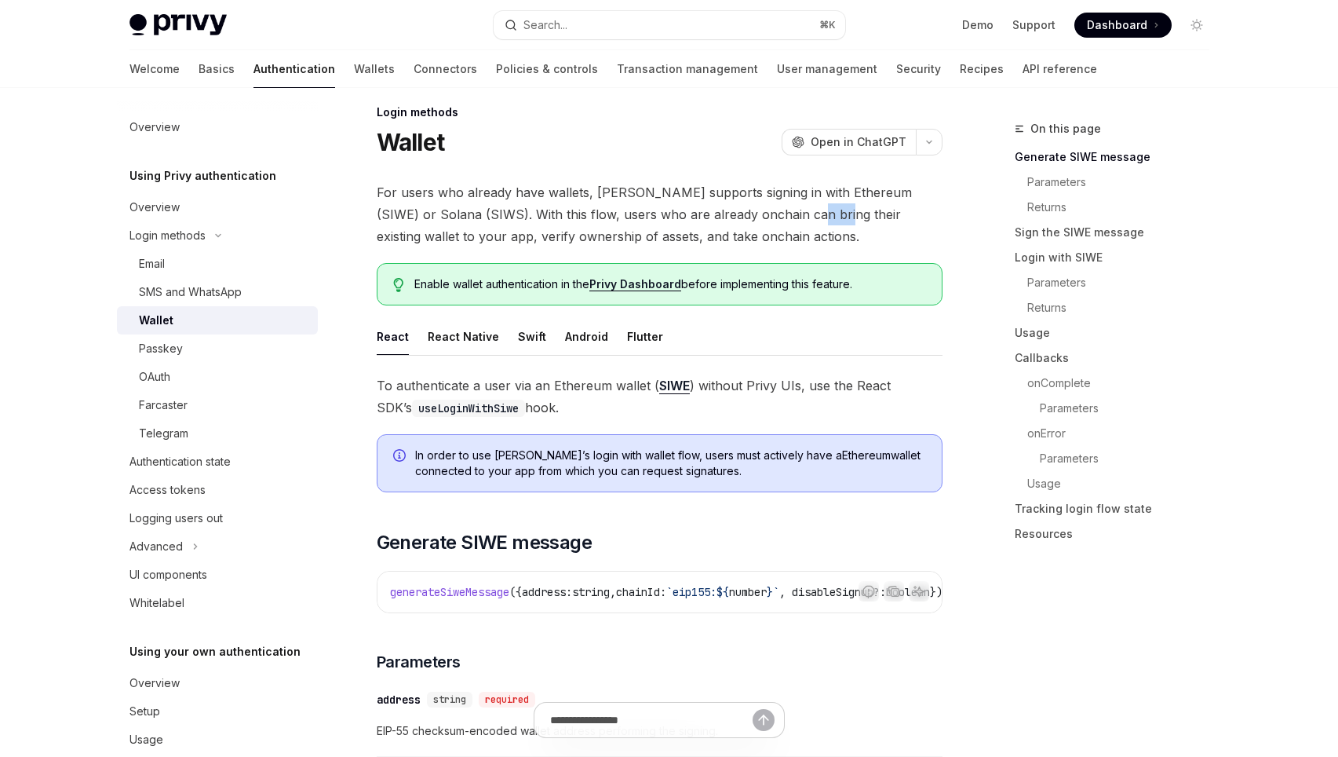
click at [761, 210] on span "For users who already have wallets, Privy supports signing in with Ethereum (SI…" at bounding box center [660, 214] width 566 height 66
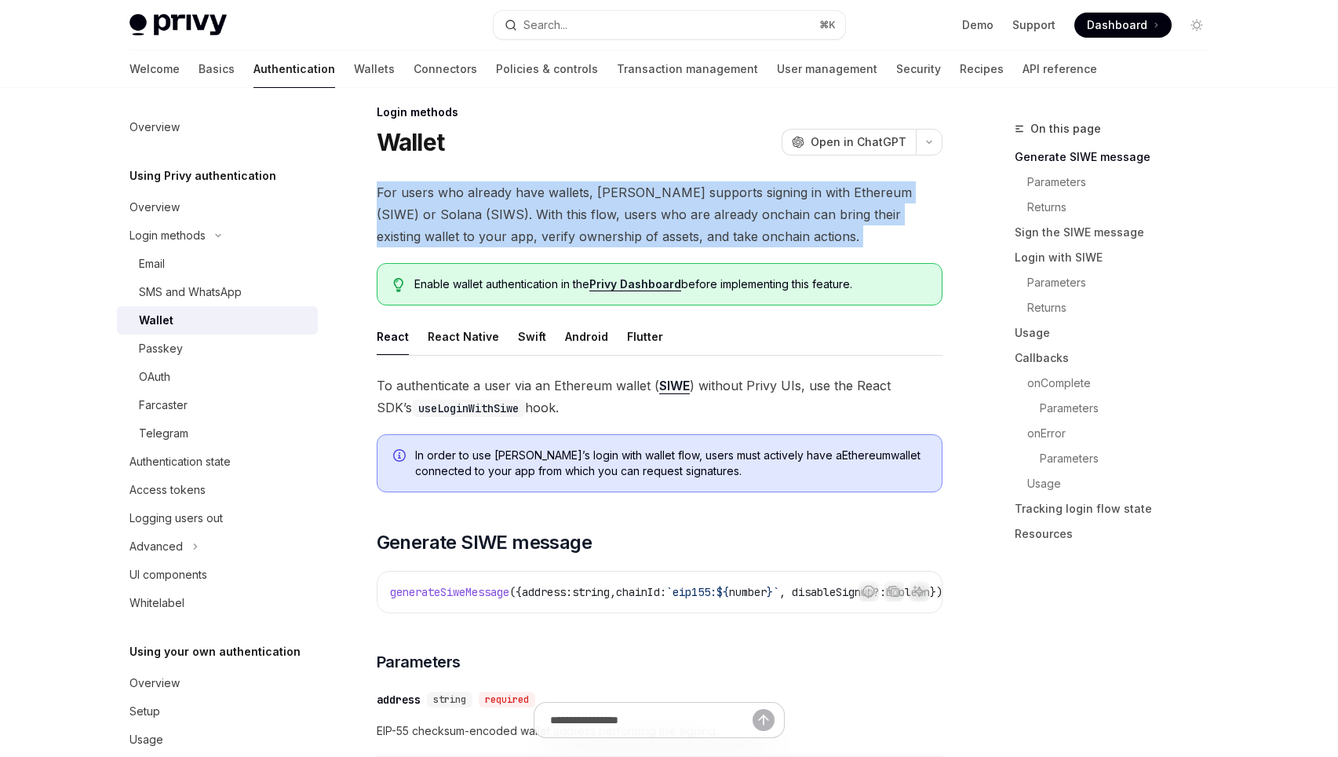
click at [761, 210] on span "For users who already have wallets, Privy supports signing in with Ethereum (SI…" at bounding box center [660, 214] width 566 height 66
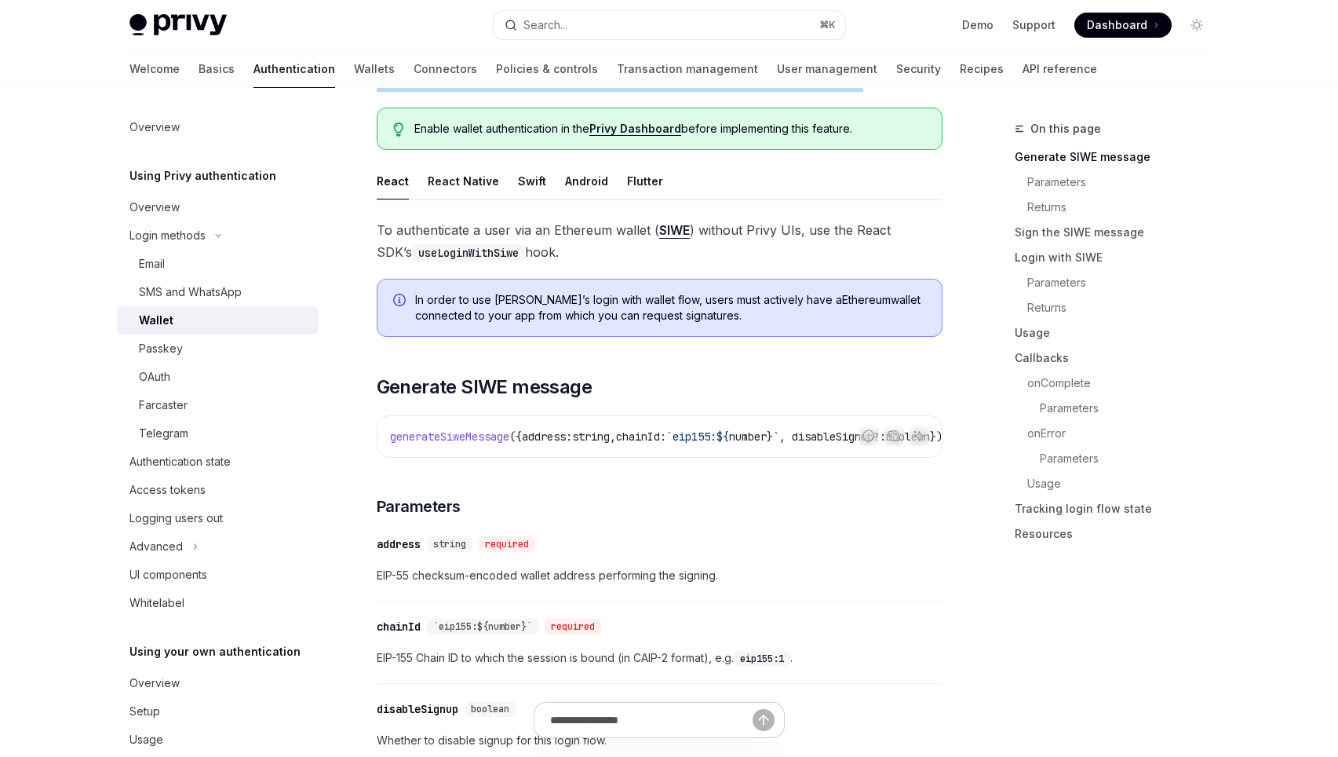
scroll to position [119, 0]
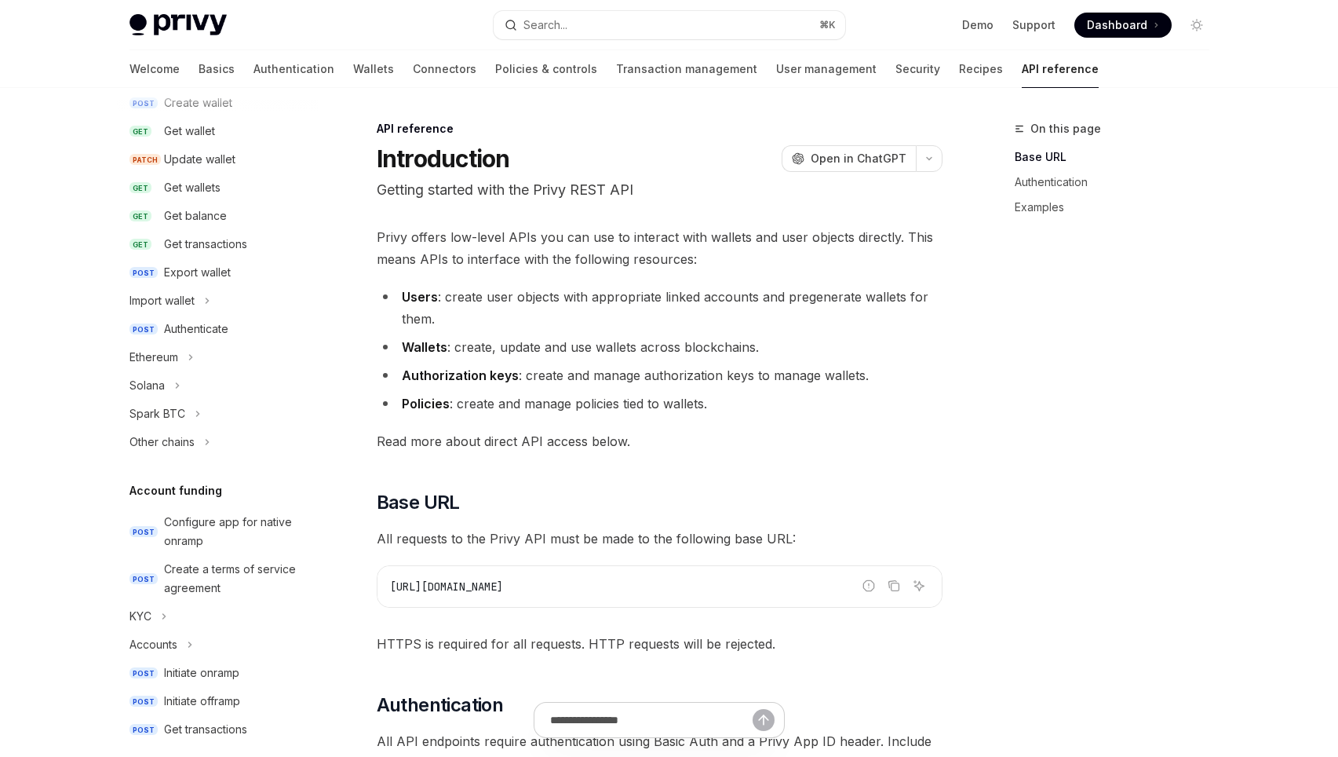
scroll to position [154, 0]
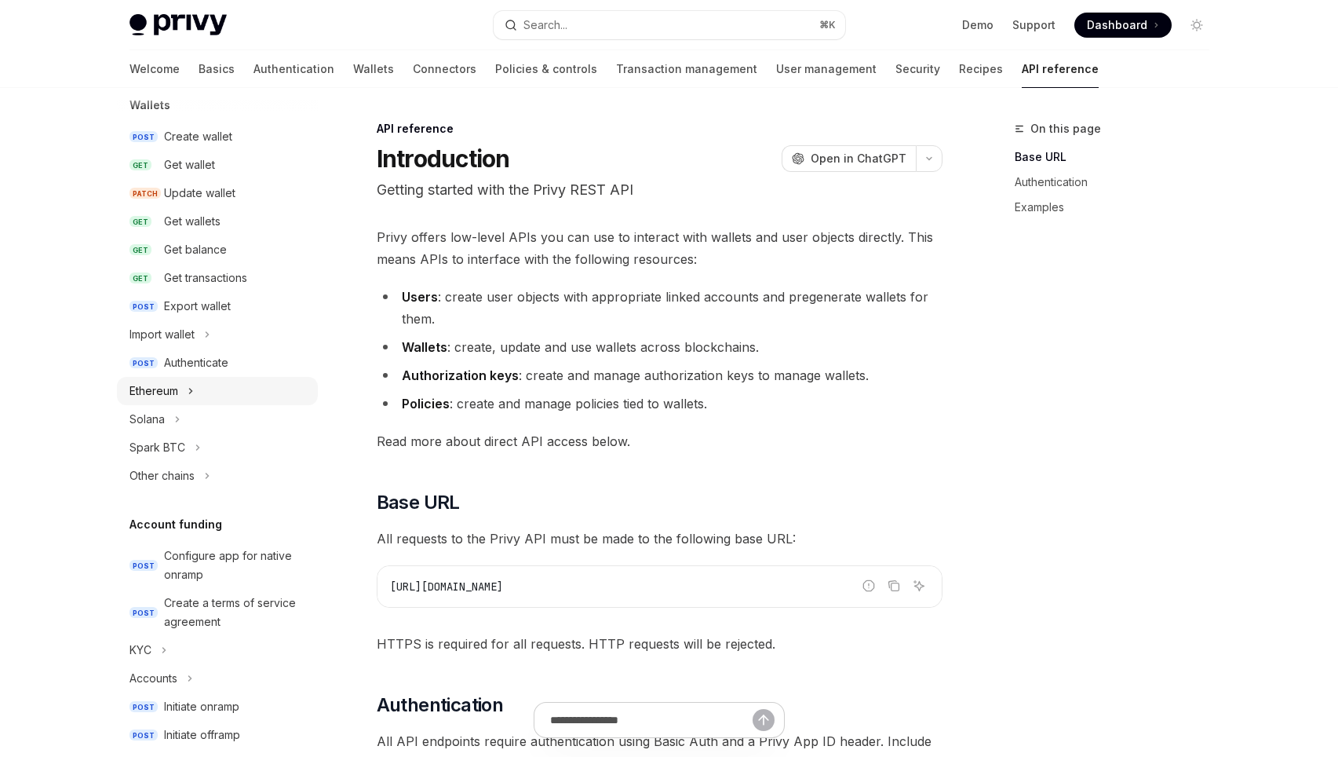
click at [184, 387] on button "Ethereum" at bounding box center [217, 391] width 201 height 28
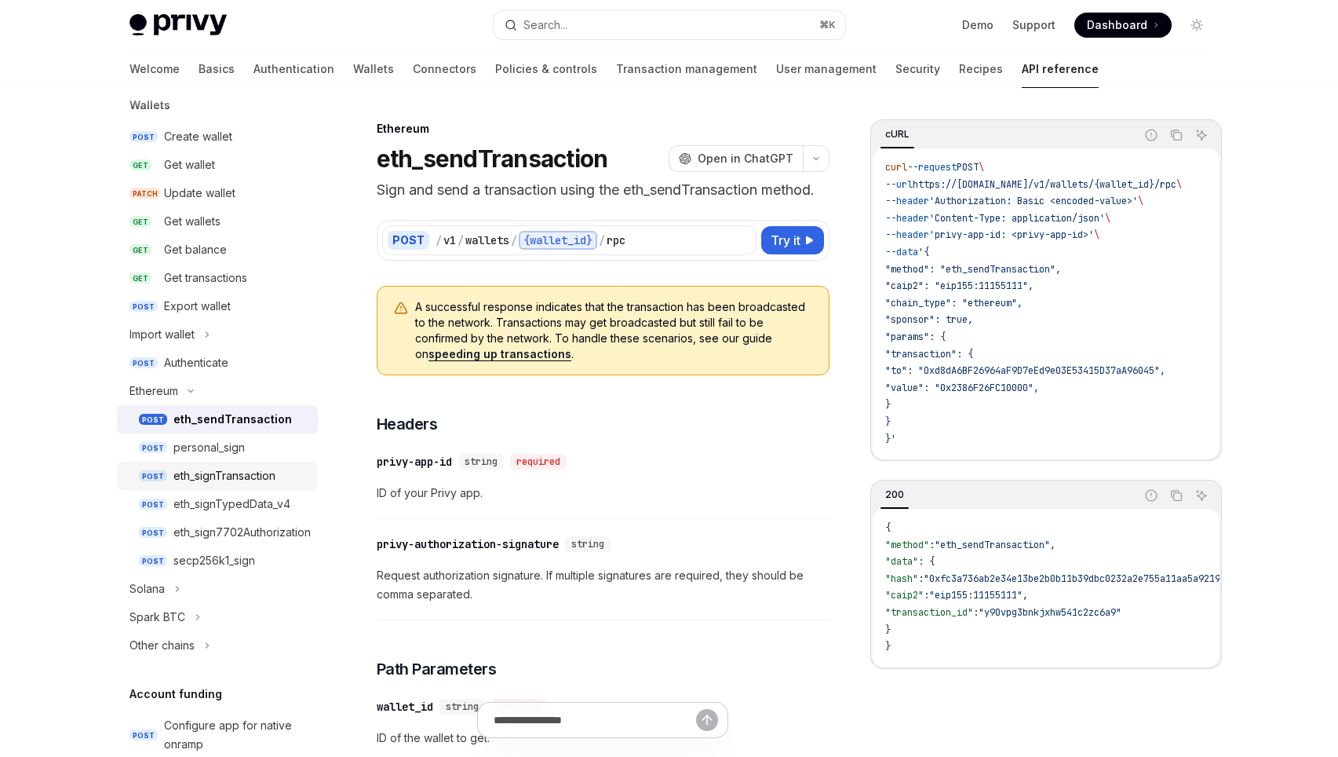
click at [237, 473] on div "eth_signTransaction" at bounding box center [224, 475] width 102 height 19
type textarea "*"
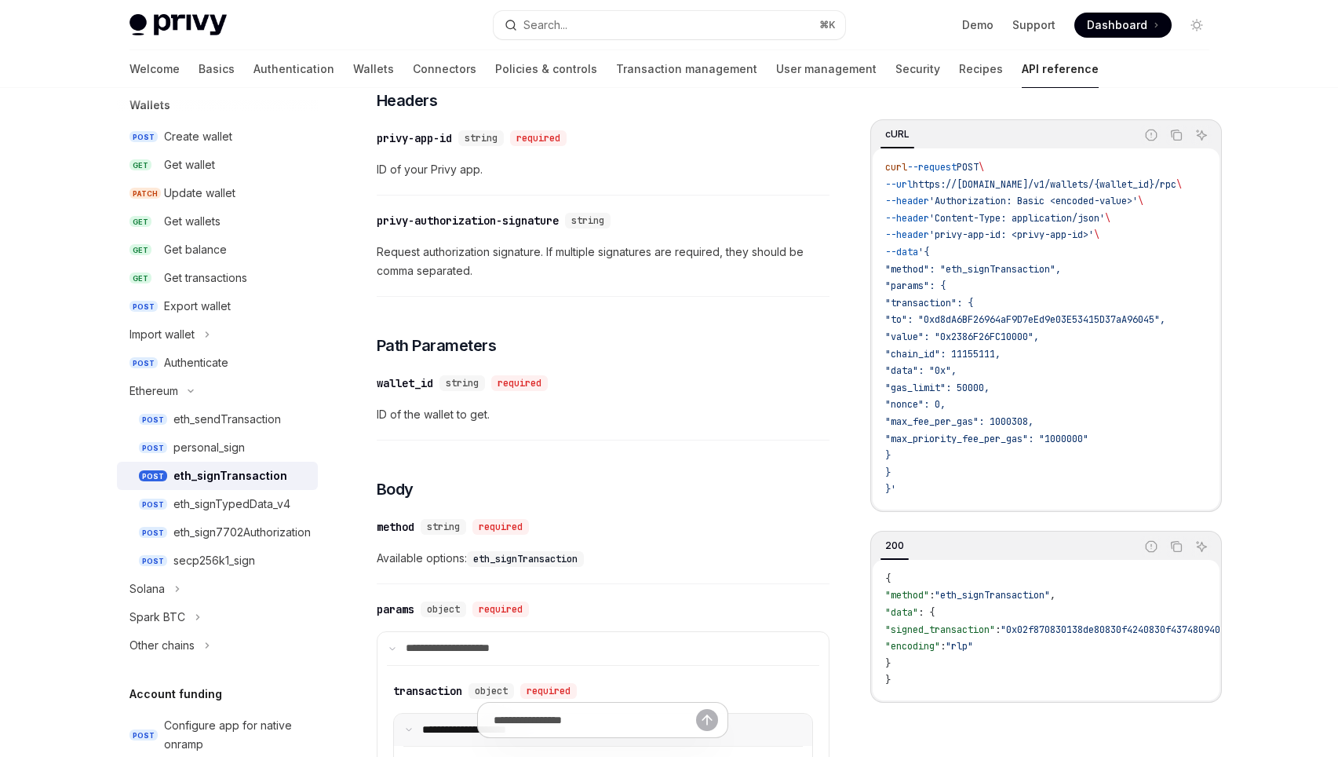
scroll to position [180, 0]
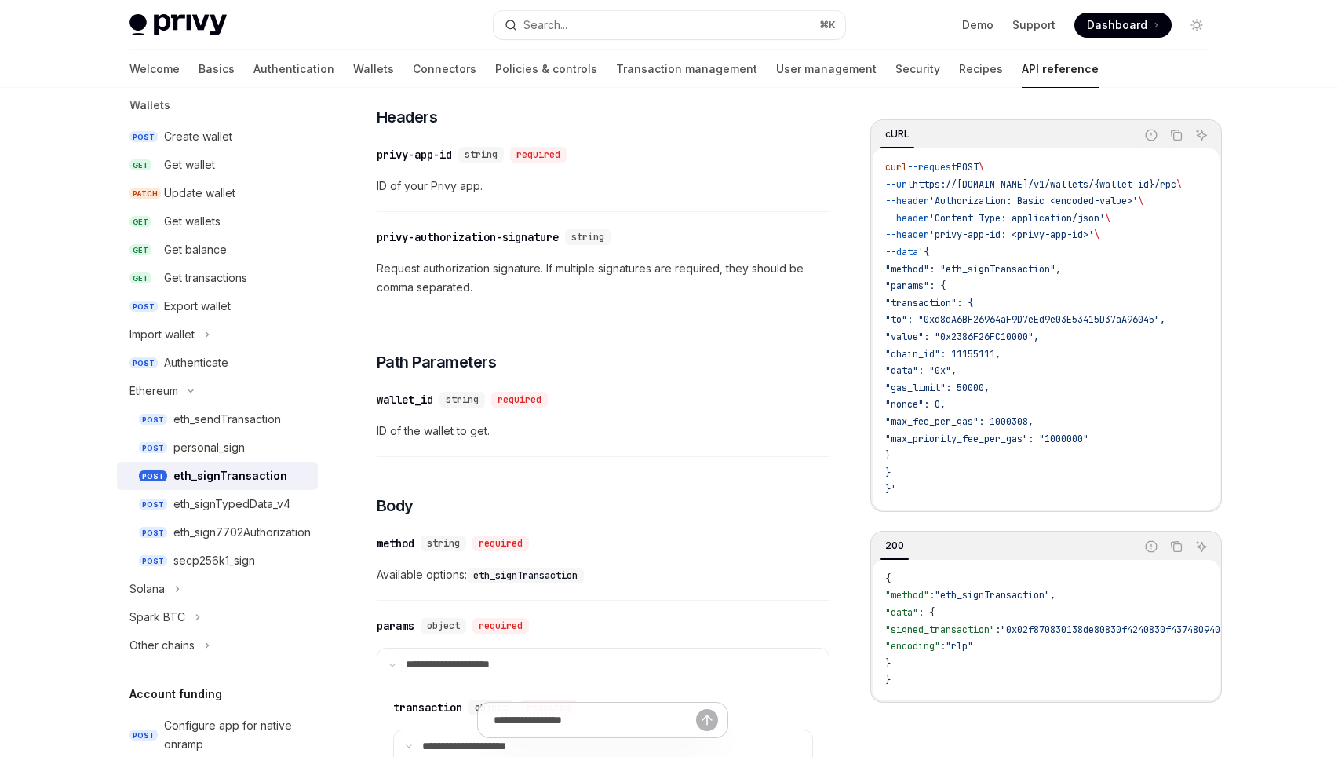
click at [1127, 197] on span "'Authorization: Basic <encoded-value>'" at bounding box center [1033, 201] width 209 height 13
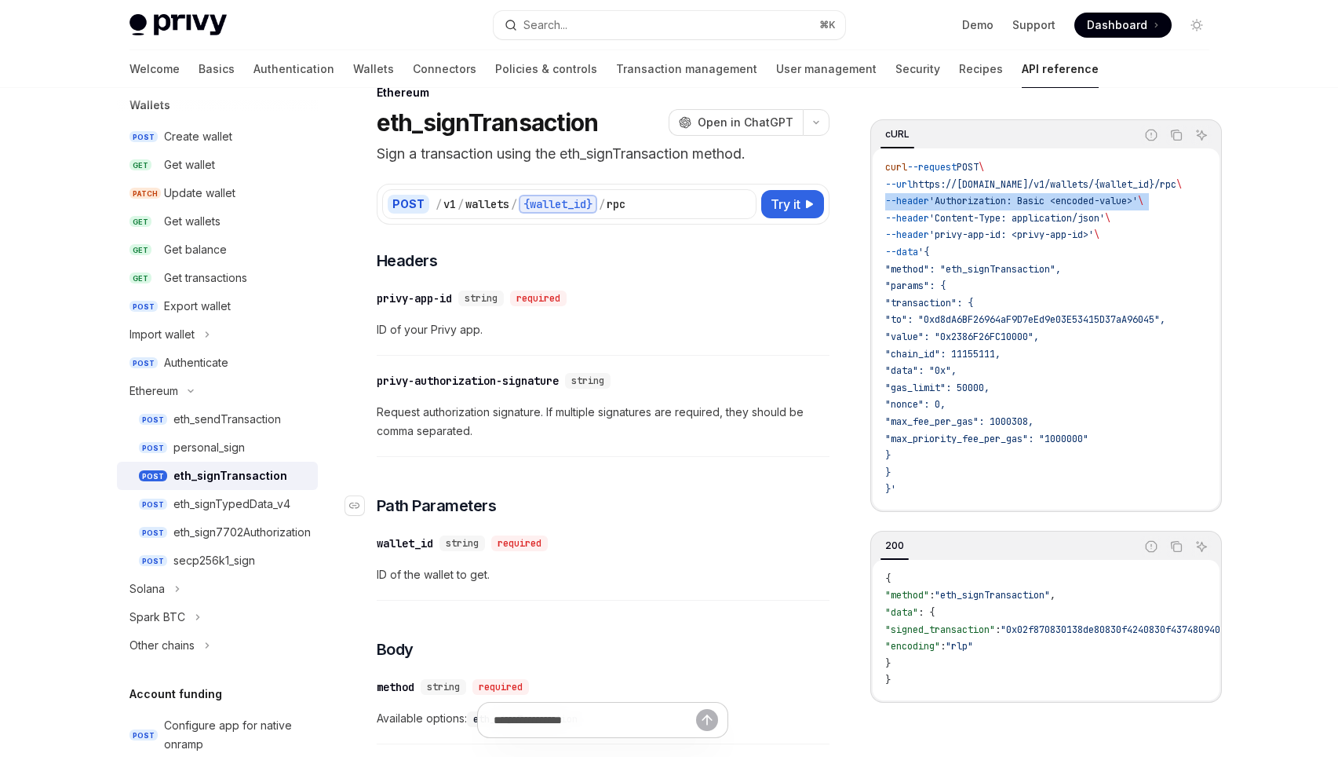
scroll to position [35, 0]
